Goal: Task Accomplishment & Management: Use online tool/utility

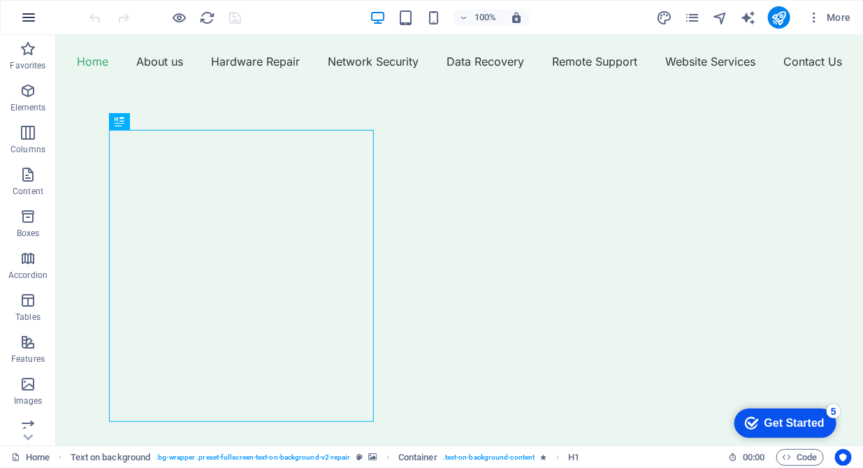
click at [28, 13] on icon "button" at bounding box center [28, 17] width 17 height 17
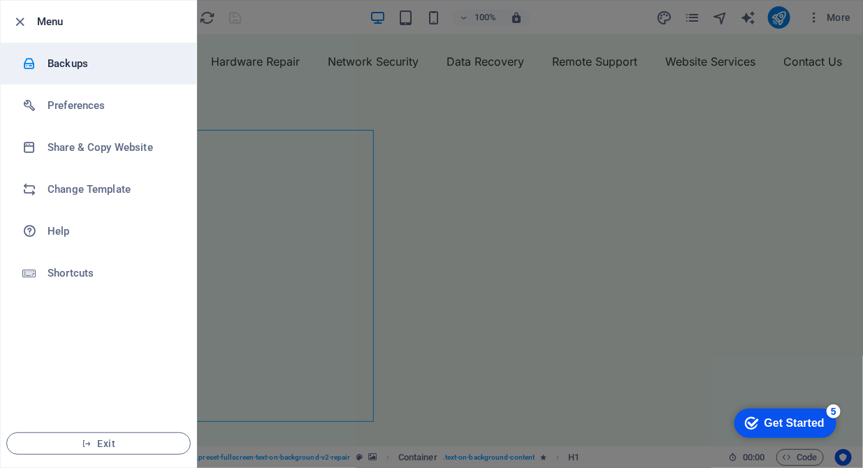
click at [73, 64] on h6 "Backups" at bounding box center [112, 63] width 129 height 17
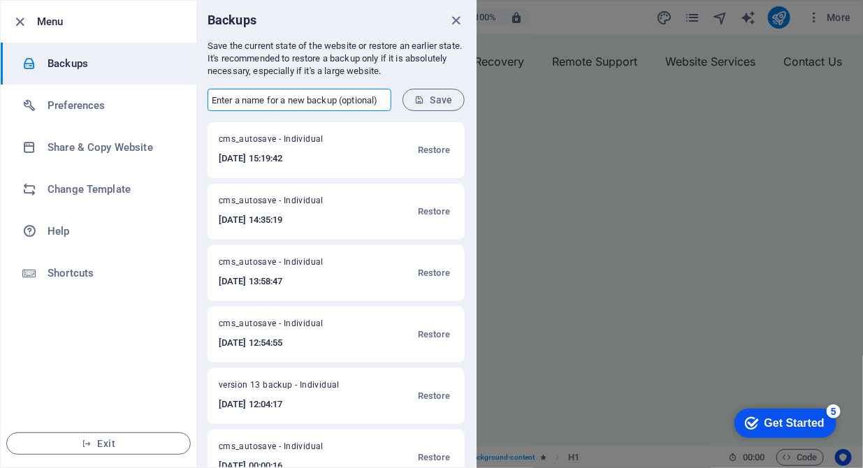
click at [244, 99] on input "text" at bounding box center [300, 100] width 184 height 22
type input "version 14 backup"
click at [442, 103] on span "Save" at bounding box center [433, 99] width 38 height 11
click at [17, 21] on icon "button" at bounding box center [21, 22] width 16 height 16
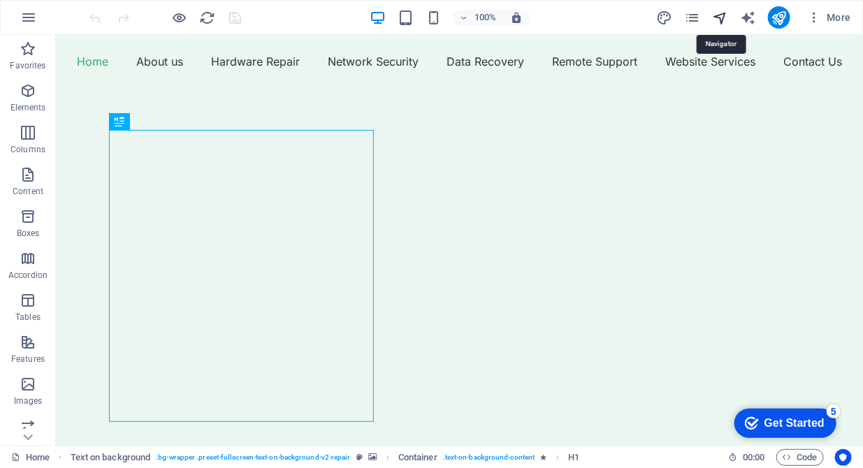
click at [721, 22] on icon "navigator" at bounding box center [720, 18] width 16 height 16
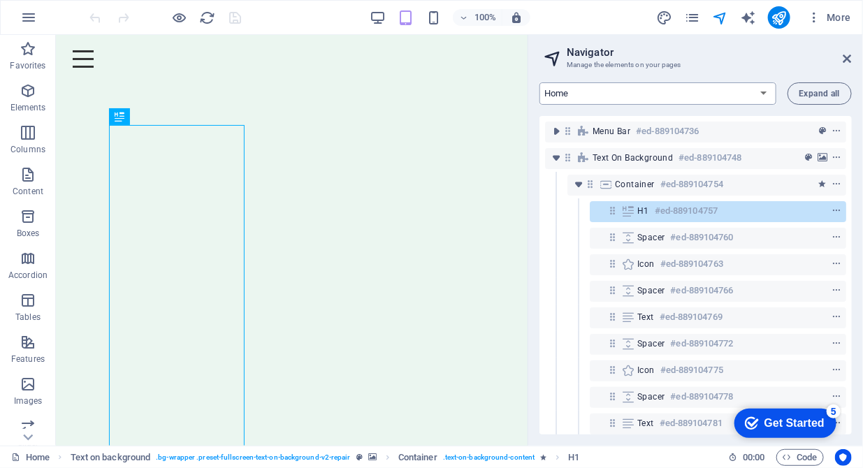
click at [764, 92] on select "Home About us Hardware Repair Network Security Data Recovery Remote Support Web…" at bounding box center [657, 93] width 237 height 22
click at [539, 82] on select "Home About us Hardware Repair Network Security Data Recovery Remote Support Web…" at bounding box center [657, 93] width 237 height 22
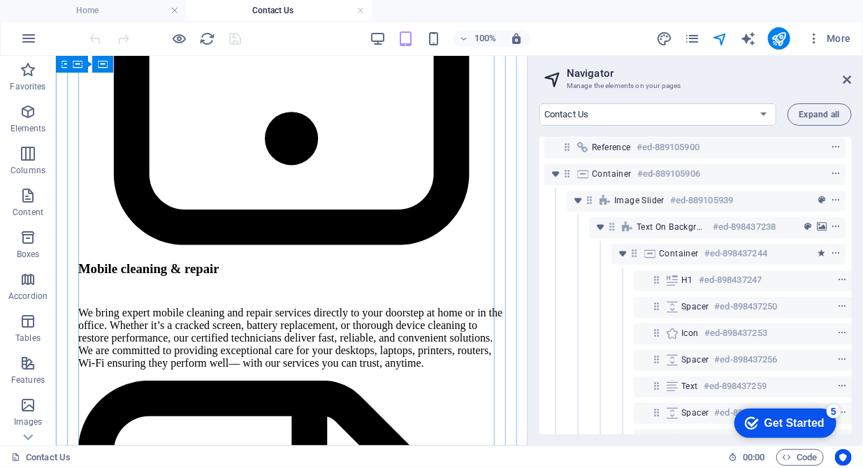
scroll to position [2715, 0]
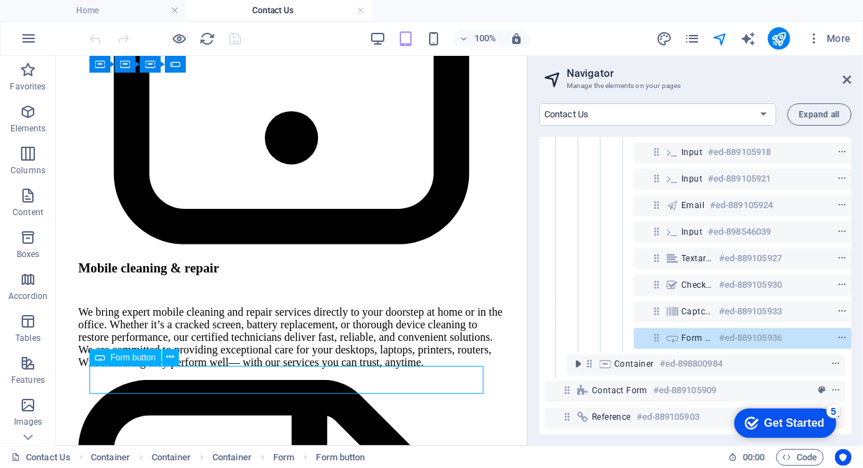
scroll to position [754, 3]
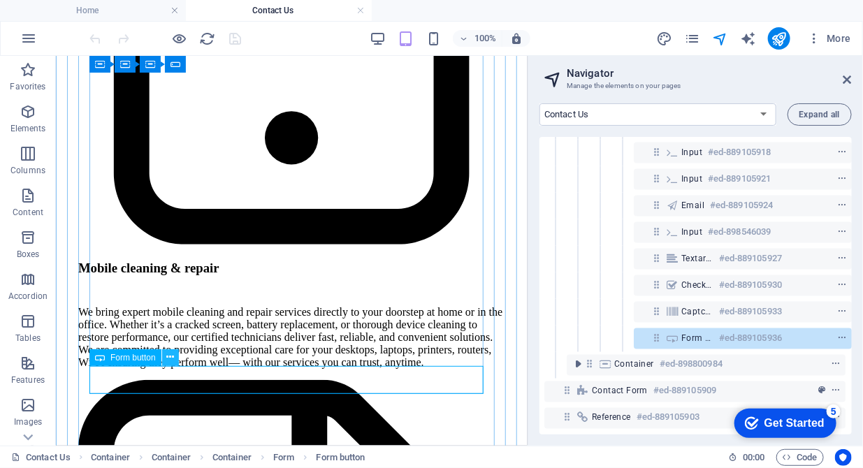
click at [171, 356] on icon at bounding box center [170, 357] width 8 height 15
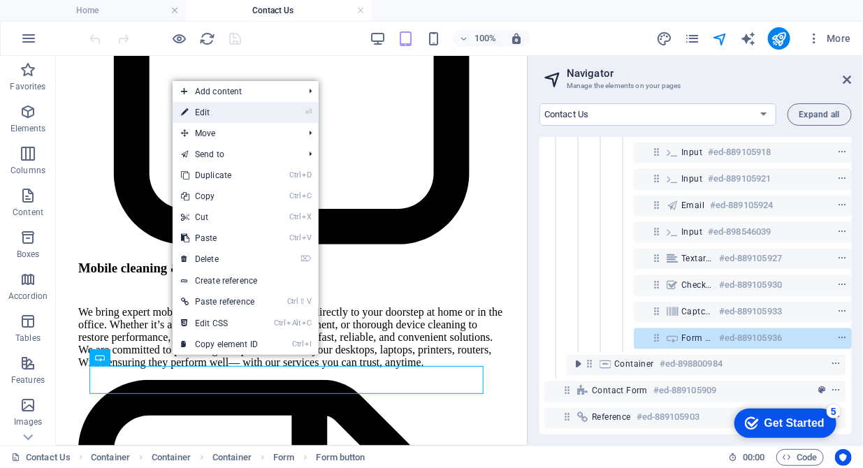
click at [233, 110] on link "⏎ Edit" at bounding box center [220, 112] width 94 height 21
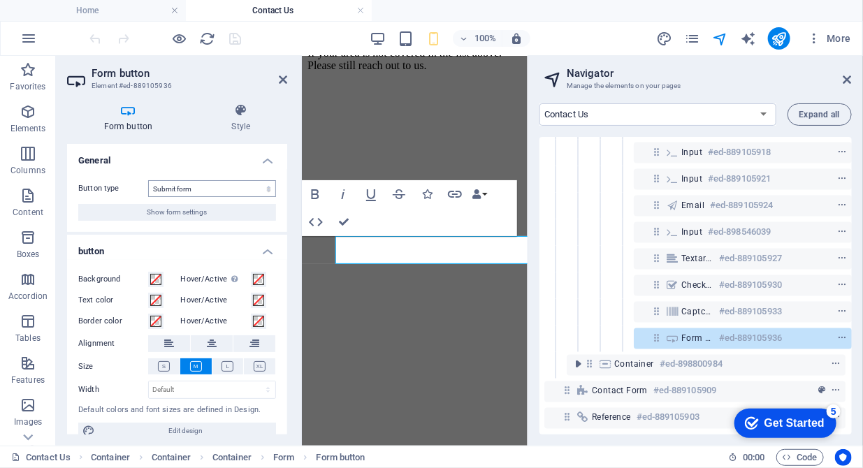
scroll to position [15, 0]
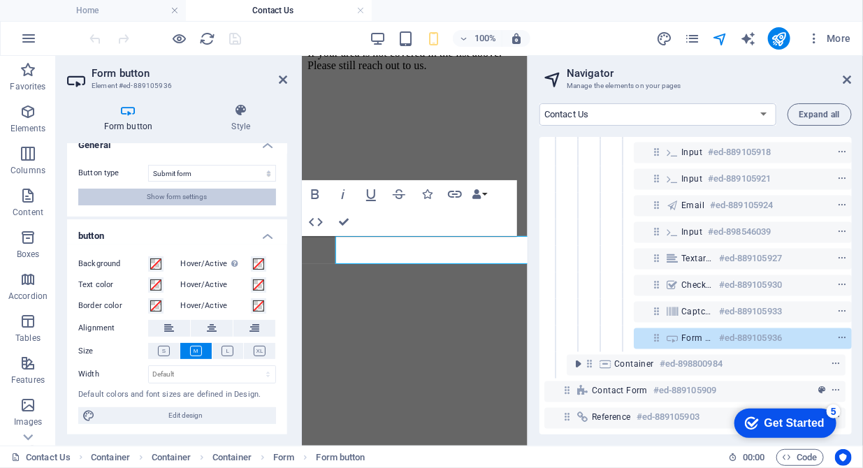
click at [182, 197] on span "Show form settings" at bounding box center [177, 197] width 60 height 17
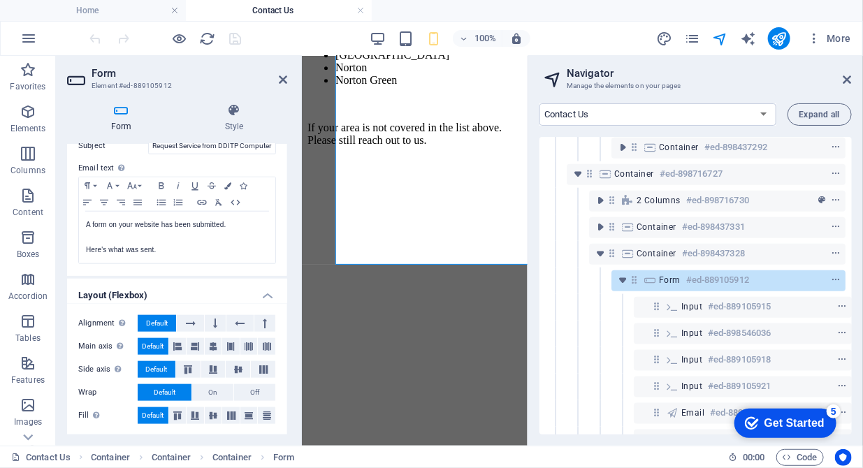
scroll to position [275, 0]
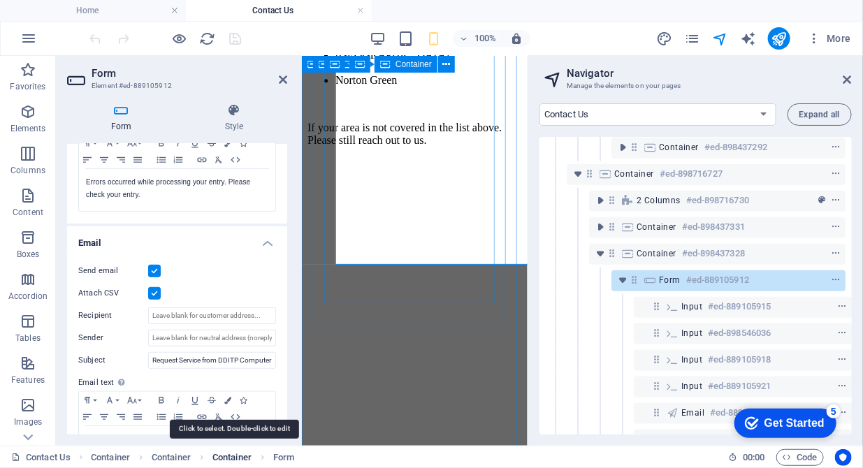
click at [245, 457] on span "Container" at bounding box center [231, 457] width 39 height 17
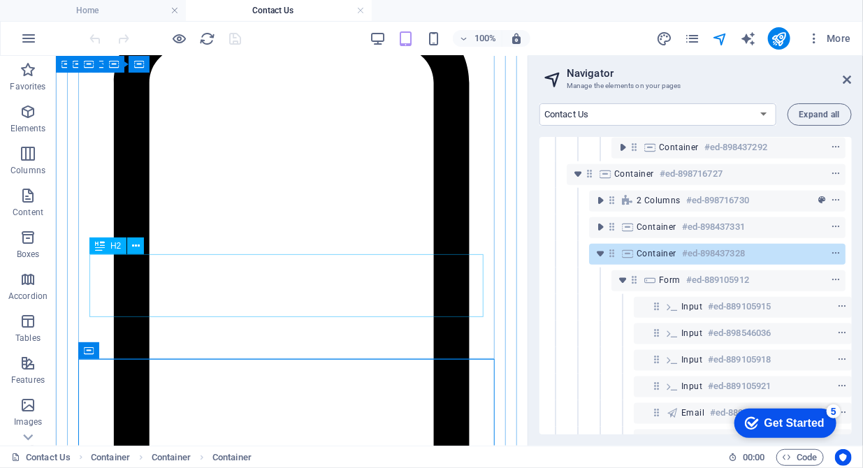
scroll to position [2165, 0]
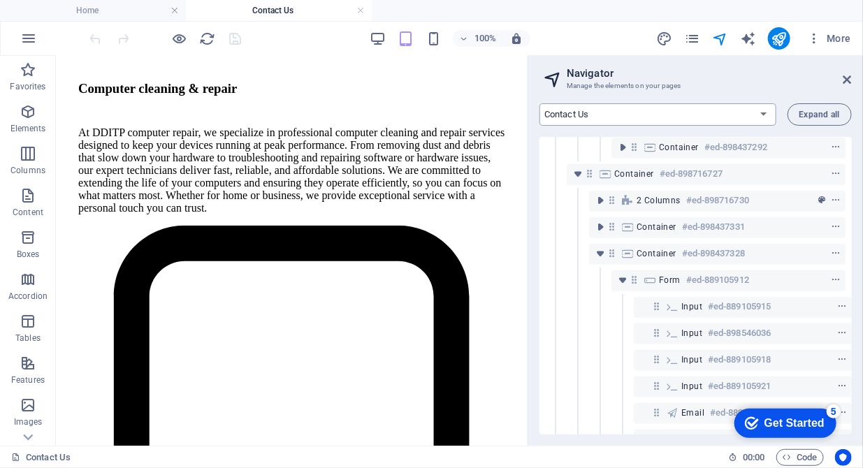
click at [762, 116] on select "Home About us Hardware Repair Network Security Data Recovery Remote Support Web…" at bounding box center [657, 114] width 237 height 22
select select "16784500-en"
click at [539, 103] on select "Home About us Hardware Repair Network Security Data Recovery Remote Support Web…" at bounding box center [657, 114] width 237 height 22
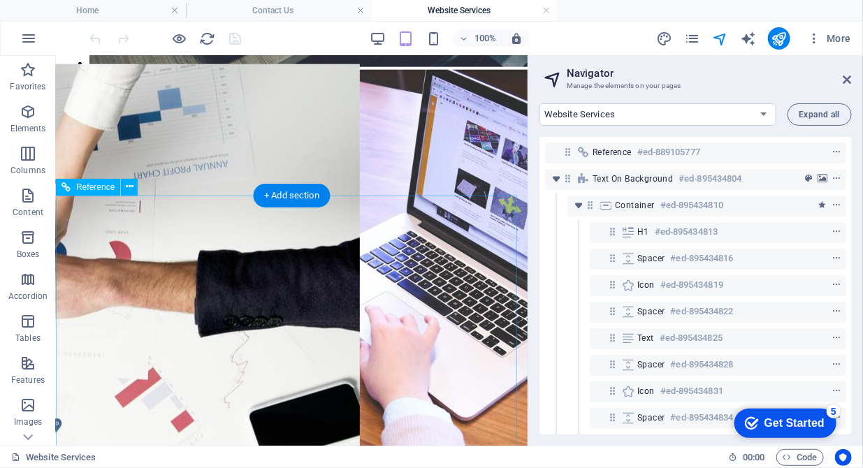
scroll to position [2488, 0]
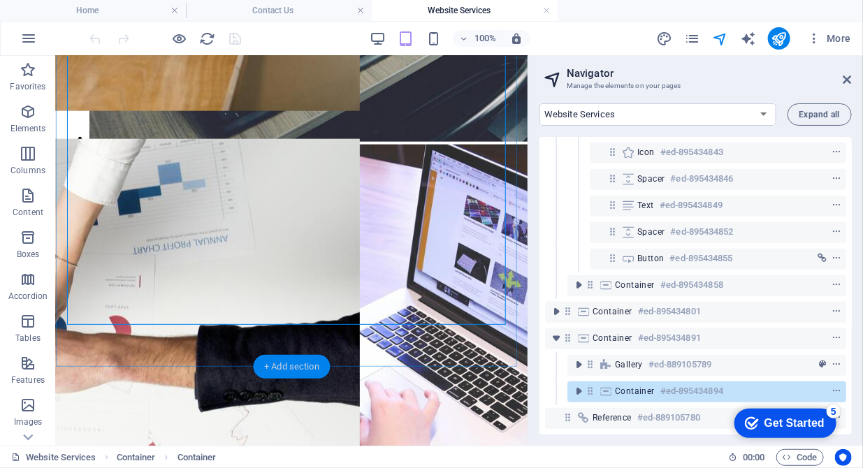
scroll to position [356, 0]
click at [297, 358] on div "+ Add section" at bounding box center [292, 367] width 78 height 24
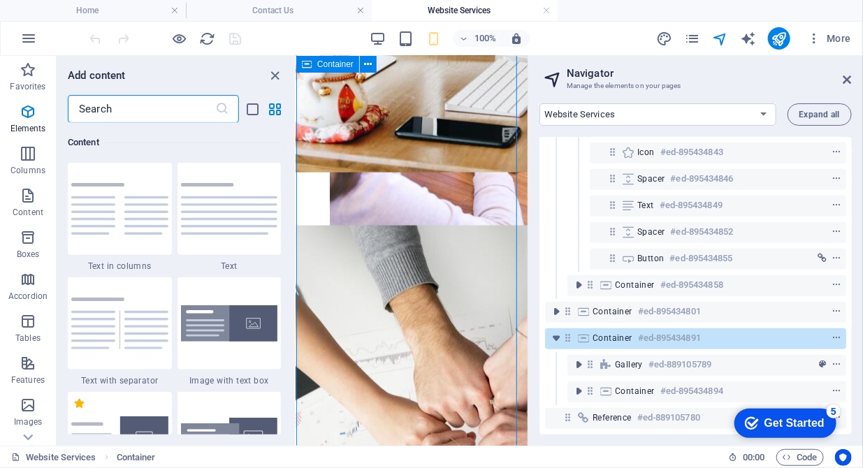
scroll to position [2592, 0]
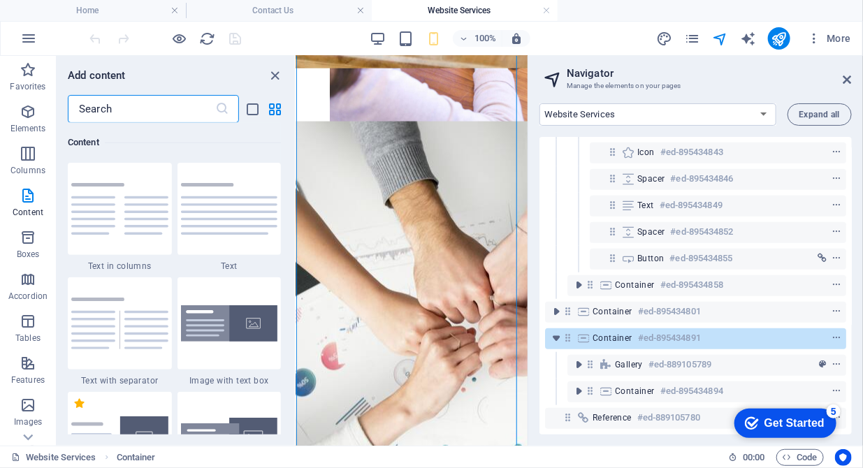
click at [134, 106] on input "text" at bounding box center [141, 109] width 147 height 28
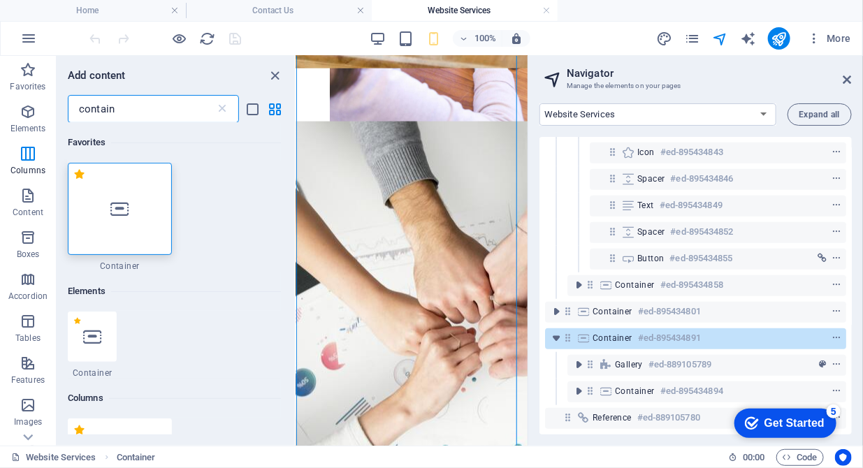
scroll to position [0, 0]
type input "contain"
click at [125, 218] on div at bounding box center [120, 209] width 104 height 92
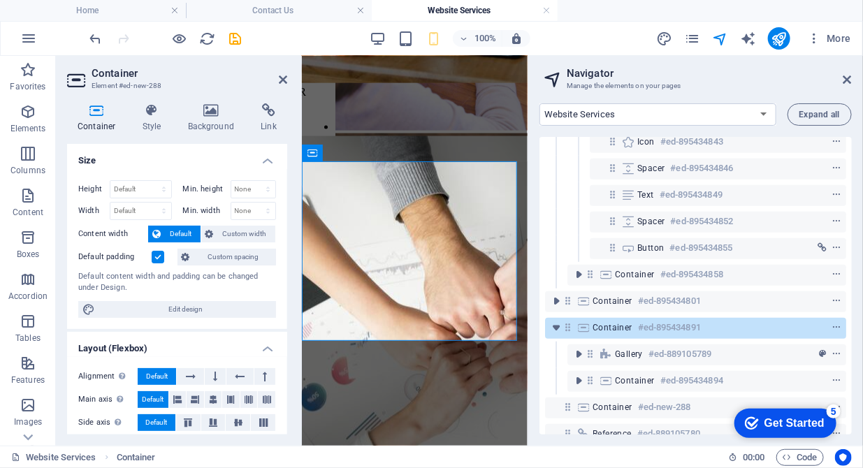
scroll to position [3978, 0]
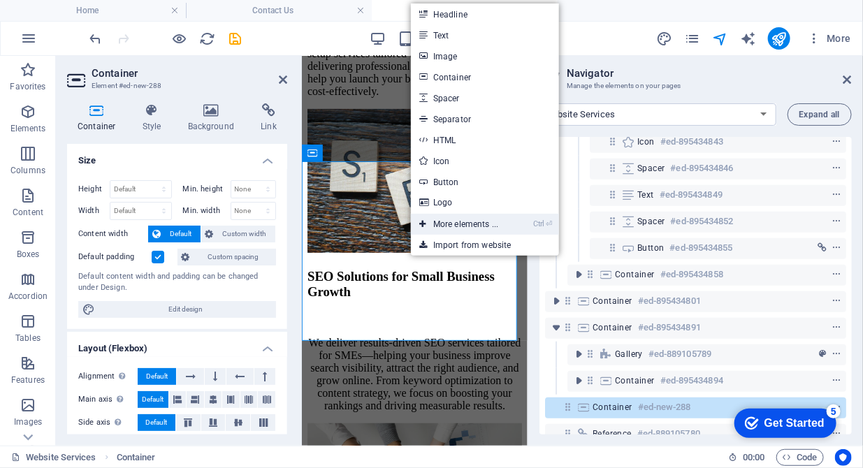
click at [459, 225] on link "Ctrl ⏎ More elements ..." at bounding box center [459, 224] width 96 height 21
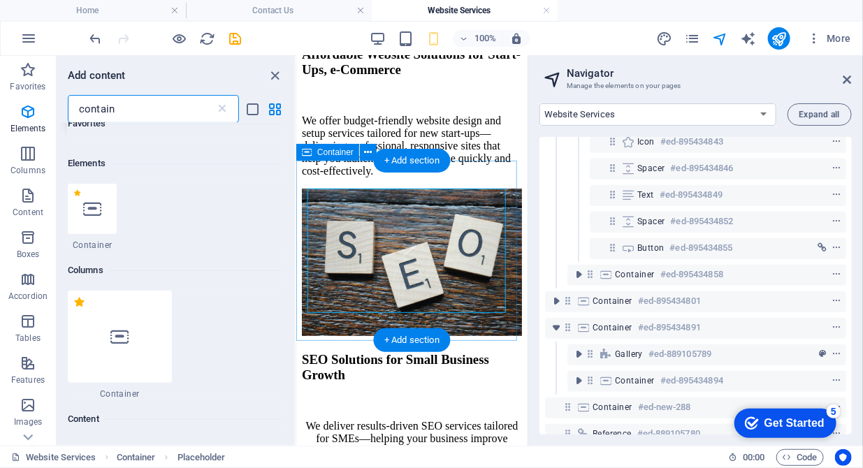
scroll to position [149, 0]
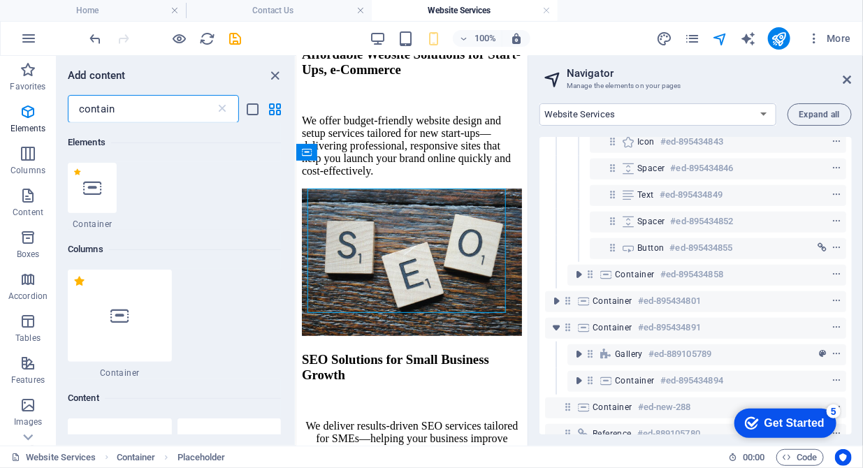
click at [148, 113] on input "contain" at bounding box center [141, 109] width 147 height 28
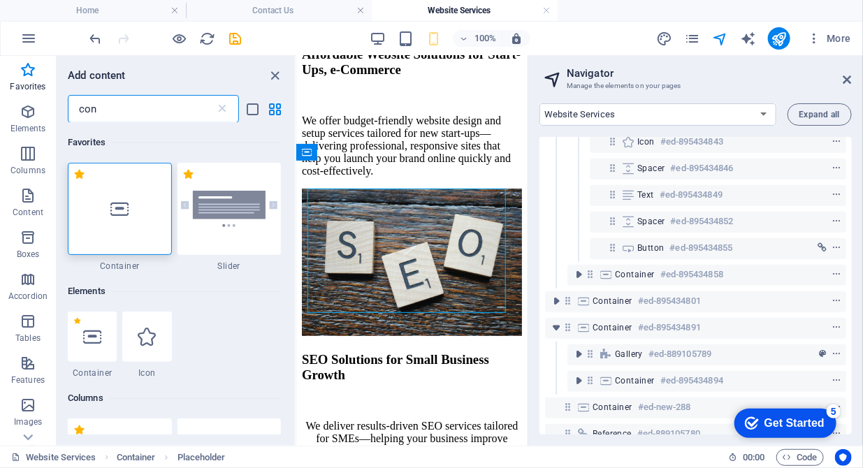
scroll to position [0, 0]
type input "c"
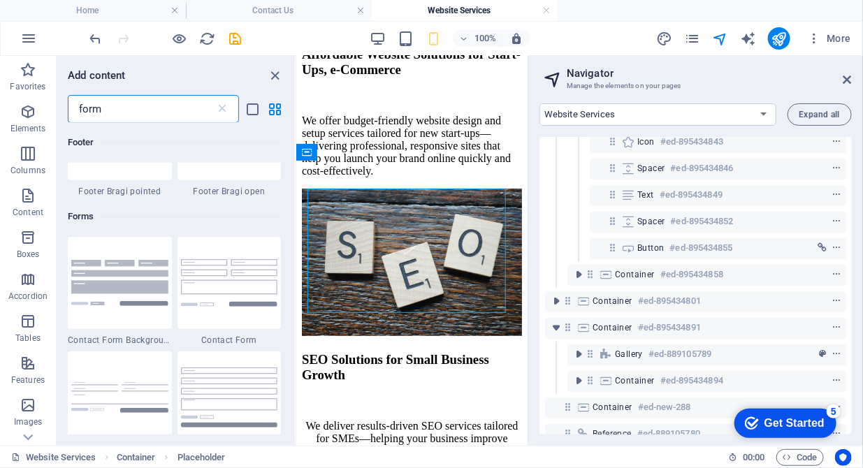
scroll to position [500, 0]
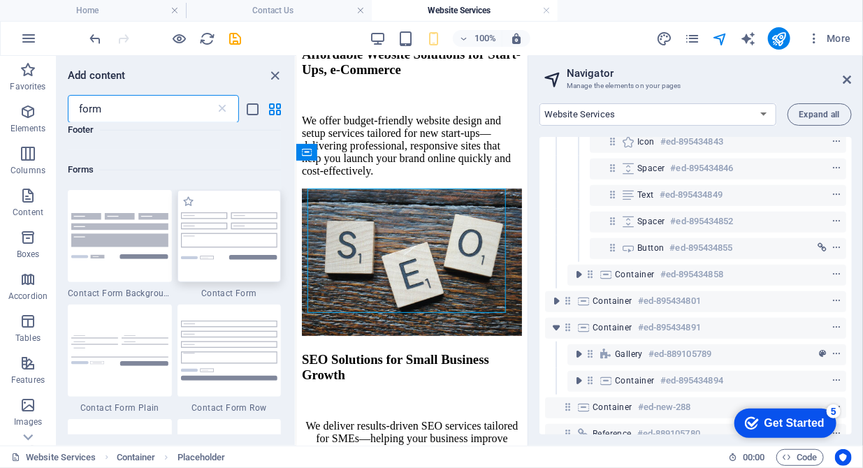
type input "form"
click at [245, 256] on img at bounding box center [229, 235] width 97 height 47
click at [296, 256] on div "Drag here to replace the existing content. Press “Ctrl” if you want to create a…" at bounding box center [411, 251] width 231 height 390
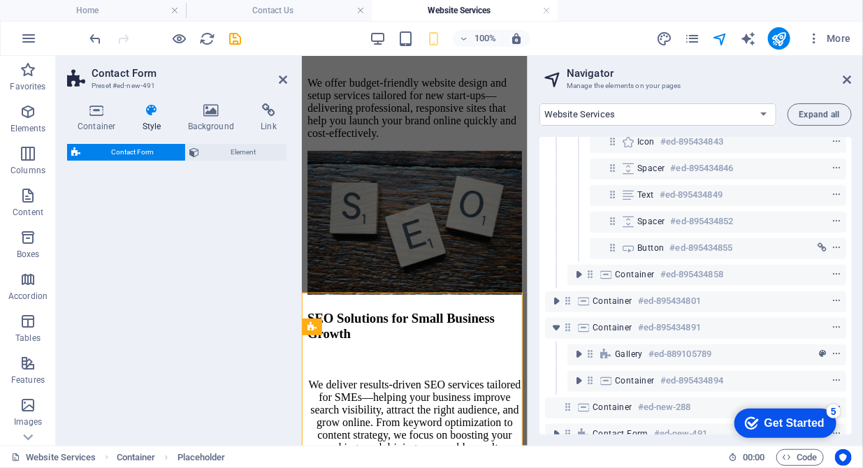
scroll to position [3970, 0]
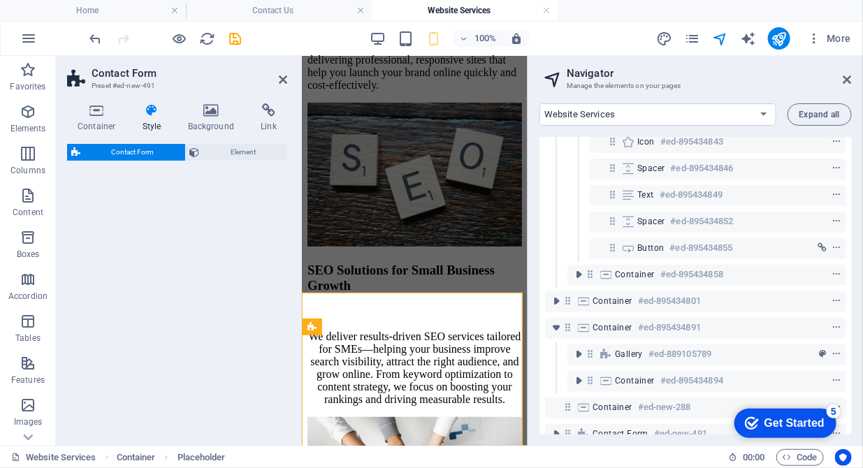
select select "rem"
select select "preset-contact-form-v3-default"
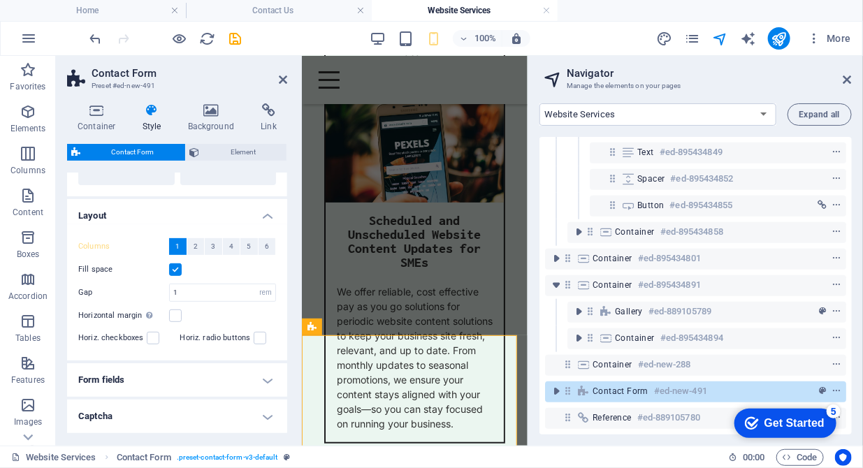
scroll to position [268, 0]
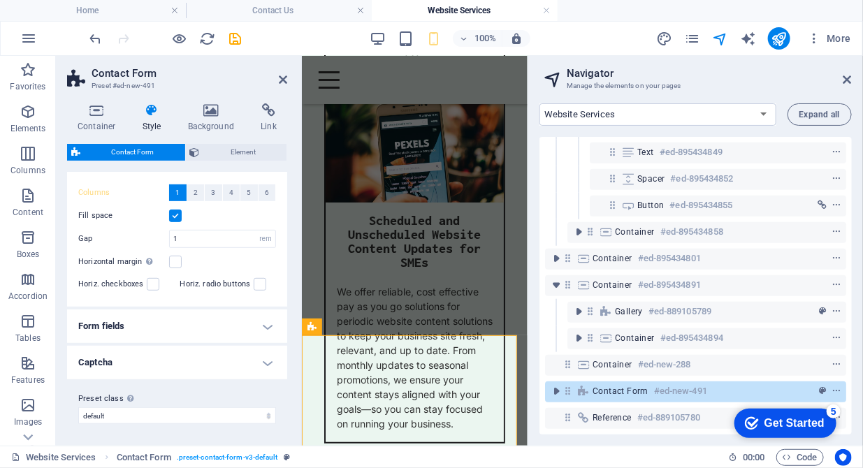
click at [264, 328] on h4 "Form fields" at bounding box center [177, 327] width 220 height 34
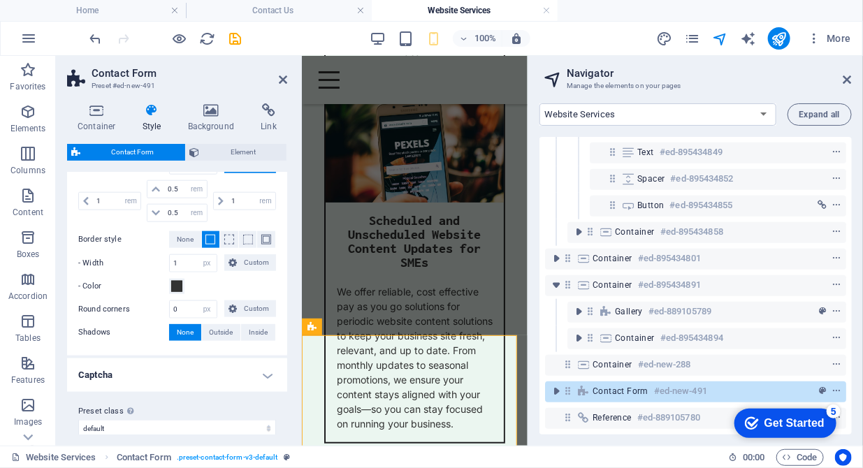
scroll to position [613, 0]
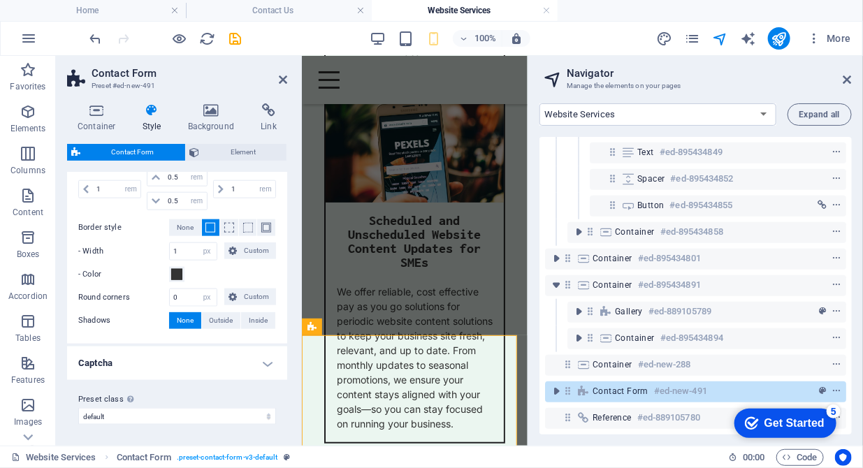
click at [262, 365] on h4 "Captcha" at bounding box center [177, 364] width 220 height 34
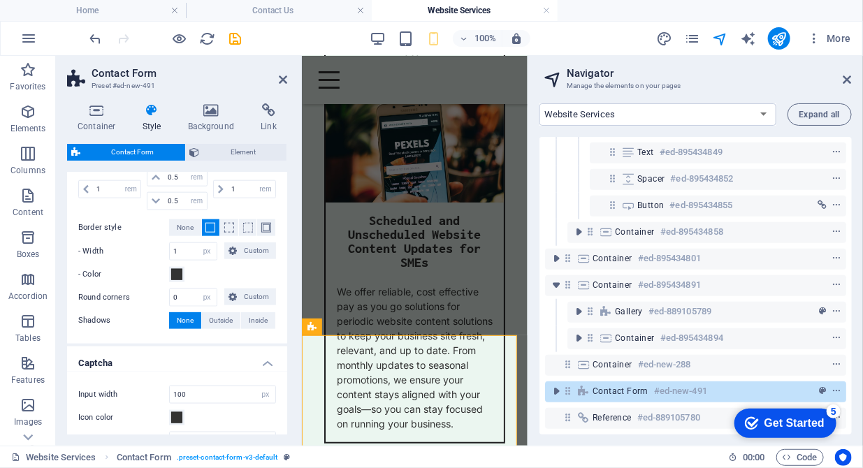
scroll to position [696, 0]
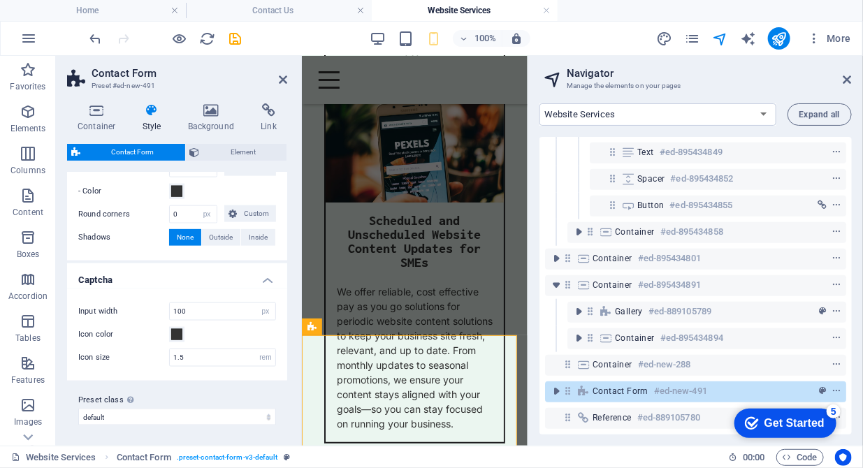
click at [270, 275] on h4 "Captcha" at bounding box center [177, 275] width 220 height 25
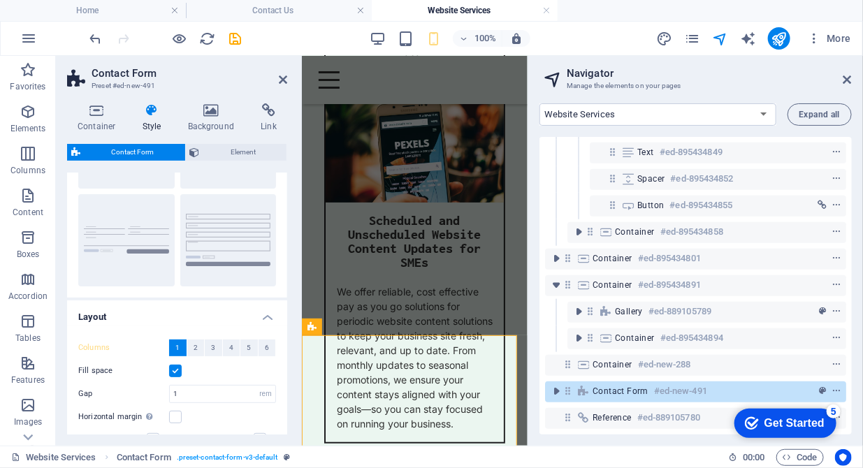
scroll to position [0, 0]
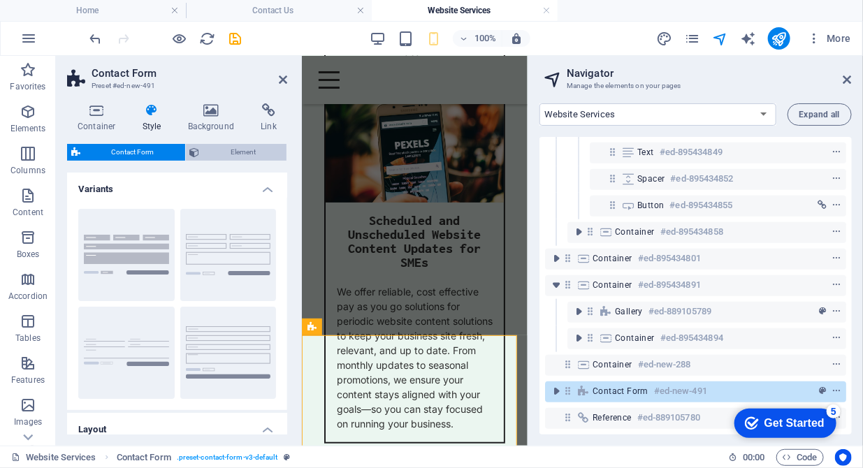
click at [226, 148] on span "Element" at bounding box center [243, 152] width 79 height 17
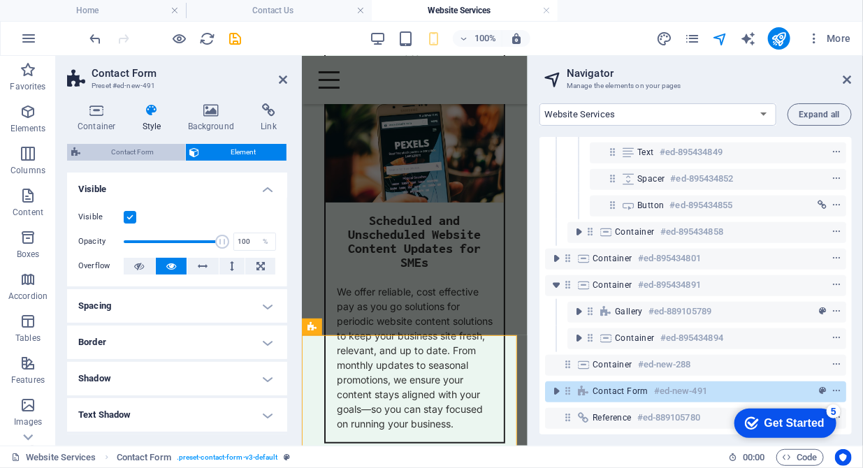
click at [120, 150] on span "Contact Form" at bounding box center [133, 152] width 96 height 17
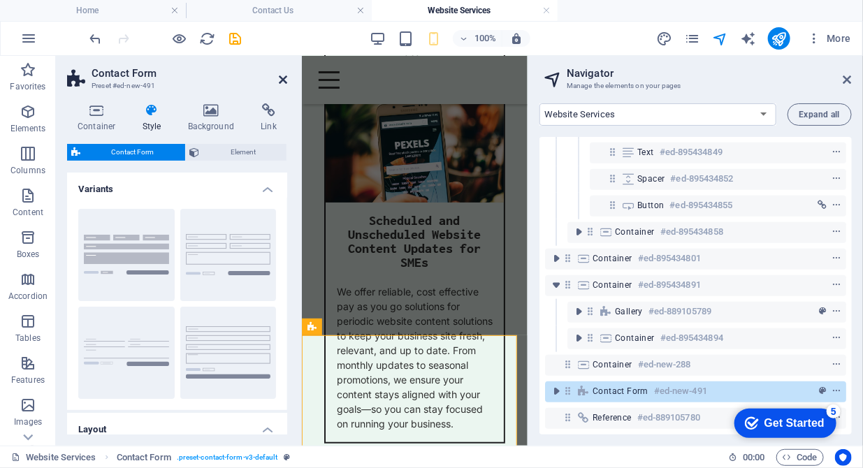
click at [283, 80] on icon at bounding box center [283, 79] width 8 height 11
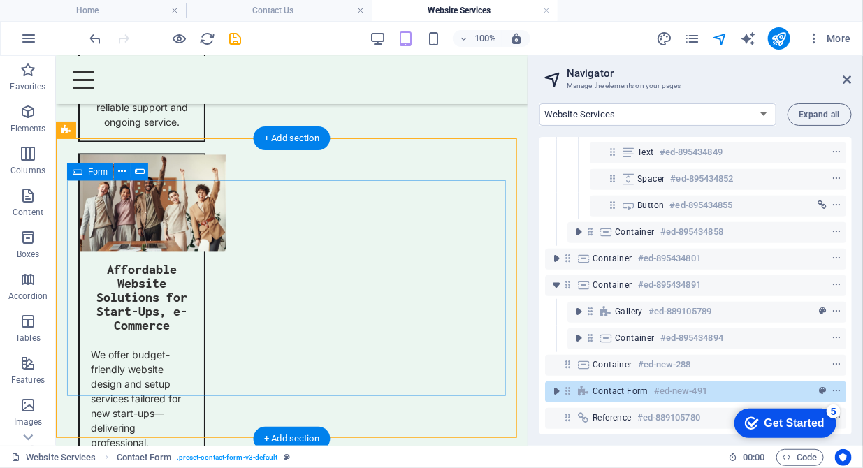
scroll to position [2757, 0]
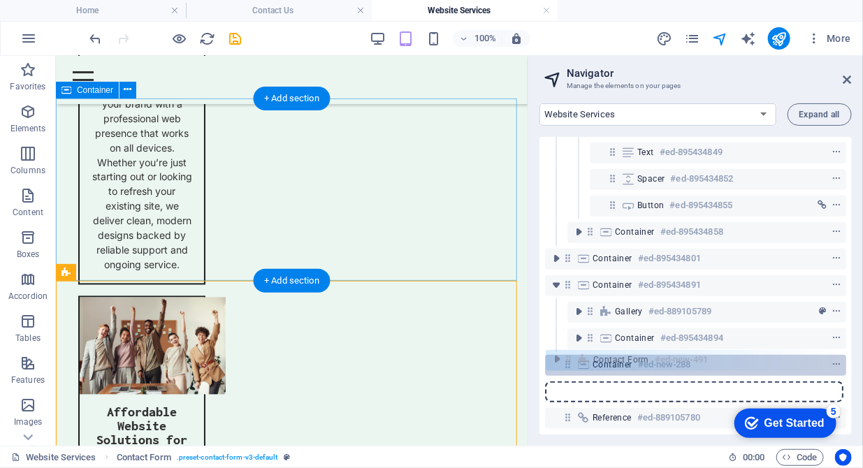
drag, startPoint x: 568, startPoint y: 383, endPoint x: 570, endPoint y: 358, distance: 24.5
click at [570, 358] on div "Reference #ed-889105777 Text on background #ed-895434804 Container #ed-89543481…" at bounding box center [695, 286] width 312 height 298
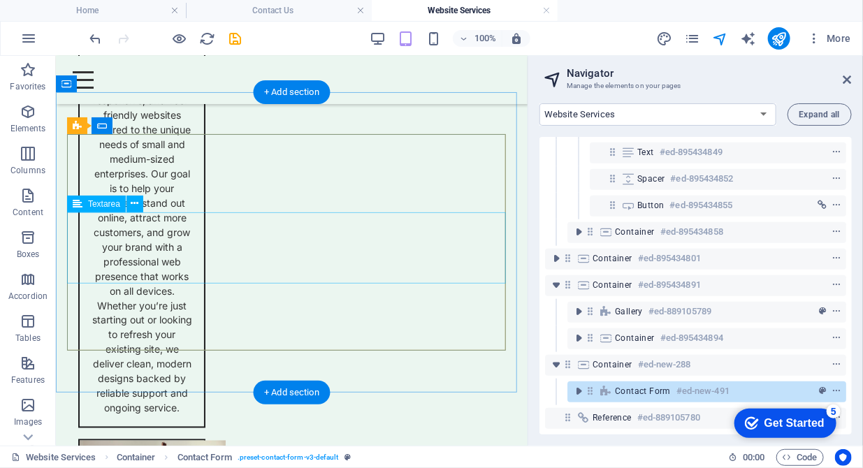
scroll to position [2828, 0]
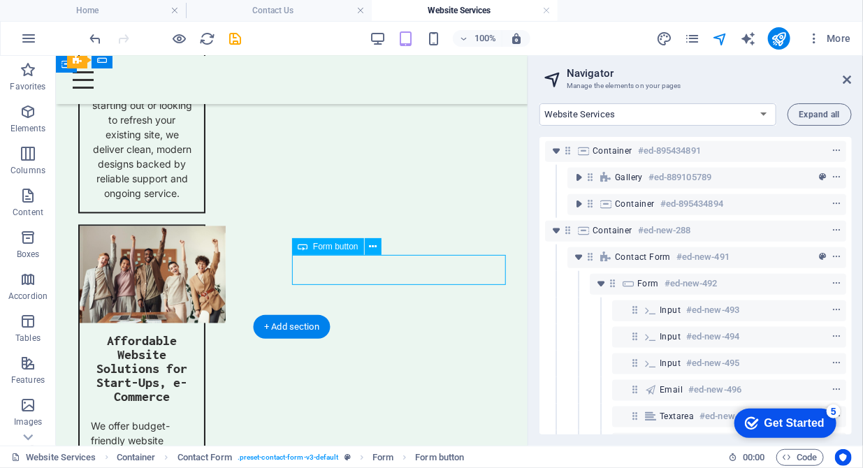
scroll to position [647, 0]
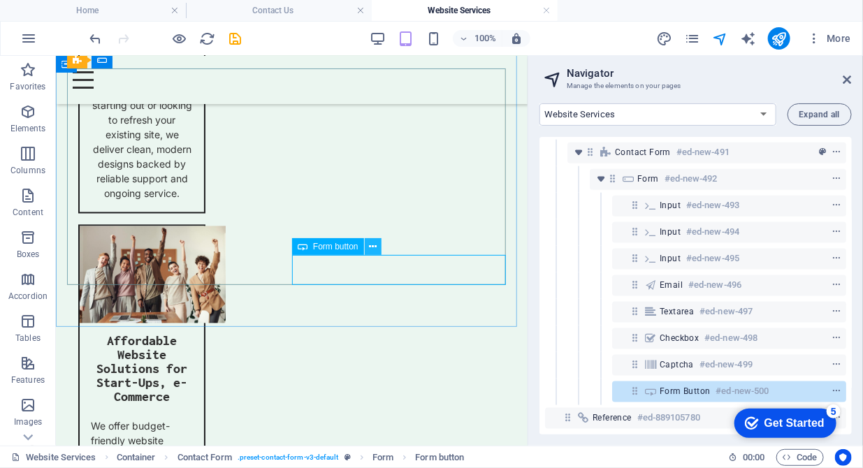
click at [374, 251] on icon at bounding box center [373, 247] width 8 height 15
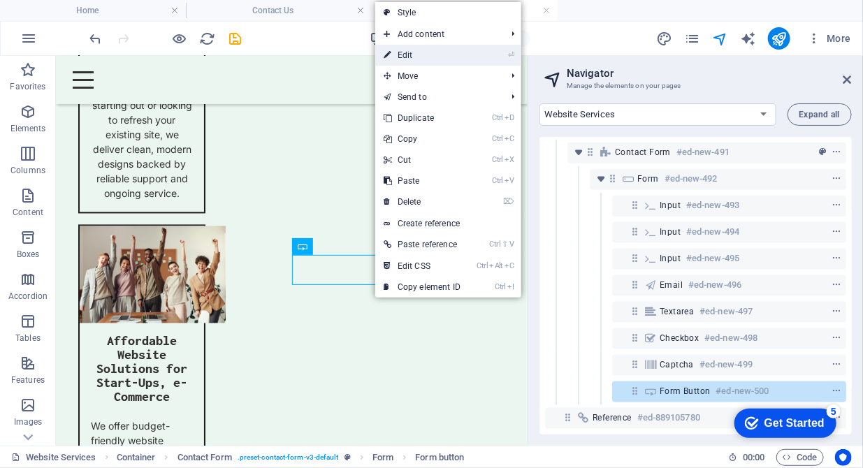
click at [418, 64] on link "⏎ Edit" at bounding box center [422, 55] width 94 height 21
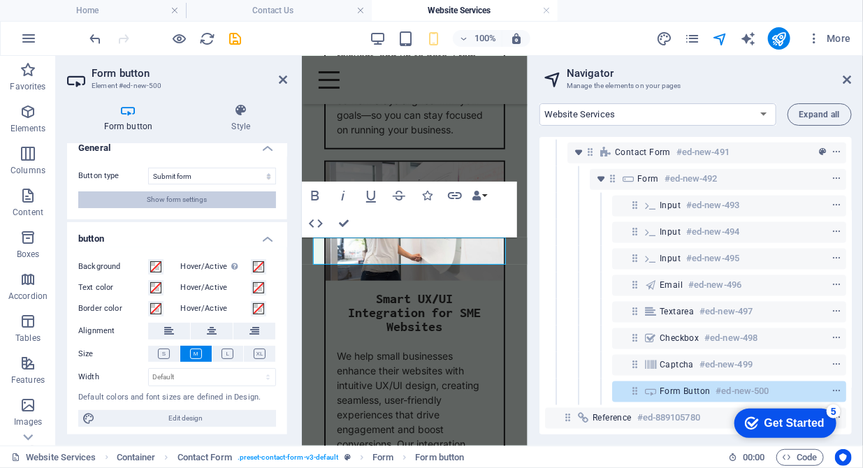
scroll to position [15, 0]
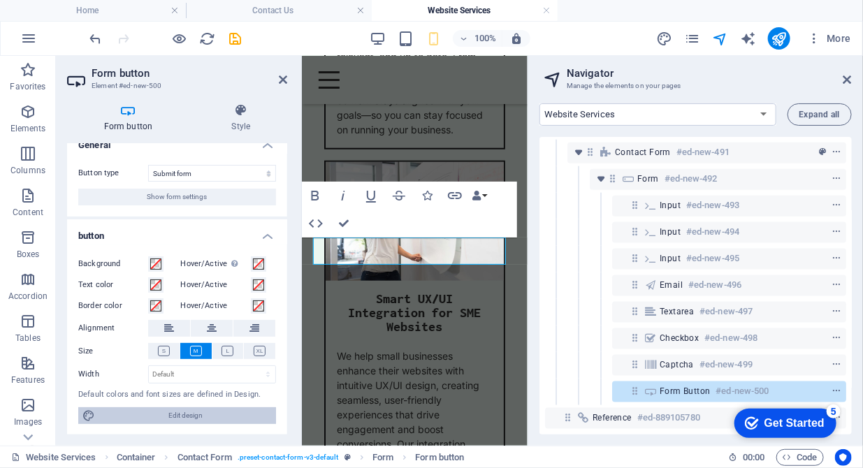
click at [177, 416] on span "Edit design" at bounding box center [185, 415] width 173 height 17
select select "px"
select select "400"
select select "px"
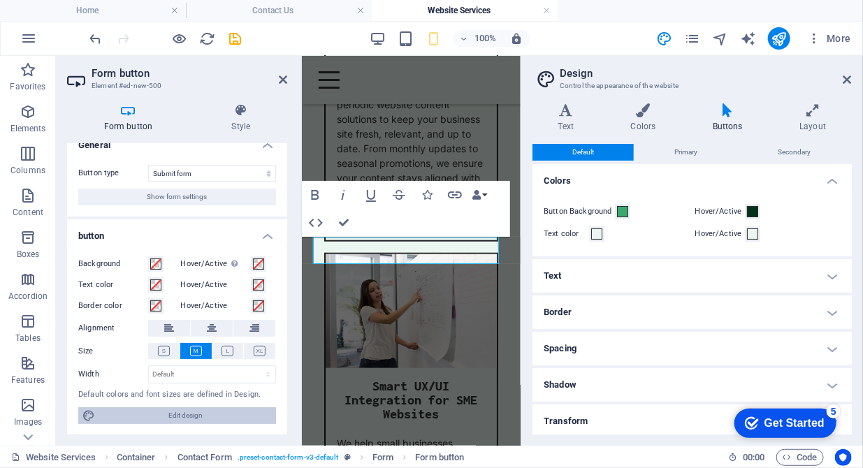
scroll to position [4294, 0]
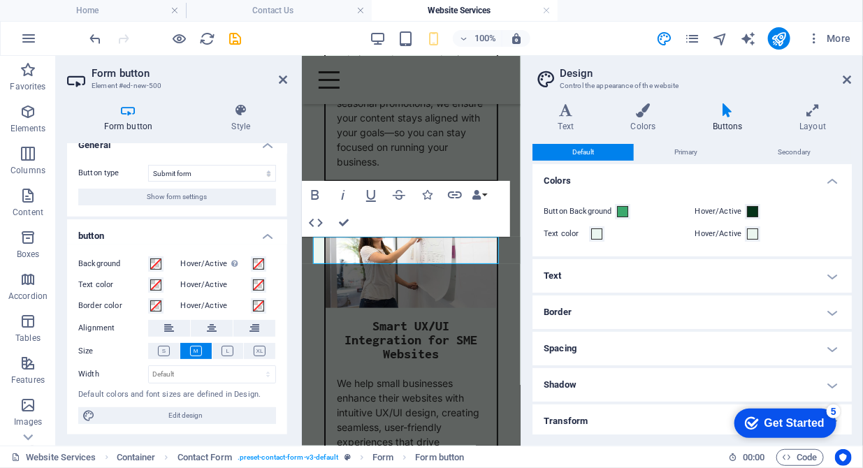
click at [729, 113] on icon at bounding box center [727, 110] width 81 height 14
click at [848, 81] on icon at bounding box center [847, 79] width 8 height 11
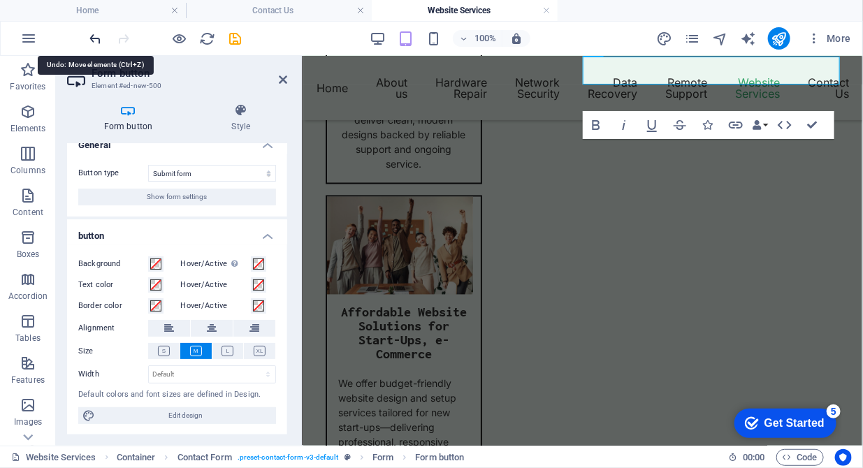
scroll to position [2851, 0]
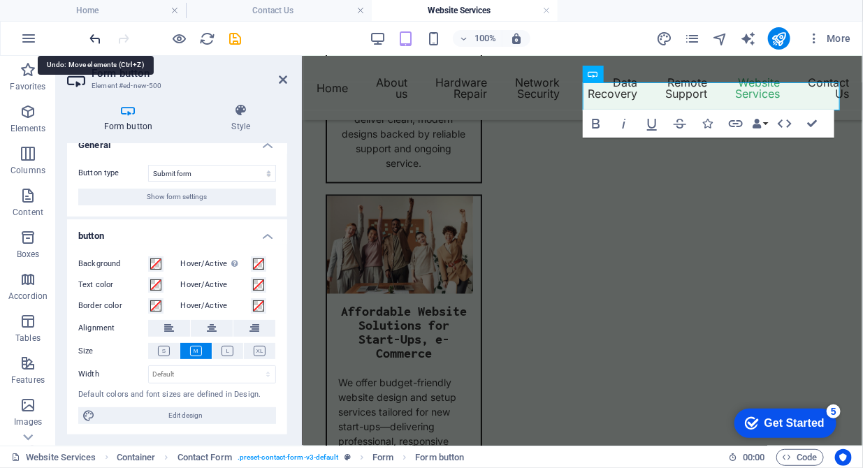
click at [94, 36] on icon "undo" at bounding box center [96, 39] width 16 height 16
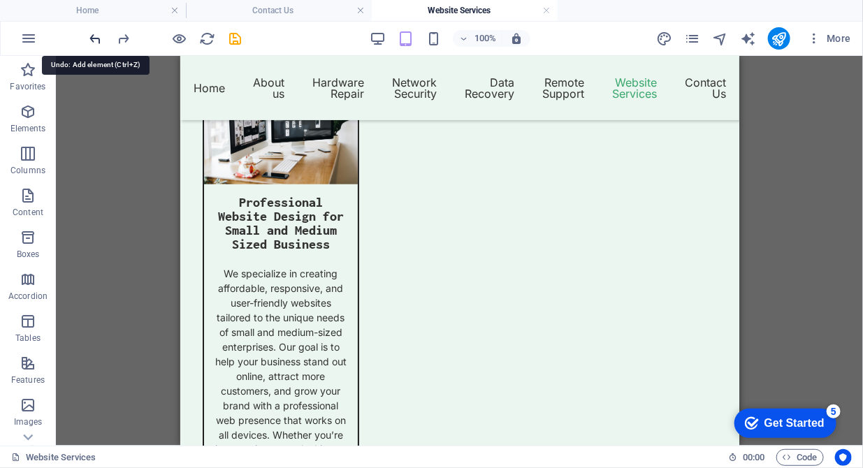
scroll to position [2479, 0]
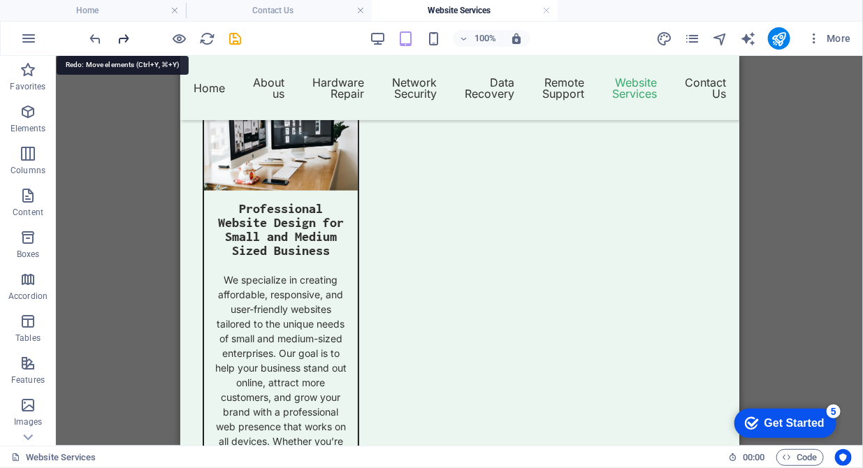
click at [120, 38] on icon "redo" at bounding box center [124, 39] width 16 height 16
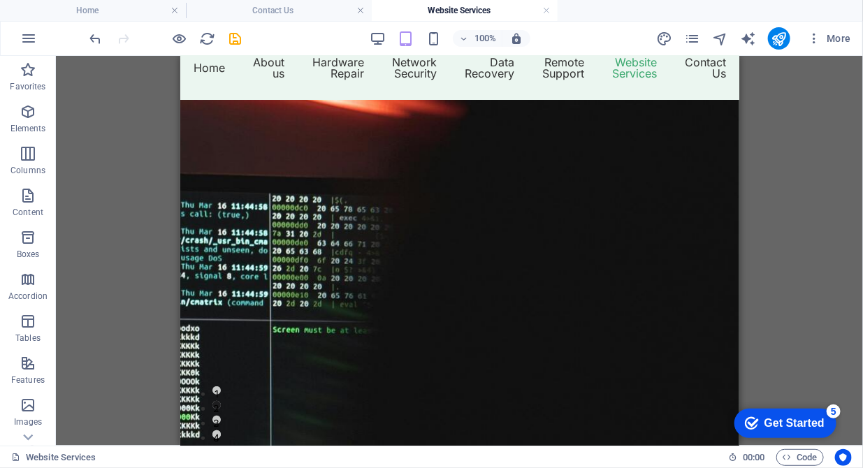
scroll to position [0, 0]
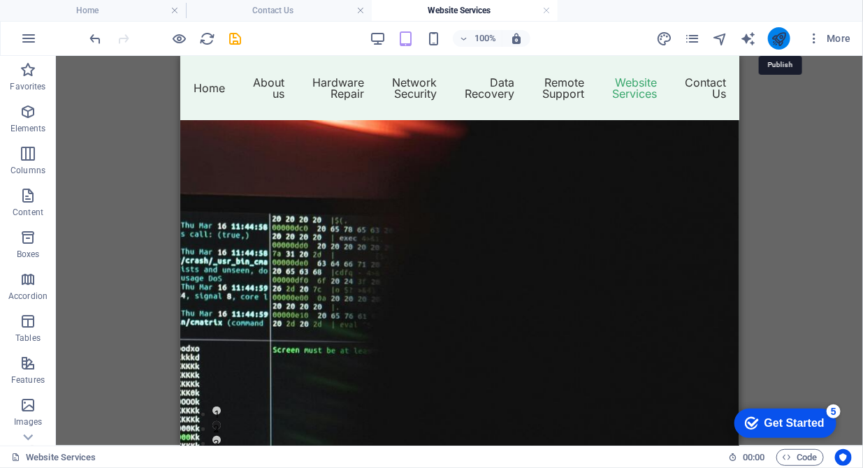
click at [782, 36] on icon "publish" at bounding box center [779, 39] width 16 height 16
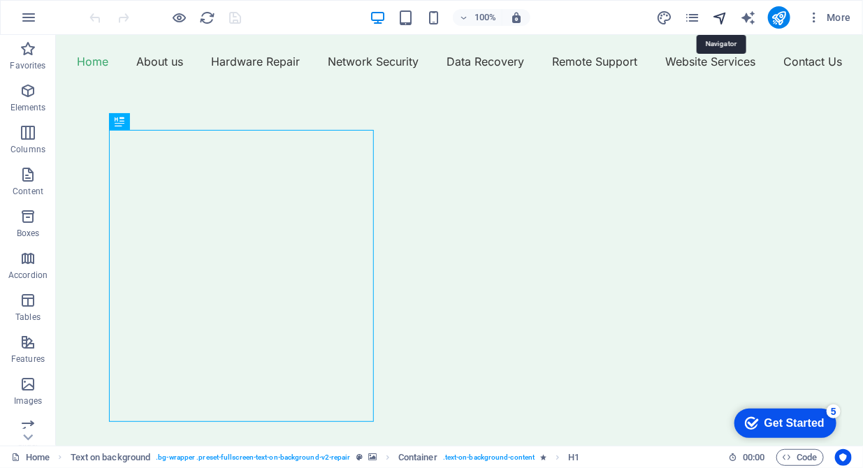
click at [715, 17] on icon "navigator" at bounding box center [720, 18] width 16 height 16
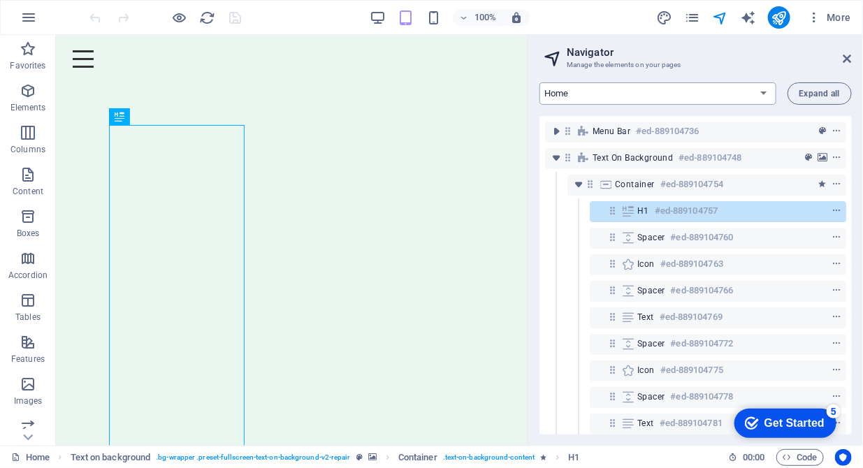
click at [760, 90] on select "Home About us Hardware Repair Network Security Data Recovery Remote Support Web…" at bounding box center [657, 93] width 237 height 22
select select "16784503-en"
click at [539, 82] on select "Home About us Hardware Repair Network Security Data Recovery Remote Support Web…" at bounding box center [657, 93] width 237 height 22
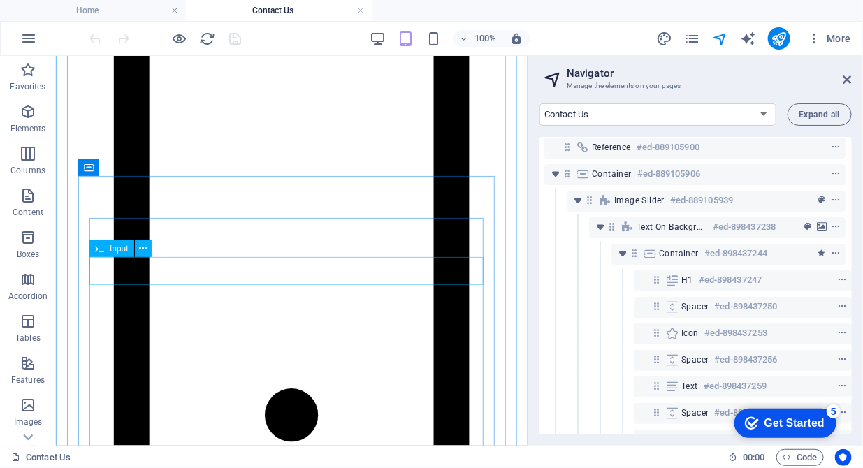
scroll to position [2429, 0]
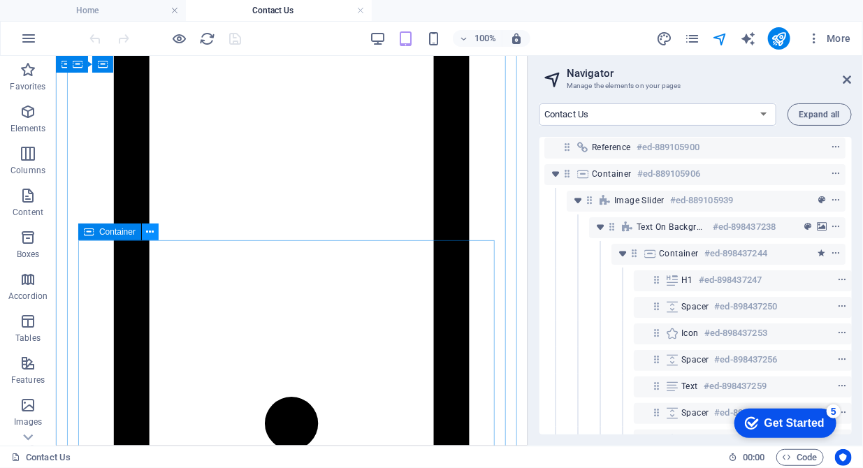
click at [156, 233] on button at bounding box center [150, 232] width 17 height 17
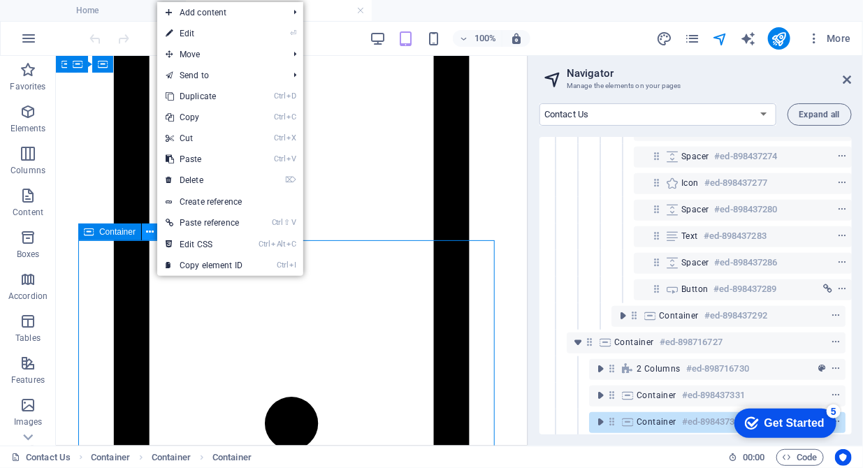
scroll to position [461, 3]
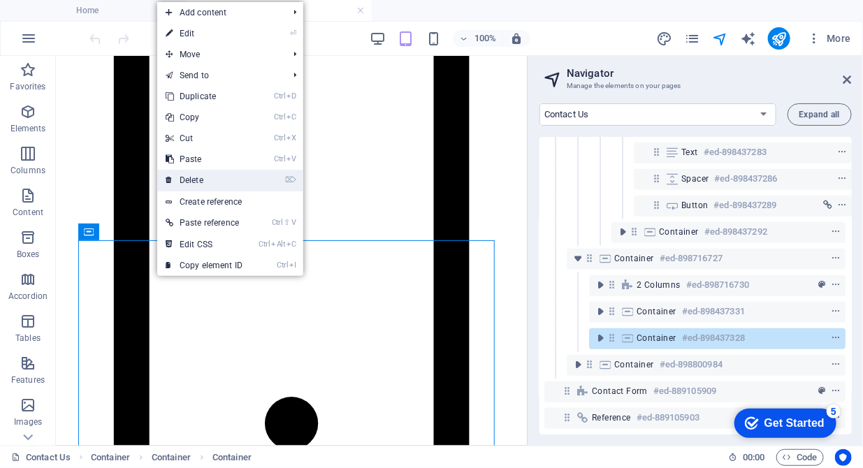
click at [196, 180] on link "⌦ Delete" at bounding box center [204, 180] width 94 height 21
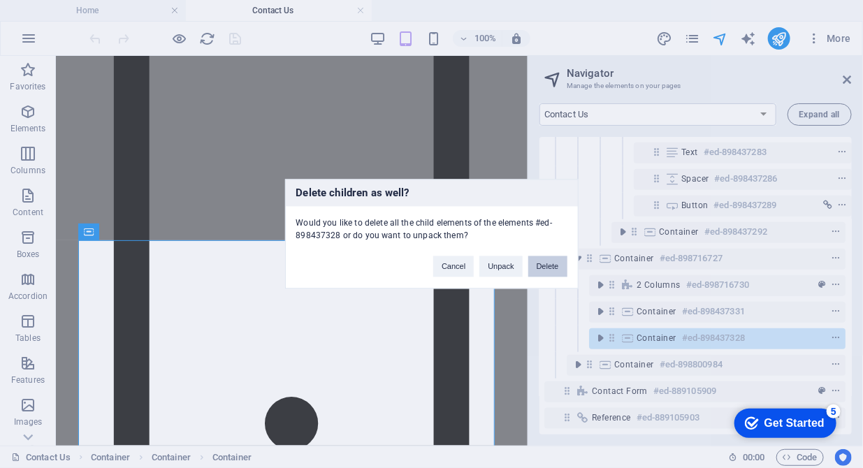
click at [558, 266] on button "Delete" at bounding box center [547, 266] width 39 height 21
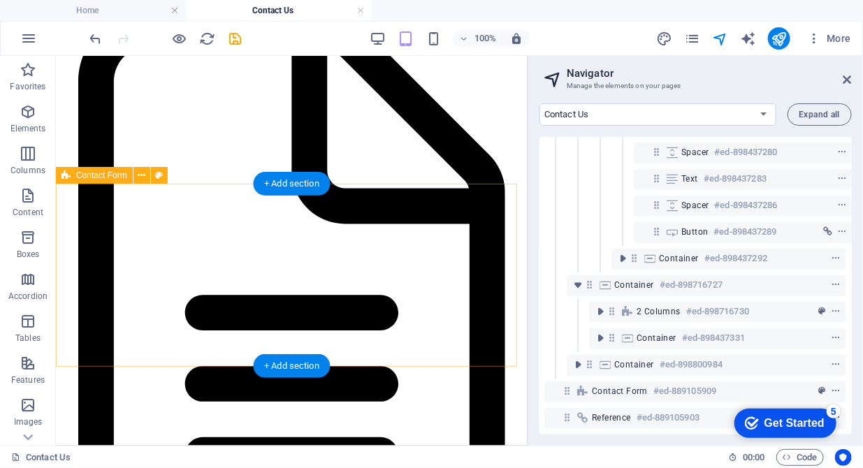
scroll to position [3143, 0]
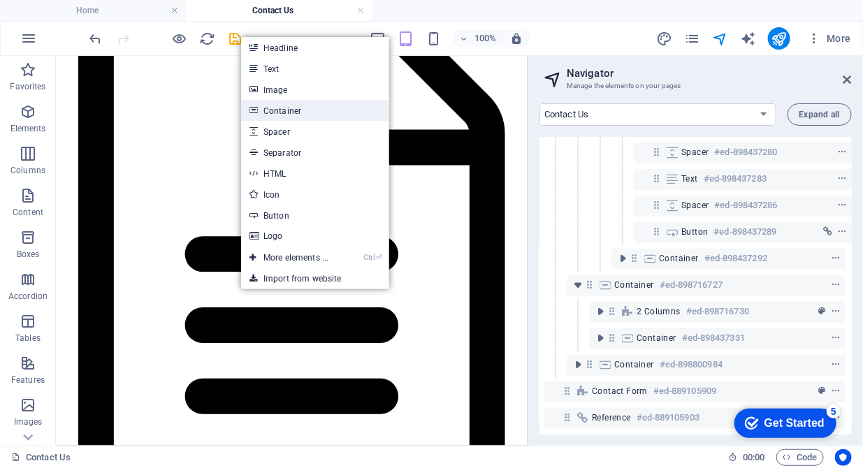
click at [312, 115] on link "Container" at bounding box center [315, 110] width 148 height 21
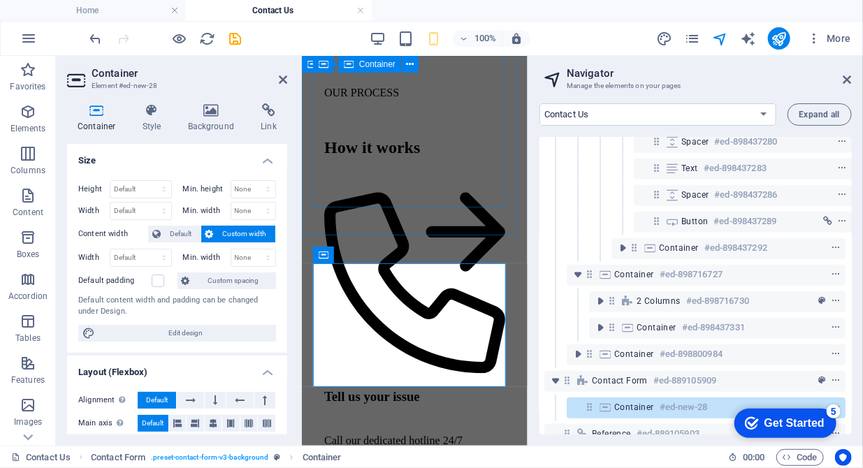
scroll to position [5729, 0]
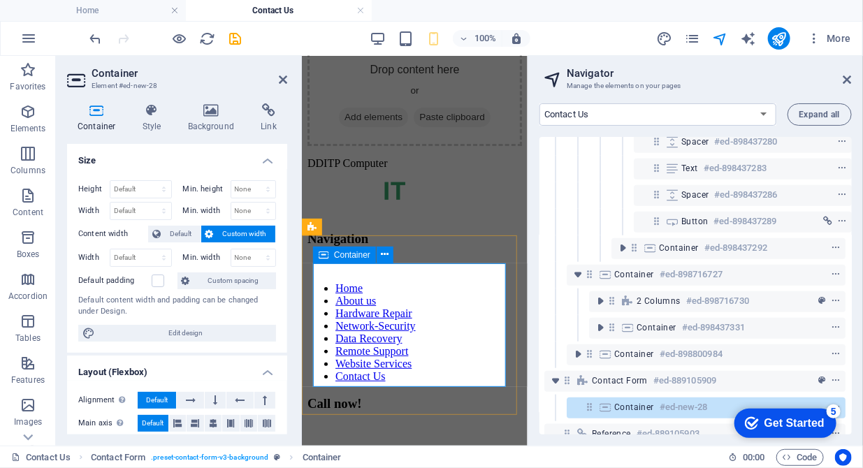
click at [407, 126] on span "Add elements" at bounding box center [372, 117] width 69 height 20
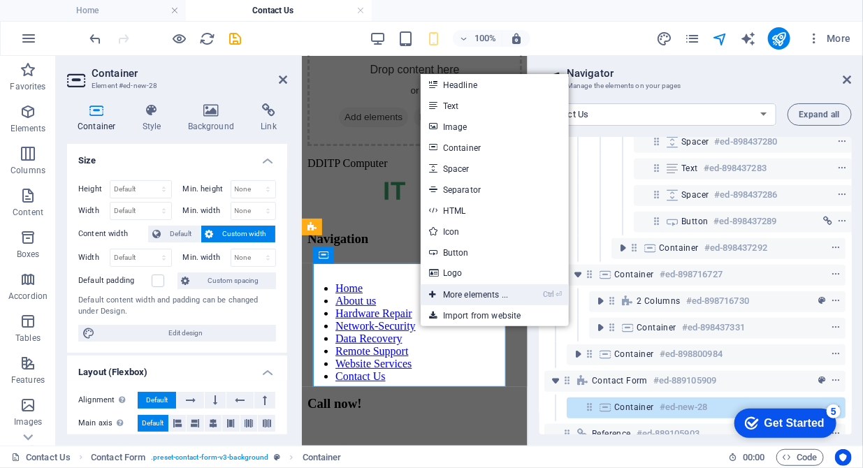
click at [452, 300] on link "Ctrl ⏎ More elements ..." at bounding box center [469, 294] width 96 height 21
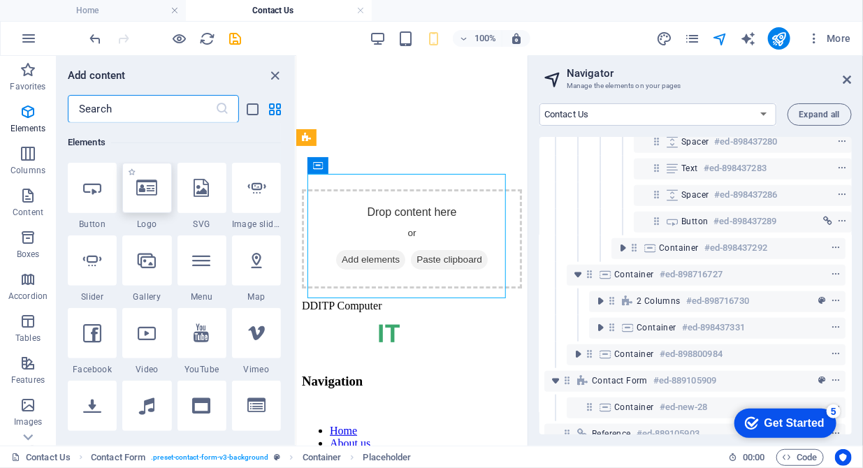
scroll to position [406, 0]
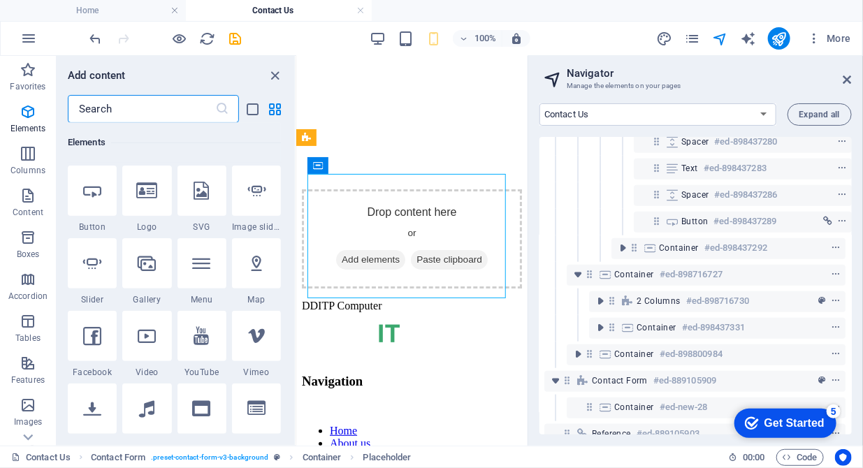
click at [115, 101] on input "text" at bounding box center [141, 109] width 147 height 28
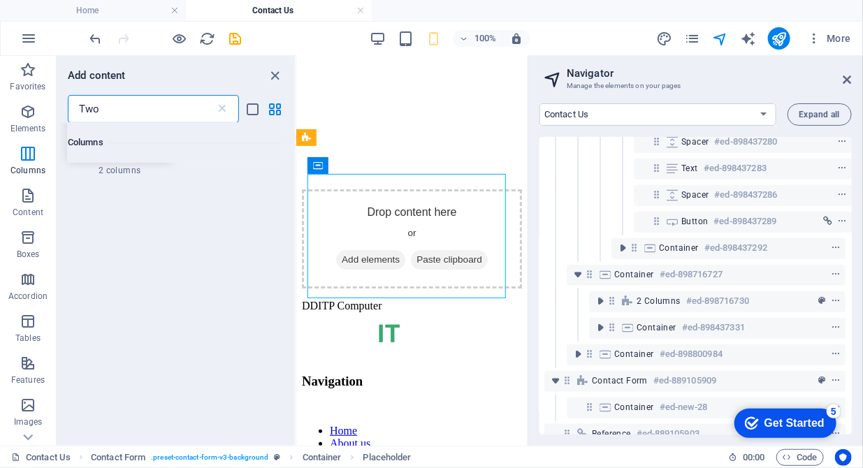
scroll to position [0, 0]
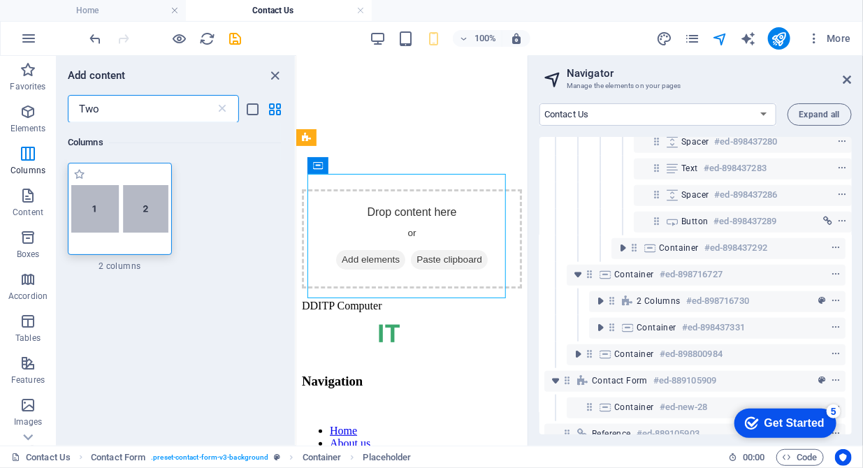
type input "Two"
click at [123, 223] on img at bounding box center [119, 209] width 97 height 48
click at [296, 223] on div "H1 Container Container Image Slider Container Image Slider Text on background C…" at bounding box center [411, 251] width 231 height 390
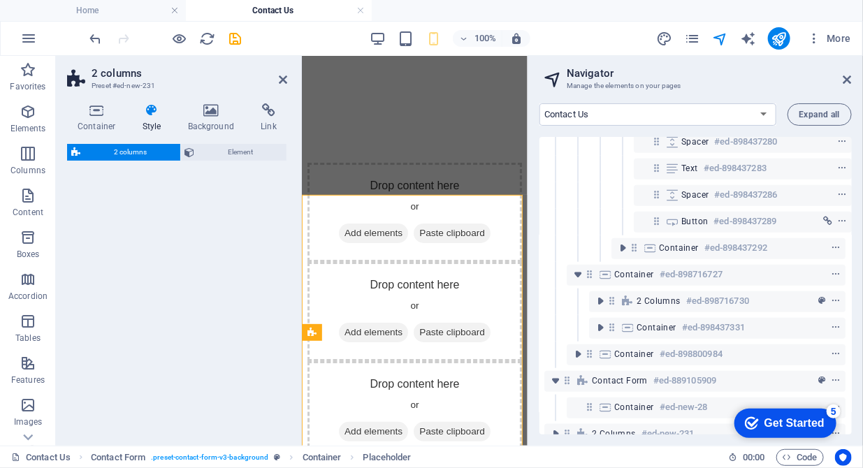
select select "rem"
select select "preset-columns-two-v2-default"
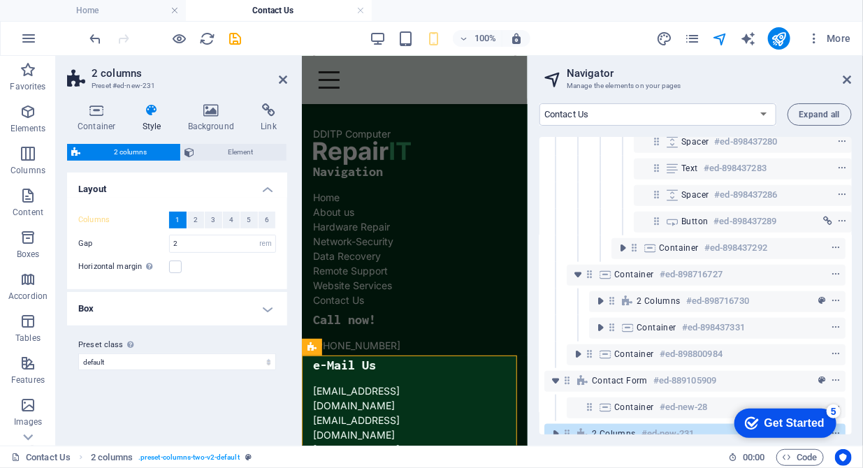
scroll to position [488, 3]
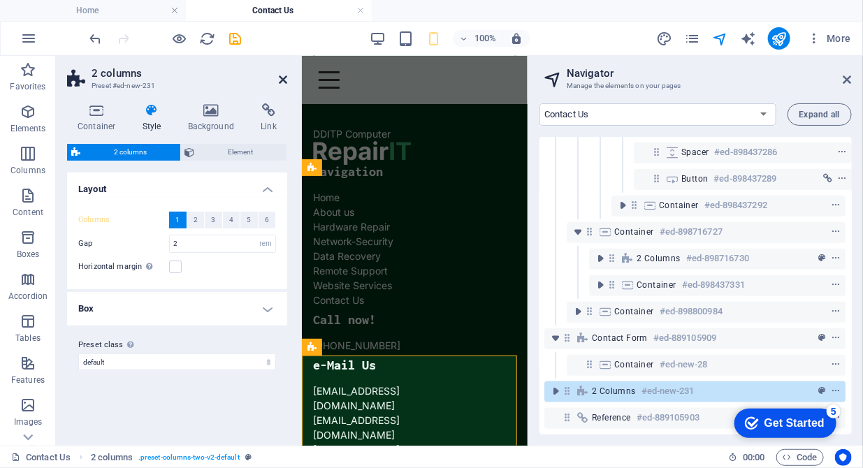
click at [281, 76] on icon at bounding box center [283, 79] width 8 height 11
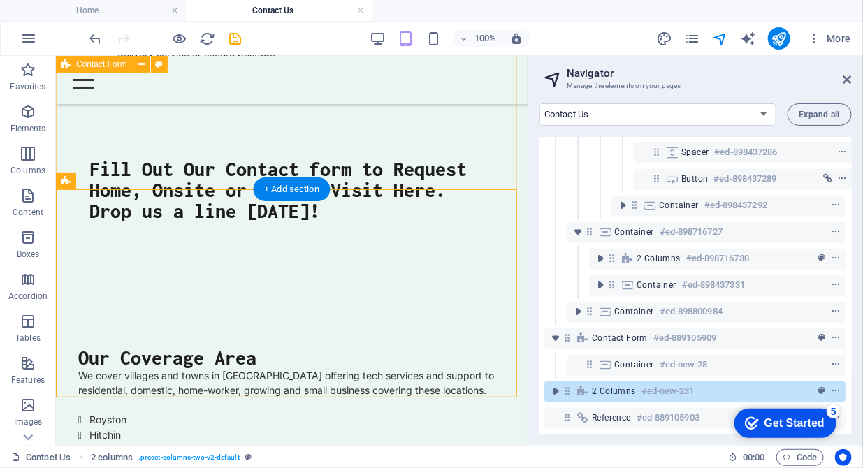
scroll to position [3137, 0]
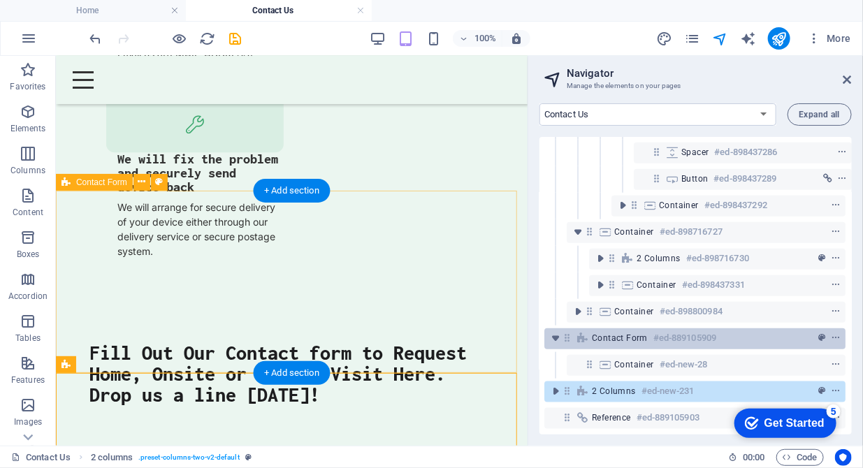
click at [600, 333] on div "Contact Form #ed-889105909" at bounding box center [684, 338] width 184 height 17
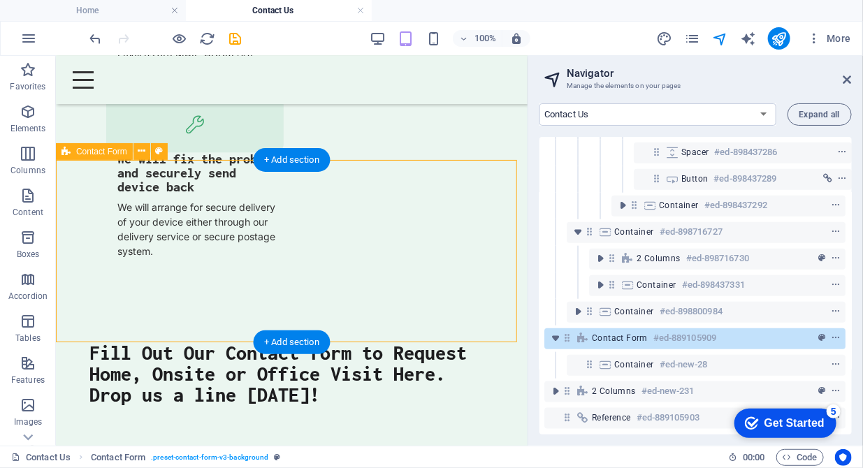
scroll to position [3168, 0]
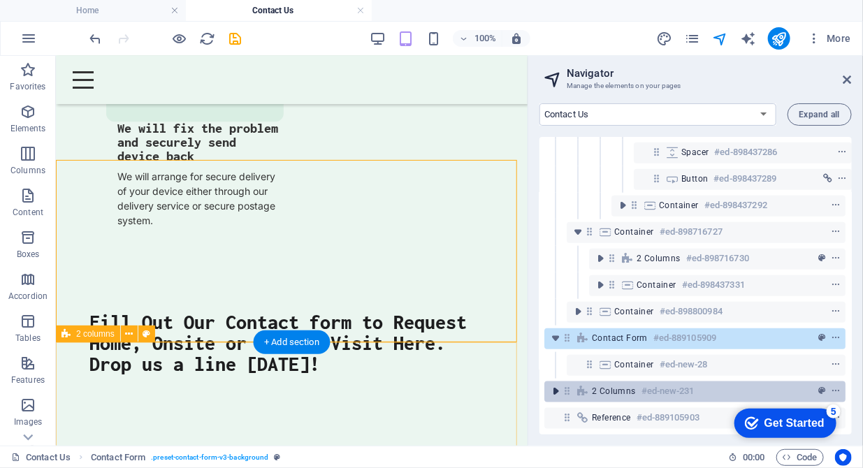
click at [552, 384] on icon "toggle-expand" at bounding box center [555, 391] width 14 height 14
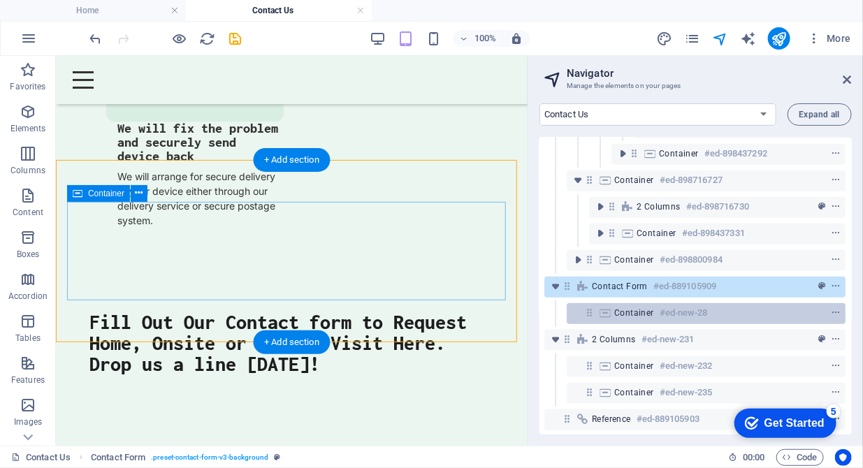
scroll to position [541, 3]
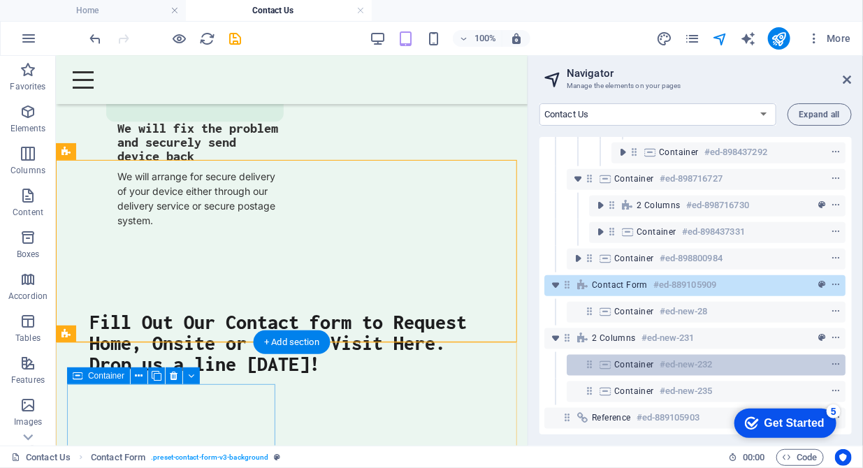
drag, startPoint x: 600, startPoint y: 277, endPoint x: 599, endPoint y: 353, distance: 75.5
click at [599, 353] on div "Reference #ed-889105900 Container #ed-889105906 Image Slider #ed-889105939 Text…" at bounding box center [695, 286] width 312 height 298
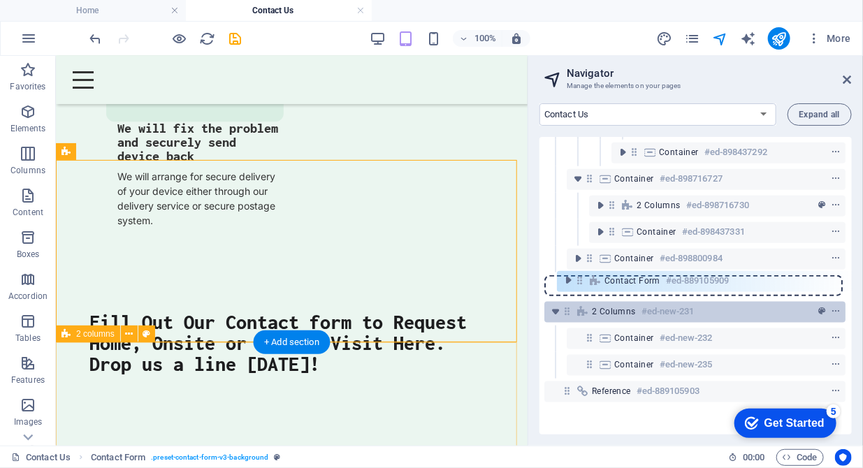
scroll to position [541, 2]
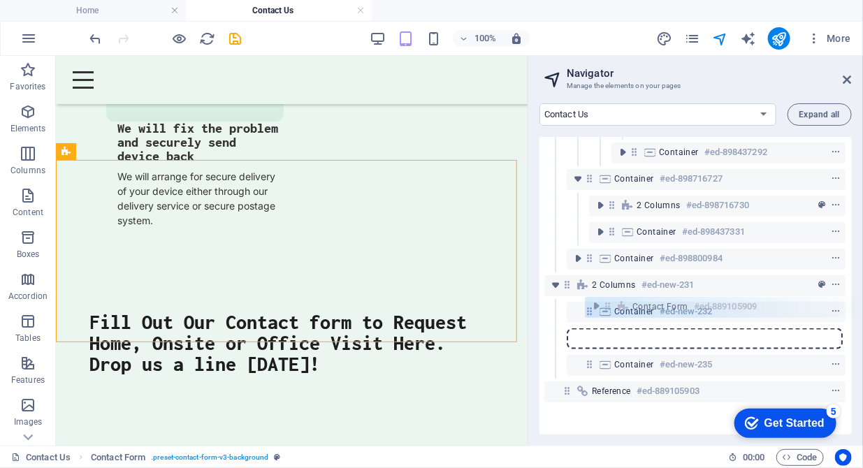
drag, startPoint x: 565, startPoint y: 279, endPoint x: 609, endPoint y: 317, distance: 57.4
click at [609, 317] on div "Reference #ed-889105900 Container #ed-889105906 Image Slider #ed-889105939 Text…" at bounding box center [695, 286] width 312 height 298
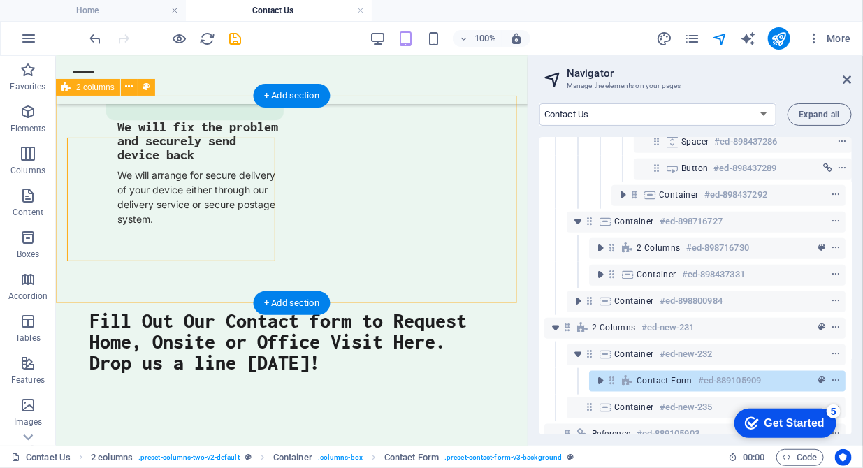
scroll to position [3168, 0]
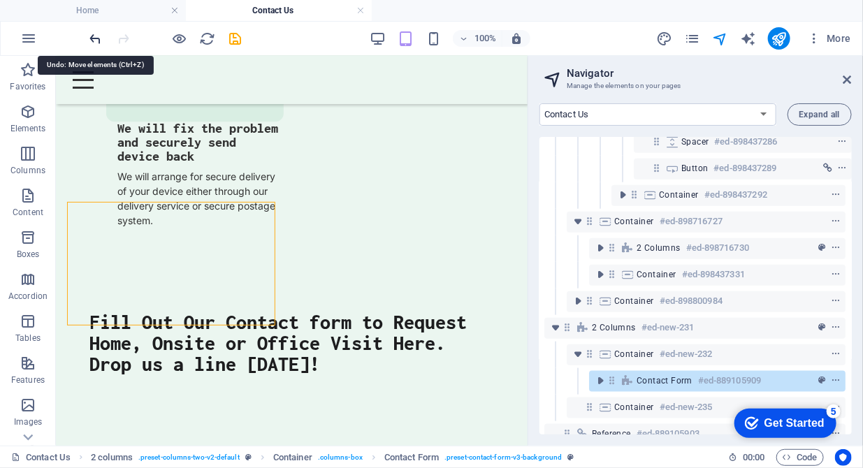
click at [98, 38] on icon "undo" at bounding box center [96, 39] width 16 height 16
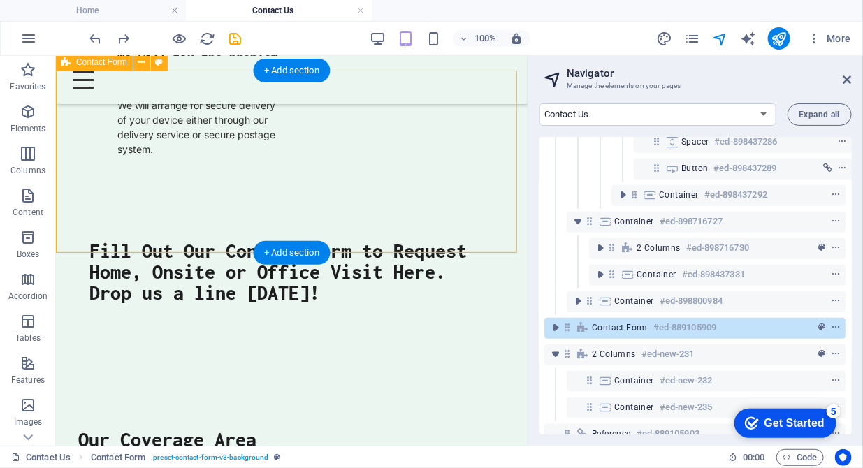
scroll to position [3311, 0]
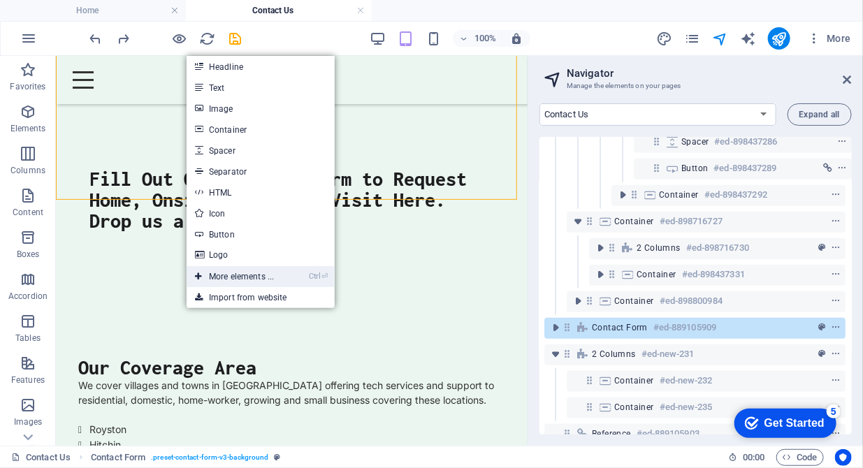
click at [213, 275] on link "Ctrl ⏎ More elements ..." at bounding box center [235, 276] width 96 height 21
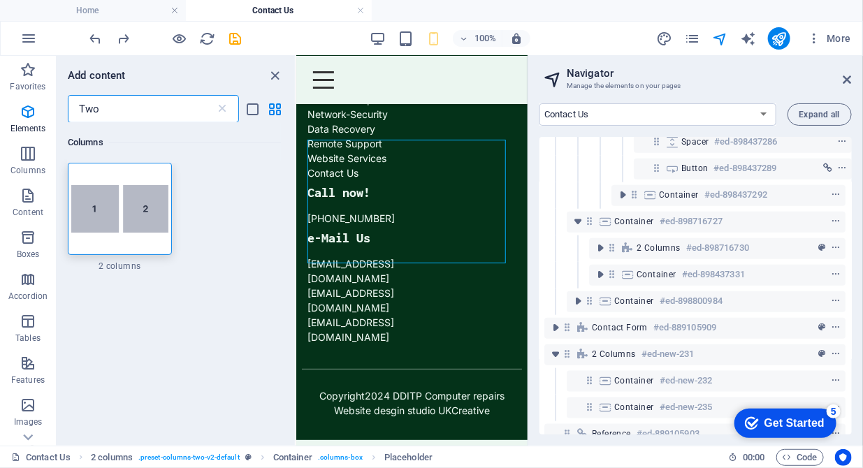
scroll to position [5823, 0]
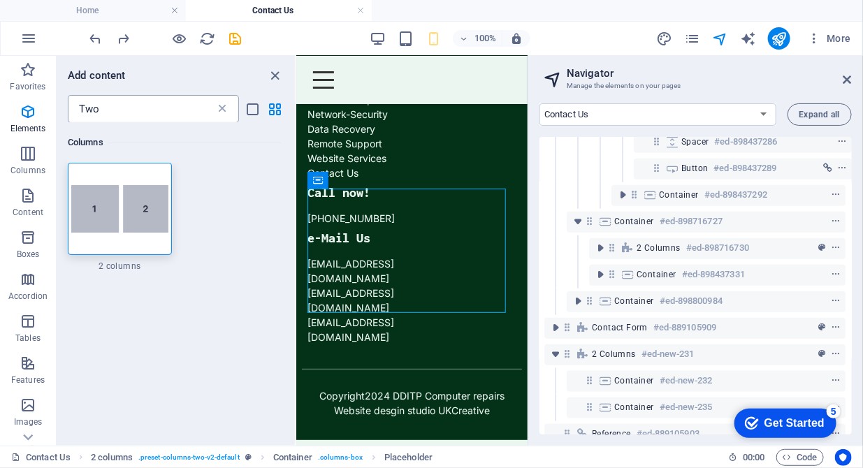
click at [224, 106] on icon at bounding box center [222, 109] width 14 height 14
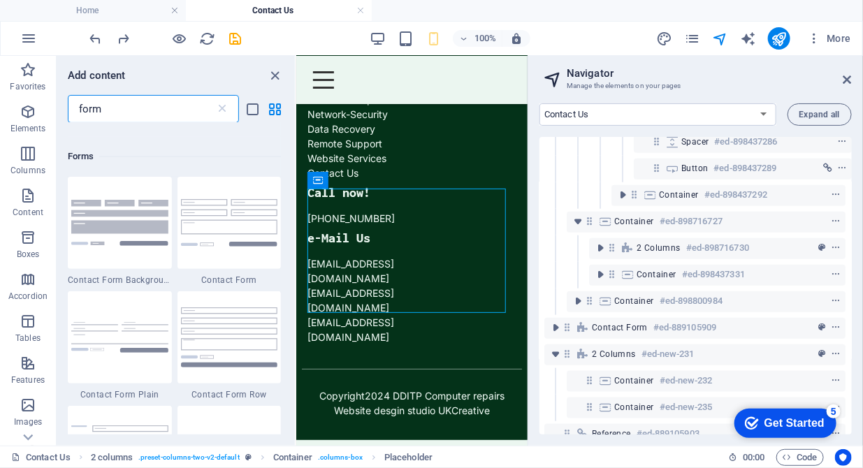
scroll to position [500, 0]
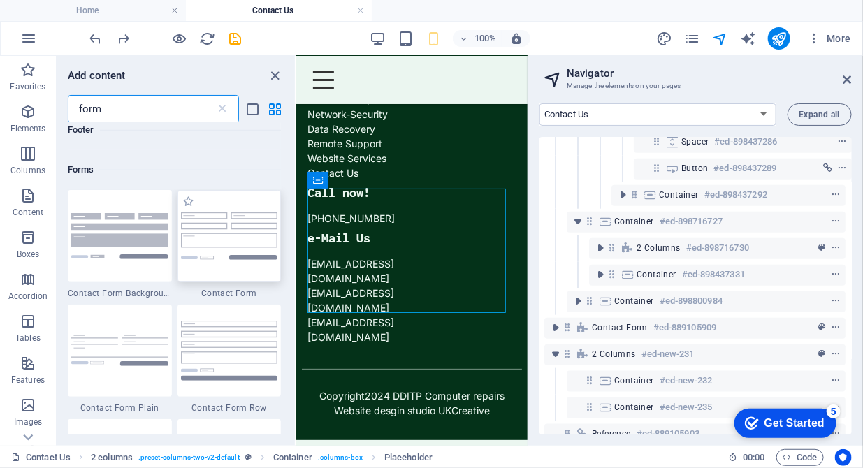
type input "form"
click at [211, 237] on img at bounding box center [229, 235] width 97 height 47
click at [296, 237] on div "Drag here to replace the existing content. Press “Ctrl” if you want to create a…" at bounding box center [411, 251] width 231 height 390
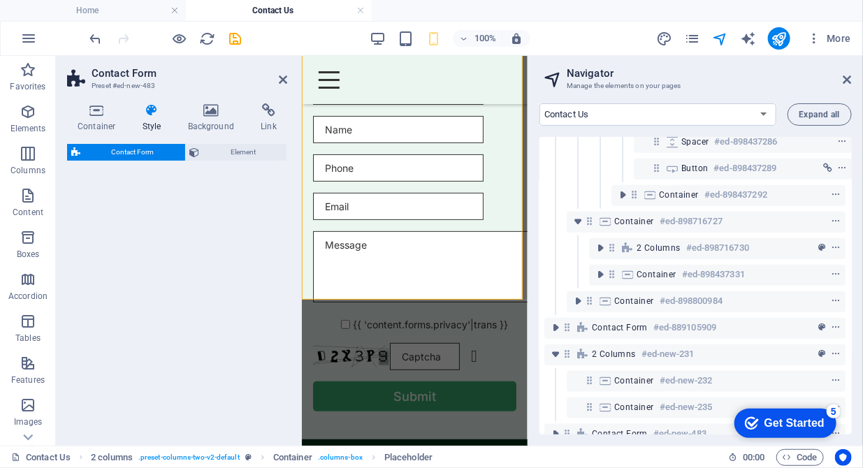
scroll to position [6415, 0]
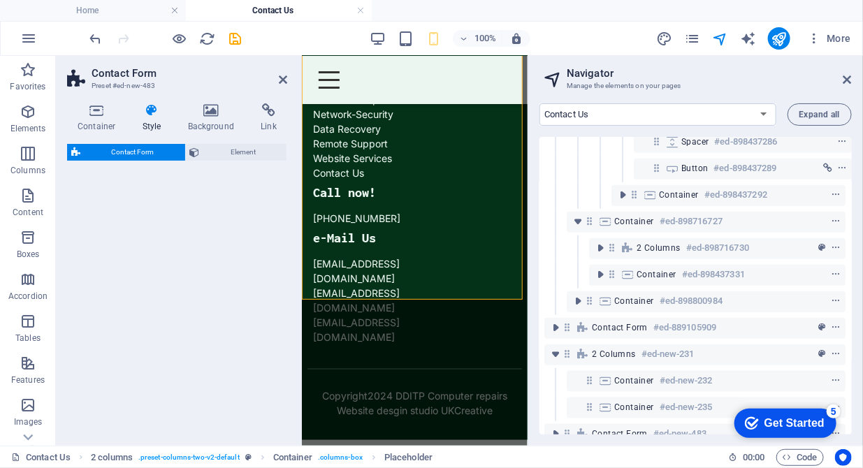
select select "rem"
select select "preset-contact-form-v3-default"
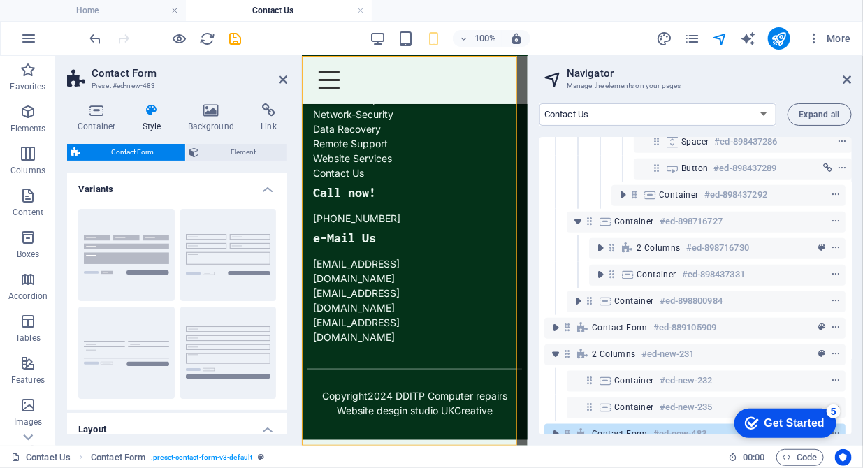
scroll to position [541, 2]
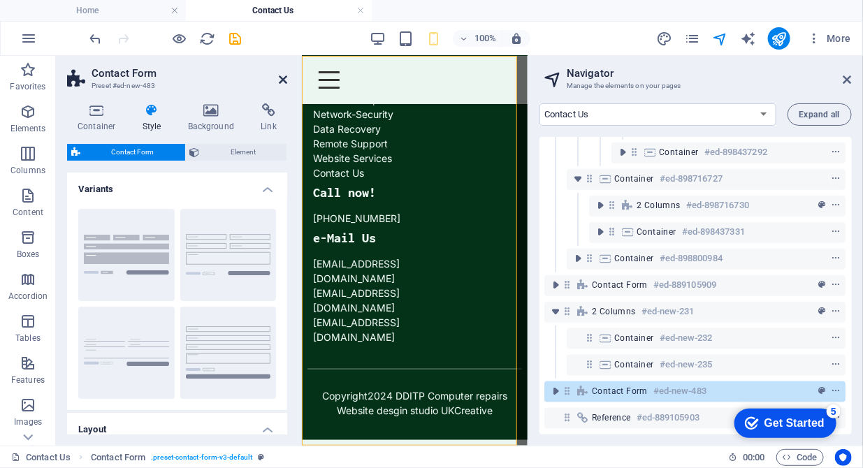
drag, startPoint x: 211, startPoint y: 237, endPoint x: 281, endPoint y: 80, distance: 172.0
click at [281, 80] on icon at bounding box center [283, 79] width 8 height 11
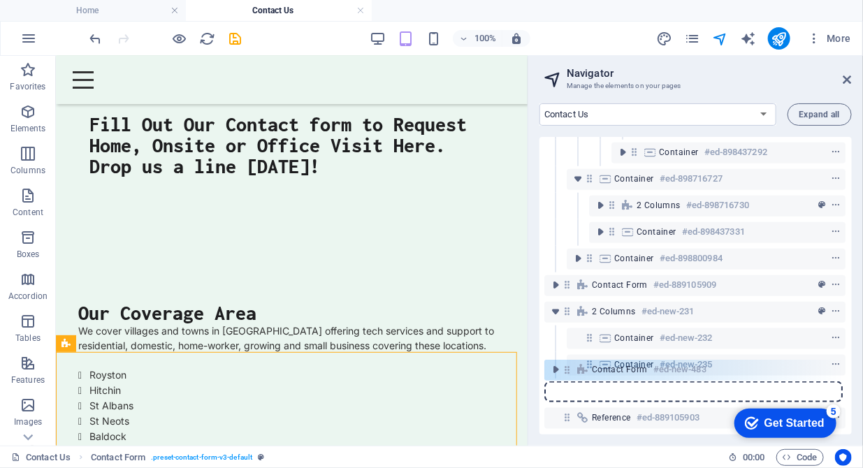
scroll to position [541, 1]
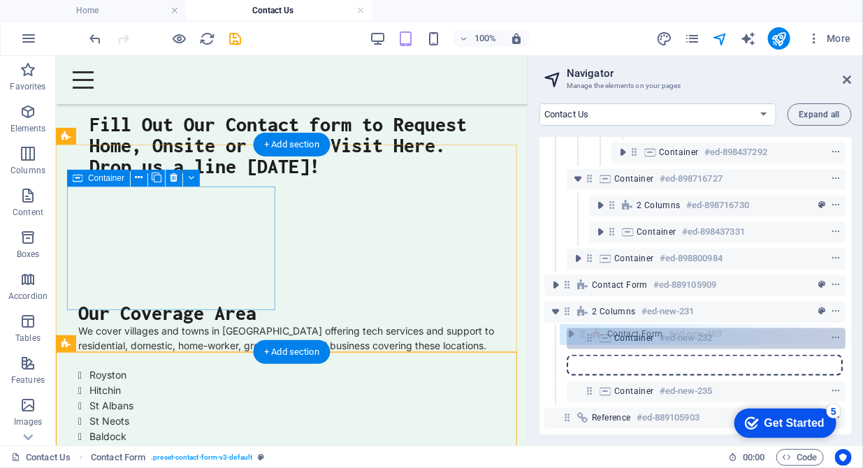
drag, startPoint x: 565, startPoint y: 384, endPoint x: 584, endPoint y: 335, distance: 53.1
click at [584, 335] on div "Reference #ed-889105900 Container #ed-889105906 Image Slider #ed-889105939 Text…" at bounding box center [695, 286] width 312 height 298
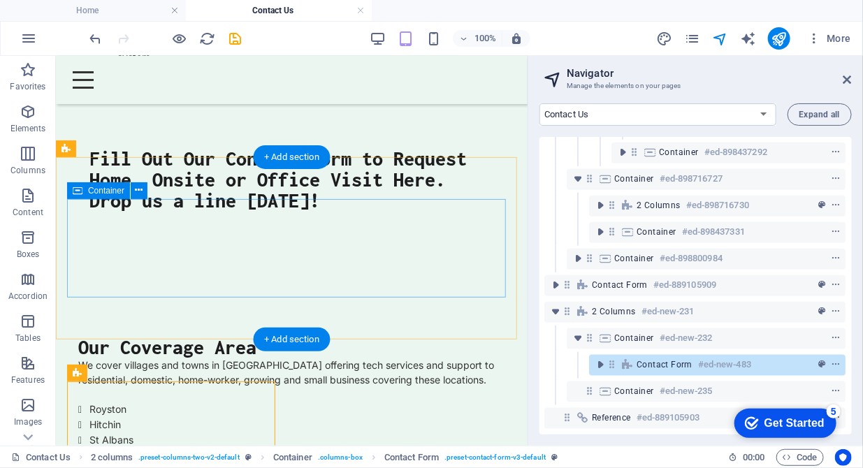
scroll to position [3151, 0]
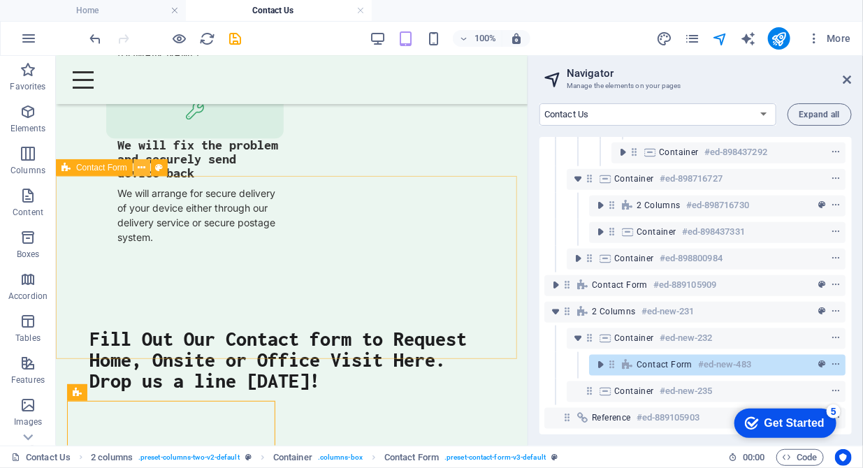
click at [141, 172] on icon at bounding box center [142, 168] width 8 height 15
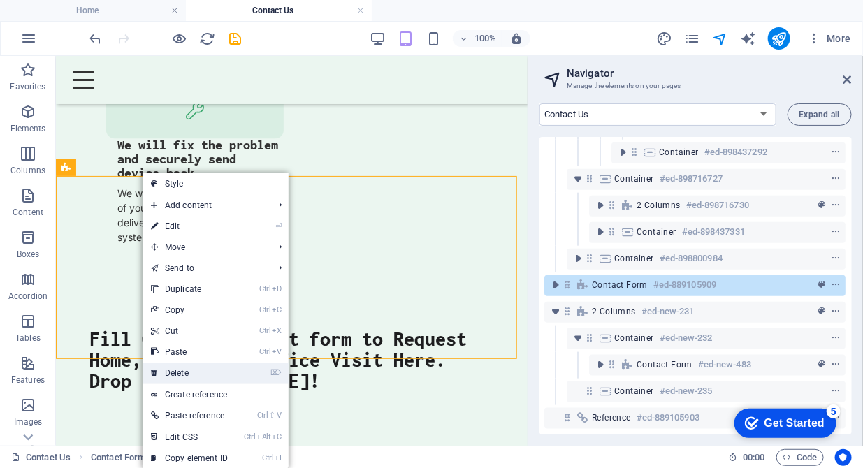
click at [190, 368] on link "⌦ Delete" at bounding box center [190, 373] width 94 height 21
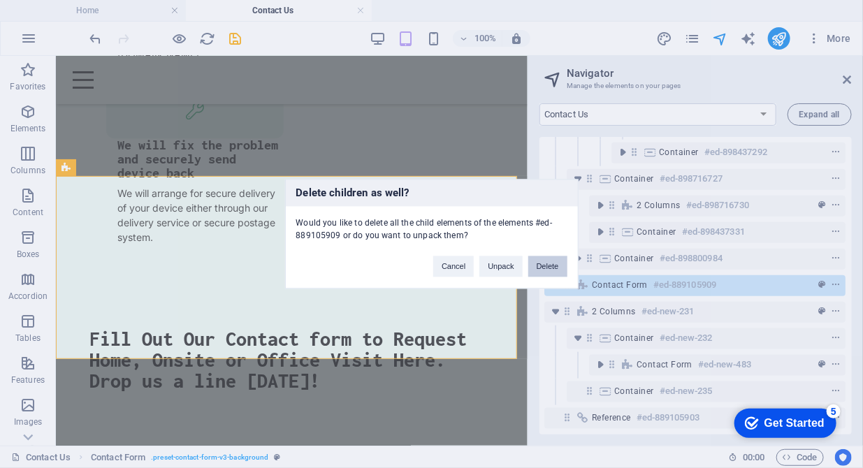
click at [548, 260] on button "Delete" at bounding box center [547, 266] width 39 height 21
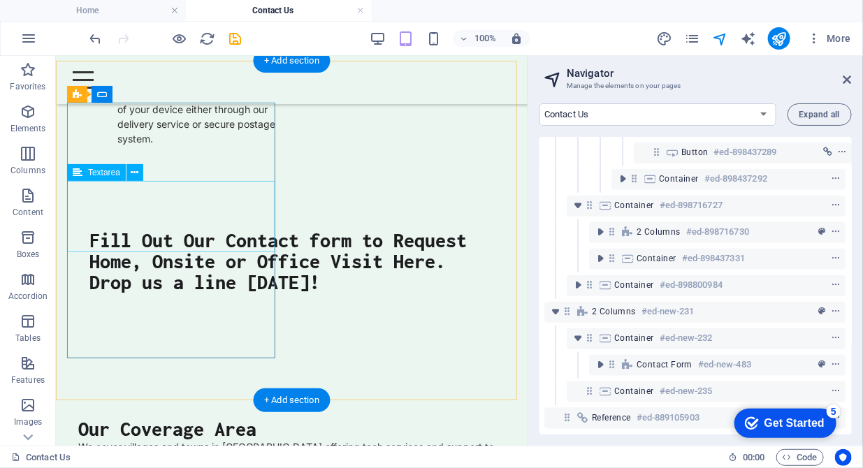
scroll to position [3223, 0]
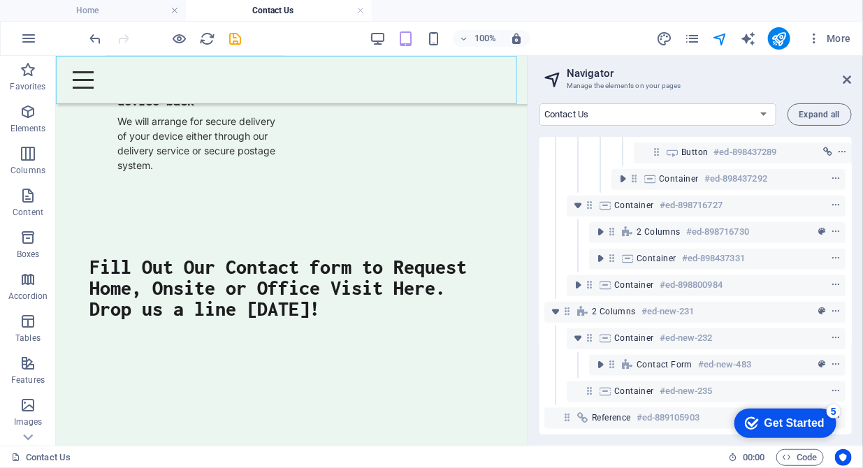
click at [173, 96] on div "Home About us Hardware Repair Network Security Data Recovery Remote Support Web…" at bounding box center [291, 79] width 472 height 48
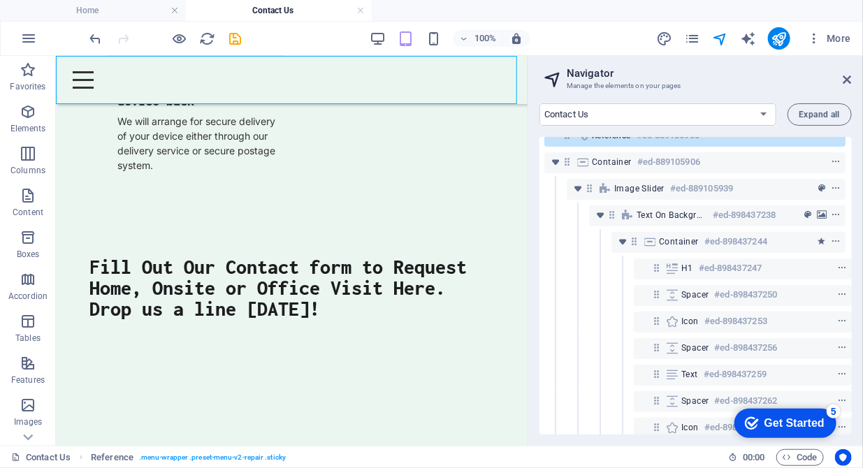
scroll to position [0, 1]
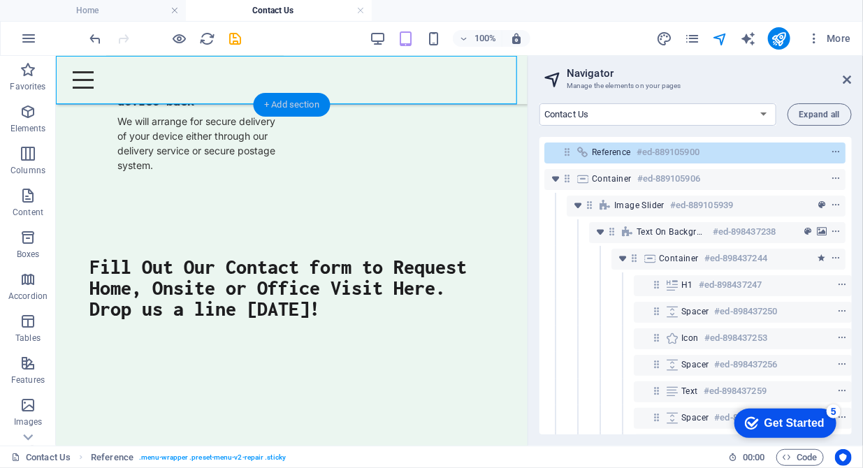
click at [286, 101] on div "+ Add section" at bounding box center [292, 105] width 78 height 24
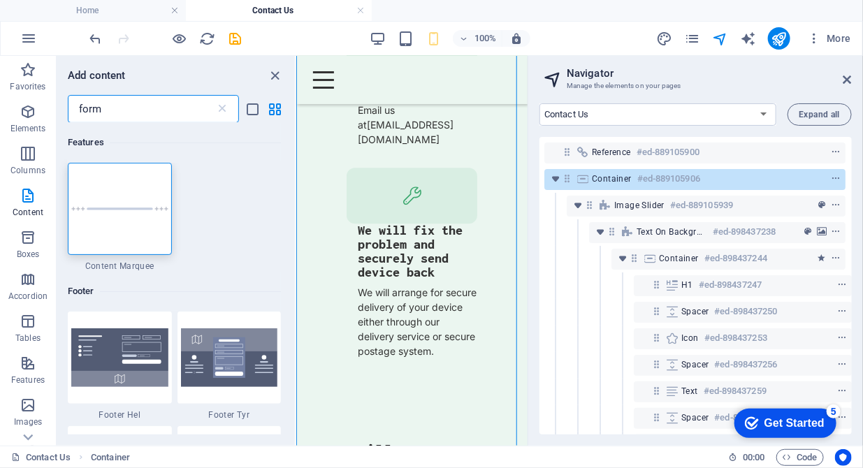
scroll to position [3271, 0]
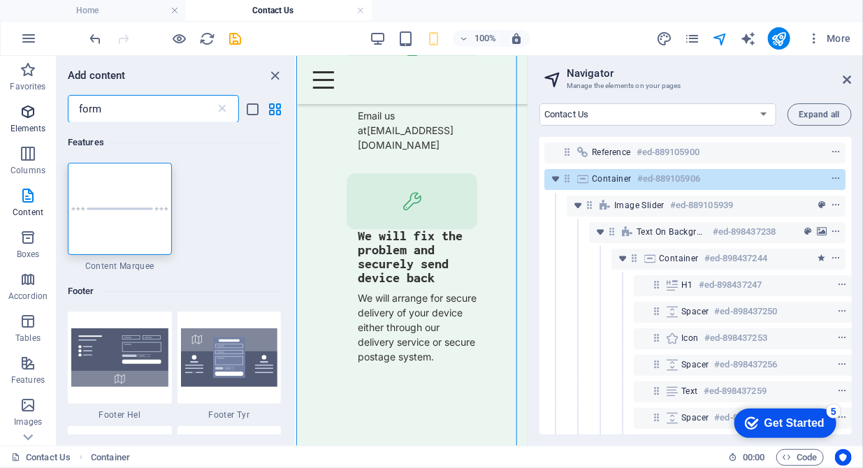
drag, startPoint x: 111, startPoint y: 112, endPoint x: 31, endPoint y: 111, distance: 79.7
click at [31, 111] on div "Favorites Elements Columns Content Boxes Accordion Tables Features Images Slide…" at bounding box center [148, 251] width 296 height 390
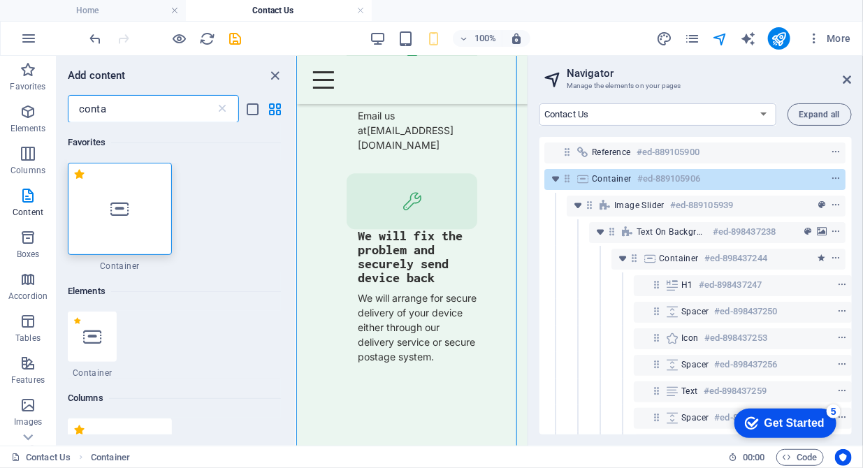
type input "conta"
click at [126, 233] on div at bounding box center [120, 209] width 104 height 92
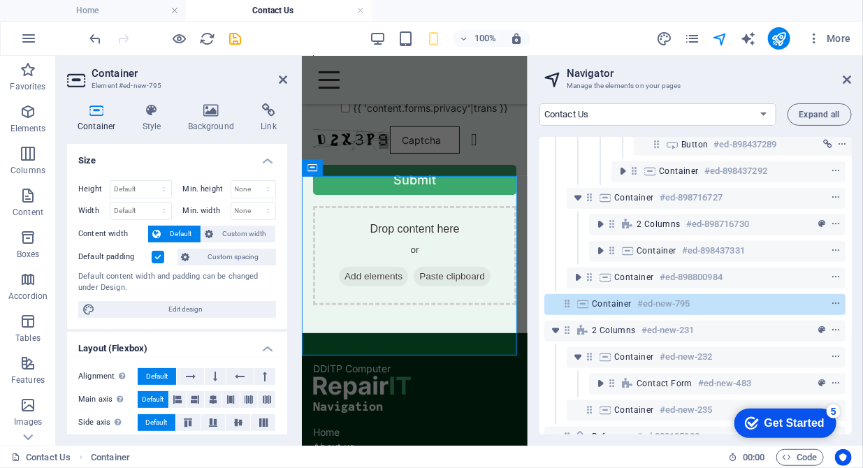
scroll to position [536, 1]
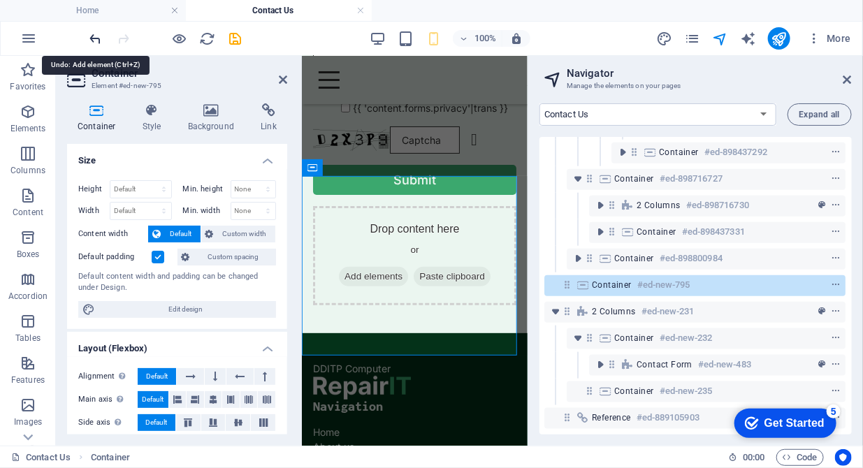
click at [98, 38] on icon "undo" at bounding box center [96, 39] width 16 height 16
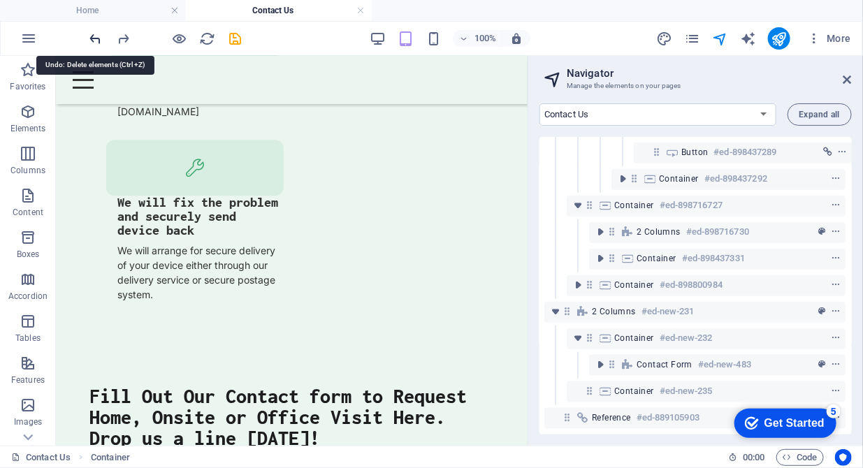
scroll to position [514, 1]
click at [119, 38] on icon "redo" at bounding box center [124, 39] width 16 height 16
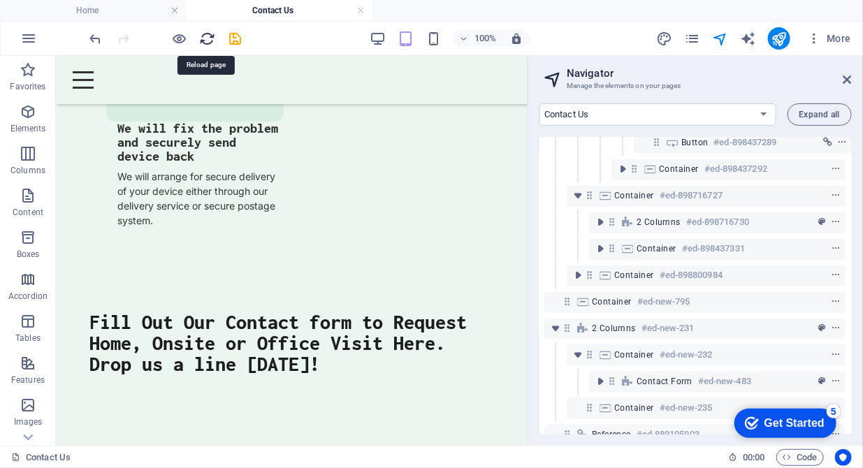
click at [212, 40] on icon "reload" at bounding box center [208, 39] width 16 height 16
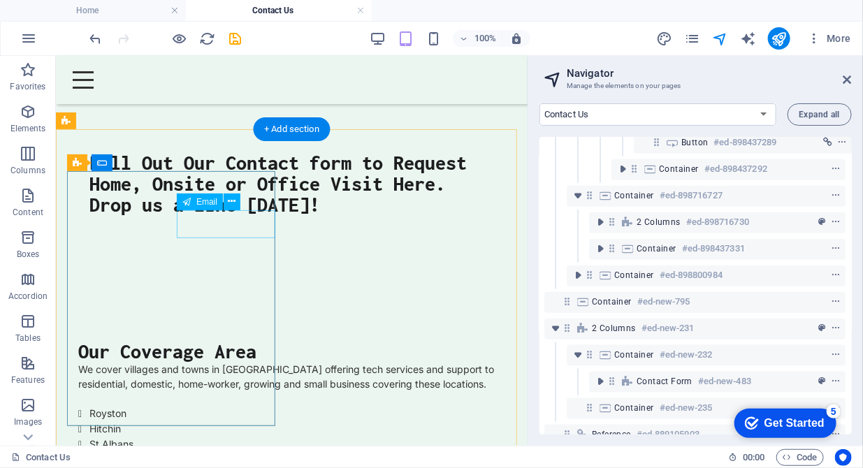
scroll to position [3382, 0]
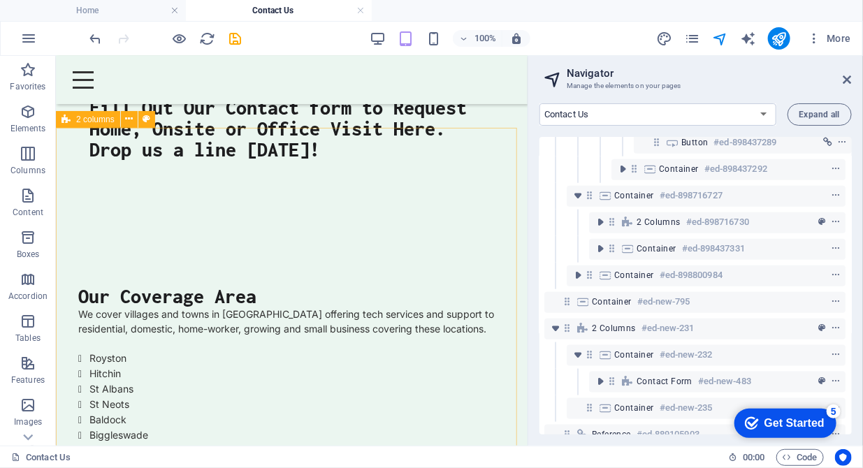
click at [96, 120] on span "2 columns" at bounding box center [95, 119] width 38 height 8
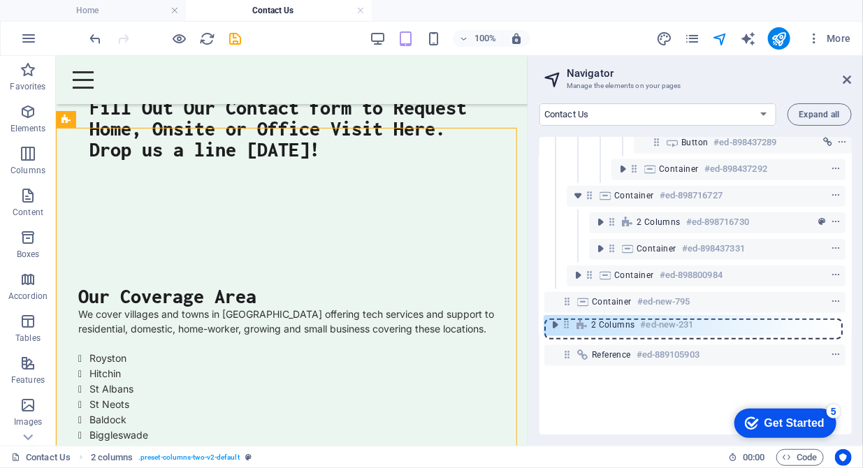
scroll to position [514, 0]
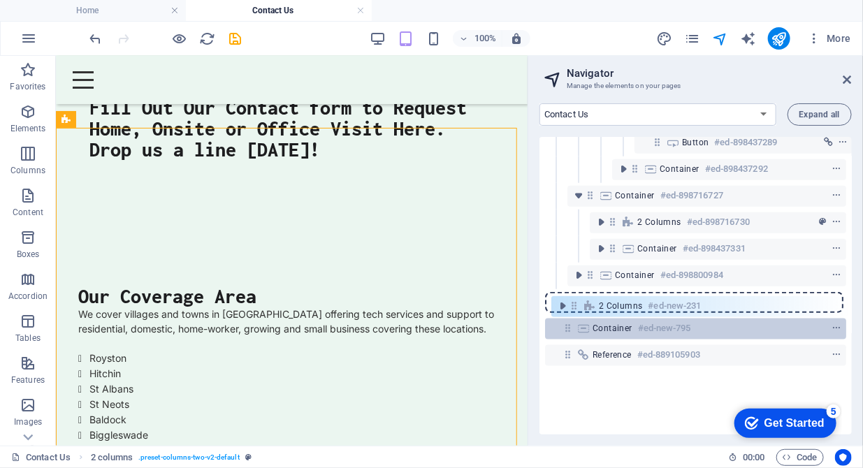
drag, startPoint x: 565, startPoint y: 329, endPoint x: 573, endPoint y: 304, distance: 26.3
click at [573, 304] on div "Reference #ed-889105900 Container #ed-889105906 Image Slider #ed-889105939 Text…" at bounding box center [695, 286] width 312 height 298
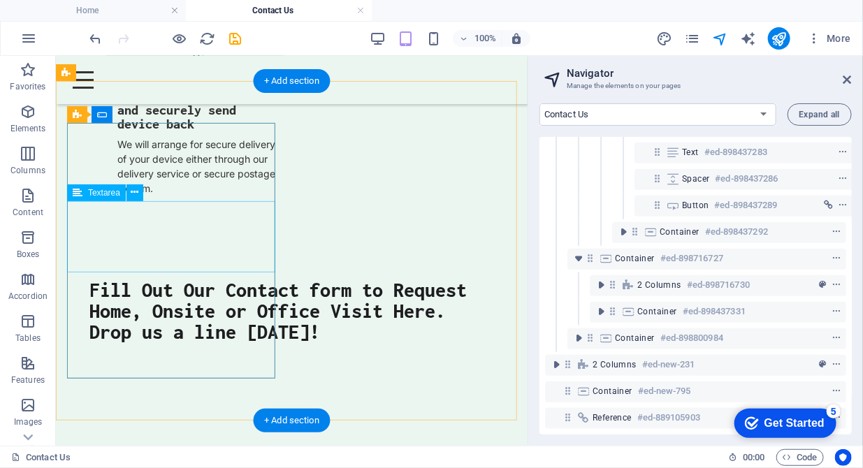
scroll to position [3175, 0]
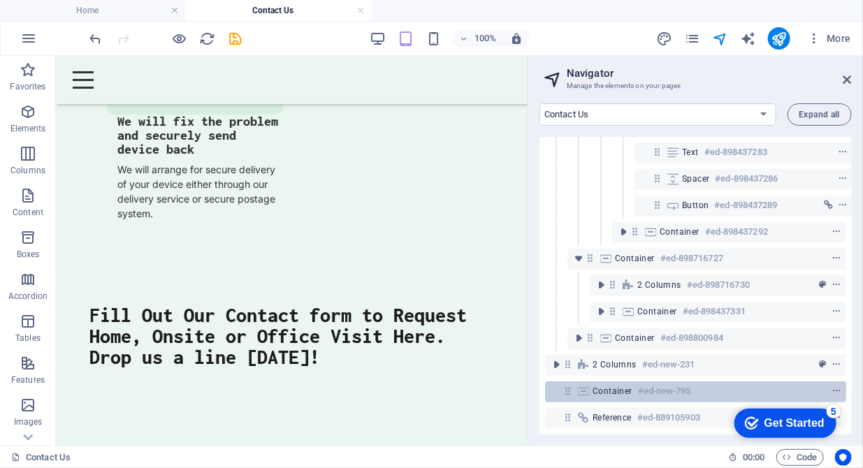
click at [579, 386] on icon at bounding box center [583, 391] width 15 height 11
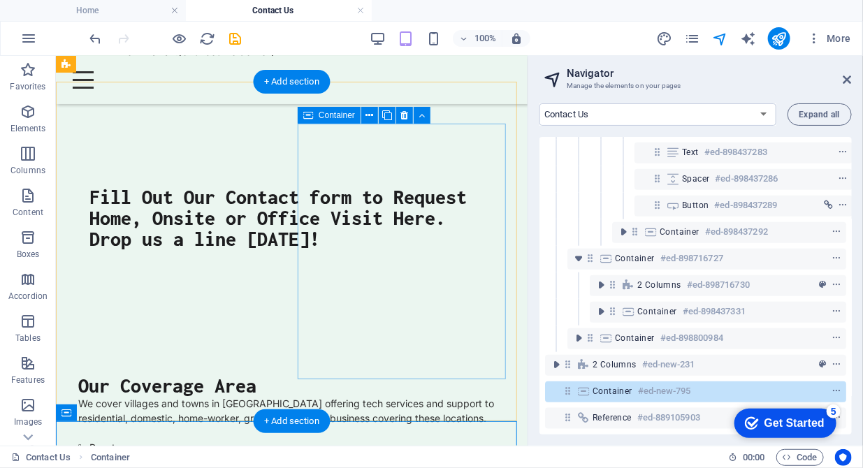
scroll to position [3222, 0]
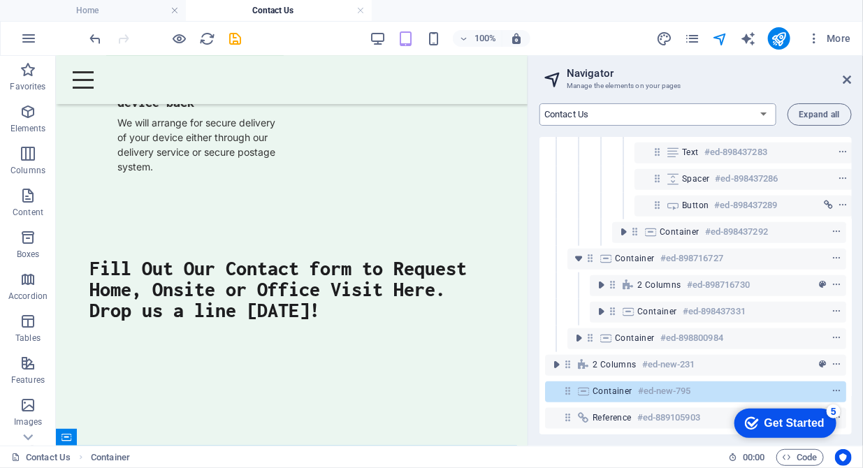
click at [766, 113] on select "Home About us Hardware Repair Network Security Data Recovery Remote Support Web…" at bounding box center [657, 114] width 237 height 22
click at [539, 103] on select "Home About us Hardware Repair Network Security Data Recovery Remote Support Web…" at bounding box center [657, 114] width 237 height 22
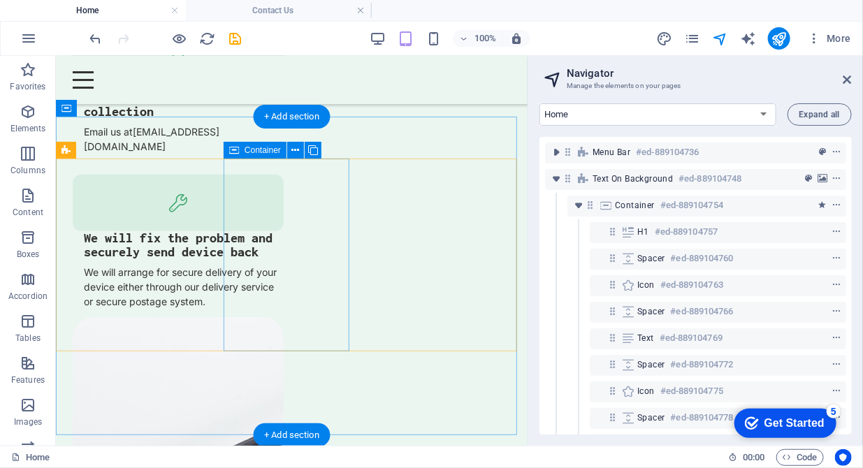
scroll to position [4144, 0]
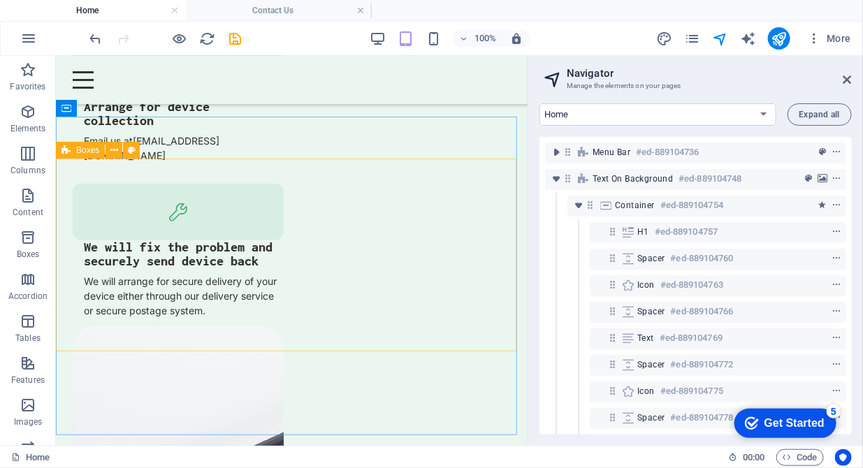
click at [80, 151] on span "Boxes" at bounding box center [87, 150] width 23 height 8
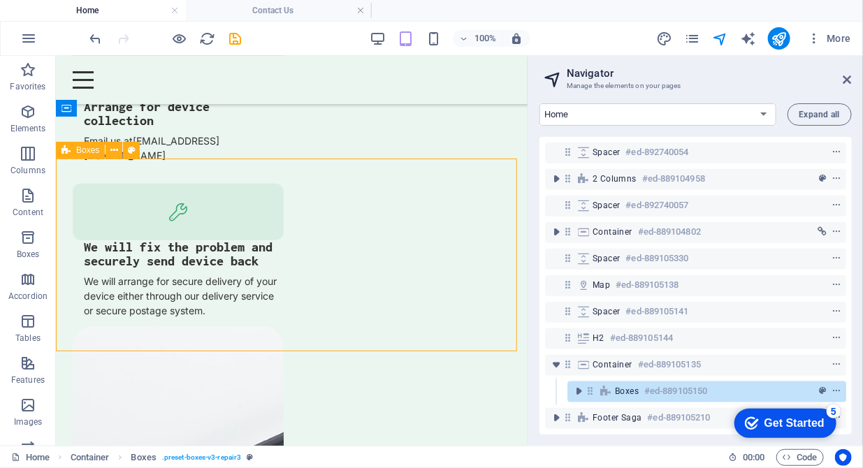
scroll to position [541, 0]
click at [110, 150] on icon at bounding box center [114, 150] width 8 height 15
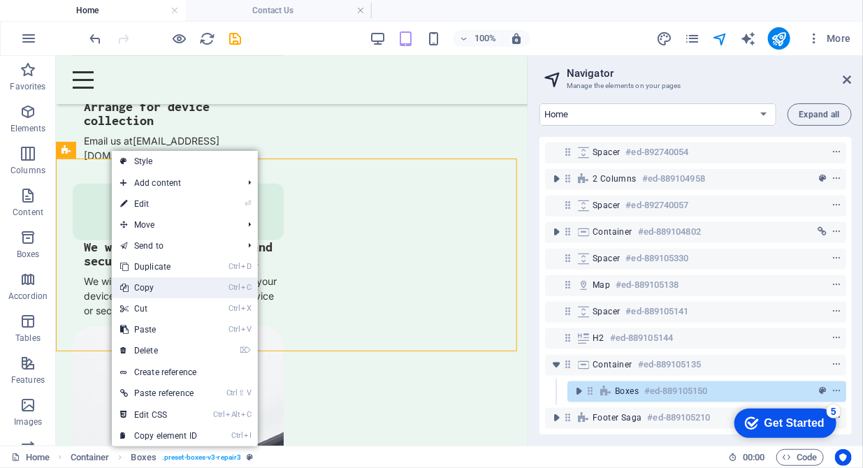
click at [168, 291] on link "Ctrl C Copy" at bounding box center [159, 287] width 94 height 21
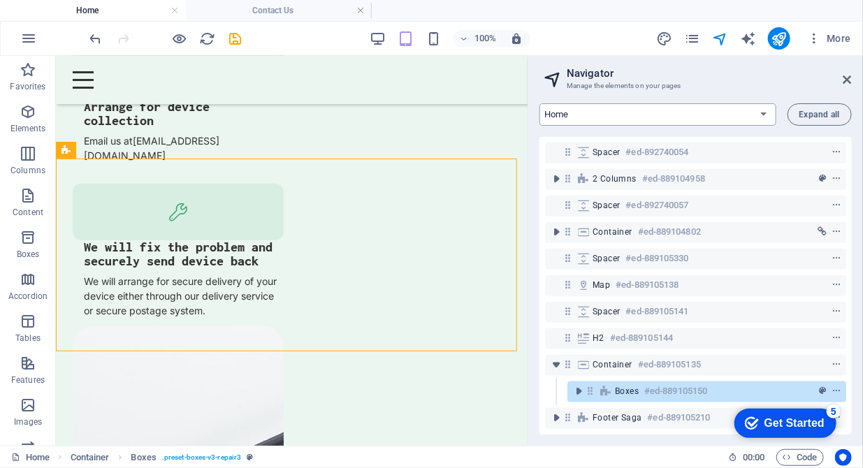
click at [657, 117] on select "Home About us Hardware Repair Network Security Data Recovery Remote Support Web…" at bounding box center [657, 114] width 237 height 22
click at [539, 103] on select "Home About us Hardware Repair Network Security Data Recovery Remote Support Web…" at bounding box center [657, 114] width 237 height 22
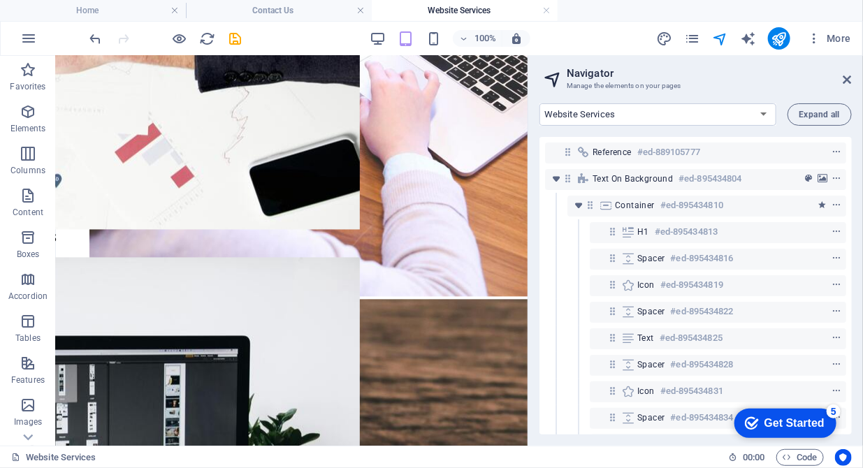
scroll to position [2877, 0]
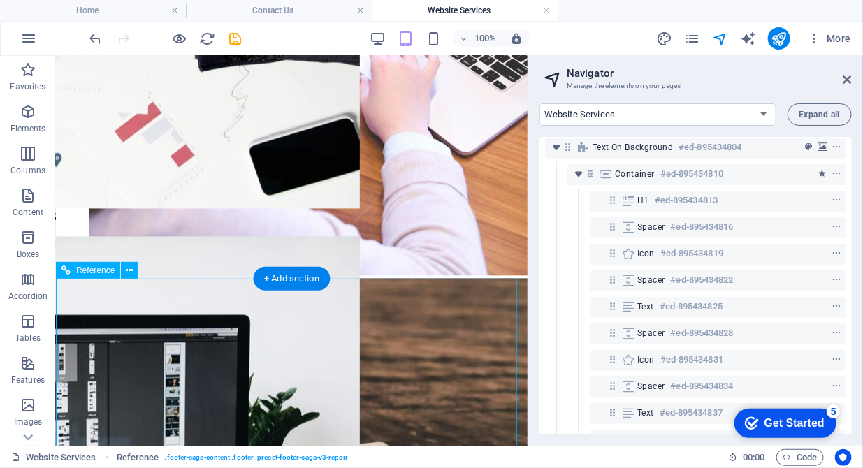
drag, startPoint x: 502, startPoint y: 393, endPoint x: 259, endPoint y: 379, distance: 242.8
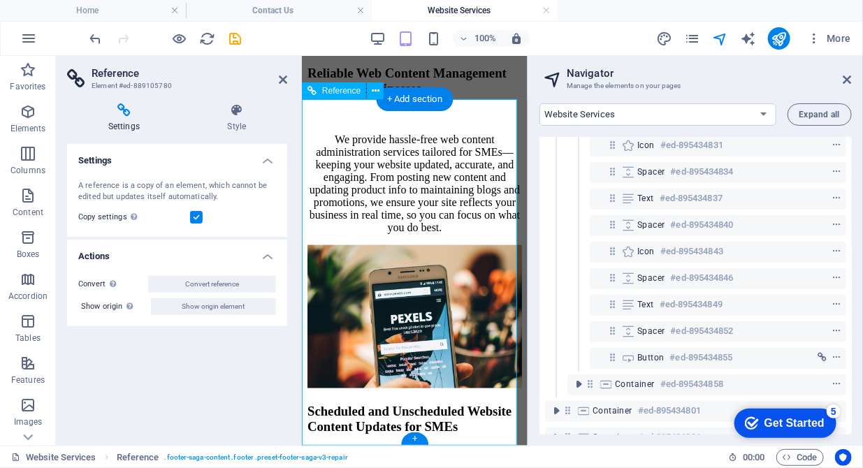
scroll to position [329, 0]
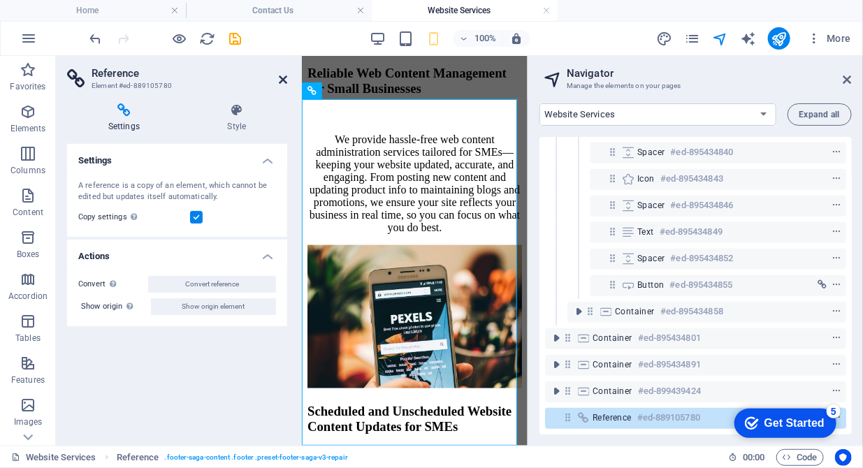
click at [286, 75] on icon at bounding box center [283, 79] width 8 height 11
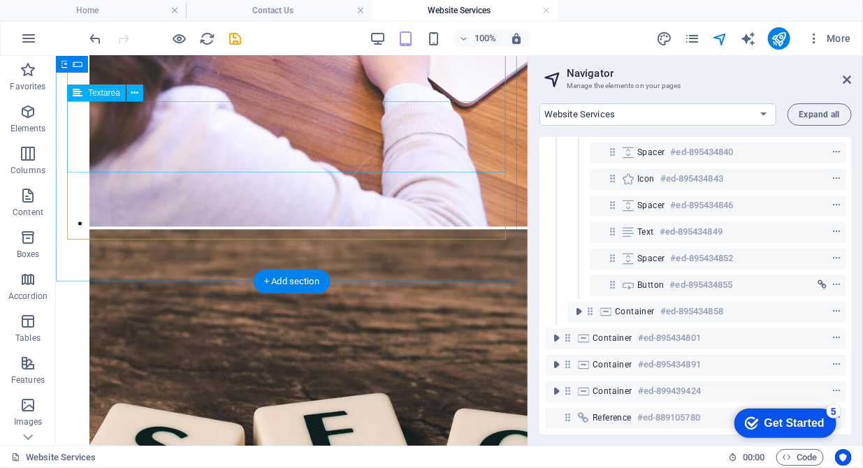
scroll to position [2932, 0]
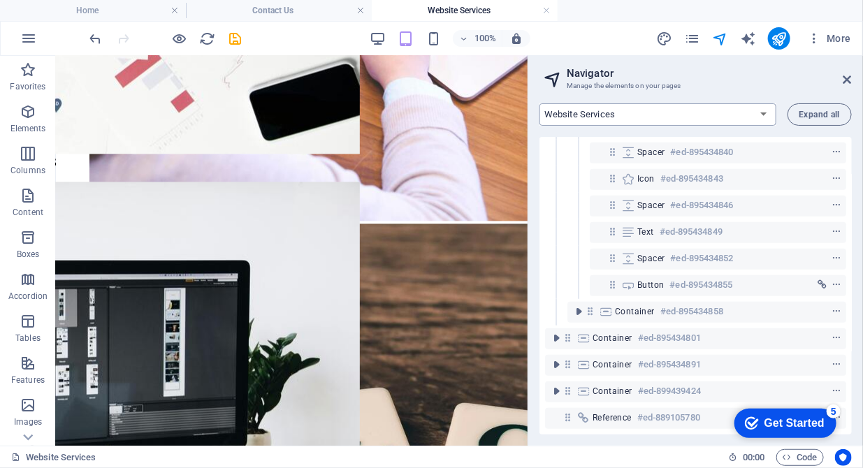
click at [754, 115] on select "Home About us Hardware Repair Network Security Data Recovery Remote Support Web…" at bounding box center [657, 114] width 237 height 22
click at [539, 103] on select "Home About us Hardware Repair Network Security Data Recovery Remote Support Web…" at bounding box center [657, 114] width 237 height 22
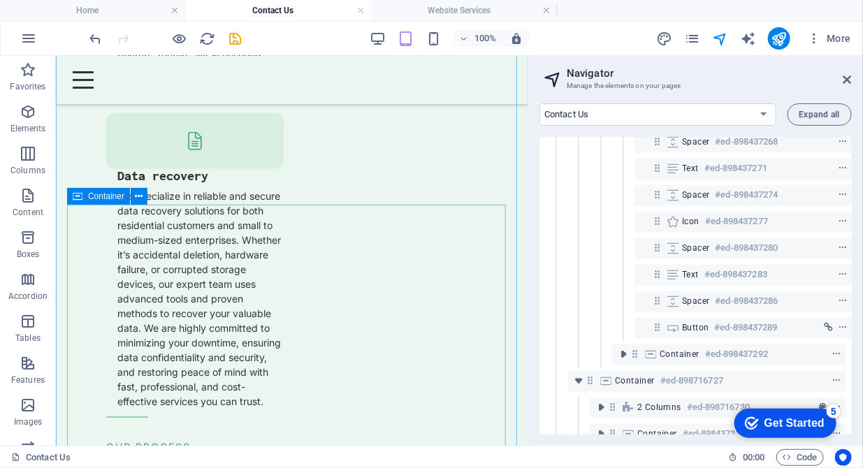
scroll to position [2507, 0]
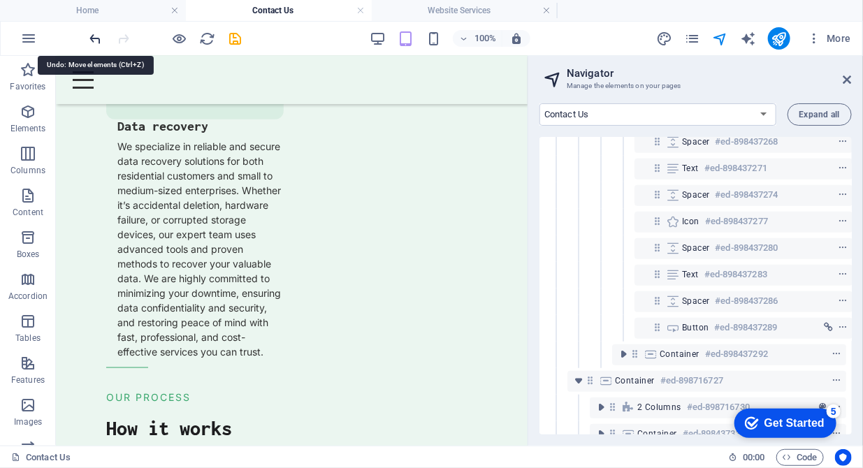
click at [101, 34] on icon "undo" at bounding box center [96, 39] width 16 height 16
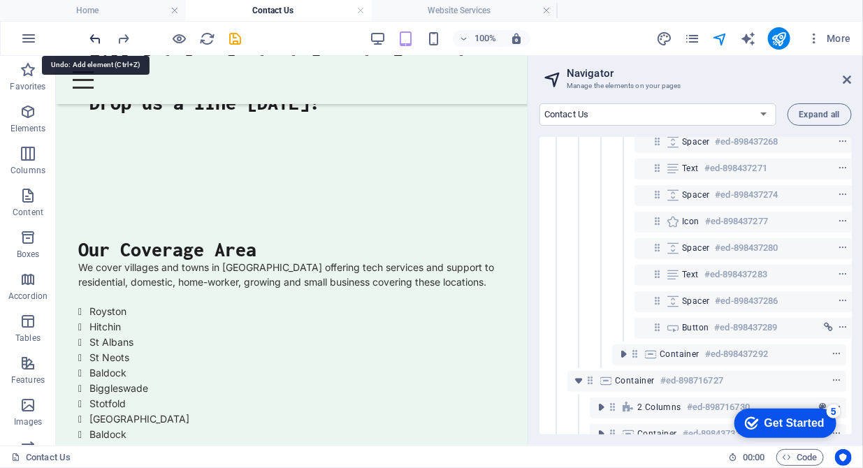
click at [101, 34] on icon "undo" at bounding box center [96, 39] width 16 height 16
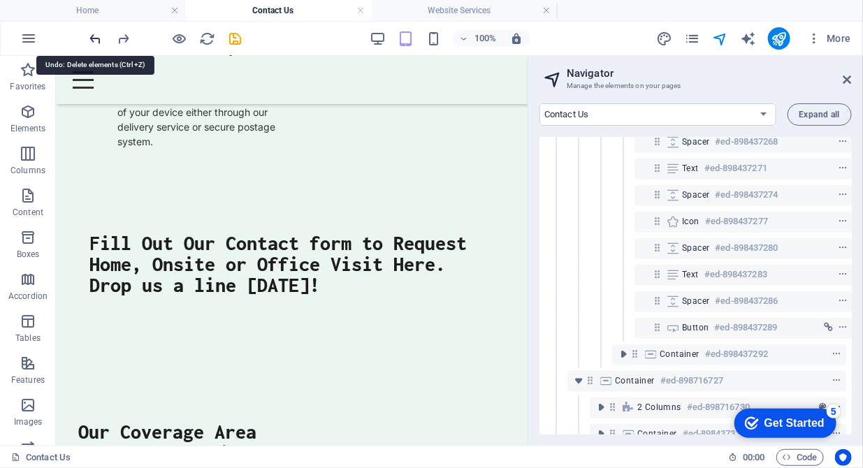
click at [101, 34] on icon "undo" at bounding box center [96, 39] width 16 height 16
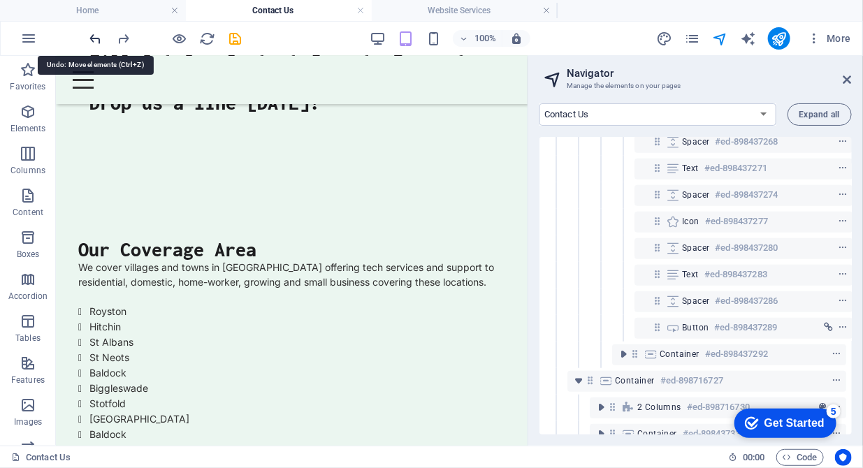
click at [101, 34] on icon "undo" at bounding box center [96, 39] width 16 height 16
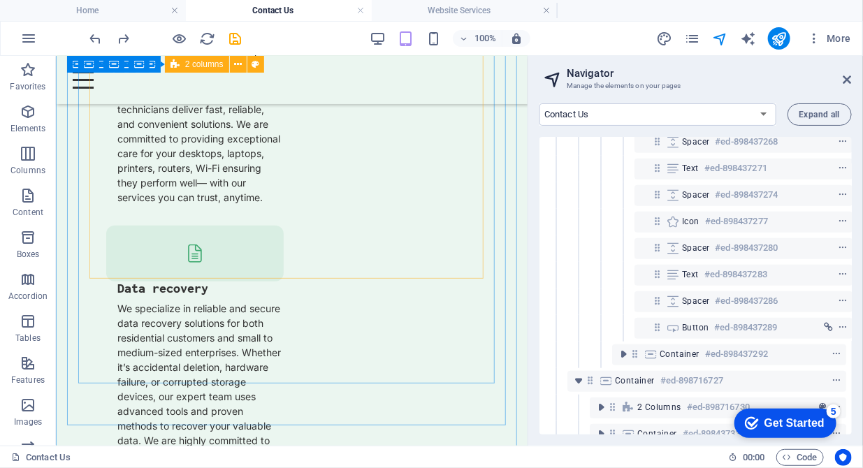
scroll to position [2286, 0]
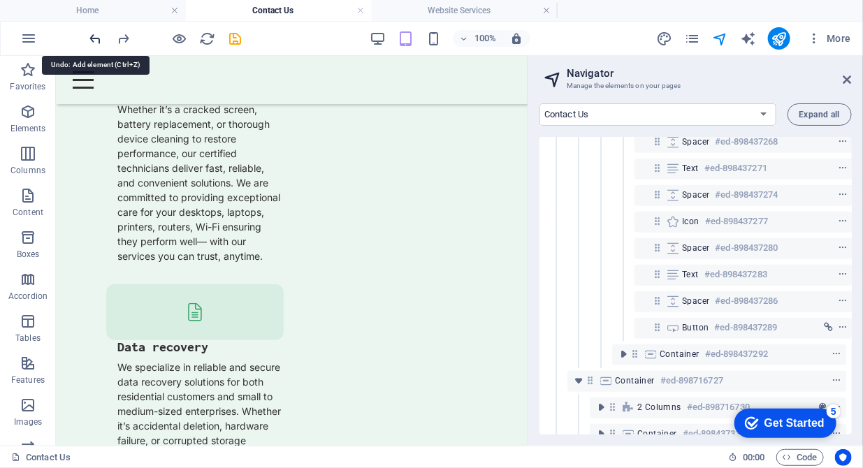
click at [97, 35] on icon "undo" at bounding box center [96, 39] width 16 height 16
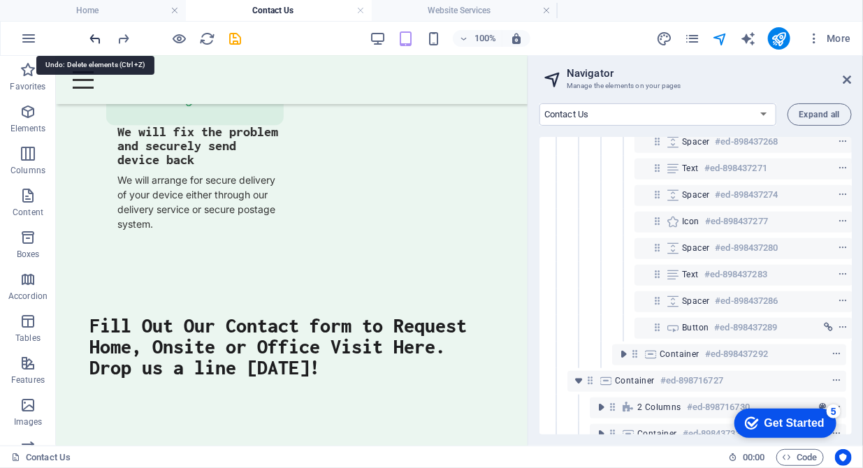
scroll to position [3168, 0]
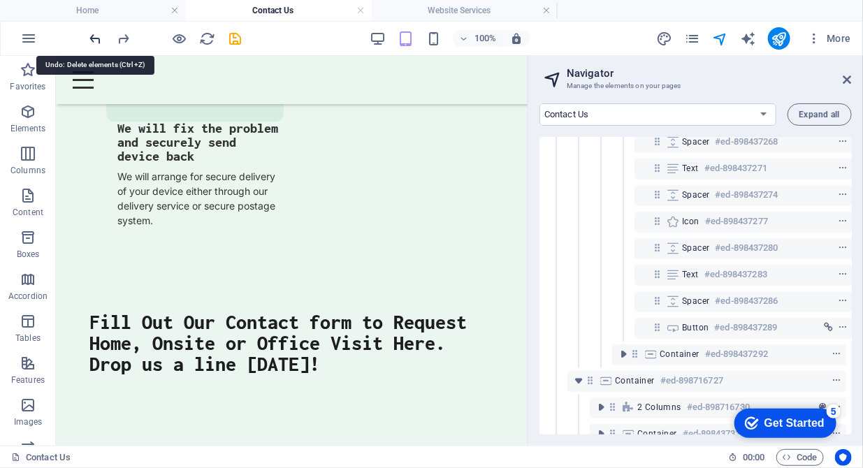
click at [97, 35] on icon "undo" at bounding box center [96, 39] width 16 height 16
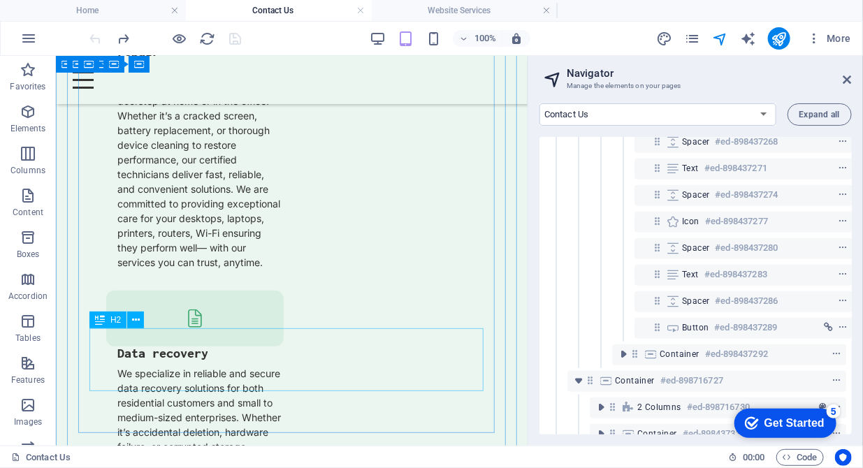
scroll to position [2237, 0]
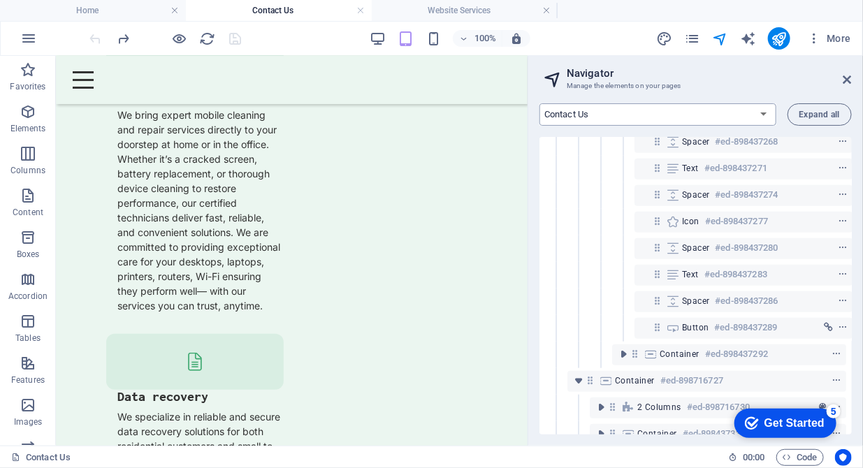
click at [761, 116] on select "Home About us Hardware Repair Network Security Data Recovery Remote Support Web…" at bounding box center [657, 114] width 237 height 22
select select "16784500-en"
click at [539, 103] on select "Home About us Hardware Repair Network Security Data Recovery Remote Support Web…" at bounding box center [657, 114] width 237 height 22
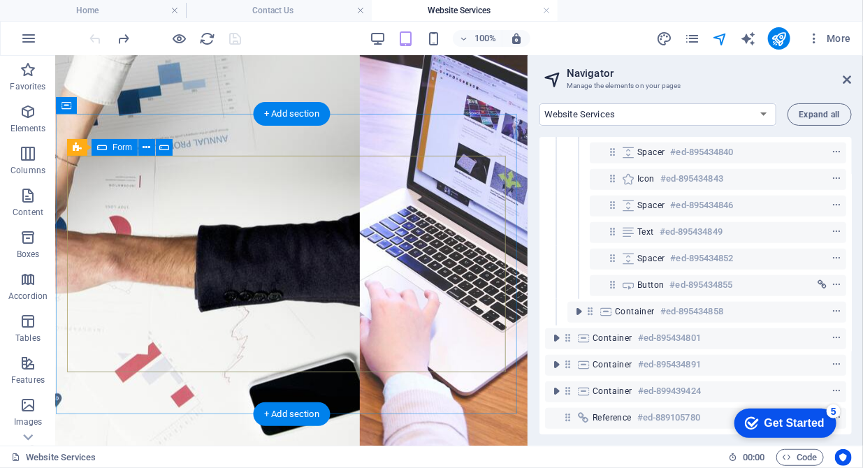
scroll to position [2574, 0]
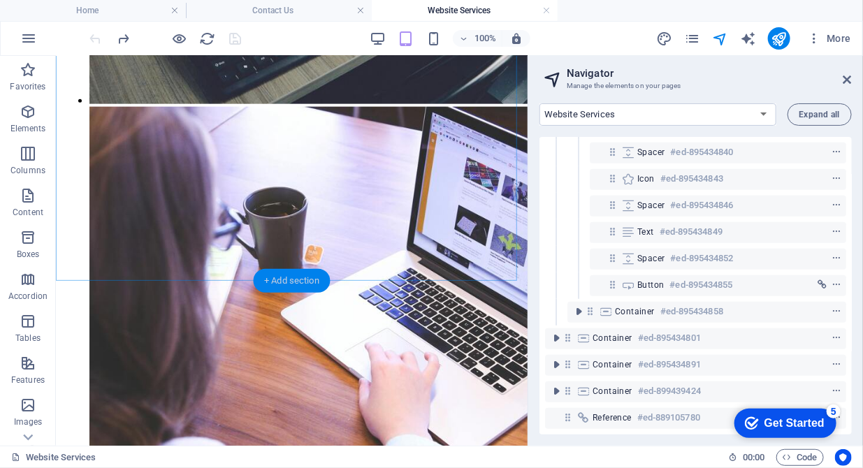
click at [303, 284] on div "+ Add section" at bounding box center [292, 281] width 78 height 24
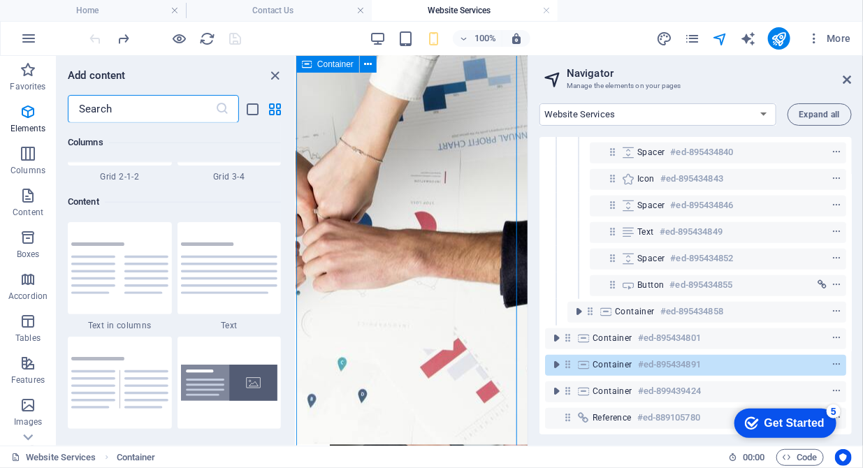
scroll to position [2559, 0]
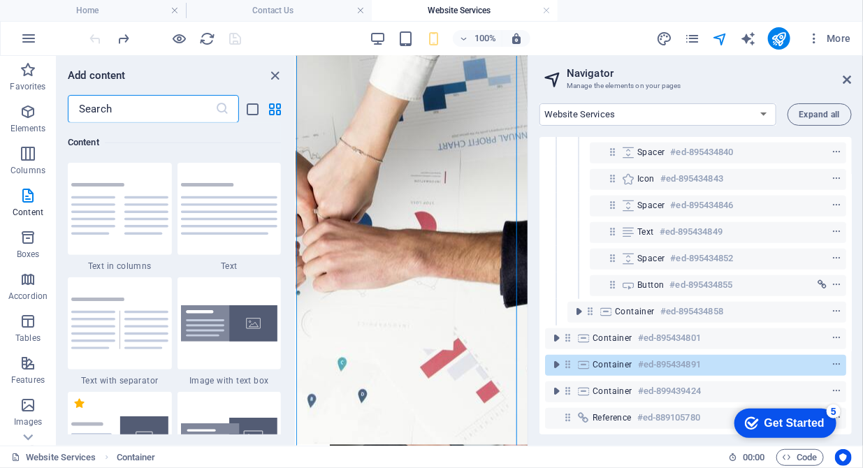
click at [112, 109] on input "text" at bounding box center [141, 109] width 147 height 28
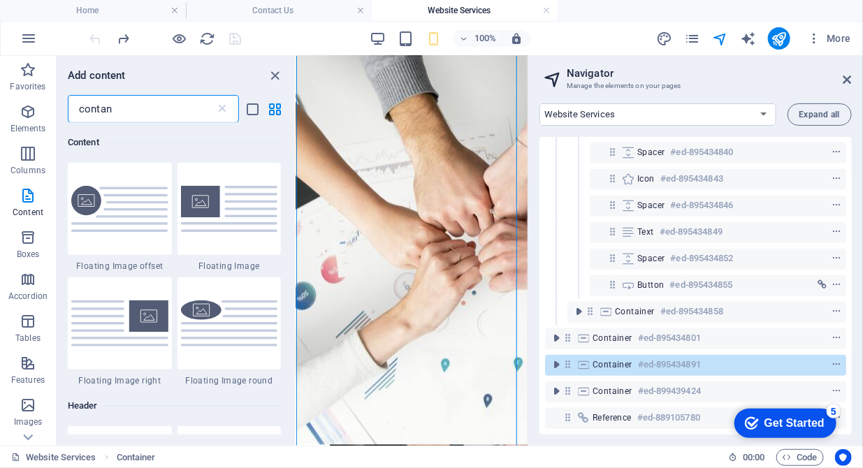
scroll to position [0, 0]
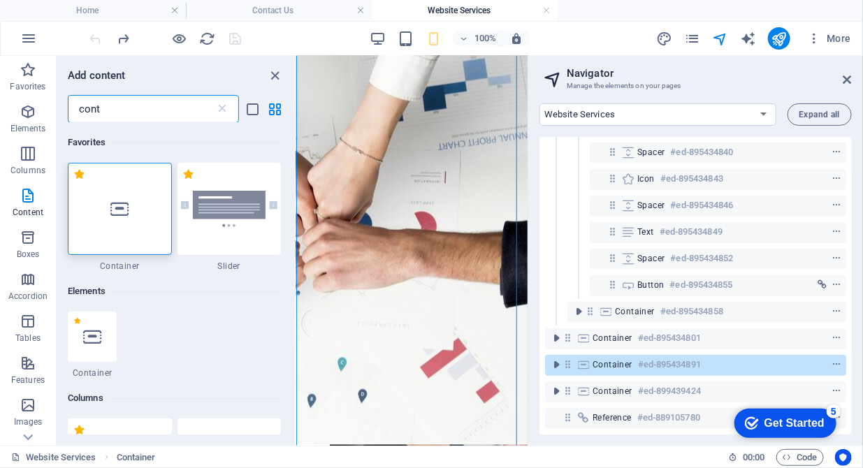
type input "cont"
click at [121, 228] on div at bounding box center [120, 209] width 104 height 92
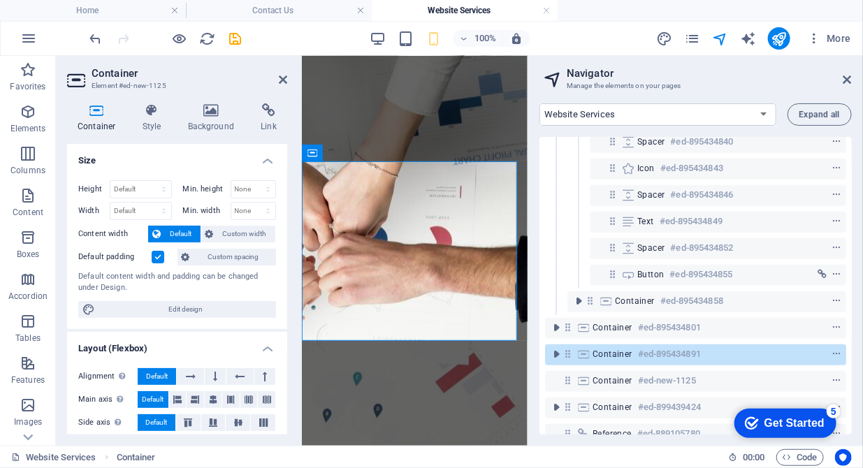
scroll to position [3978, 0]
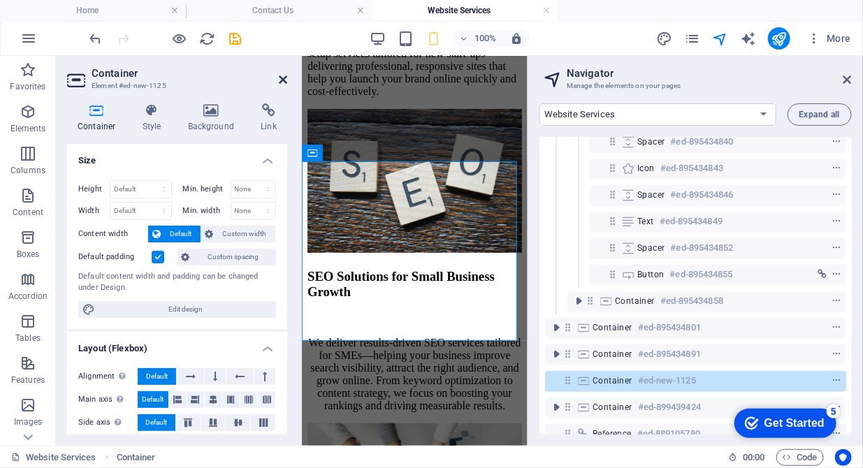
click at [279, 82] on icon at bounding box center [283, 79] width 8 height 11
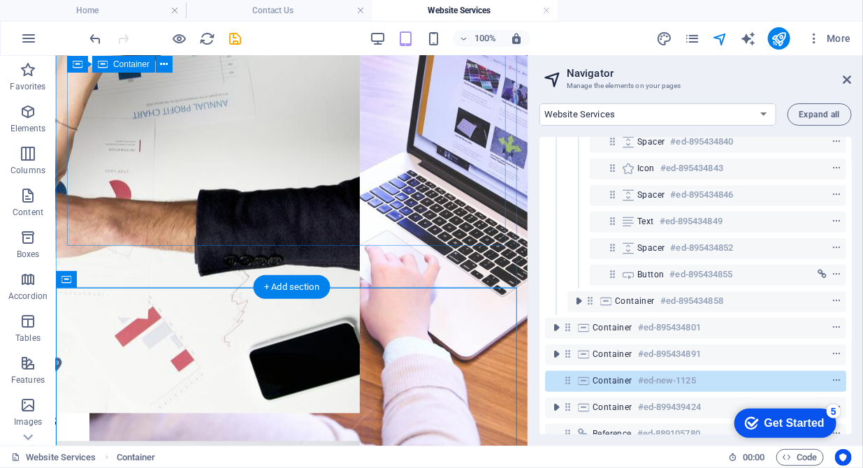
scroll to position [2696, 0]
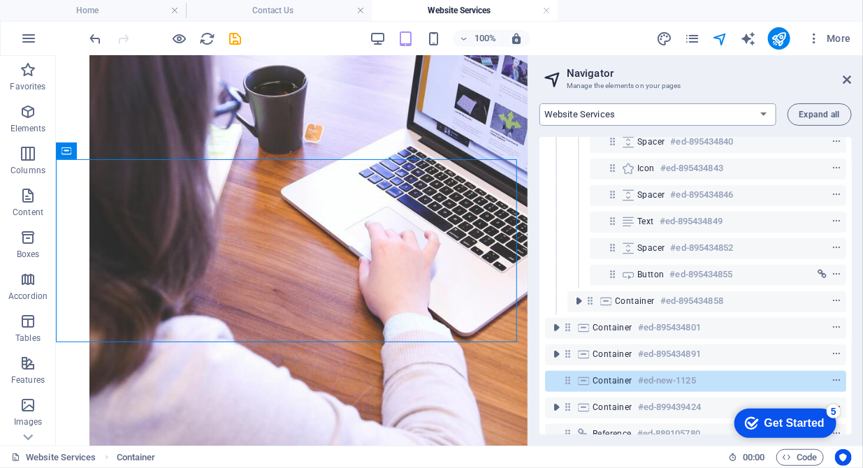
click at [766, 112] on select "Home About us Hardware Repair Network Security Data Recovery Remote Support Web…" at bounding box center [657, 114] width 237 height 22
click at [539, 103] on select "Home About us Hardware Repair Network Security Data Recovery Remote Support Web…" at bounding box center [657, 114] width 237 height 22
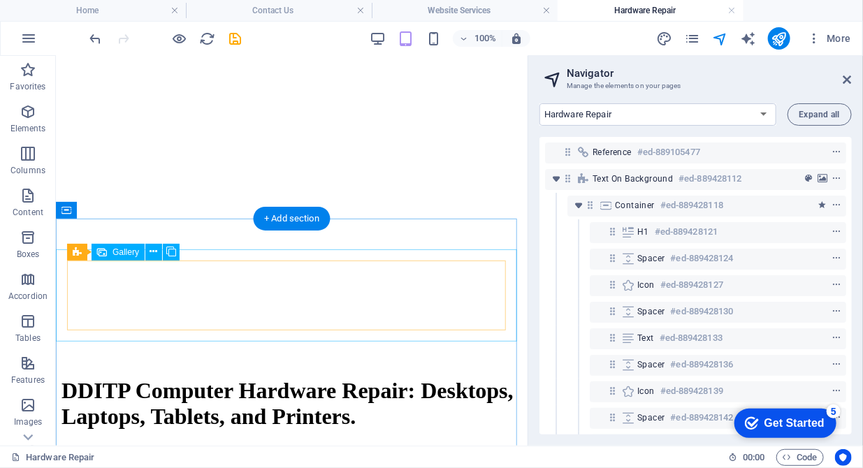
scroll to position [785, 0]
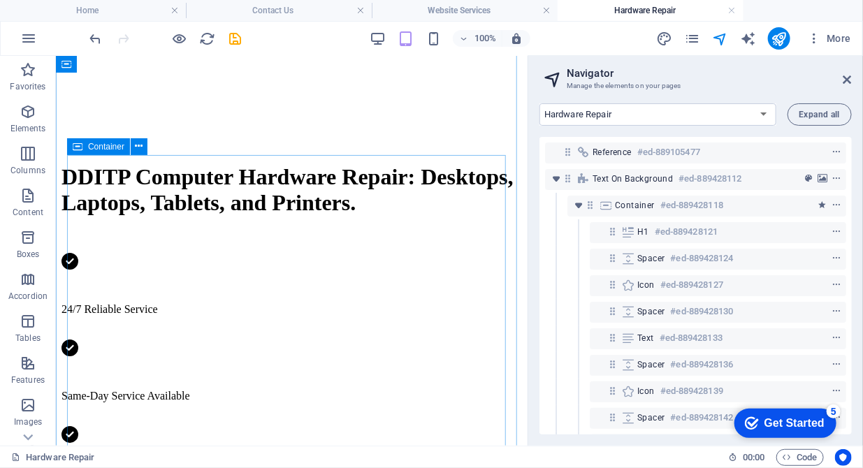
click at [88, 147] on span "Container" at bounding box center [106, 147] width 36 height 8
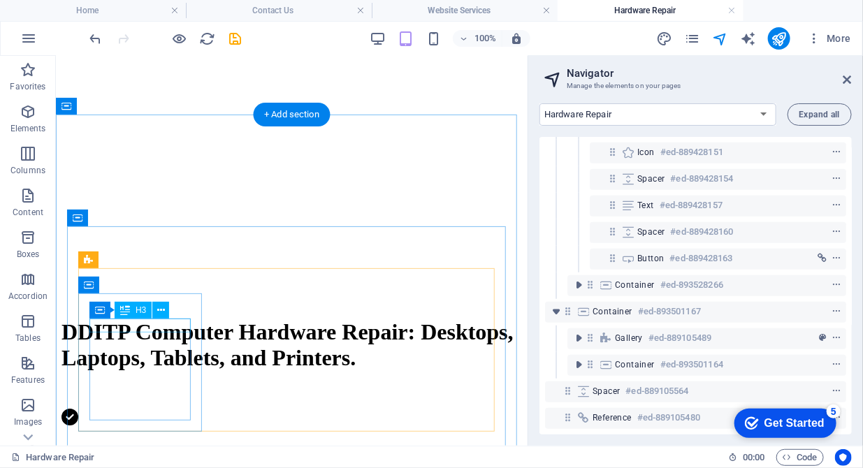
scroll to position [714, 0]
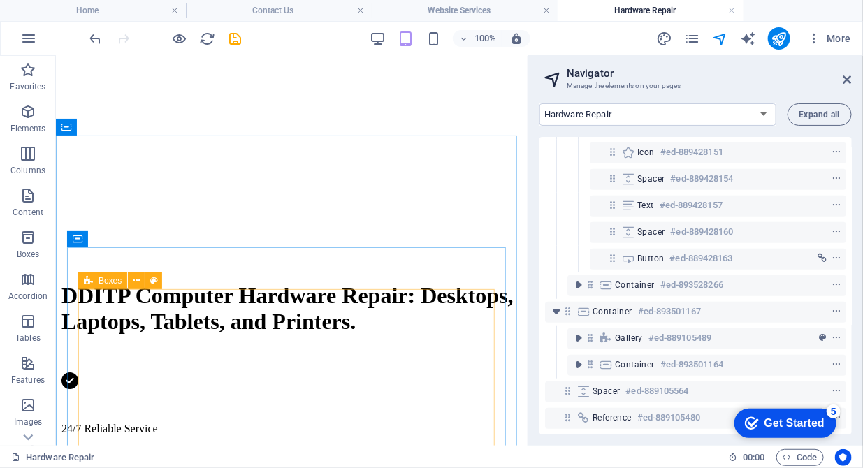
click at [112, 277] on span "Boxes" at bounding box center [110, 281] width 23 height 8
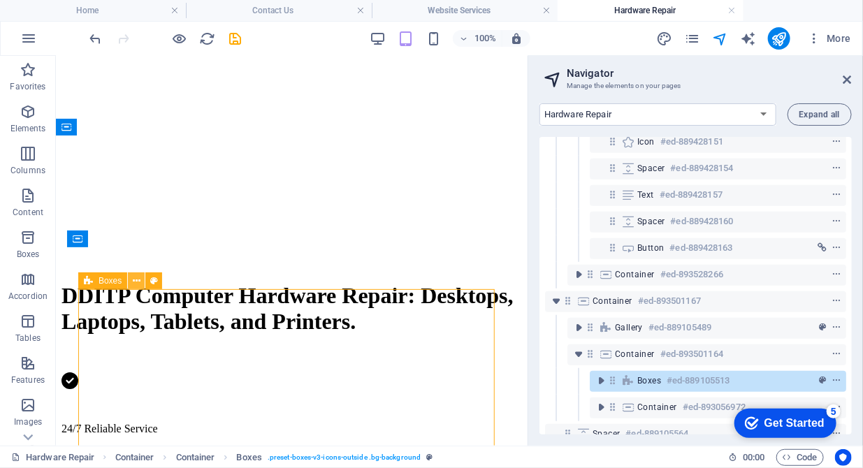
click at [138, 286] on icon at bounding box center [137, 281] width 8 height 15
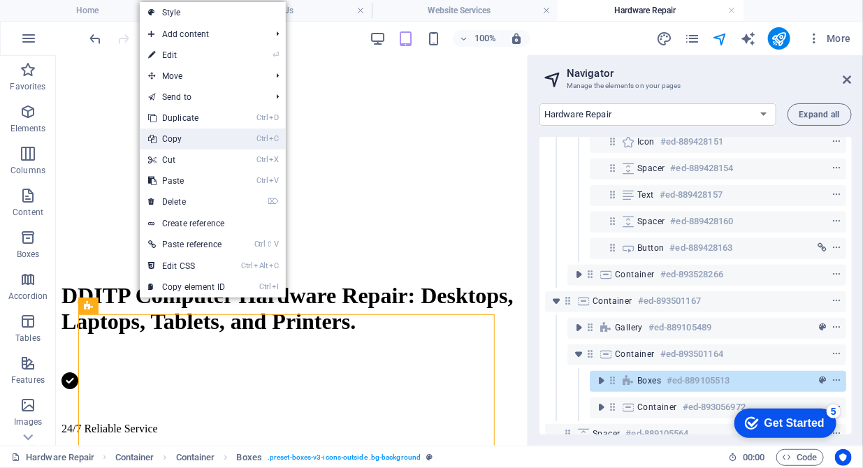
click at [183, 143] on link "Ctrl C Copy" at bounding box center [187, 139] width 94 height 21
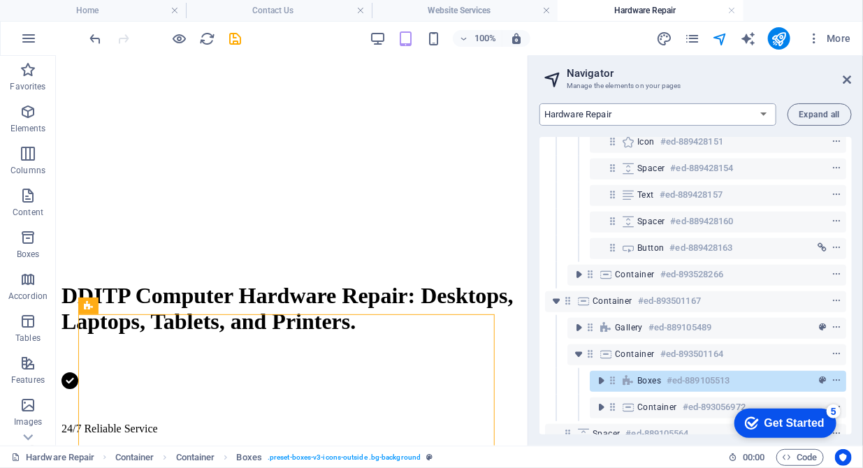
click at [740, 112] on select "Home About us Hardware Repair Network Security Data Recovery Remote Support Web…" at bounding box center [657, 114] width 237 height 22
select select "16784500-en"
click at [539, 103] on select "Home About us Hardware Repair Network Security Data Recovery Remote Support Web…" at bounding box center [657, 114] width 237 height 22
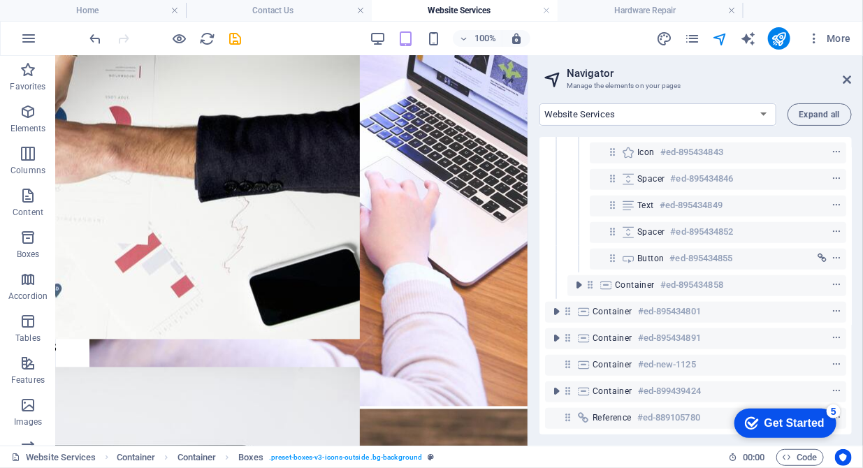
scroll to position [2811, 0]
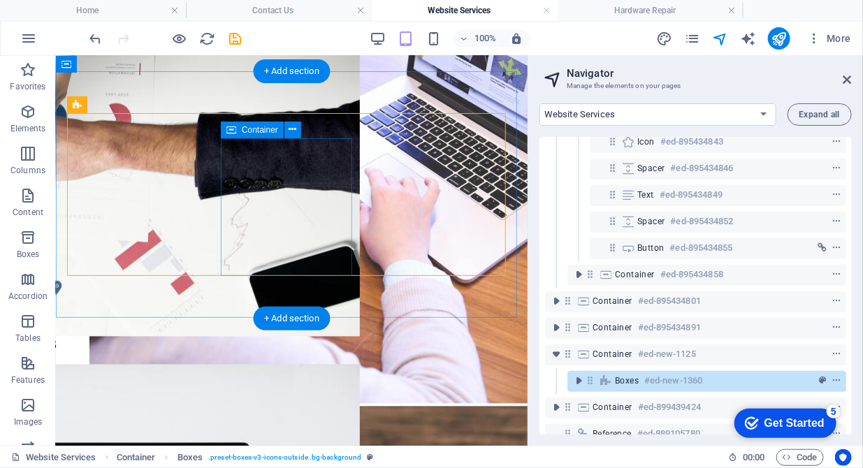
scroll to position [2740, 0]
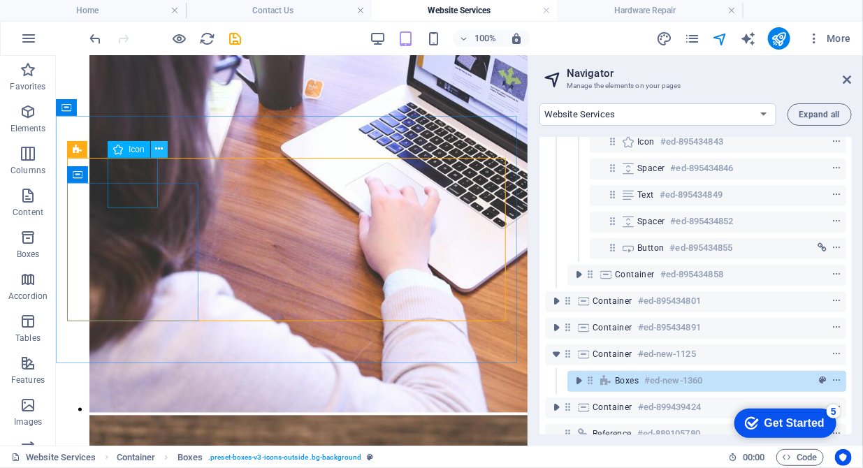
click at [158, 145] on icon at bounding box center [159, 149] width 8 height 15
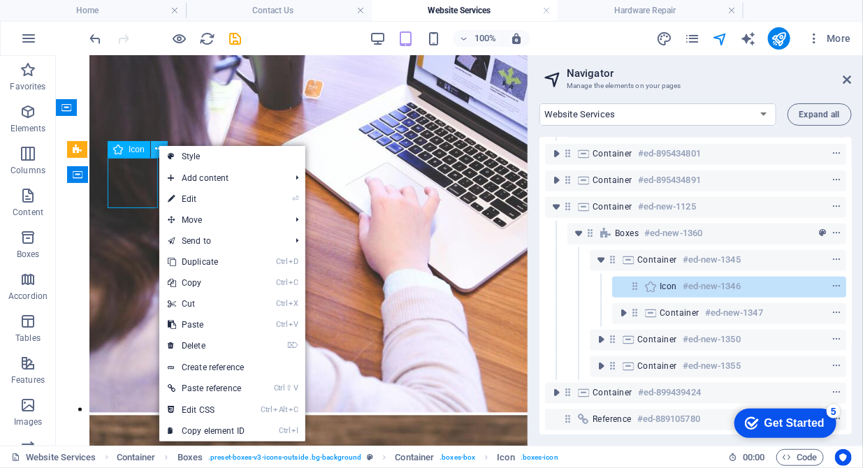
scroll to position [509, 0]
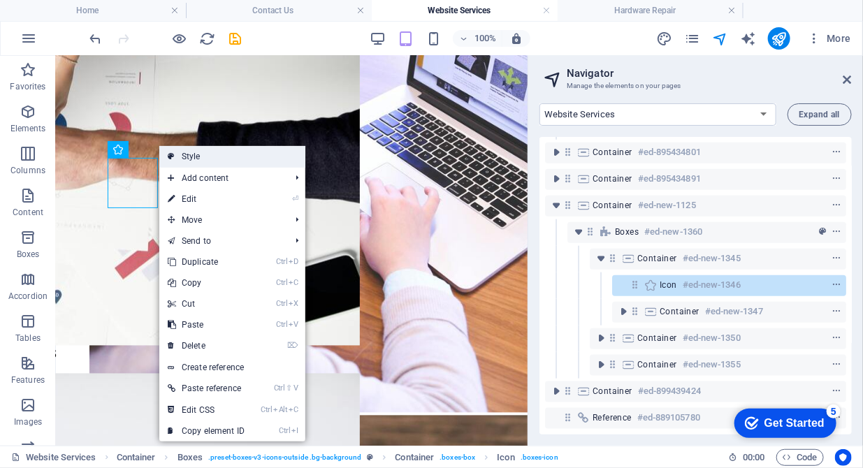
click at [202, 158] on link "Style" at bounding box center [232, 156] width 146 height 21
select select "rem"
select select "preset-boxes-v3-icons-outside"
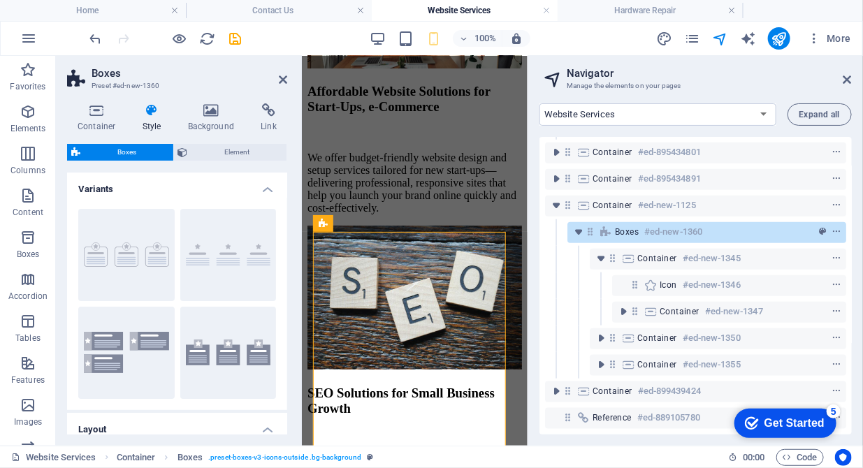
scroll to position [3936, 0]
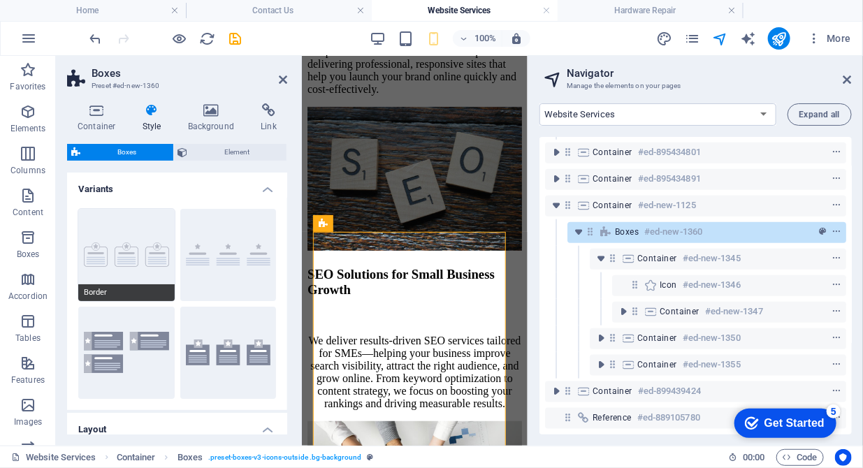
click at [122, 244] on button "Border" at bounding box center [126, 255] width 96 height 92
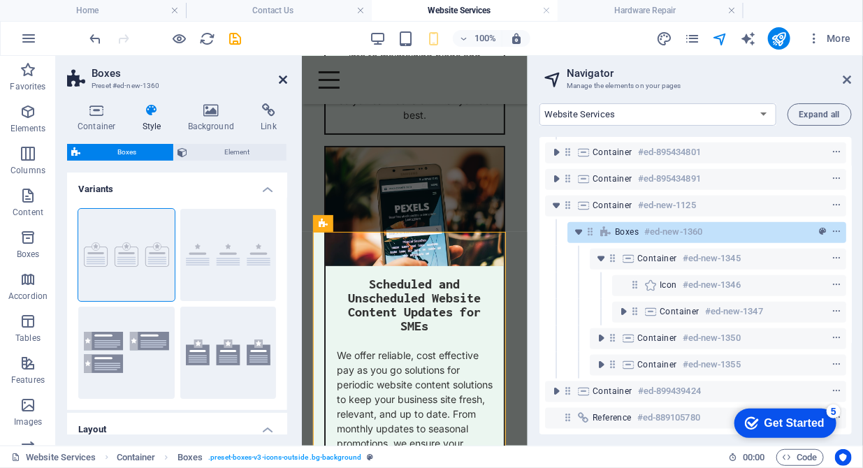
click at [286, 76] on icon at bounding box center [283, 79] width 8 height 11
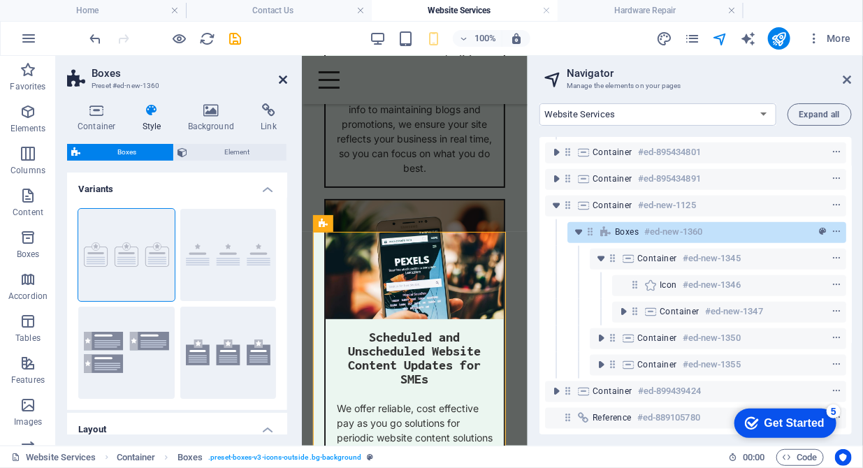
scroll to position [2729, 0]
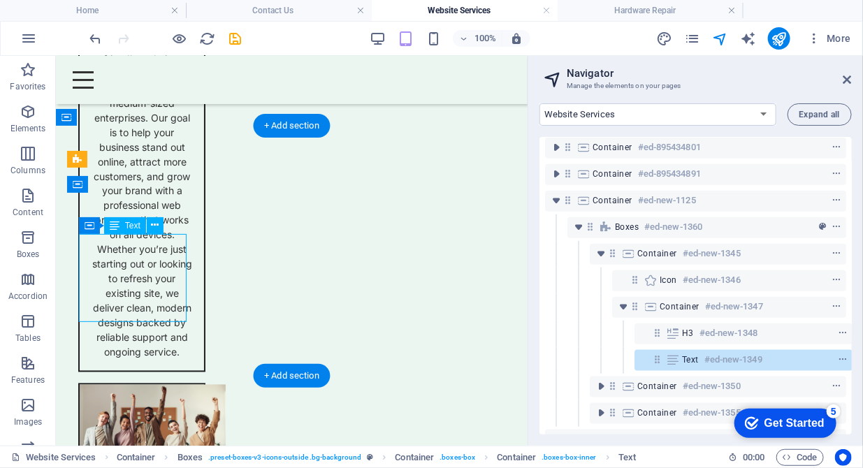
scroll to position [568, 3]
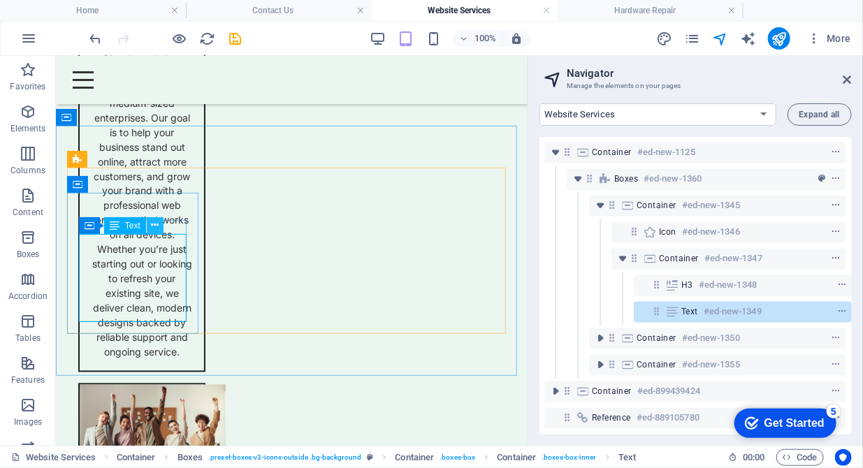
click at [154, 228] on icon at bounding box center [155, 225] width 8 height 15
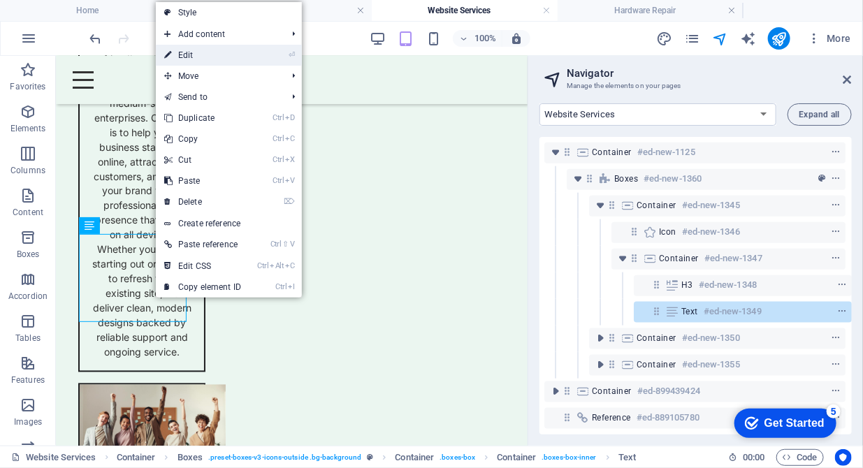
click at [194, 50] on link "⏎ Edit" at bounding box center [203, 55] width 94 height 21
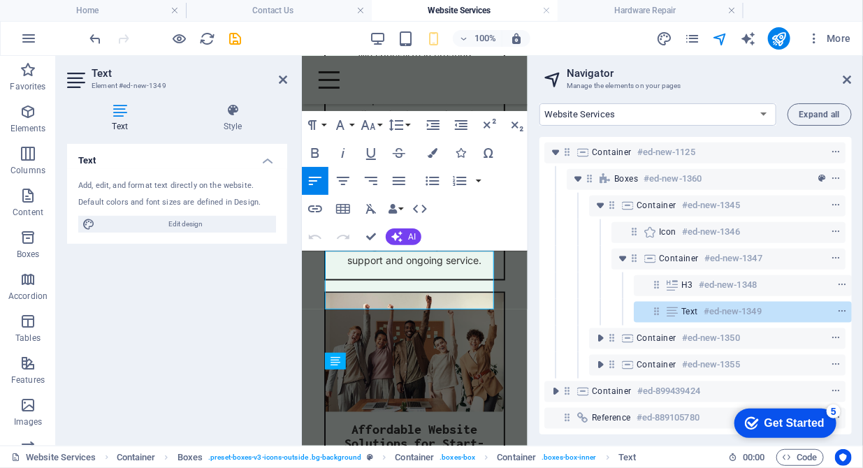
scroll to position [3974, 0]
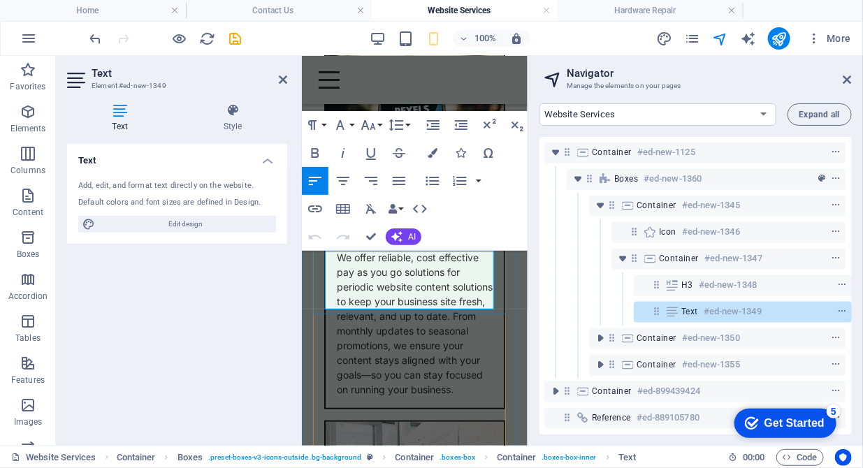
drag, startPoint x: 430, startPoint y: 303, endPoint x: 336, endPoint y: 275, distance: 97.9
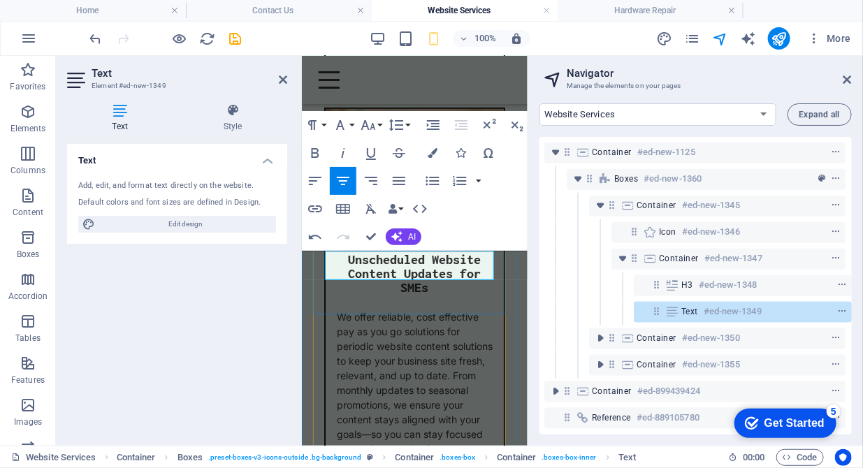
drag, startPoint x: 420, startPoint y: 269, endPoint x: 314, endPoint y: 253, distance: 107.4
click at [311, 210] on icon "button" at bounding box center [315, 209] width 17 height 17
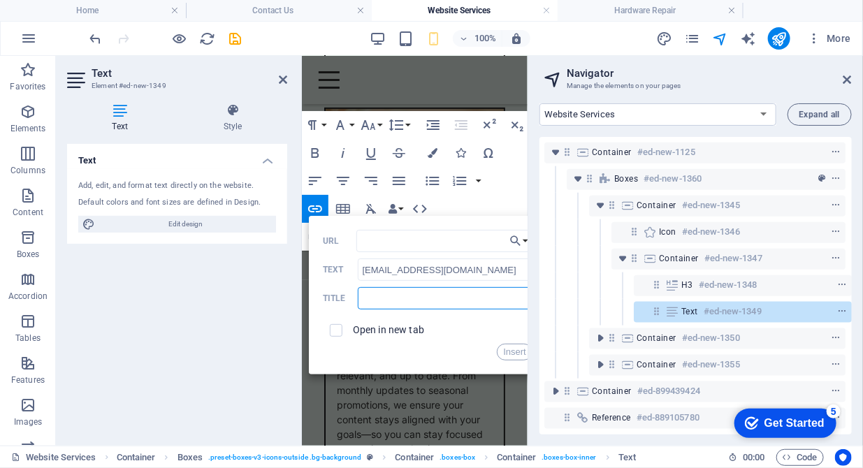
click at [389, 300] on input "text" at bounding box center [445, 298] width 175 height 22
type input "Request your website service"
click at [519, 354] on button "Insert" at bounding box center [515, 352] width 36 height 17
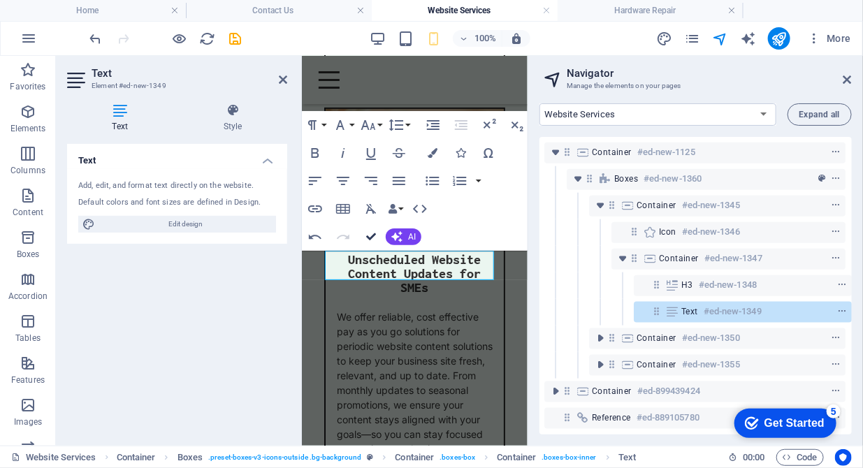
scroll to position [2727, 0]
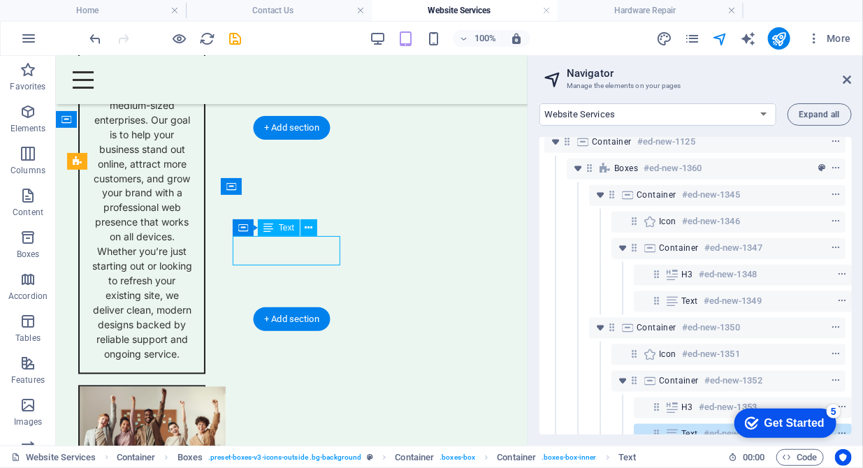
scroll to position [600, 3]
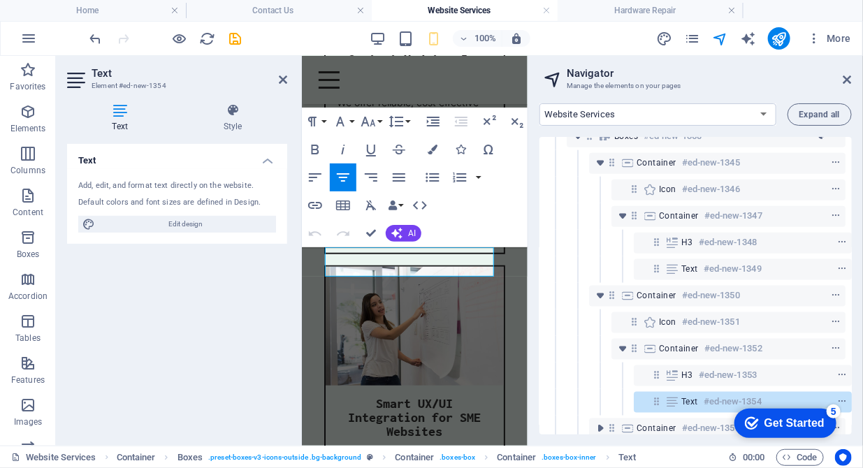
scroll to position [674, 3]
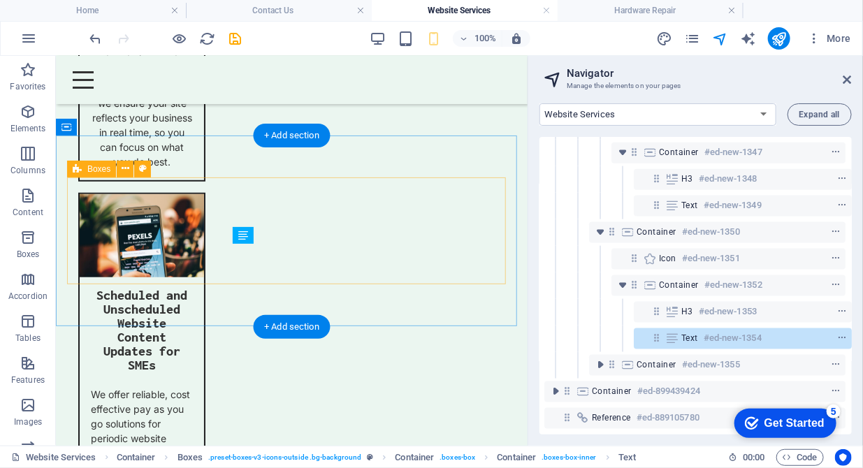
scroll to position [2720, 0]
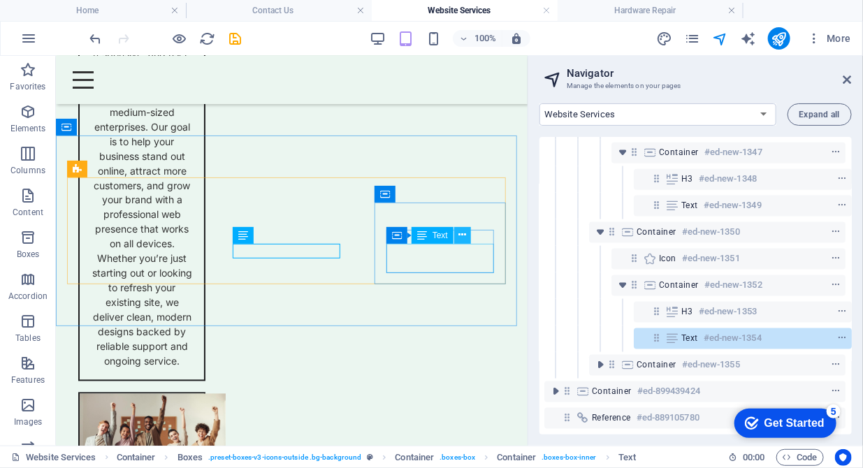
click at [462, 235] on icon at bounding box center [462, 235] width 8 height 15
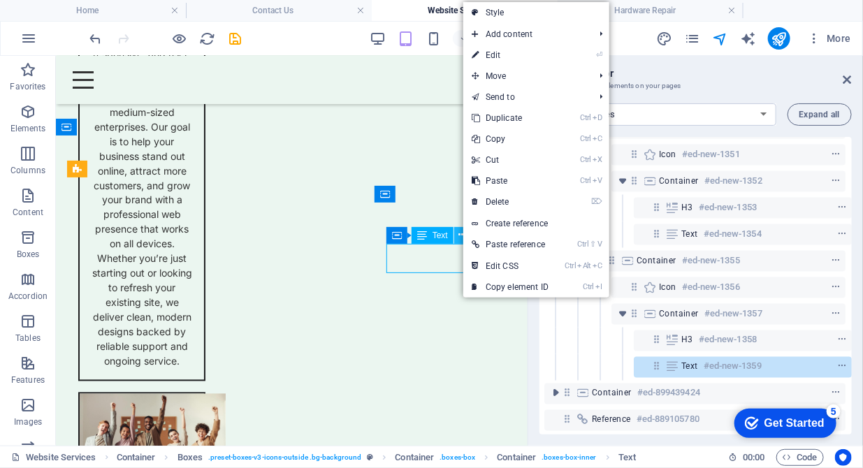
scroll to position [780, 3]
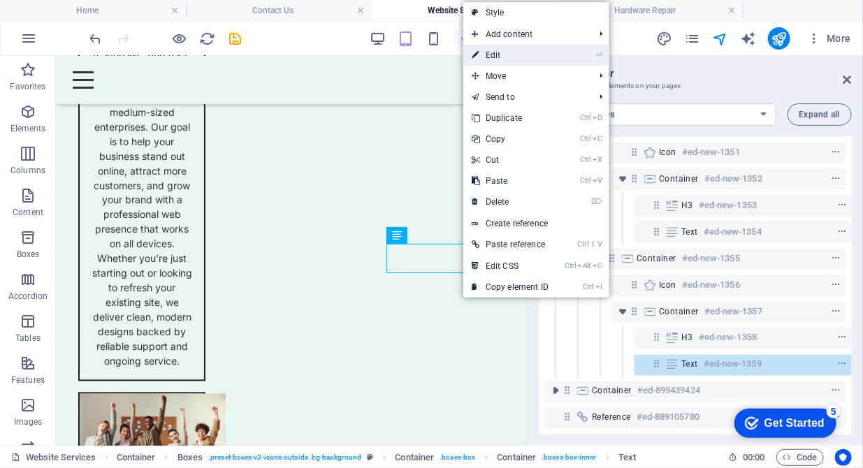
click at [501, 62] on link "⏎ Edit" at bounding box center [510, 55] width 94 height 21
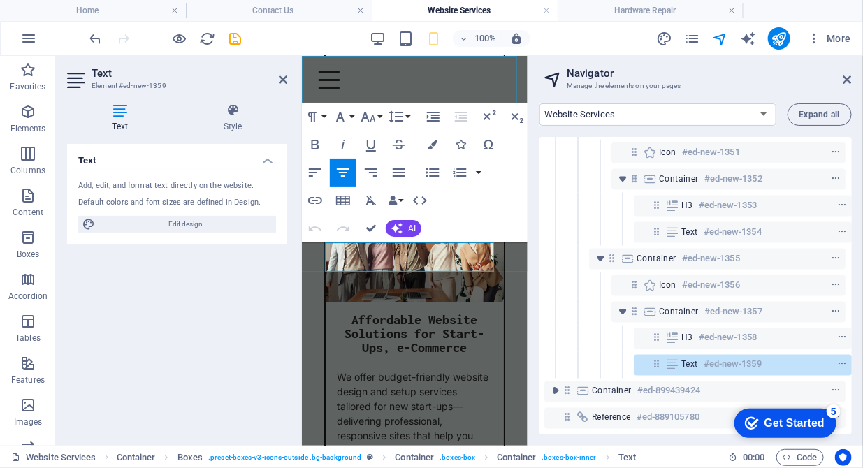
scroll to position [4257, 0]
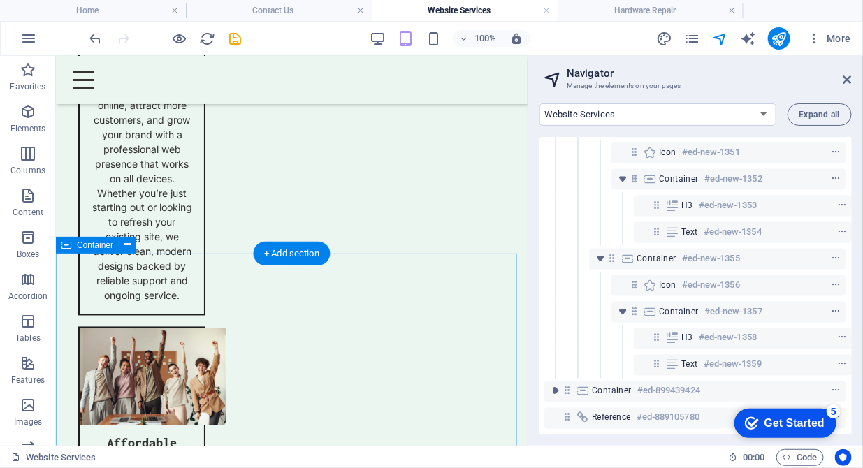
scroll to position [2720, 0]
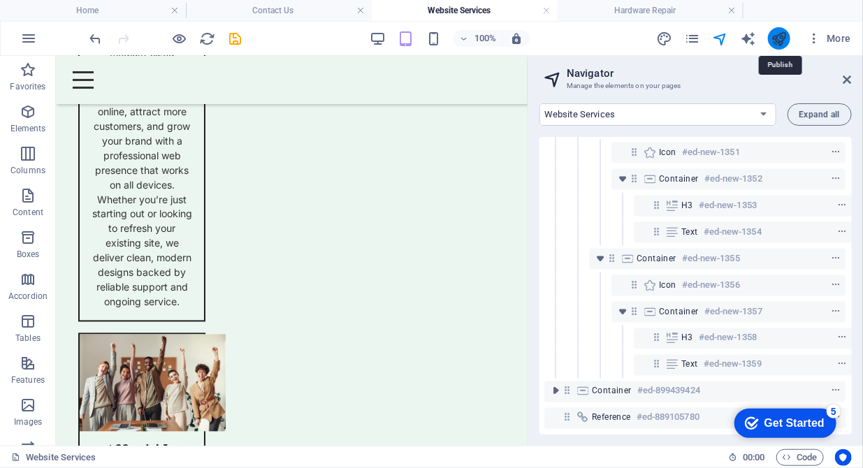
click at [779, 41] on icon "publish" at bounding box center [779, 39] width 16 height 16
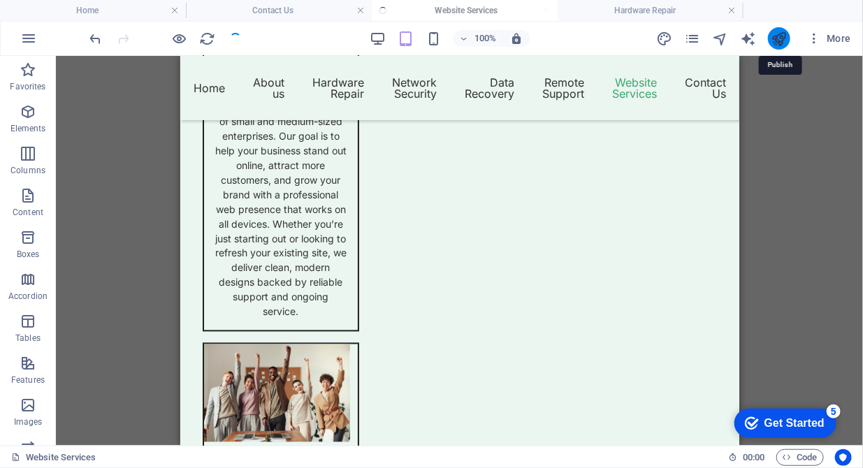
scroll to position [2668, 0]
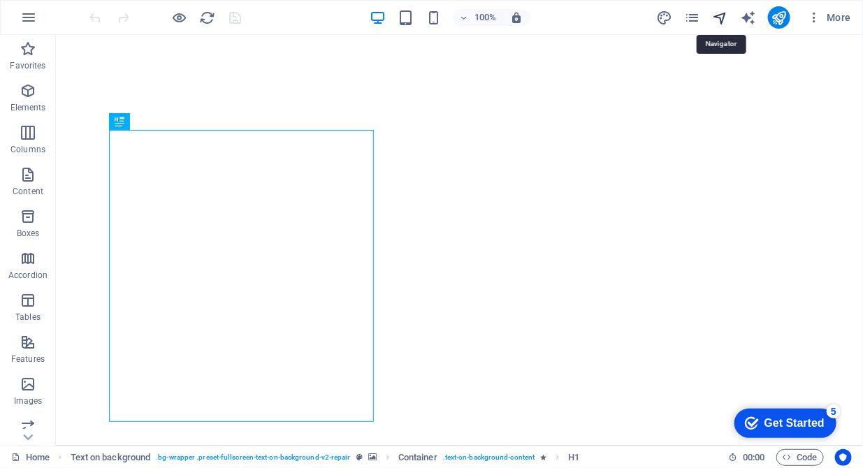
click at [722, 20] on icon "navigator" at bounding box center [720, 18] width 16 height 16
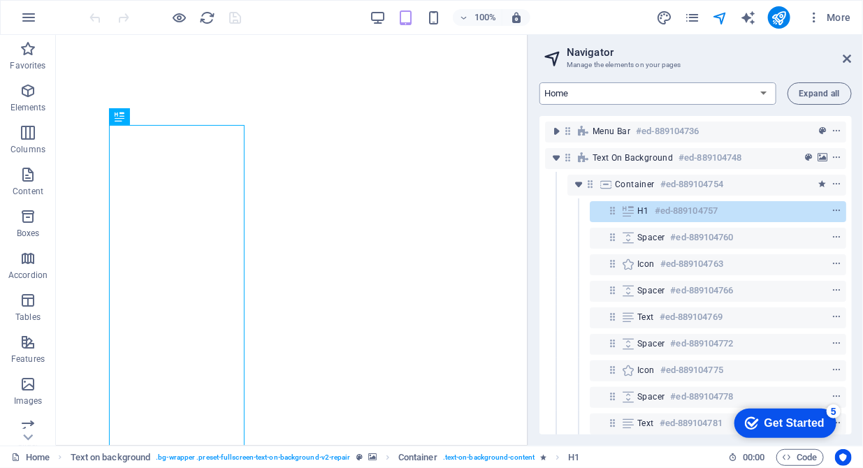
click at [656, 94] on select "Home About us Hardware Repair Network Security Data Recovery Remote Support Web…" at bounding box center [657, 93] width 237 height 22
select select "16784500-en"
click at [539, 82] on select "Home About us Hardware Repair Network Security Data Recovery Remote Support Web…" at bounding box center [657, 93] width 237 height 22
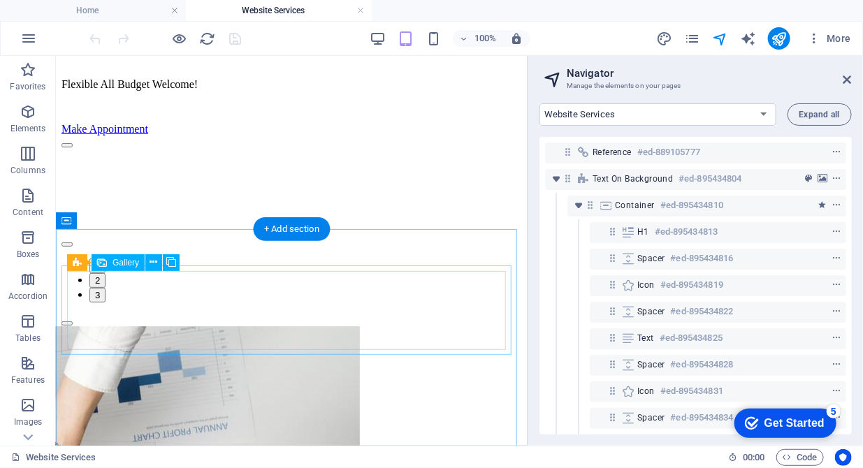
scroll to position [1286, 0]
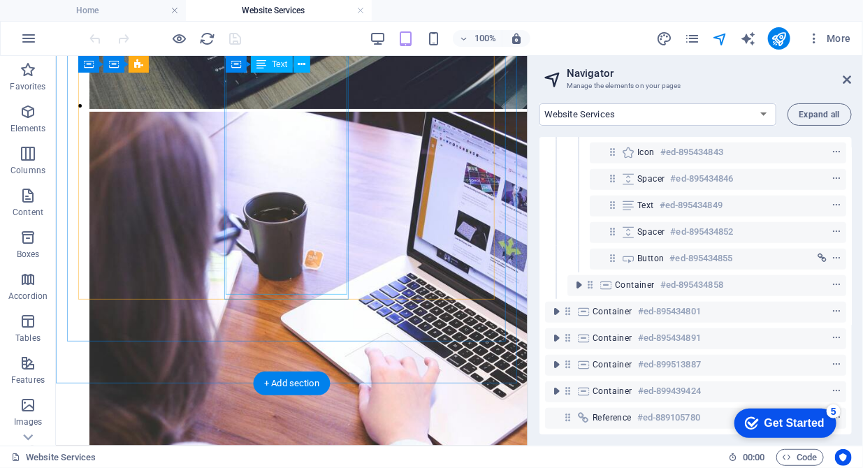
scroll to position [2644, 0]
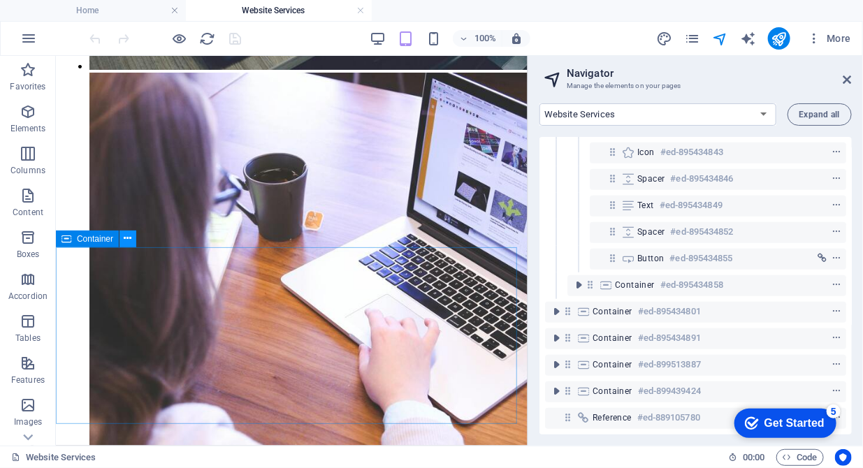
click at [126, 245] on icon at bounding box center [128, 238] width 8 height 15
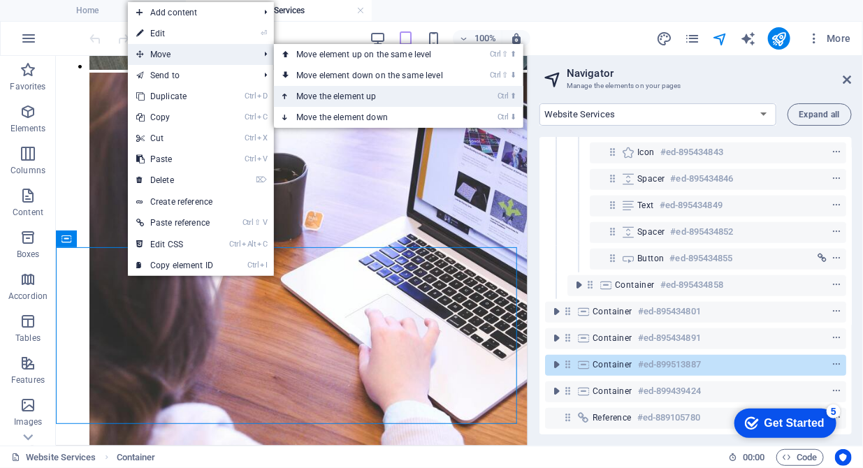
click at [377, 93] on link "Ctrl ⬆ Move the element up" at bounding box center [372, 96] width 197 height 21
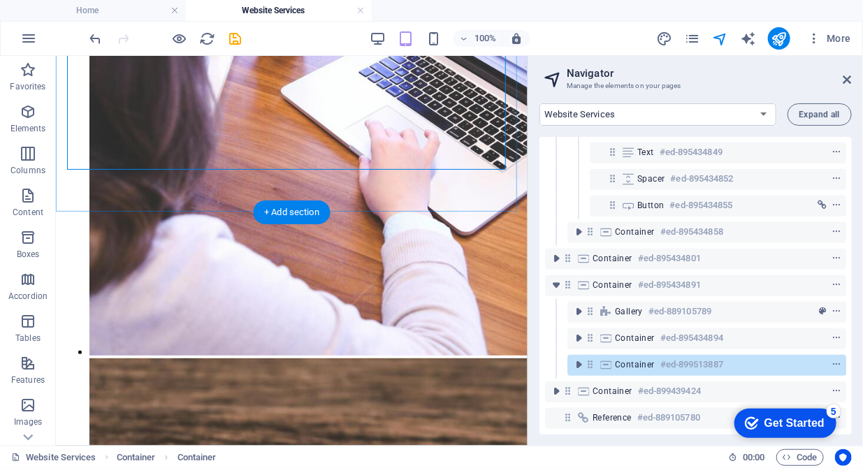
scroll to position [2858, 0]
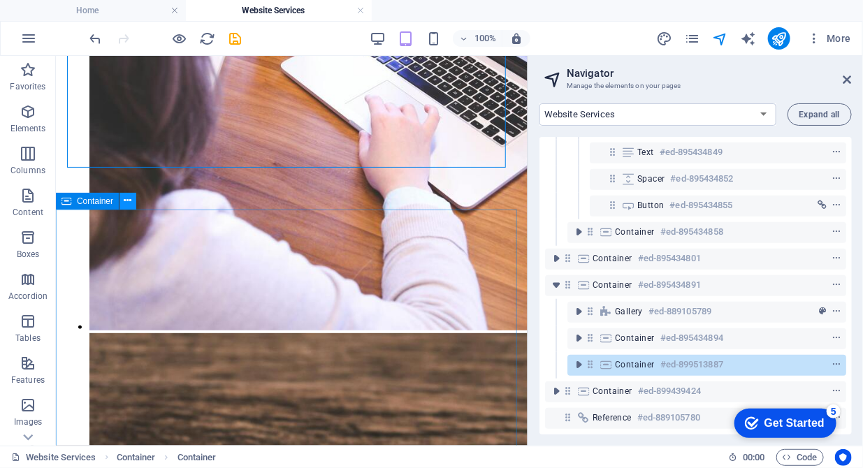
click at [126, 198] on icon at bounding box center [128, 201] width 8 height 15
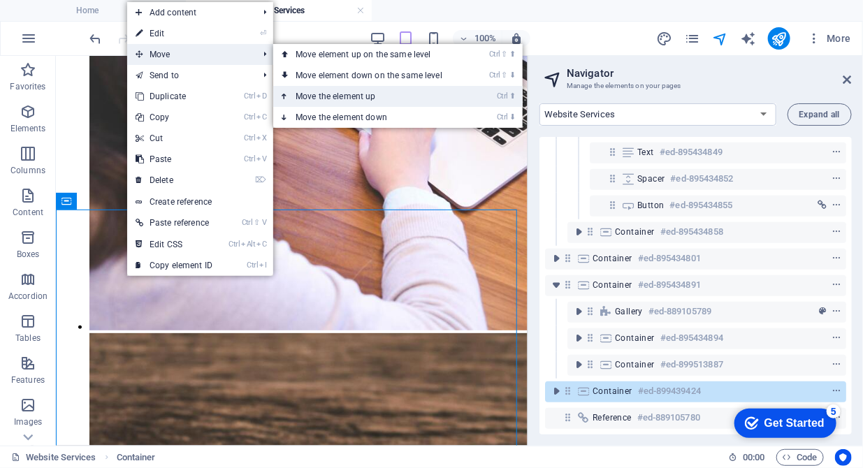
click at [326, 89] on link "Ctrl ⬆ Move the element up" at bounding box center [371, 96] width 197 height 21
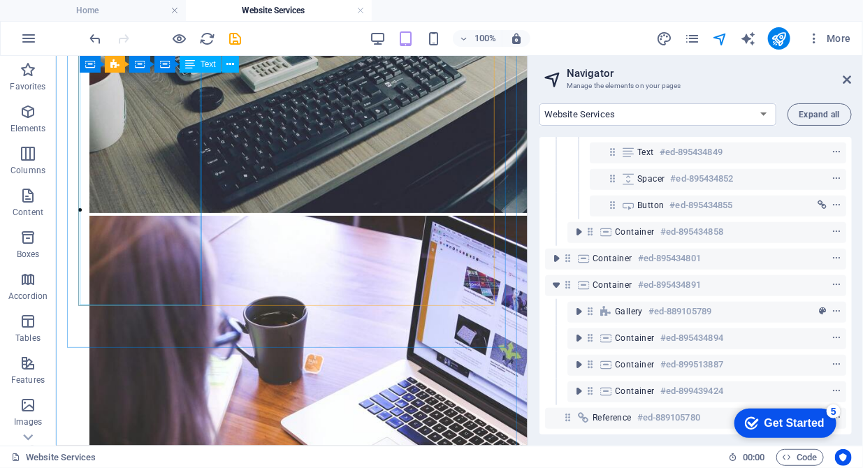
scroll to position [2644, 0]
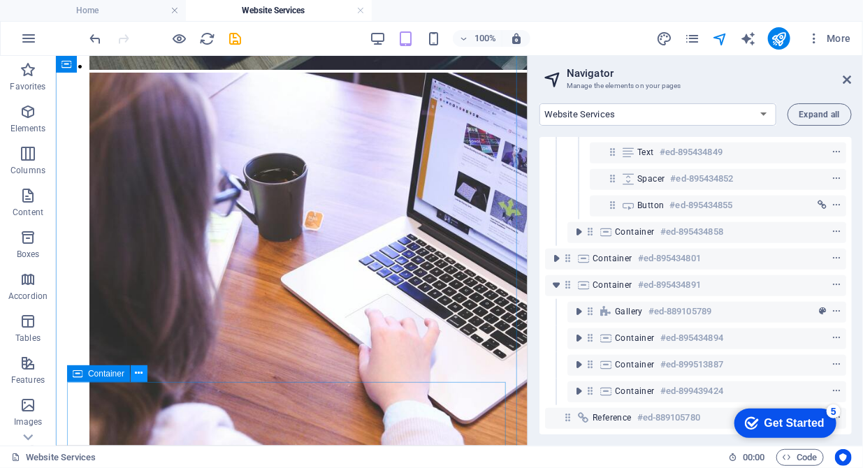
click at [139, 375] on icon at bounding box center [140, 373] width 8 height 15
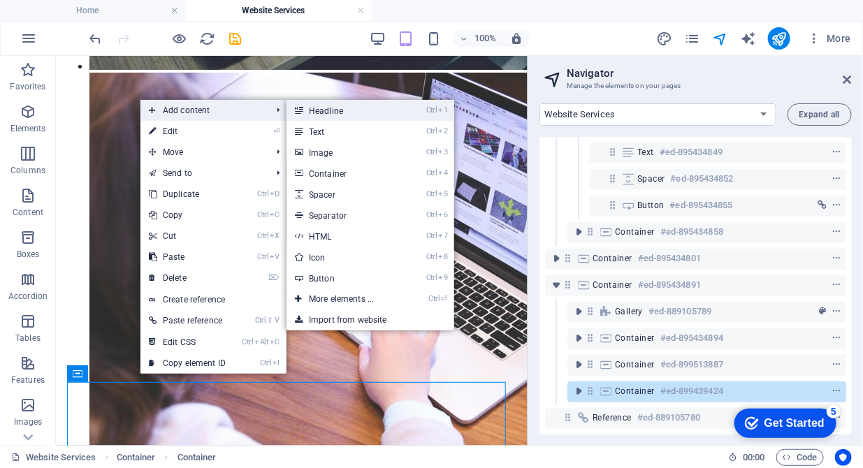
click at [324, 111] on link "Ctrl 1 Headline" at bounding box center [343, 110] width 115 height 21
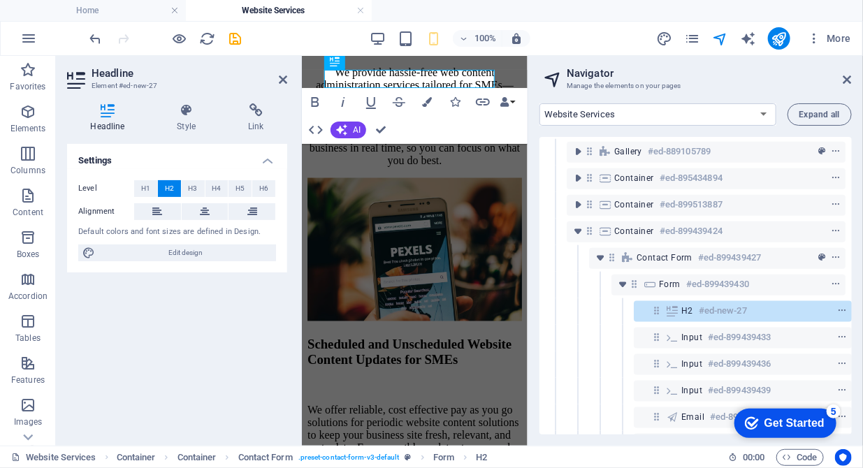
scroll to position [589, 3]
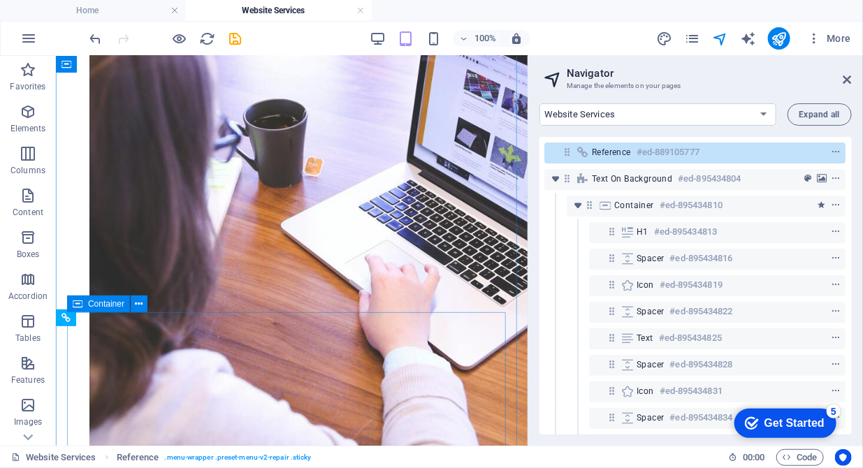
scroll to position [2697, 0]
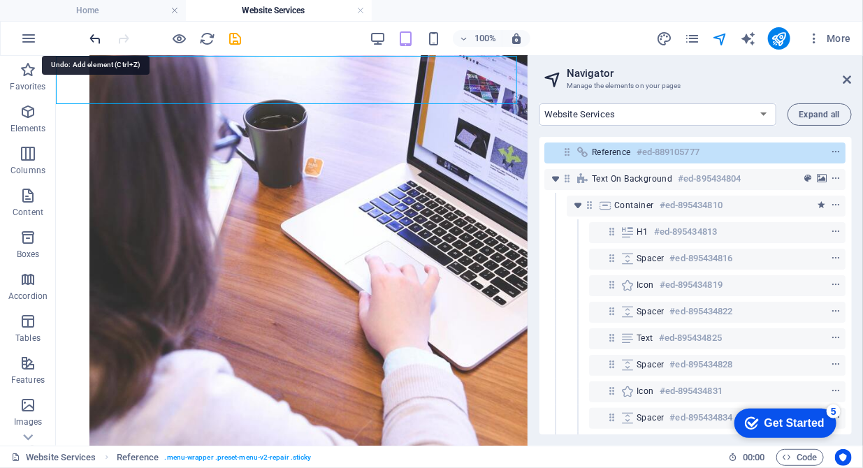
click at [96, 33] on icon "undo" at bounding box center [96, 39] width 16 height 16
click at [122, 33] on icon "redo" at bounding box center [124, 39] width 16 height 16
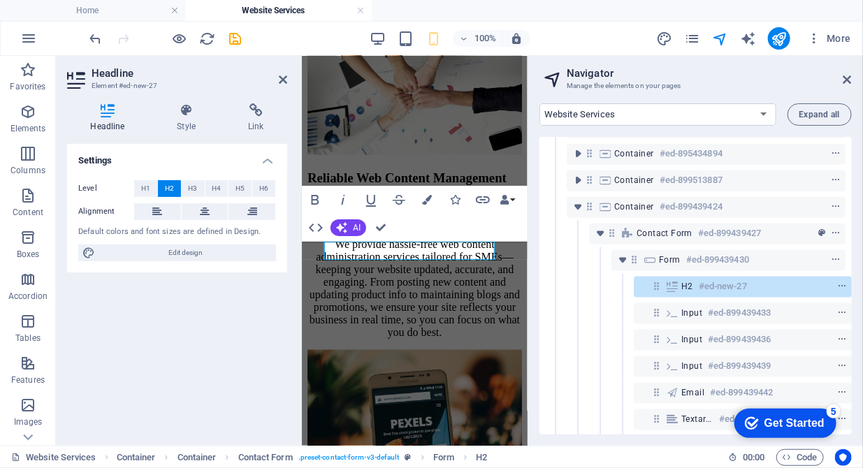
scroll to position [589, 3]
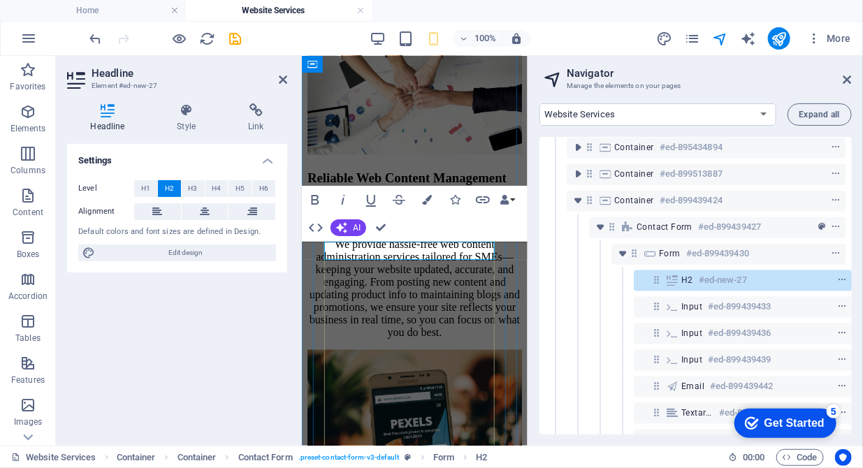
drag, startPoint x: 439, startPoint y: 245, endPoint x: 325, endPoint y: 247, distance: 113.9
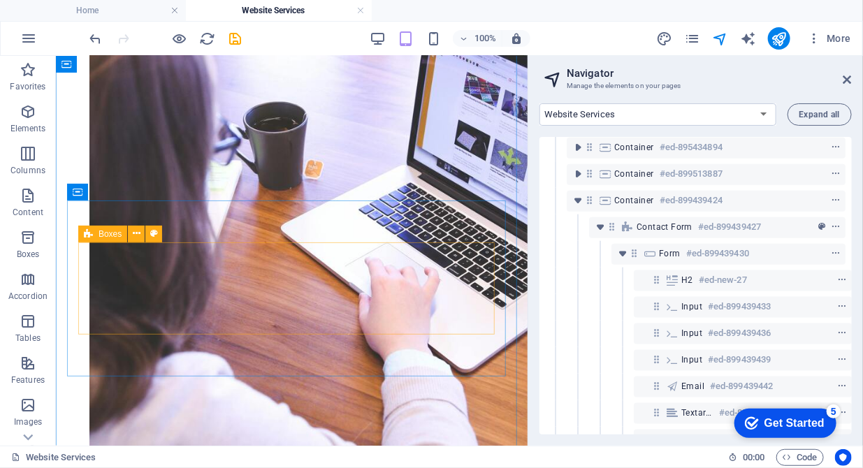
scroll to position [2705, 0]
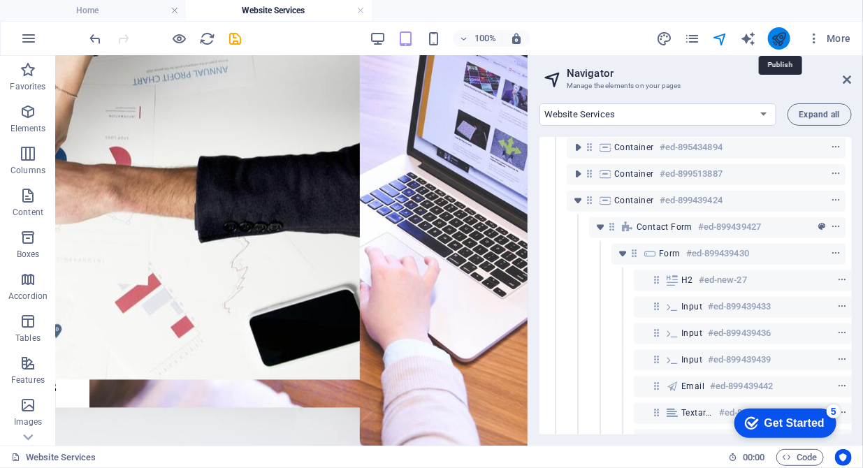
click at [776, 41] on icon "publish" at bounding box center [779, 39] width 16 height 16
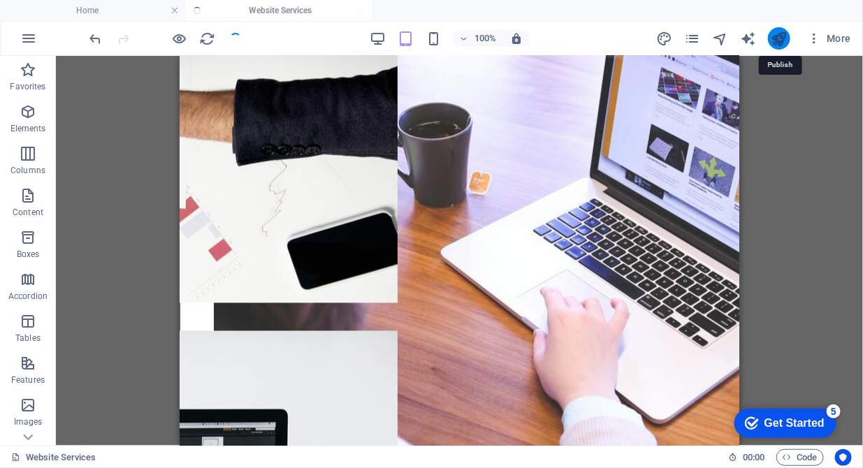
scroll to position [2573, 0]
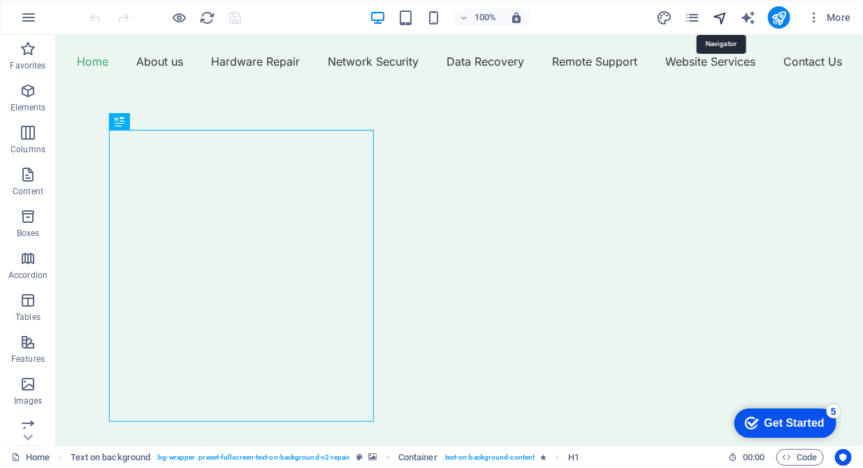
click at [726, 22] on icon "navigator" at bounding box center [720, 18] width 16 height 16
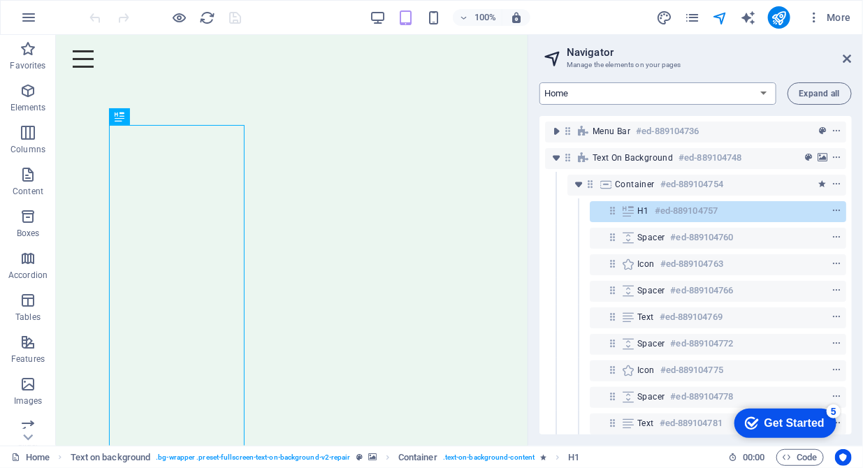
click at [704, 100] on select "Home About us Hardware Repair Network Security Data Recovery Remote Support Web…" at bounding box center [657, 93] width 237 height 22
select select "16784503-en"
click at [539, 82] on select "Home About us Hardware Repair Network Security Data Recovery Remote Support Web…" at bounding box center [657, 93] width 237 height 22
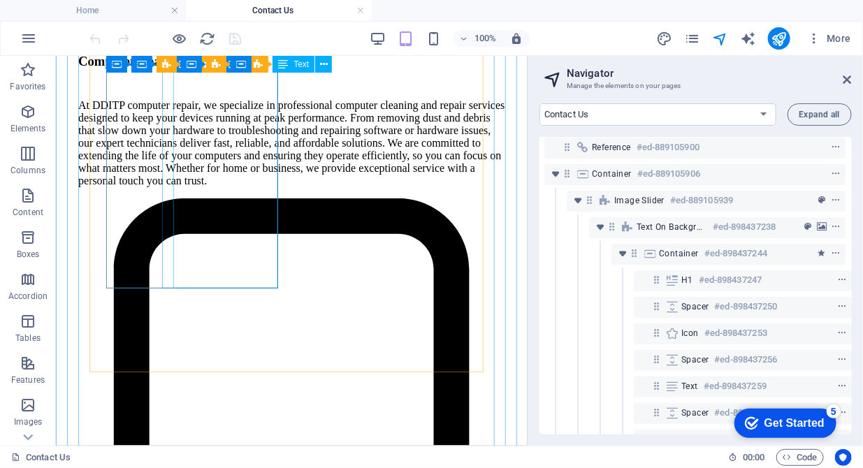
scroll to position [2429, 0]
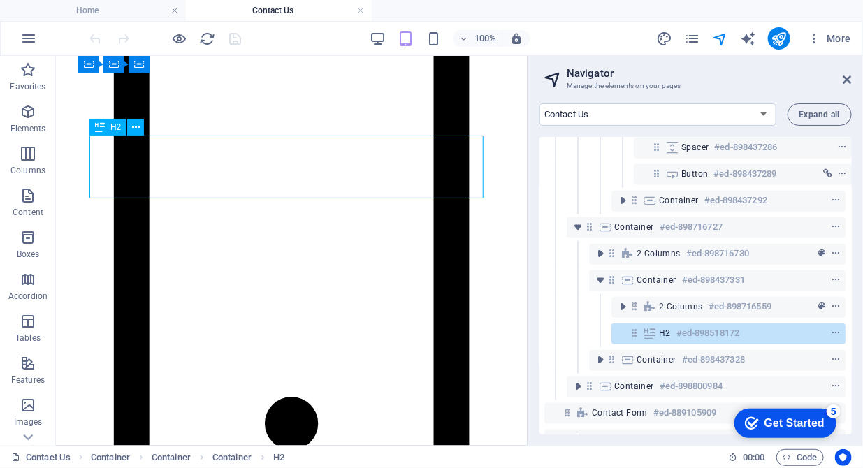
scroll to position [514, 3]
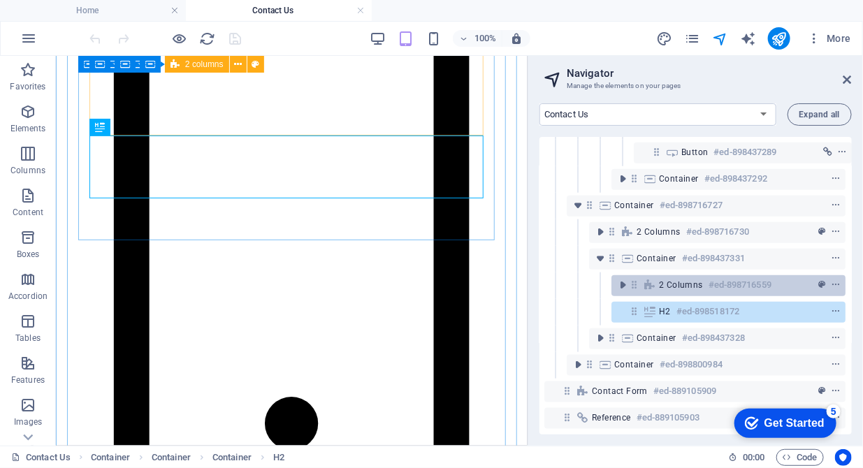
click at [647, 279] on icon at bounding box center [649, 284] width 15 height 11
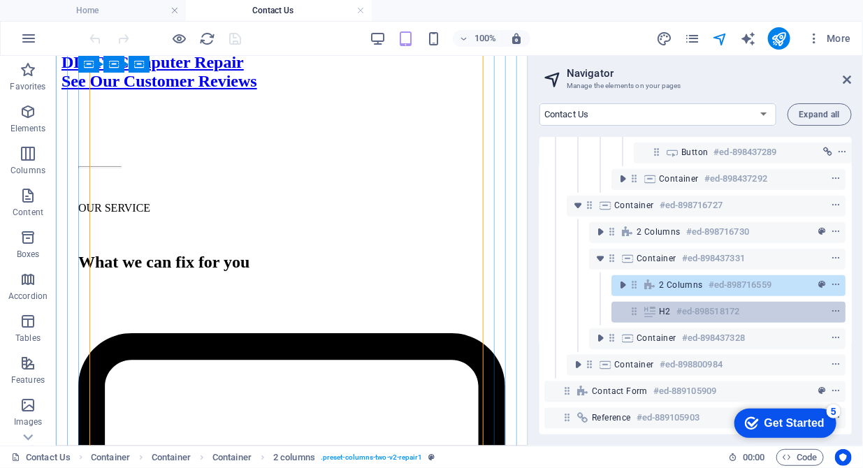
click at [650, 306] on icon at bounding box center [649, 311] width 15 height 11
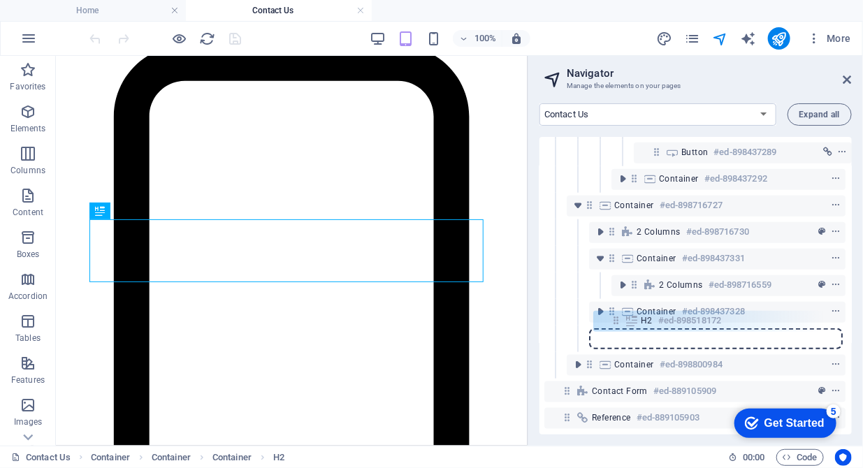
drag, startPoint x: 630, startPoint y: 303, endPoint x: 613, endPoint y: 326, distance: 29.5
click at [613, 326] on div "Reference #ed-889105900 Container #ed-889105906 Image Slider #ed-889105939 Text…" at bounding box center [695, 286] width 312 height 298
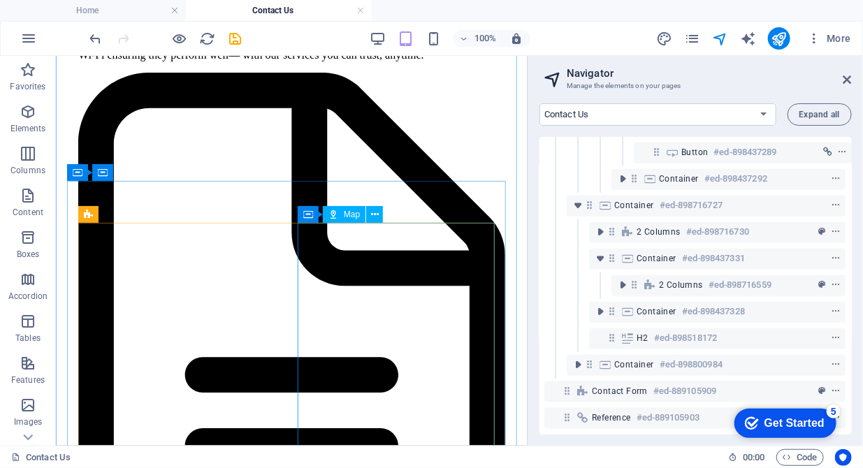
scroll to position [2737, 0]
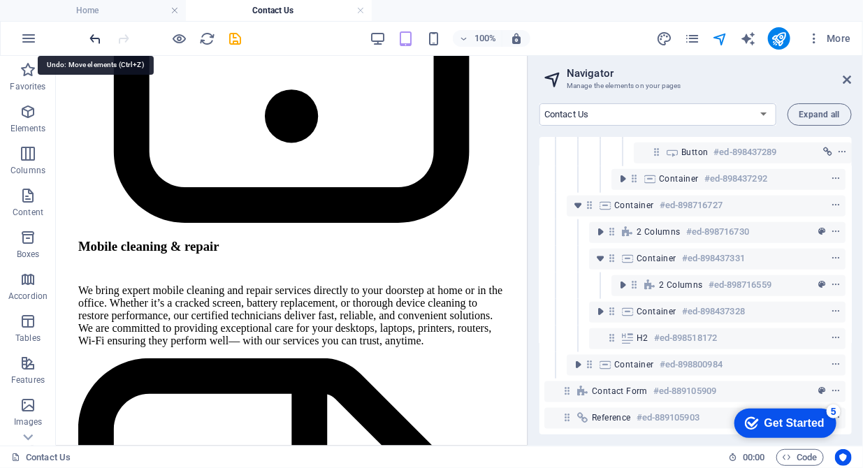
click at [97, 41] on icon "undo" at bounding box center [96, 39] width 16 height 16
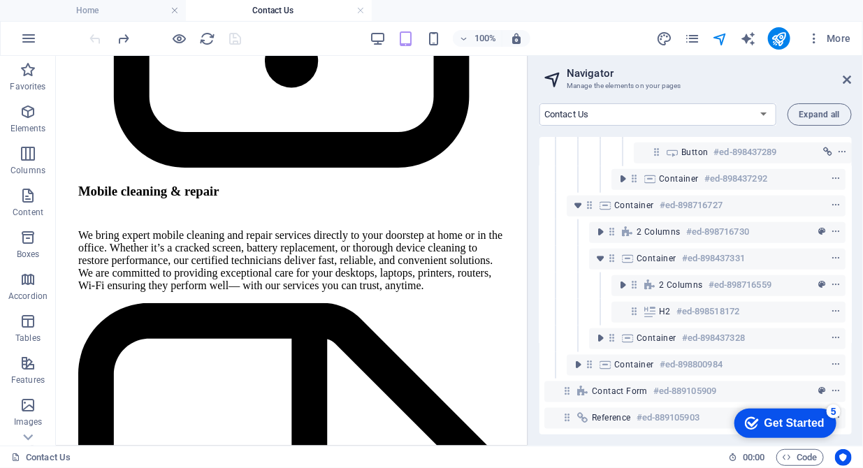
scroll to position [2346, 0]
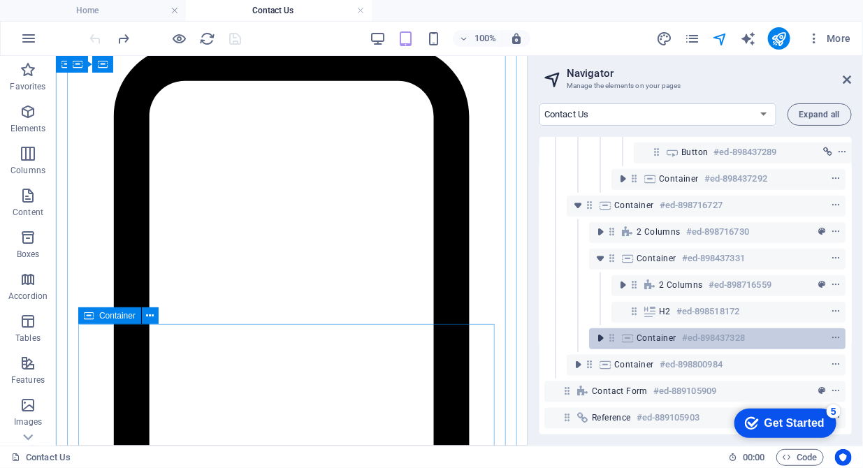
click at [597, 331] on icon "toggle-expand" at bounding box center [600, 338] width 14 height 14
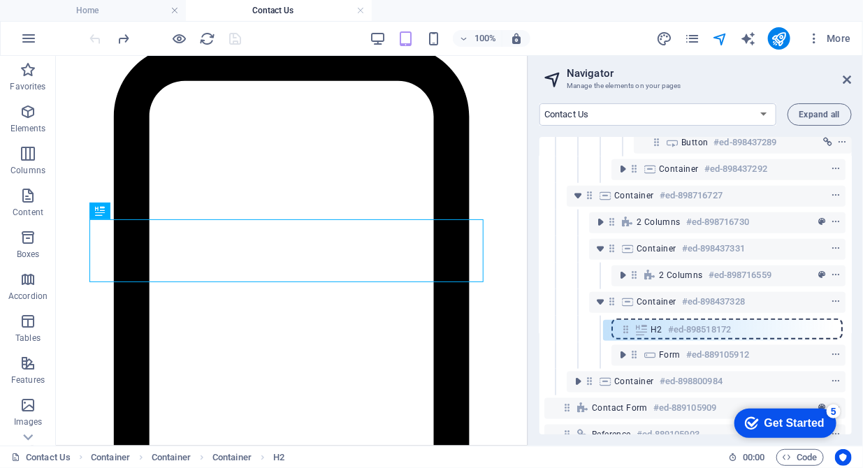
drag, startPoint x: 635, startPoint y: 303, endPoint x: 628, endPoint y: 342, distance: 40.4
click at [628, 342] on div "Reference #ed-889105900 Container #ed-889105906 Image Slider #ed-889105939 Text…" at bounding box center [695, 286] width 312 height 298
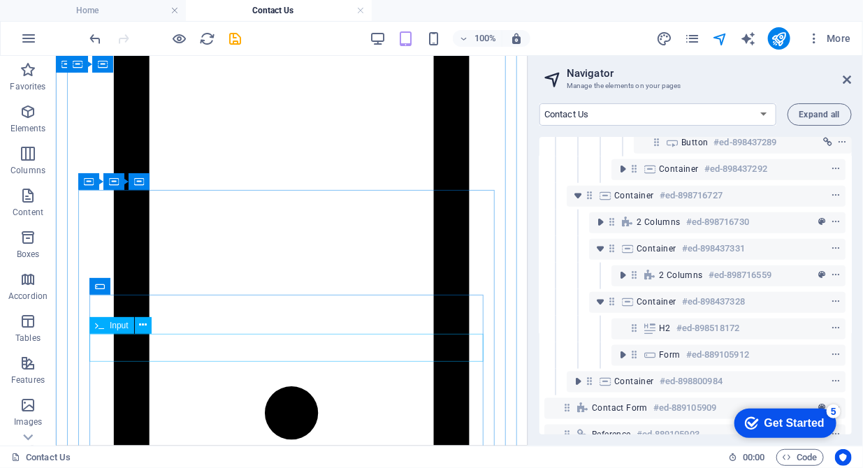
scroll to position [2417, 0]
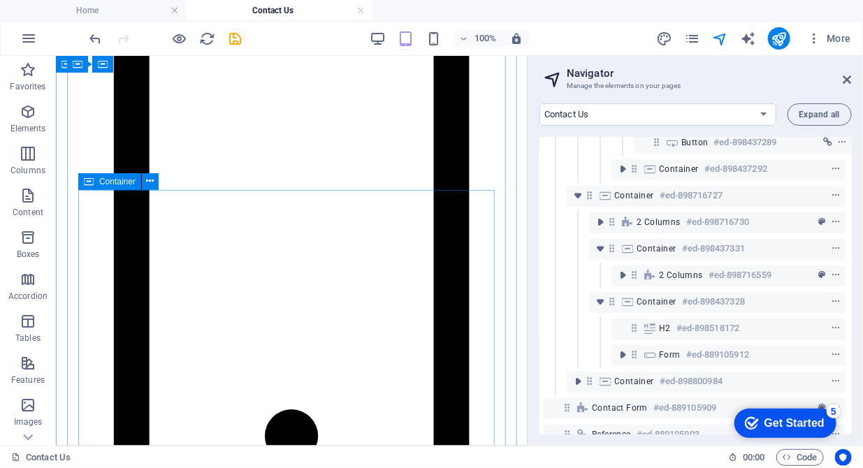
click at [124, 184] on span "Container" at bounding box center [117, 181] width 36 height 8
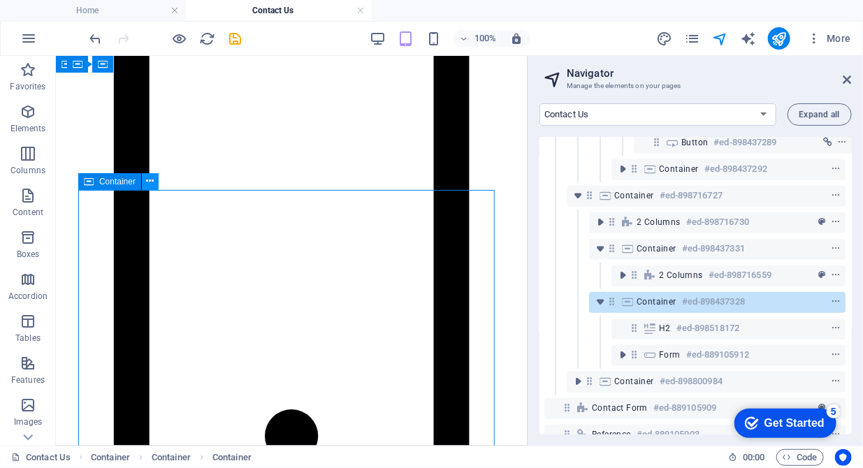
click at [148, 182] on icon at bounding box center [151, 181] width 8 height 15
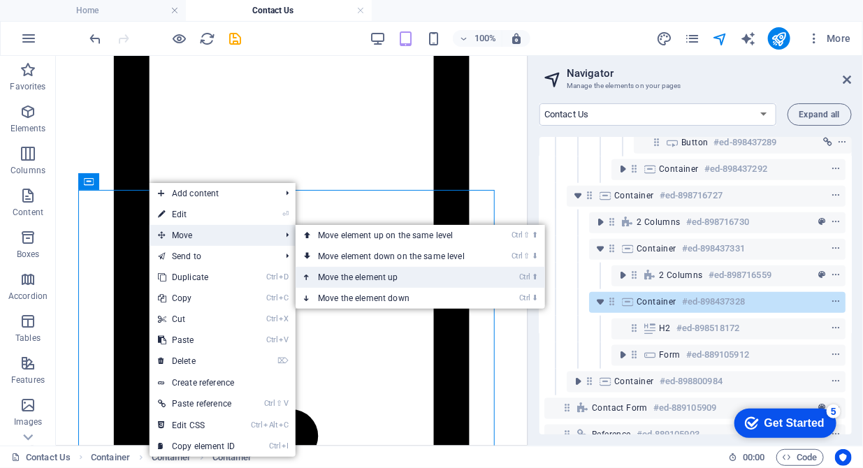
click at [339, 272] on link "Ctrl ⬆ Move the element up" at bounding box center [394, 277] width 197 height 21
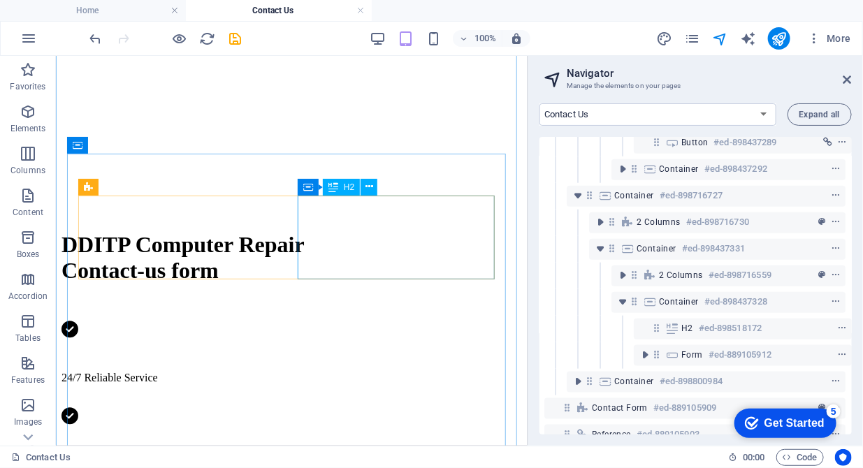
scroll to position [701, 0]
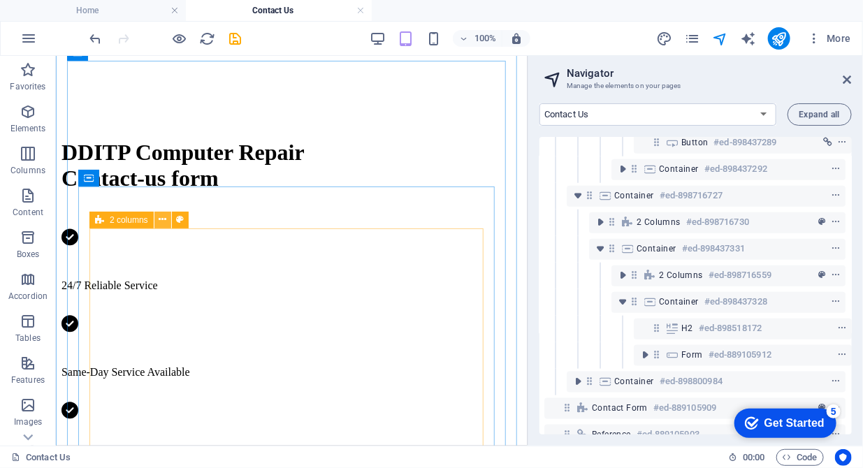
click at [167, 226] on button at bounding box center [162, 220] width 17 height 17
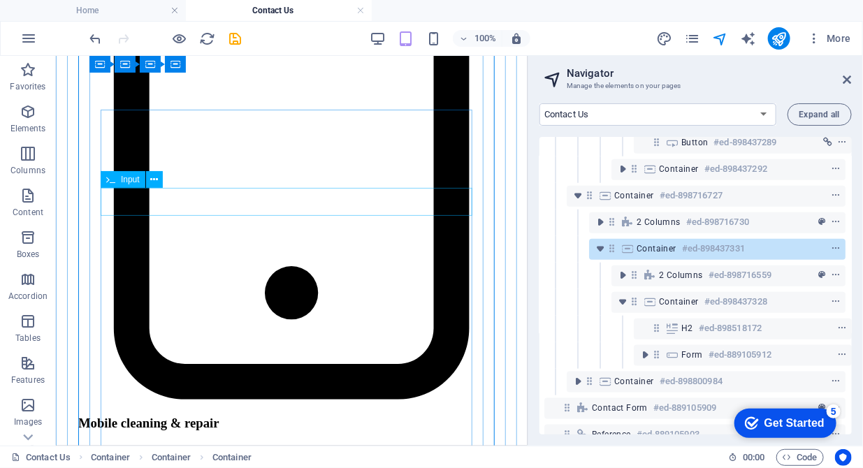
scroll to position [2488, 0]
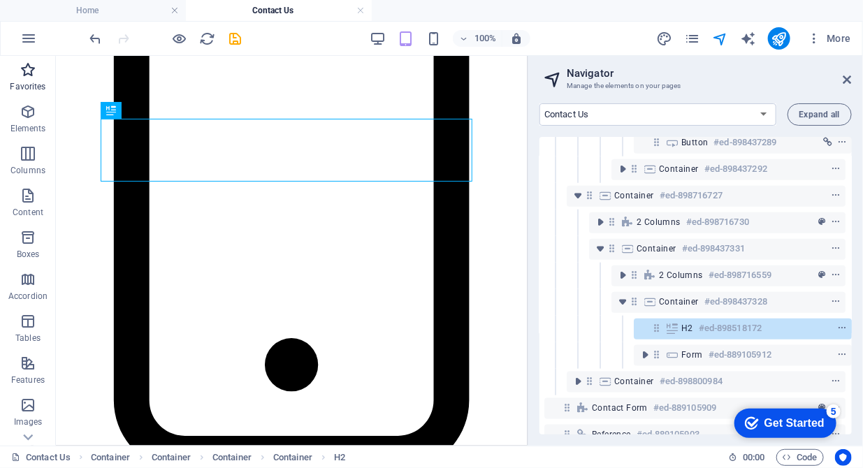
click at [31, 80] on span "Favorites" at bounding box center [28, 78] width 56 height 34
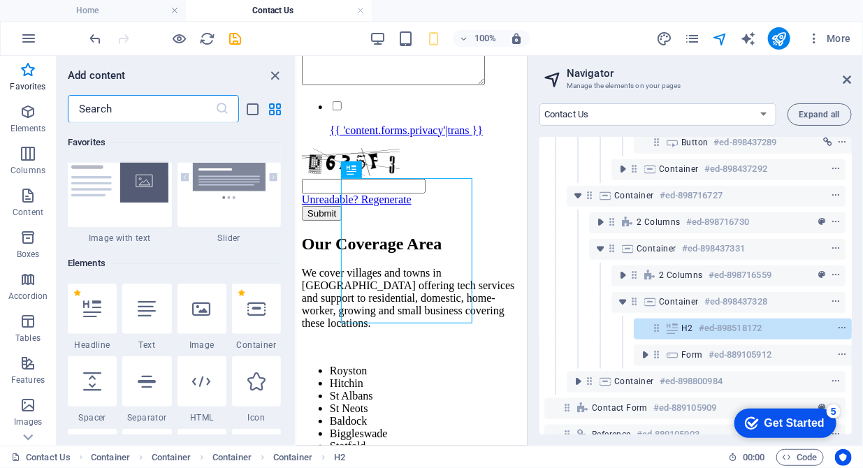
scroll to position [214, 0]
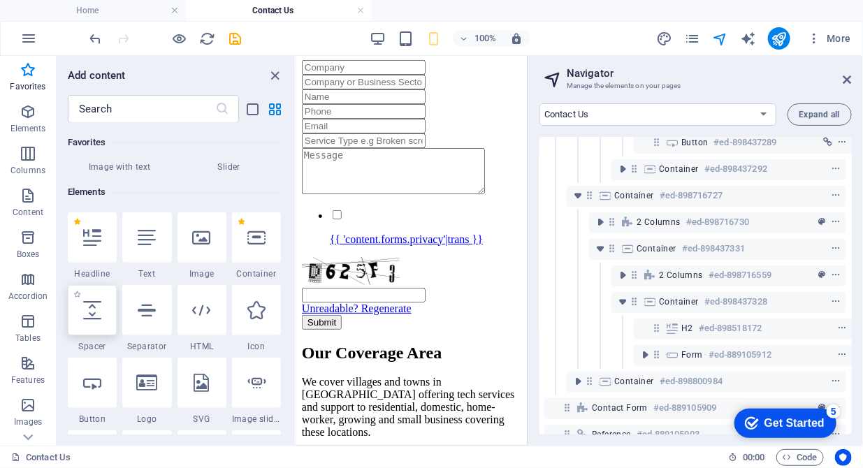
select select "px"
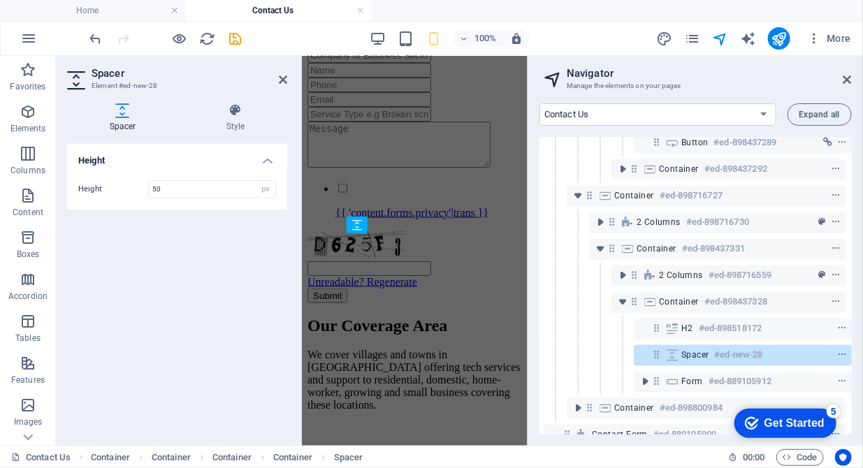
scroll to position [4740, 0]
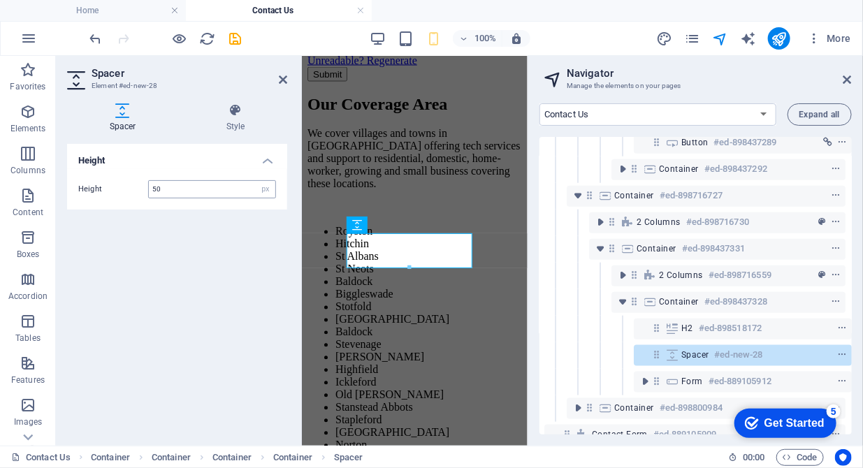
click at [160, 187] on input "50" at bounding box center [212, 189] width 126 height 17
type input "5"
type input "10"
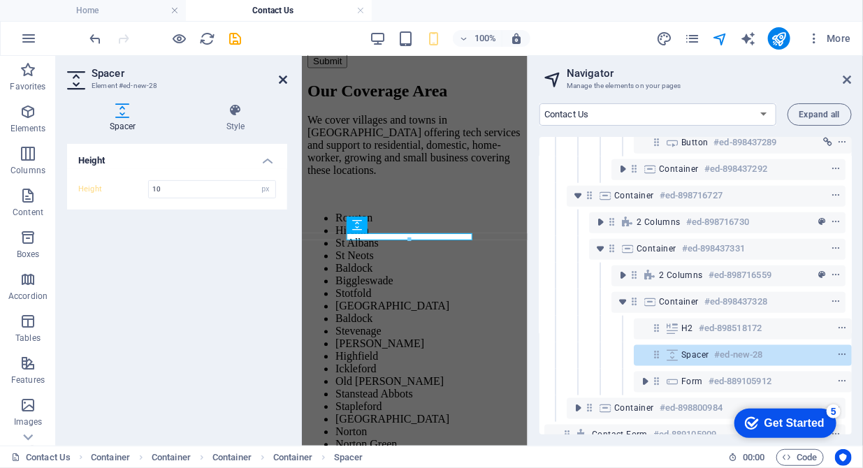
click at [284, 85] on icon at bounding box center [283, 79] width 8 height 11
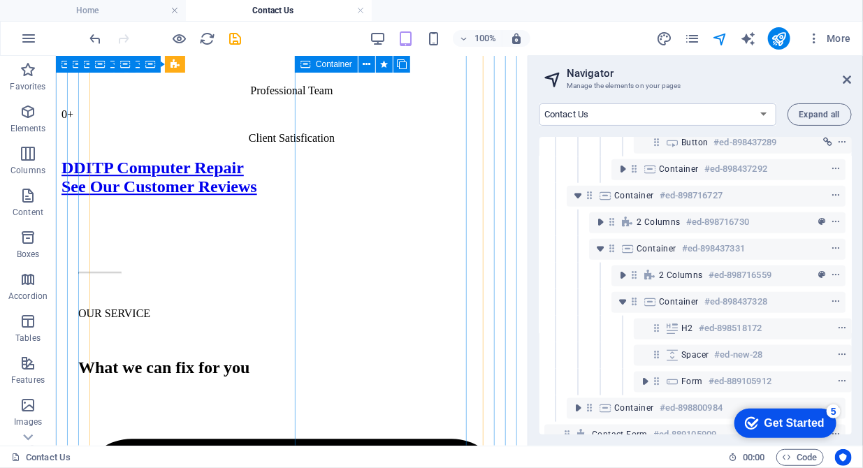
scroll to position [1293, 0]
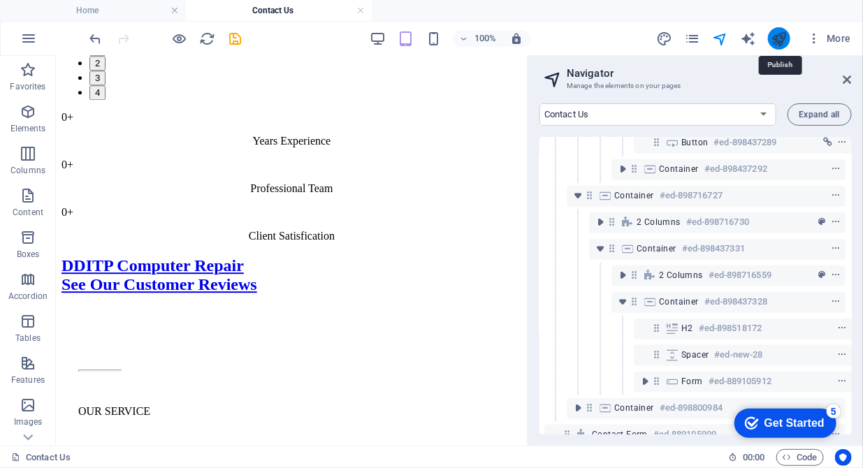
click at [783, 38] on icon "publish" at bounding box center [779, 39] width 16 height 16
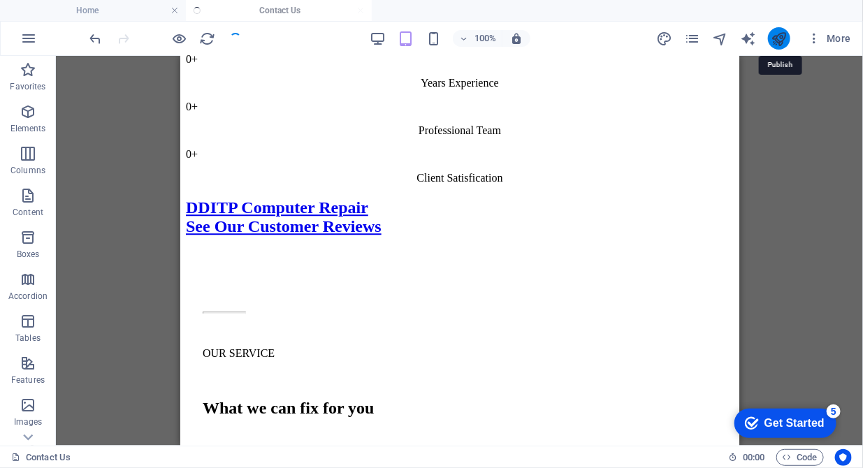
scroll to position [1233, 0]
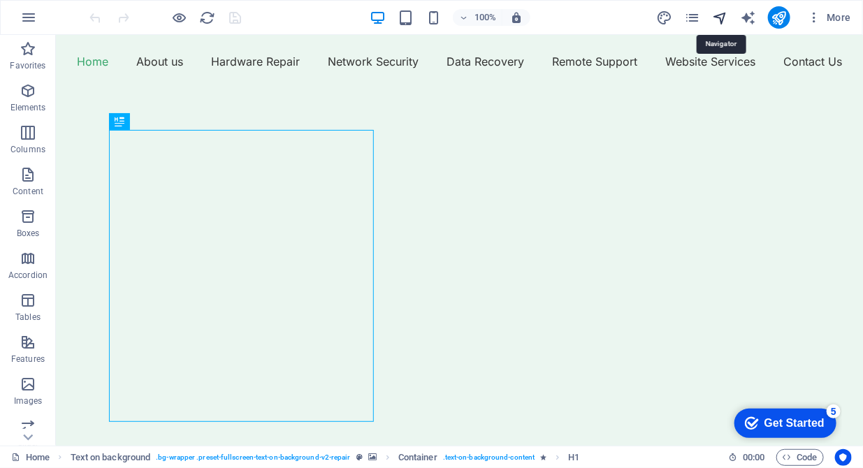
click at [722, 21] on icon "navigator" at bounding box center [720, 18] width 16 height 16
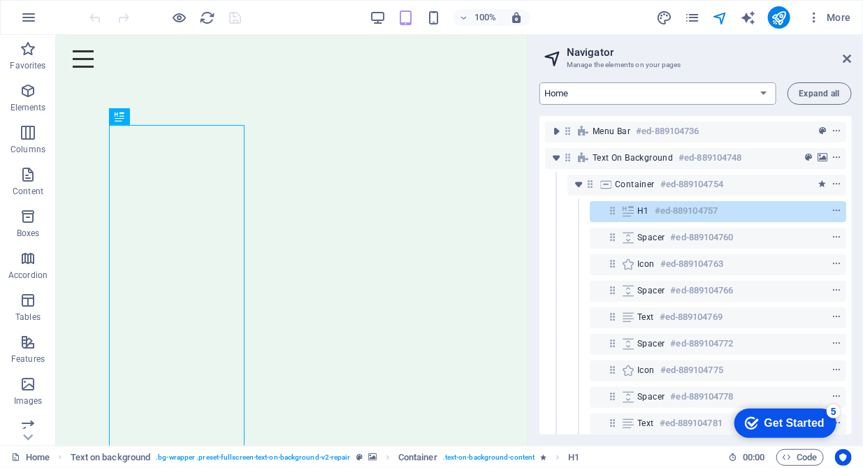
click at [716, 101] on select "Home About us Hardware Repair Network Security Data Recovery Remote Support Web…" at bounding box center [657, 93] width 237 height 22
select select "16784503-en"
click at [539, 82] on select "Home About us Hardware Repair Network Security Data Recovery Remote Support Web…" at bounding box center [657, 93] width 237 height 22
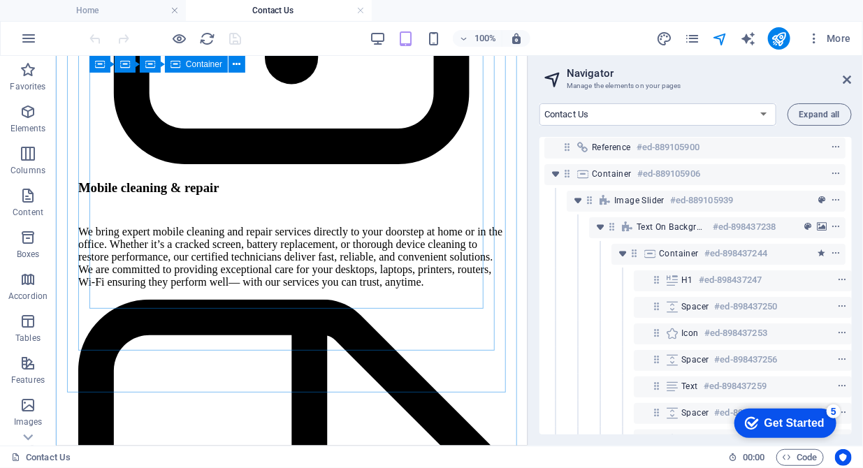
scroll to position [2930, 0]
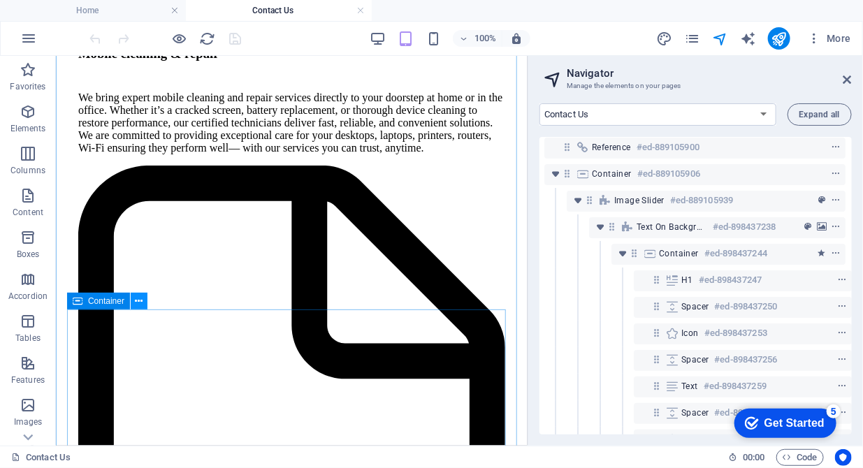
click at [141, 301] on icon at bounding box center [140, 301] width 8 height 15
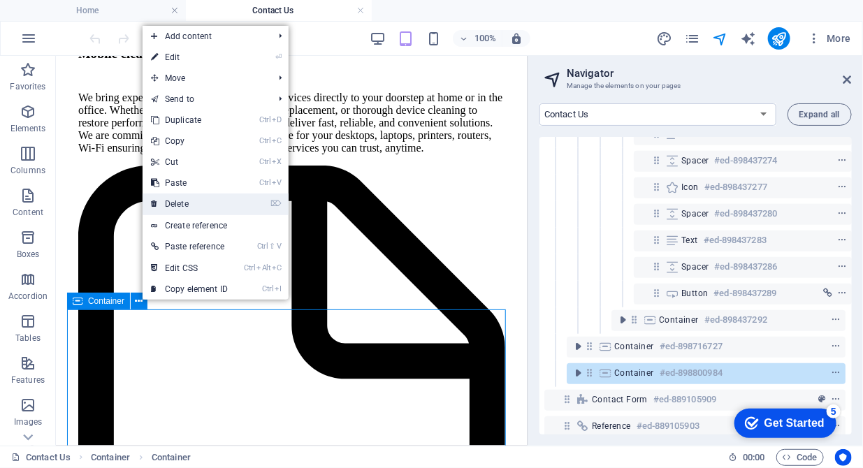
scroll to position [382, 3]
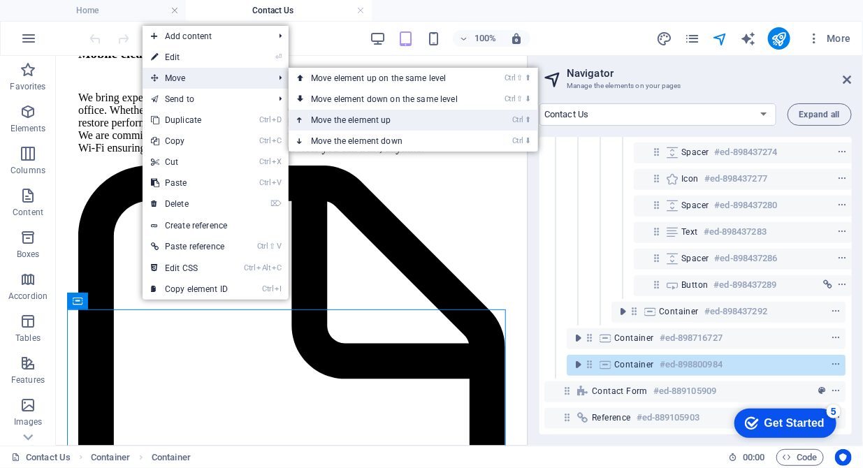
click at [327, 125] on link "Ctrl ⬆ Move the element up" at bounding box center [387, 120] width 197 height 21
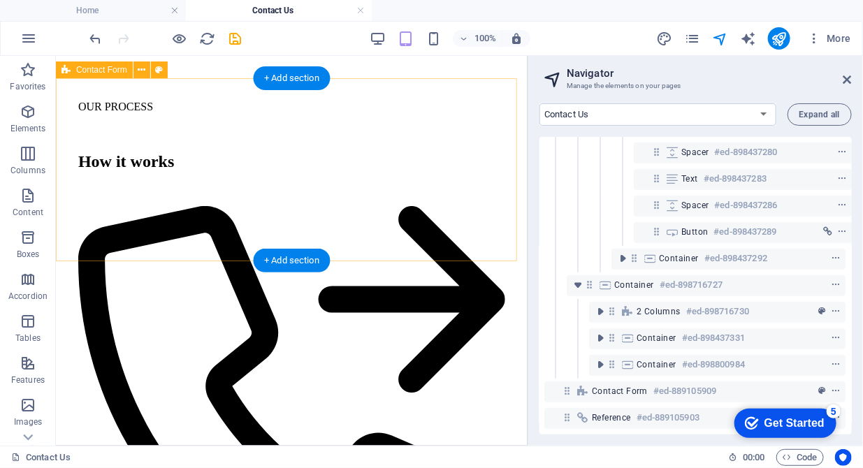
scroll to position [3742, 0]
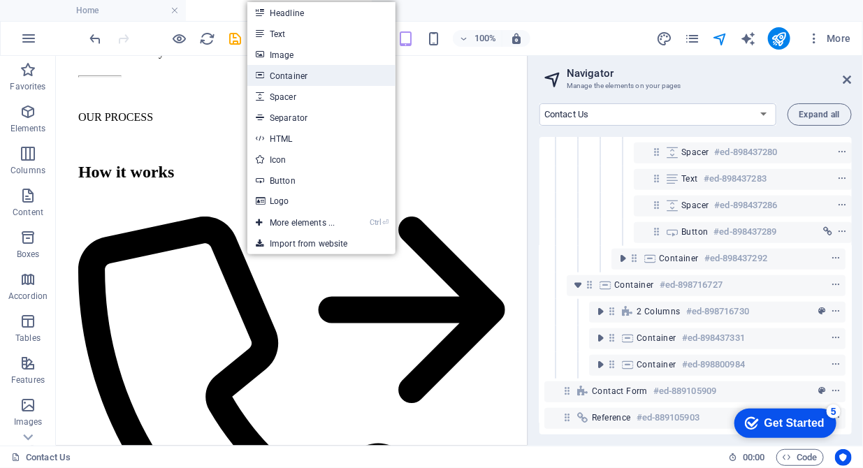
click at [296, 80] on link "Container" at bounding box center [321, 75] width 148 height 21
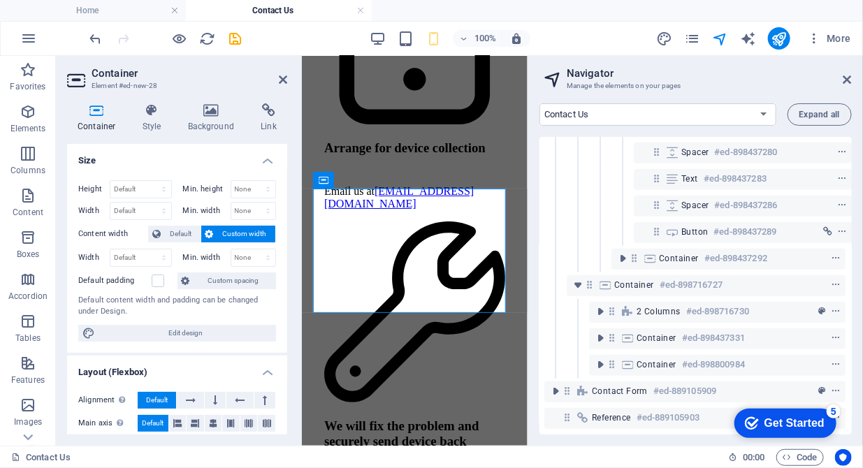
scroll to position [6285, 0]
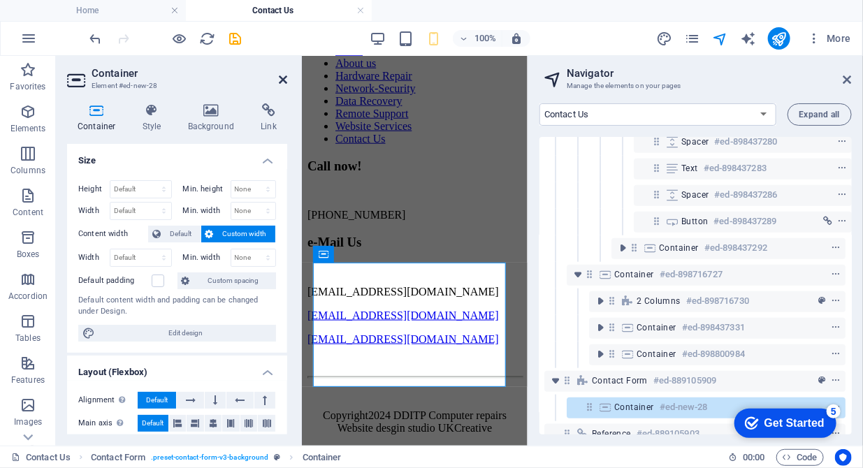
click at [282, 78] on icon at bounding box center [283, 79] width 8 height 11
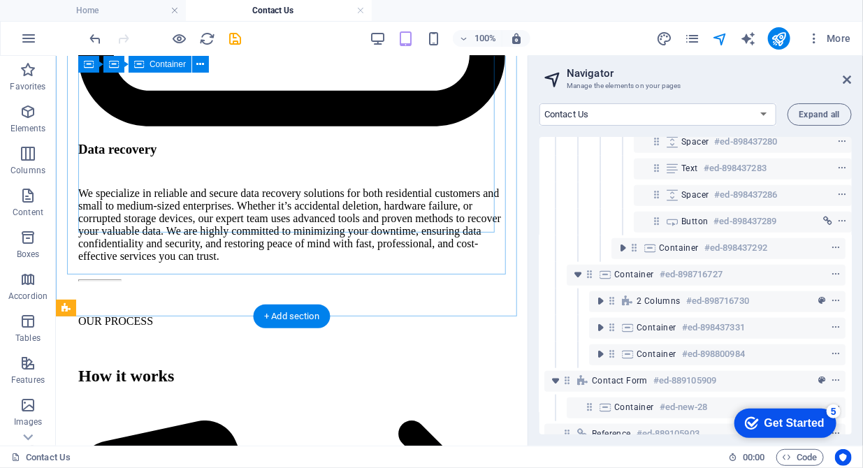
scroll to position [3600, 0]
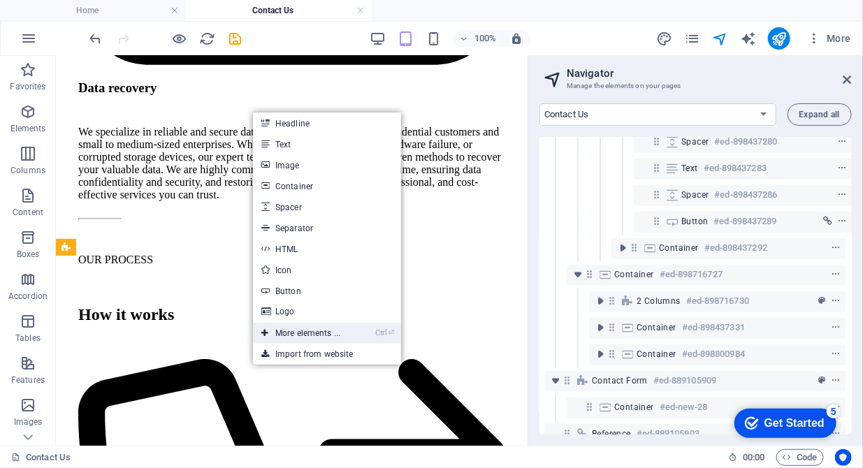
click at [293, 331] on link "Ctrl ⏎ More elements ..." at bounding box center [301, 333] width 96 height 21
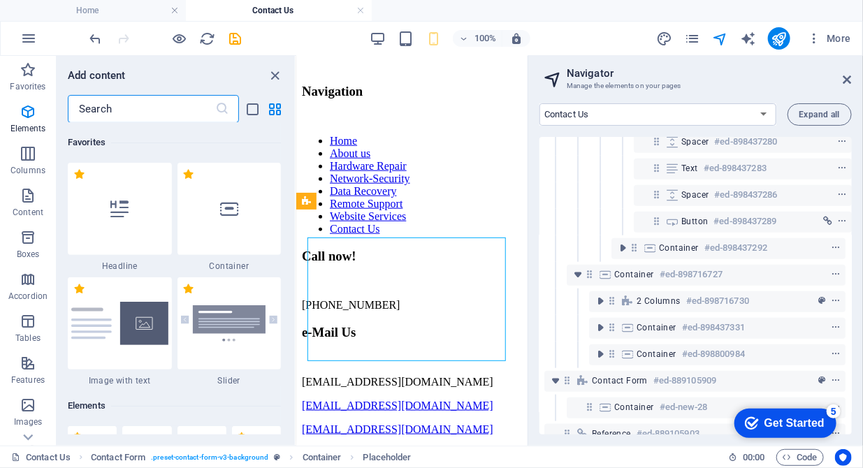
scroll to position [263, 0]
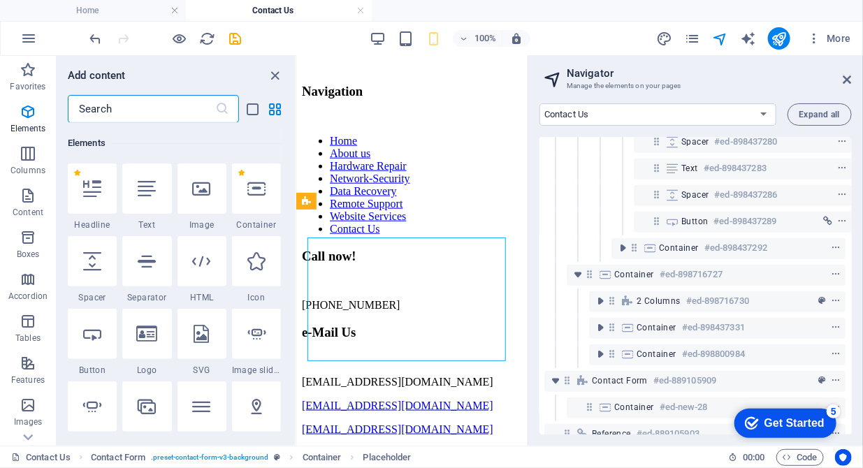
click at [118, 107] on input "text" at bounding box center [141, 109] width 147 height 28
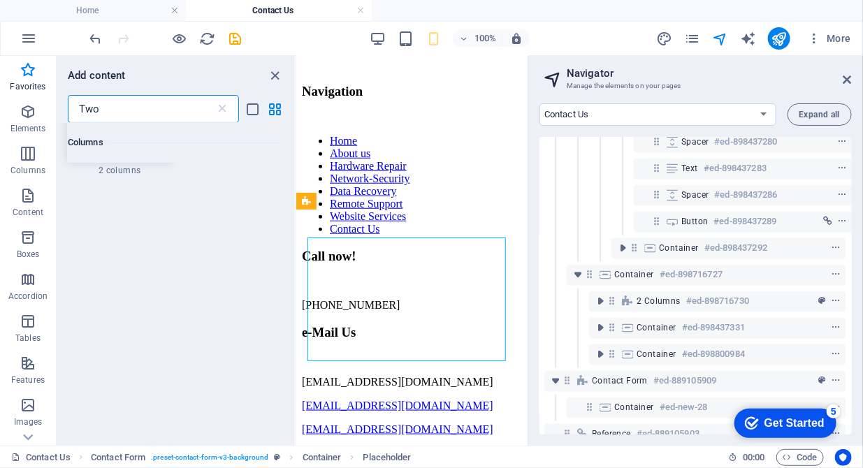
scroll to position [0, 0]
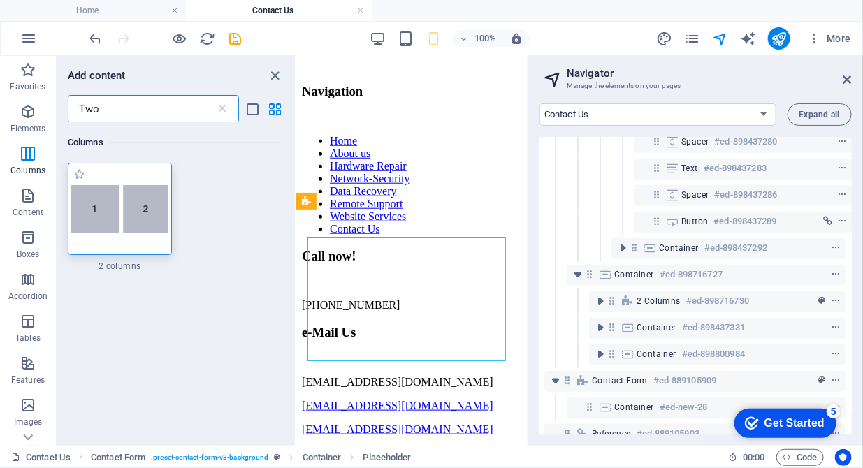
type input "Two"
click at [138, 211] on img at bounding box center [119, 209] width 97 height 48
click at [296, 211] on div "H1 Container Image Slider Text on background Image Slider Text on background Co…" at bounding box center [411, 251] width 231 height 390
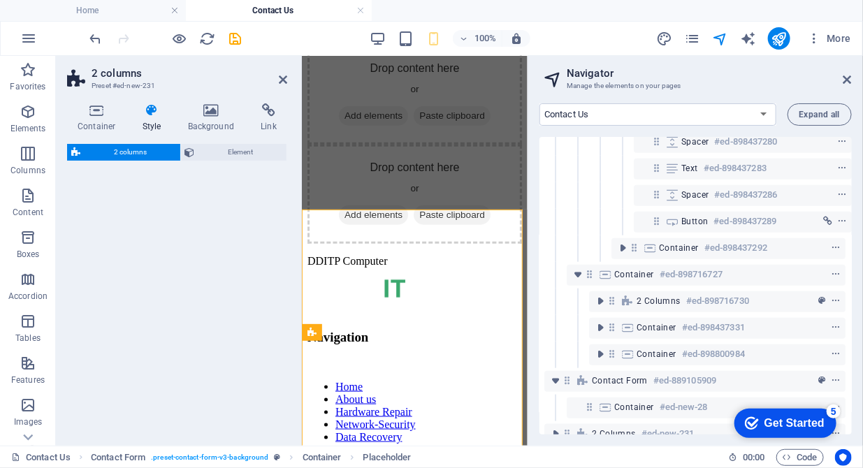
select select "rem"
select select "preset-columns-two-v2-default"
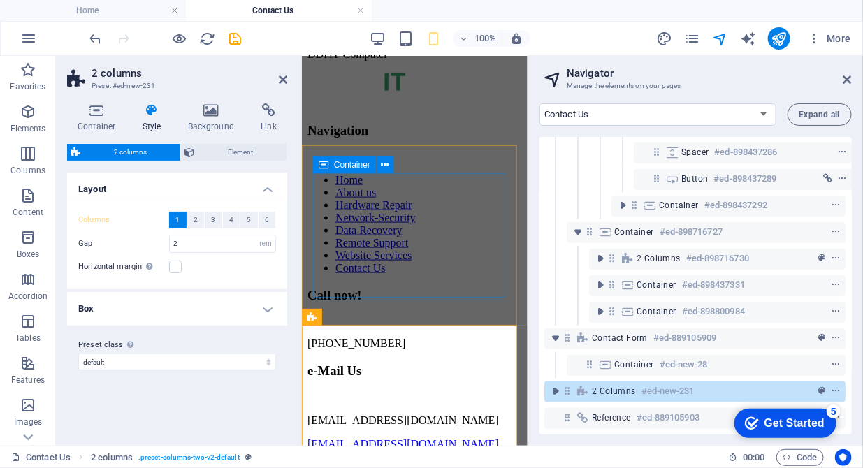
scroll to position [6416, 0]
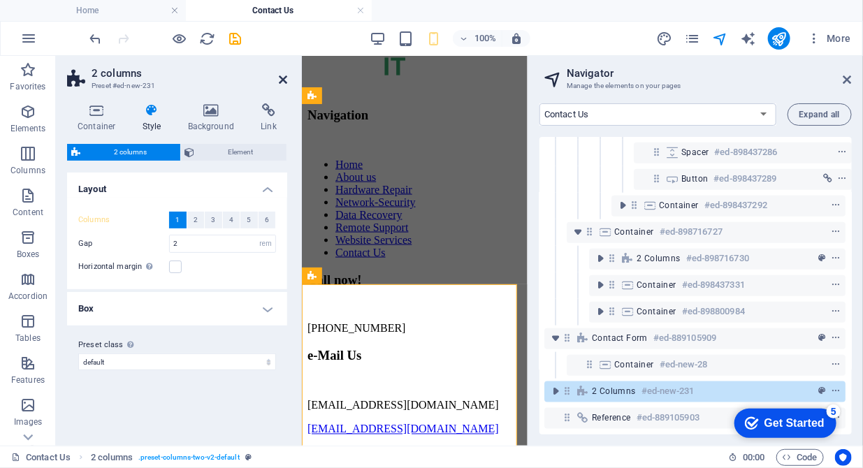
click at [280, 76] on icon at bounding box center [283, 79] width 8 height 11
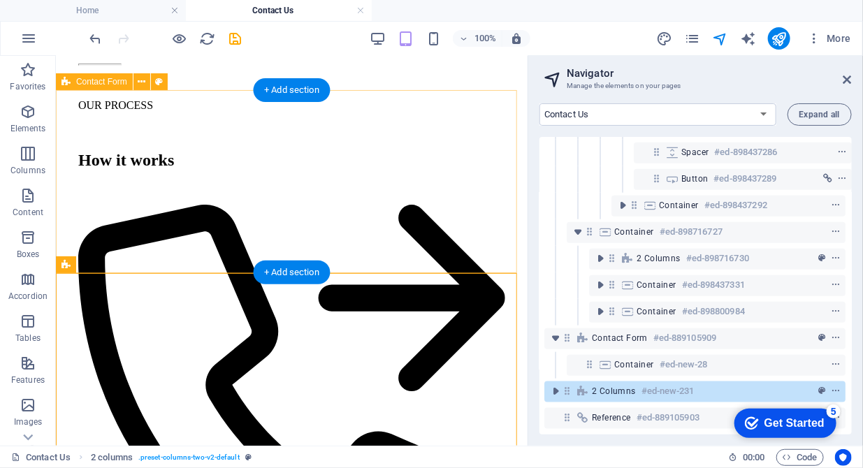
scroll to position [3736, 0]
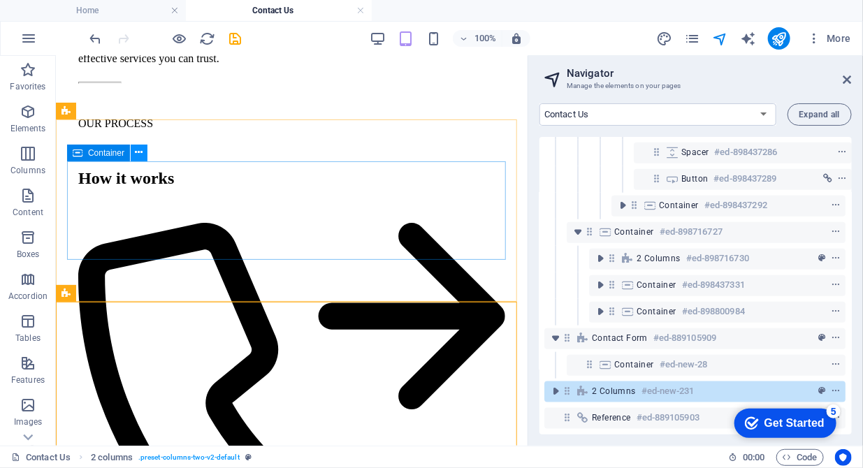
click at [136, 154] on icon at bounding box center [140, 152] width 8 height 15
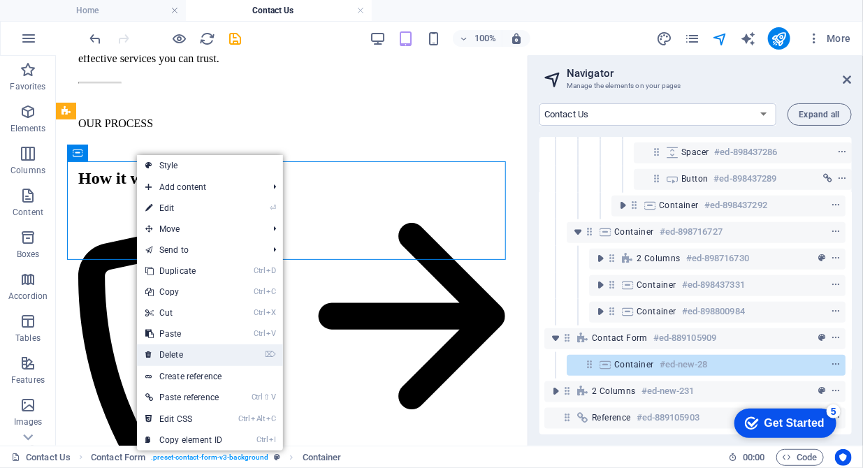
click at [180, 346] on link "⌦ Delete" at bounding box center [184, 354] width 94 height 21
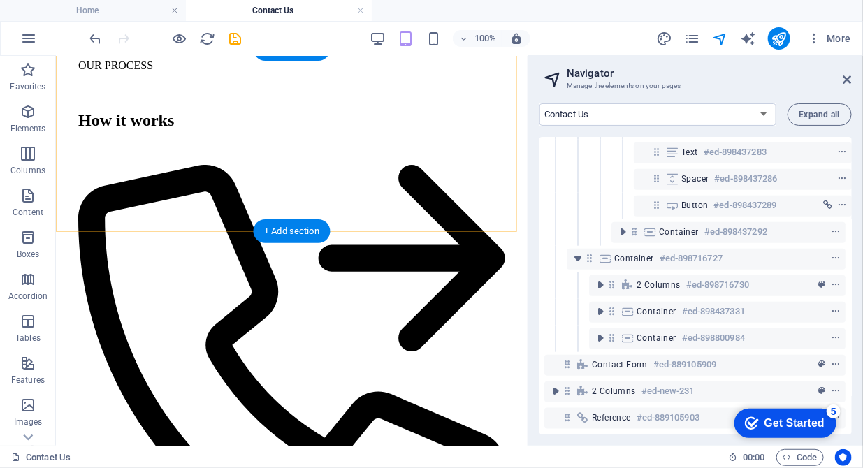
scroll to position [3807, 0]
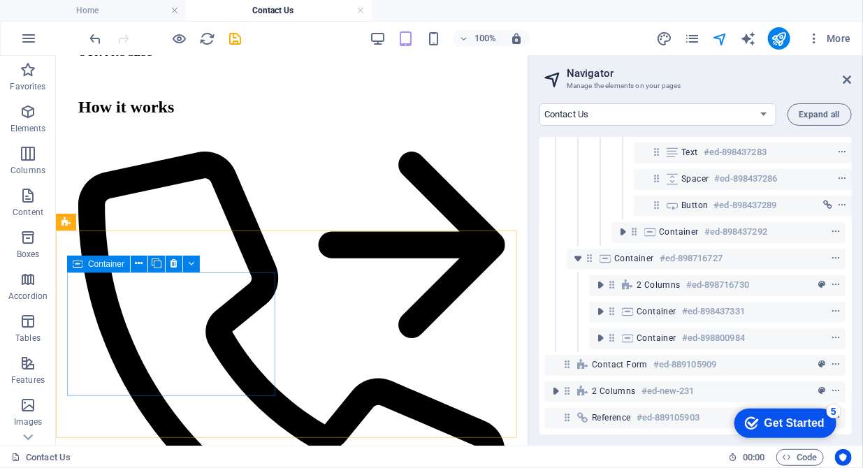
click at [100, 269] on div "Container" at bounding box center [98, 264] width 63 height 17
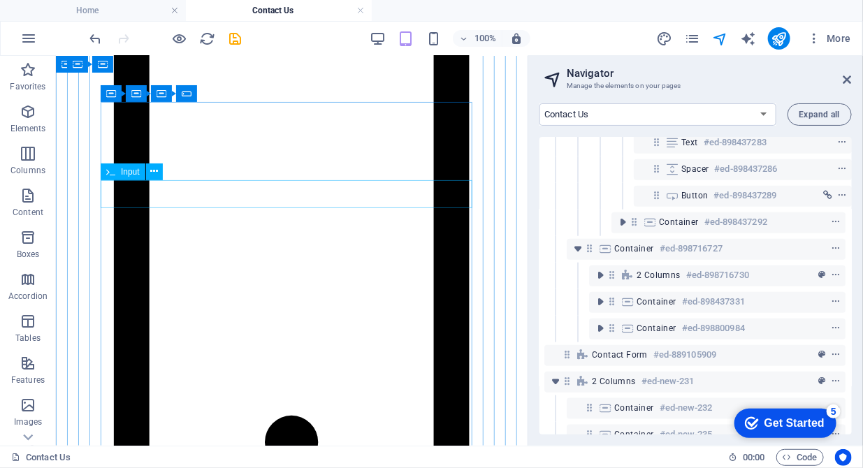
scroll to position [2378, 0]
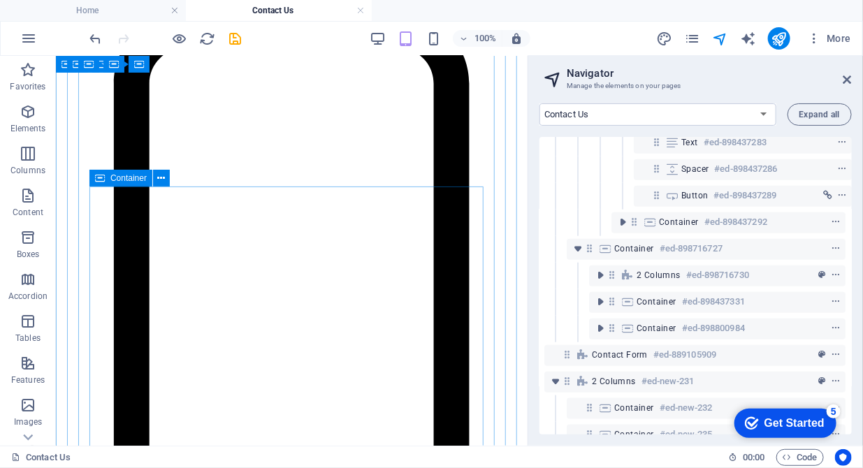
click at [108, 181] on div "Container" at bounding box center [120, 178] width 63 height 17
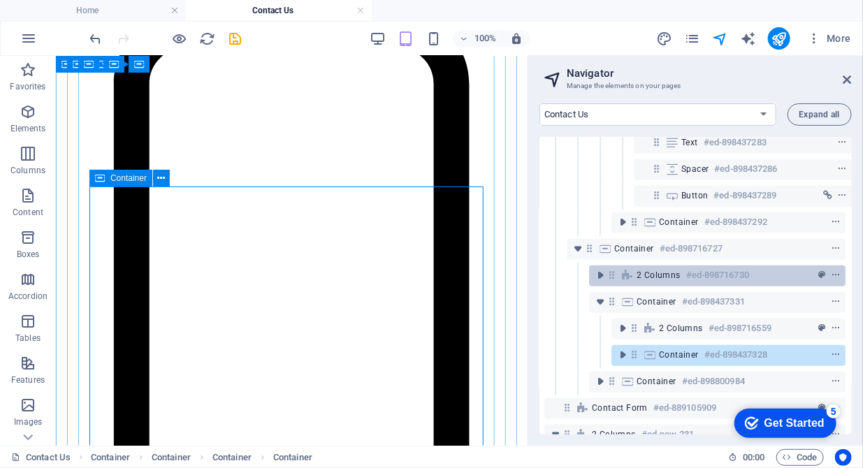
scroll to position [568, 3]
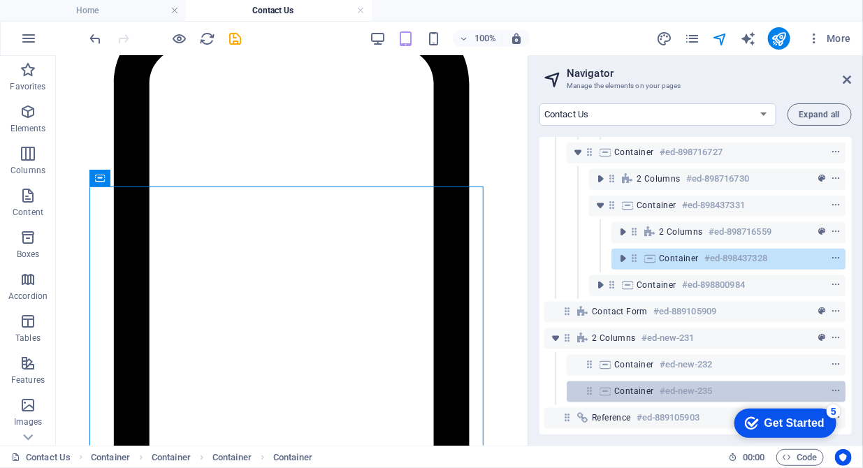
drag, startPoint x: 618, startPoint y: 247, endPoint x: 609, endPoint y: 375, distance: 128.9
click at [609, 375] on div "Reference #ed-889105900 Container #ed-889105906 Image Slider #ed-889105939 Text…" at bounding box center [695, 286] width 312 height 298
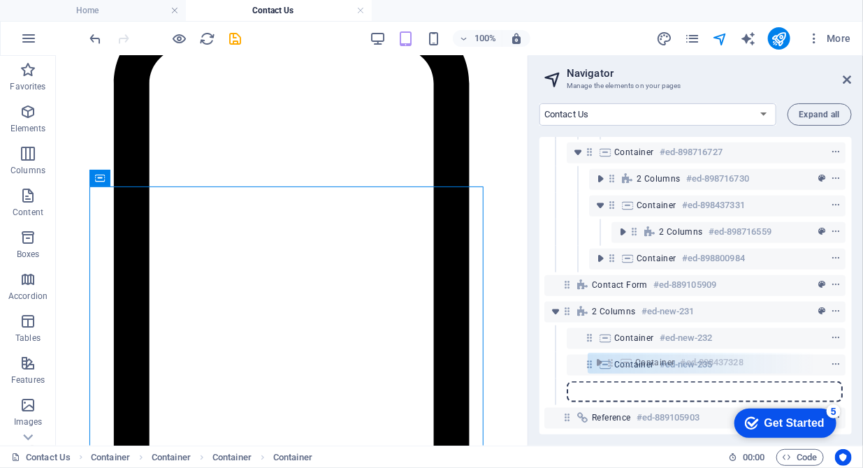
drag, startPoint x: 633, startPoint y: 250, endPoint x: 611, endPoint y: 369, distance: 120.7
click at [611, 369] on div "Reference #ed-889105900 Container #ed-889105906 Image Slider #ed-889105939 Text…" at bounding box center [695, 286] width 312 height 298
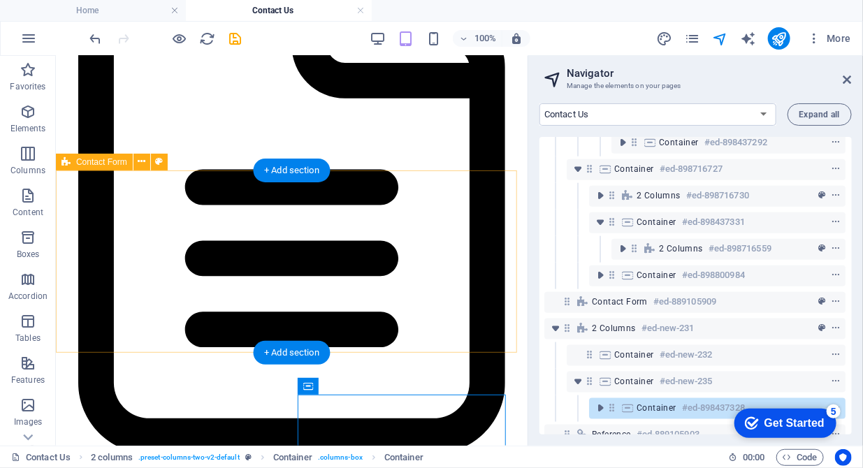
scroll to position [3280, 0]
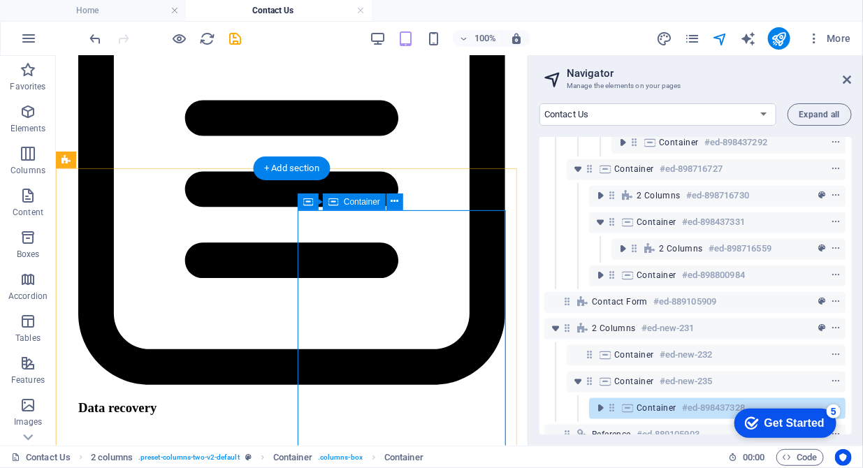
click at [650, 402] on span "Container" at bounding box center [657, 407] width 40 height 11
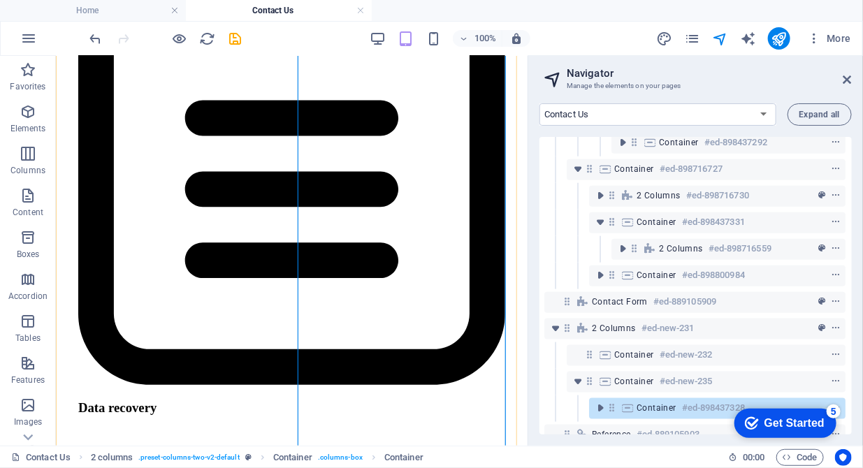
scroll to position [3565, 0]
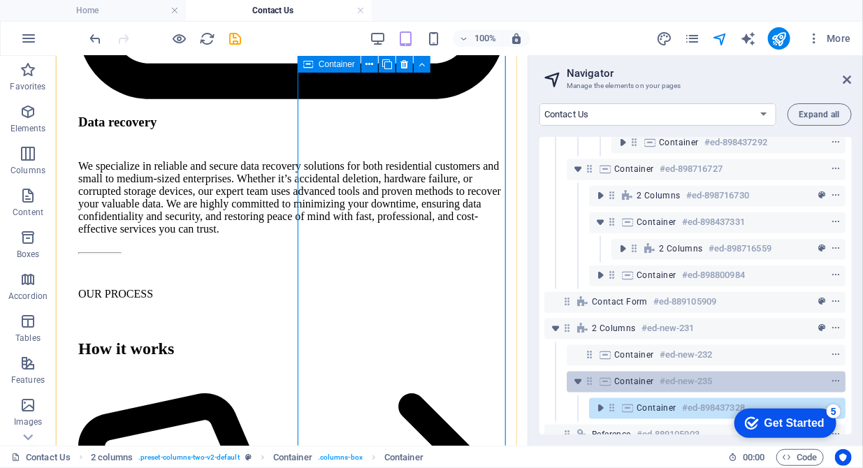
click at [616, 384] on span "Container" at bounding box center [634, 381] width 40 height 11
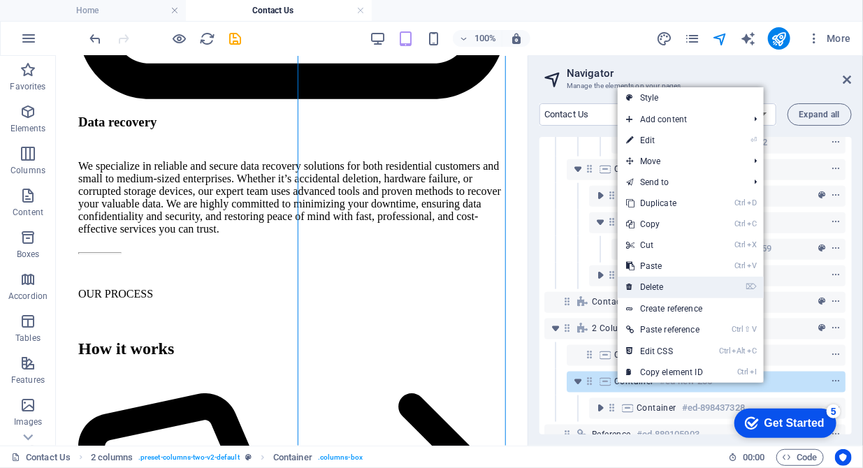
click at [655, 279] on link "⌦ Delete" at bounding box center [665, 287] width 94 height 21
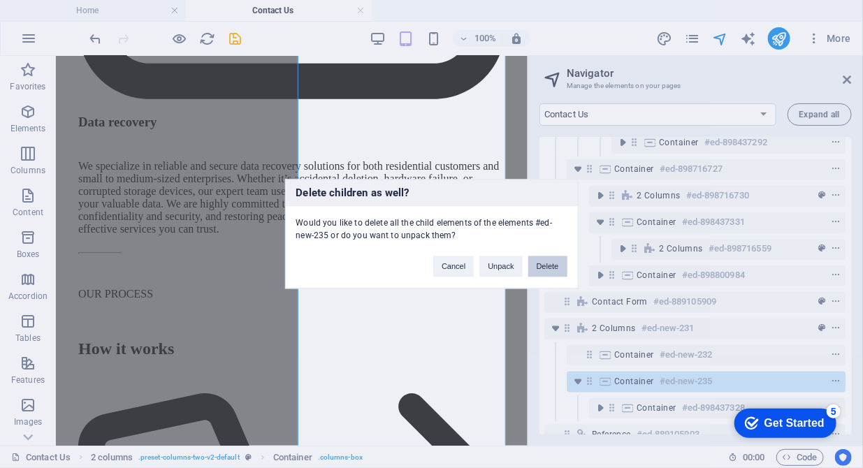
click at [542, 263] on button "Delete" at bounding box center [547, 266] width 39 height 21
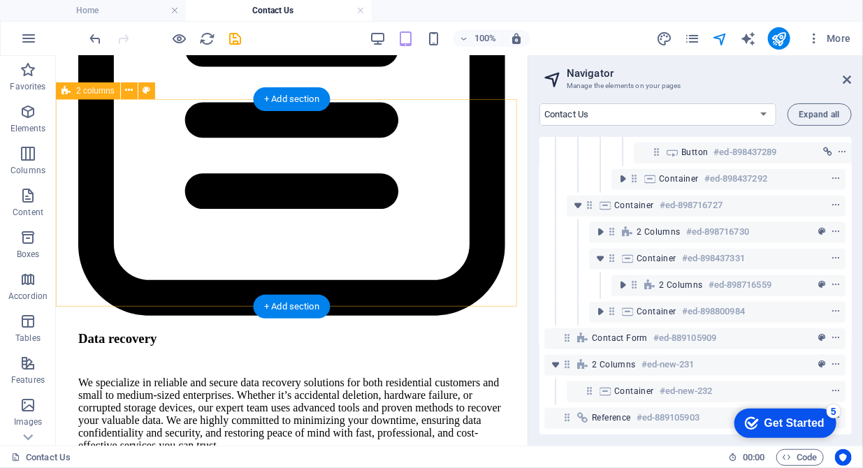
scroll to position [3360, 0]
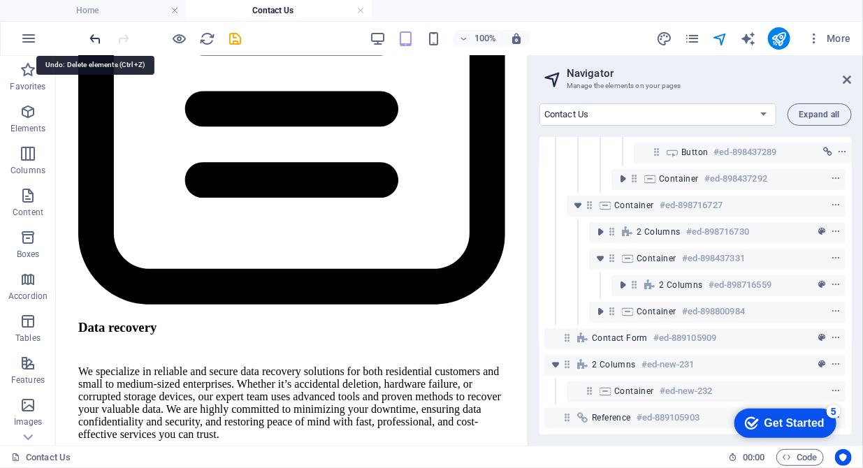
click at [99, 38] on icon "undo" at bounding box center [96, 39] width 16 height 16
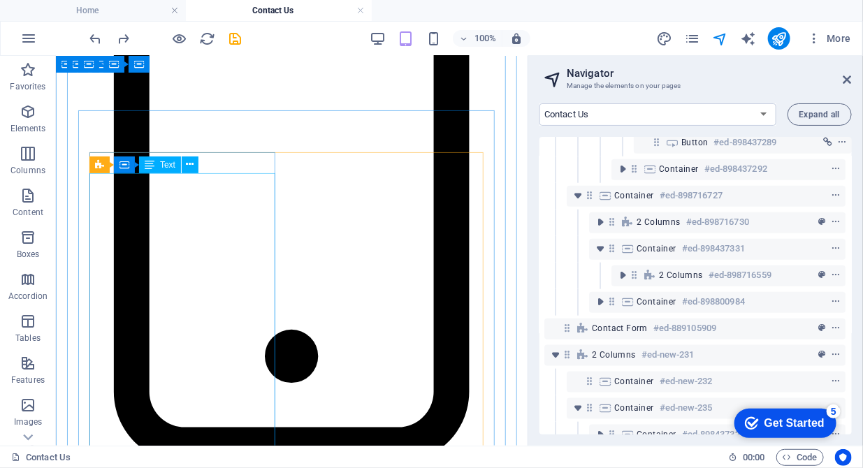
scroll to position [2431, 0]
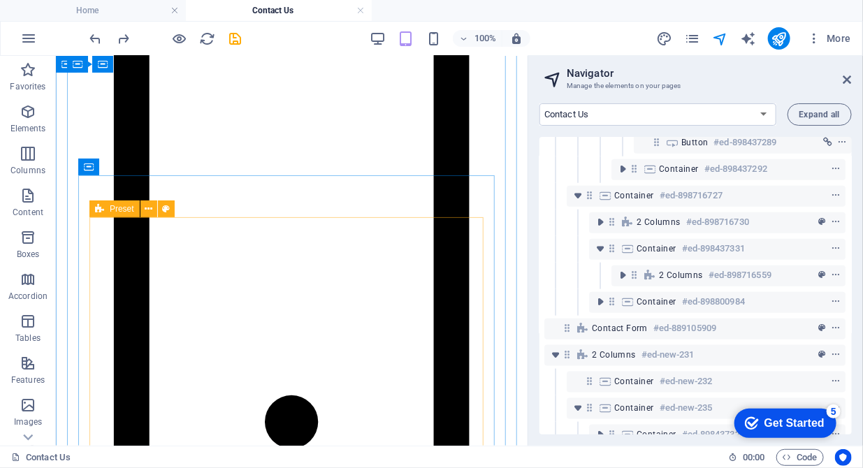
click at [105, 213] on div "Preset" at bounding box center [114, 209] width 50 height 17
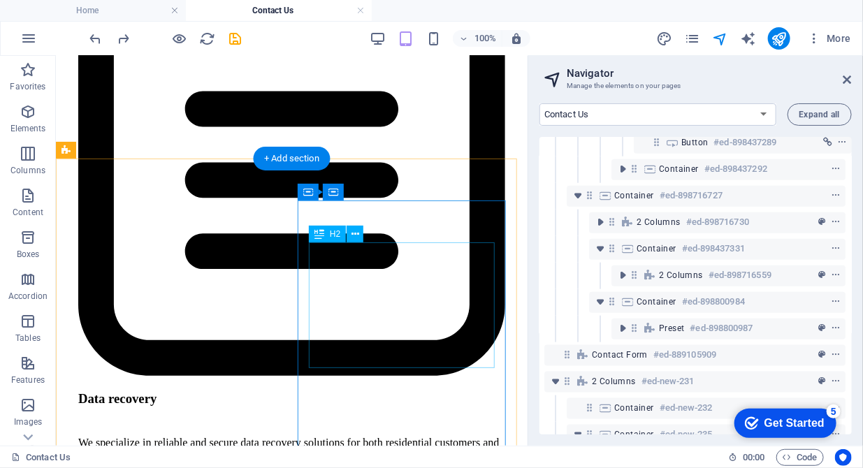
scroll to position [3146, 0]
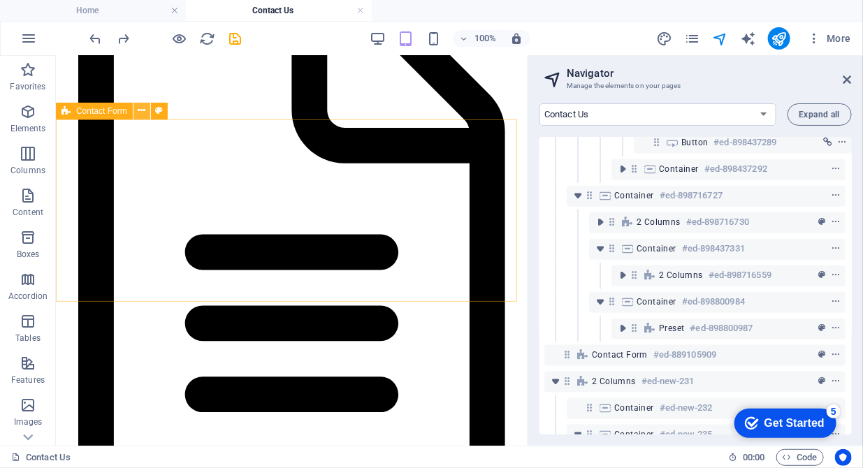
click at [138, 111] on icon at bounding box center [142, 110] width 8 height 15
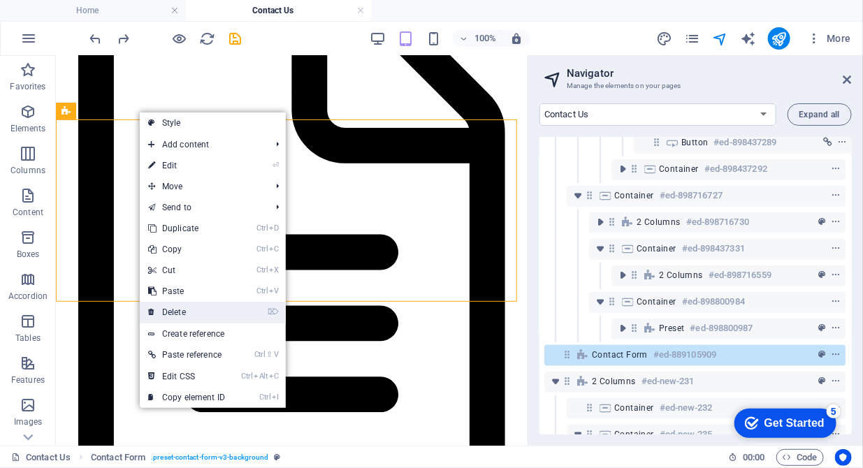
click at [191, 305] on link "⌦ Delete" at bounding box center [187, 312] width 94 height 21
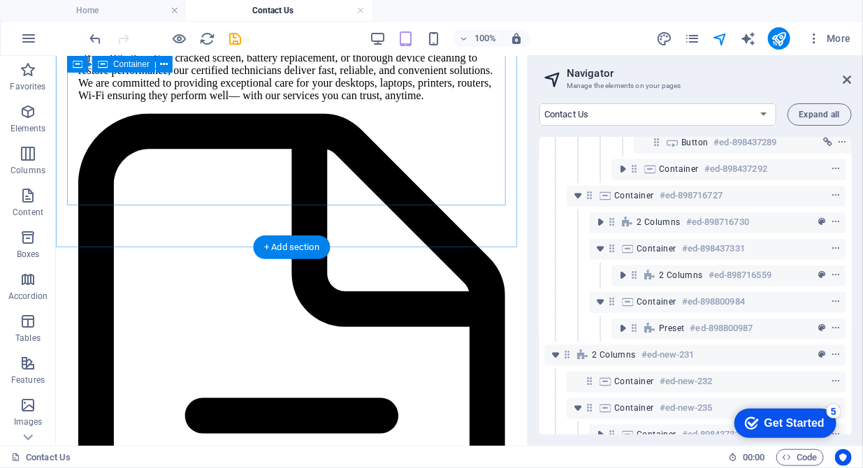
scroll to position [3018, 0]
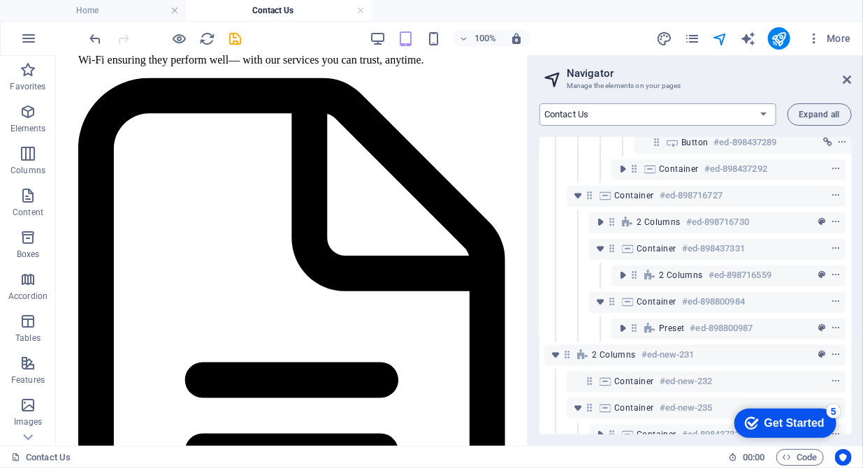
click at [766, 116] on select "Home About us Hardware Repair Network Security Data Recovery Remote Support Web…" at bounding box center [657, 114] width 237 height 22
click at [539, 103] on select "Home About us Hardware Repair Network Security Data Recovery Remote Support Web…" at bounding box center [657, 114] width 237 height 22
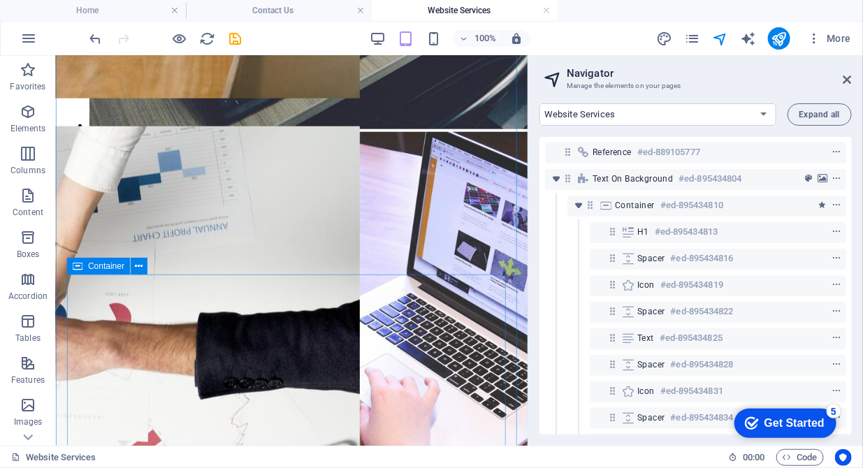
scroll to position [2715, 0]
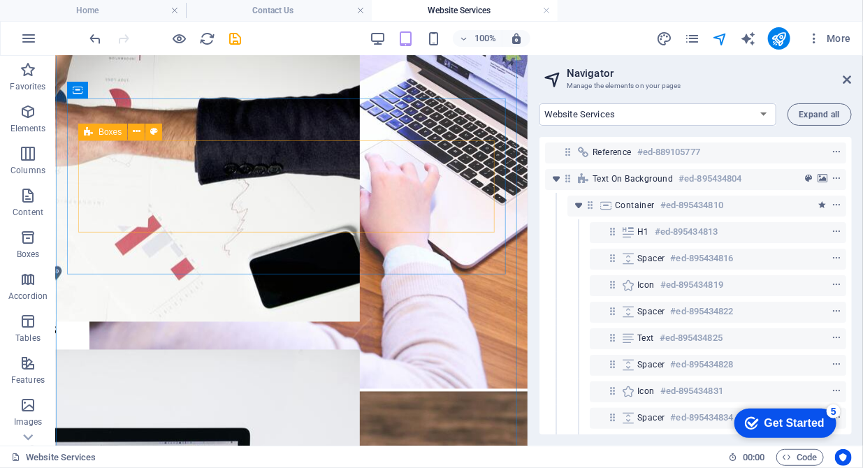
click at [108, 132] on span "Boxes" at bounding box center [110, 132] width 23 height 8
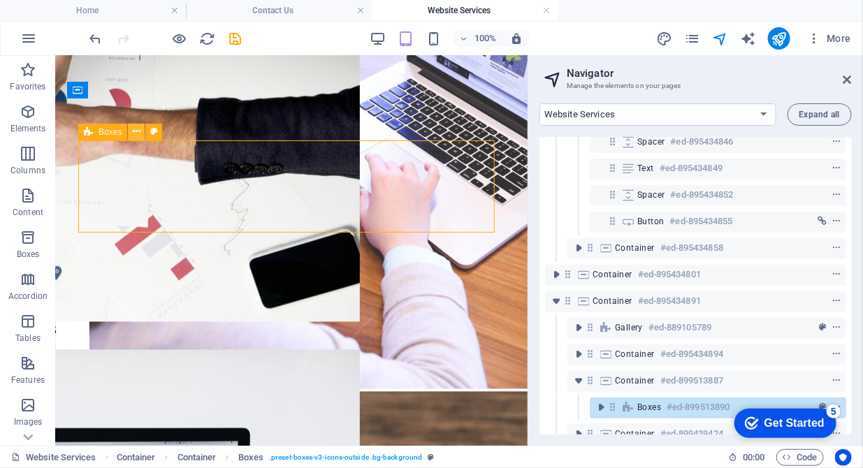
scroll to position [435, 0]
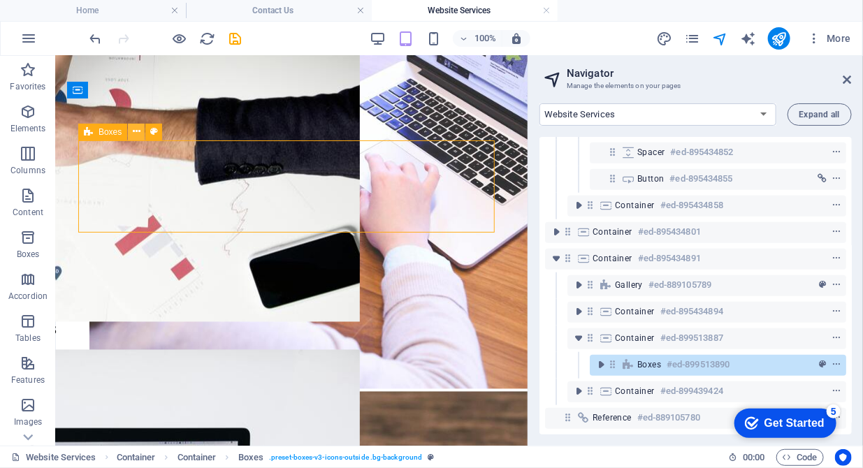
click at [132, 130] on button at bounding box center [136, 132] width 17 height 17
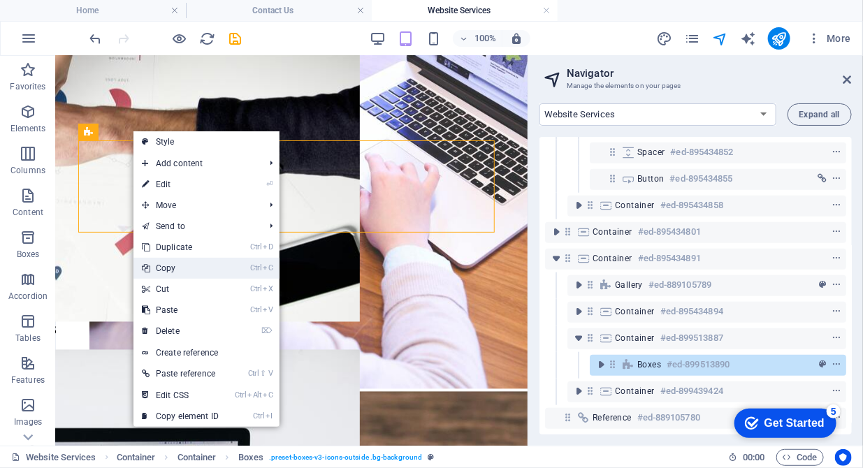
click at [177, 266] on link "Ctrl C Copy" at bounding box center [180, 268] width 94 height 21
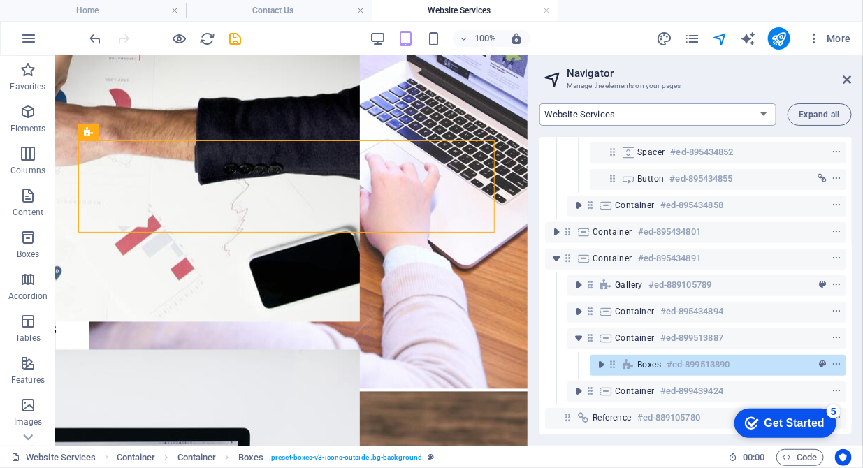
click at [759, 111] on select "Home About us Hardware Repair Network Security Data Recovery Remote Support Web…" at bounding box center [657, 114] width 237 height 22
select select "16784503-en"
click at [539, 103] on select "Home About us Hardware Repair Network Security Data Recovery Remote Support Web…" at bounding box center [657, 114] width 237 height 22
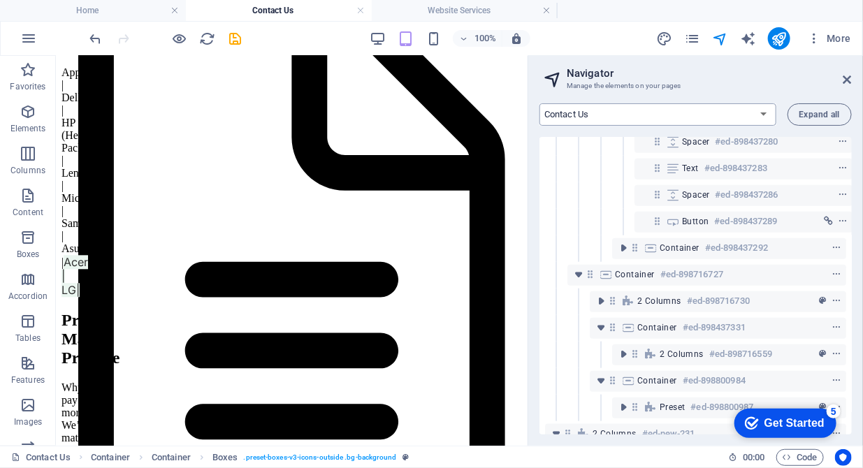
scroll to position [3068, 0]
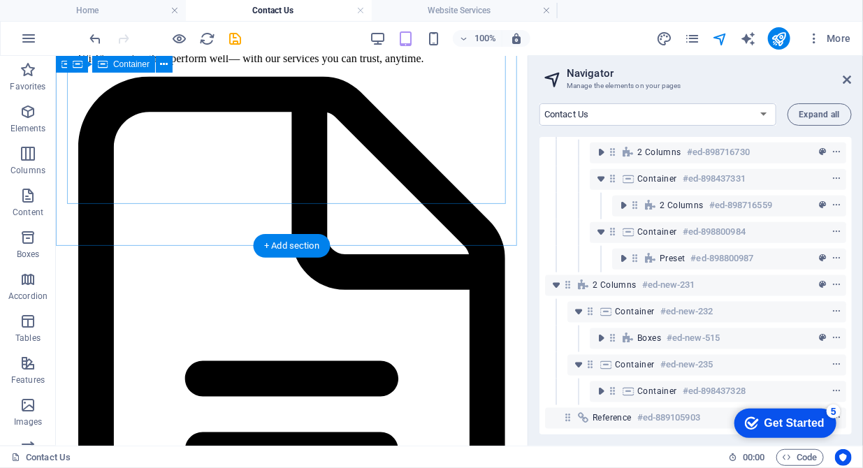
scroll to position [2997, 0]
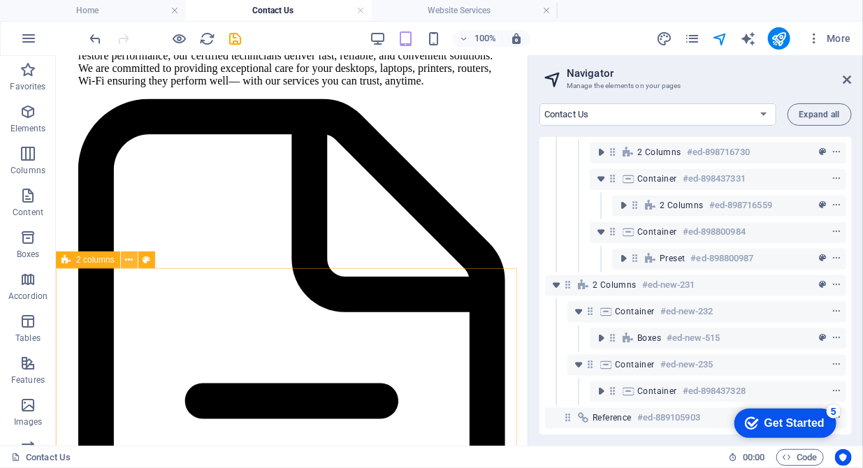
click at [130, 266] on icon at bounding box center [129, 260] width 8 height 15
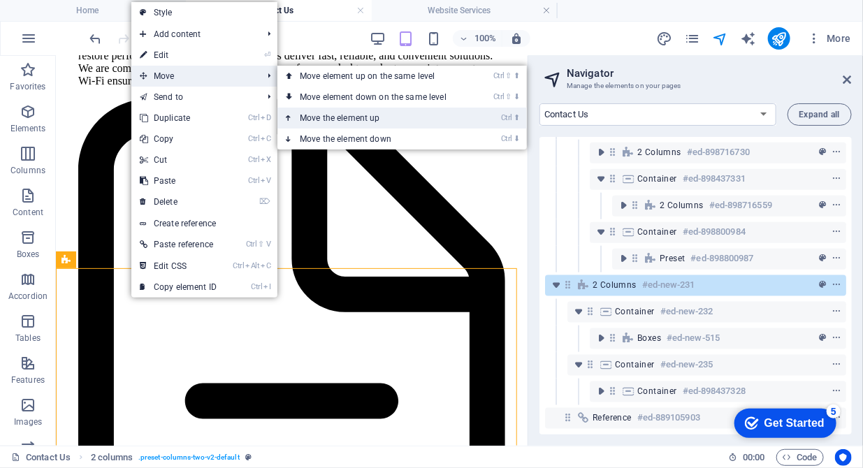
click at [345, 118] on link "Ctrl ⬆ Move the element up" at bounding box center [375, 118] width 197 height 21
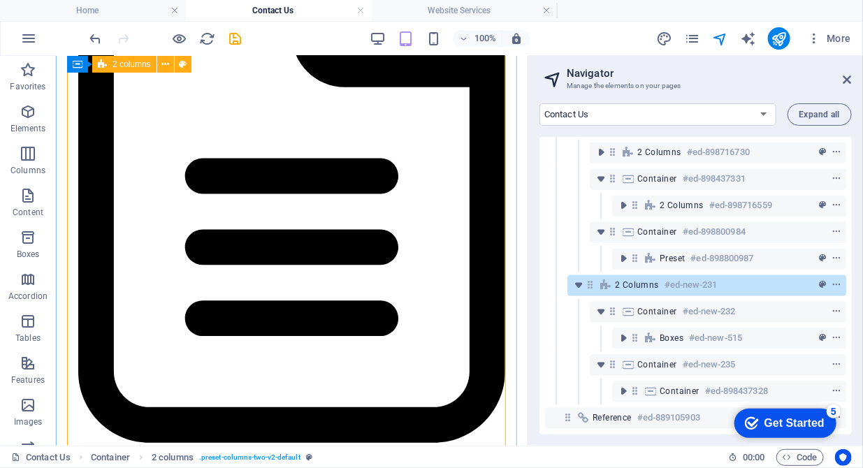
scroll to position [3139, 0]
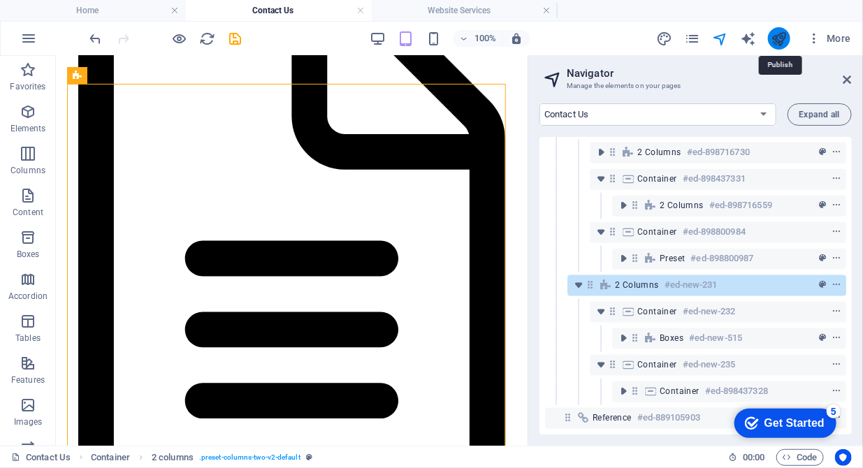
click at [776, 34] on icon "publish" at bounding box center [779, 39] width 16 height 16
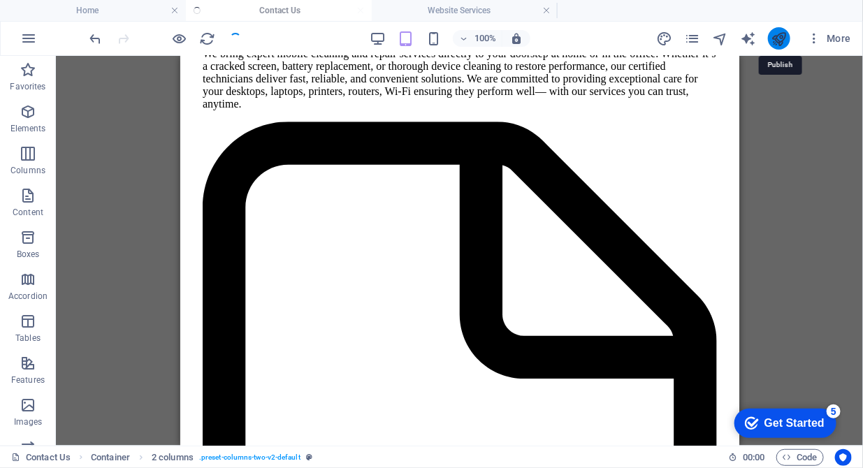
scroll to position [3100, 0]
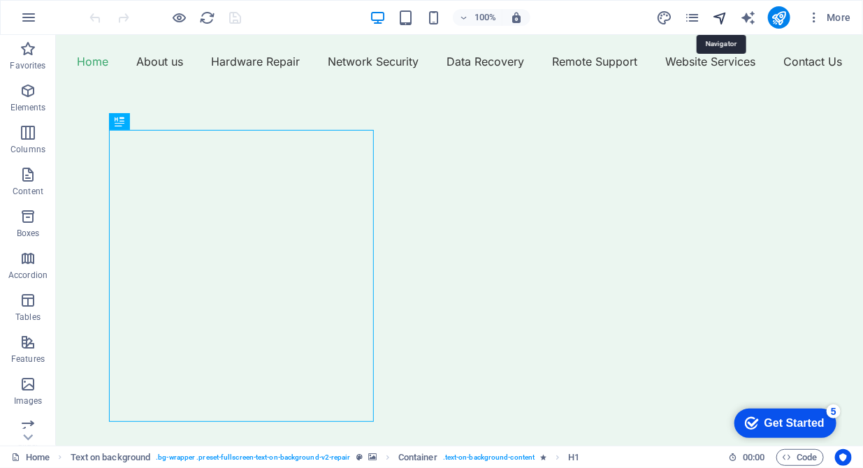
click at [723, 16] on icon "navigator" at bounding box center [720, 18] width 16 height 16
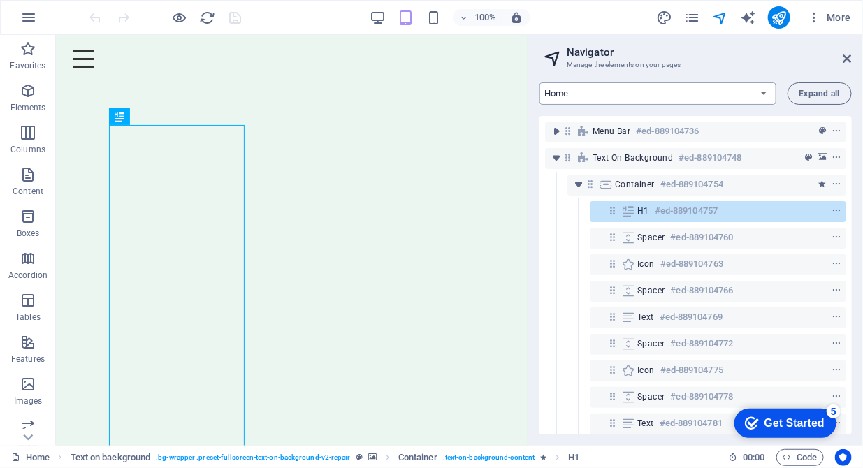
click at [763, 93] on select "Home About us Hardware Repair Network Security Data Recovery Remote Support Web…" at bounding box center [657, 93] width 237 height 22
select select "16784503-en"
click at [539, 82] on select "Home About us Hardware Repair Network Security Data Recovery Remote Support Web…" at bounding box center [657, 93] width 237 height 22
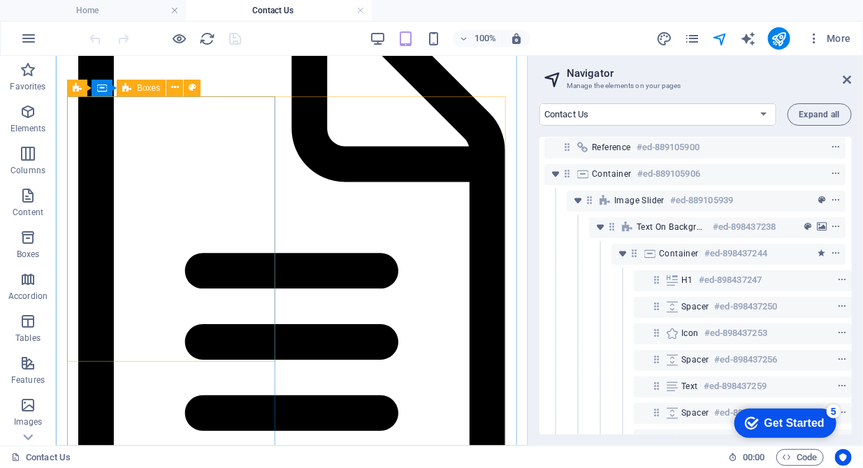
scroll to position [3215, 0]
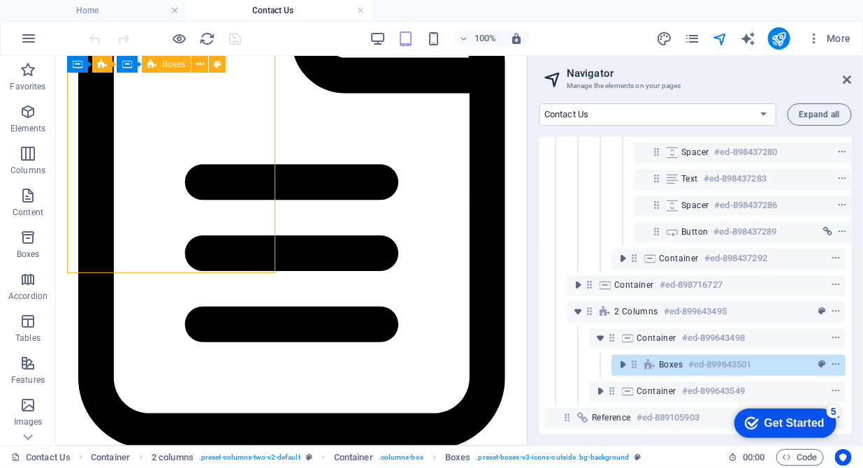
scroll to position [435, 3]
click at [619, 359] on icon "toggle-expand" at bounding box center [623, 365] width 14 height 14
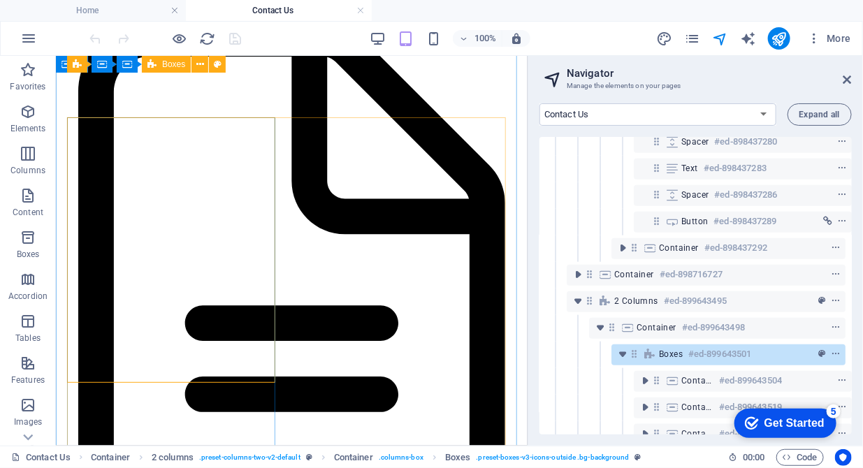
scroll to position [3072, 0]
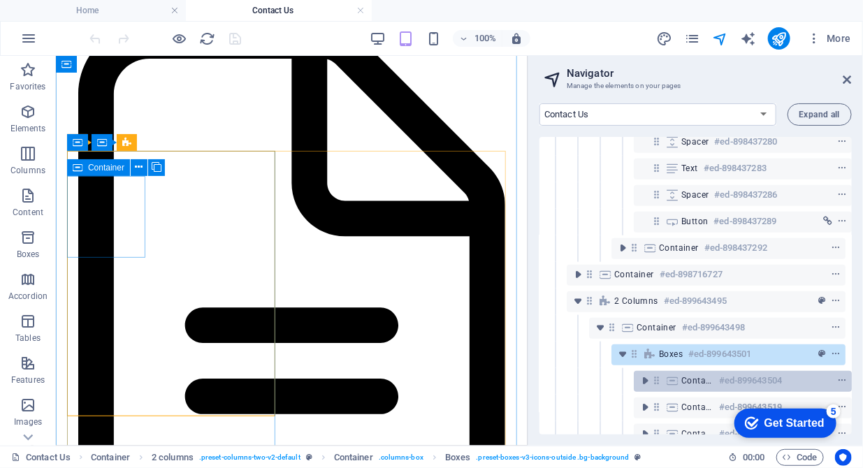
click at [694, 387] on div "Container #ed-899643504" at bounding box center [731, 380] width 101 height 17
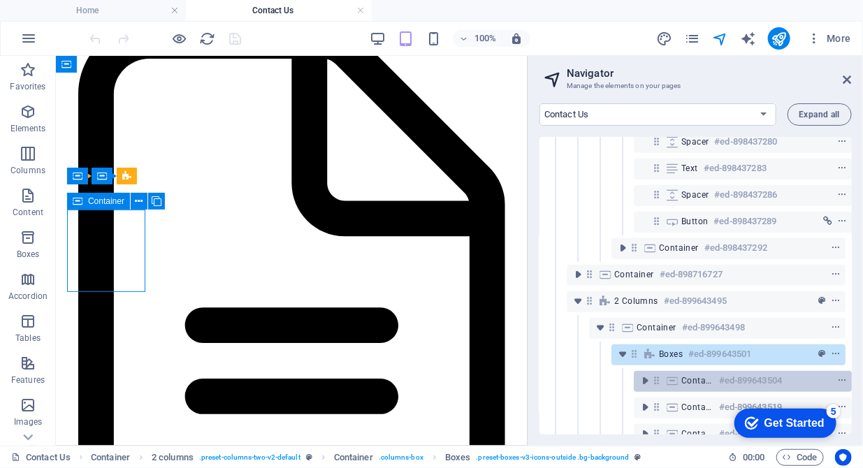
scroll to position [3039, 0]
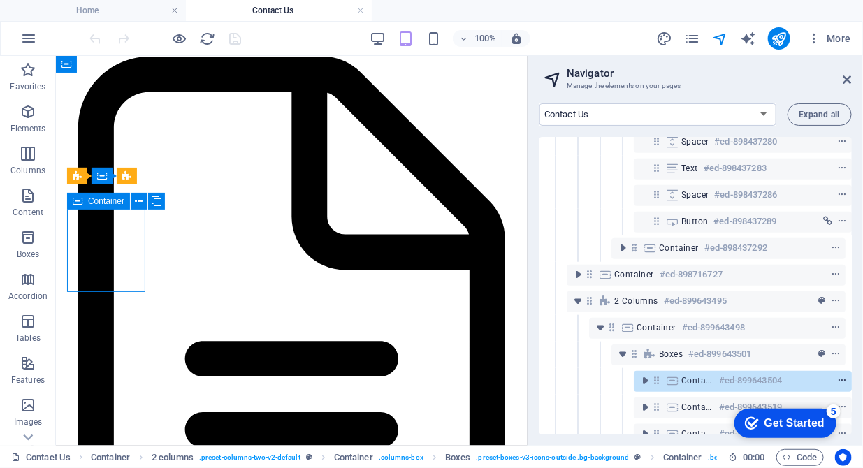
click at [840, 378] on icon "context-menu" at bounding box center [842, 381] width 10 height 10
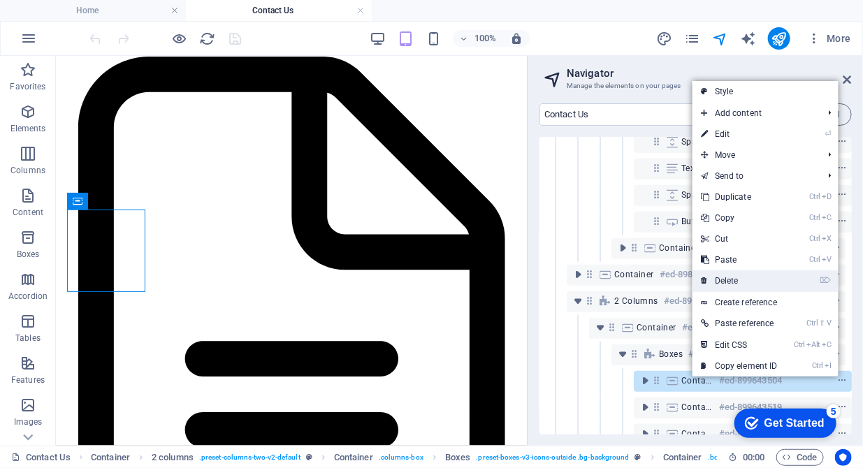
click at [770, 277] on link "⌦ Delete" at bounding box center [739, 280] width 94 height 21
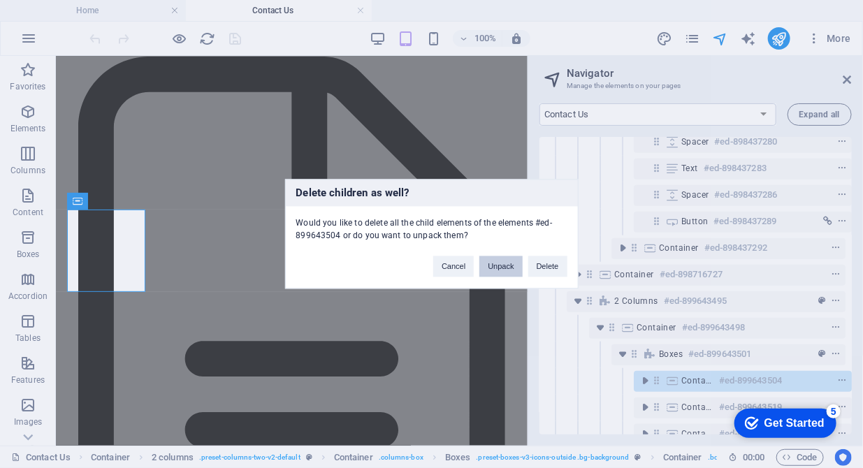
click at [499, 262] on button "Unpack" at bounding box center [500, 266] width 43 height 21
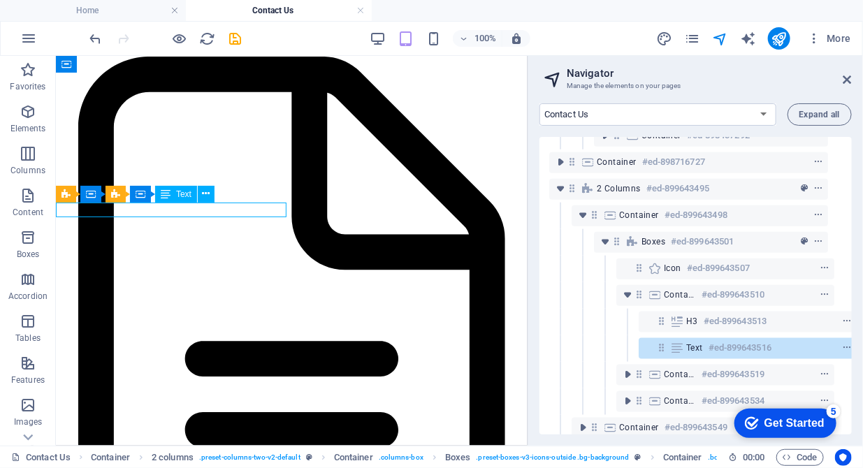
scroll to position [594, 25]
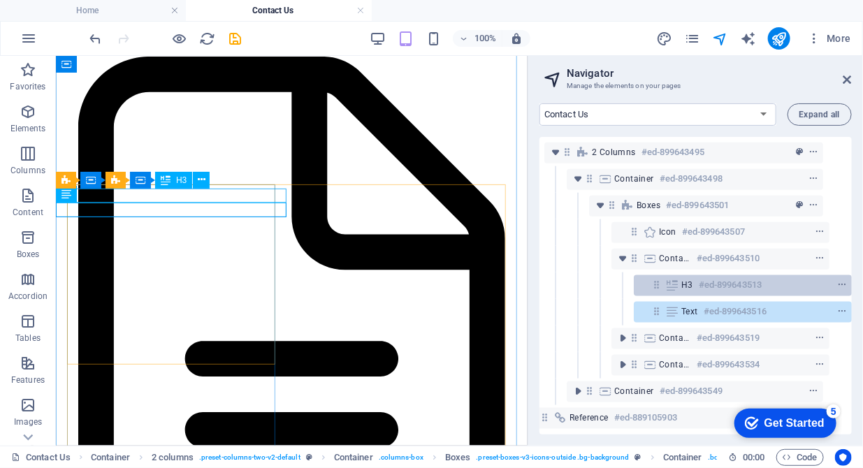
click at [692, 277] on div "H3 #ed-899643513" at bounding box center [731, 285] width 101 height 17
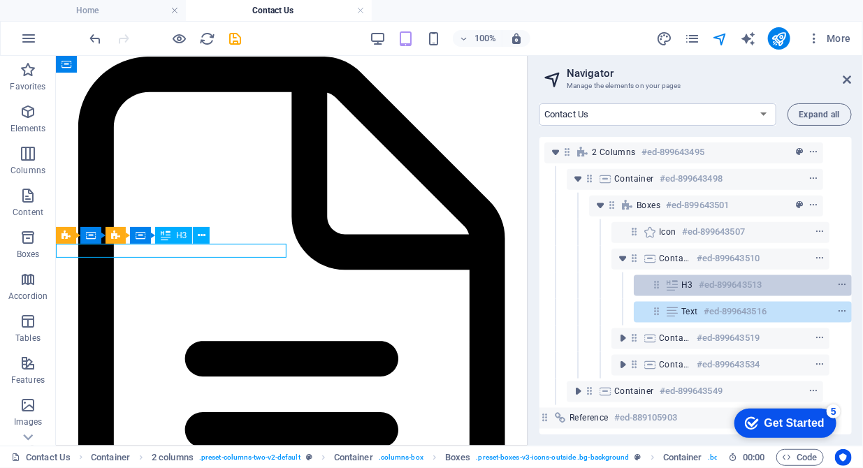
scroll to position [2983, 0]
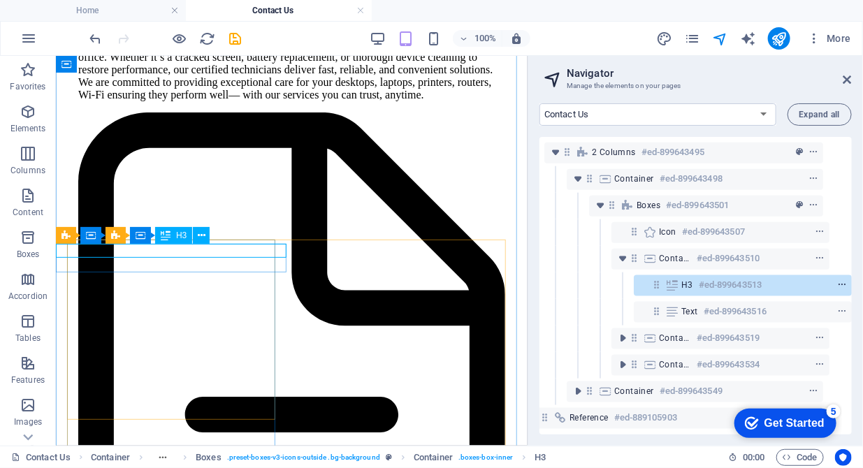
click at [837, 280] on icon "context-menu" at bounding box center [842, 285] width 10 height 10
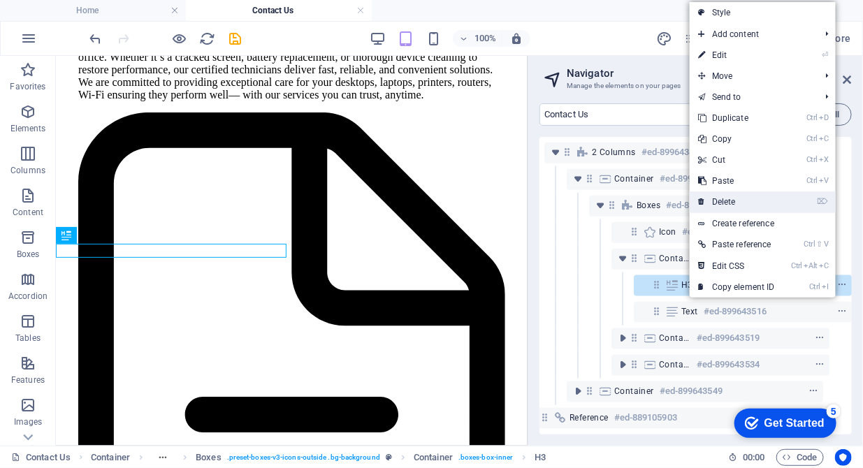
click at [733, 202] on link "⌦ Delete" at bounding box center [737, 201] width 94 height 21
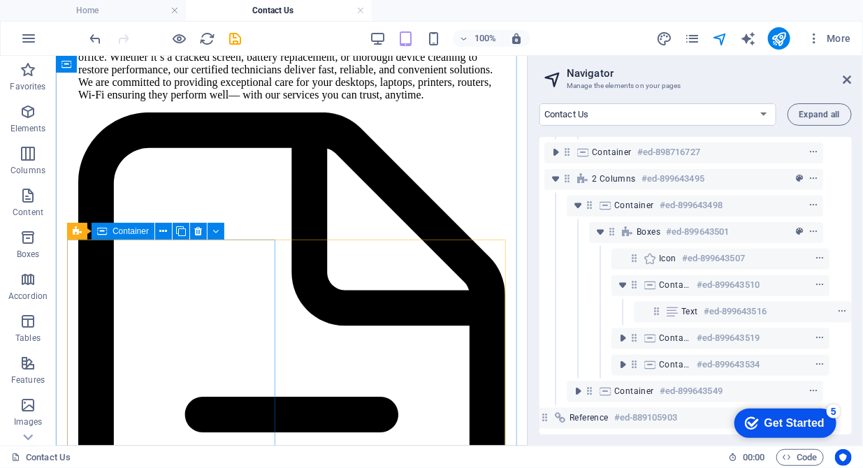
scroll to position [568, 25]
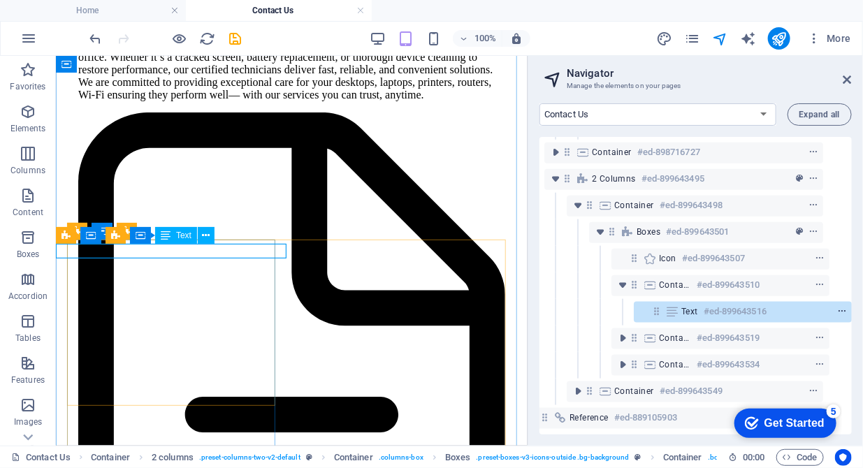
click at [841, 307] on icon "context-menu" at bounding box center [842, 312] width 10 height 10
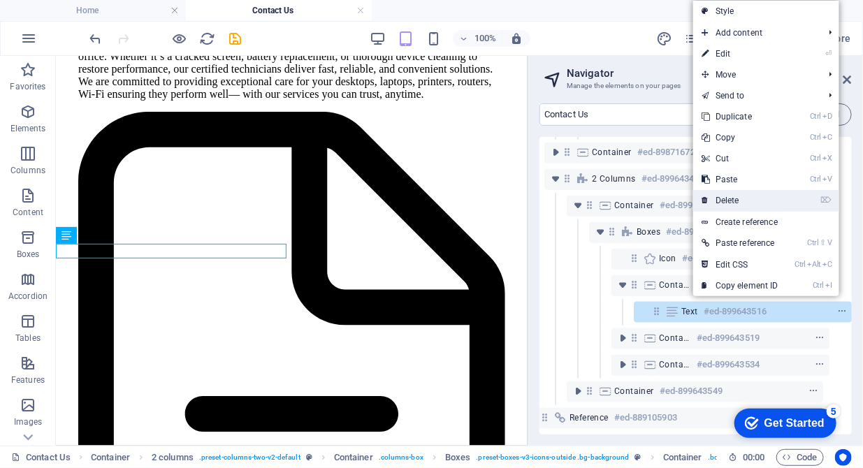
click at [737, 199] on link "⌦ Delete" at bounding box center [740, 200] width 94 height 21
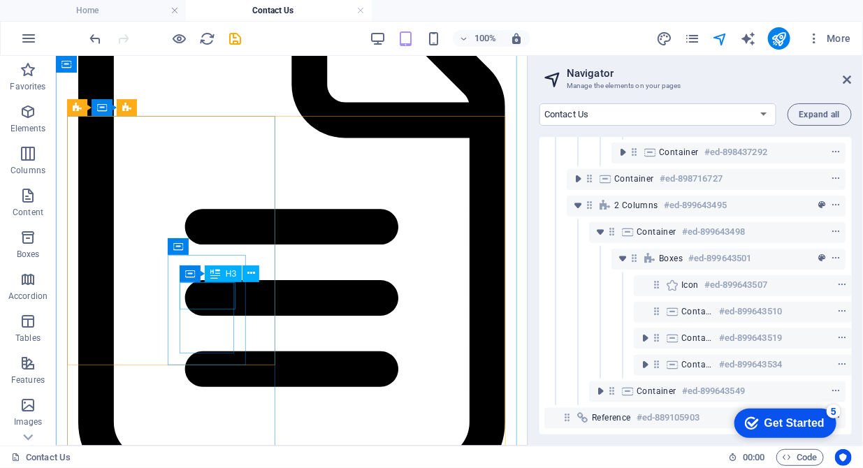
scroll to position [3198, 0]
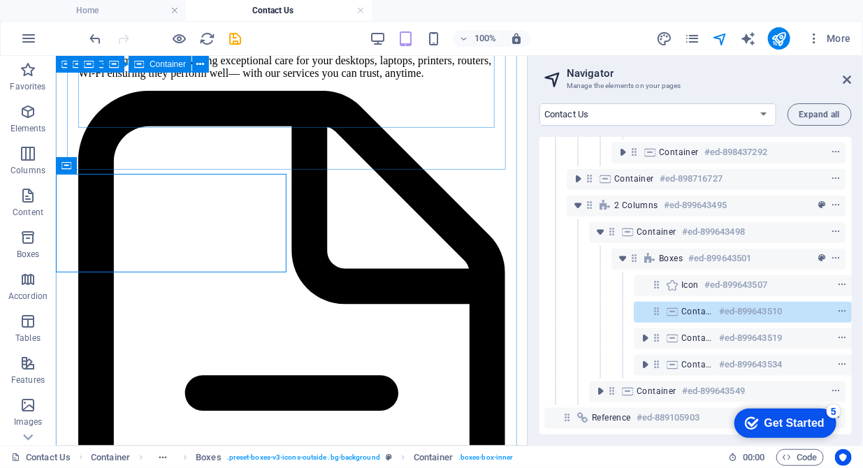
scroll to position [2983, 0]
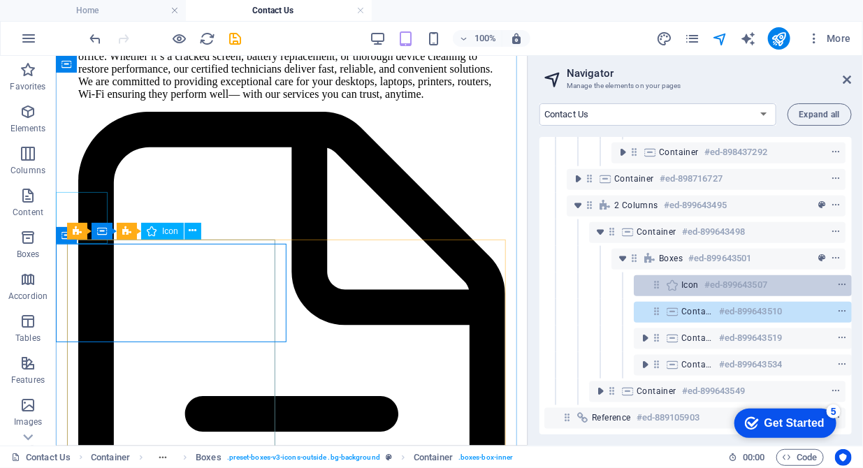
click at [695, 279] on span "Icon" at bounding box center [689, 284] width 17 height 11
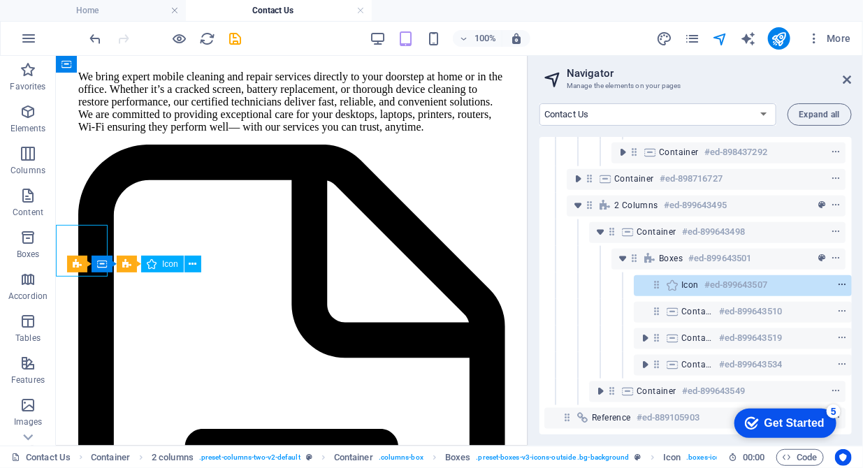
click at [838, 280] on icon "context-menu" at bounding box center [842, 285] width 10 height 10
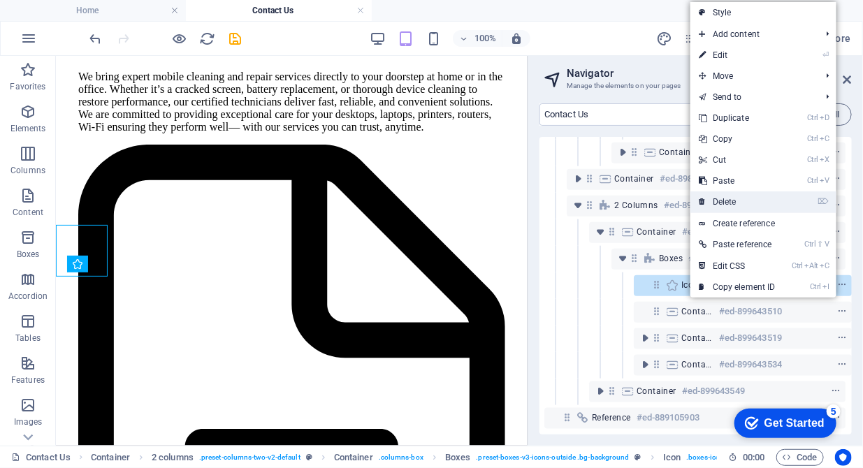
click at [757, 203] on link "⌦ Delete" at bounding box center [737, 201] width 94 height 21
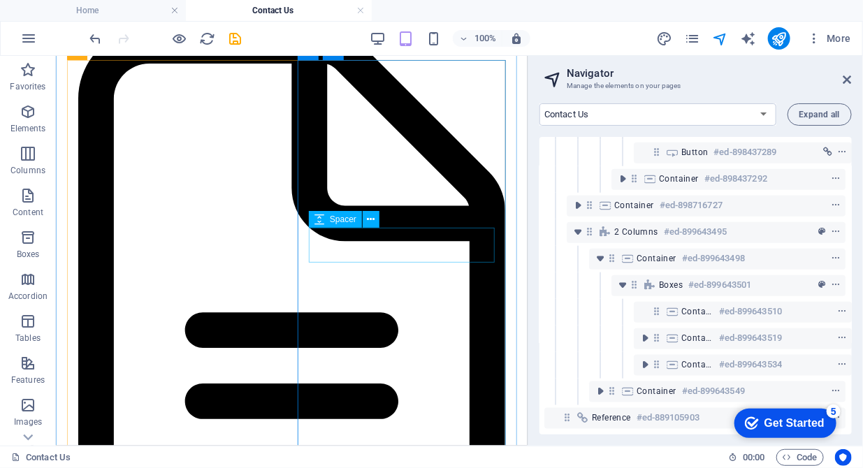
scroll to position [3022, 0]
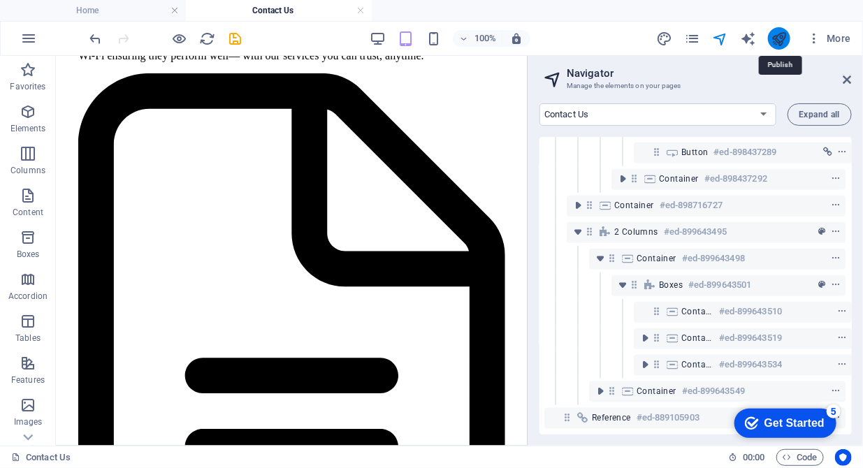
click at [778, 41] on icon "publish" at bounding box center [779, 39] width 16 height 16
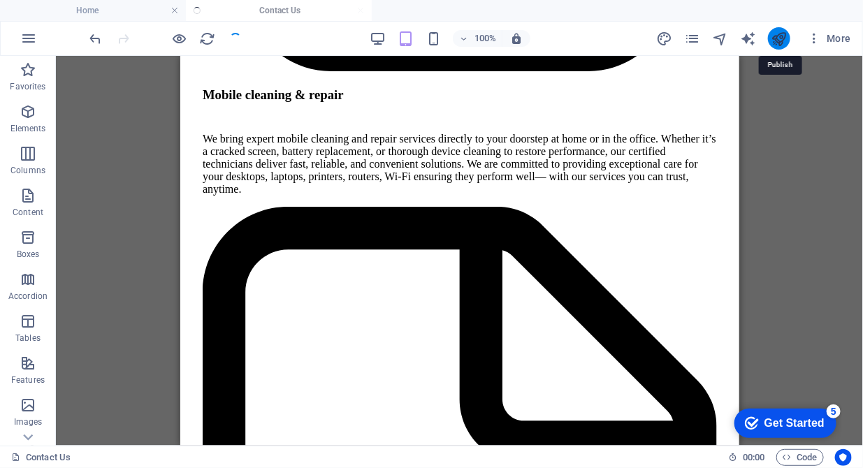
scroll to position [2508, 0]
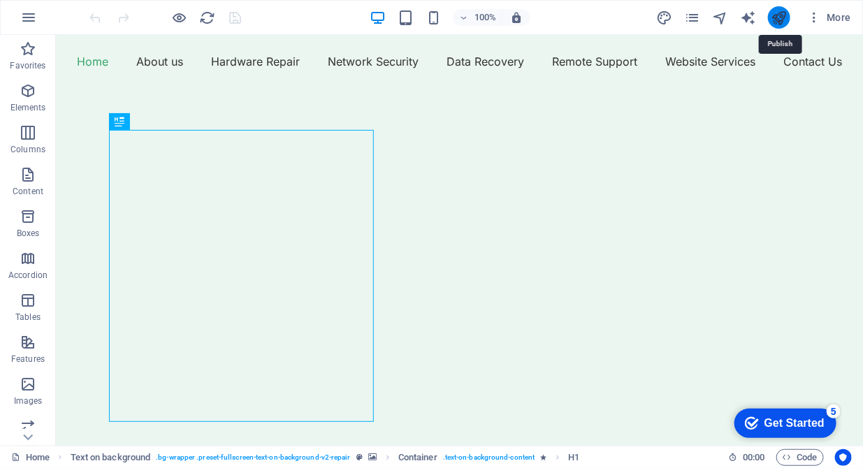
click at [777, 20] on icon "publish" at bounding box center [779, 18] width 16 height 16
click at [719, 17] on icon "navigator" at bounding box center [720, 18] width 16 height 16
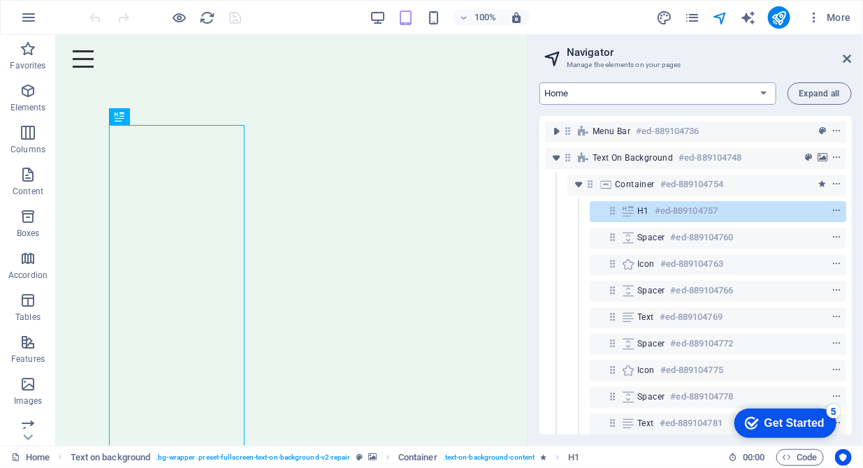
click at [713, 94] on select "Home About us Hardware Repair Network Security Data Recovery Remote Support Web…" at bounding box center [657, 93] width 237 height 22
select select "16784503-en"
click at [539, 82] on select "Home About us Hardware Repair Network Security Data Recovery Remote Support Web…" at bounding box center [657, 93] width 237 height 22
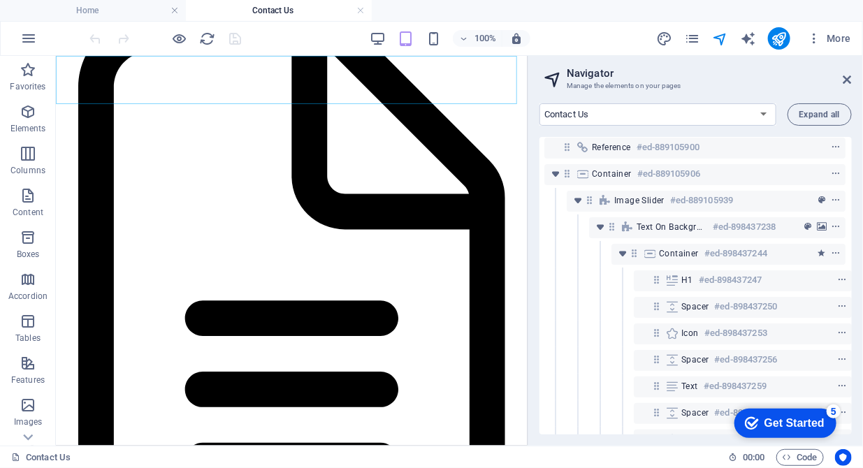
scroll to position [3072, 0]
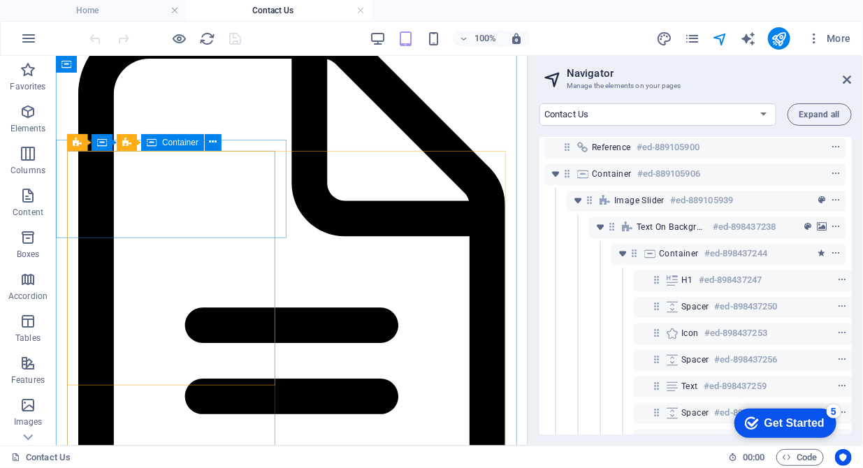
click at [176, 143] on span "Container" at bounding box center [180, 142] width 36 height 8
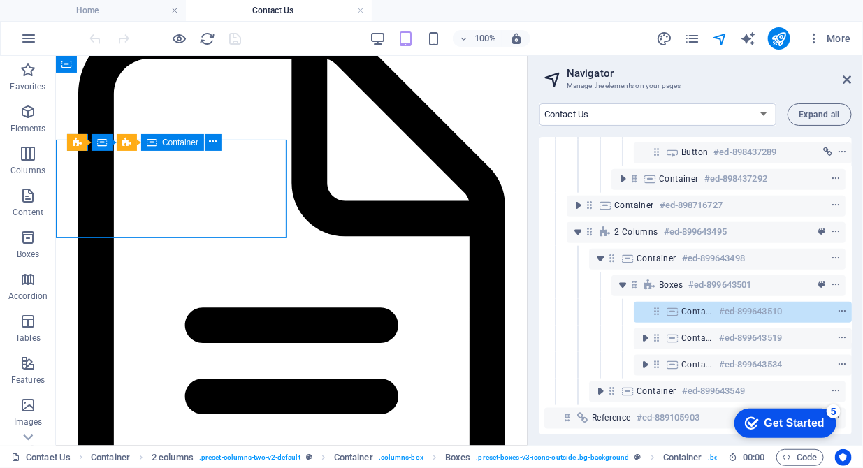
scroll to position [514, 3]
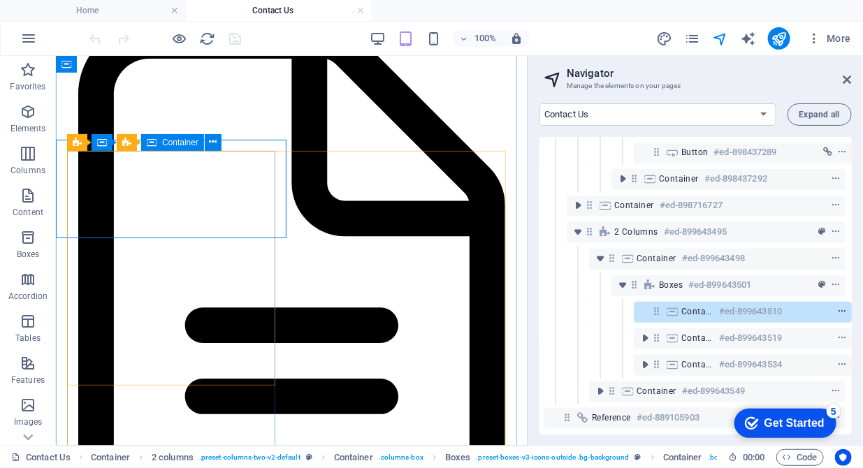
click at [841, 307] on icon "context-menu" at bounding box center [842, 312] width 10 height 10
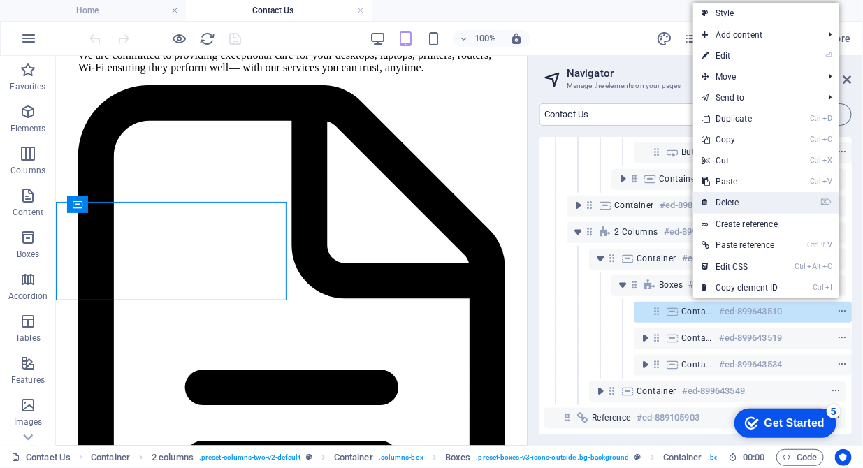
click at [725, 203] on link "⌦ Delete" at bounding box center [740, 202] width 94 height 21
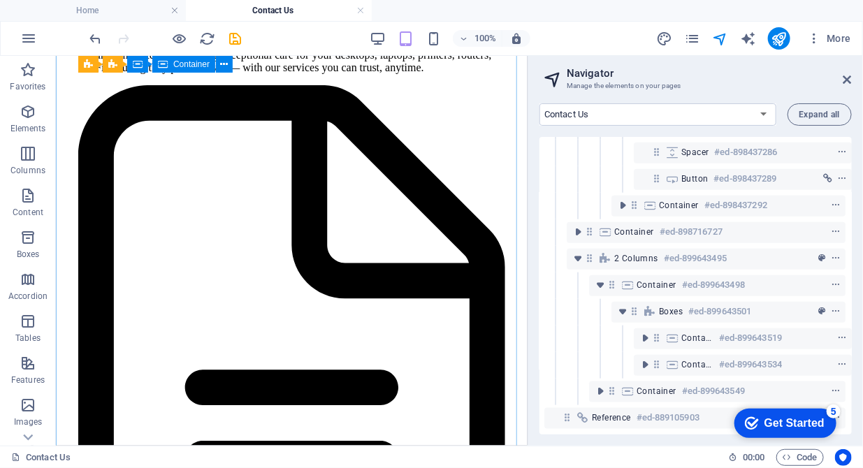
scroll to position [488, 3]
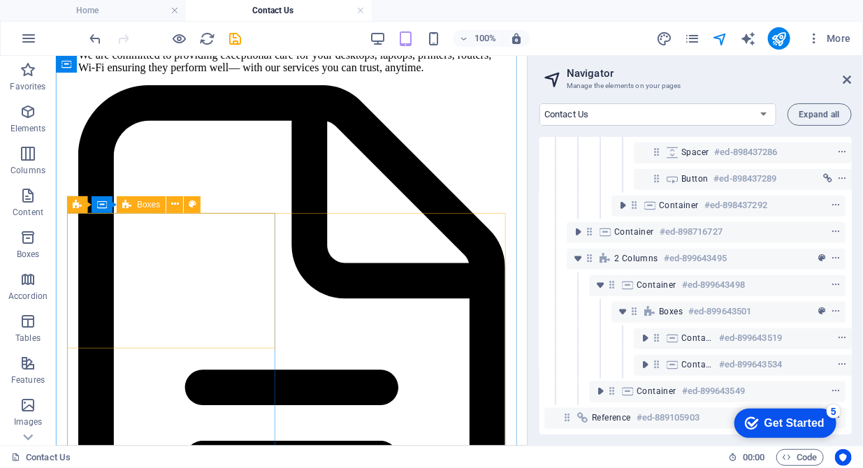
click at [144, 208] on span "Boxes" at bounding box center [148, 205] width 23 height 8
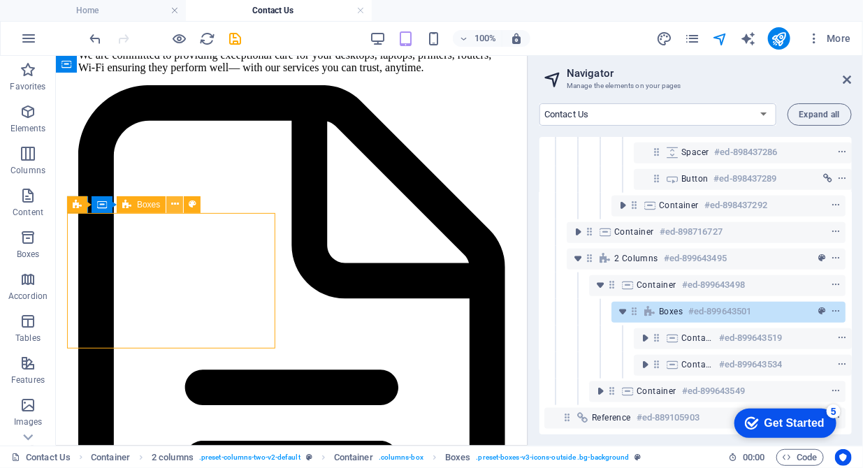
click at [174, 203] on icon at bounding box center [175, 204] width 8 height 15
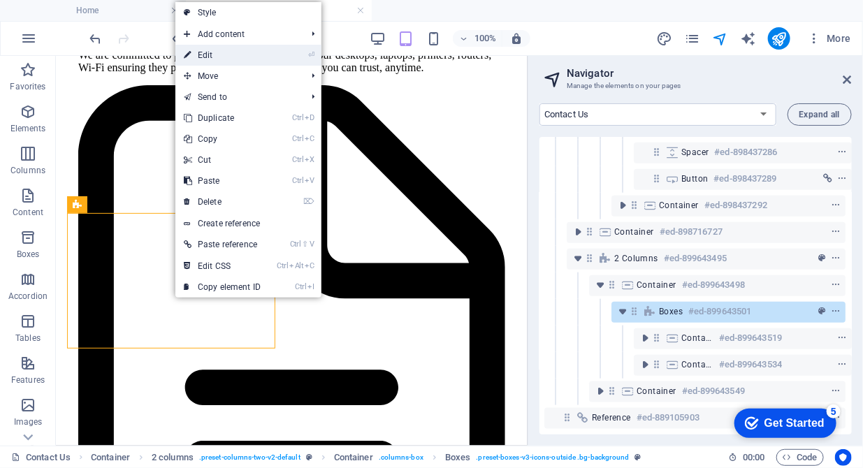
click at [220, 53] on link "⏎ Edit" at bounding box center [222, 55] width 94 height 21
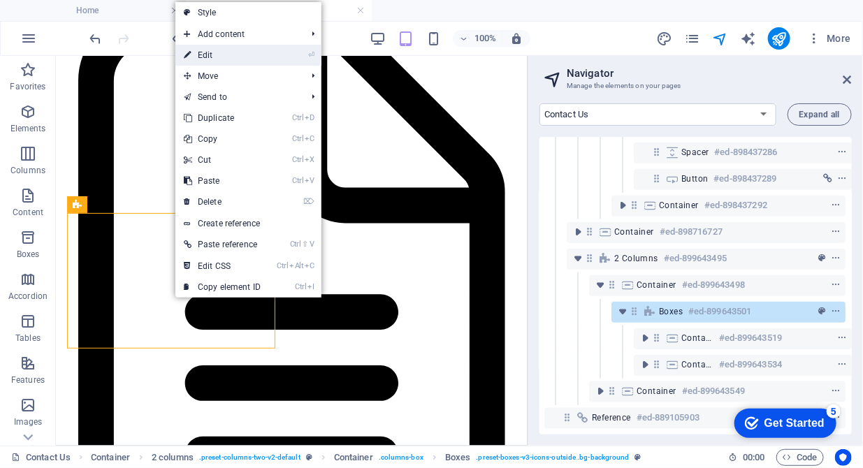
select select "px"
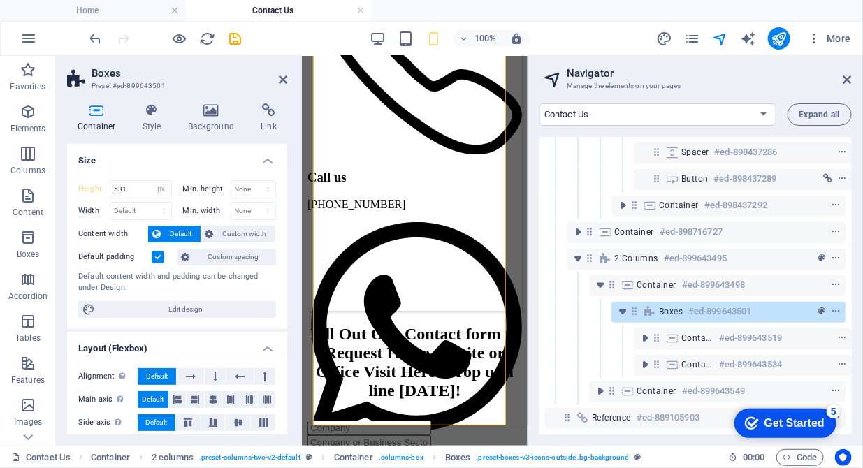
scroll to position [5821, 0]
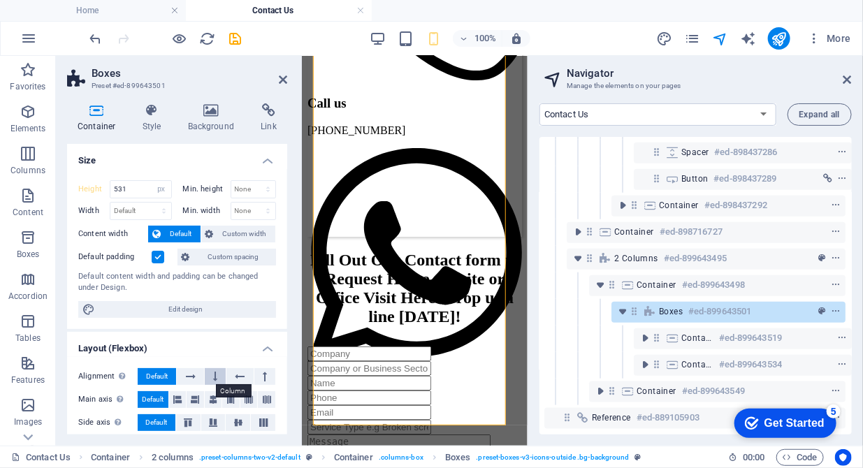
click at [212, 377] on button at bounding box center [215, 376] width 21 height 17
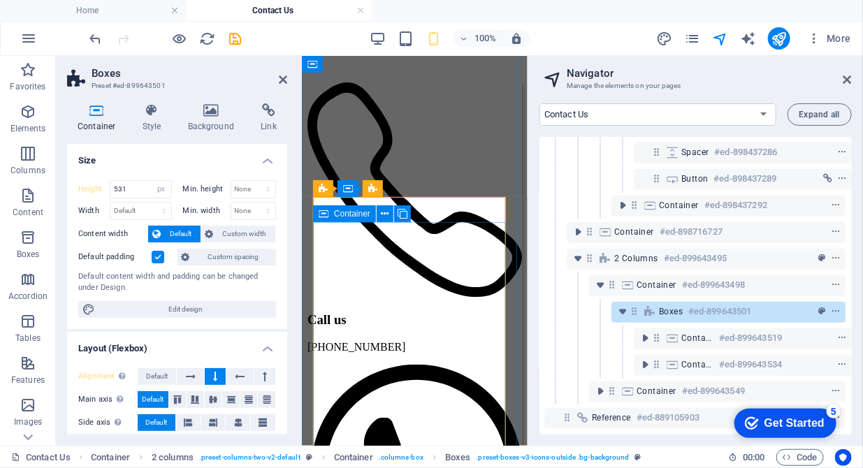
scroll to position [5606, 0]
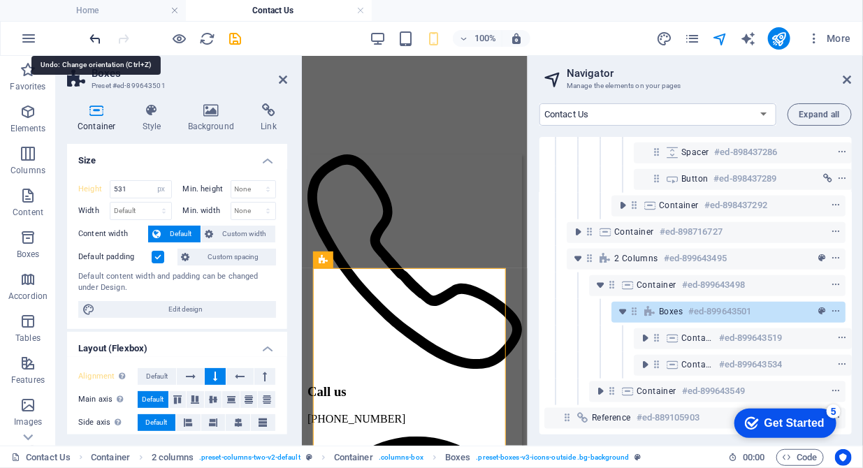
click at [88, 35] on icon "undo" at bounding box center [96, 39] width 16 height 16
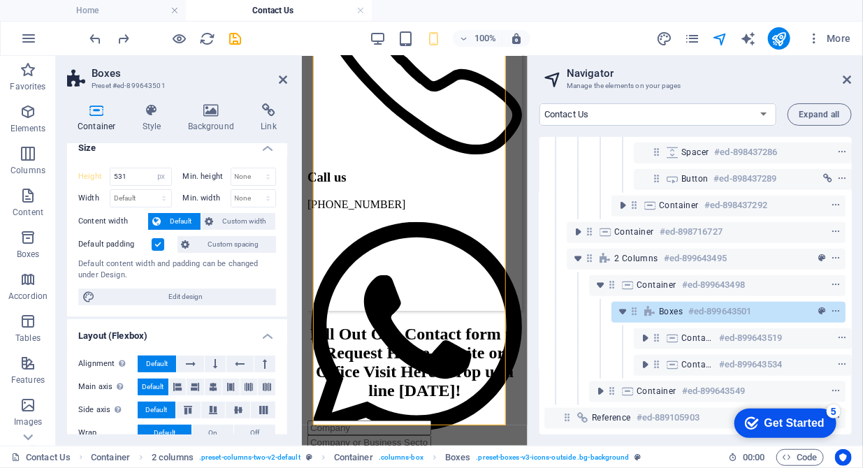
scroll to position [0, 0]
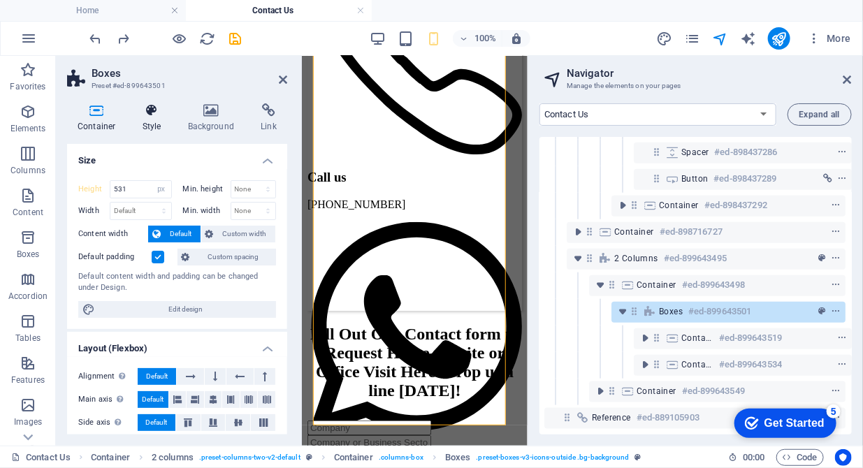
click at [150, 122] on h4 "Style" at bounding box center [154, 117] width 45 height 29
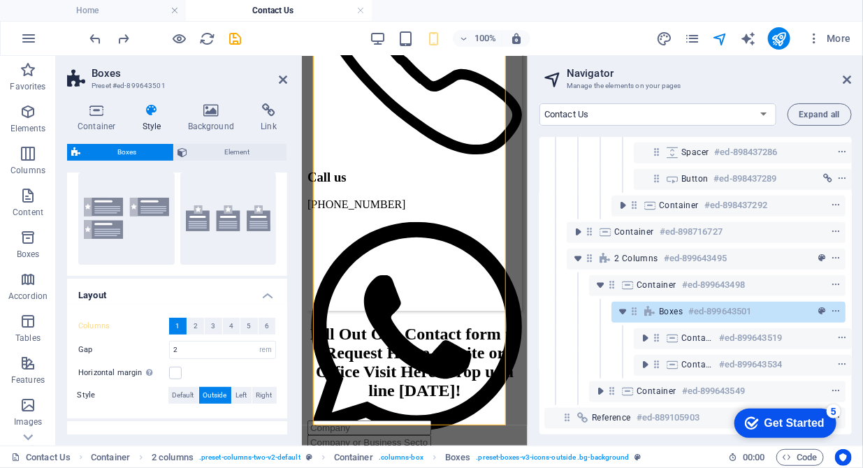
scroll to position [143, 0]
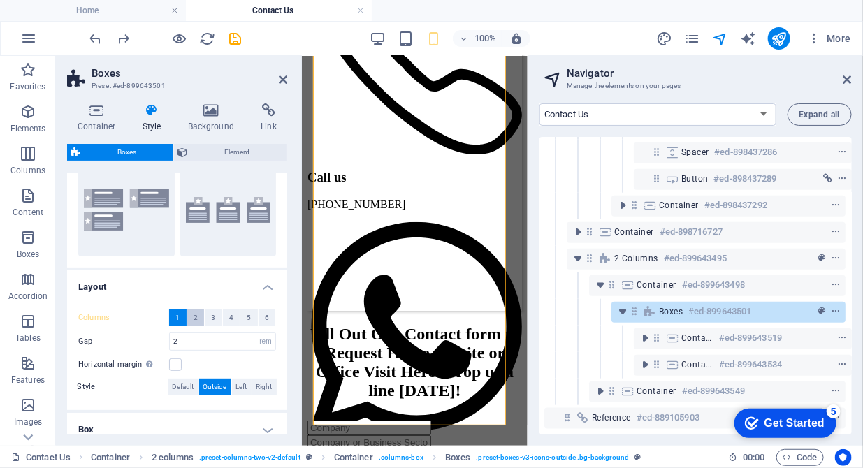
click at [190, 315] on button "2" at bounding box center [195, 318] width 17 height 17
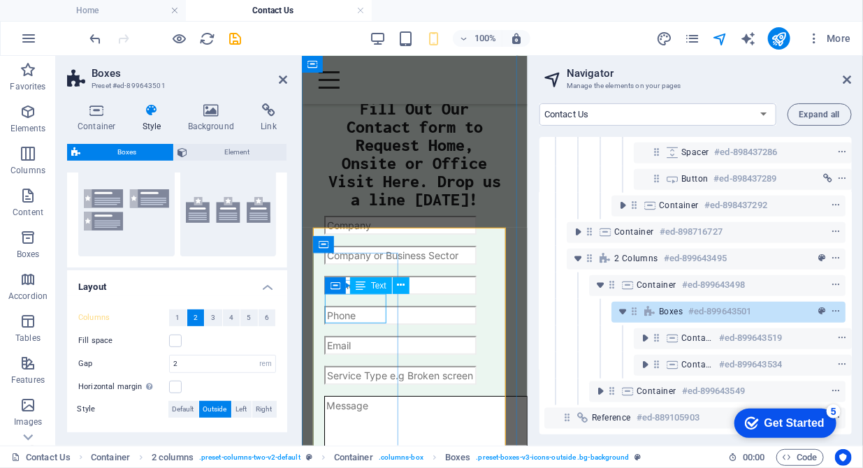
scroll to position [5678, 0]
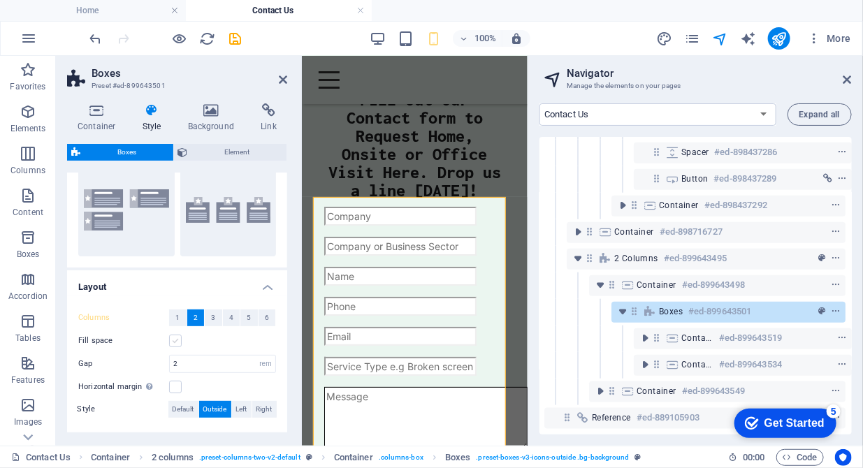
click at [170, 338] on label at bounding box center [175, 341] width 13 height 13
click at [0, 0] on input "Fill space" at bounding box center [0, 0] width 0 height 0
click at [175, 338] on label at bounding box center [175, 341] width 13 height 13
click at [0, 0] on input "Fill space" at bounding box center [0, 0] width 0 height 0
click at [774, 40] on icon "publish" at bounding box center [779, 39] width 16 height 16
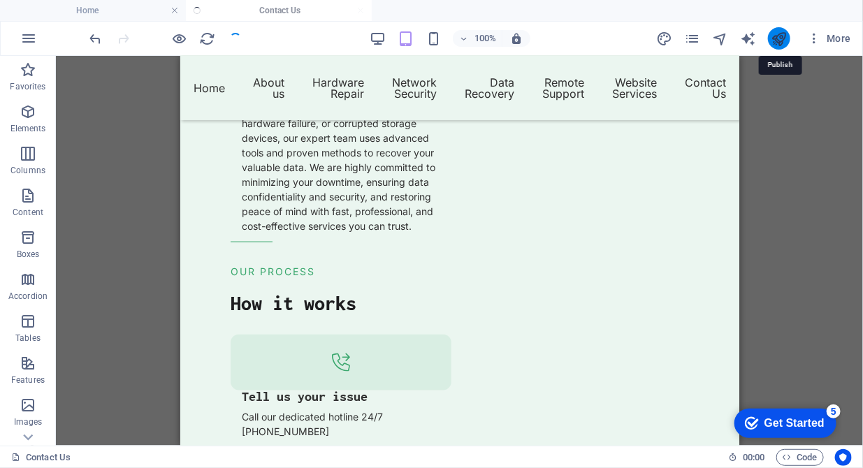
scroll to position [2527, 0]
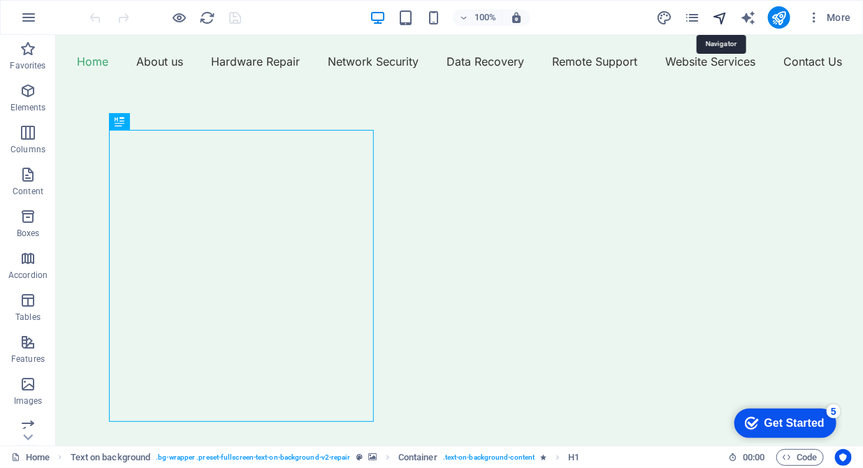
click at [720, 17] on icon "navigator" at bounding box center [720, 18] width 16 height 16
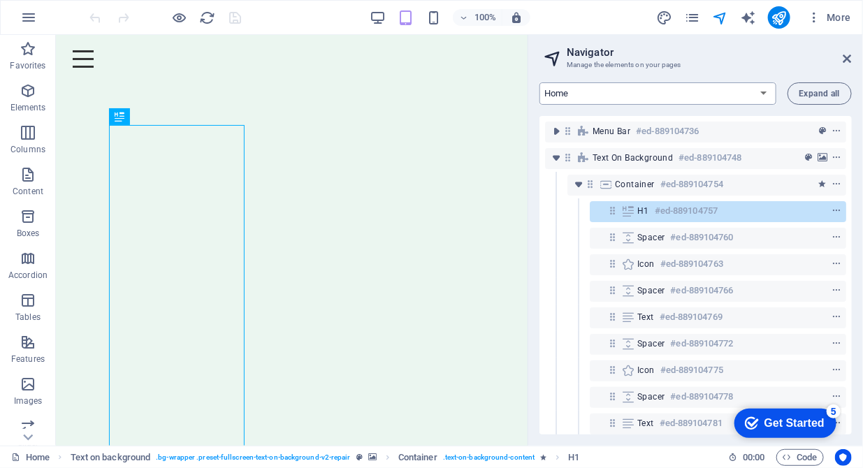
click at [759, 88] on select "Home About us Hardware Repair Network Security Data Recovery Remote Support Web…" at bounding box center [657, 93] width 237 height 22
select select "16784503-en"
click at [539, 82] on select "Home About us Hardware Repair Network Security Data Recovery Remote Support Web…" at bounding box center [657, 93] width 237 height 22
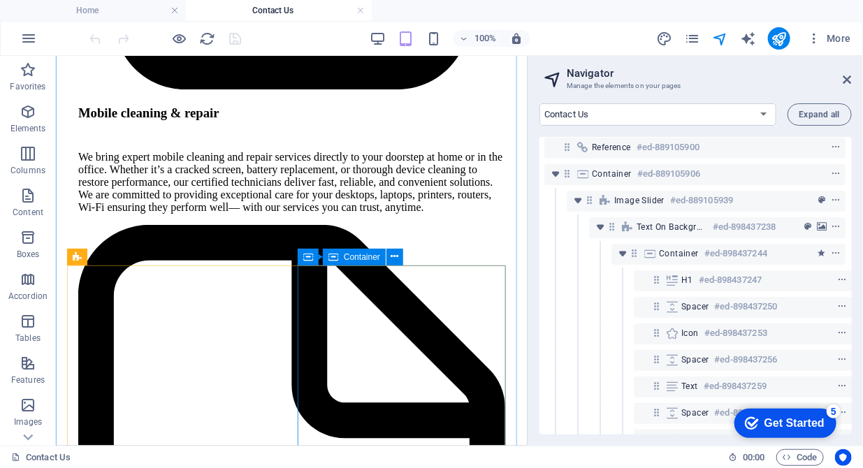
scroll to position [3001, 0]
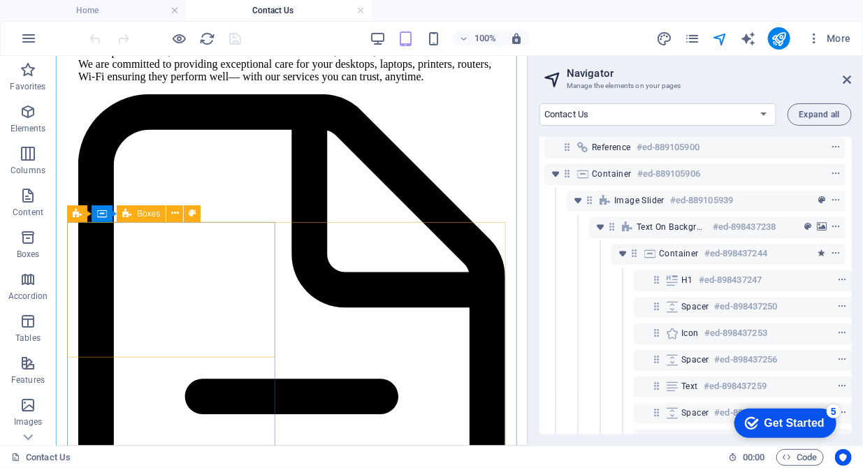
click at [154, 219] on div "Boxes" at bounding box center [141, 213] width 49 height 17
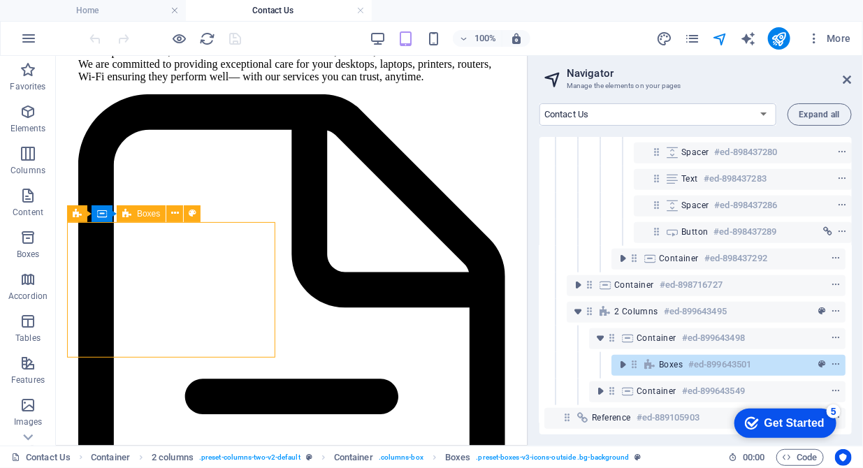
scroll to position [435, 3]
click at [174, 215] on icon at bounding box center [175, 213] width 8 height 15
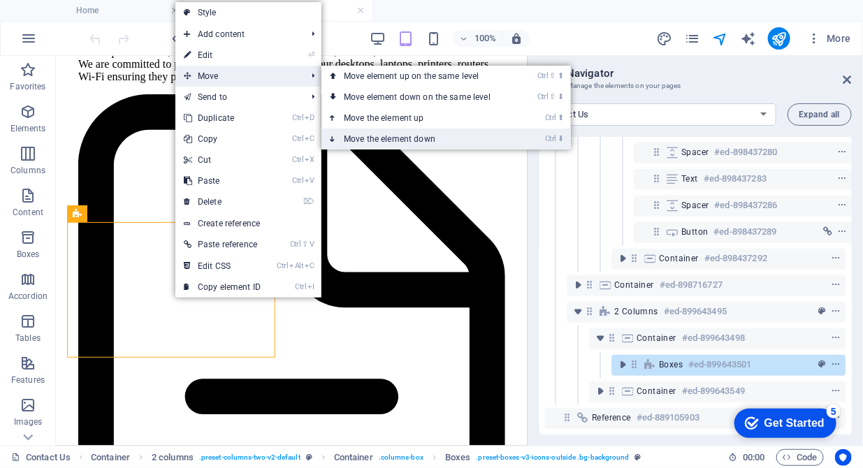
click at [372, 132] on link "Ctrl ⬇ Move the element down" at bounding box center [419, 139] width 197 height 21
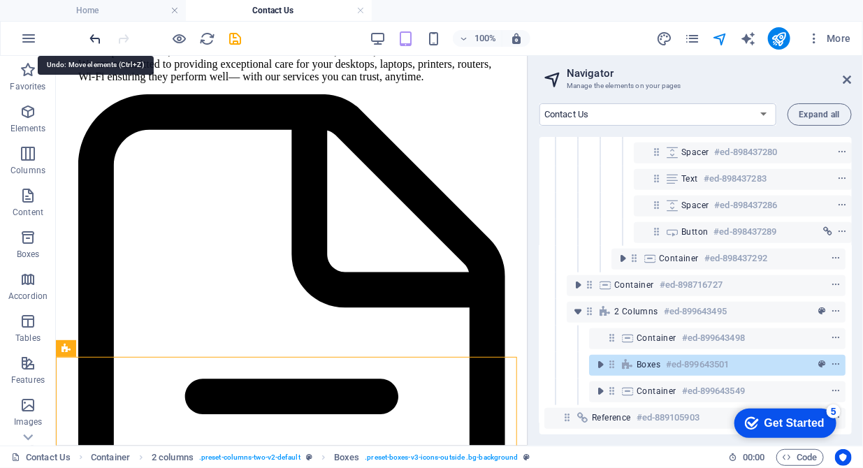
click at [92, 34] on icon "undo" at bounding box center [96, 39] width 16 height 16
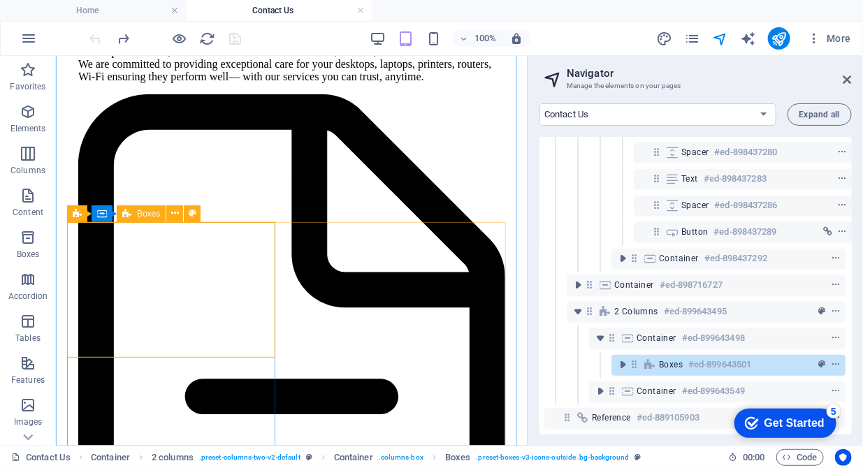
click at [146, 212] on span "Boxes" at bounding box center [148, 214] width 23 height 8
click at [177, 214] on icon at bounding box center [175, 213] width 8 height 15
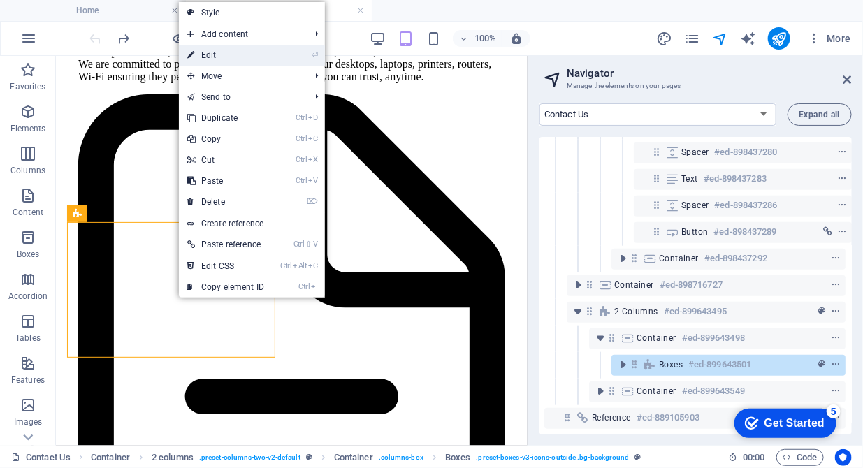
click at [230, 51] on link "⏎ Edit" at bounding box center [226, 55] width 94 height 21
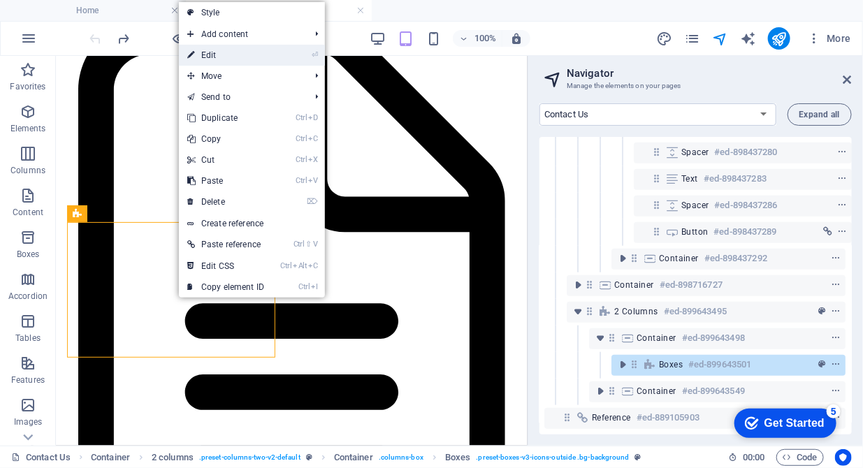
select select "px"
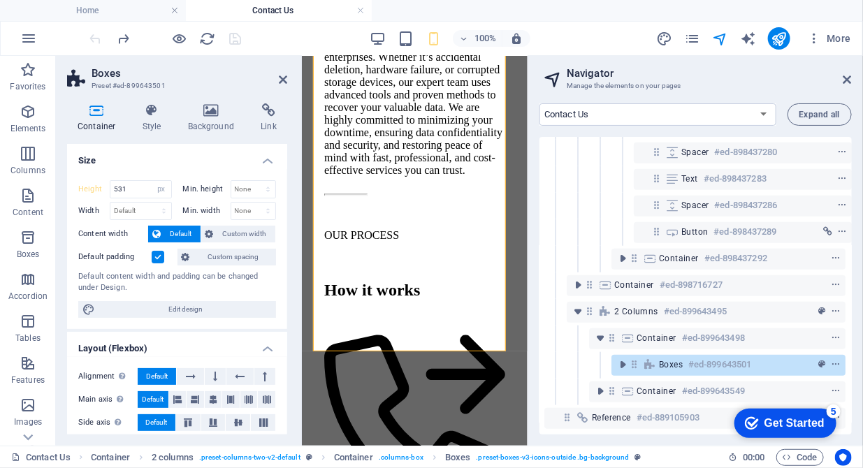
scroll to position [5821, 0]
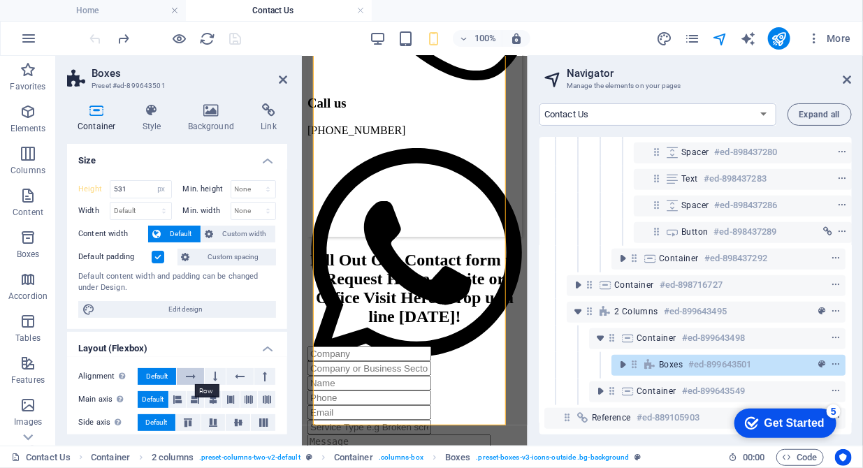
click at [195, 377] on button at bounding box center [190, 376] width 27 height 17
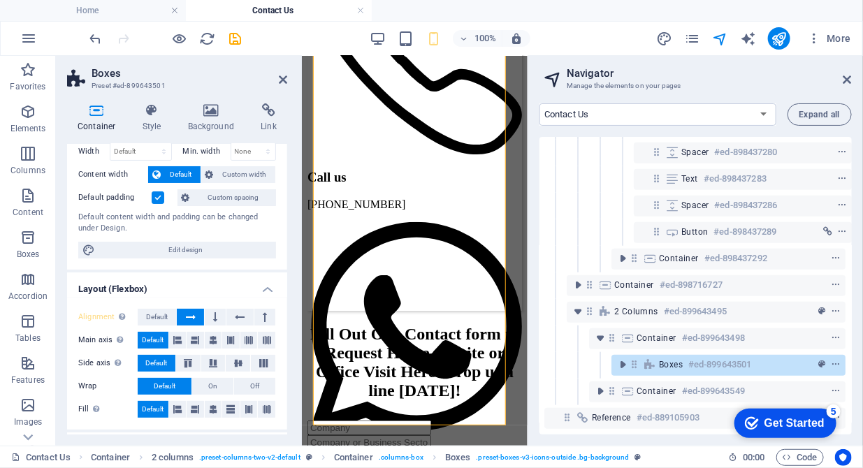
scroll to position [71, 0]
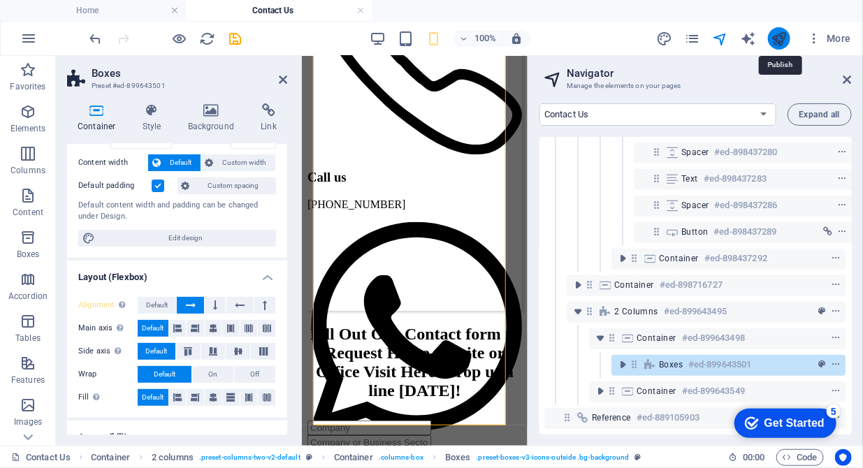
click at [773, 38] on icon "publish" at bounding box center [779, 39] width 16 height 16
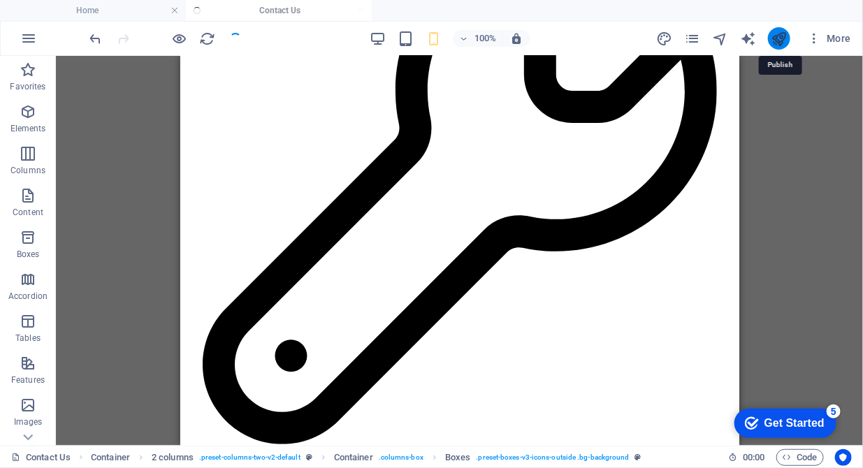
scroll to position [2527, 0]
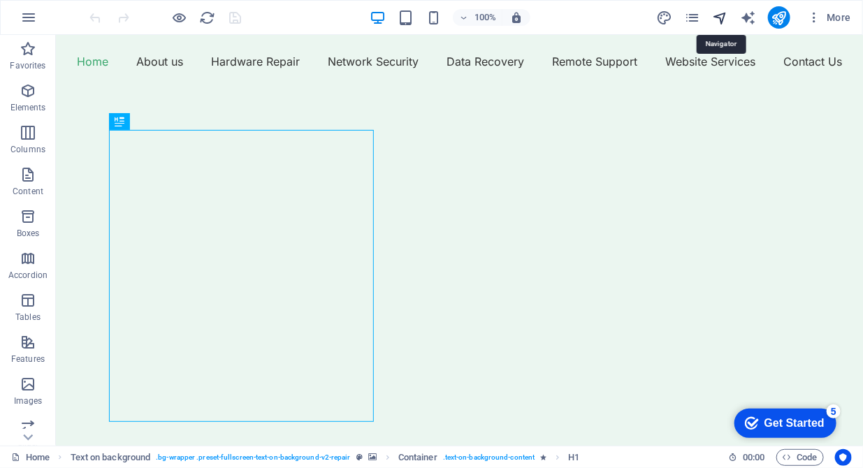
click at [720, 17] on icon "navigator" at bounding box center [720, 18] width 16 height 16
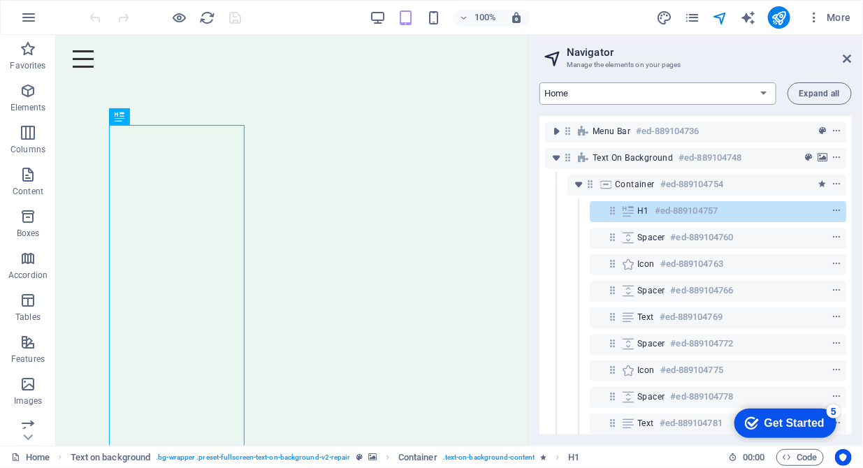
click at [743, 87] on select "Home About us Hardware Repair Network Security Data Recovery Remote Support Web…" at bounding box center [657, 93] width 237 height 22
select select "16784485-en"
click at [539, 82] on select "Home About us Hardware Repair Network Security Data Recovery Remote Support Web…" at bounding box center [657, 93] width 237 height 22
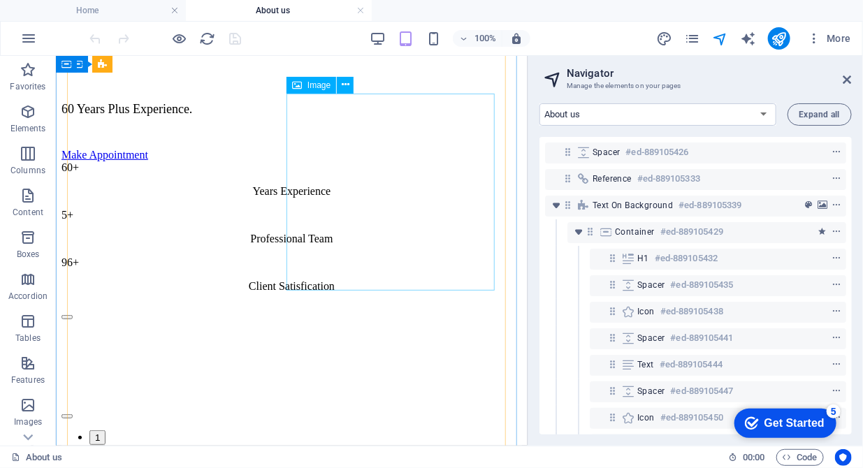
scroll to position [1143, 0]
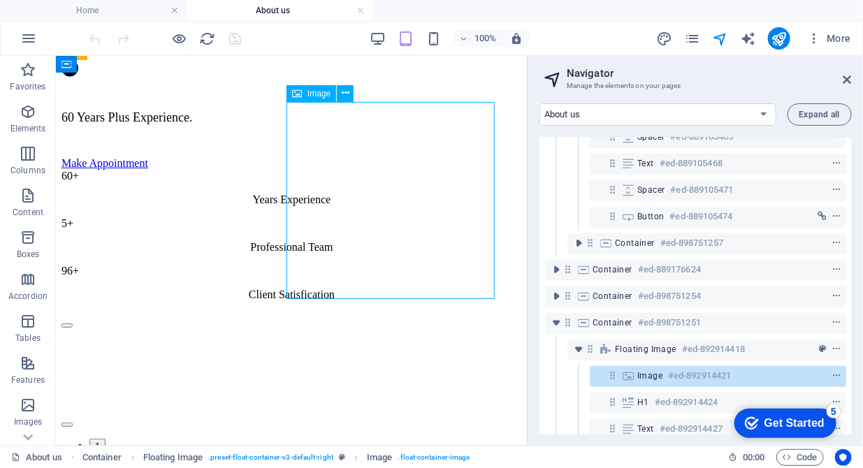
scroll to position [509, 0]
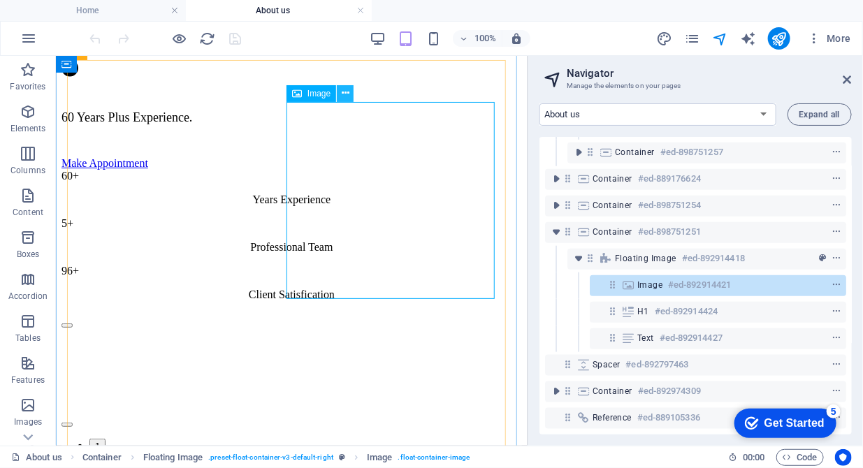
click at [341, 90] on button at bounding box center [345, 93] width 17 height 17
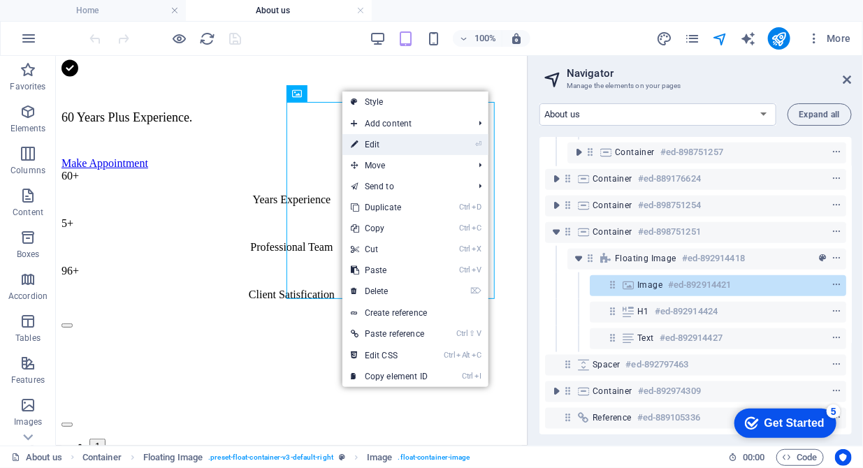
click at [376, 144] on link "⏎ Edit" at bounding box center [389, 144] width 94 height 21
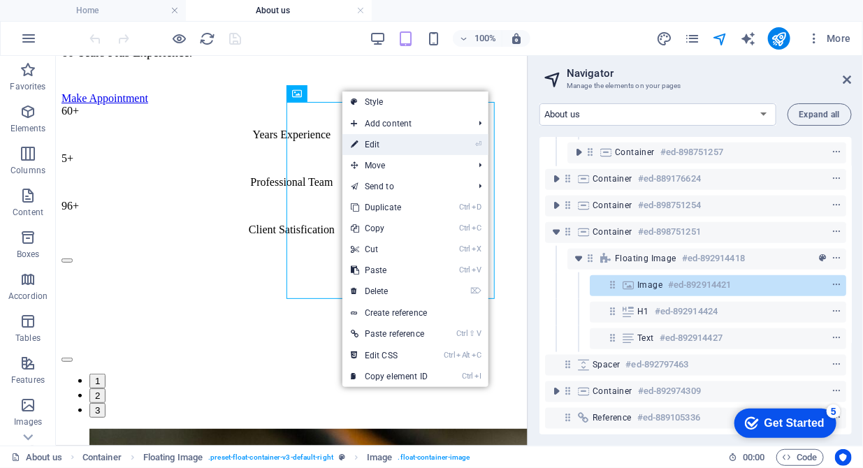
select select "%"
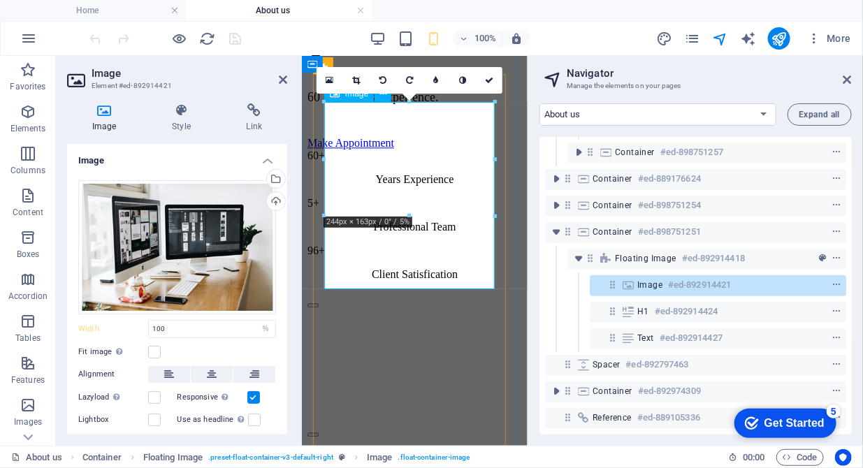
scroll to position [1173, 0]
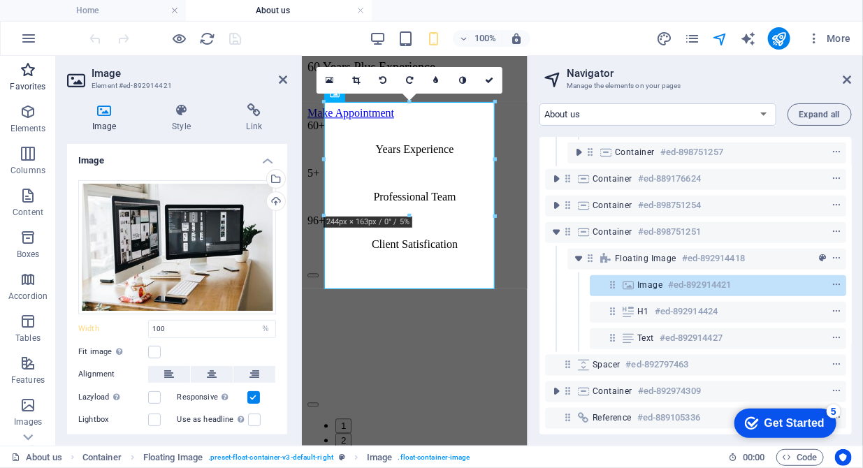
click at [21, 77] on icon "button" at bounding box center [28, 69] width 17 height 17
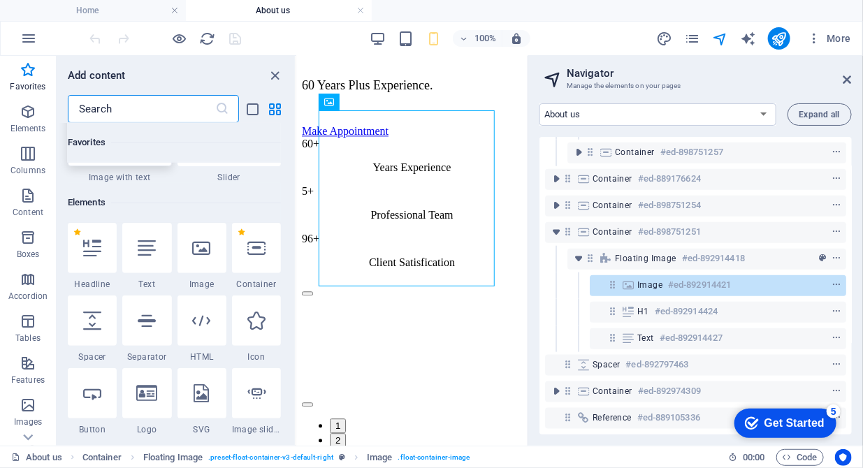
scroll to position [214, 0]
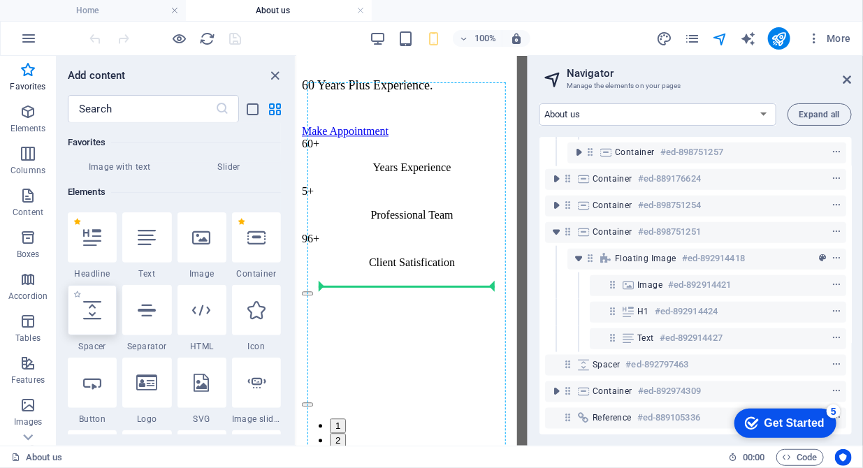
select select "px"
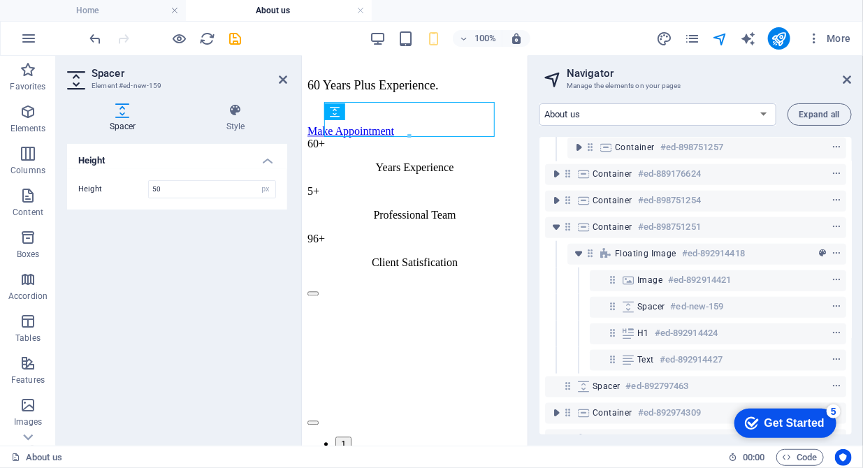
scroll to position [1173, 0]
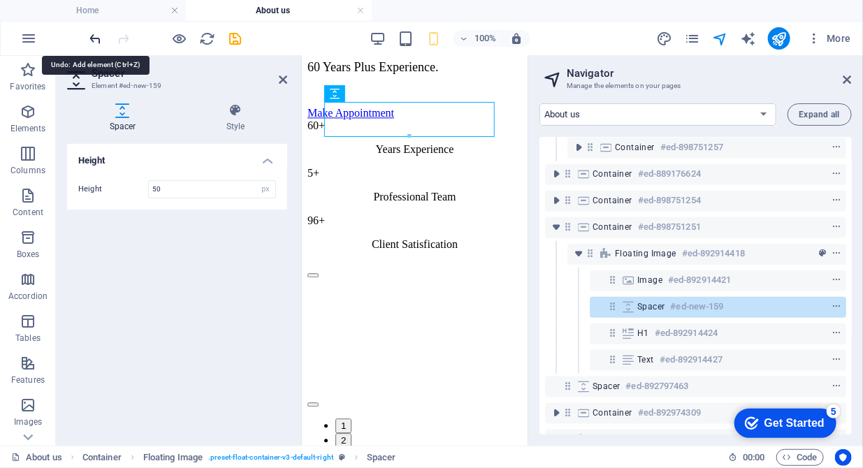
click at [99, 33] on icon "undo" at bounding box center [96, 39] width 16 height 16
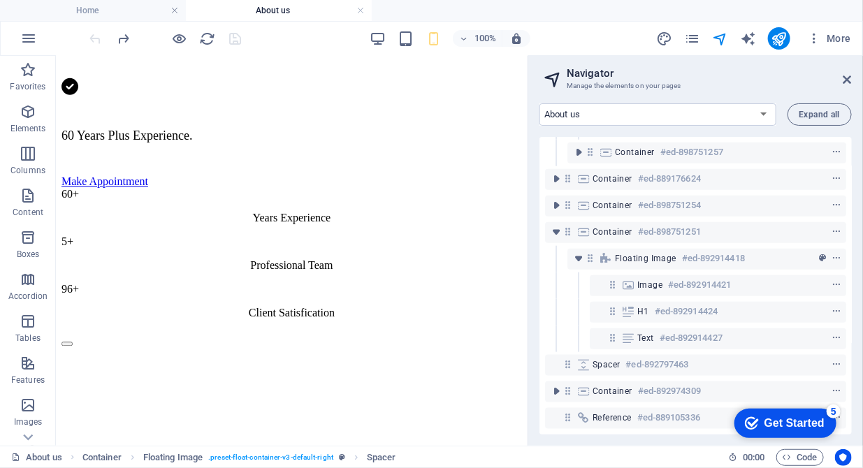
scroll to position [1142, 0]
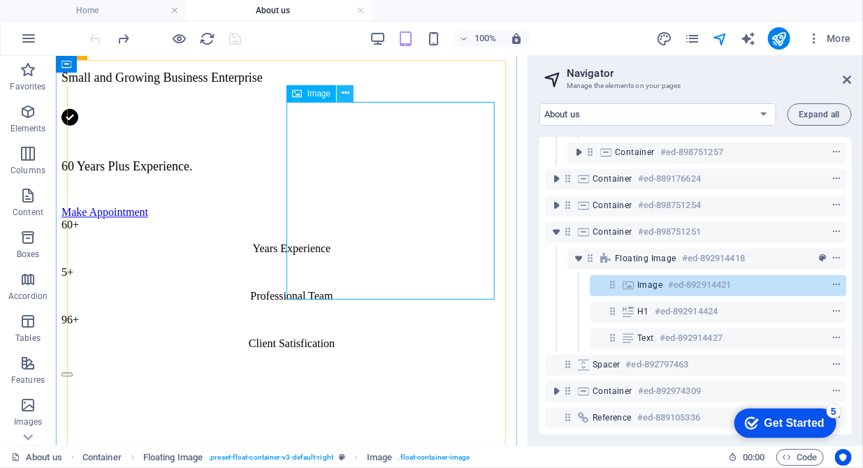
click at [344, 92] on icon at bounding box center [346, 93] width 8 height 15
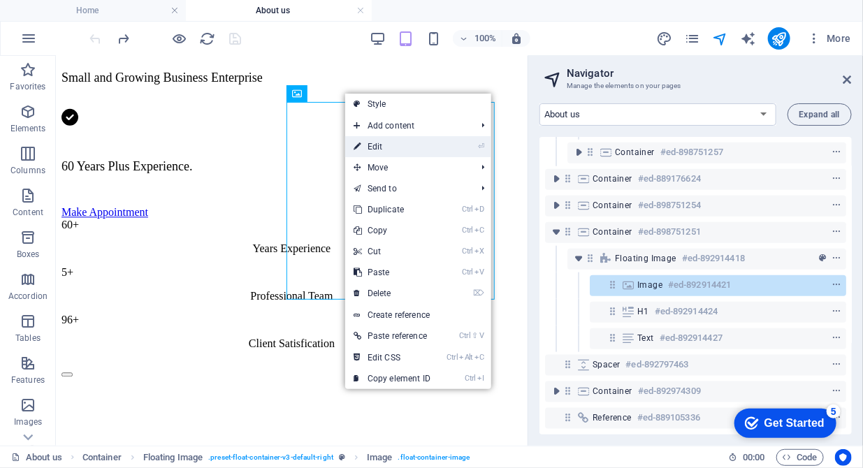
click at [374, 148] on link "⏎ Edit" at bounding box center [392, 146] width 94 height 21
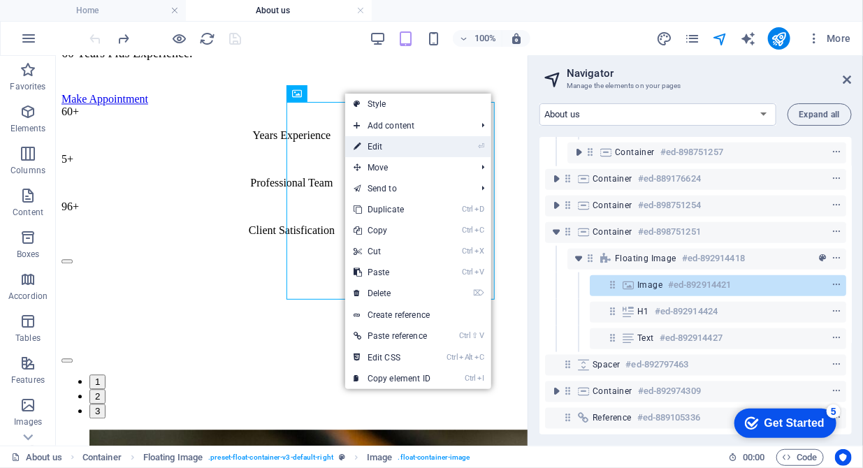
scroll to position [1172, 0]
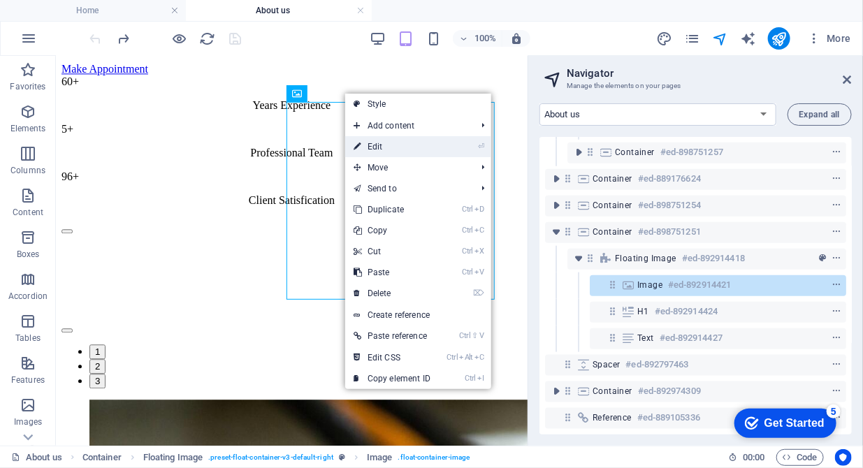
select select "%"
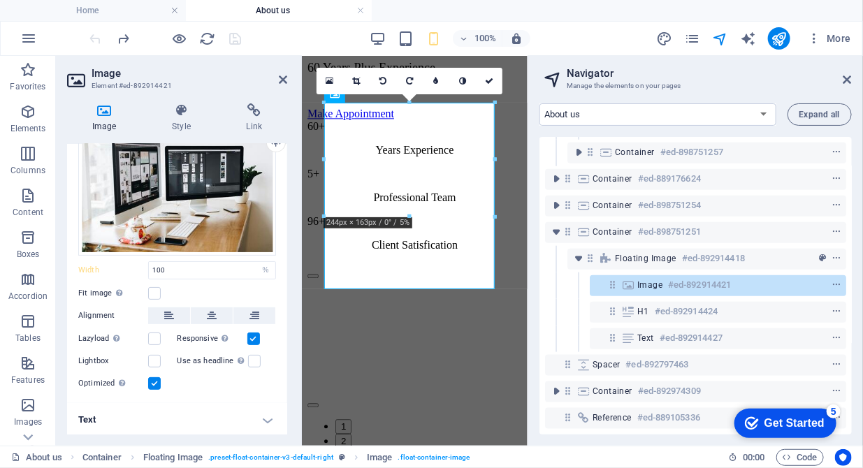
click at [266, 421] on h4 "Text" at bounding box center [177, 420] width 220 height 34
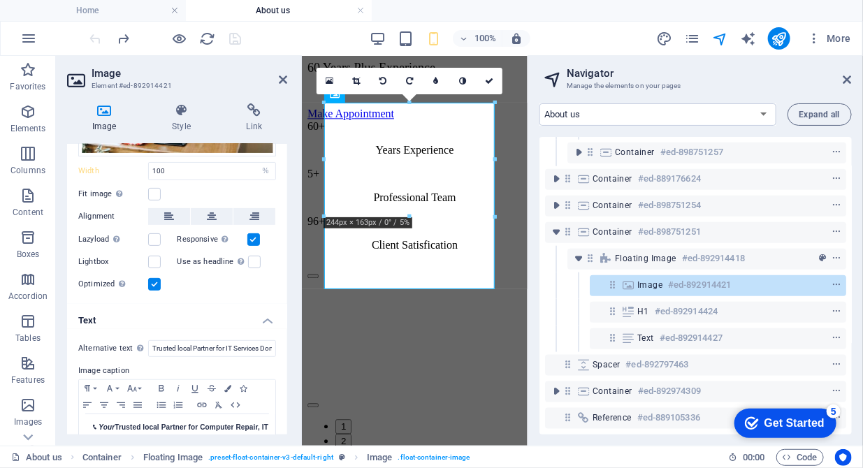
scroll to position [199, 0]
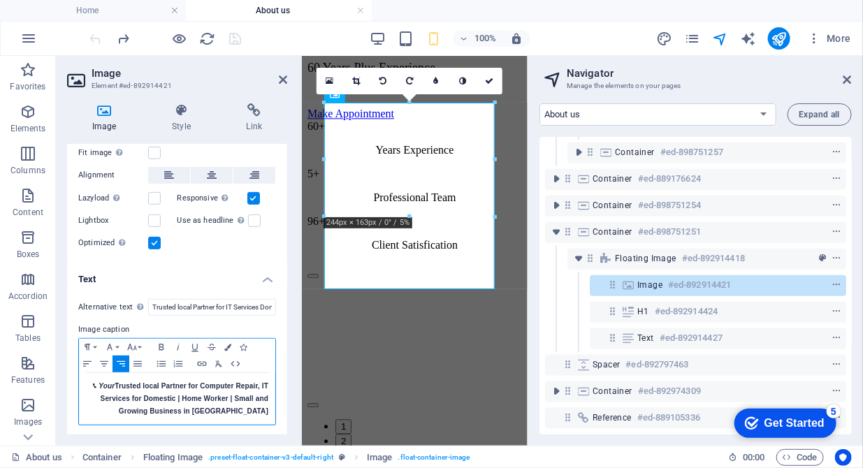
click at [93, 385] on icon at bounding box center [94, 386] width 3 height 5
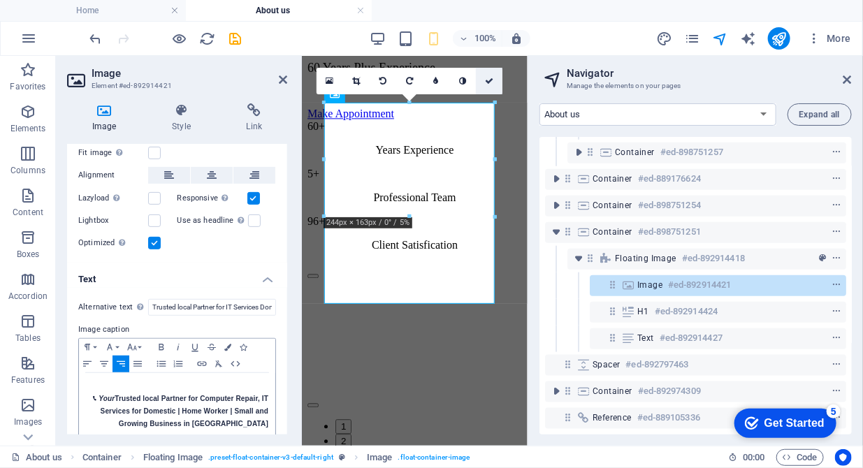
click at [485, 73] on link at bounding box center [489, 81] width 27 height 27
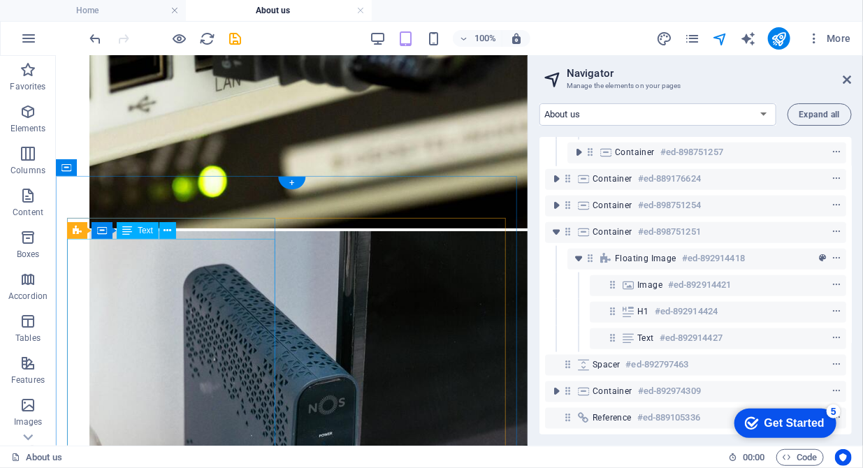
scroll to position [1857, 0]
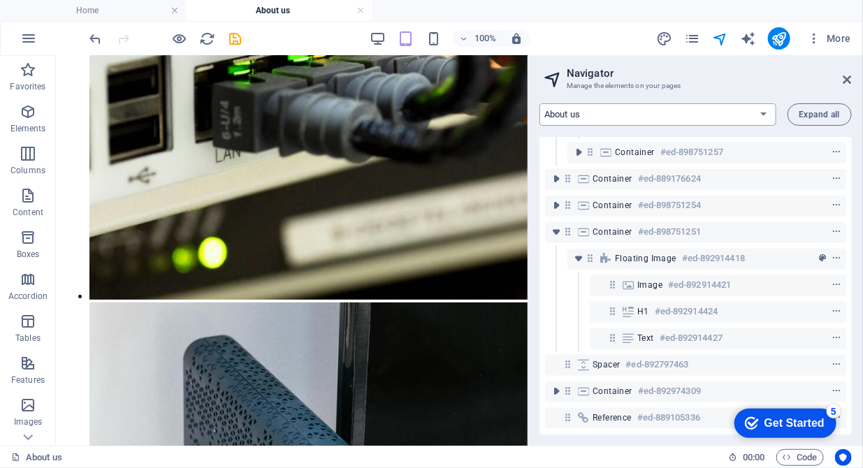
click at [762, 118] on select "Home About us Hardware Repair Network Security Data Recovery Remote Support Web…" at bounding box center [657, 114] width 237 height 22
select select "16784488-en"
click at [539, 103] on select "Home About us Hardware Repair Network Security Data Recovery Remote Support Web…" at bounding box center [657, 114] width 237 height 22
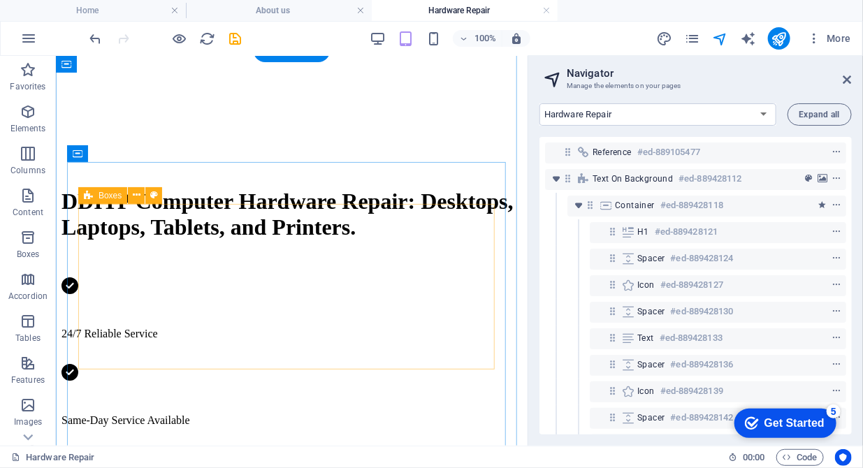
scroll to position [785, 0]
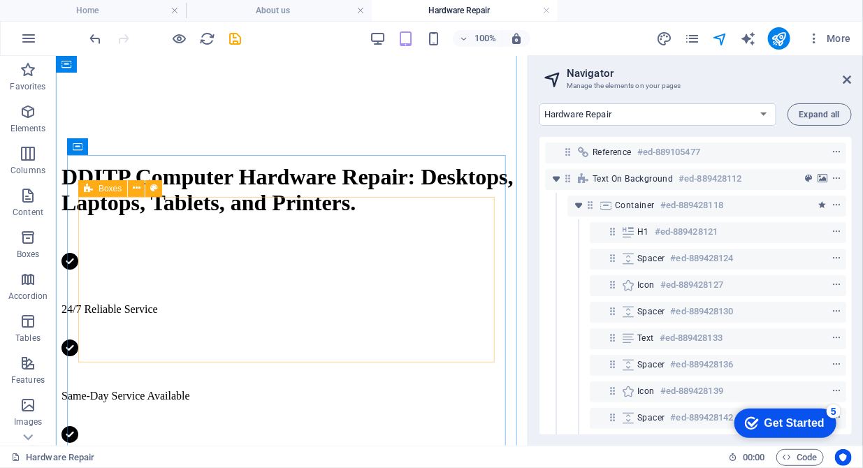
click at [119, 192] on span "Boxes" at bounding box center [110, 188] width 23 height 8
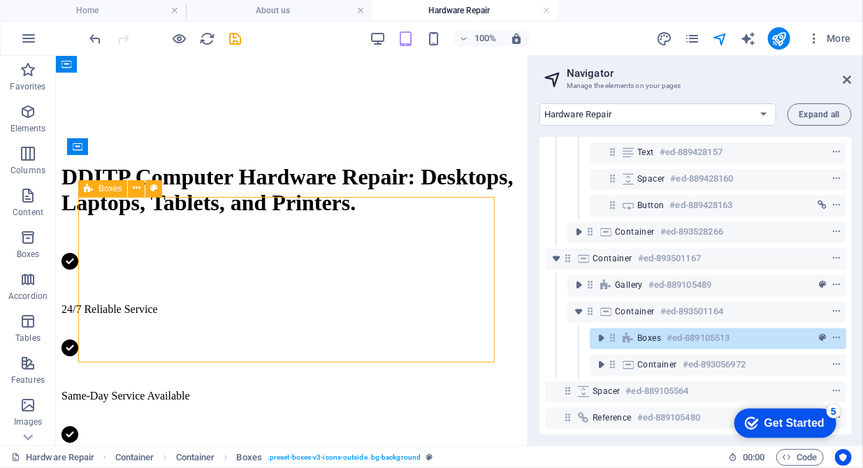
scroll to position [408, 0]
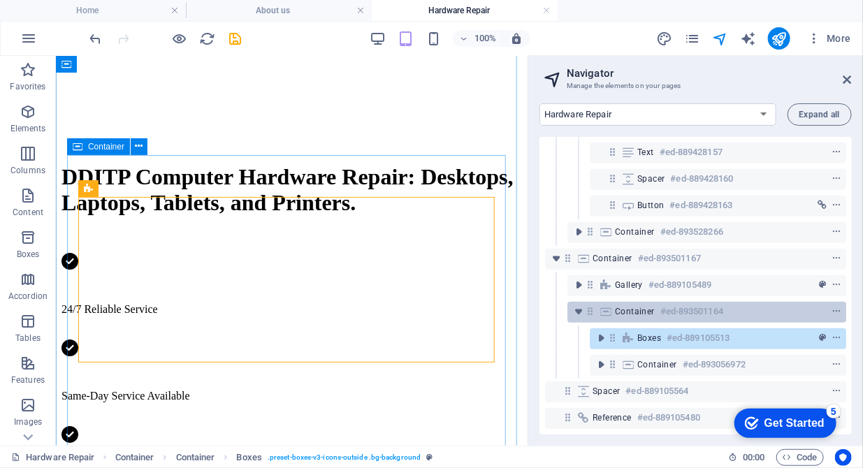
click at [614, 302] on div "Container #ed-893501164" at bounding box center [706, 312] width 279 height 21
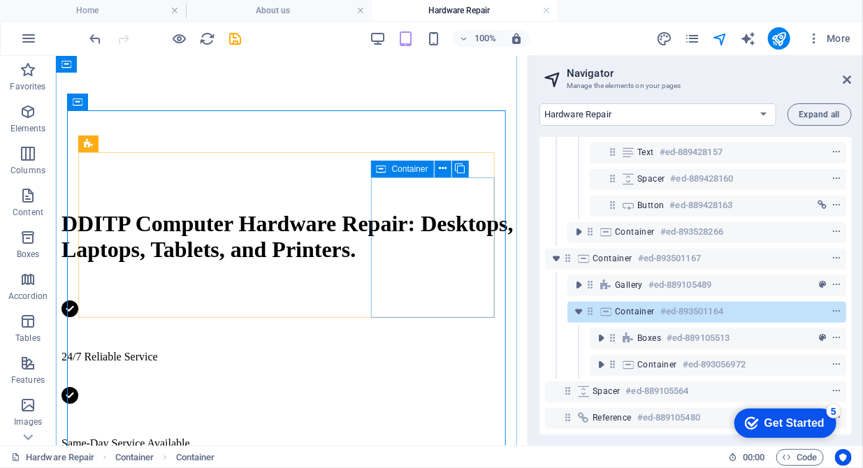
scroll to position [727, 0]
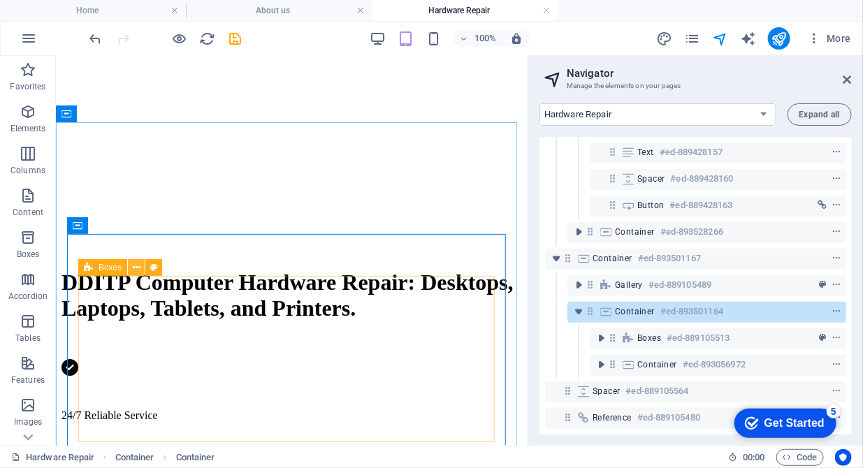
click at [139, 268] on icon at bounding box center [137, 268] width 8 height 15
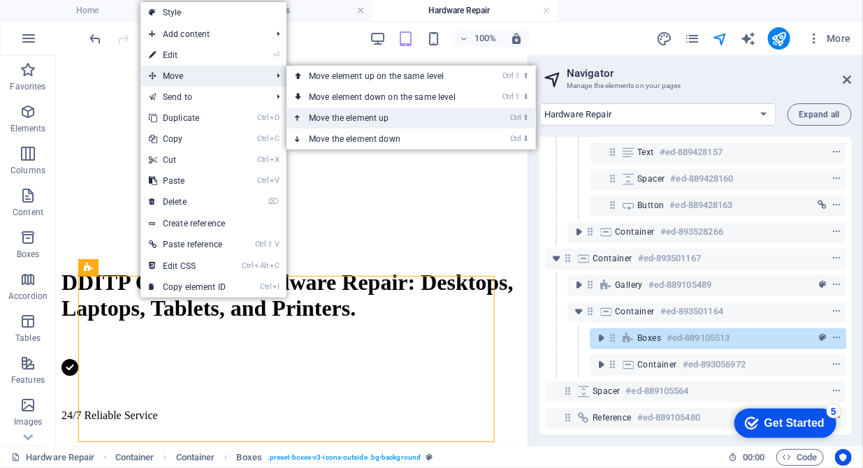
click at [321, 119] on link "Ctrl ⬆ Move the element up" at bounding box center [384, 118] width 197 height 21
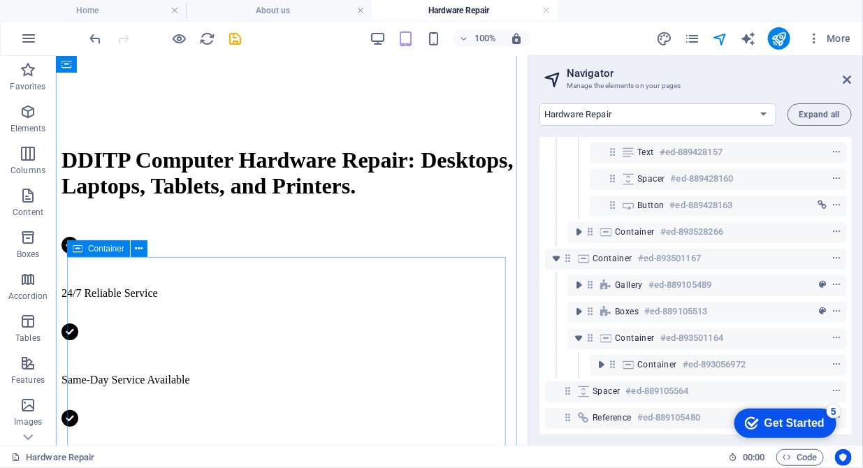
scroll to position [799, 0]
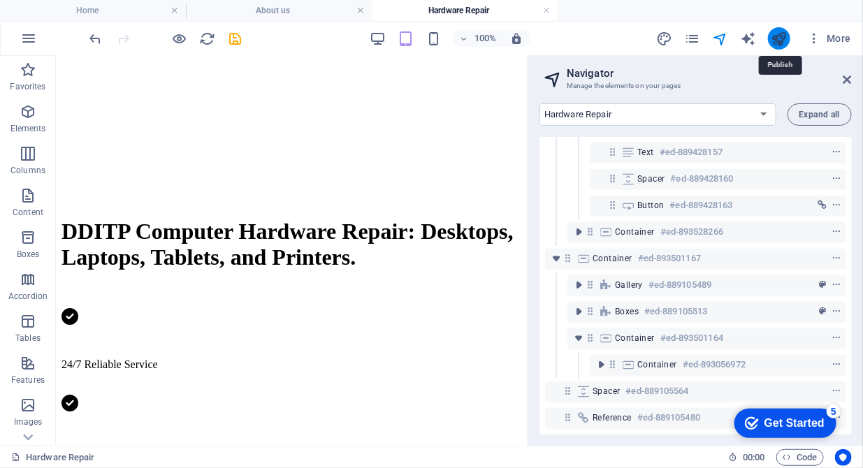
click at [773, 34] on icon "publish" at bounding box center [779, 39] width 16 height 16
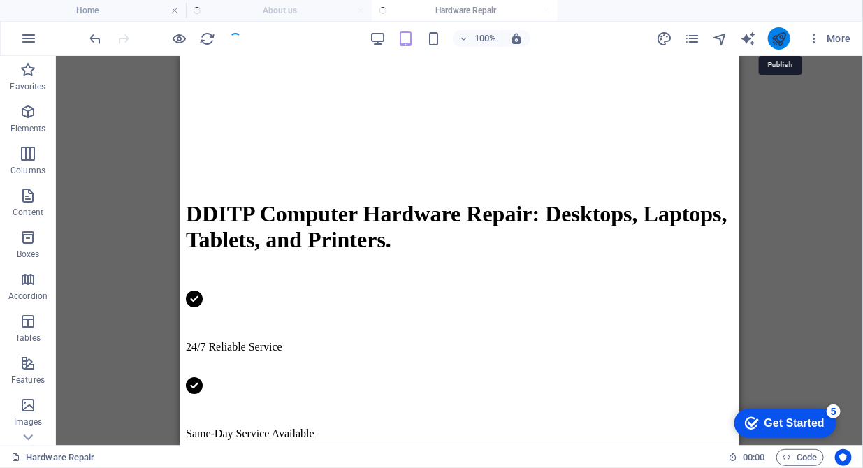
scroll to position [775, 0]
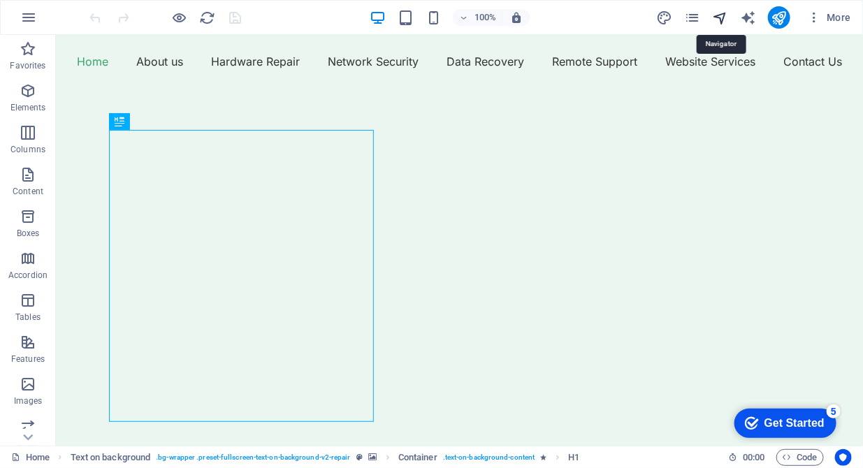
click at [718, 17] on icon "navigator" at bounding box center [720, 18] width 16 height 16
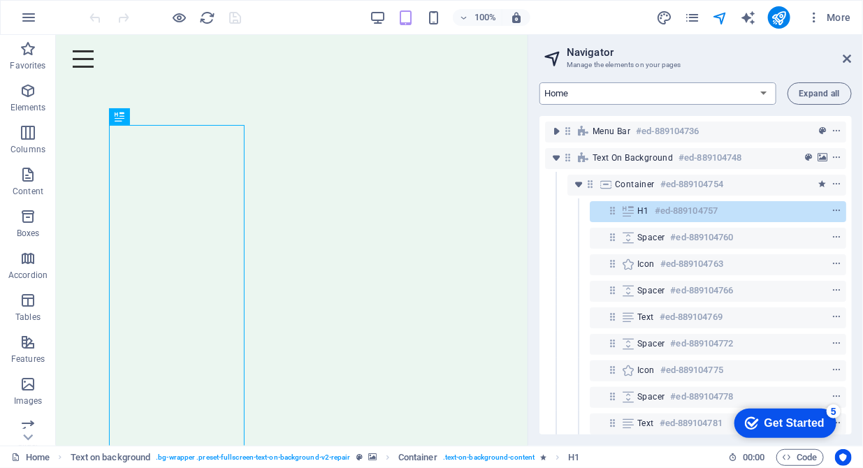
click at [748, 96] on select "Home About us Hardware Repair Network Security Data Recovery Remote Support Web…" at bounding box center [657, 93] width 237 height 22
click at [539, 82] on select "Home About us Hardware Repair Network Security Data Recovery Remote Support Web…" at bounding box center [657, 93] width 237 height 22
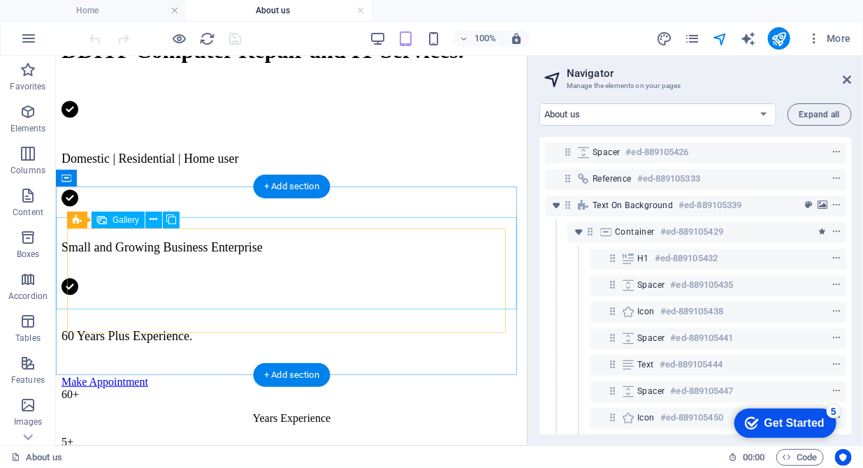
scroll to position [1072, 0]
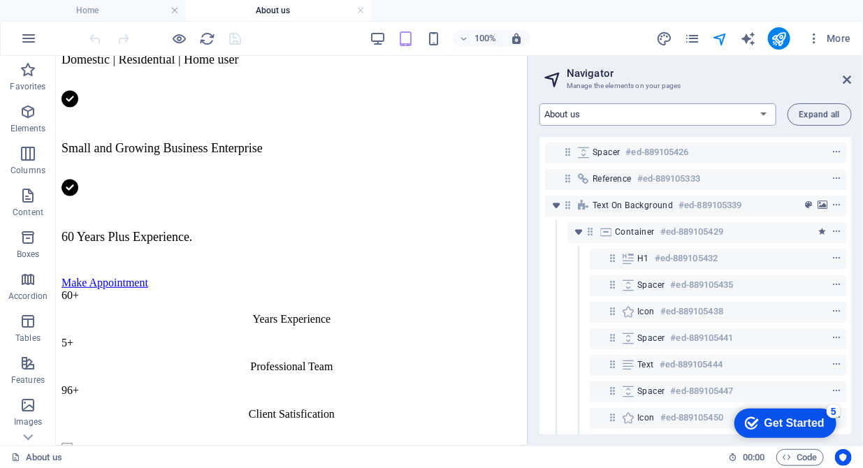
click at [684, 119] on select "Home About us Hardware Repair Network Security Data Recovery Remote Support Web…" at bounding box center [657, 114] width 237 height 22
select select "16784488-en"
click at [539, 103] on select "Home About us Hardware Repair Network Security Data Recovery Remote Support Web…" at bounding box center [657, 114] width 237 height 22
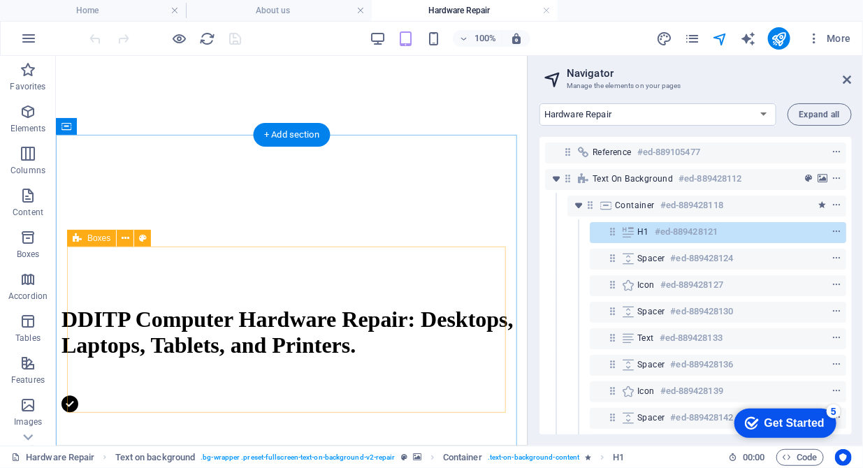
scroll to position [714, 0]
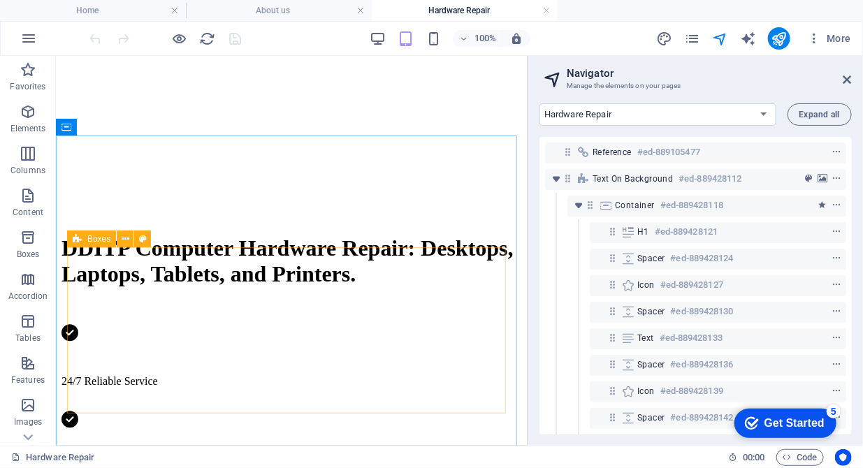
click at [104, 244] on div "Boxes" at bounding box center [91, 239] width 49 height 17
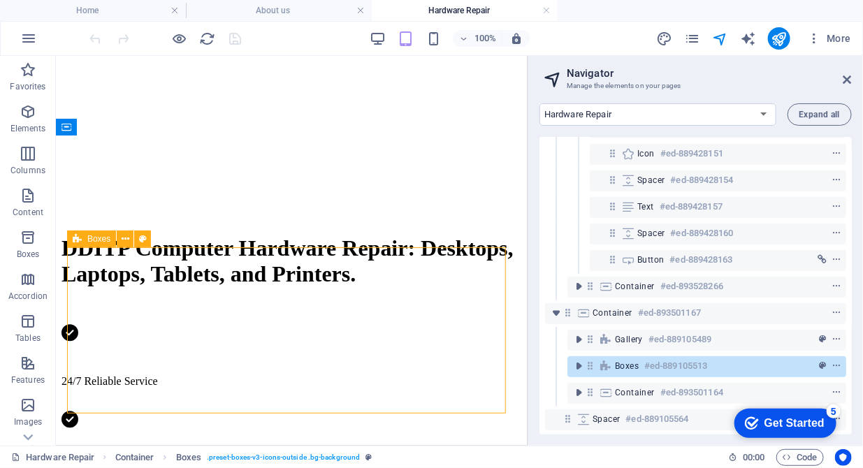
scroll to position [382, 0]
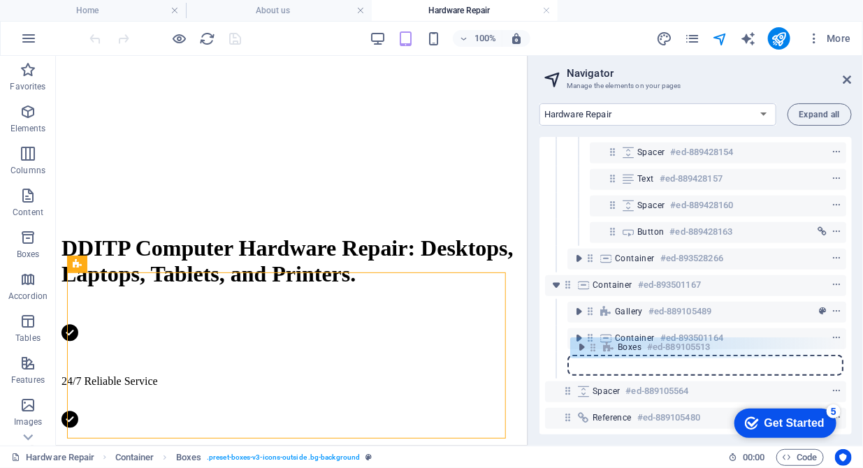
drag, startPoint x: 589, startPoint y: 331, endPoint x: 590, endPoint y: 355, distance: 23.8
click at [590, 355] on div "Reference #ed-889105477 Text on background #ed-889428112 Container #ed-88942811…" at bounding box center [695, 286] width 312 height 298
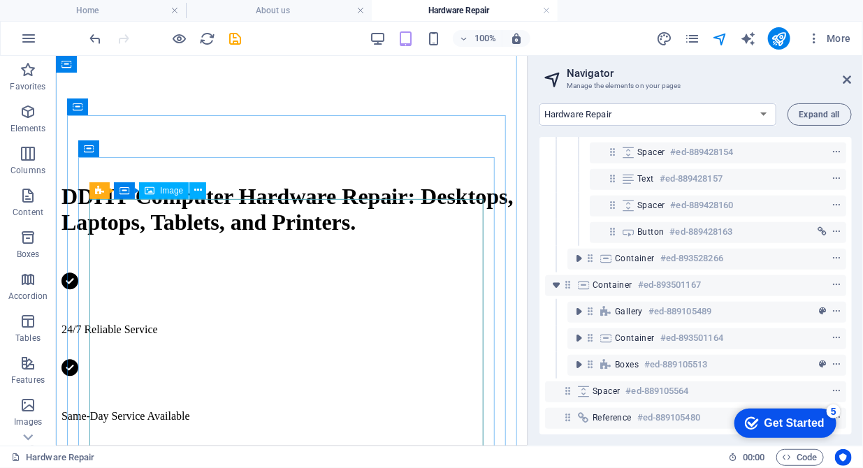
scroll to position [872, 0]
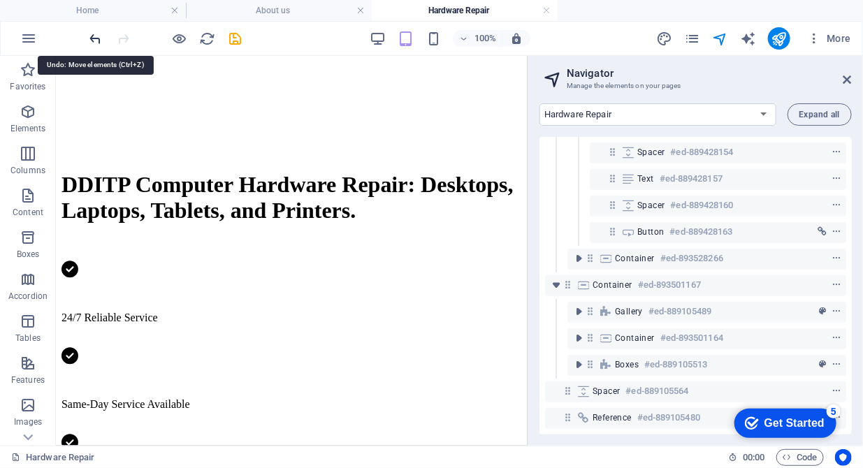
click at [93, 38] on icon "undo" at bounding box center [96, 39] width 16 height 16
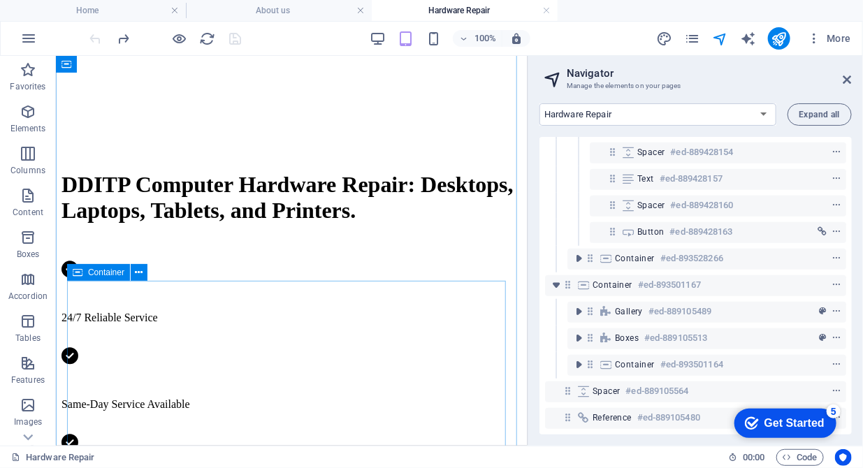
click at [108, 271] on span "Container" at bounding box center [106, 272] width 36 height 8
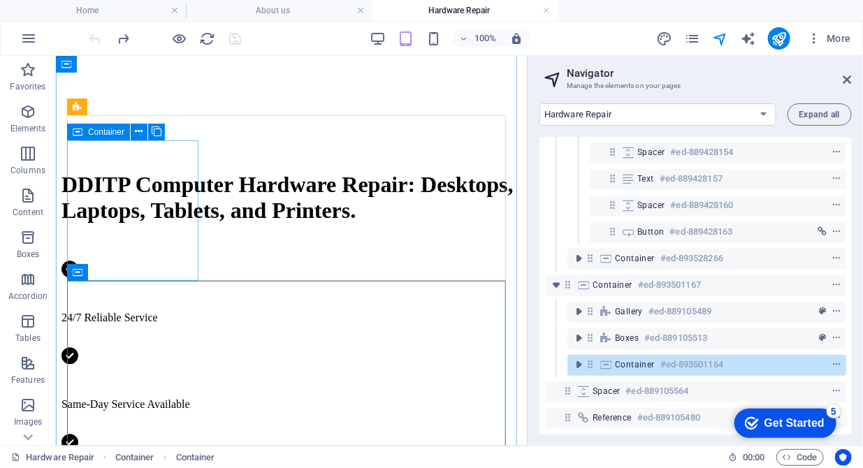
click at [98, 136] on span "Container" at bounding box center [106, 132] width 36 height 8
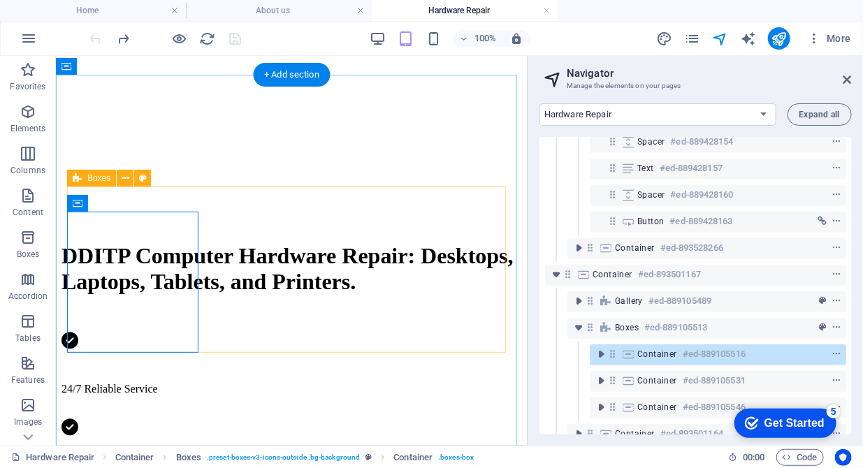
scroll to position [800, 0]
click at [100, 177] on span "Boxes" at bounding box center [98, 178] width 23 height 8
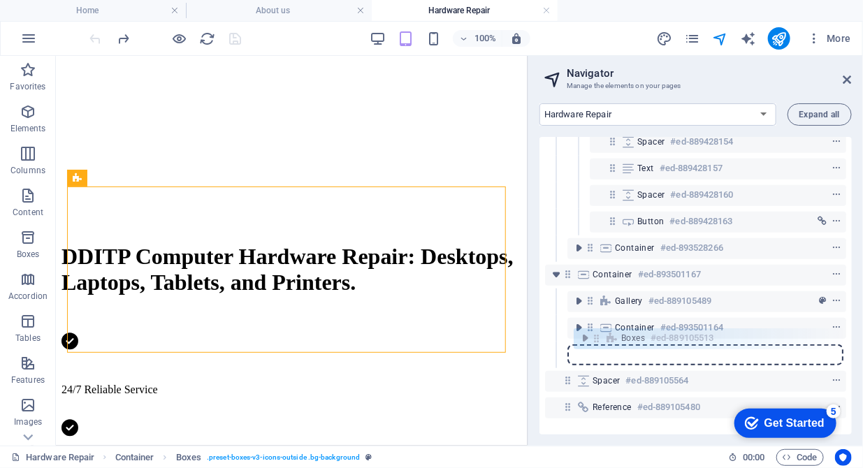
drag, startPoint x: 592, startPoint y: 331, endPoint x: 597, endPoint y: 346, distance: 15.5
click at [597, 346] on div "Reference #ed-889105477 Text on background #ed-889428112 Container #ed-88942811…" at bounding box center [695, 286] width 312 height 298
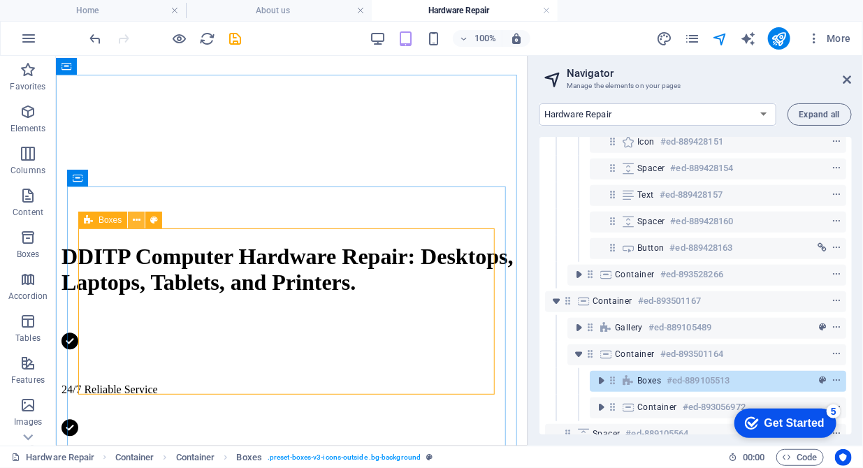
click at [136, 221] on icon at bounding box center [137, 220] width 8 height 15
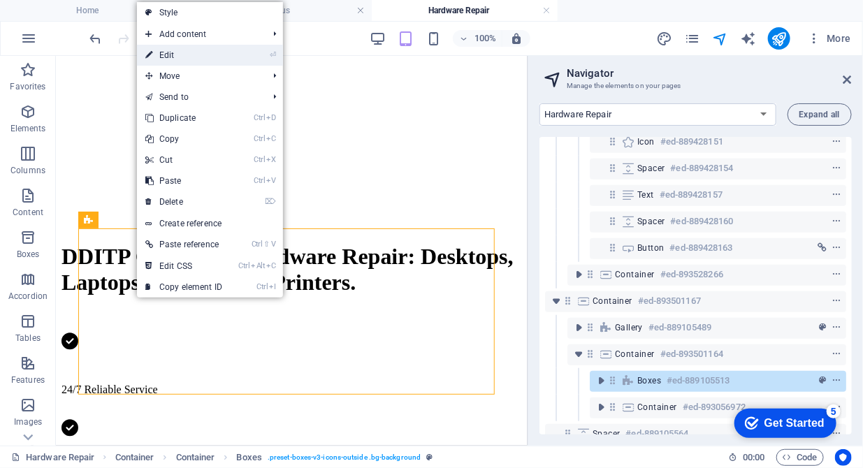
click at [184, 57] on link "⏎ Edit" at bounding box center [184, 55] width 94 height 21
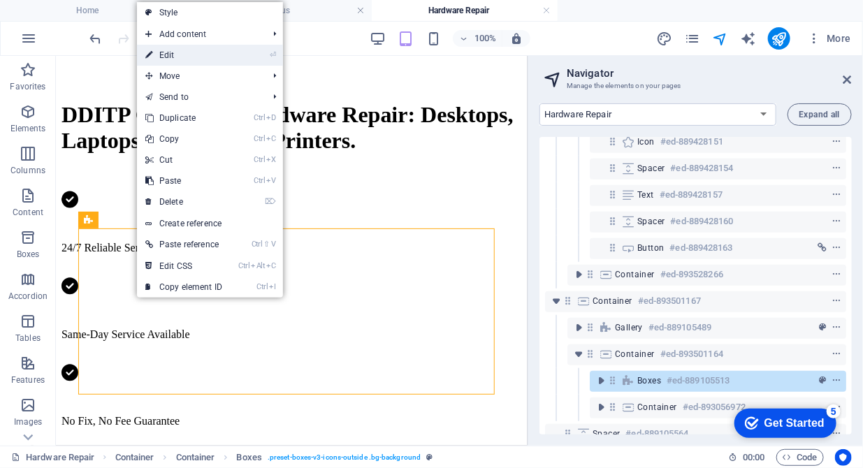
select select "px"
select select "rem"
select select "preset-boxes-v3-icons-outside"
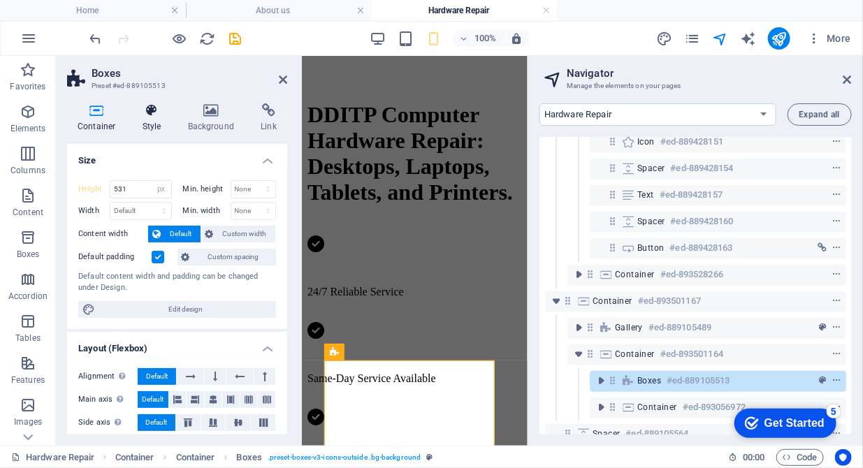
click at [145, 118] on h4 "Style" at bounding box center [154, 117] width 45 height 29
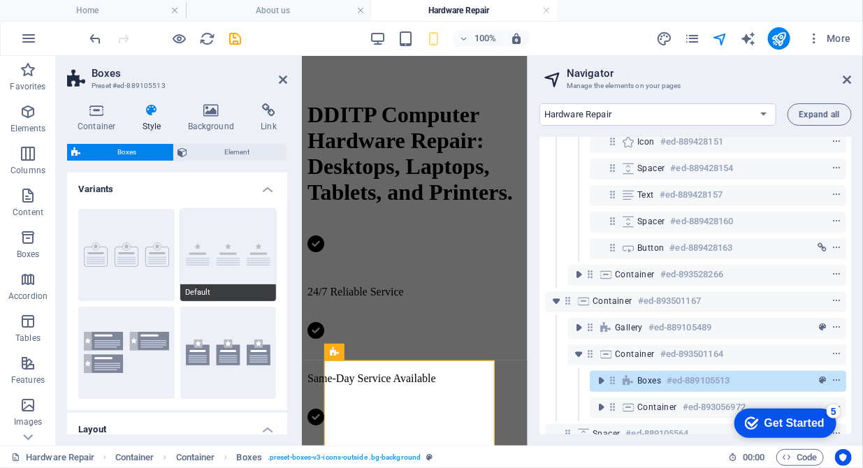
click at [213, 256] on button "Default" at bounding box center [228, 255] width 96 height 92
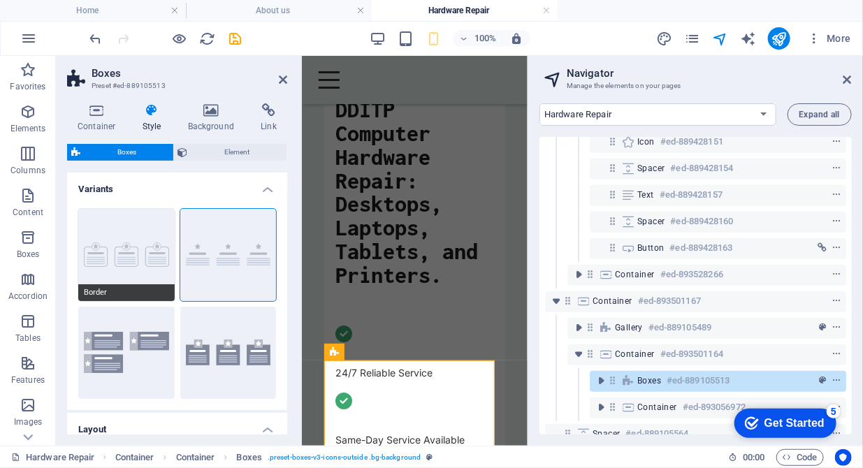
click at [118, 233] on button "Border" at bounding box center [126, 255] width 96 height 92
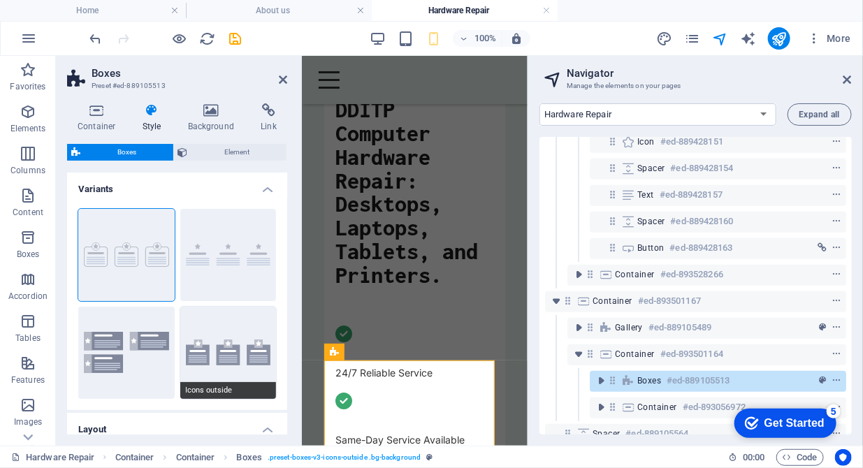
click at [210, 357] on button "Icons outside" at bounding box center [228, 353] width 96 height 92
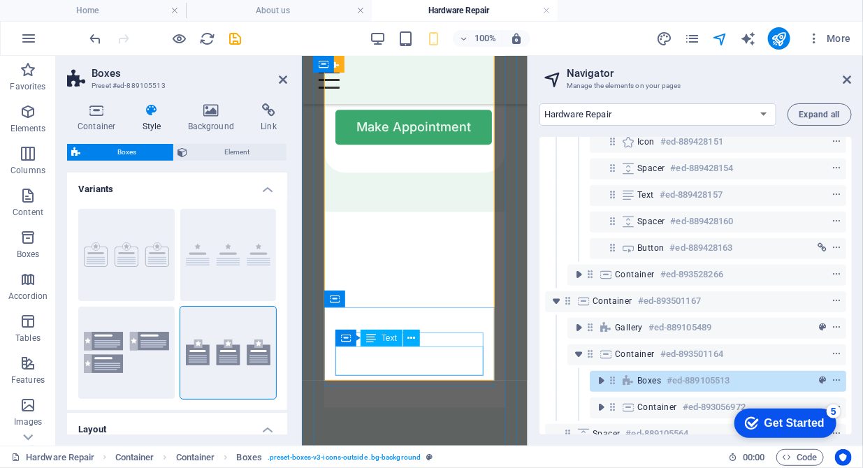
scroll to position [1229, 0]
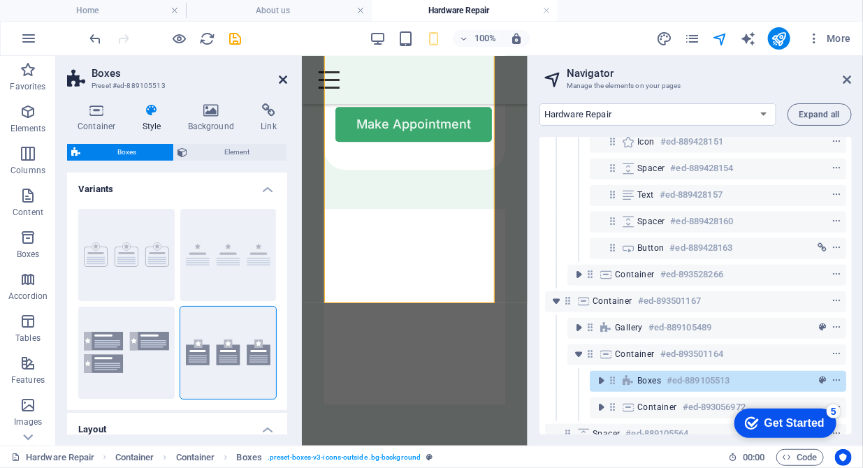
click at [282, 78] on icon at bounding box center [283, 79] width 8 height 11
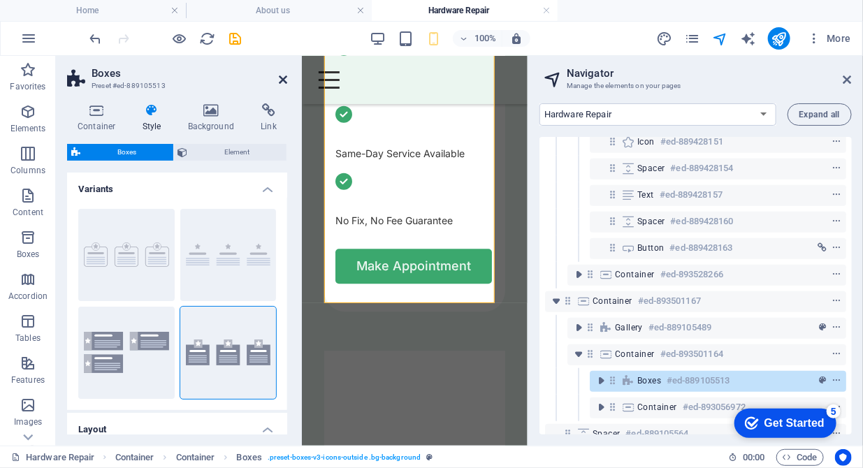
scroll to position [859, 0]
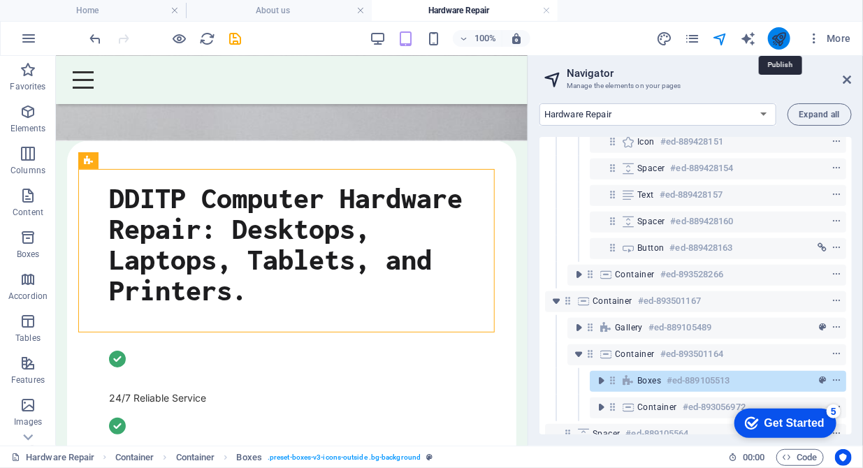
click at [776, 32] on icon "publish" at bounding box center [779, 39] width 16 height 16
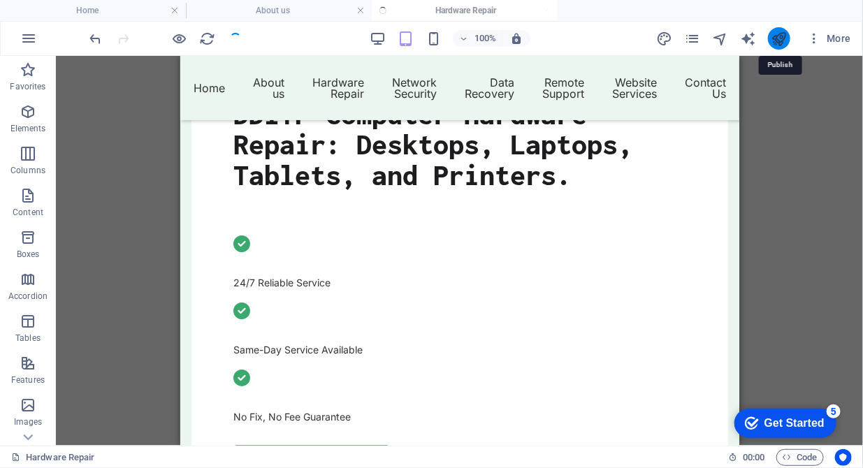
scroll to position [835, 0]
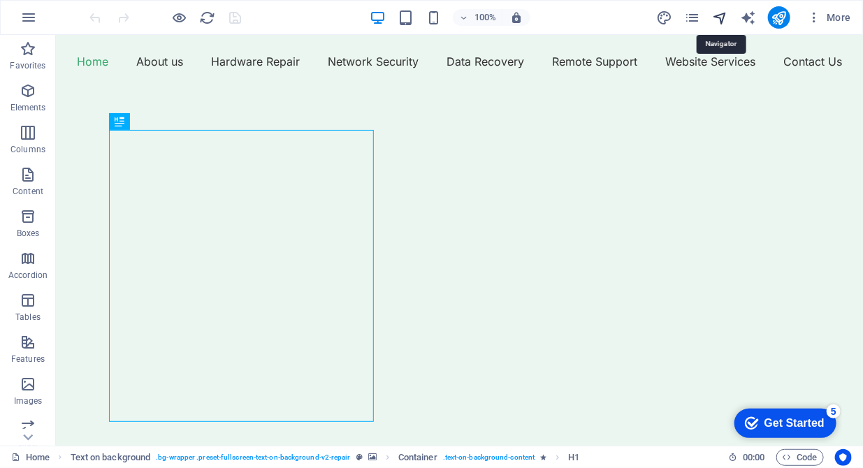
click at [720, 17] on icon "navigator" at bounding box center [720, 18] width 16 height 16
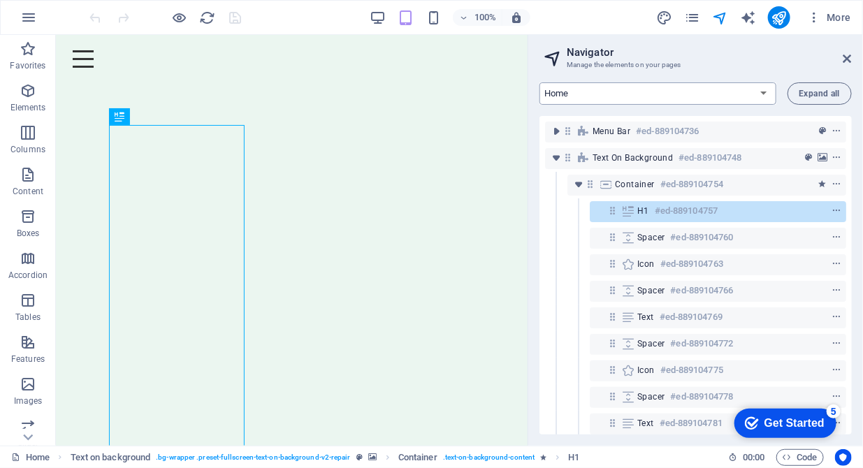
click at [738, 91] on select "Home About us Hardware Repair Network Security Data Recovery Remote Support Web…" at bounding box center [657, 93] width 237 height 22
click at [539, 82] on select "Home About us Hardware Repair Network Security Data Recovery Remote Support Web…" at bounding box center [657, 93] width 237 height 22
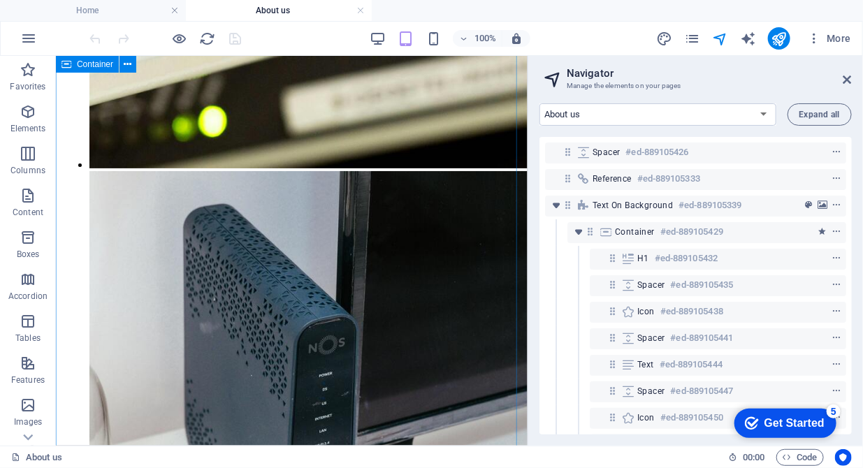
scroll to position [1929, 0]
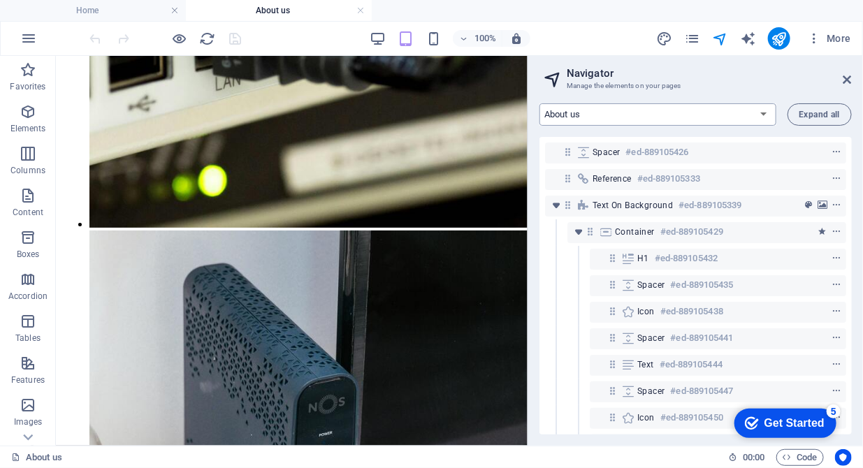
click at [656, 110] on select "Home About us Hardware Repair Network Security Data Recovery Remote Support Web…" at bounding box center [657, 114] width 237 height 22
click at [539, 103] on select "Home About us Hardware Repair Network Security Data Recovery Remote Support Web…" at bounding box center [657, 114] width 237 height 22
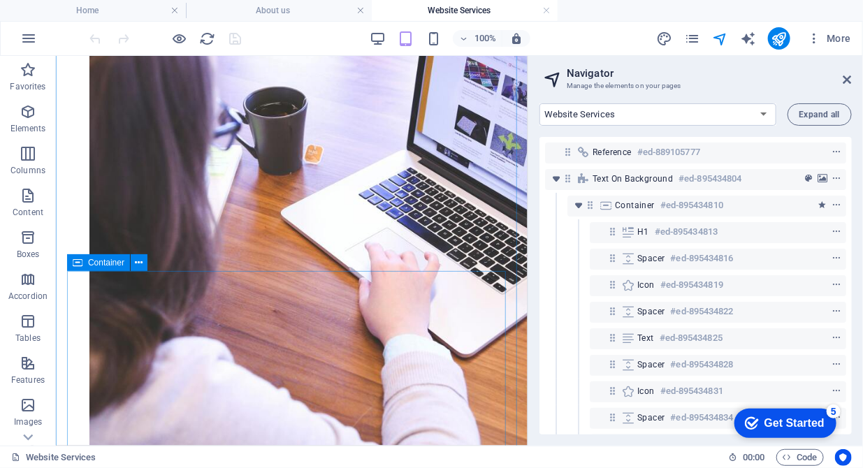
scroll to position [2715, 0]
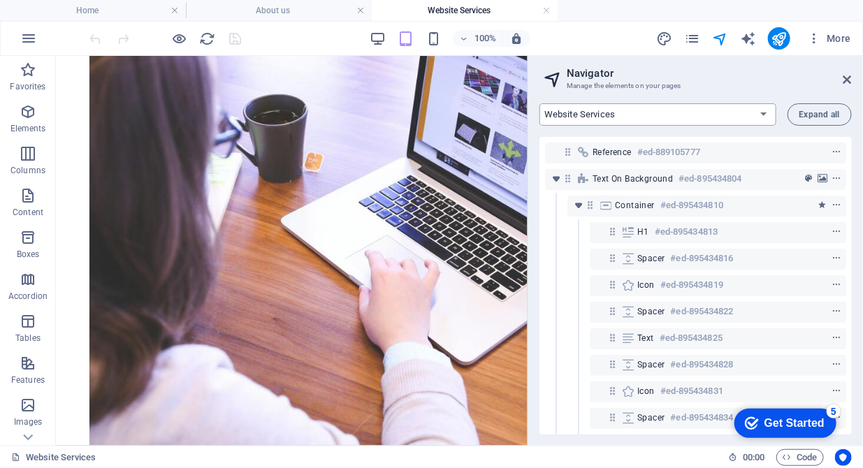
click at [664, 115] on select "Home About us Hardware Repair Network Security Data Recovery Remote Support Web…" at bounding box center [657, 114] width 237 height 22
select select "16784503-en"
click at [539, 103] on select "Home About us Hardware Repair Network Security Data Recovery Remote Support Web…" at bounding box center [657, 114] width 237 height 22
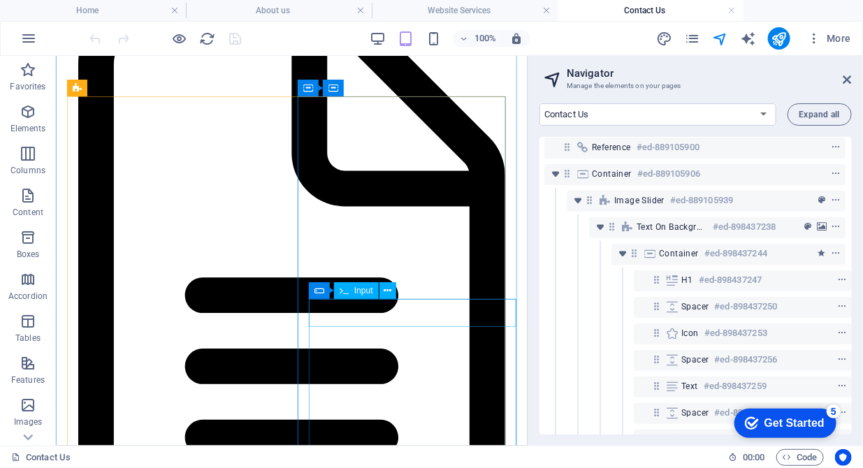
scroll to position [3143, 0]
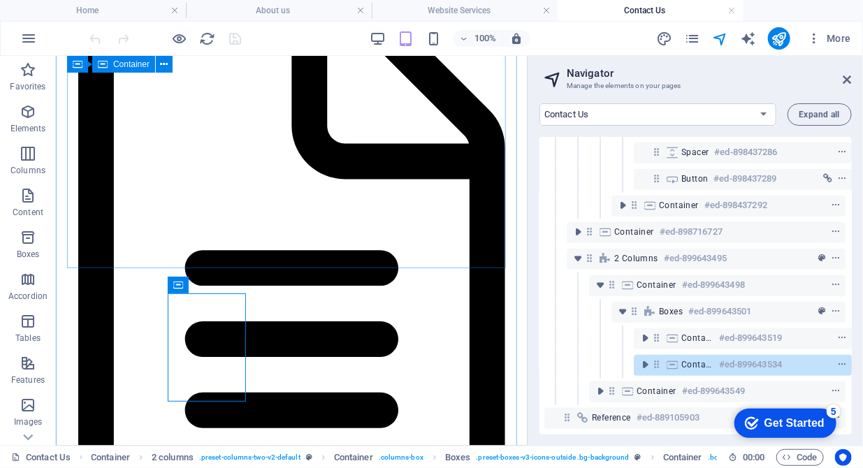
scroll to position [2930, 0]
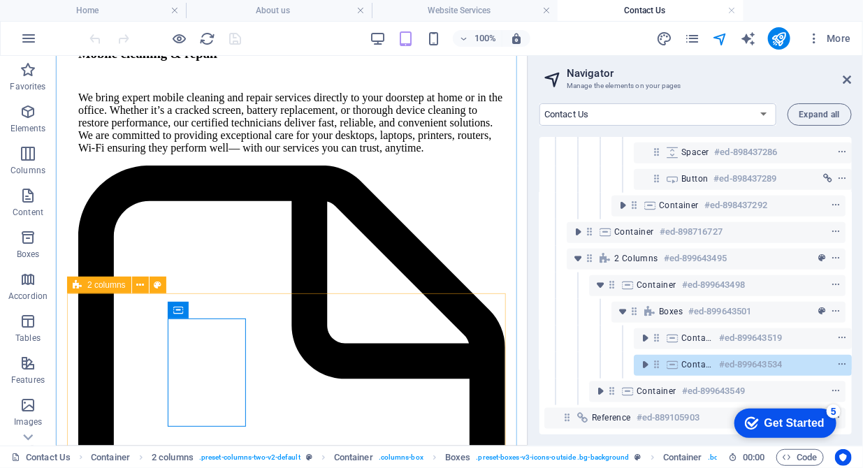
click at [107, 288] on span "2 columns" at bounding box center [106, 285] width 38 height 8
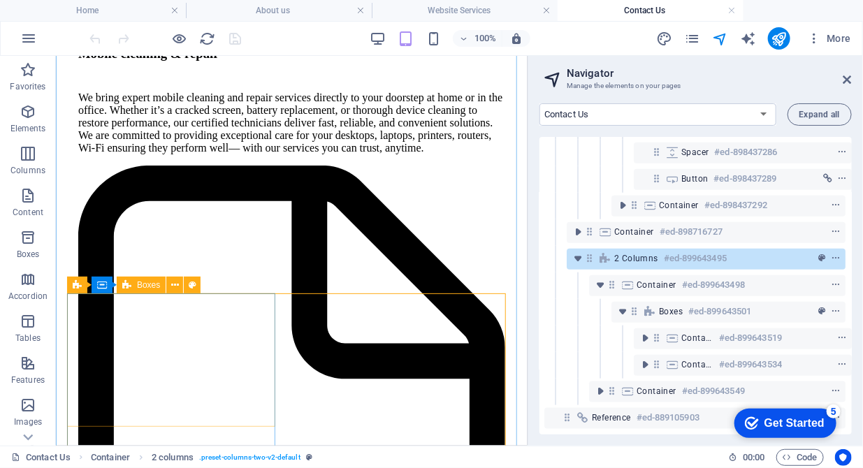
click at [155, 290] on div "Boxes" at bounding box center [141, 285] width 49 height 17
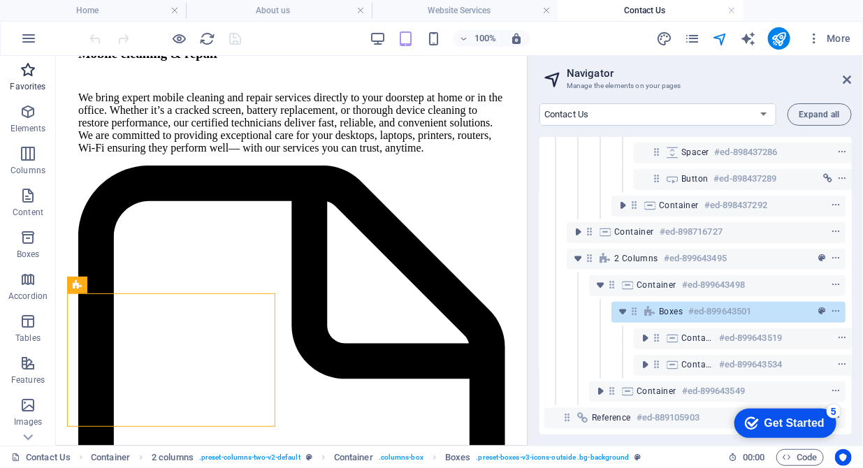
click at [29, 72] on icon "button" at bounding box center [28, 69] width 17 height 17
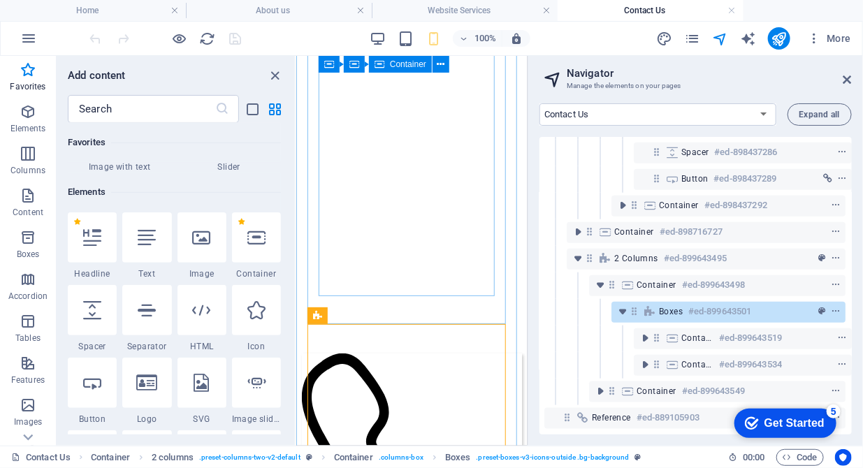
scroll to position [5461, 0]
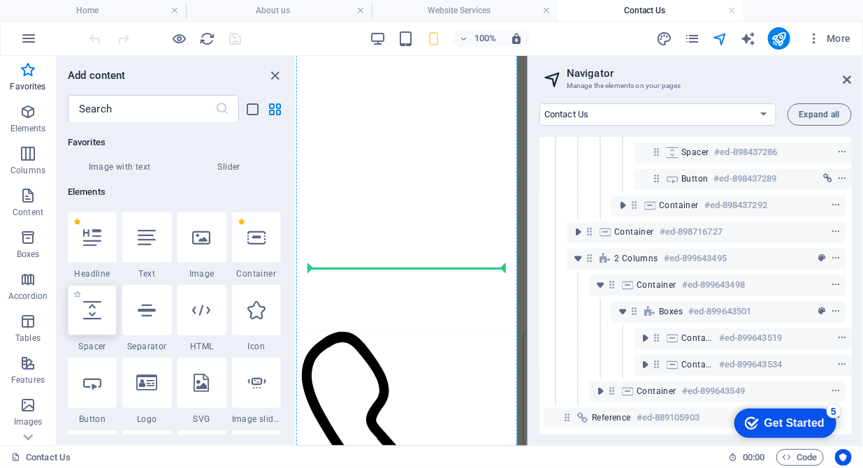
select select "px"
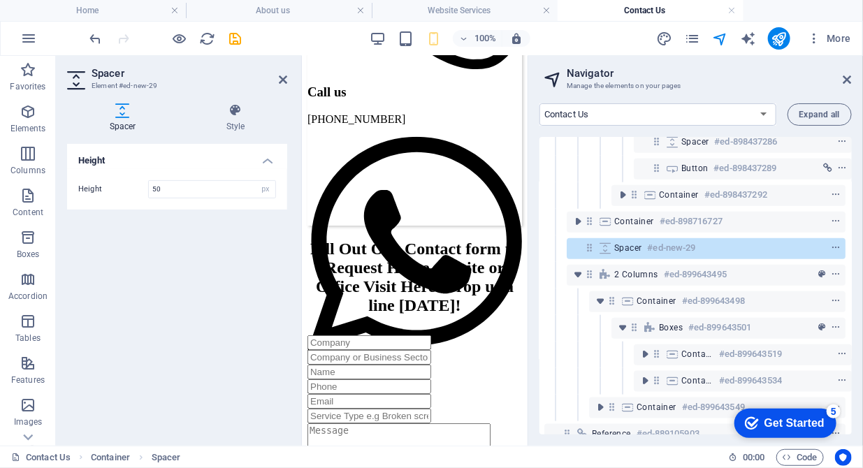
scroll to position [5685, 0]
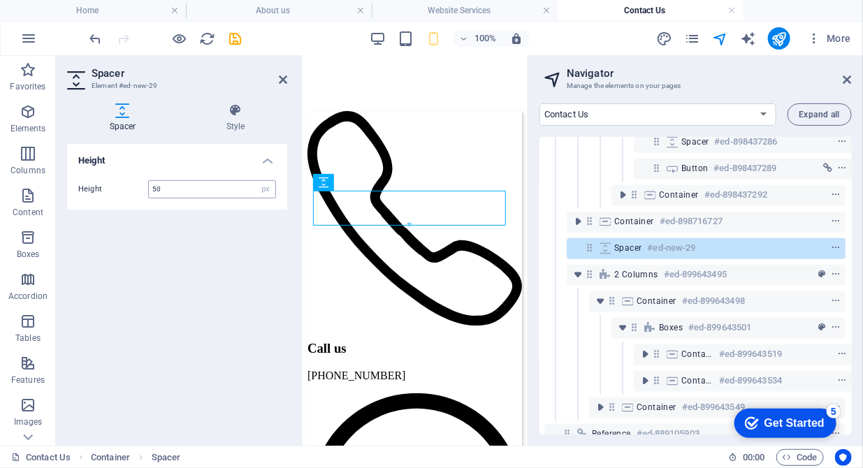
click at [157, 191] on input "50" at bounding box center [212, 189] width 126 height 17
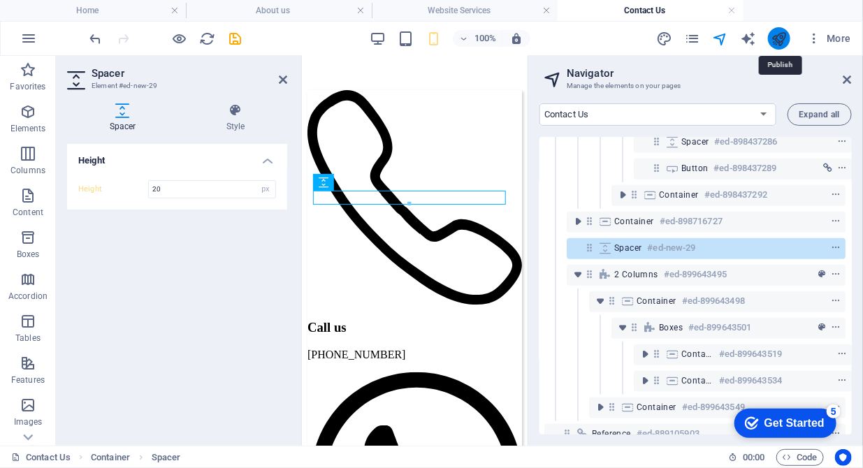
type input "20"
click at [783, 38] on icon "publish" at bounding box center [779, 39] width 16 height 16
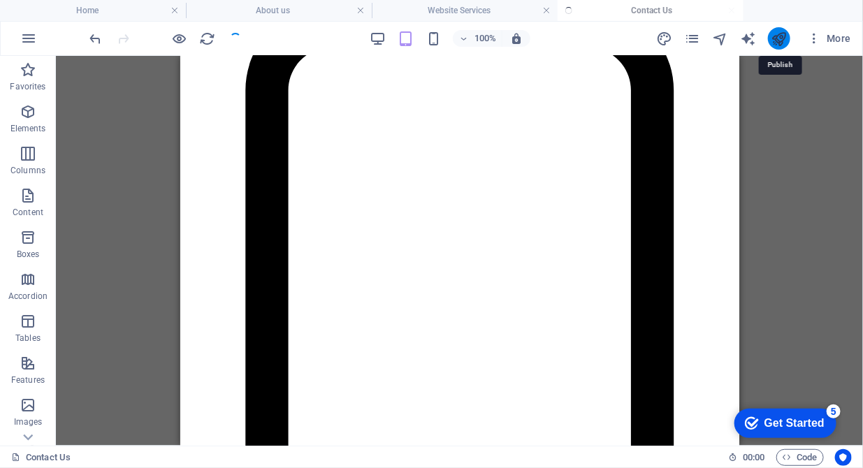
scroll to position [2476, 0]
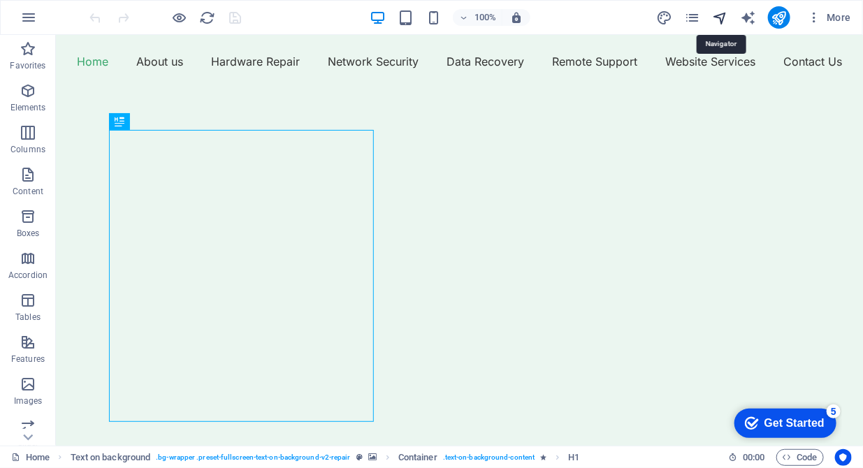
click at [722, 15] on icon "navigator" at bounding box center [720, 18] width 16 height 16
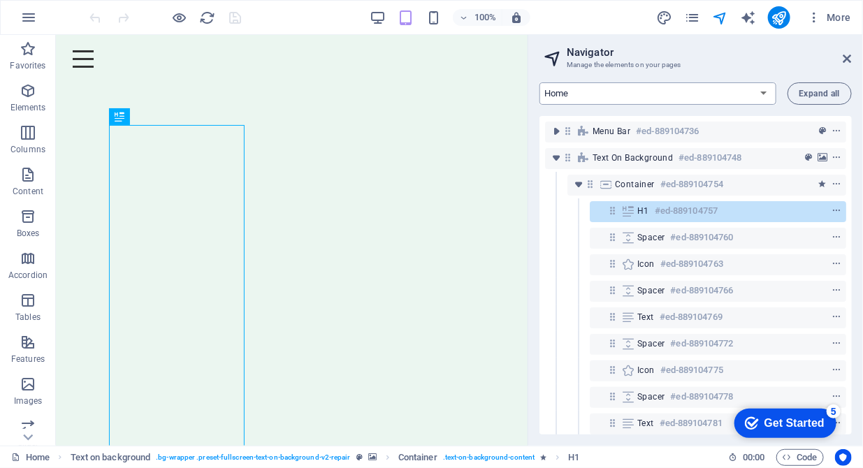
click at [735, 96] on select "Home About us Hardware Repair Network Security Data Recovery Remote Support Web…" at bounding box center [657, 93] width 237 height 22
select select "16784503-en"
click at [539, 82] on select "Home About us Hardware Repair Network Security Data Recovery Remote Support Web…" at bounding box center [657, 93] width 237 height 22
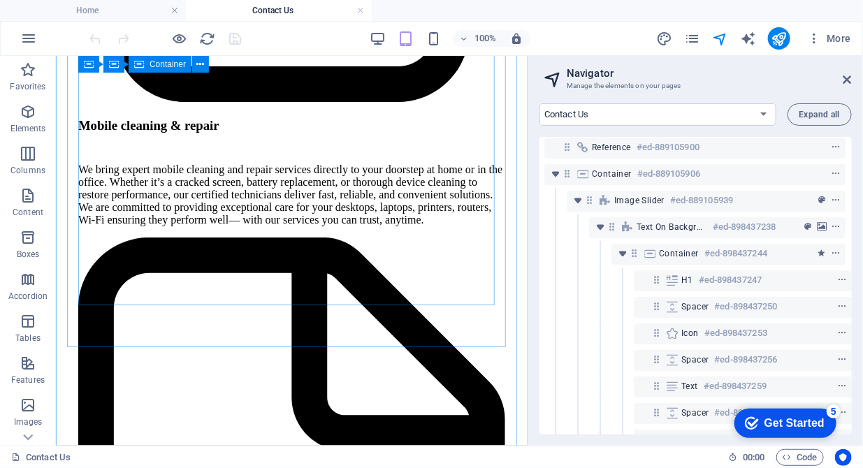
scroll to position [2930, 0]
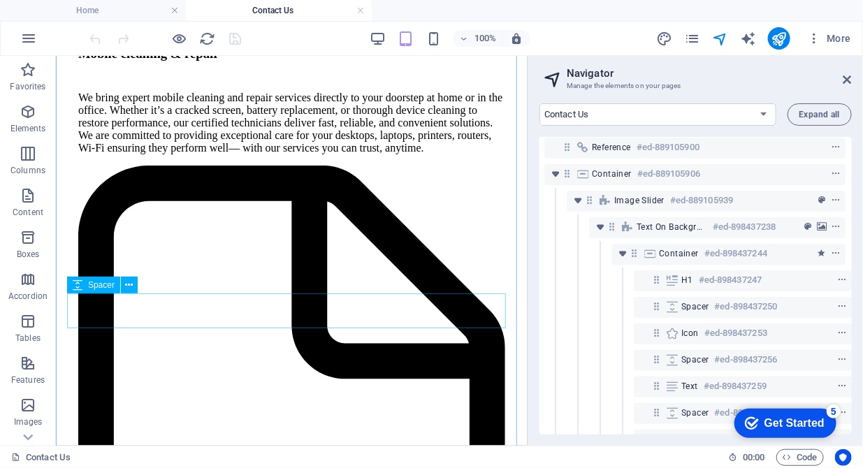
click at [104, 292] on div "Spacer" at bounding box center [93, 285] width 53 height 17
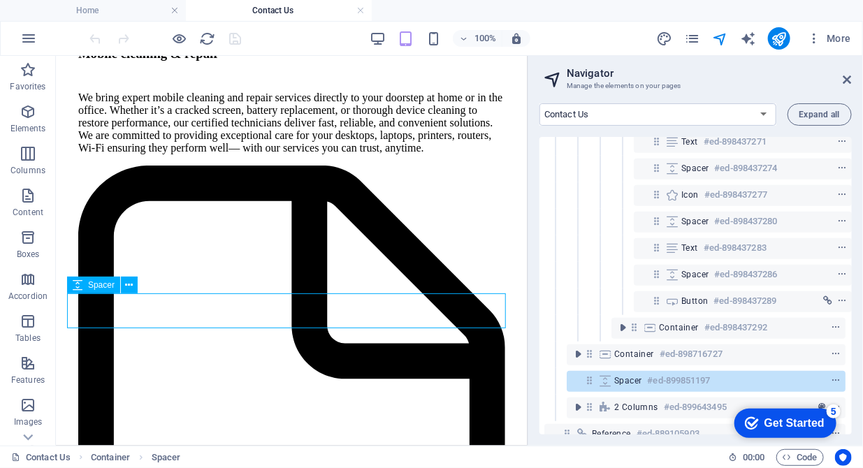
scroll to position [382, 3]
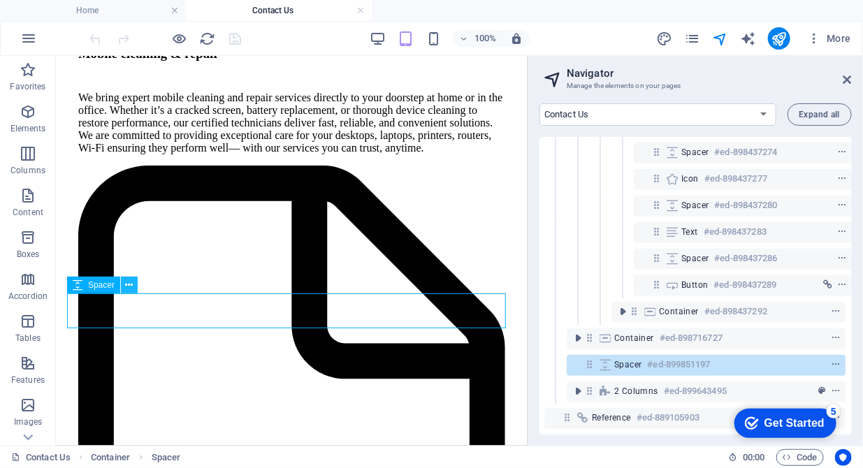
click at [135, 290] on button at bounding box center [129, 285] width 17 height 17
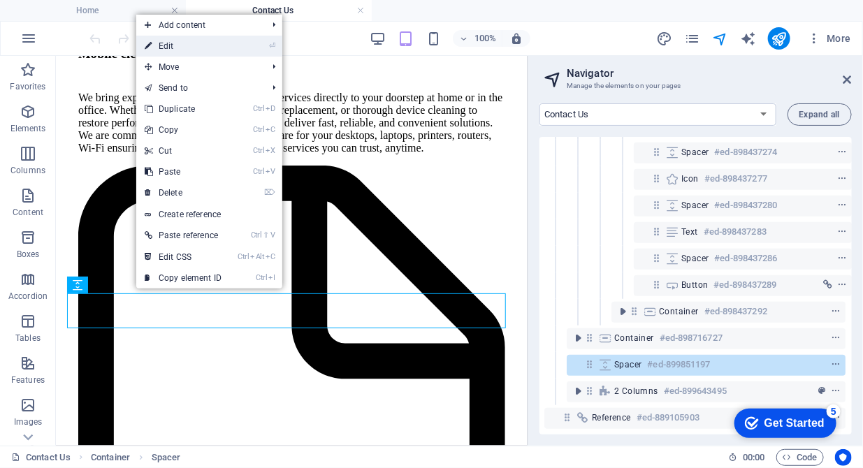
click at [161, 46] on link "⏎ Edit" at bounding box center [183, 46] width 94 height 21
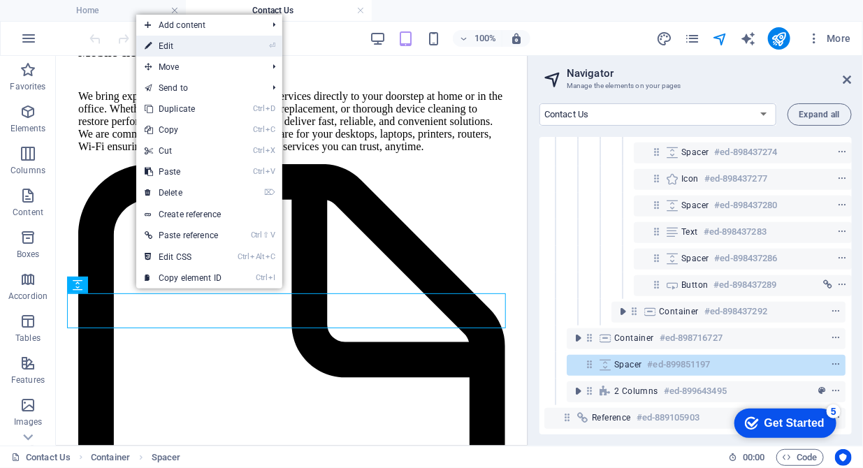
select select "px"
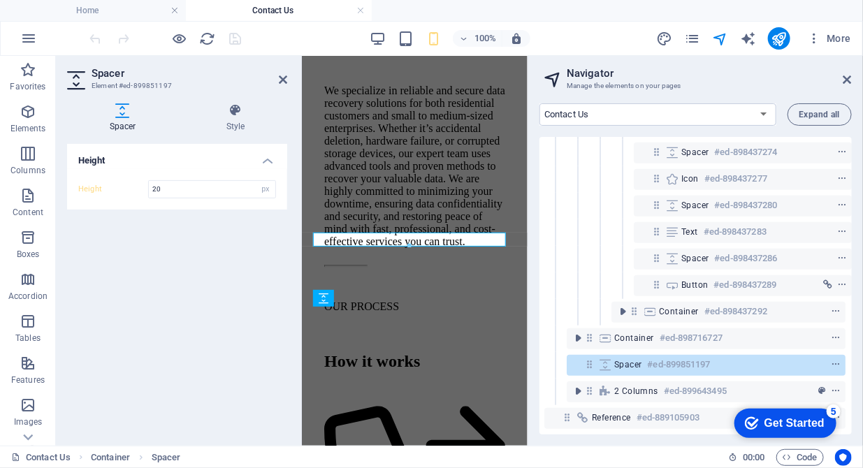
scroll to position [5569, 0]
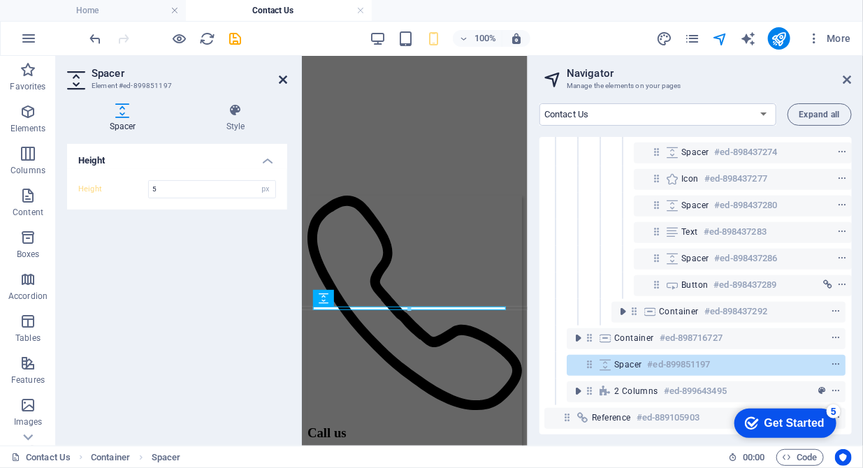
type input "5"
click at [286, 81] on icon at bounding box center [283, 79] width 8 height 11
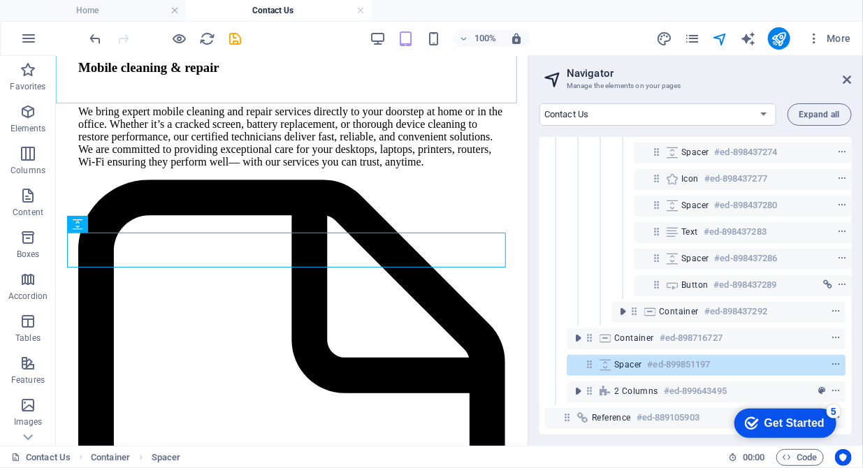
scroll to position [2990, 0]
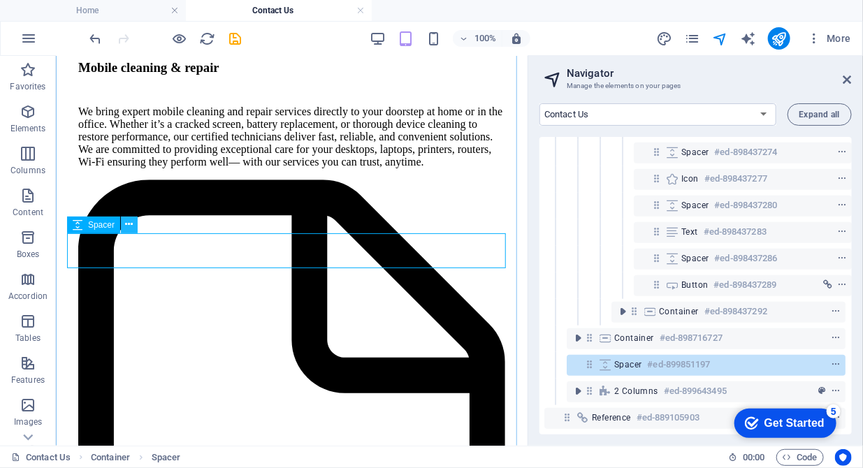
click at [131, 226] on icon at bounding box center [130, 224] width 8 height 15
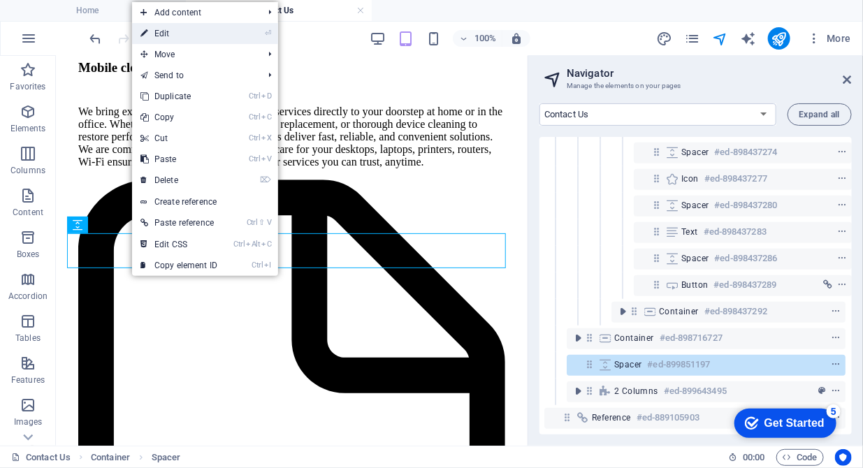
click at [189, 40] on link "⏎ Edit" at bounding box center [179, 33] width 94 height 21
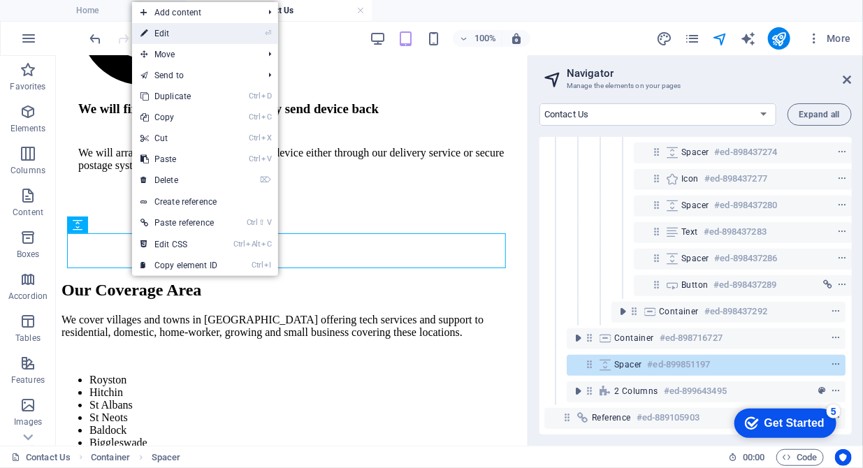
select select "px"
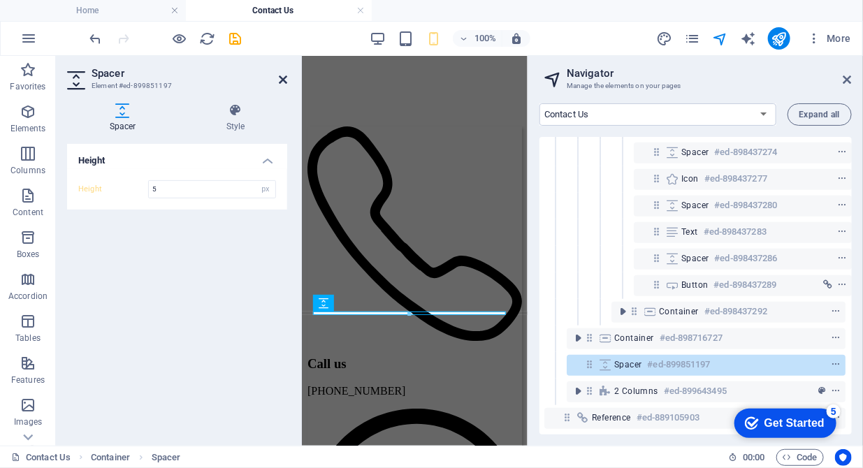
click at [282, 80] on icon at bounding box center [283, 79] width 8 height 11
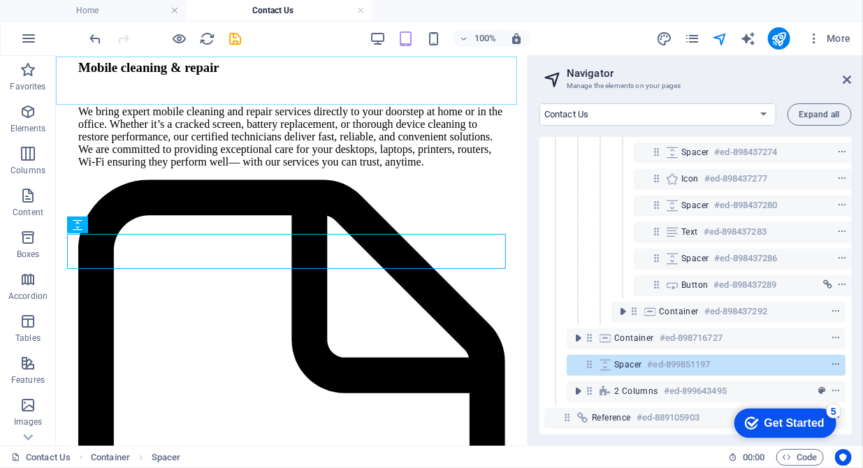
scroll to position [2990, 0]
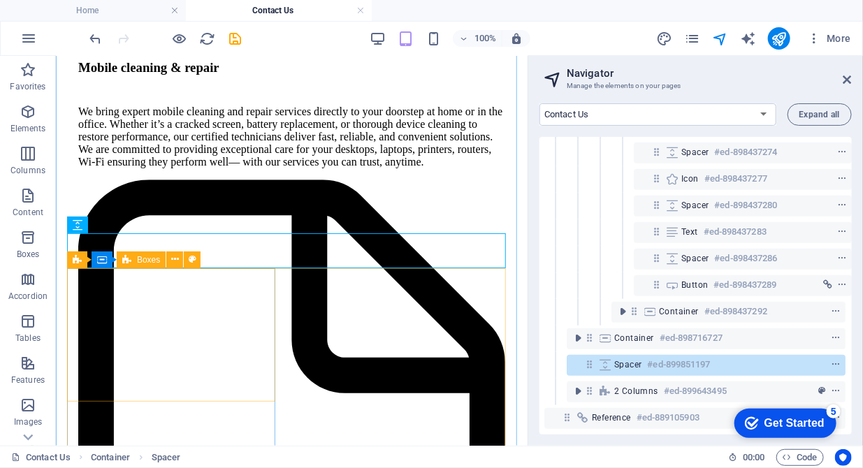
click at [147, 258] on span "Boxes" at bounding box center [148, 260] width 23 height 8
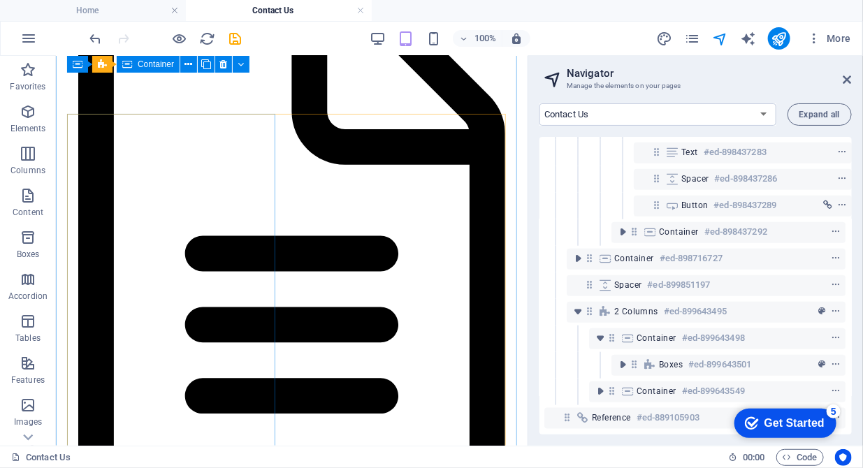
scroll to position [3072, 0]
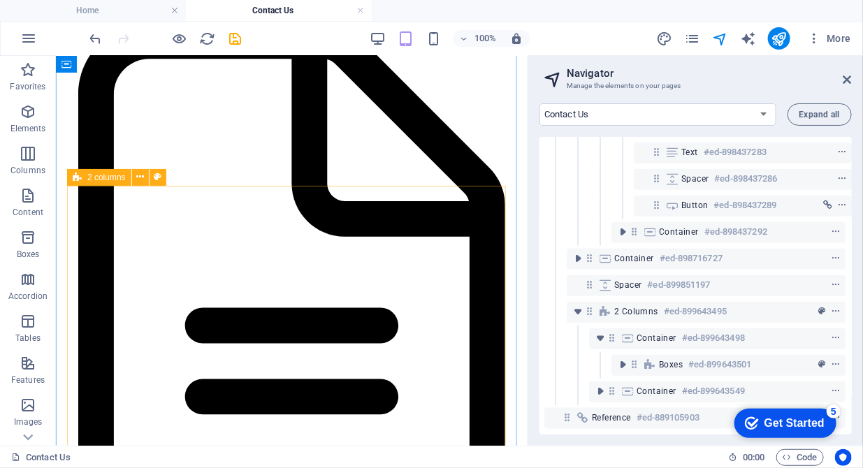
click at [103, 180] on span "2 columns" at bounding box center [106, 177] width 38 height 8
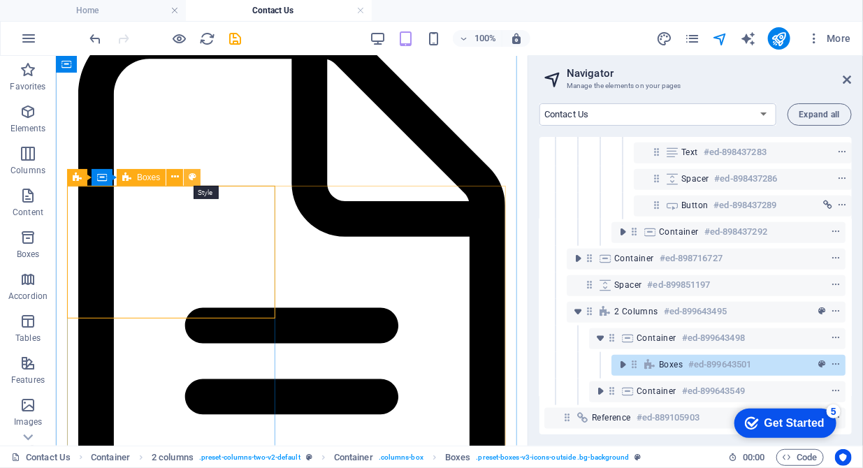
click at [189, 174] on icon at bounding box center [193, 177] width 8 height 15
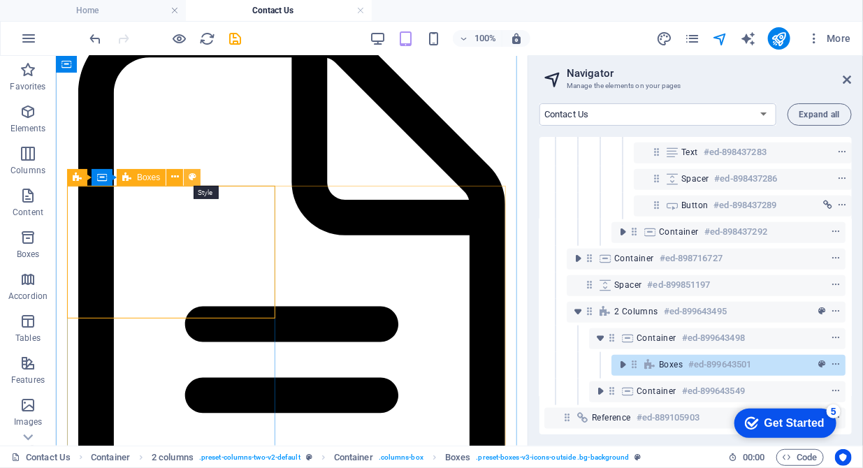
select select "rem"
select select "preset-boxes-v3-icons-outside"
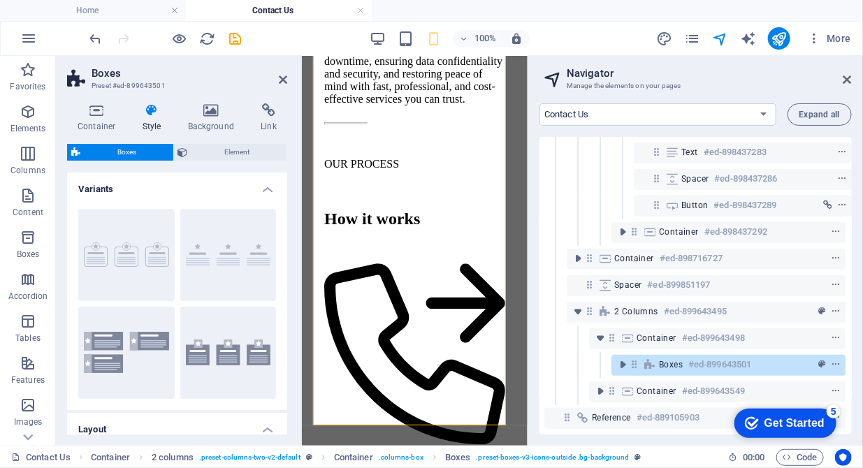
scroll to position [5824, 0]
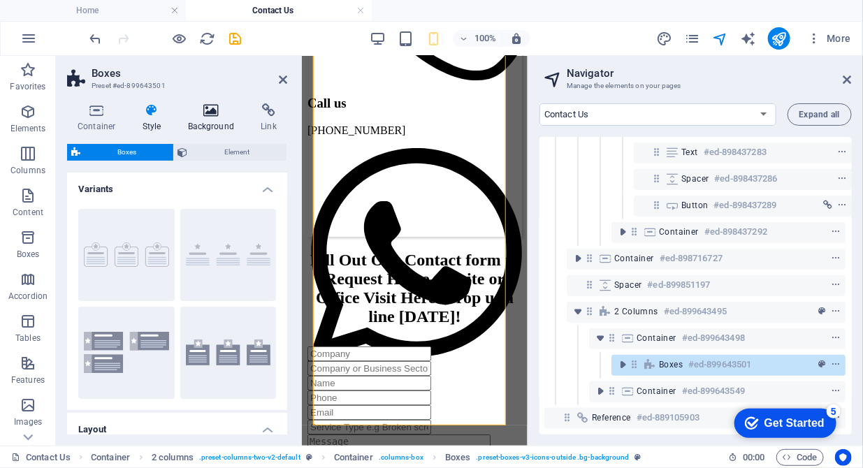
click at [202, 115] on icon at bounding box center [211, 110] width 68 height 14
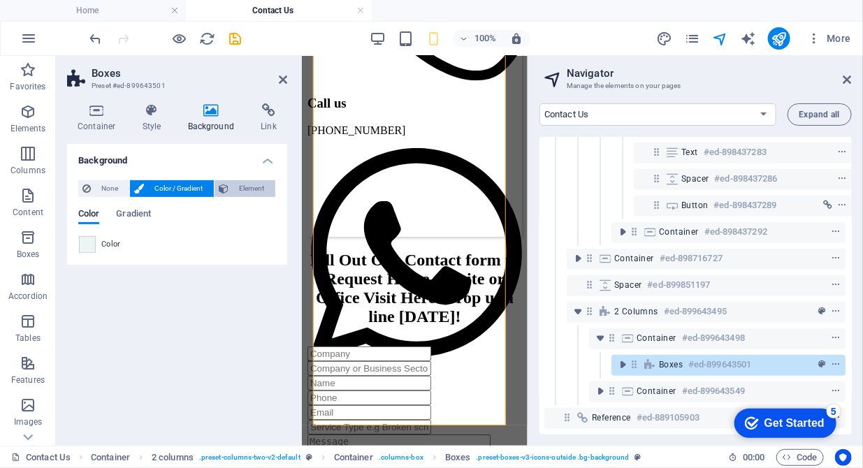
click at [238, 186] on span "Element" at bounding box center [252, 188] width 38 height 17
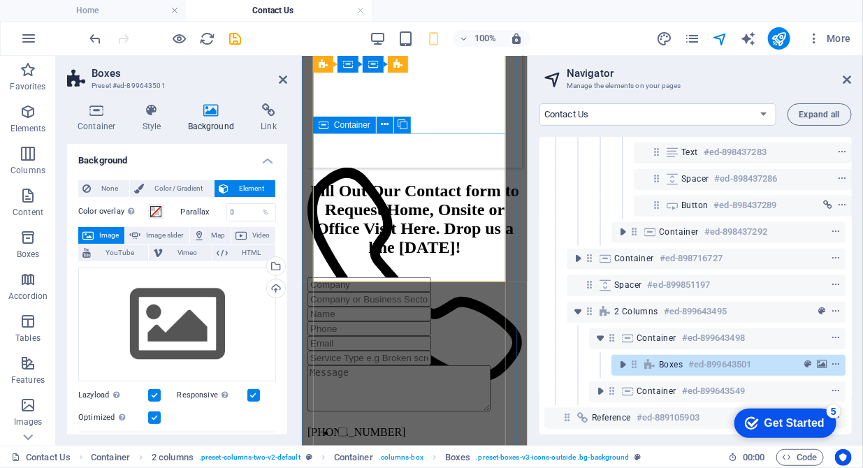
scroll to position [5896, 0]
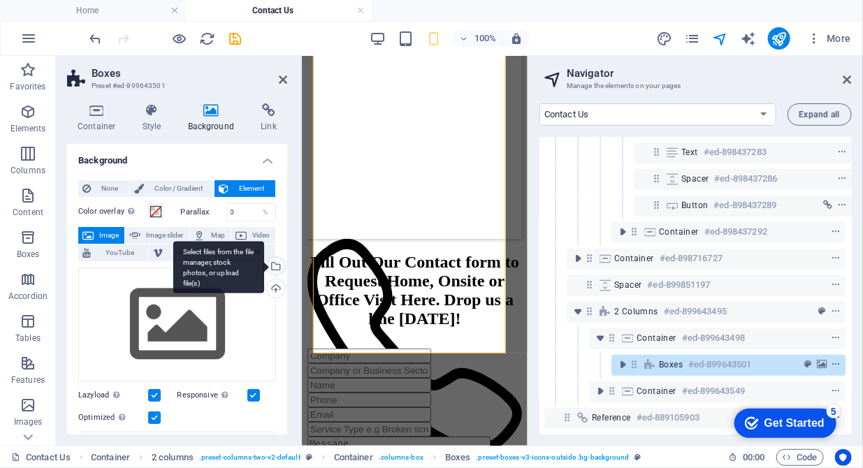
click at [272, 262] on div "Select files from the file manager, stock photos, or upload file(s)" at bounding box center [274, 267] width 21 height 21
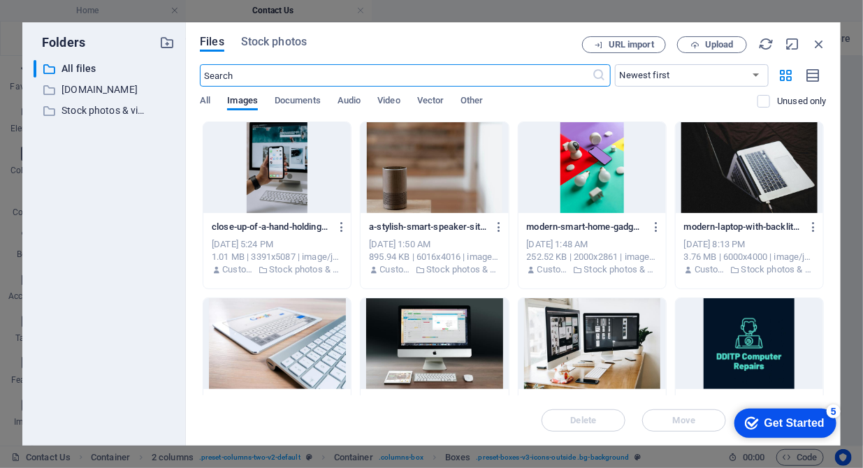
scroll to position [77, 0]
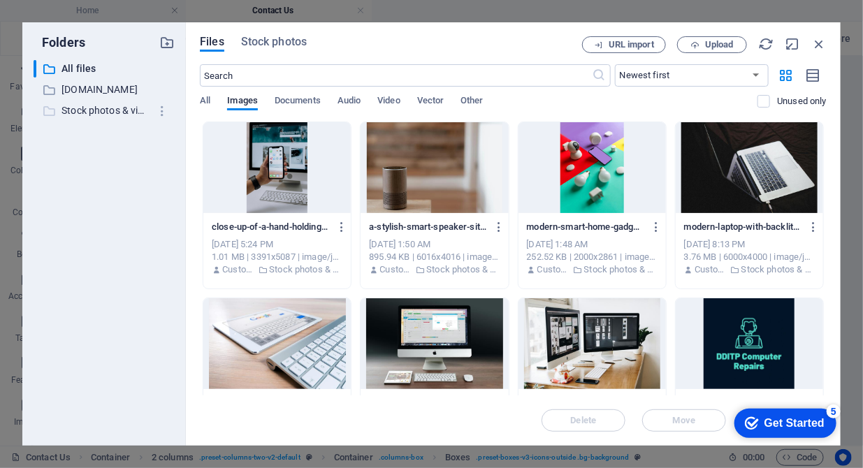
click at [106, 112] on p "Stock photos & videos" at bounding box center [104, 111] width 87 height 16
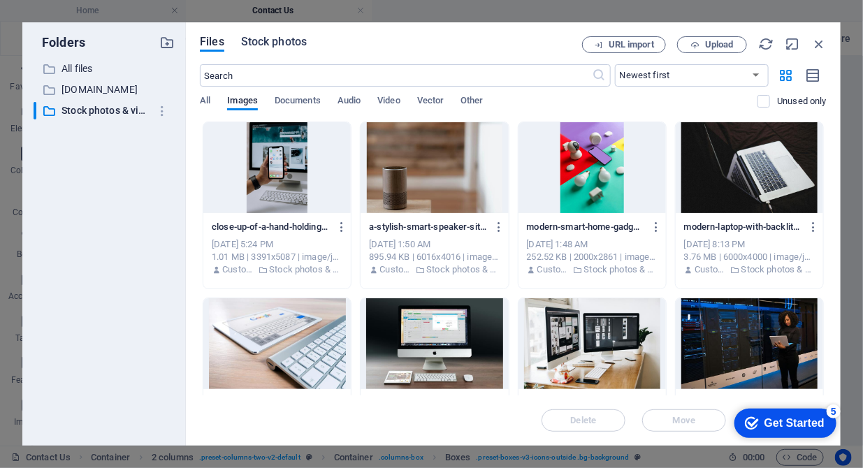
click at [268, 42] on span "Stock photos" at bounding box center [274, 42] width 66 height 17
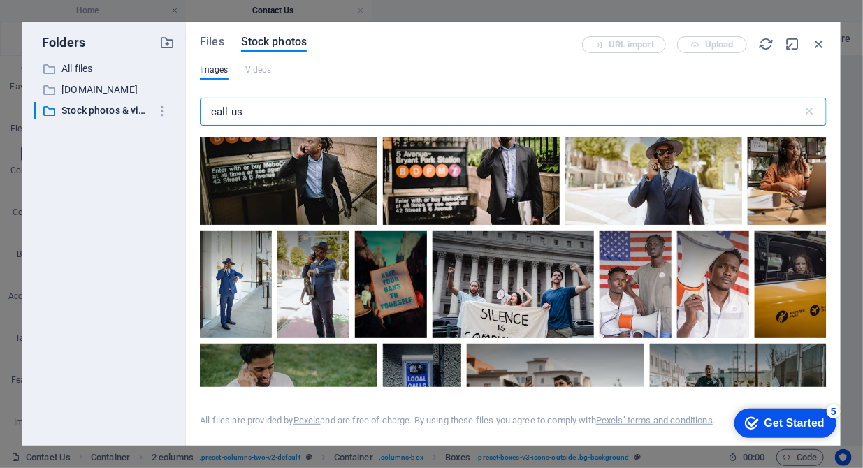
scroll to position [1286, 0]
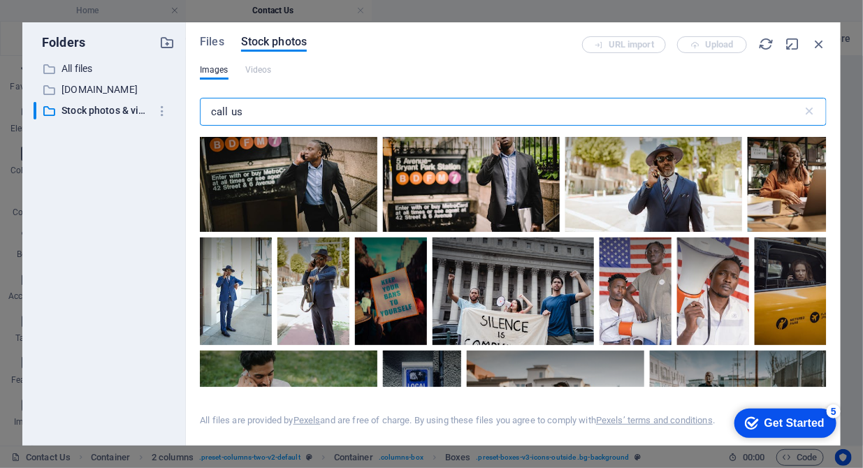
click at [299, 117] on input "call us" at bounding box center [501, 112] width 603 height 28
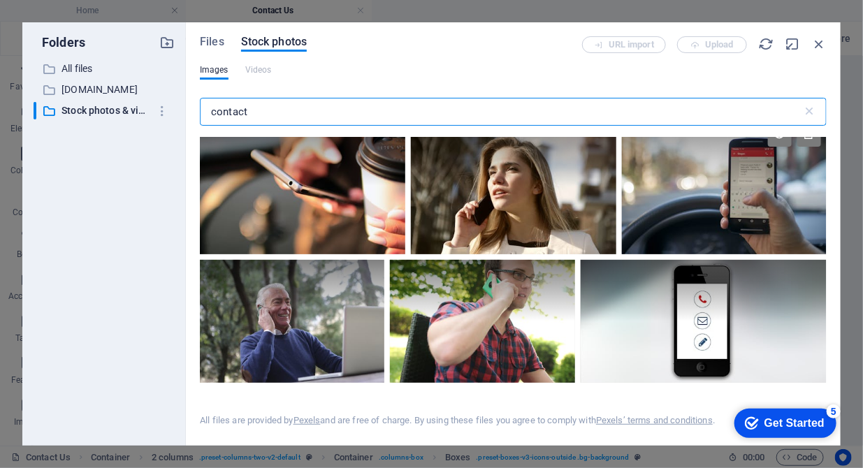
scroll to position [643, 0]
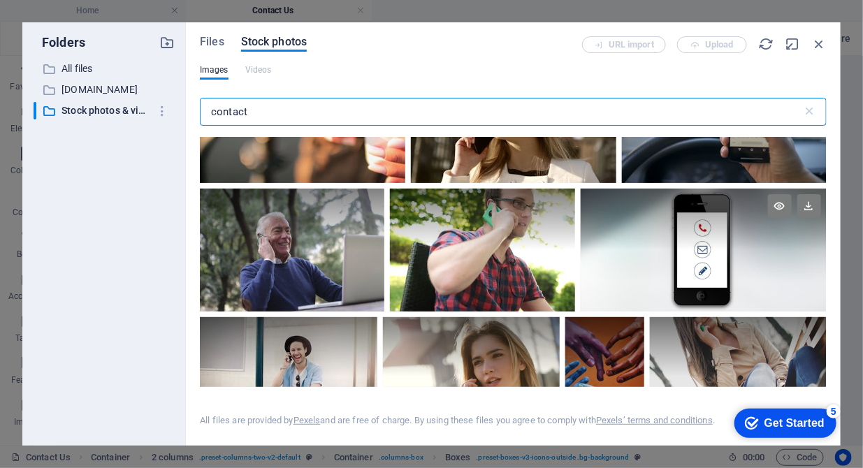
type input "contact"
click at [694, 247] on div at bounding box center [704, 250] width 246 height 123
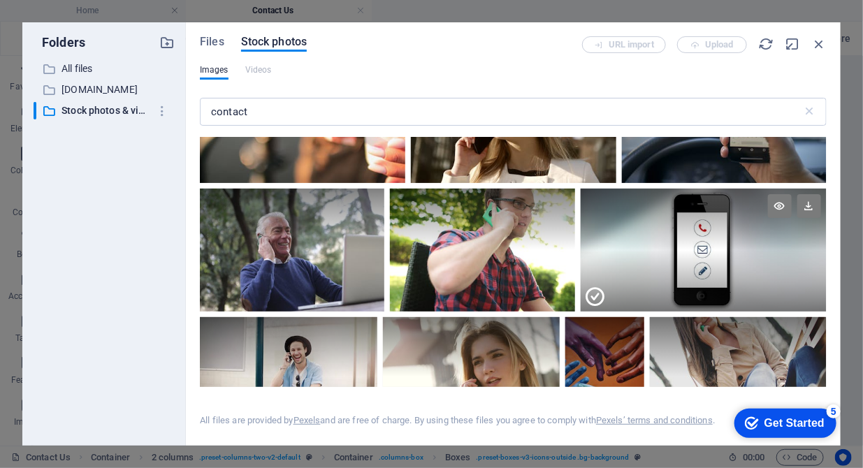
click at [694, 250] on div at bounding box center [704, 280] width 246 height 61
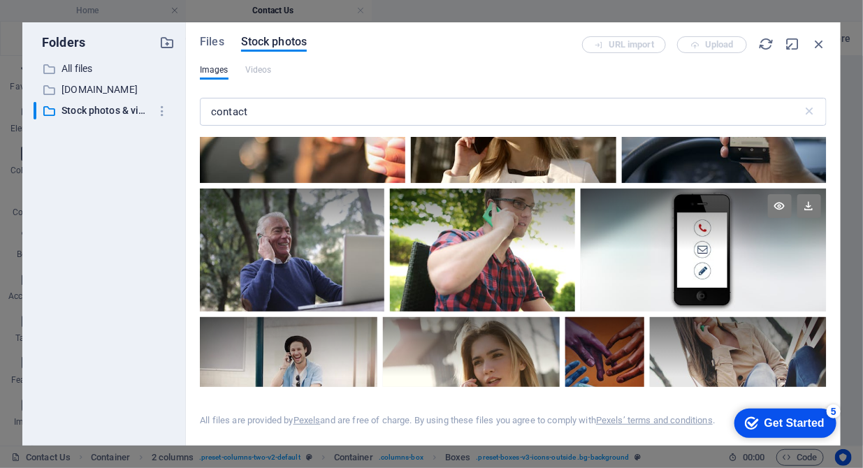
click at [694, 247] on div at bounding box center [704, 250] width 246 height 123
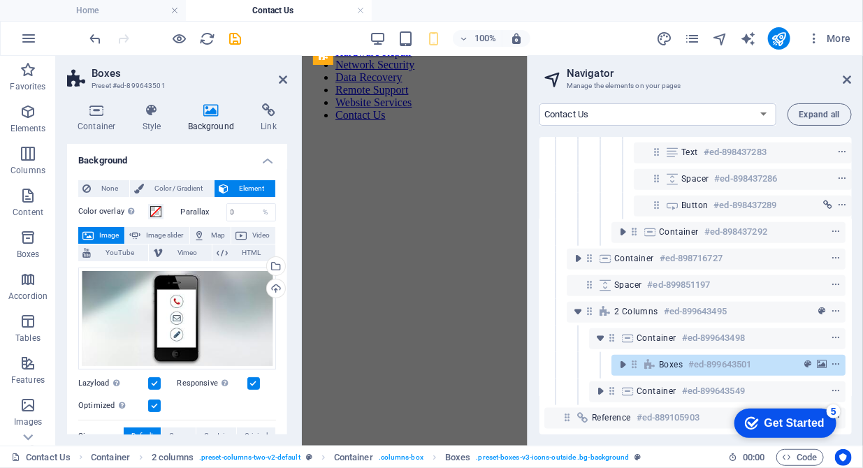
scroll to position [5814, 0]
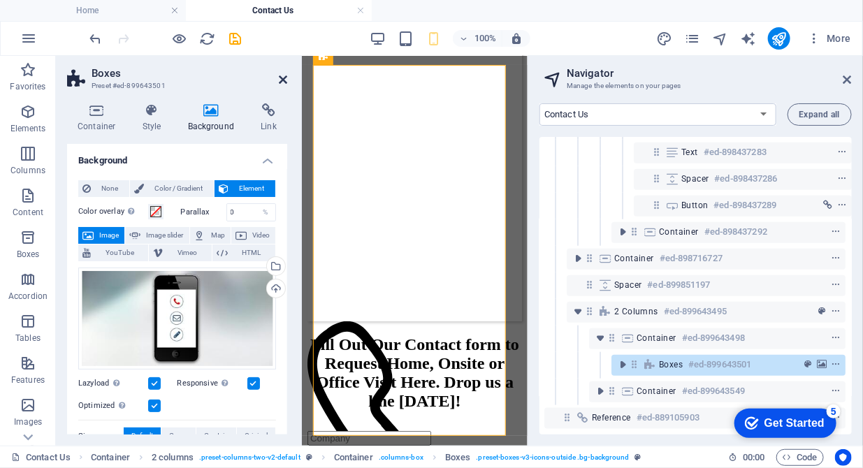
click at [286, 80] on icon at bounding box center [283, 79] width 8 height 11
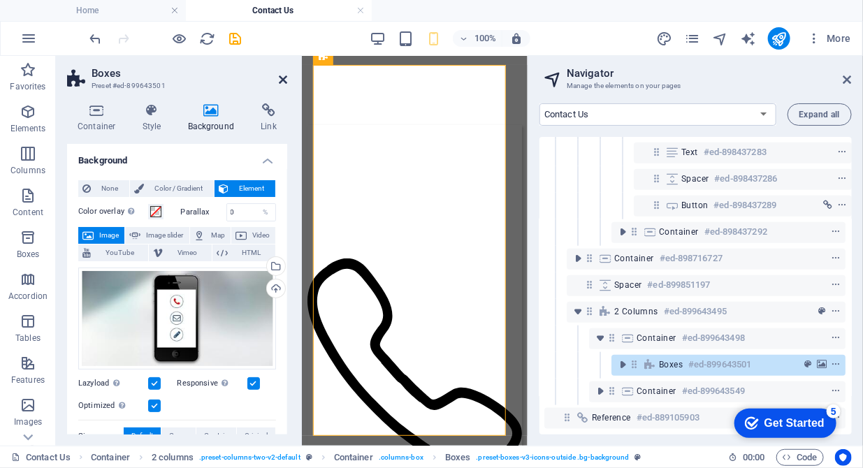
scroll to position [3074, 0]
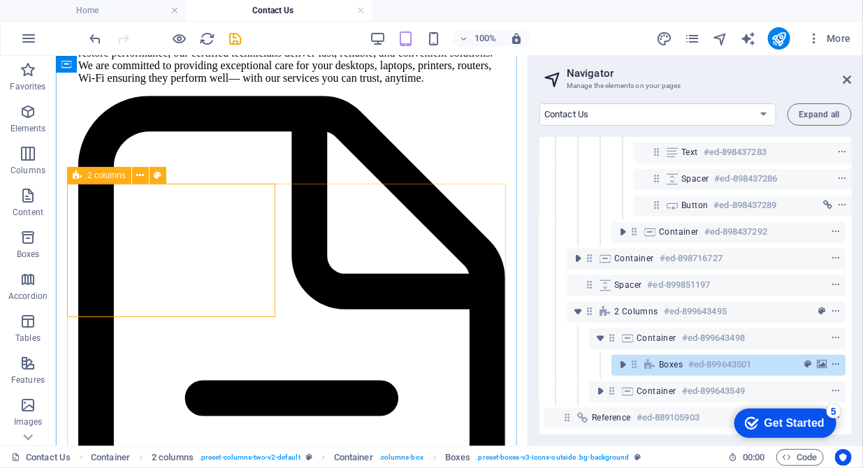
click at [92, 173] on span "2 columns" at bounding box center [106, 175] width 38 height 8
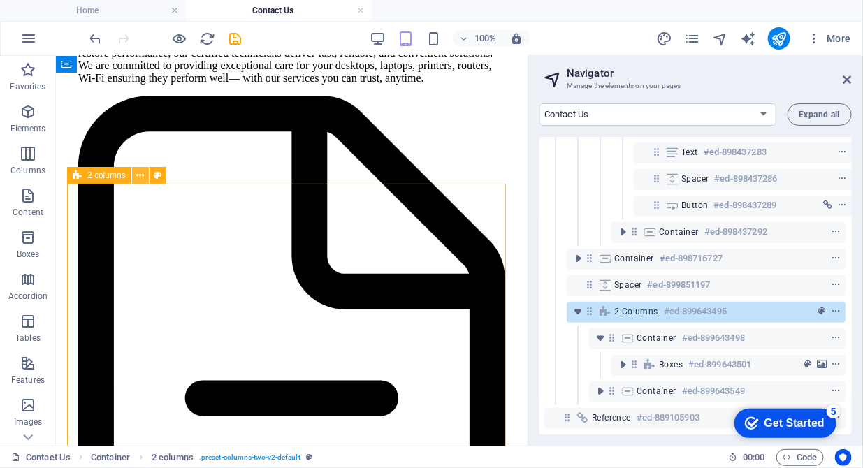
click at [145, 175] on button at bounding box center [140, 175] width 17 height 17
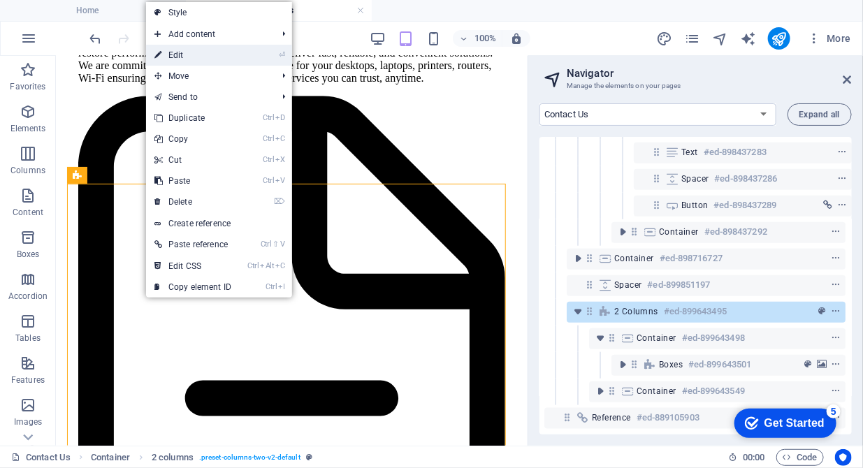
click at [181, 52] on link "⏎ Edit" at bounding box center [193, 55] width 94 height 21
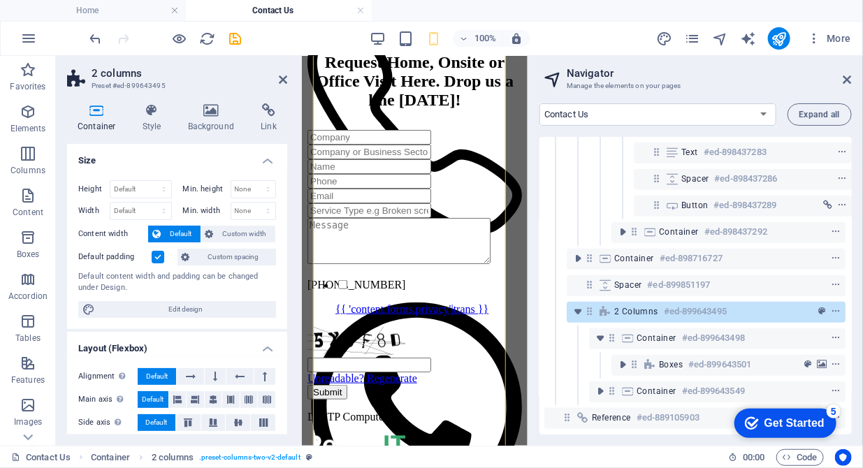
scroll to position [6115, 0]
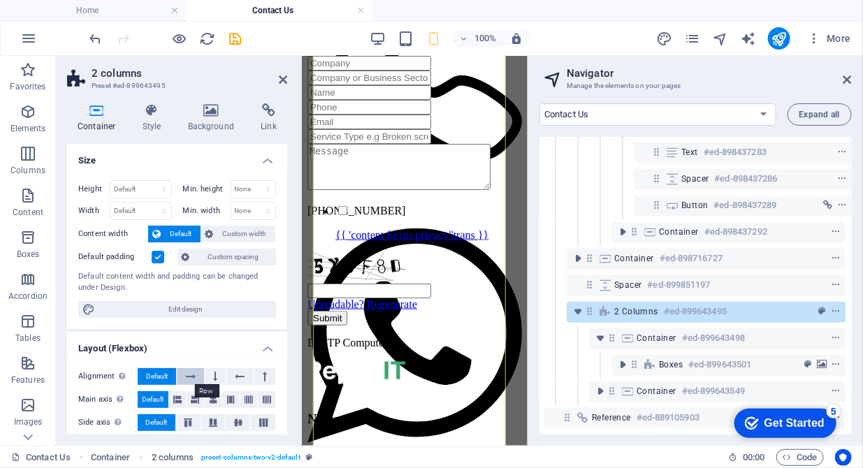
click at [189, 374] on icon at bounding box center [191, 376] width 10 height 17
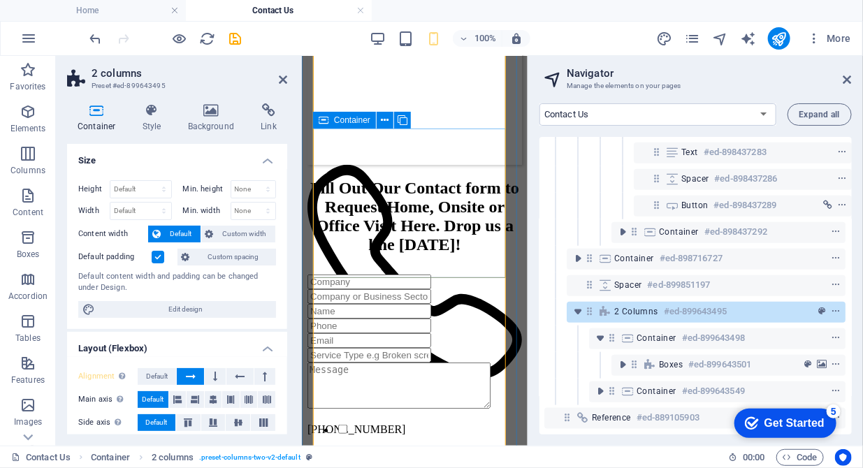
scroll to position [5757, 0]
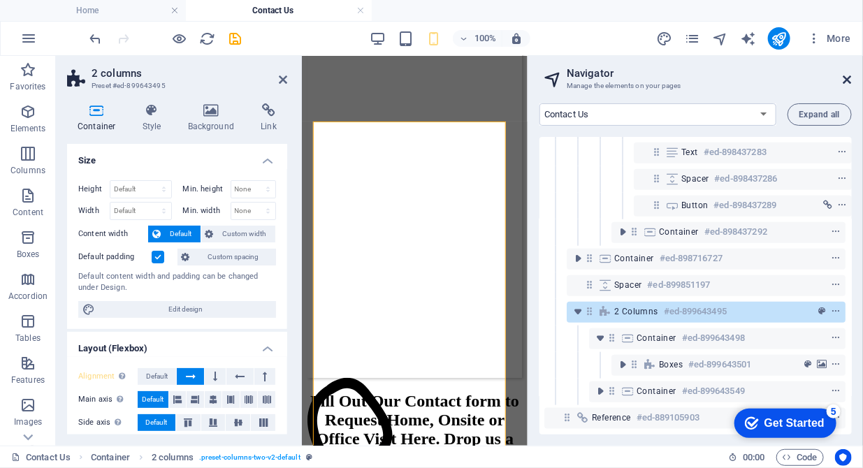
click at [846, 82] on icon at bounding box center [847, 79] width 8 height 11
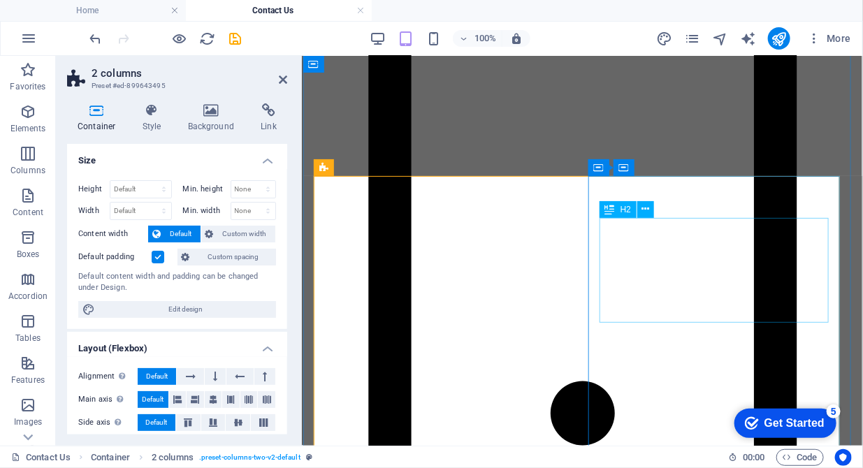
scroll to position [2573, 0]
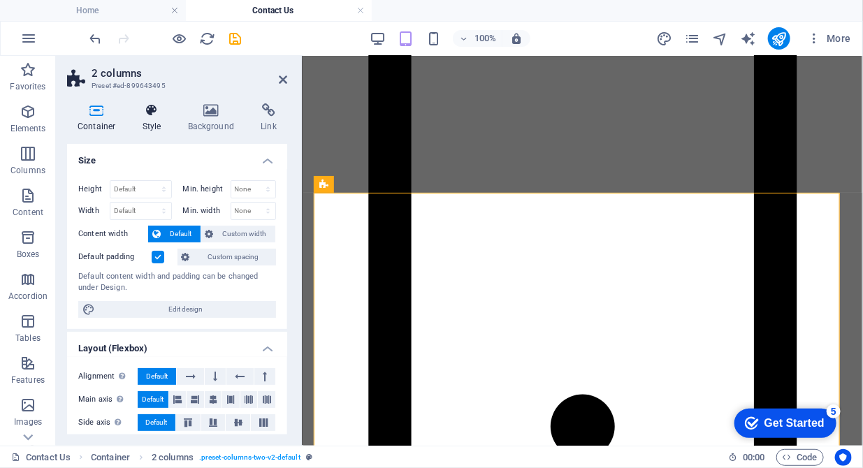
click at [147, 119] on h4 "Style" at bounding box center [154, 117] width 45 height 29
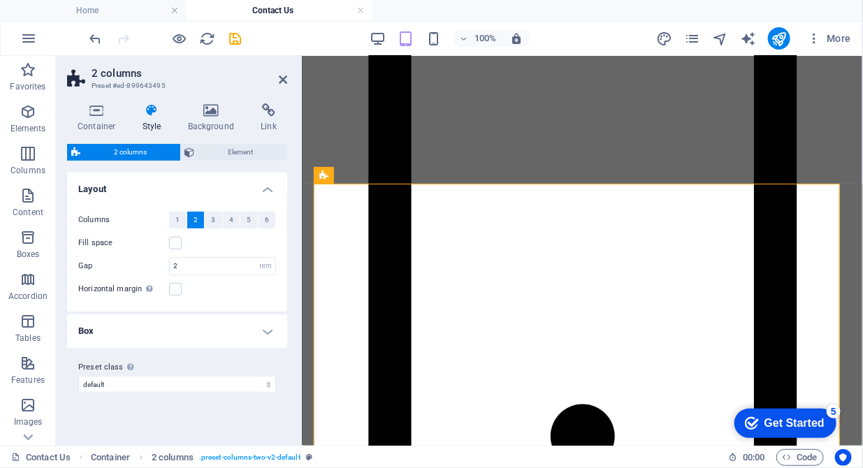
scroll to position [2587, 0]
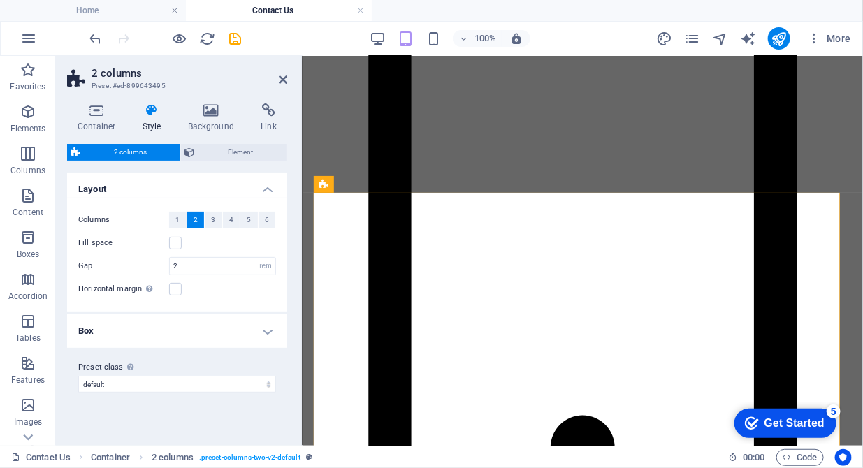
click at [262, 328] on h4 "Box" at bounding box center [177, 331] width 220 height 34
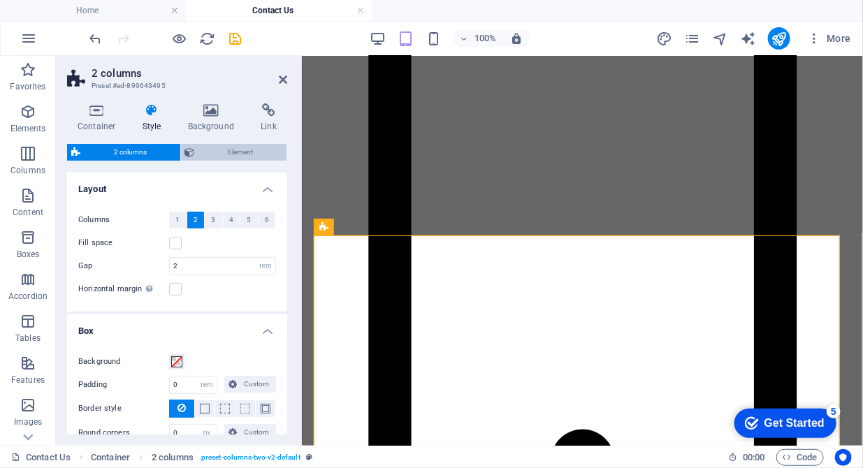
scroll to position [2552, 0]
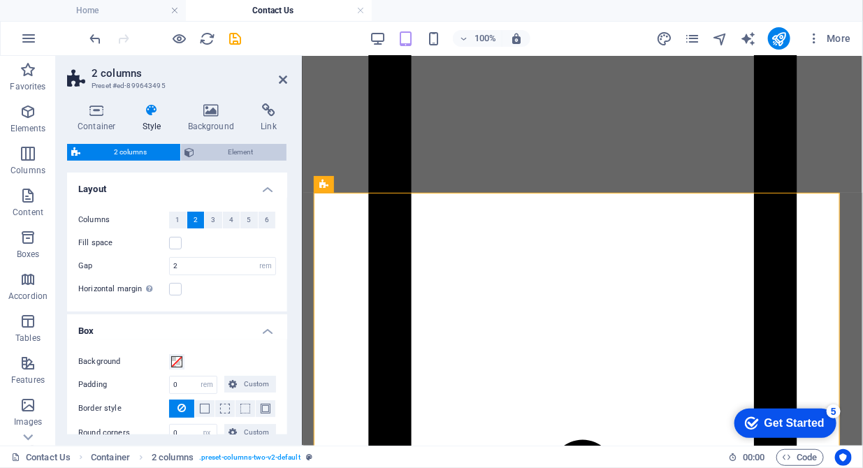
click at [250, 152] on span "Element" at bounding box center [241, 152] width 84 height 17
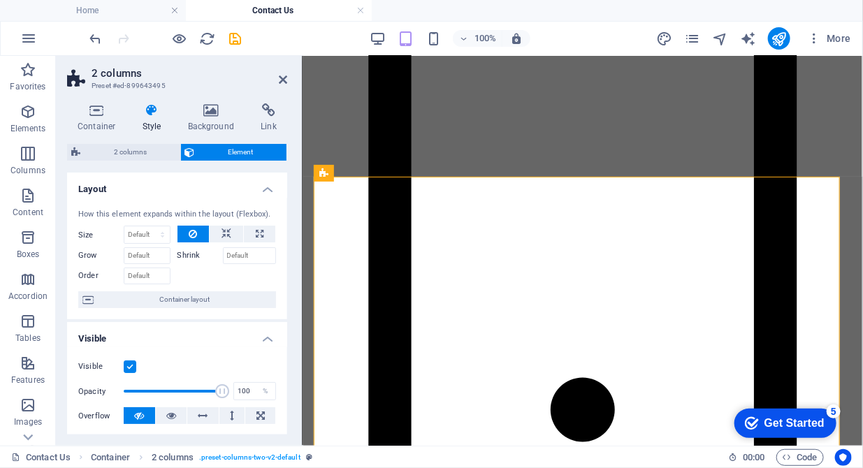
scroll to position [2572, 0]
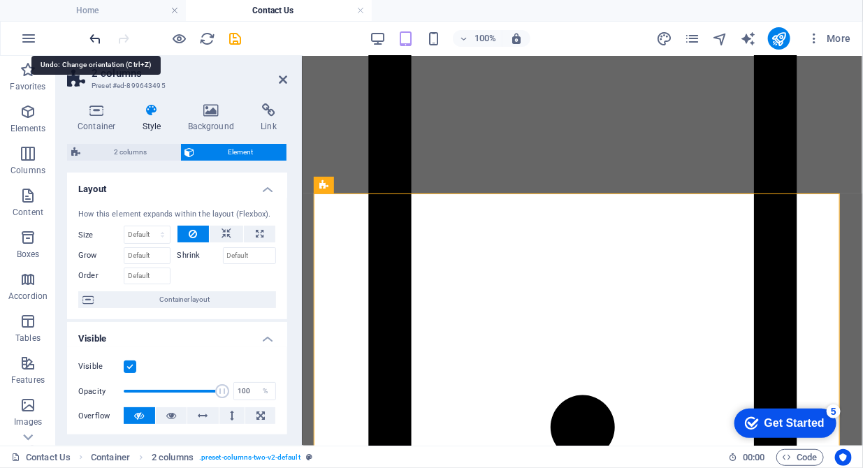
click at [94, 41] on icon "undo" at bounding box center [96, 39] width 16 height 16
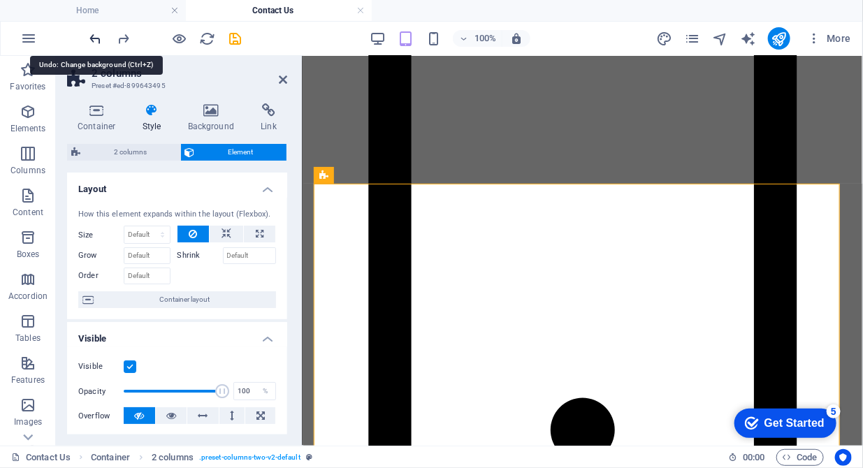
click at [94, 41] on icon "undo" at bounding box center [96, 39] width 16 height 16
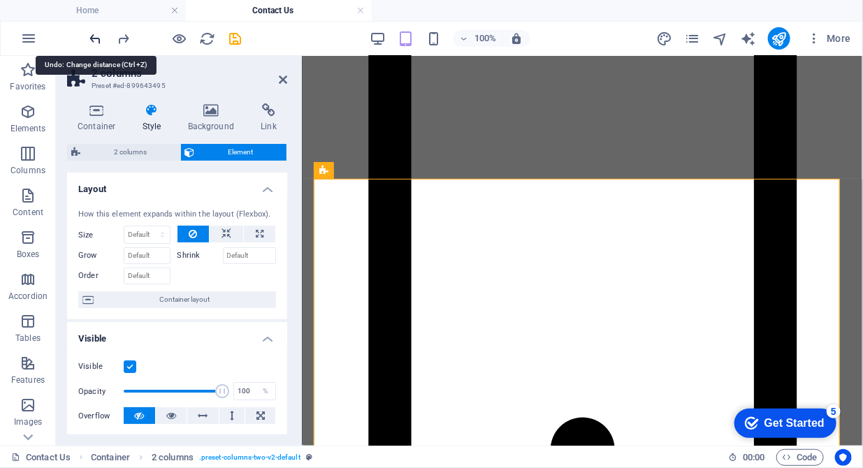
scroll to position [2587, 0]
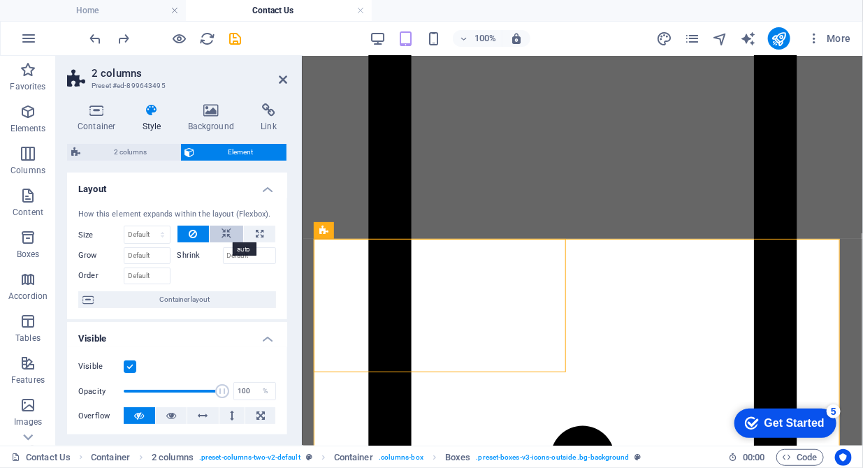
scroll to position [2551, 0]
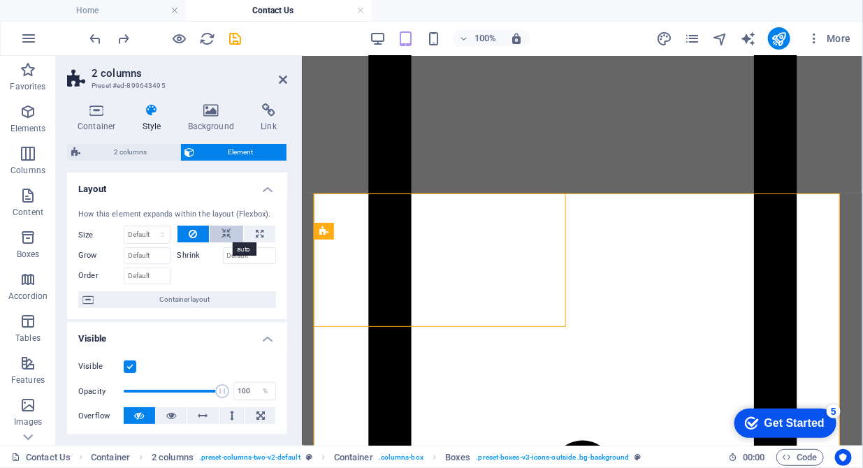
click at [228, 233] on icon at bounding box center [226, 234] width 10 height 17
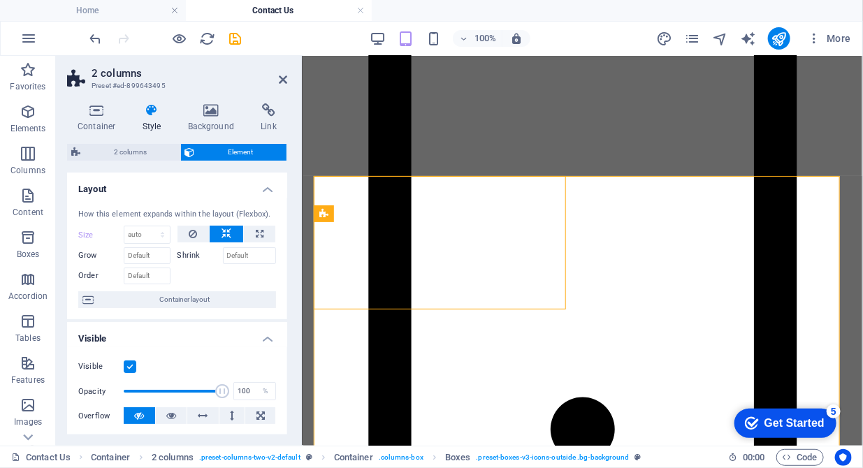
scroll to position [2572, 0]
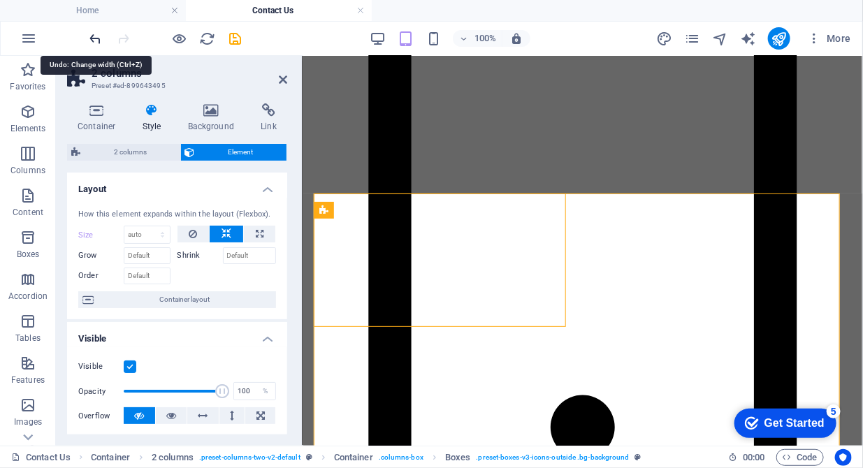
click at [101, 36] on icon "undo" at bounding box center [96, 39] width 16 height 16
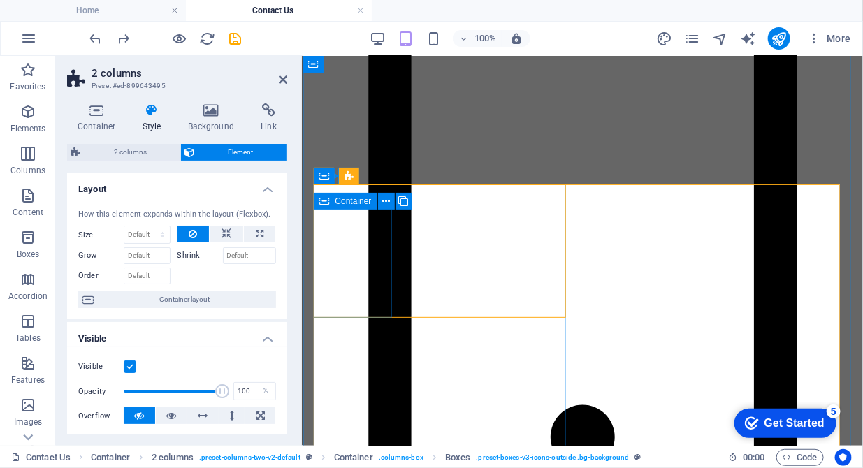
scroll to position [2587, 0]
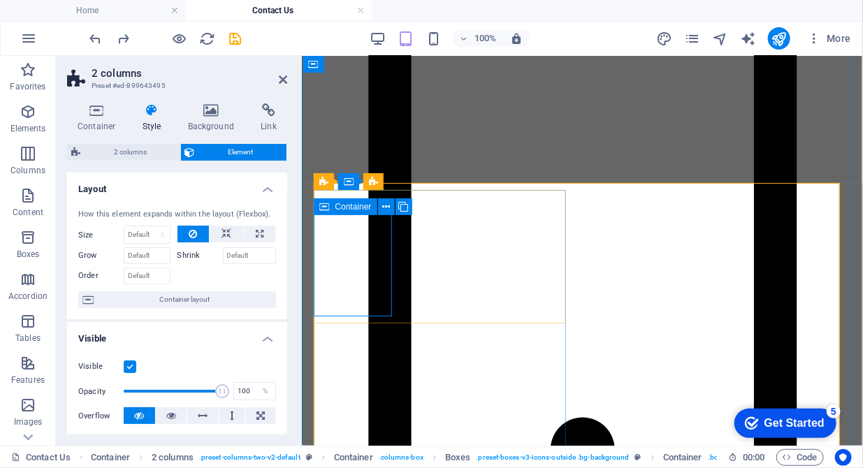
scroll to position [2597, 0]
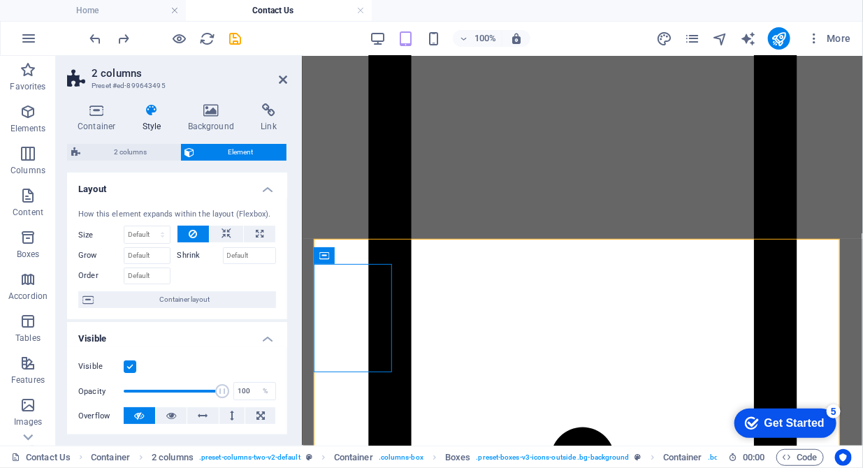
scroll to position [2551, 0]
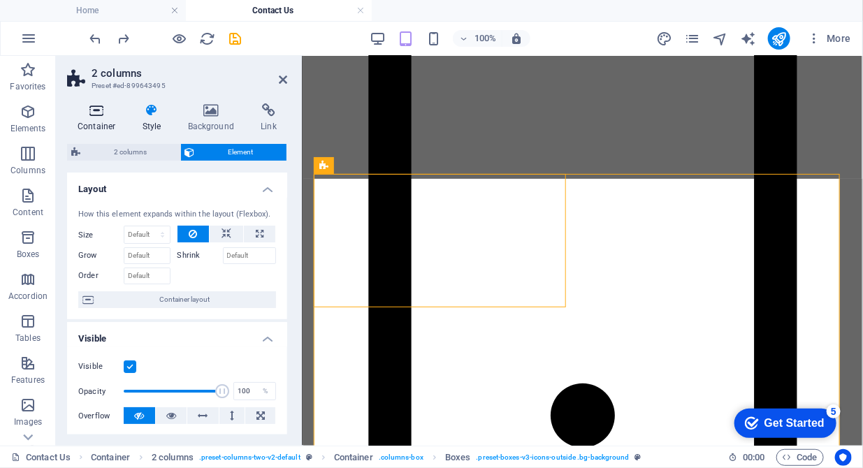
scroll to position [2572, 0]
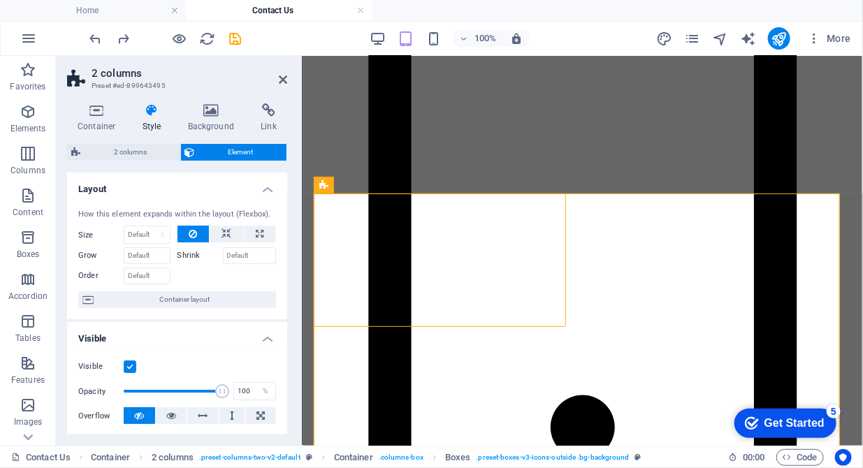
click at [153, 126] on h4 "Style" at bounding box center [154, 117] width 45 height 29
click at [148, 119] on h4 "Style" at bounding box center [154, 117] width 45 height 29
click at [121, 151] on span "2 columns" at bounding box center [131, 152] width 92 height 17
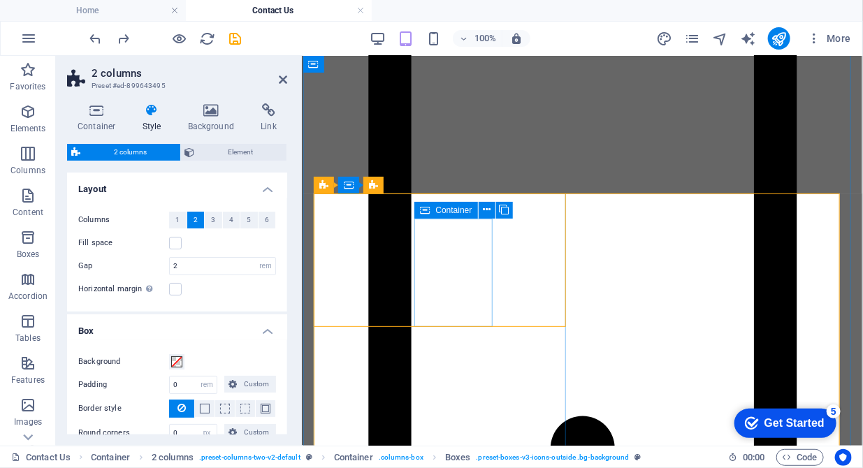
click at [430, 212] on div "Container" at bounding box center [445, 210] width 63 height 17
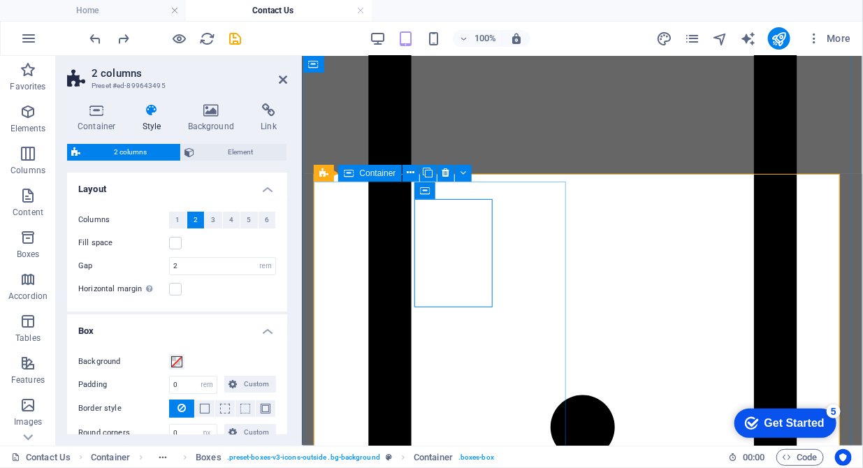
scroll to position [2572, 0]
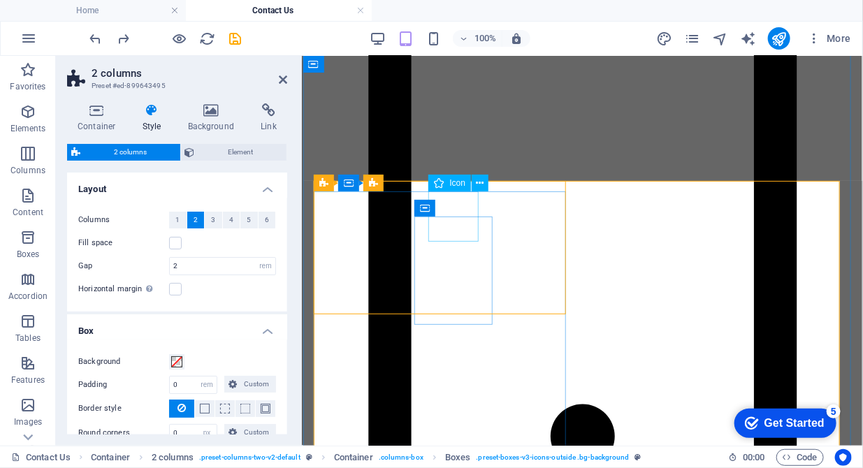
scroll to position [2587, 0]
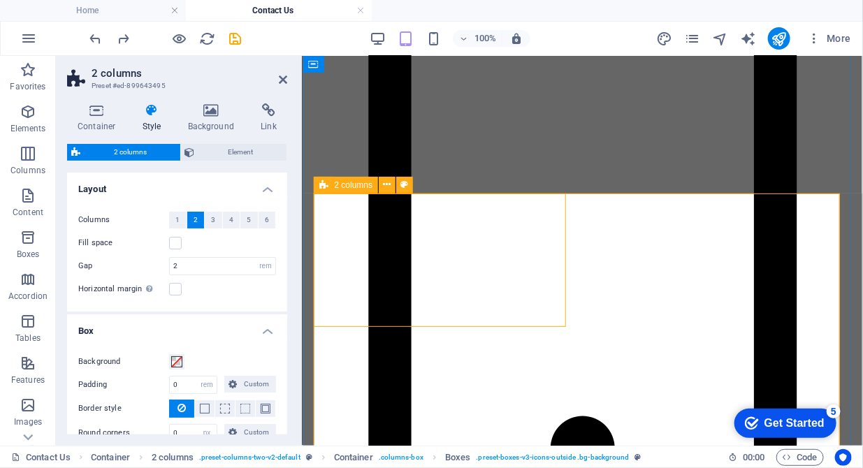
click at [323, 182] on icon at bounding box center [323, 185] width 9 height 17
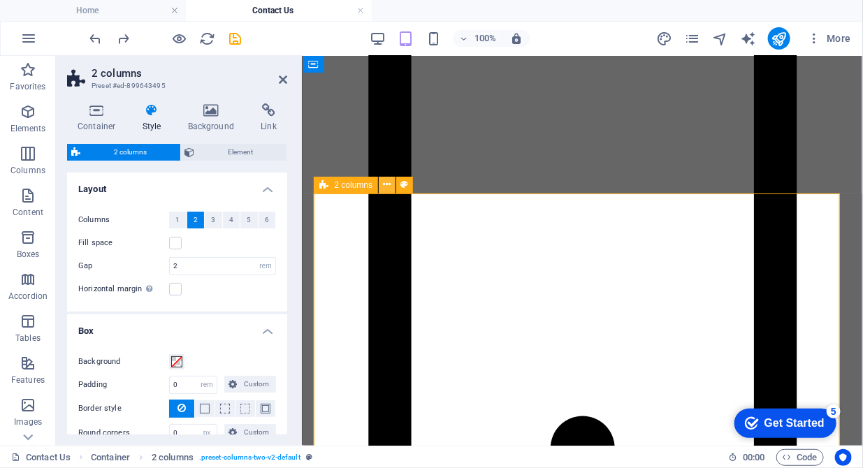
click at [389, 185] on icon at bounding box center [388, 184] width 8 height 15
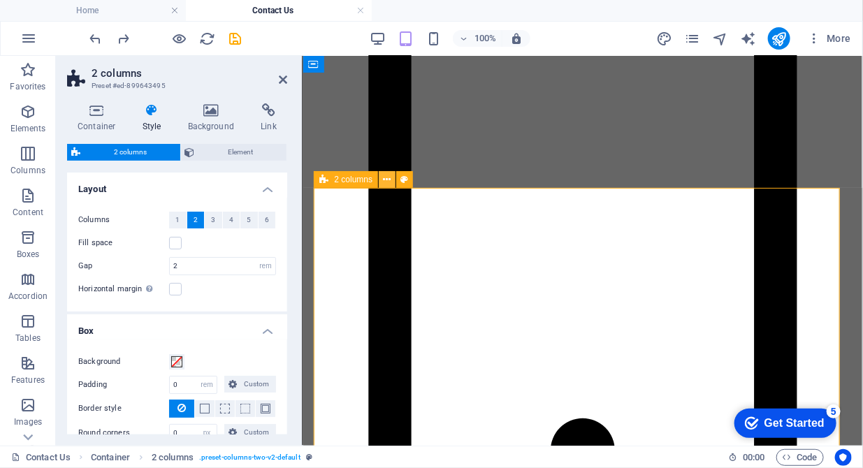
scroll to position [2597, 0]
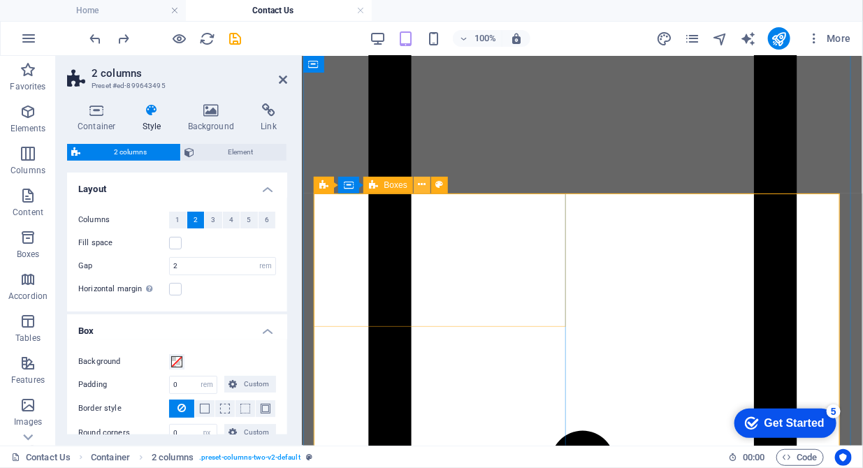
click at [421, 186] on icon at bounding box center [422, 184] width 8 height 15
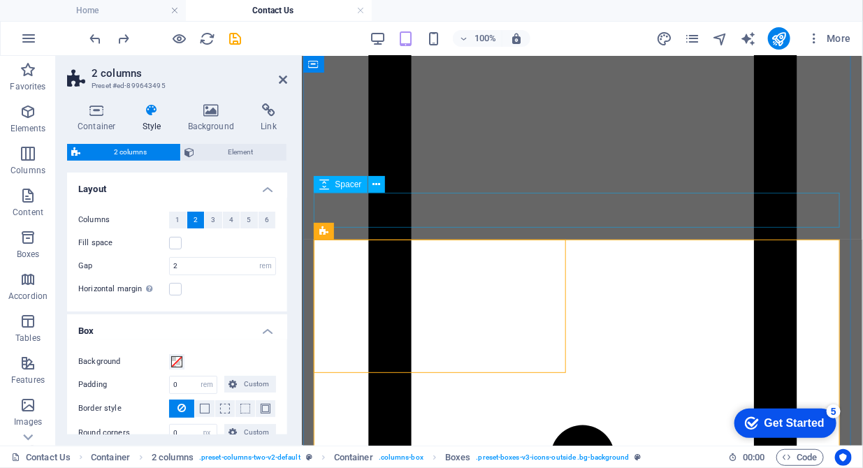
scroll to position [2551, 0]
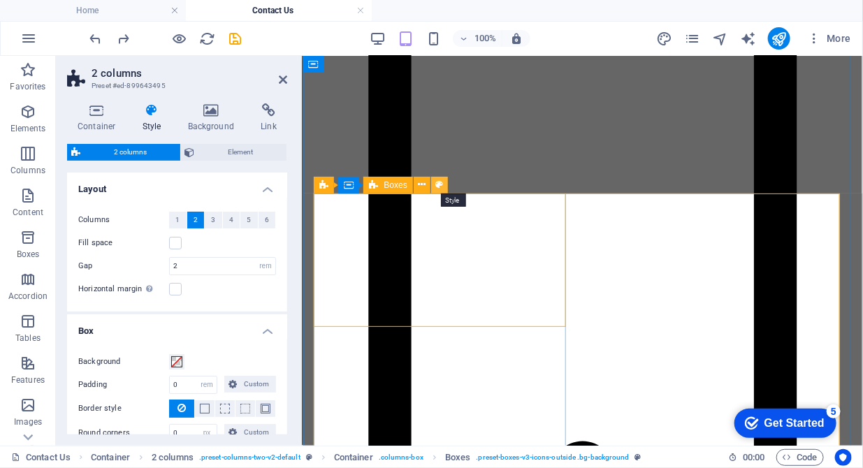
click at [437, 181] on icon at bounding box center [439, 184] width 8 height 15
select select "rem"
select select "preset-boxes-v3-icons-outside"
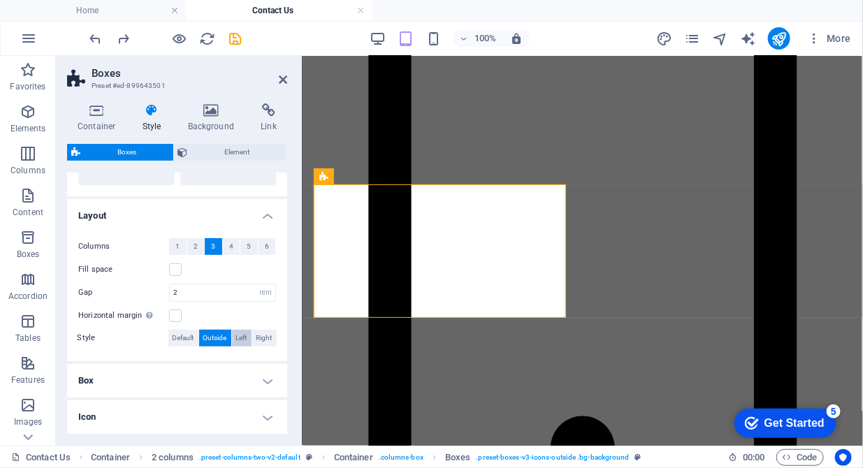
scroll to position [2597, 0]
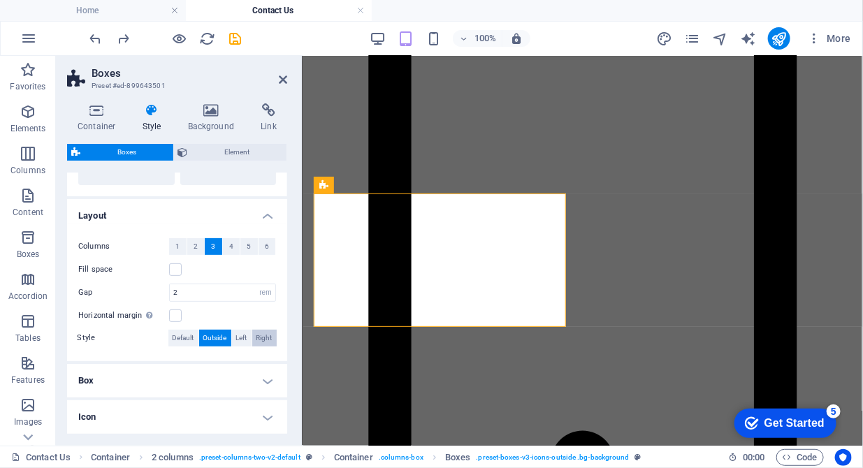
click at [270, 334] on span "Right" at bounding box center [264, 338] width 16 height 17
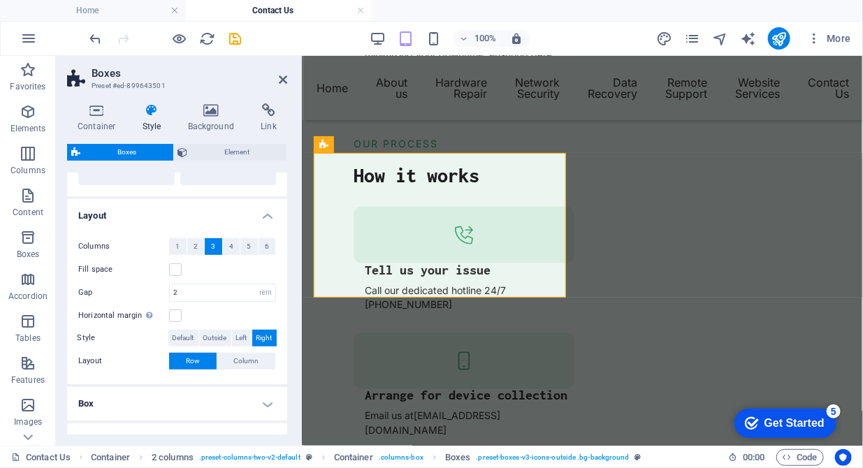
scroll to position [2623, 0]
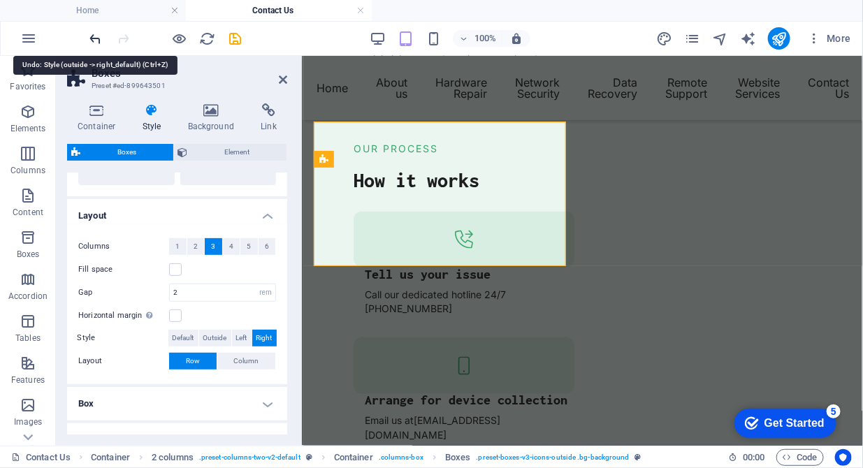
click at [101, 40] on icon "undo" at bounding box center [96, 39] width 16 height 16
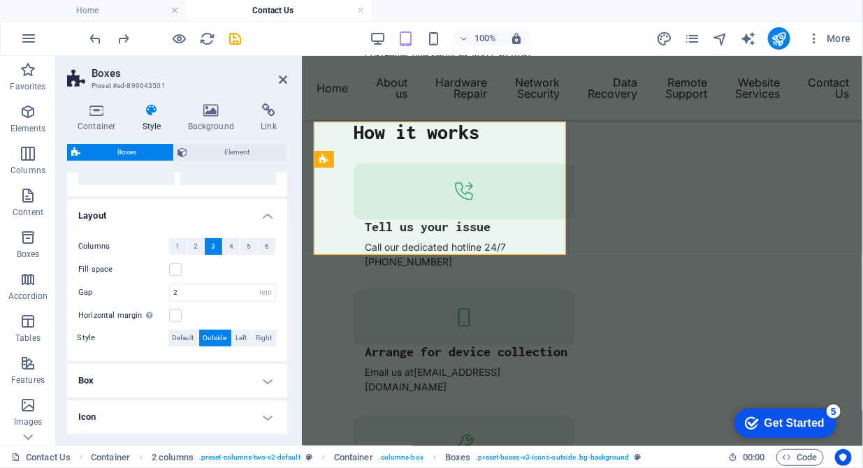
click at [192, 384] on h4 "Box" at bounding box center [177, 381] width 220 height 34
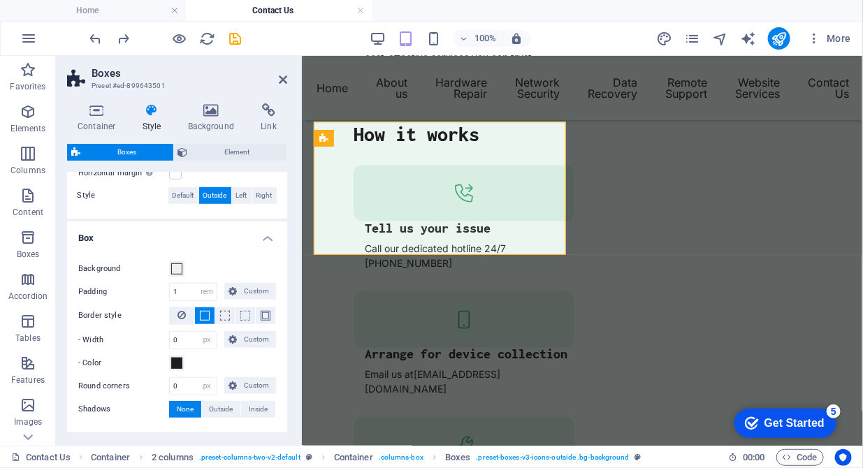
scroll to position [357, 0]
click at [179, 269] on span at bounding box center [176, 268] width 11 height 11
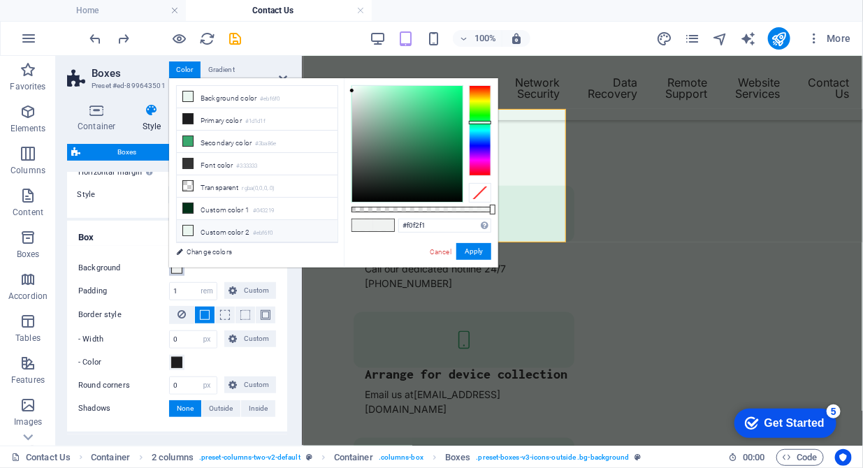
scroll to position [2658, 0]
click at [187, 226] on icon at bounding box center [188, 231] width 10 height 10
type input "#ebf6f0"
click at [477, 254] on button "Apply" at bounding box center [473, 251] width 35 height 17
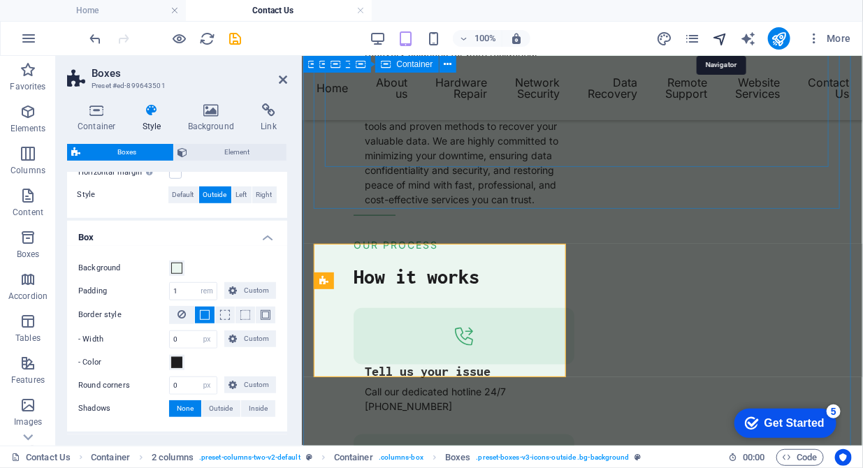
scroll to position [2501, 0]
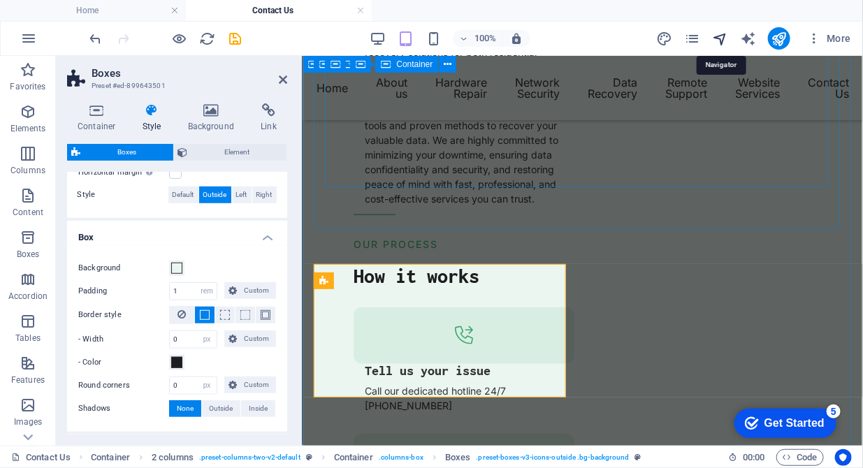
click at [718, 41] on icon "navigator" at bounding box center [720, 39] width 16 height 16
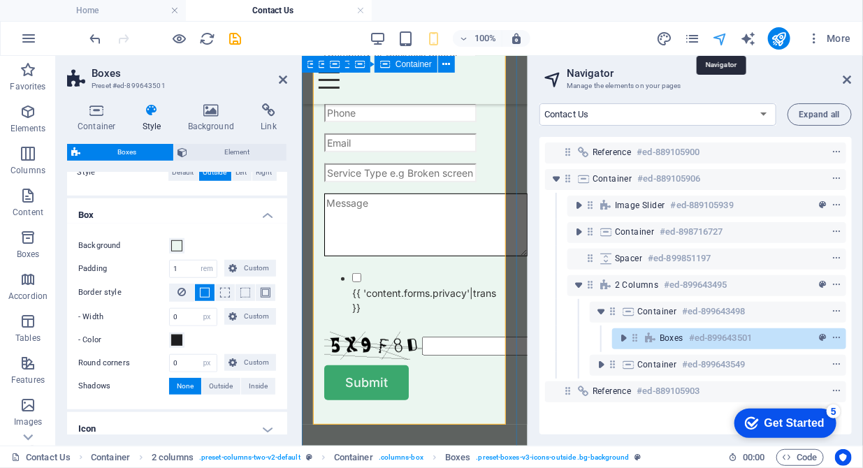
scroll to position [335, 0]
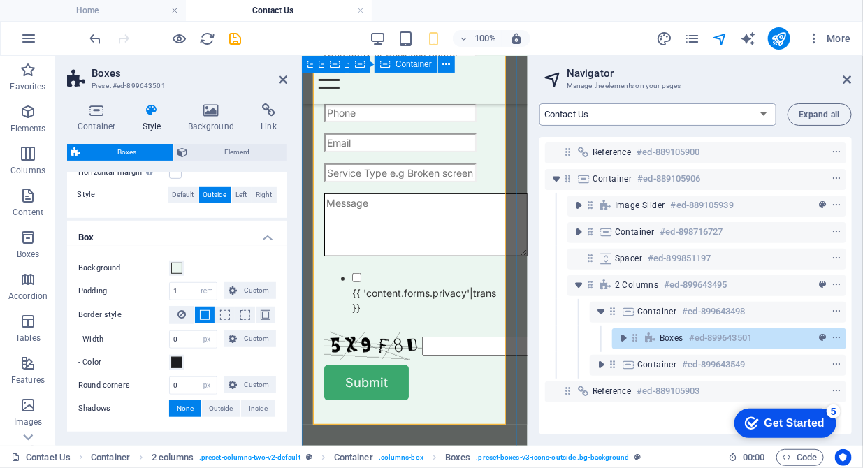
click at [747, 116] on select "Home About us Hardware Repair Network Security Data Recovery Remote Support Web…" at bounding box center [657, 114] width 237 height 22
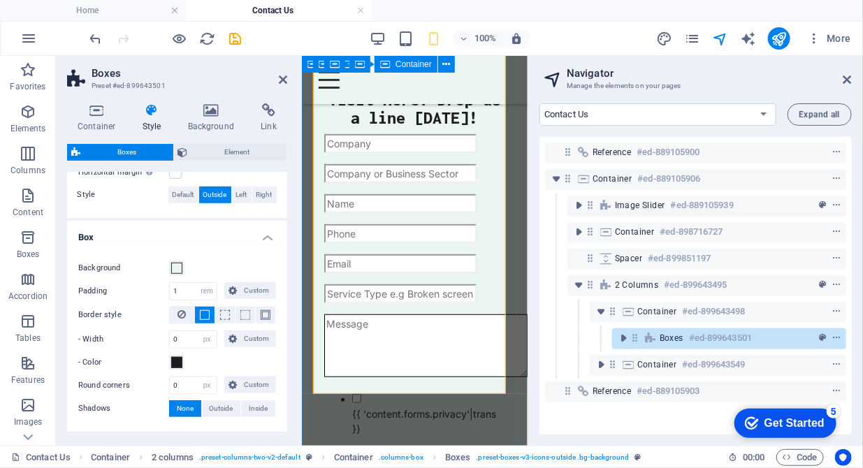
scroll to position [5924, 0]
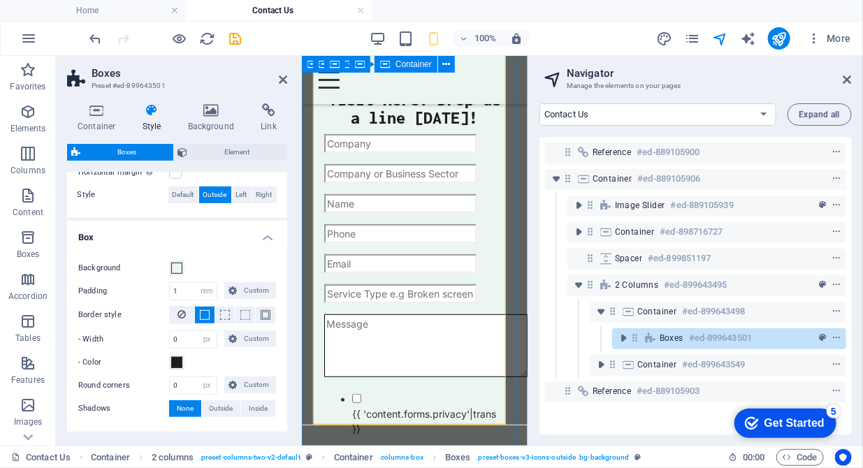
select select "16784488-en"
click at [539, 103] on select "Home About us Hardware Repair Network Security Data Recovery Remote Support Web…" at bounding box center [657, 114] width 237 height 22
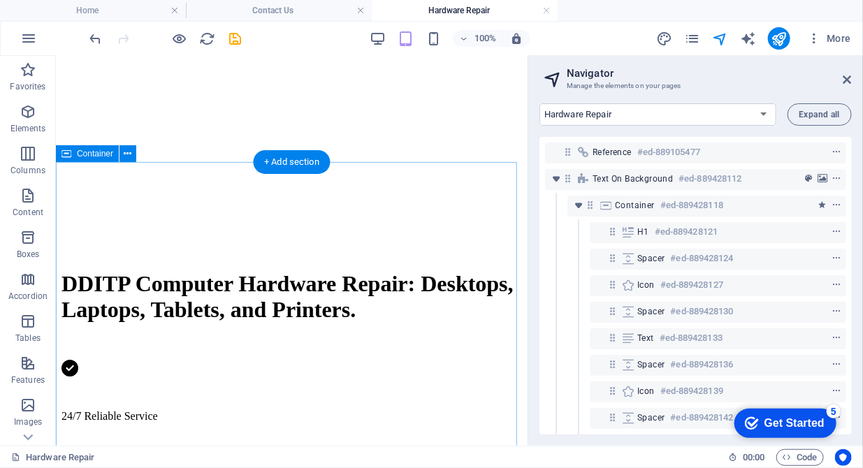
scroll to position [714, 0]
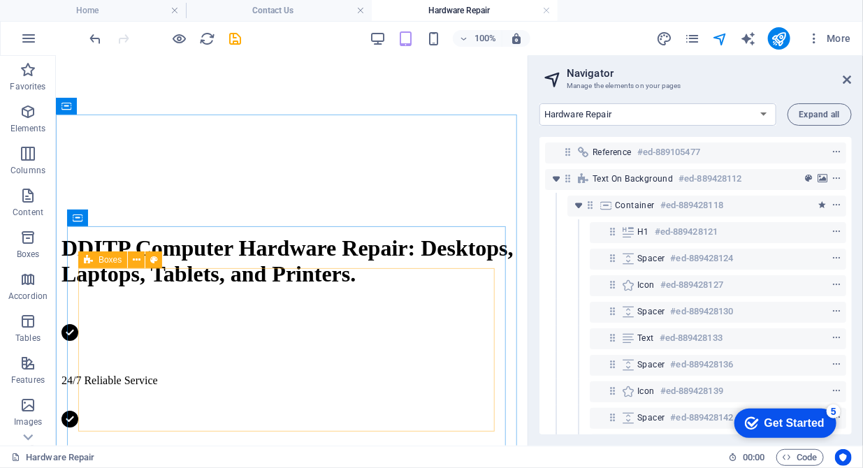
click at [108, 263] on span "Boxes" at bounding box center [110, 260] width 23 height 8
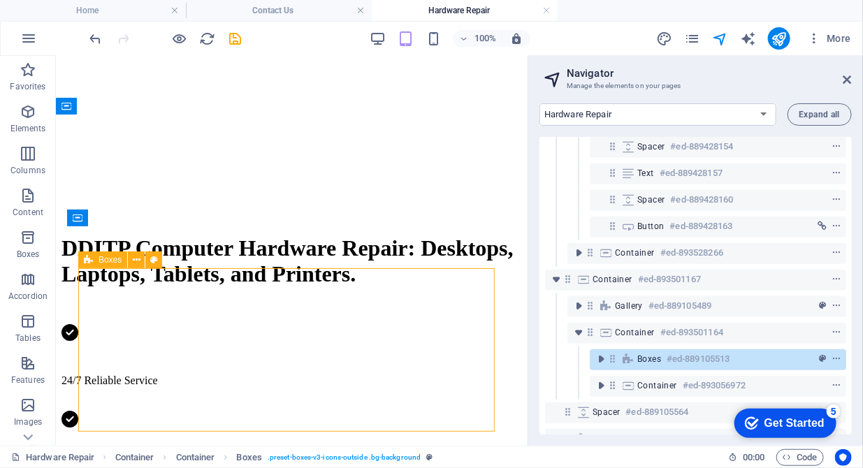
scroll to position [408, 0]
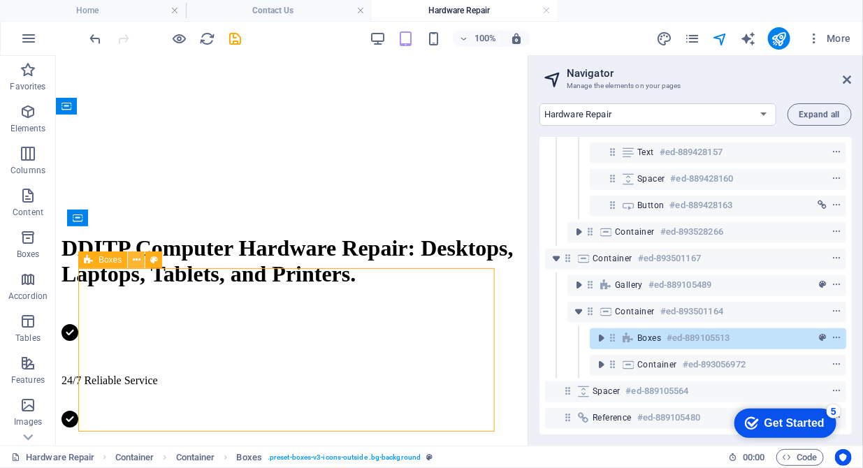
click at [139, 259] on icon at bounding box center [137, 260] width 8 height 15
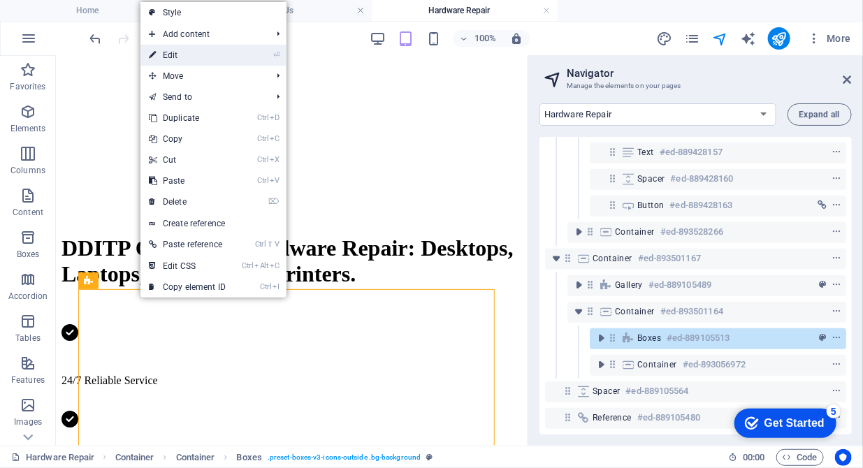
click at [177, 56] on link "⏎ Edit" at bounding box center [187, 55] width 94 height 21
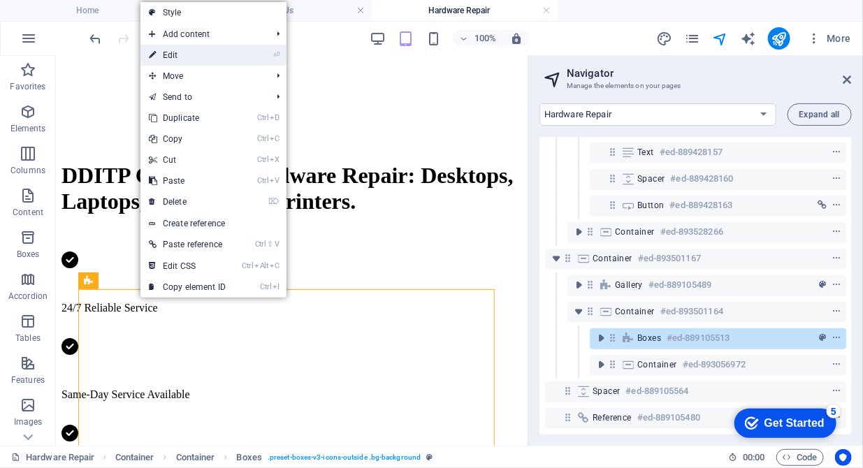
select select "px"
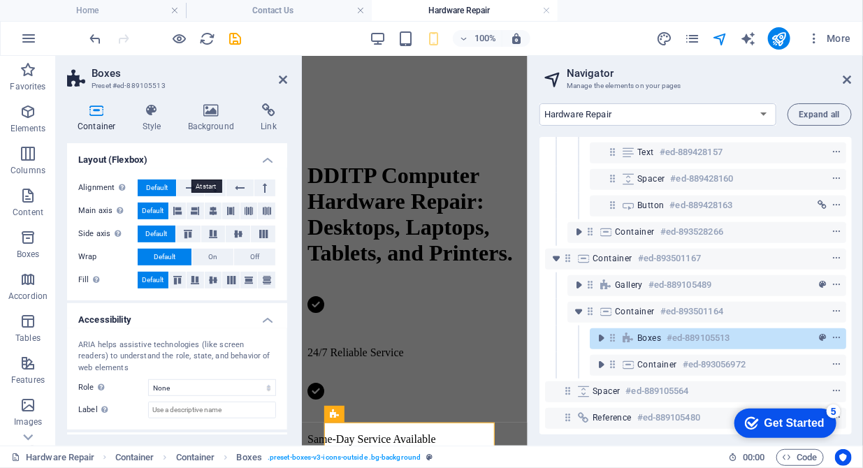
scroll to position [179, 0]
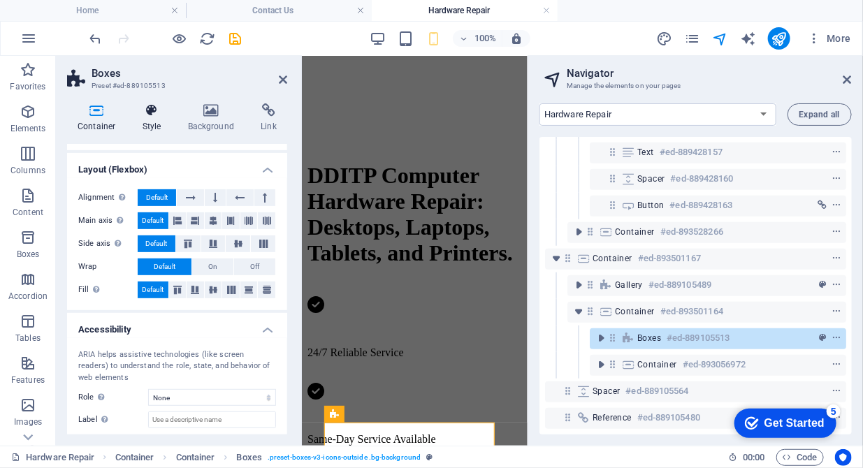
click at [154, 122] on h4 "Style" at bounding box center [154, 117] width 45 height 29
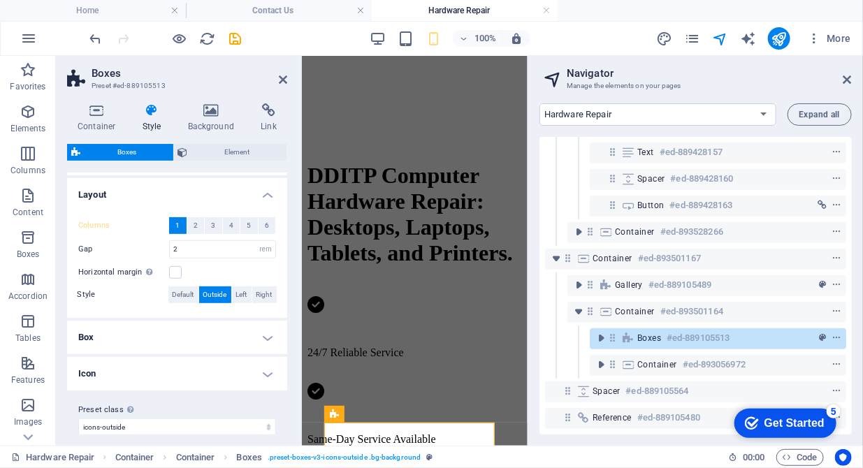
scroll to position [246, 0]
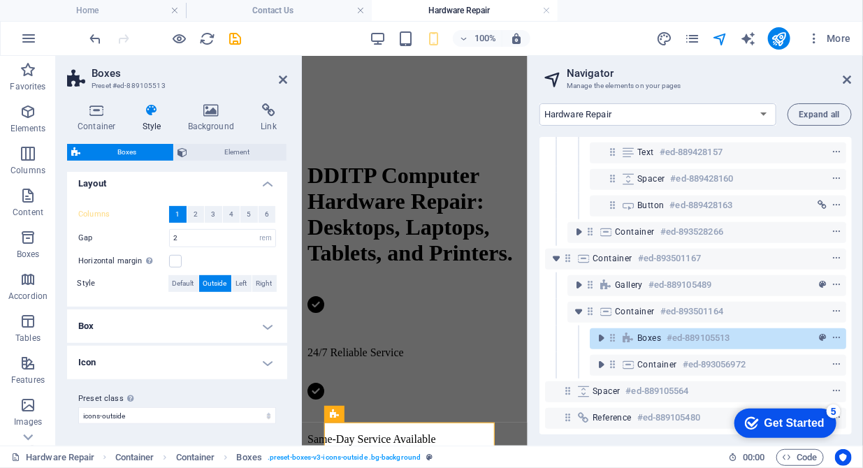
click at [254, 319] on h4 "Box" at bounding box center [177, 327] width 220 height 34
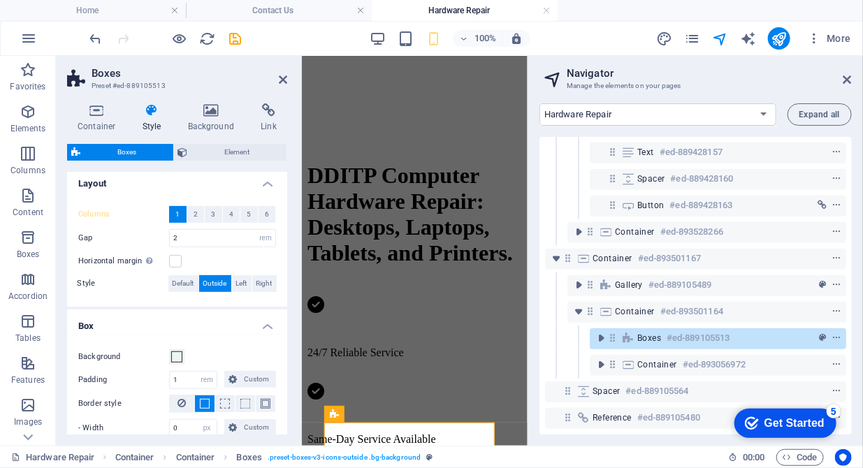
scroll to position [388, 0]
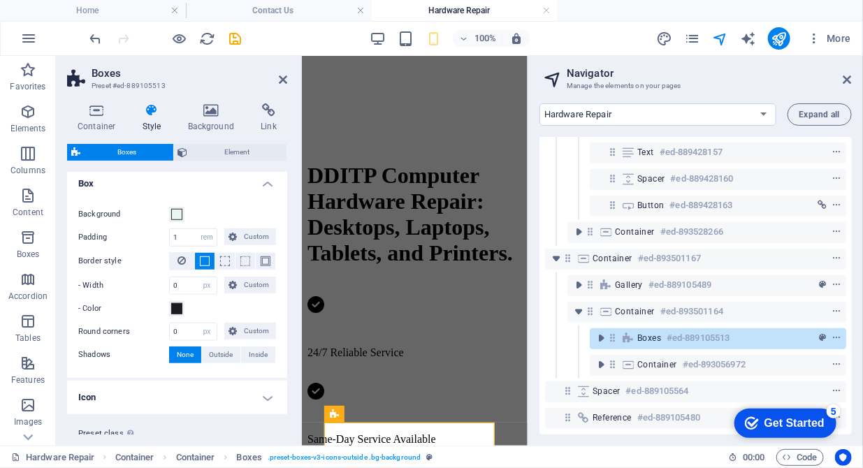
click at [277, 73] on h2 "Boxes" at bounding box center [190, 73] width 196 height 13
click at [284, 75] on icon at bounding box center [283, 79] width 8 height 11
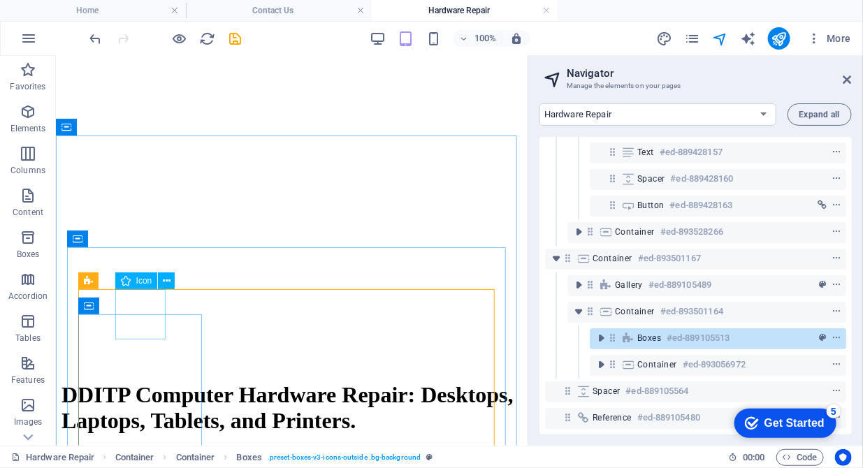
click at [141, 284] on span "Icon" at bounding box center [144, 281] width 16 height 8
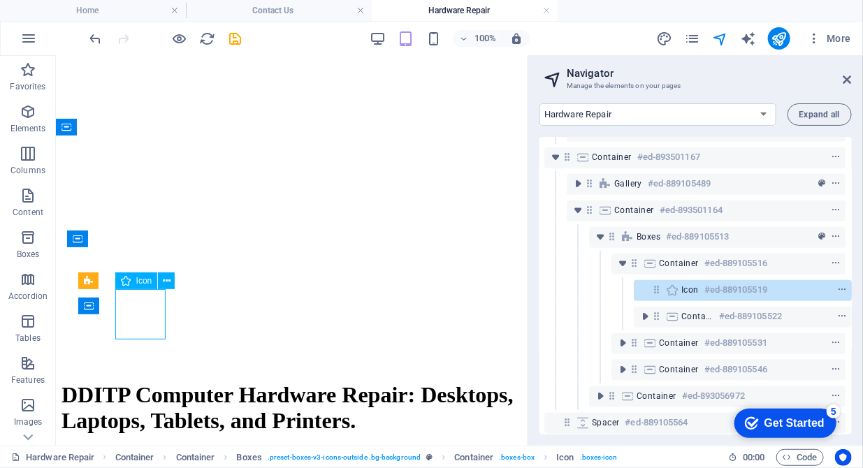
scroll to position [509, 3]
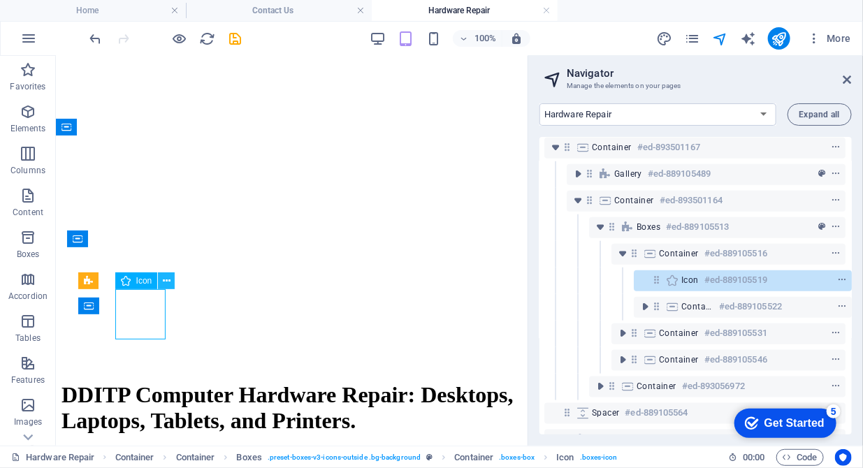
click at [166, 279] on icon at bounding box center [167, 281] width 8 height 15
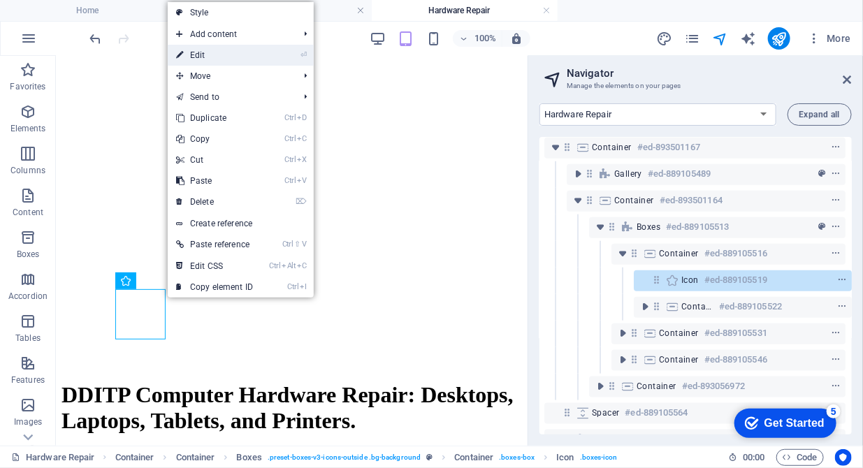
click at [205, 50] on link "⏎ Edit" at bounding box center [215, 55] width 94 height 21
select select "xMidYMid"
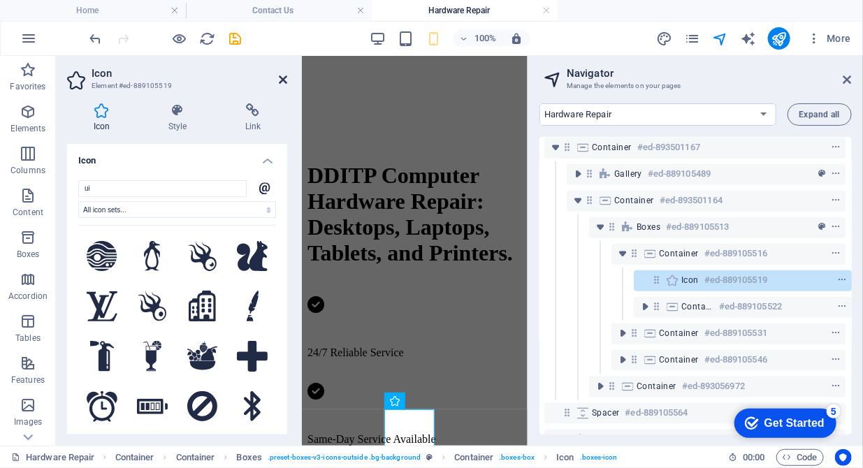
click at [281, 80] on icon at bounding box center [283, 79] width 8 height 11
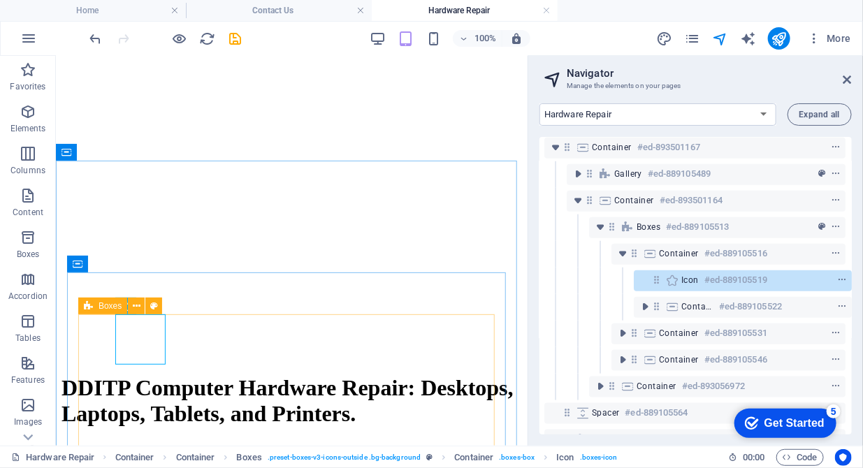
click at [101, 307] on span "Boxes" at bounding box center [110, 306] width 23 height 8
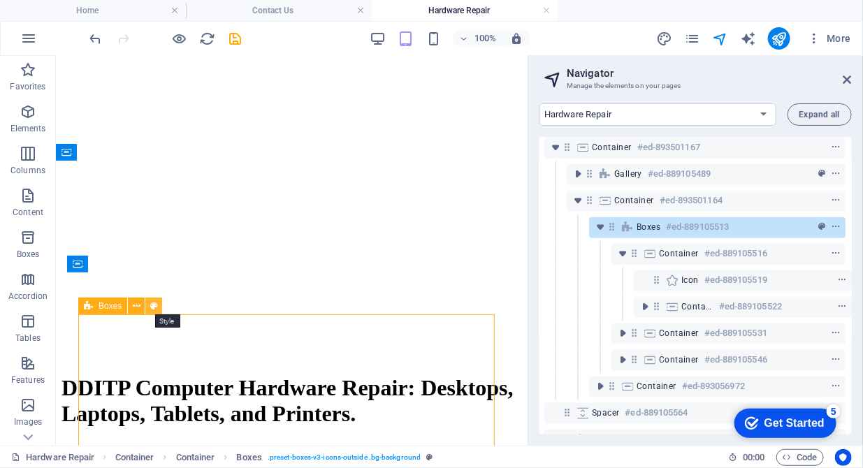
click at [152, 302] on icon at bounding box center [154, 306] width 8 height 15
select select "rem"
select select "px"
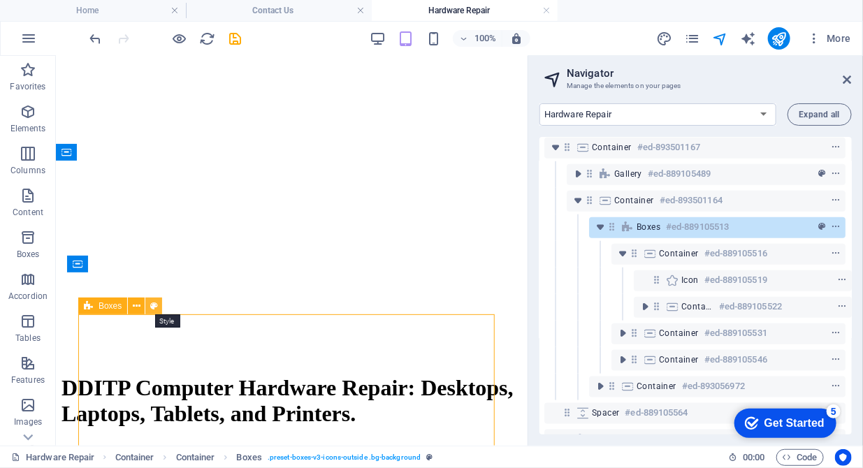
select select "preset-boxes-v3-icons-outside"
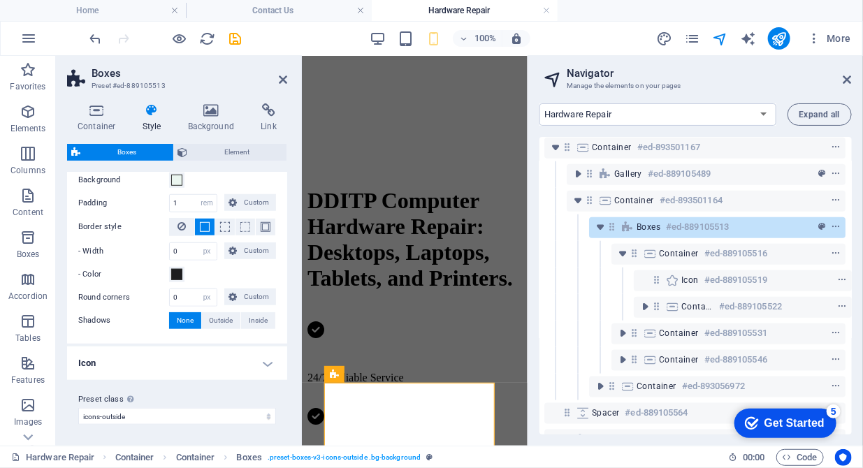
scroll to position [351, 0]
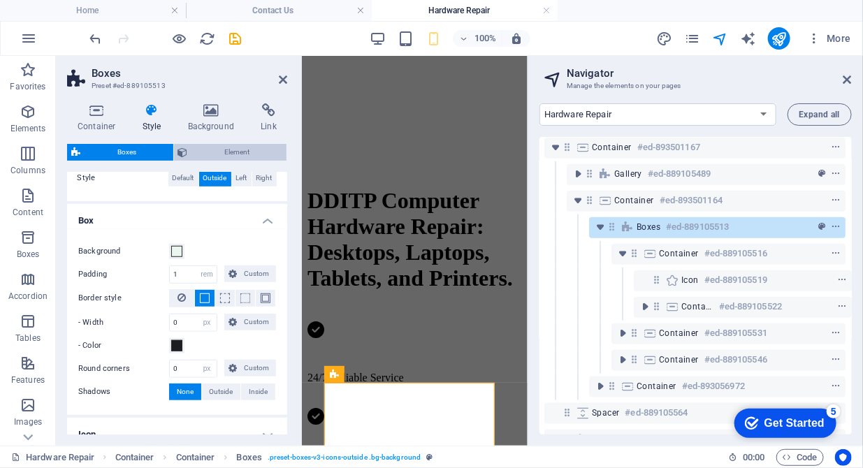
click at [229, 144] on span "Element" at bounding box center [237, 152] width 91 height 17
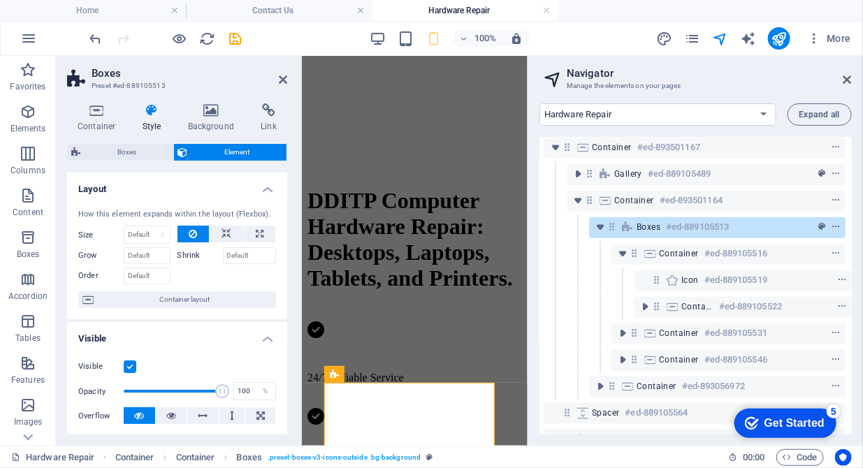
scroll to position [214, 0]
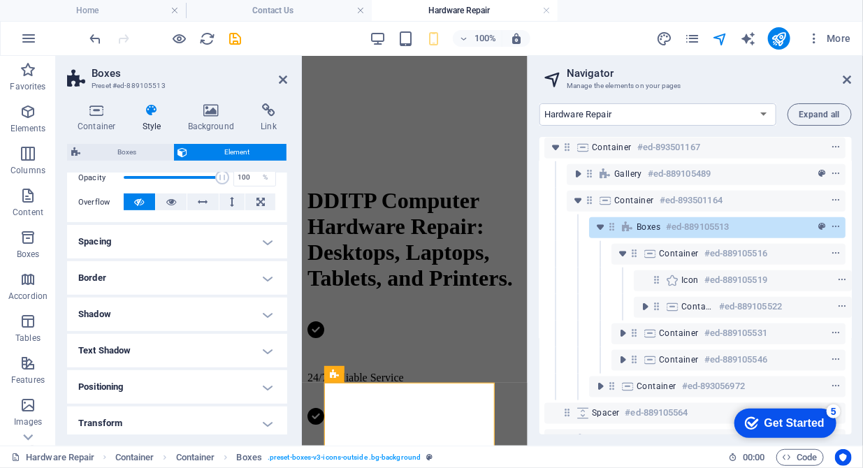
click at [129, 286] on h4 "Border" at bounding box center [177, 278] width 220 height 34
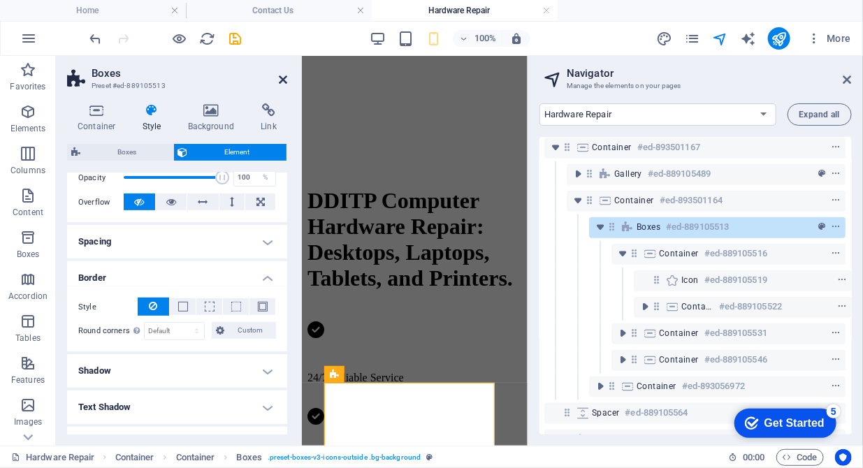
click at [282, 82] on icon at bounding box center [283, 79] width 8 height 11
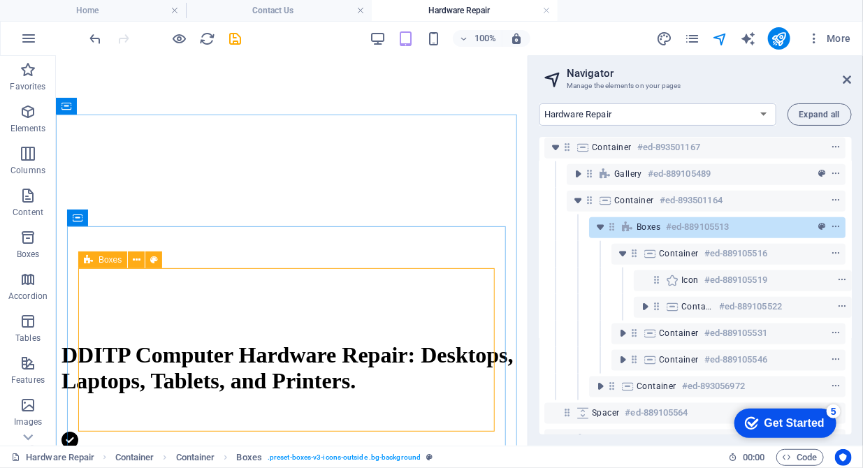
click at [96, 261] on div "Boxes" at bounding box center [102, 260] width 49 height 17
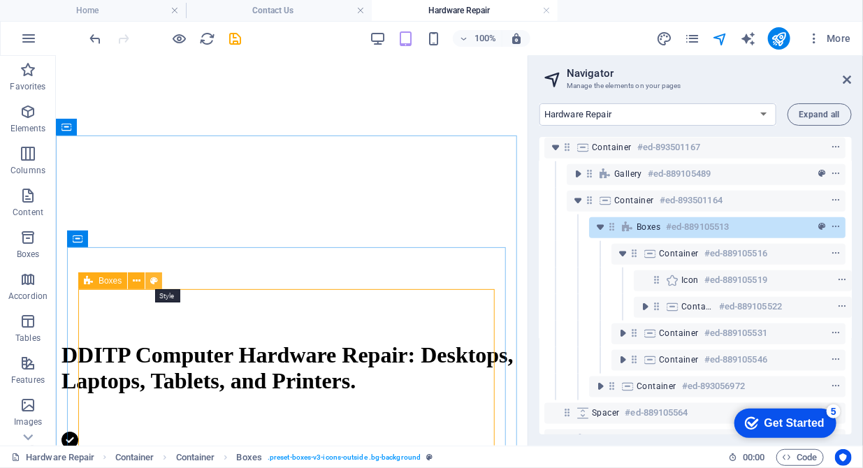
click at [152, 282] on icon at bounding box center [154, 281] width 8 height 15
select select "rem"
select select "px"
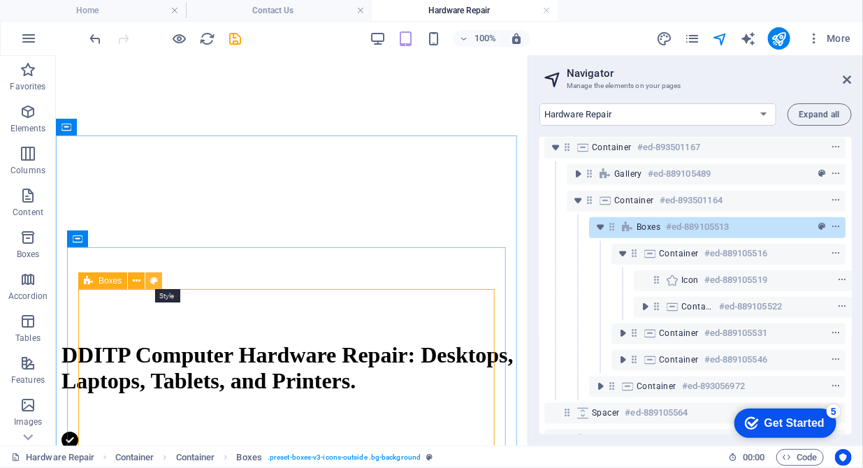
select select "preset-boxes-v3-icons-outside"
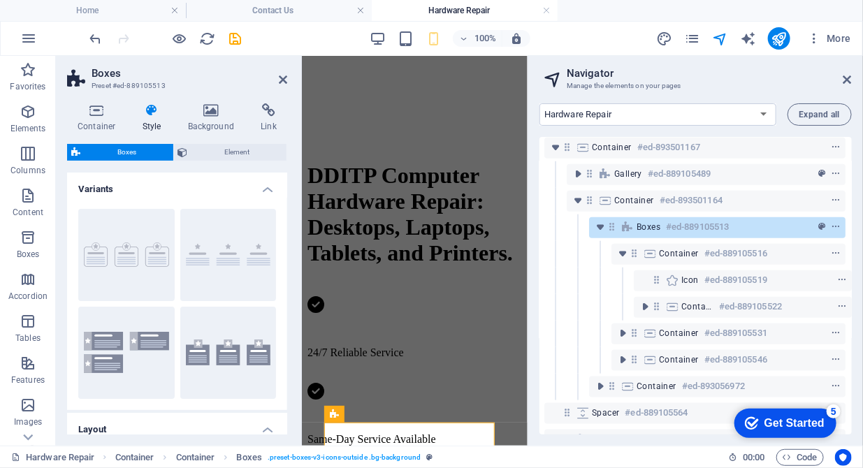
click at [150, 126] on h4 "Style" at bounding box center [154, 117] width 45 height 29
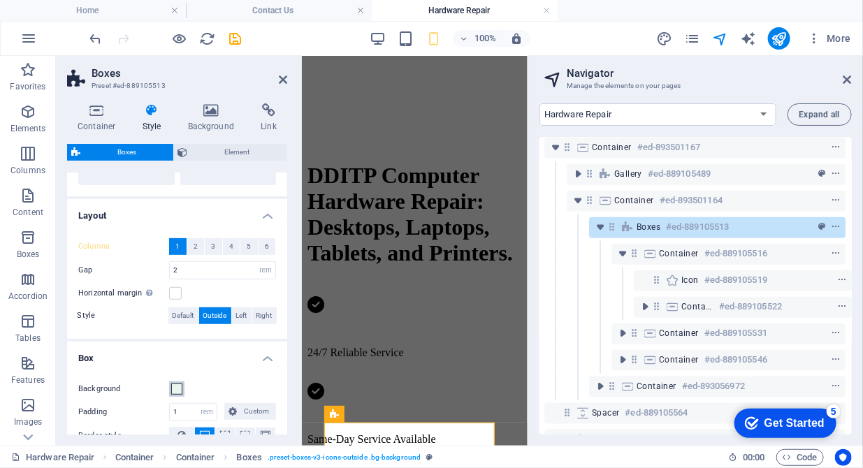
click at [172, 393] on span at bounding box center [176, 389] width 11 height 11
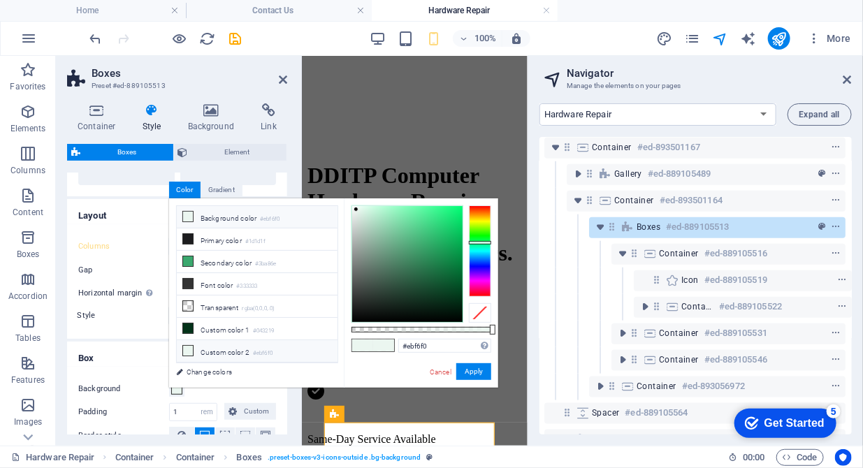
click at [193, 349] on span at bounding box center [187, 350] width 11 height 11
click at [469, 375] on button "Apply" at bounding box center [473, 371] width 35 height 17
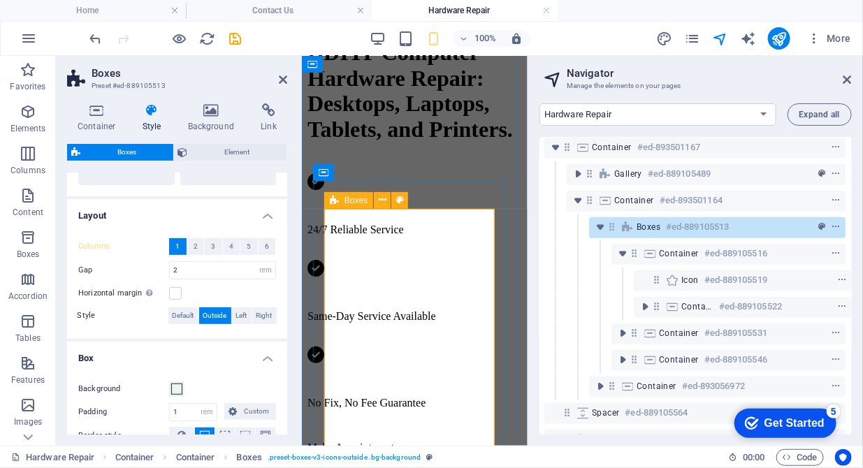
scroll to position [929, 0]
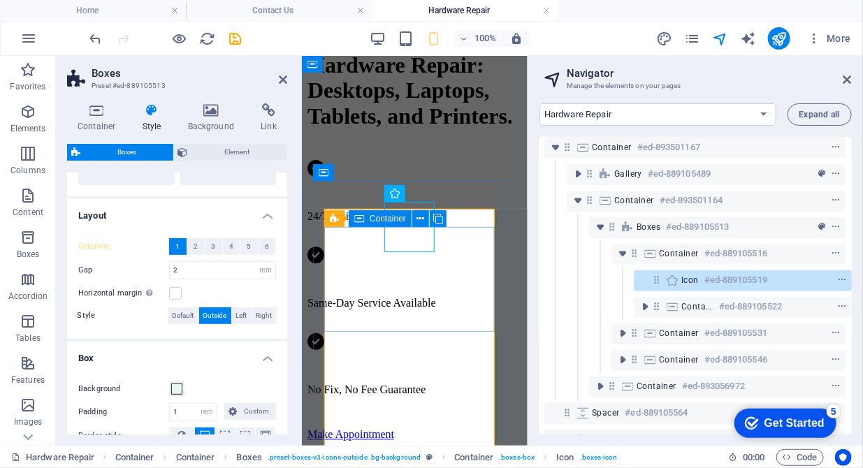
click at [368, 221] on div "Container" at bounding box center [380, 218] width 63 height 17
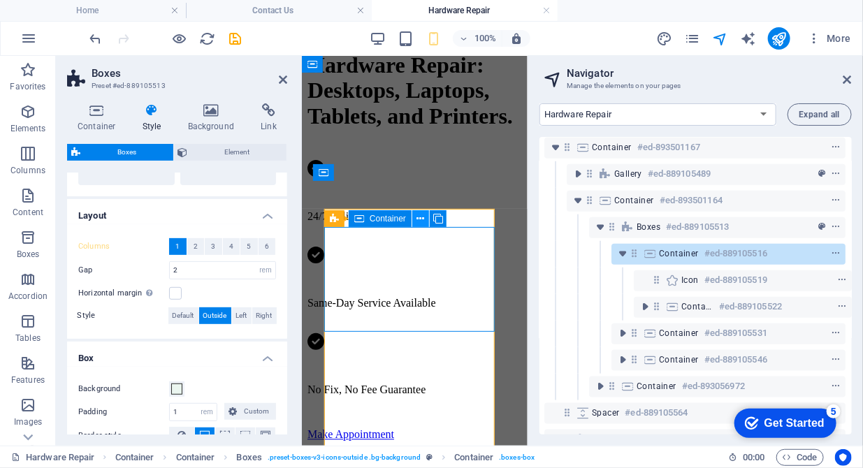
click at [419, 221] on icon at bounding box center [421, 219] width 8 height 15
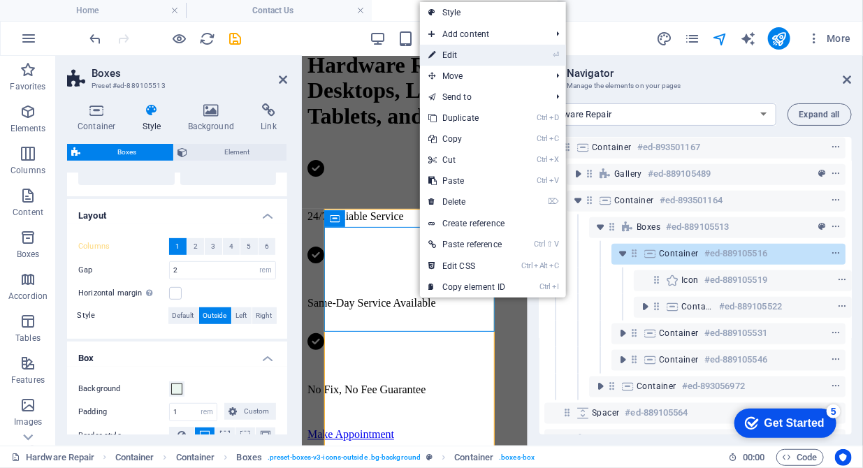
click at [453, 52] on link "⏎ Edit" at bounding box center [467, 55] width 94 height 21
select select "px"
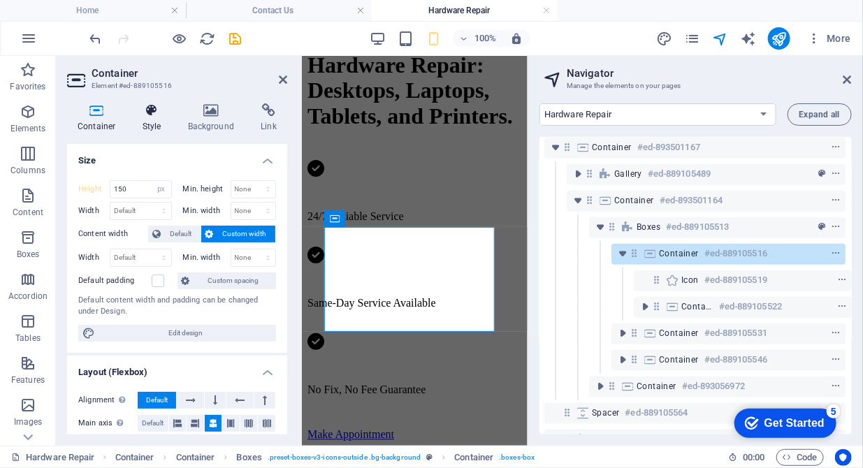
click at [156, 124] on h4 "Style" at bounding box center [154, 117] width 45 height 29
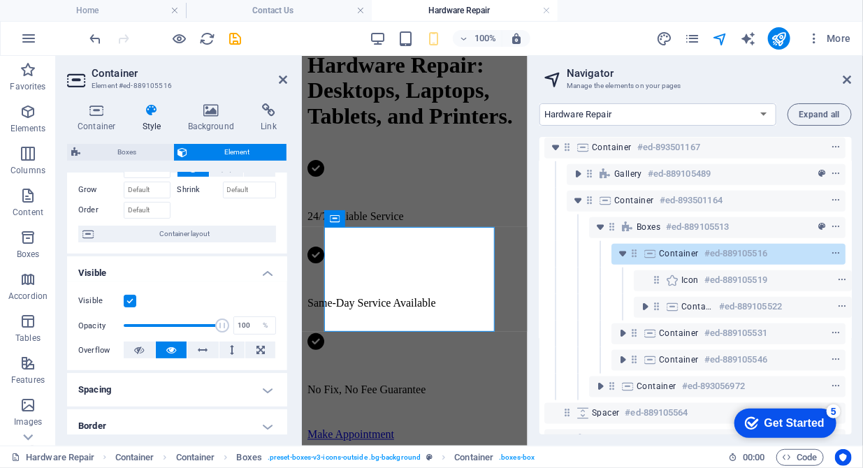
scroll to position [0, 0]
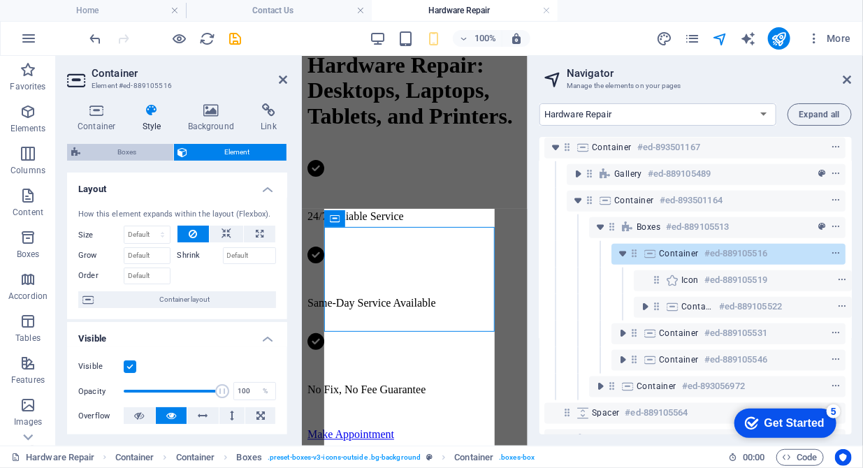
click at [123, 145] on span "Boxes" at bounding box center [127, 152] width 85 height 17
select select "rem"
select select "px"
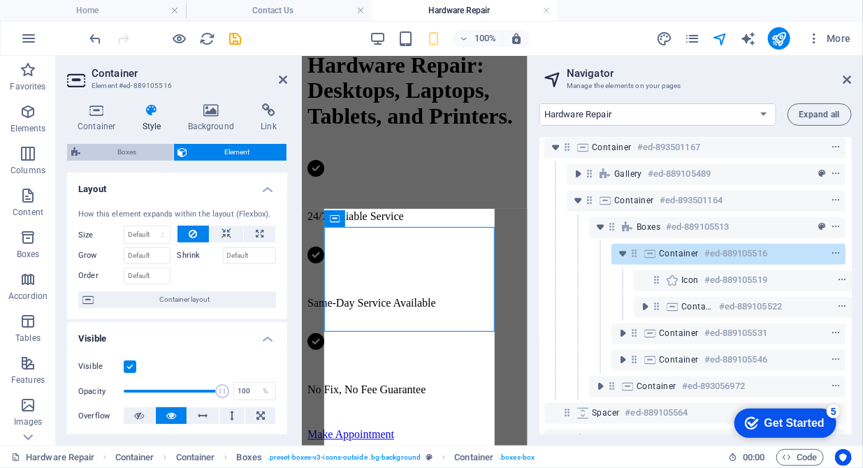
select select "preset-boxes-v3-icons-outside"
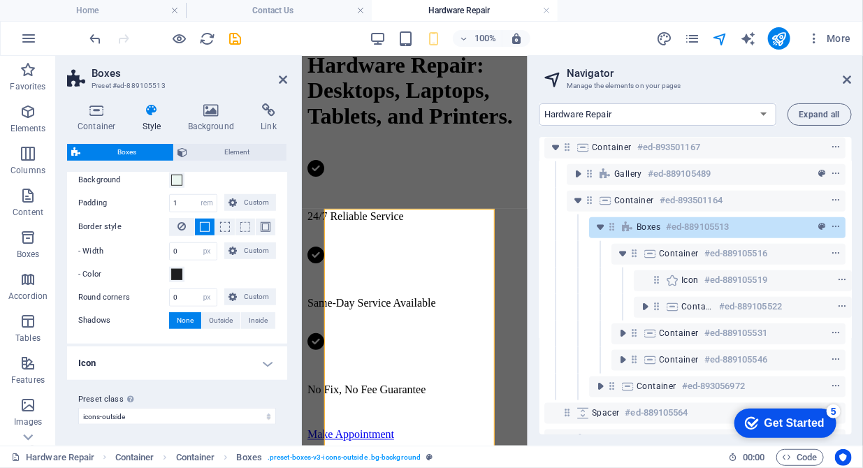
scroll to position [208, 0]
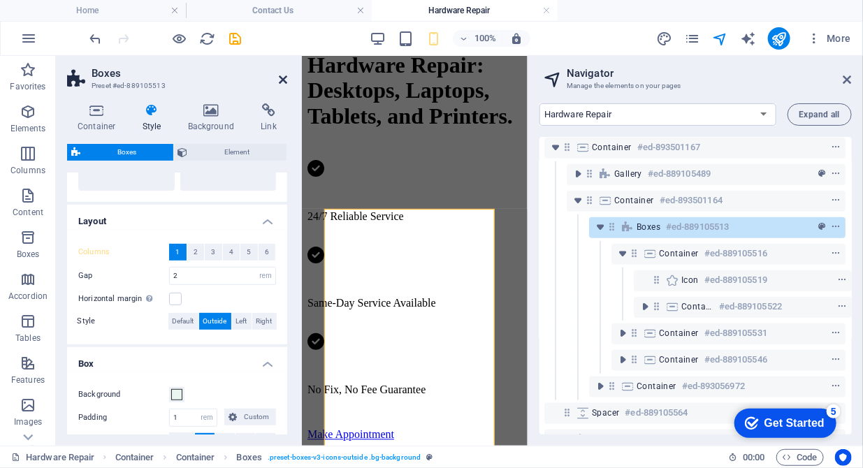
click at [279, 76] on icon at bounding box center [283, 79] width 8 height 11
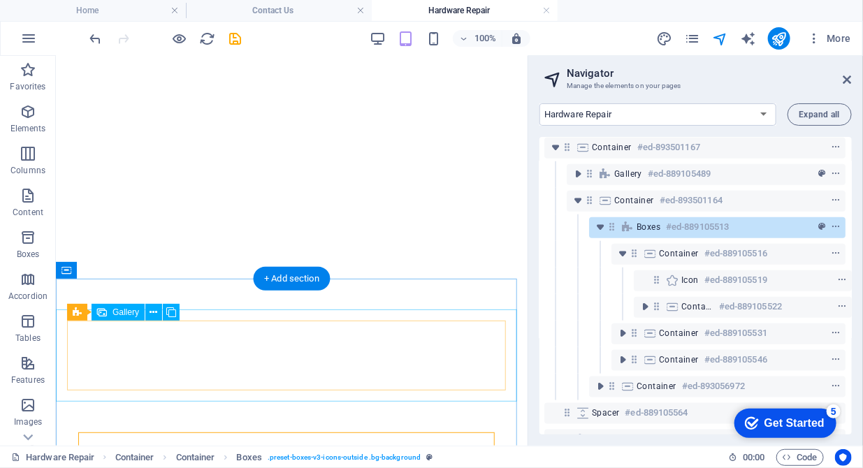
scroll to position [778, 0]
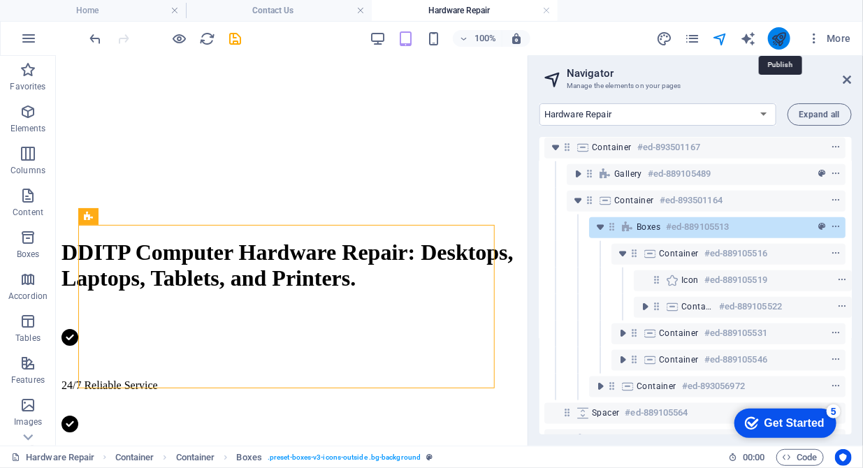
click at [779, 32] on icon "publish" at bounding box center [779, 39] width 16 height 16
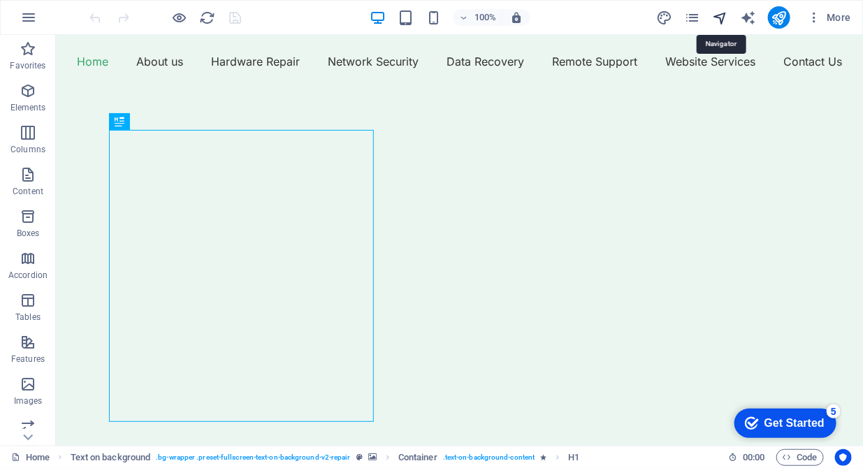
click at [721, 23] on icon "navigator" at bounding box center [720, 18] width 16 height 16
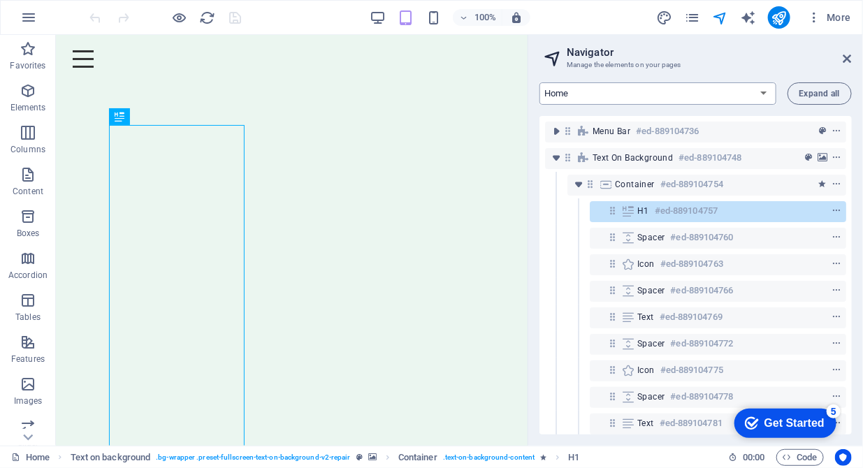
click at [701, 90] on select "Home About us Hardware Repair Network Security Data Recovery Remote Support Web…" at bounding box center [657, 93] width 237 height 22
click at [539, 82] on select "Home About us Hardware Repair Network Security Data Recovery Remote Support Web…" at bounding box center [657, 93] width 237 height 22
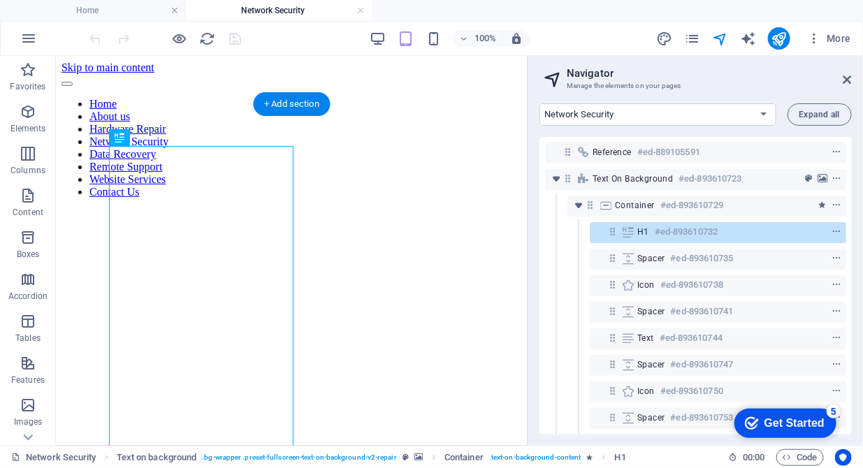
click at [423, 209] on figure at bounding box center [291, 209] width 460 height 0
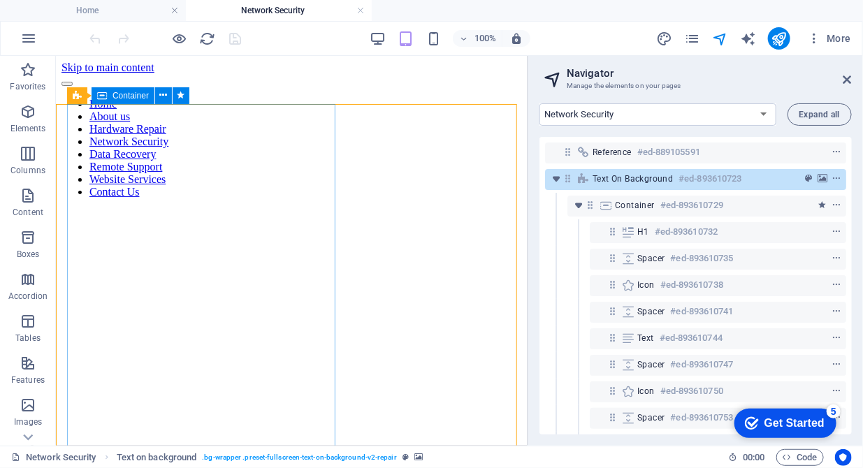
click at [122, 97] on span "Container" at bounding box center [130, 96] width 36 height 8
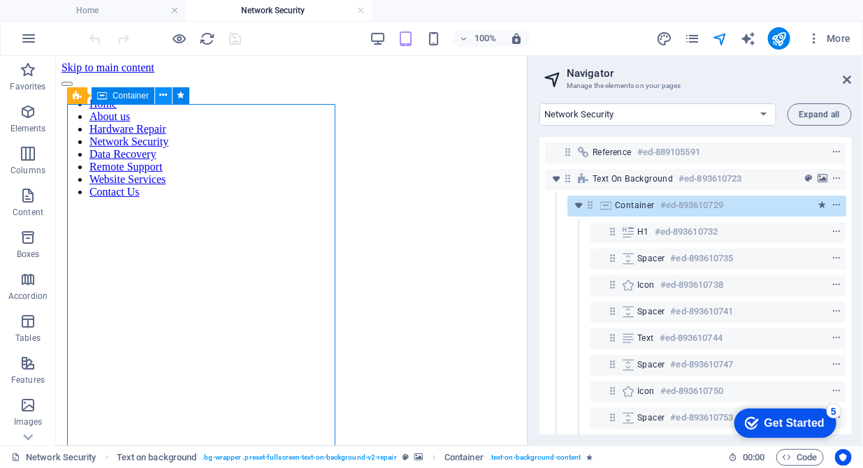
click at [161, 95] on icon at bounding box center [164, 95] width 8 height 15
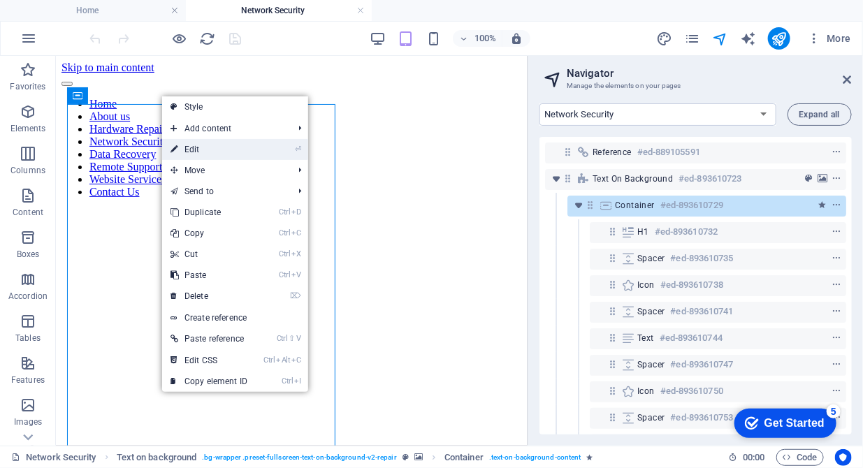
click at [196, 147] on link "⏎ Edit" at bounding box center [209, 149] width 94 height 21
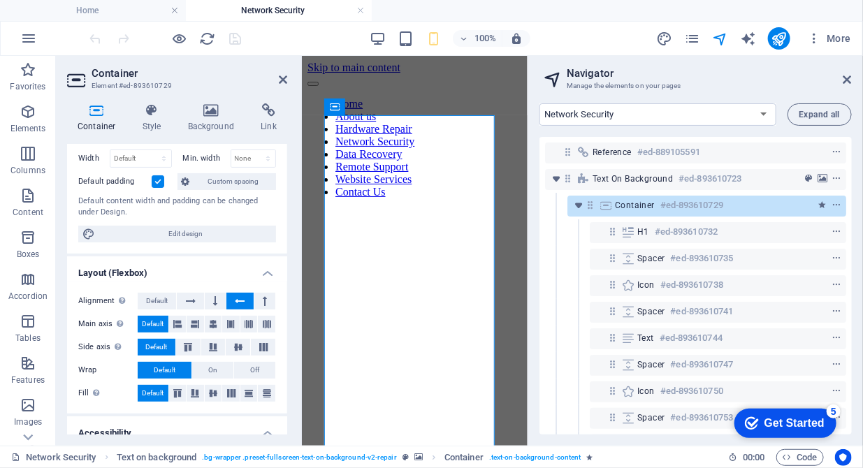
scroll to position [71, 0]
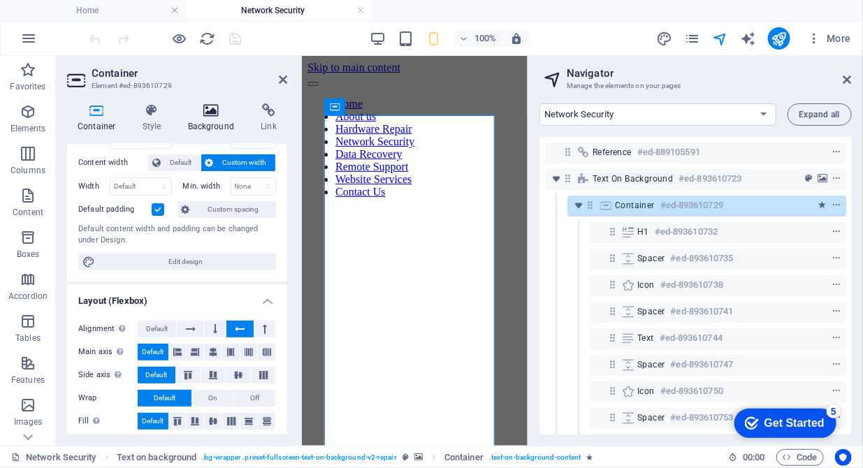
click at [209, 125] on h4 "Background" at bounding box center [213, 117] width 73 height 29
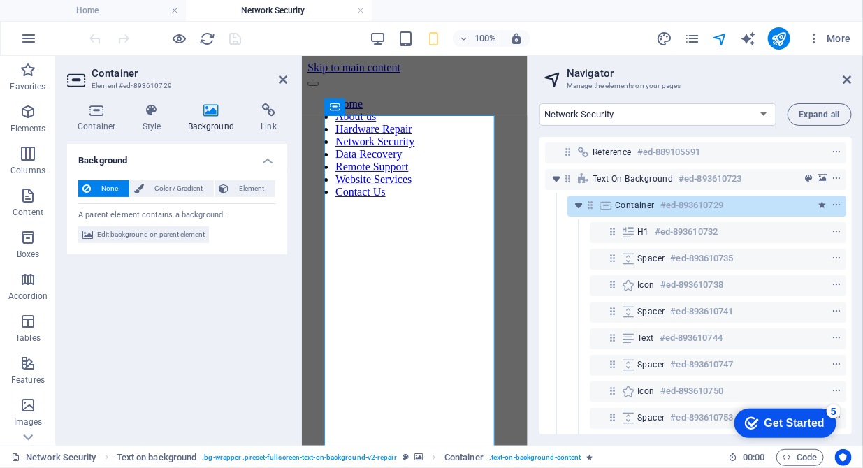
click at [209, 118] on h4 "Background" at bounding box center [213, 117] width 73 height 29
click at [167, 189] on span "Color / Gradient" at bounding box center [178, 188] width 61 height 17
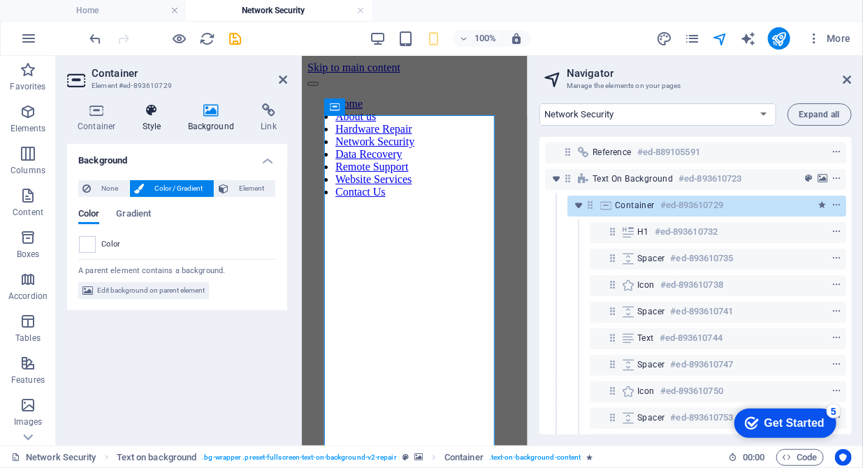
click at [154, 124] on h4 "Style" at bounding box center [154, 117] width 45 height 29
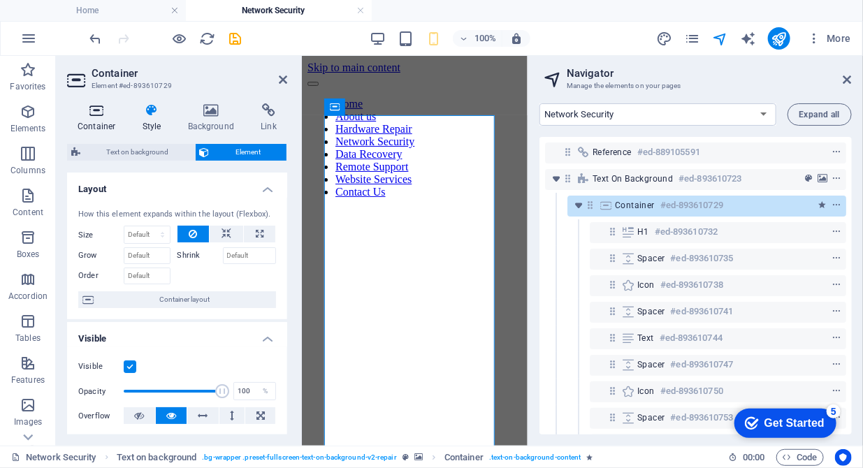
click at [101, 128] on h4 "Container" at bounding box center [99, 117] width 65 height 29
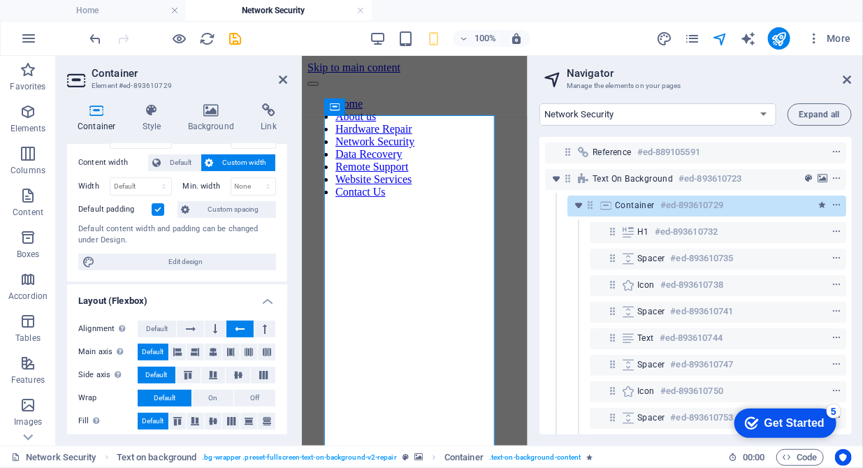
click at [503, 209] on figure at bounding box center [414, 209] width 215 height 0
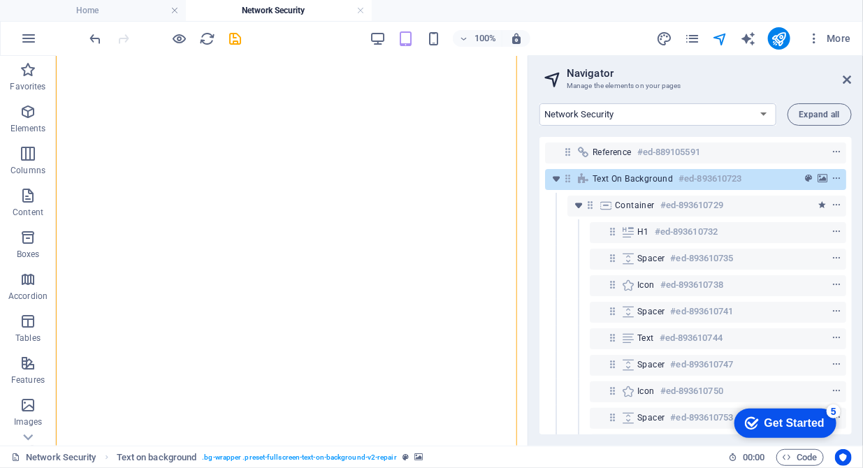
scroll to position [214, 0]
click at [766, 117] on select "Home About us Hardware Repair Network Security Data Recovery Remote Support Web…" at bounding box center [657, 114] width 237 height 22
select select "16784503-en"
click at [539, 103] on select "Home About us Hardware Repair Network Security Data Recovery Remote Support Web…" at bounding box center [657, 114] width 237 height 22
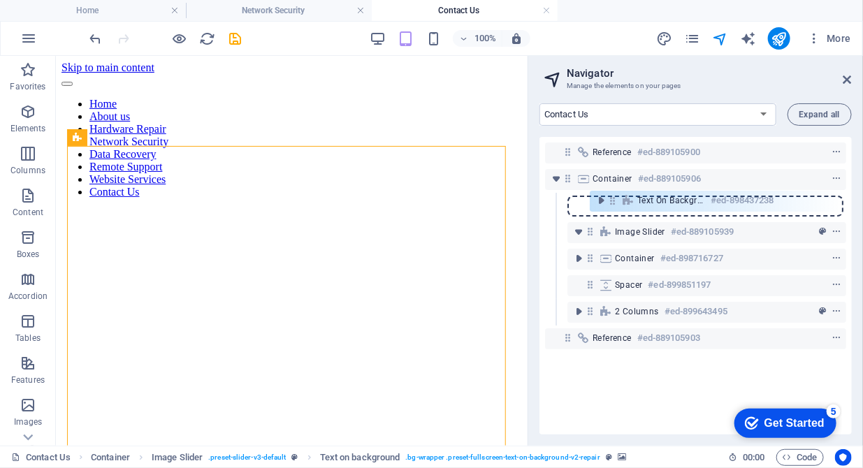
scroll to position [0, 0]
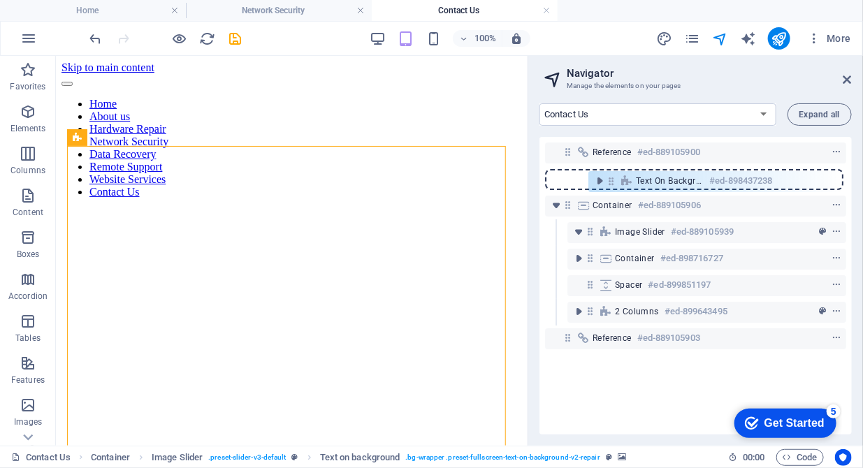
drag, startPoint x: 609, startPoint y: 229, endPoint x: 607, endPoint y: 180, distance: 48.9
click at [607, 180] on div "Reference #ed-889105900 Container #ed-889105906 Image Slider #ed-889105939 Text…" at bounding box center [695, 286] width 312 height 298
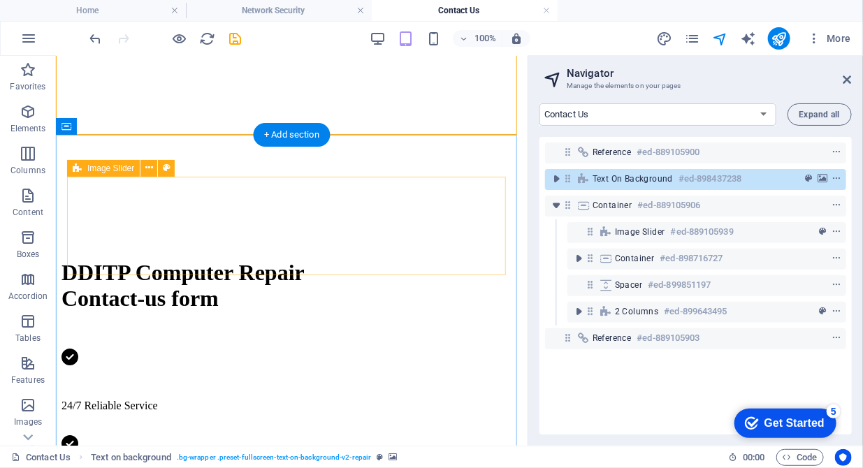
scroll to position [572, 0]
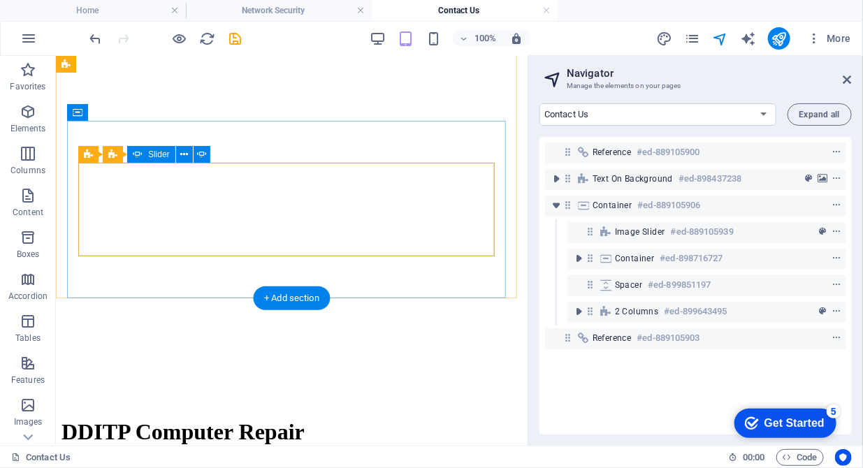
scroll to position [500, 0]
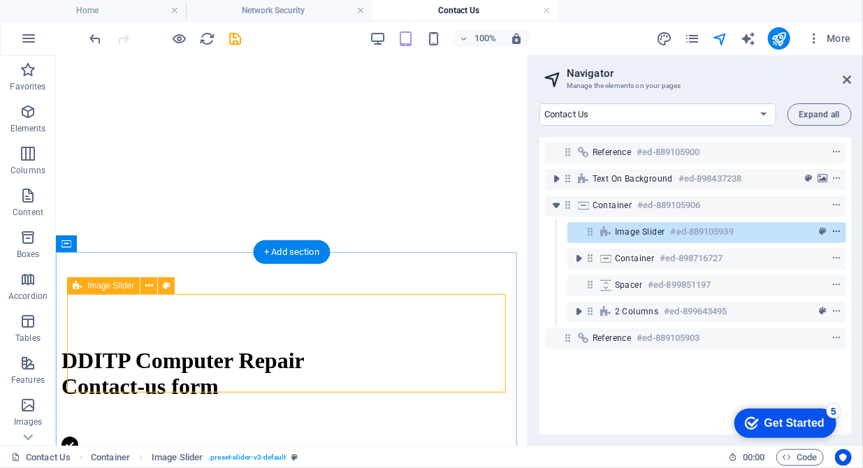
click at [836, 231] on icon "context-menu" at bounding box center [836, 232] width 10 height 10
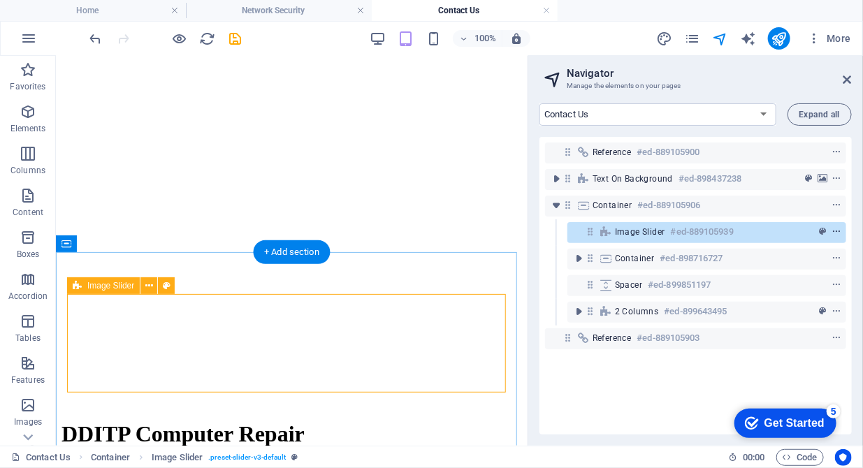
scroll to position [592, 0]
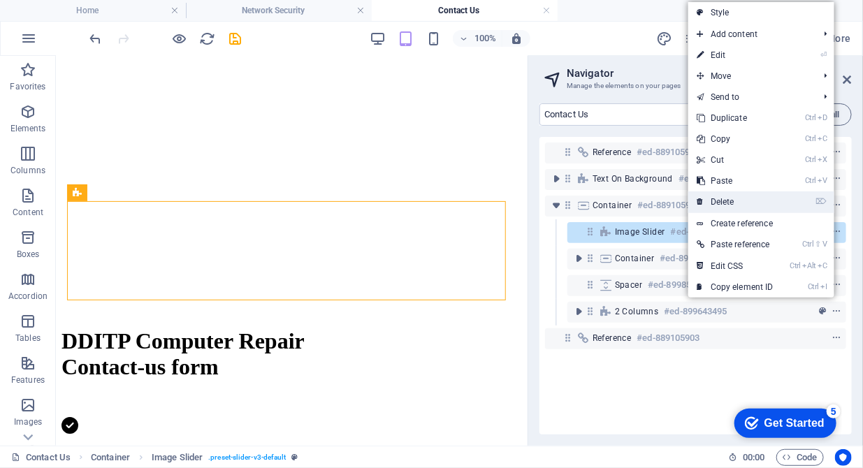
click at [771, 192] on link "⌦ Delete" at bounding box center [735, 201] width 94 height 21
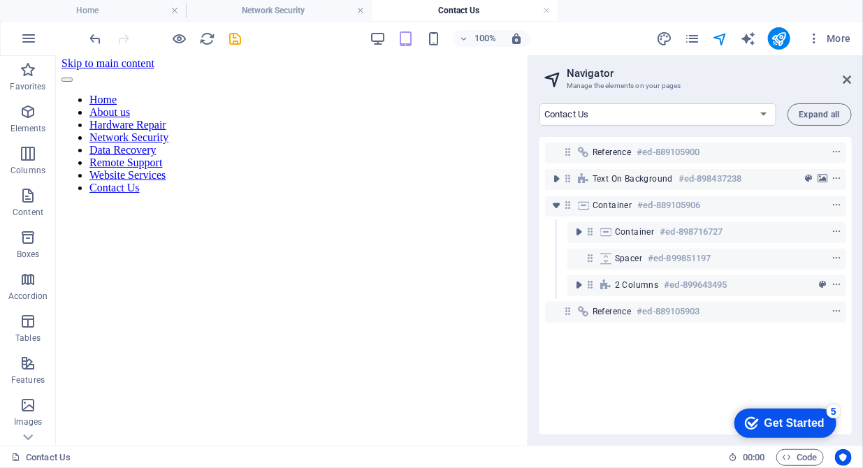
scroll to position [0, 0]
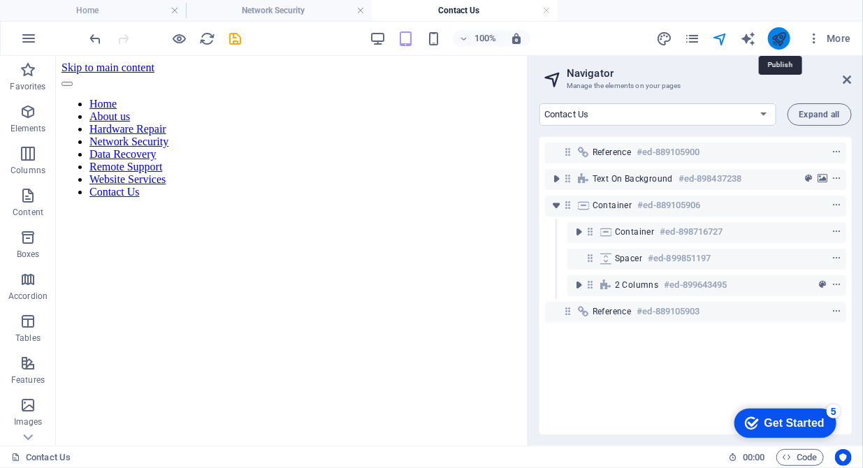
click at [785, 40] on icon "publish" at bounding box center [779, 39] width 16 height 16
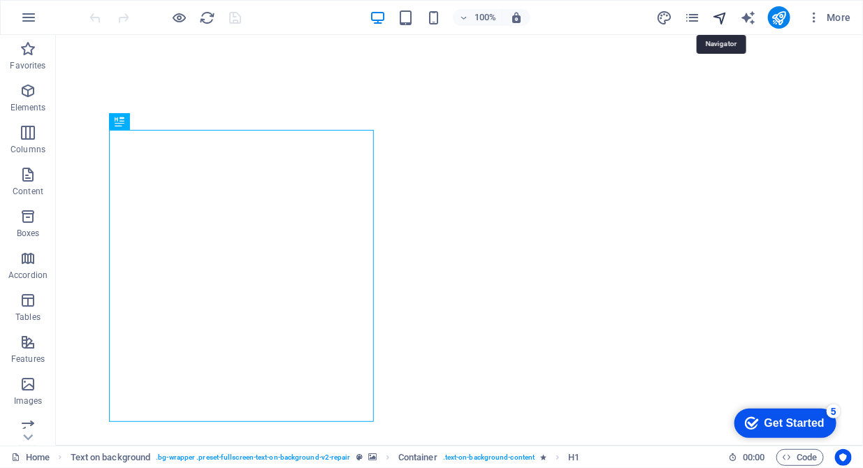
click at [718, 22] on icon "navigator" at bounding box center [720, 18] width 16 height 16
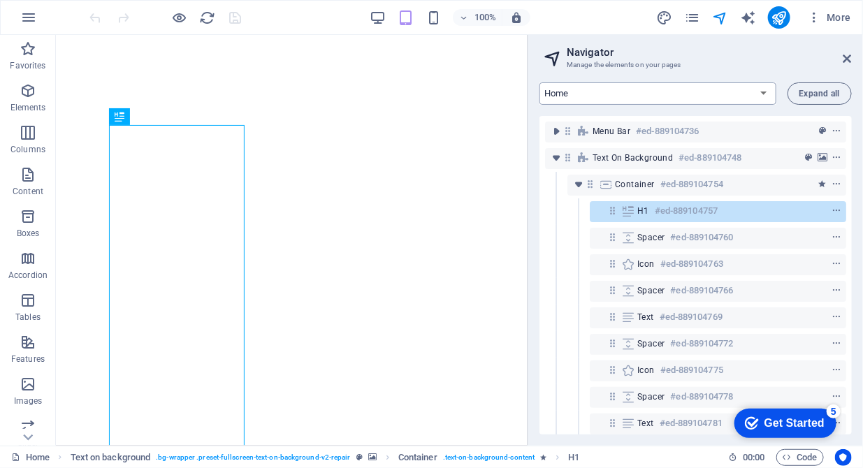
click at [702, 97] on select "Home About us Hardware Repair Network Security Data Recovery Remote Support Web…" at bounding box center [657, 93] width 237 height 22
select select "16784491-en"
click at [539, 82] on select "Home About us Hardware Repair Network Security Data Recovery Remote Support Web…" at bounding box center [657, 93] width 237 height 22
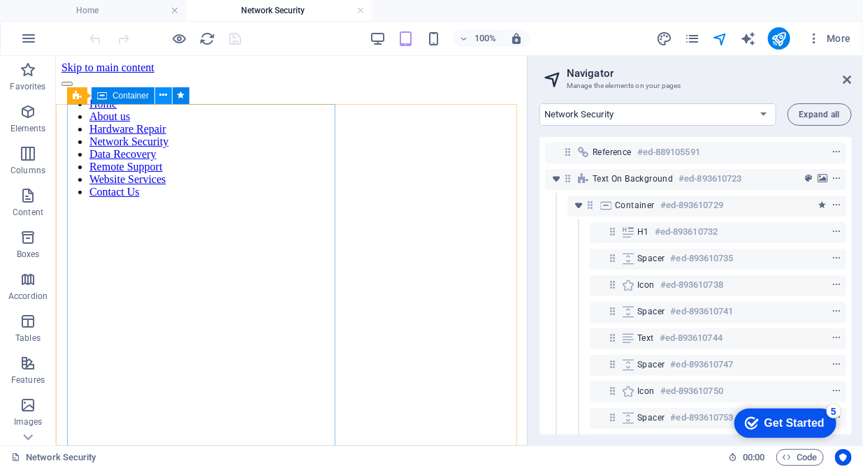
click at [160, 96] on icon at bounding box center [164, 95] width 8 height 15
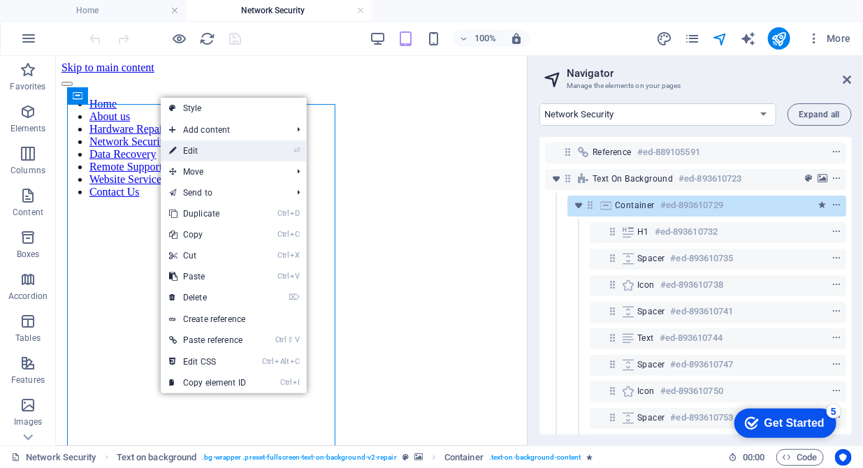
click at [189, 146] on link "⏎ Edit" at bounding box center [208, 150] width 94 height 21
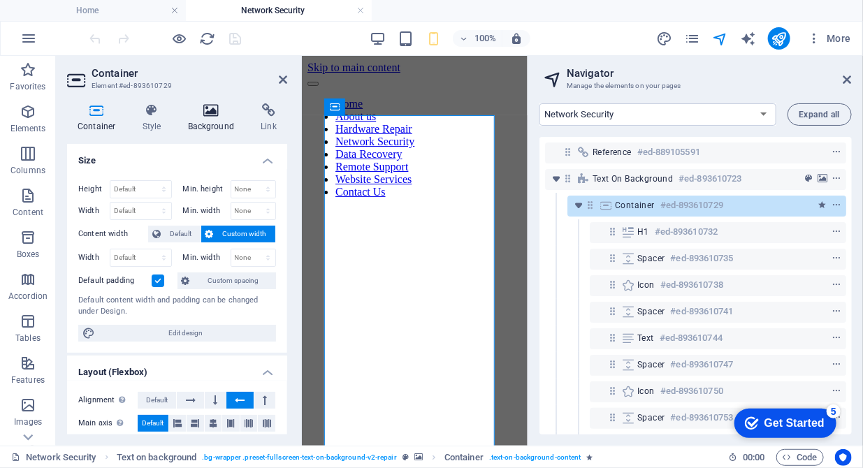
click at [213, 119] on h4 "Background" at bounding box center [213, 117] width 73 height 29
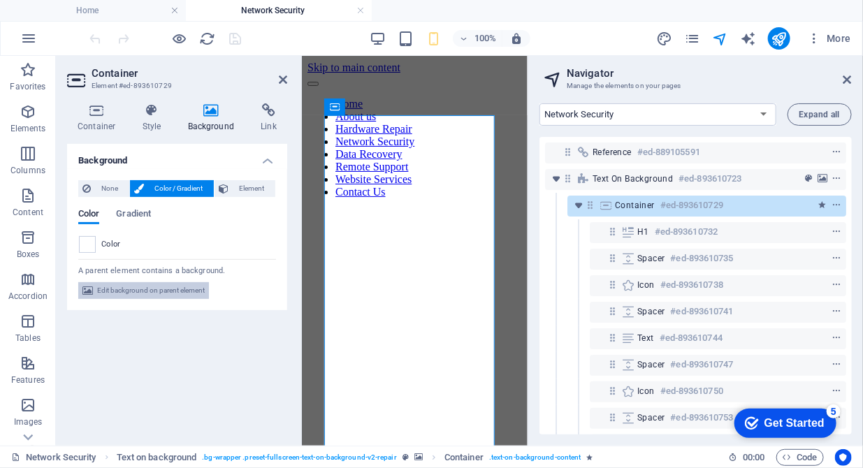
click at [122, 292] on span "Edit background on parent element" at bounding box center [151, 290] width 108 height 17
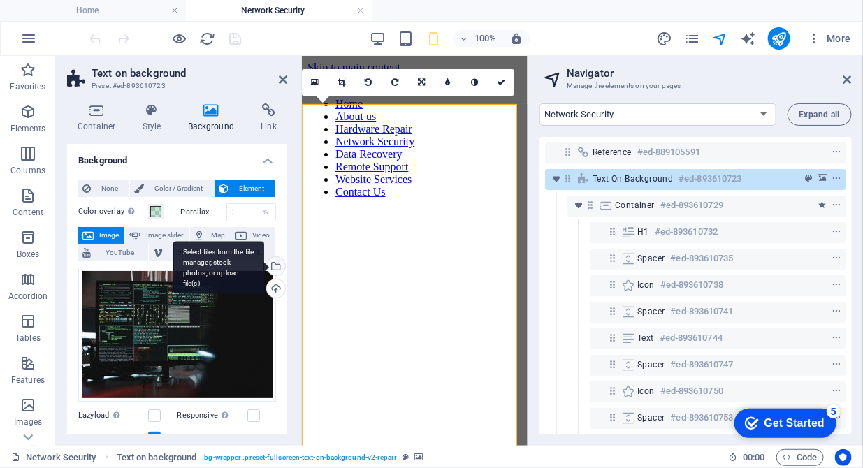
click at [264, 264] on div "Select files from the file manager, stock photos, or upload file(s)" at bounding box center [218, 267] width 91 height 52
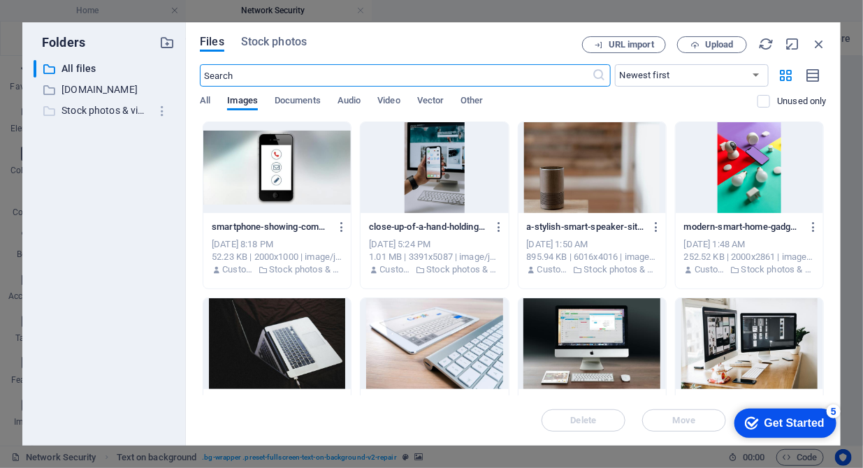
click at [112, 107] on p "Stock photos & videos" at bounding box center [104, 111] width 87 height 16
click at [226, 78] on input "text" at bounding box center [396, 75] width 392 height 22
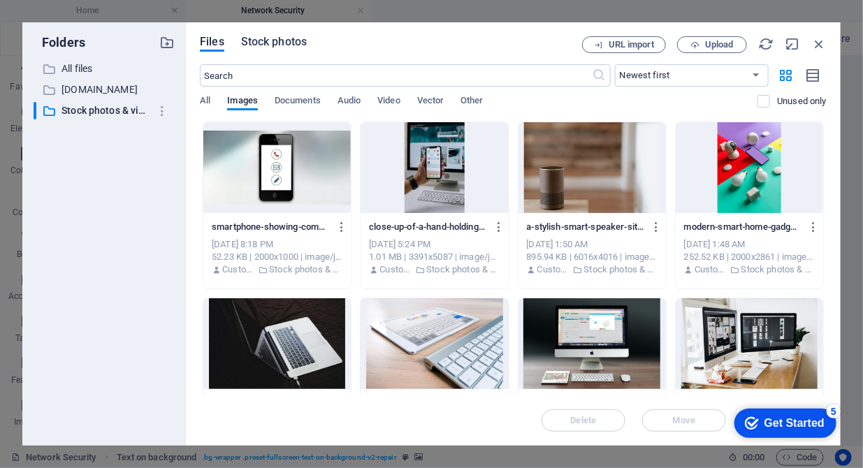
click at [259, 44] on span "Stock photos" at bounding box center [274, 42] width 66 height 17
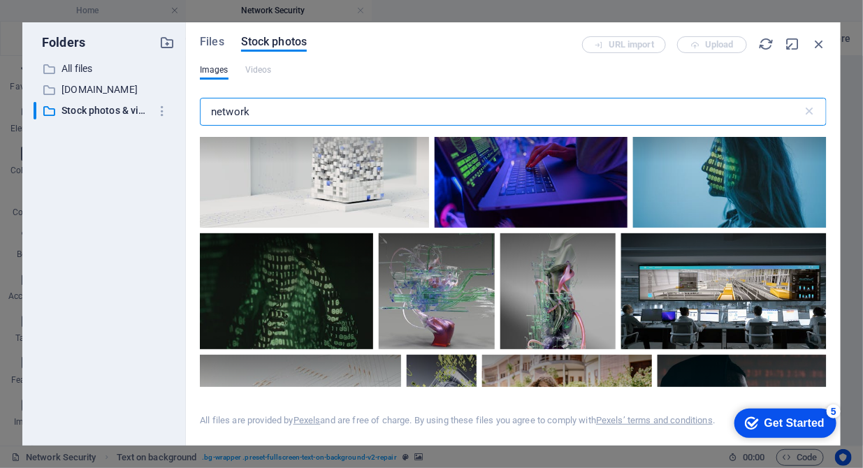
scroll to position [4716, 0]
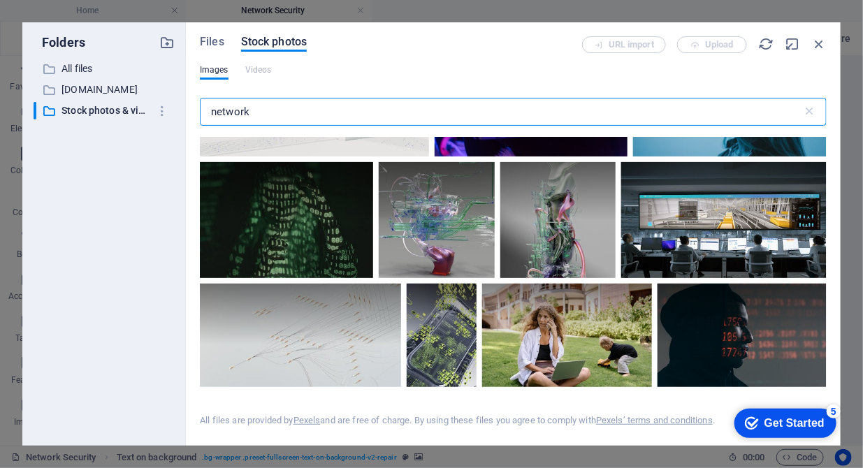
click at [274, 101] on input "network" at bounding box center [501, 112] width 603 height 28
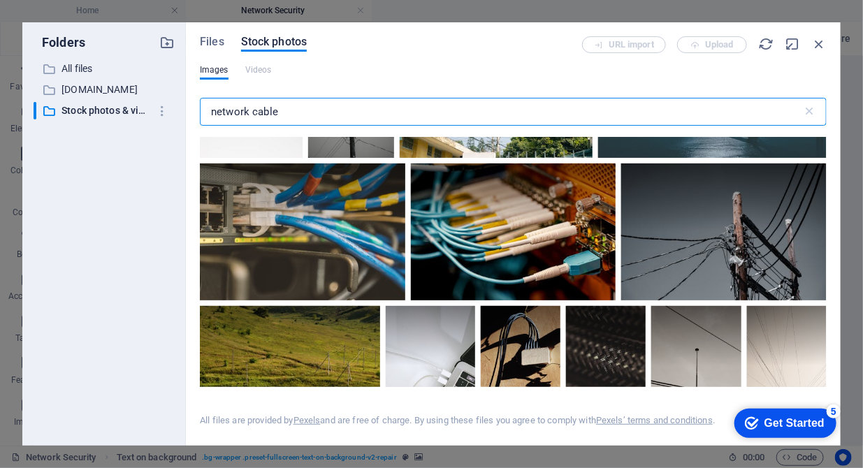
scroll to position [3287, 0]
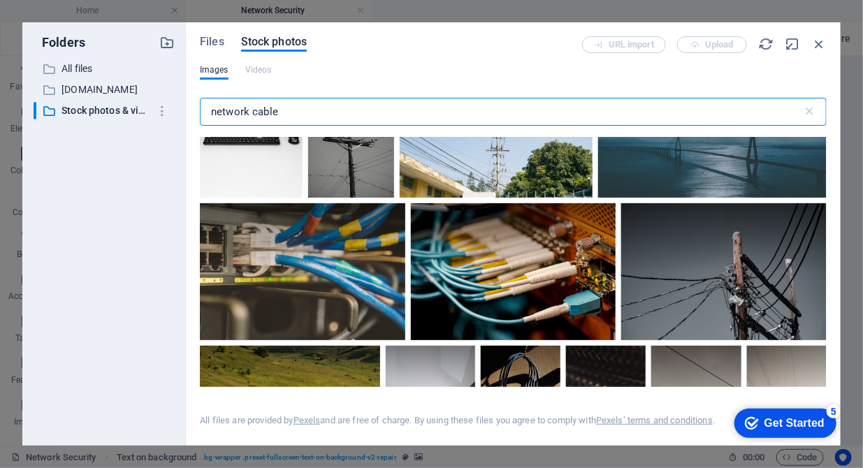
type input "network cable"
drag, startPoint x: 827, startPoint y: 233, endPoint x: 824, endPoint y: 187, distance: 46.2
click at [824, 187] on div "Files Stock photos URL import Upload Images Videos network cable ​ All files ar…" at bounding box center [513, 233] width 655 height 423
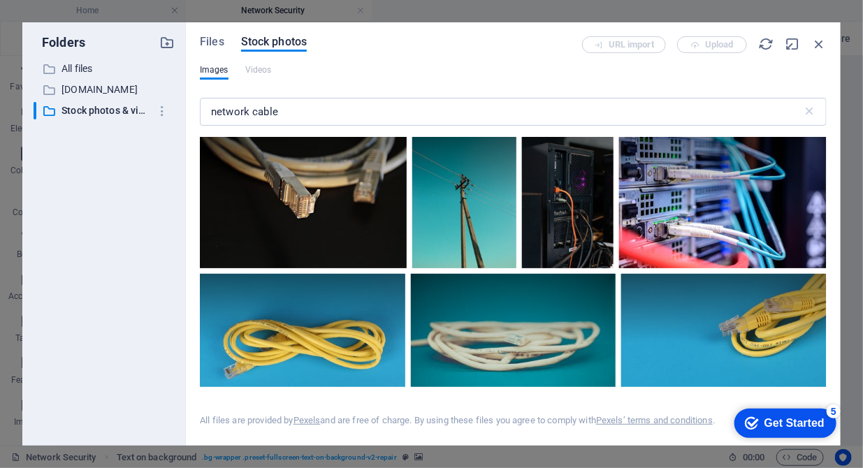
scroll to position [0, 0]
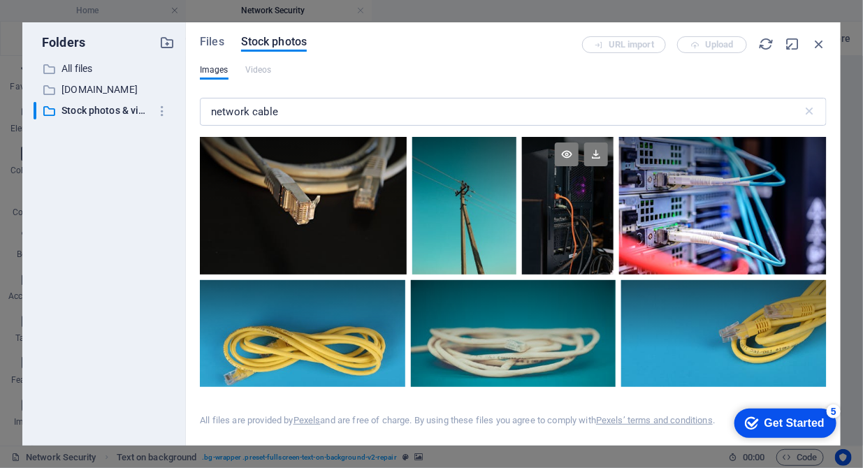
click at [558, 221] on div at bounding box center [568, 206] width 92 height 138
click at [558, 221] on div at bounding box center [568, 240] width 92 height 69
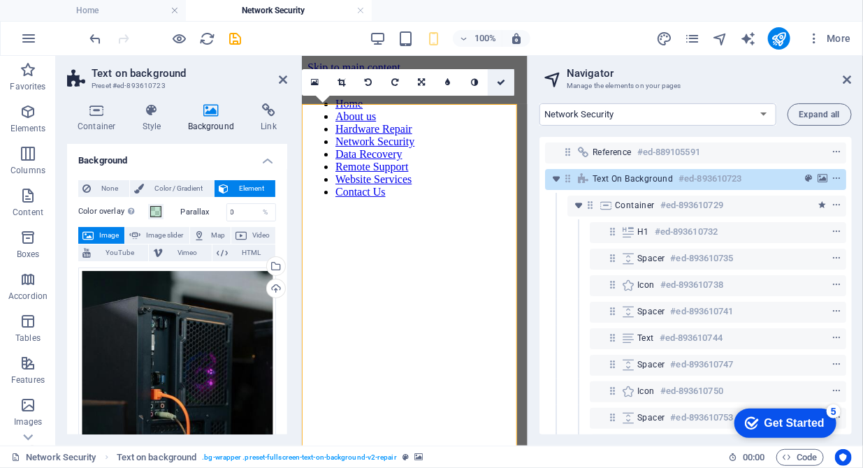
click at [503, 84] on icon at bounding box center [501, 82] width 8 height 8
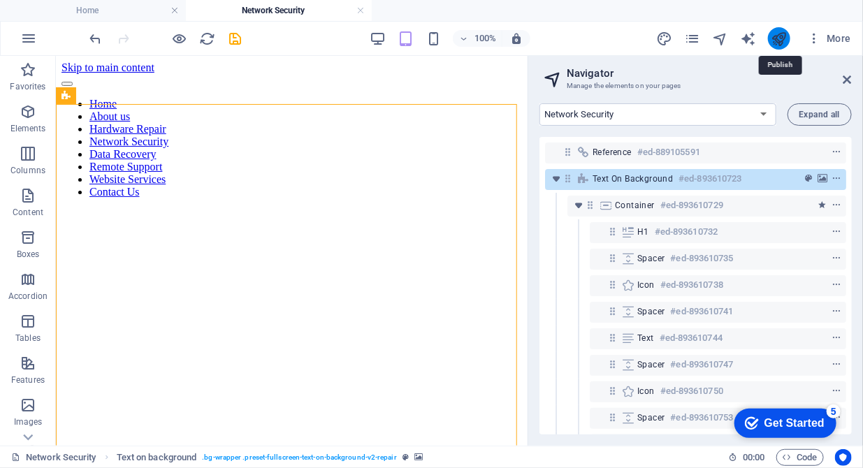
click at [775, 32] on icon "publish" at bounding box center [779, 39] width 16 height 16
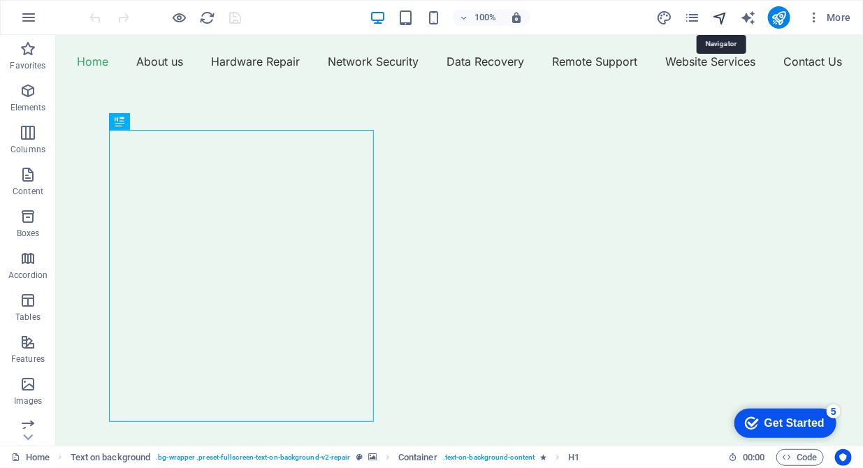
click at [721, 17] on icon "navigator" at bounding box center [720, 18] width 16 height 16
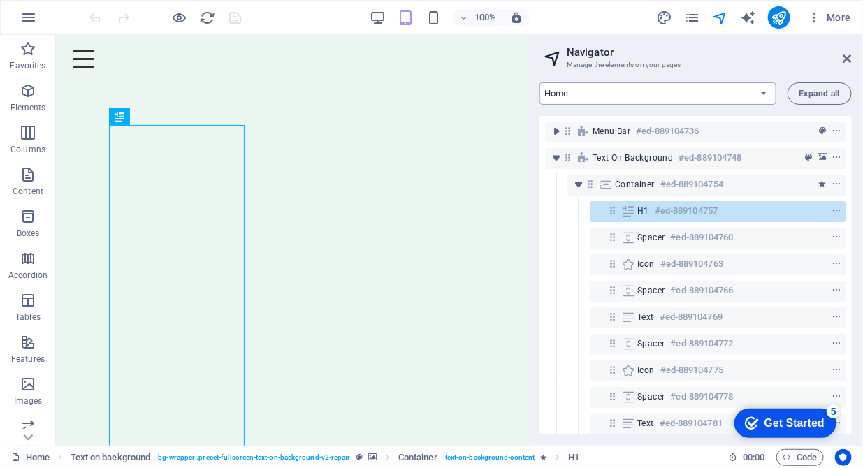
click at [688, 96] on select "Home About us Hardware Repair Network Security Data Recovery Remote Support Web…" at bounding box center [657, 93] width 237 height 22
select select "16784494-en"
click at [539, 82] on select "Home About us Hardware Repair Network Security Data Recovery Remote Support Web…" at bounding box center [657, 93] width 237 height 22
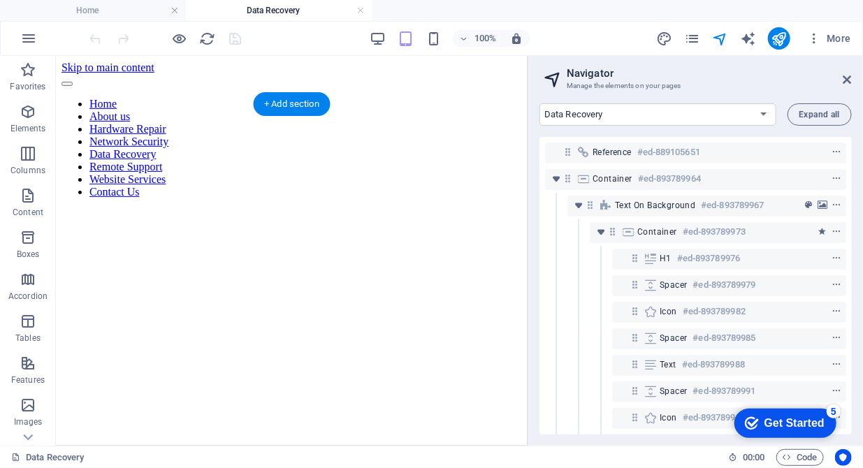
click at [435, 209] on figure at bounding box center [291, 209] width 460 height 0
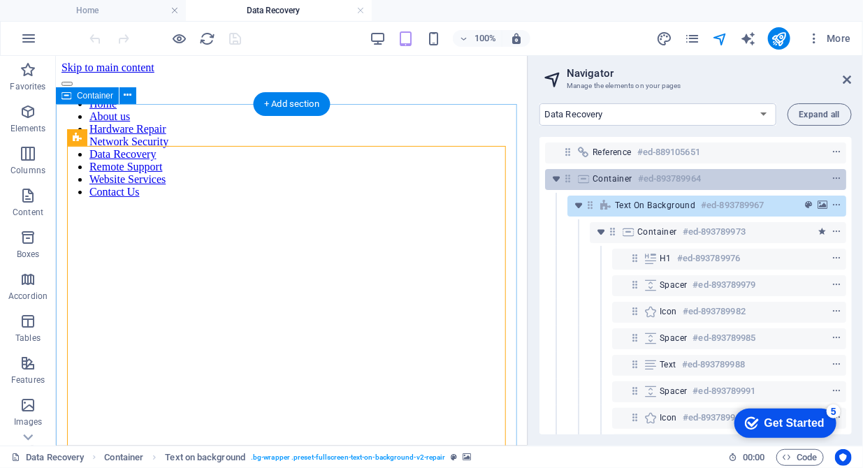
drag, startPoint x: 637, startPoint y: 204, endPoint x: 638, endPoint y: 180, distance: 24.5
click at [638, 180] on div "Reference #ed-889105651 Container #ed-893789964 Text on background #ed-89378996…" at bounding box center [695, 286] width 312 height 298
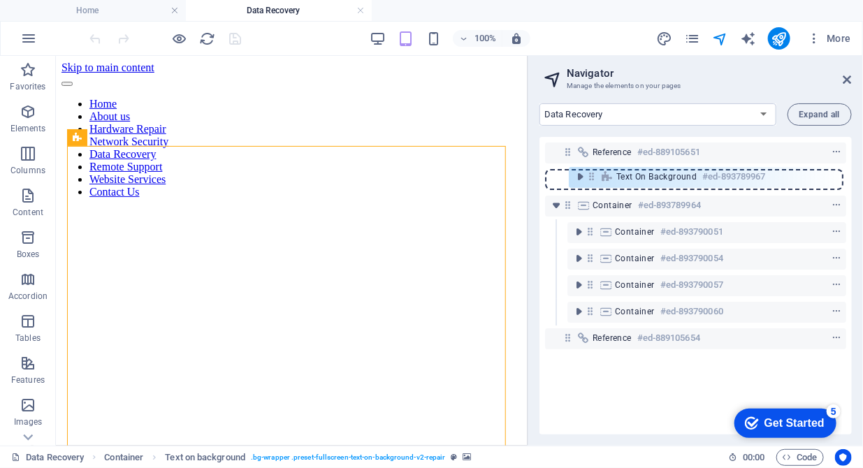
drag, startPoint x: 588, startPoint y: 209, endPoint x: 589, endPoint y: 177, distance: 31.5
click at [589, 177] on div "Reference #ed-889105651 Container #ed-893789964 Text on background #ed-89378996…" at bounding box center [695, 286] width 312 height 298
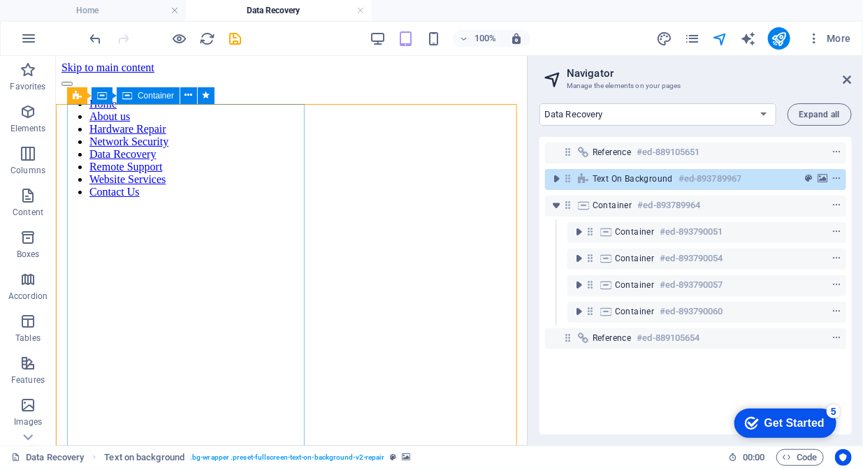
click at [149, 93] on span "Container" at bounding box center [156, 96] width 36 height 8
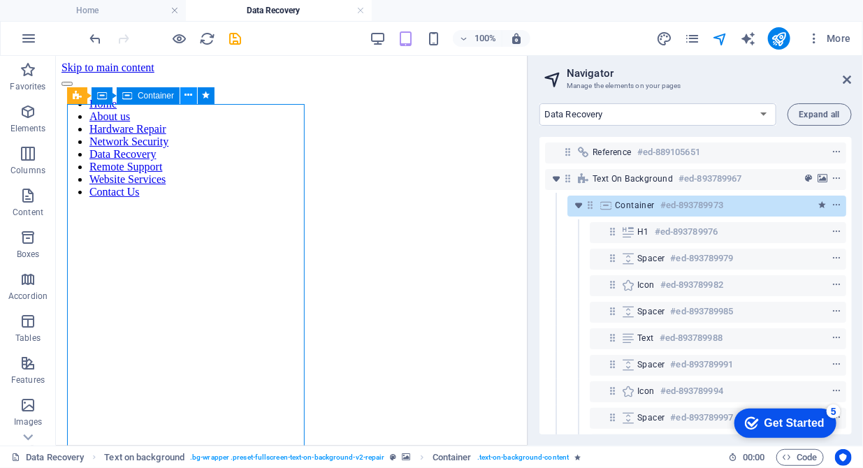
click at [191, 96] on icon at bounding box center [189, 95] width 8 height 15
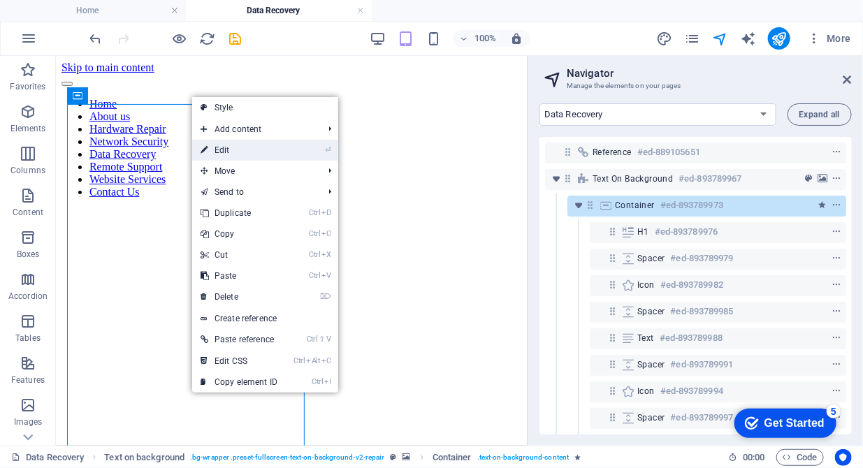
click at [228, 150] on link "⏎ Edit" at bounding box center [239, 150] width 94 height 21
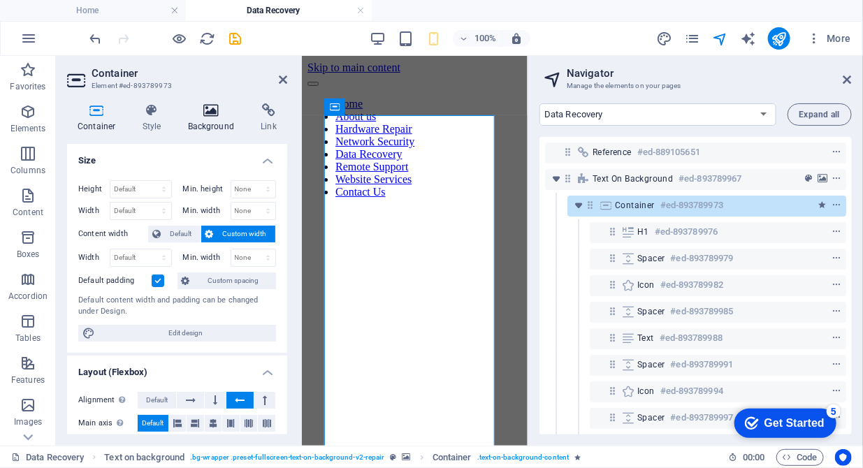
click at [212, 119] on h4 "Background" at bounding box center [213, 117] width 73 height 29
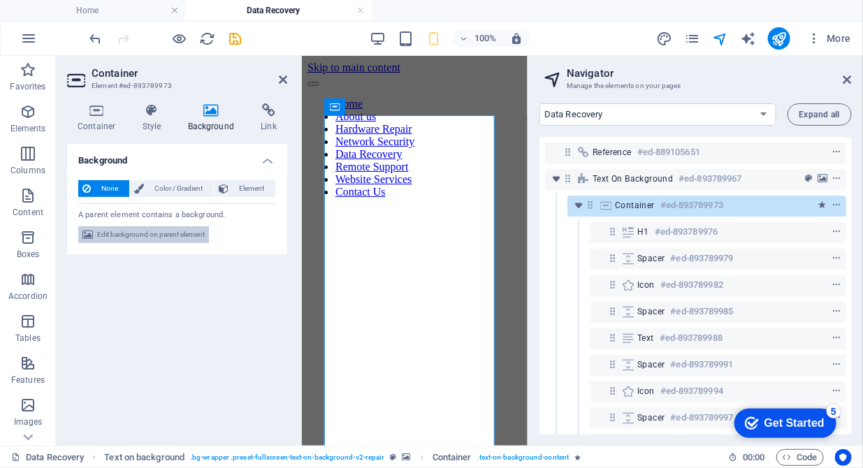
click at [147, 233] on span "Edit background on parent element" at bounding box center [151, 234] width 108 height 17
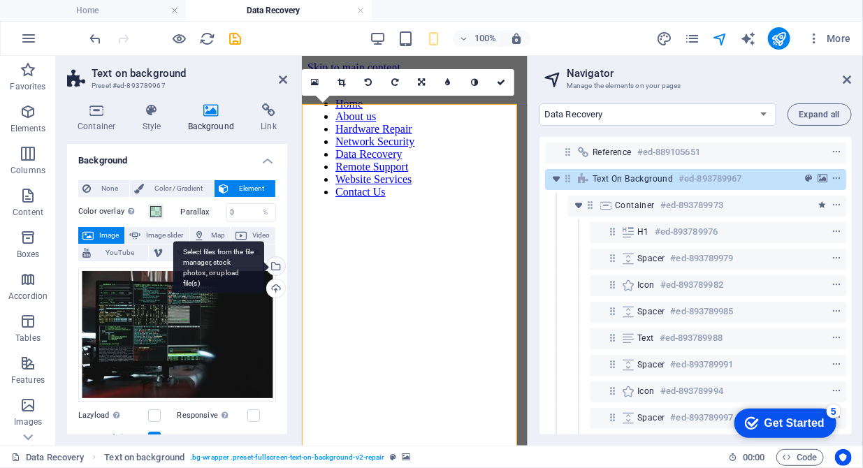
click at [277, 264] on div "Select files from the file manager, stock photos, or upload file(s)" at bounding box center [274, 267] width 21 height 21
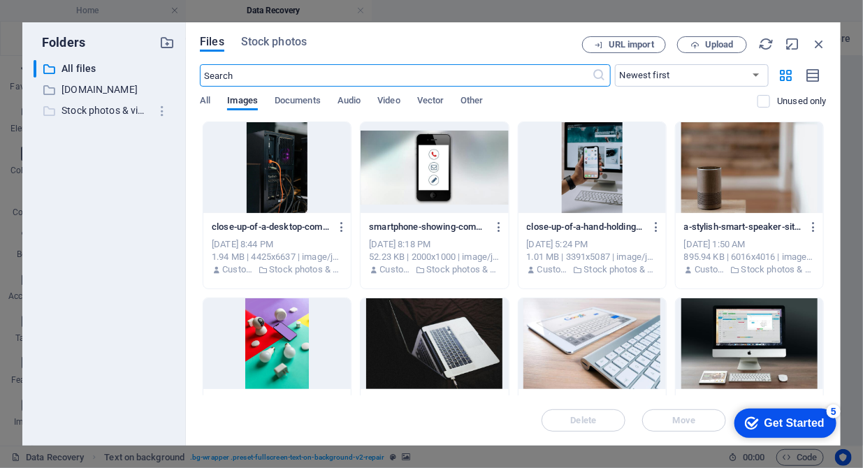
click at [111, 111] on p "Stock photos & videos" at bounding box center [104, 111] width 87 height 16
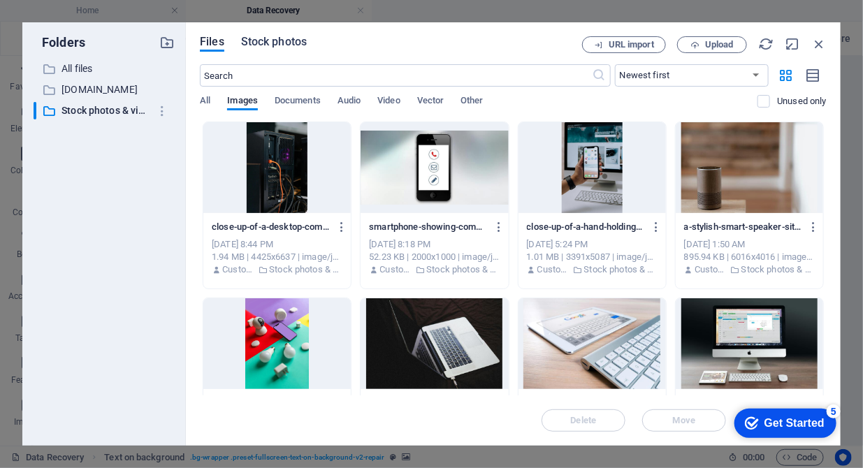
click at [288, 48] on span "Stock photos" at bounding box center [274, 42] width 66 height 17
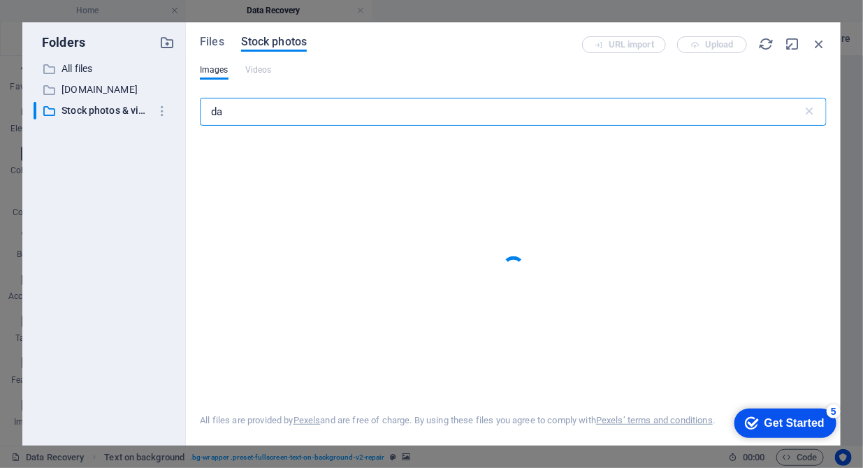
type input "d"
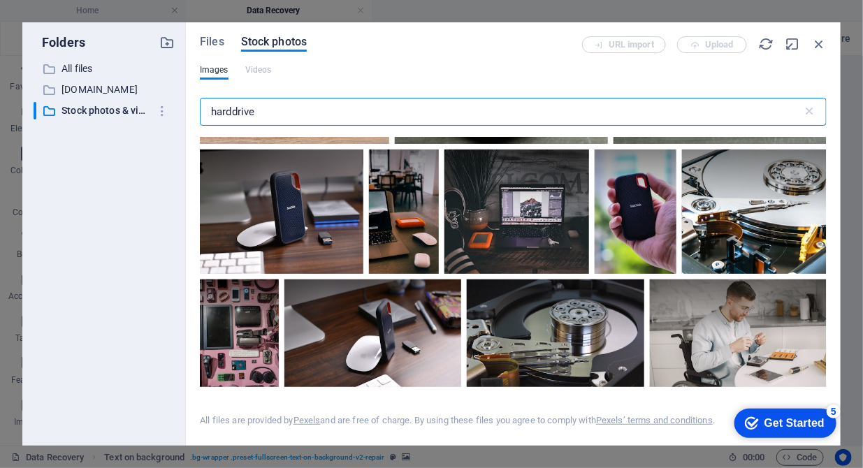
scroll to position [2000, 0]
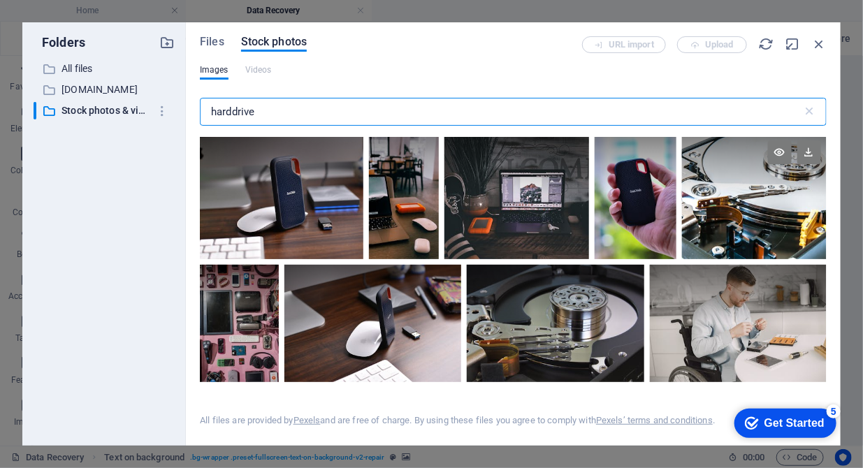
type input "harddrive"
click at [751, 205] on div at bounding box center [754, 197] width 145 height 124
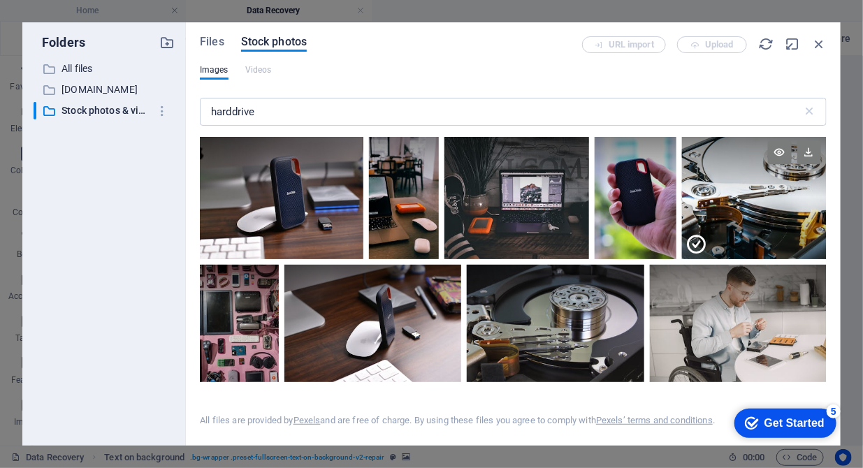
click at [751, 205] on div at bounding box center [754, 228] width 145 height 62
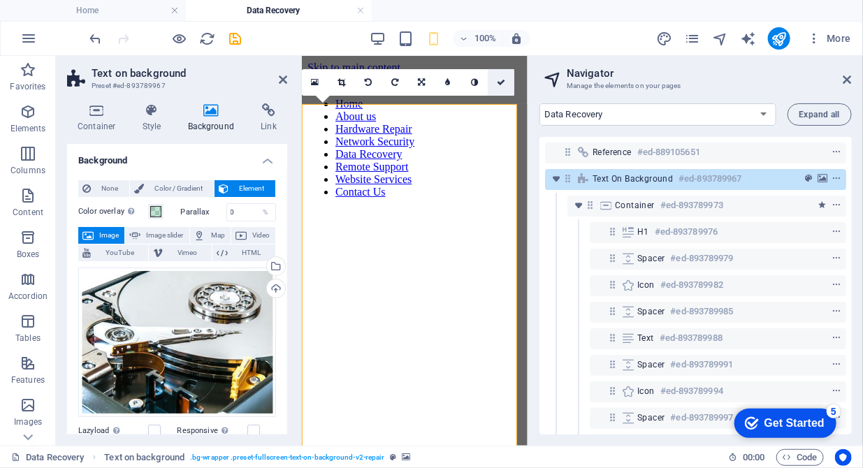
click at [497, 82] on icon at bounding box center [501, 82] width 8 height 8
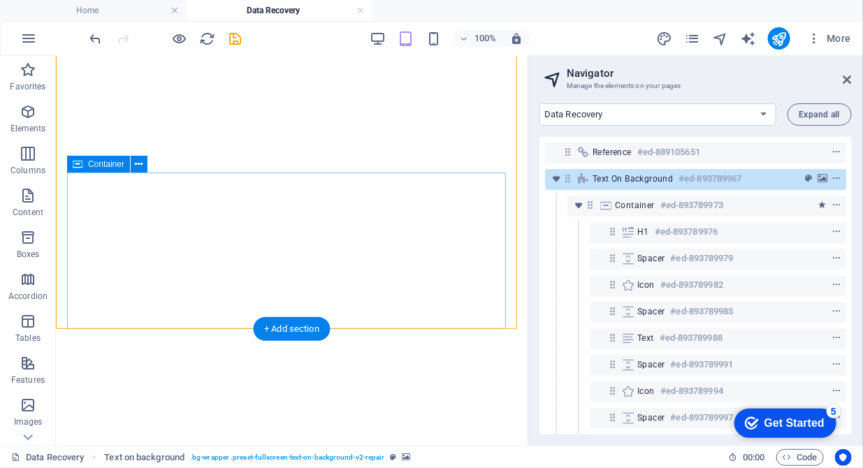
scroll to position [500, 0]
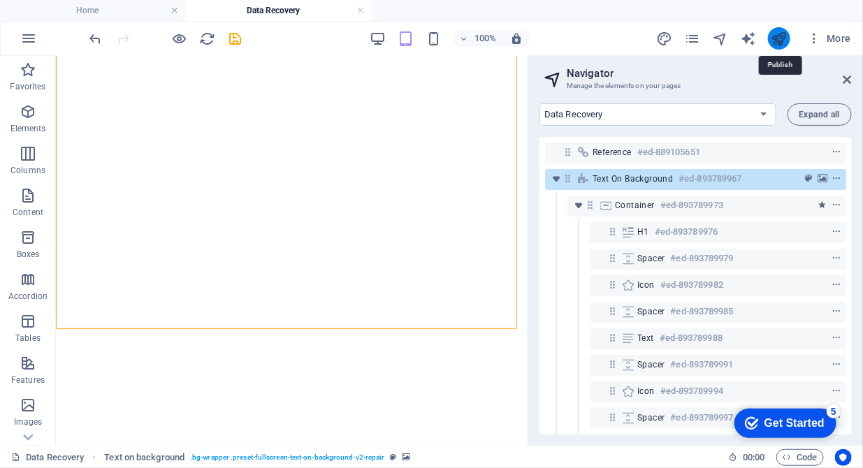
click at [783, 39] on icon "publish" at bounding box center [779, 39] width 16 height 16
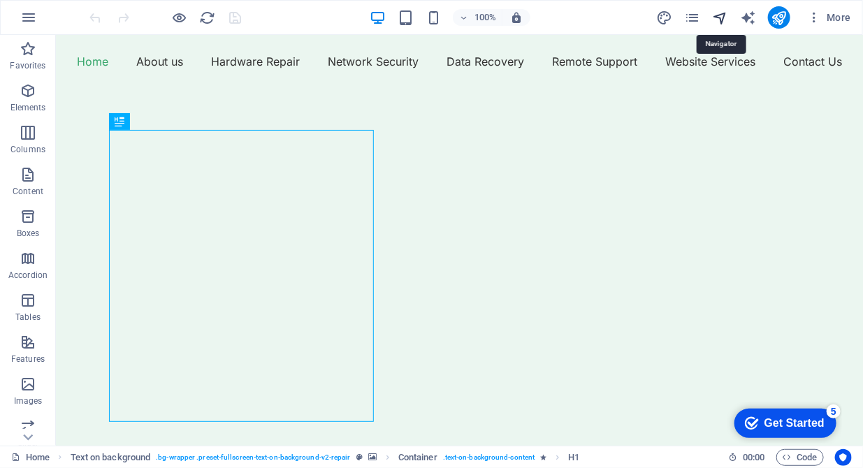
click at [718, 16] on icon "navigator" at bounding box center [720, 18] width 16 height 16
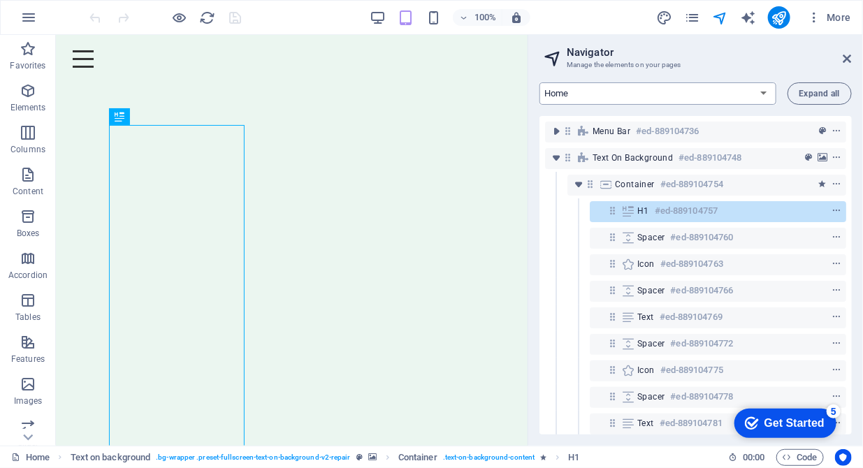
click at [717, 101] on select "Home About us Hardware Repair Network Security Data Recovery Remote Support Web…" at bounding box center [657, 93] width 237 height 22
select select "16784494-en"
click at [539, 82] on select "Home About us Hardware Repair Network Security Data Recovery Remote Support Web…" at bounding box center [657, 93] width 237 height 22
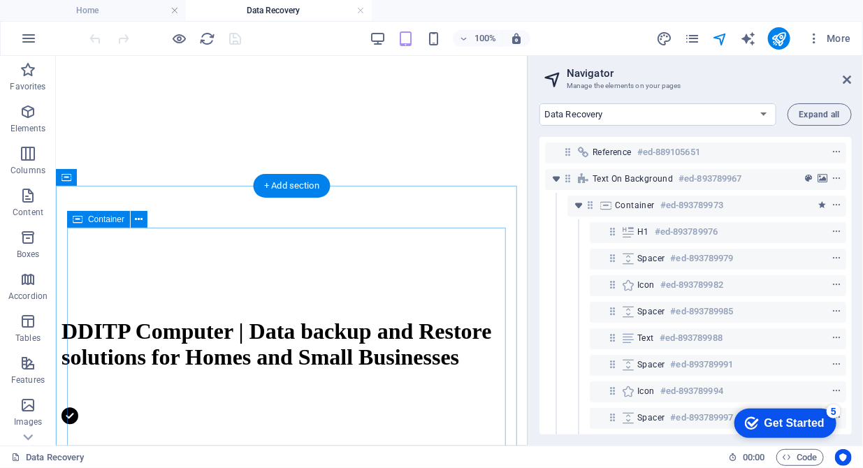
scroll to position [643, 0]
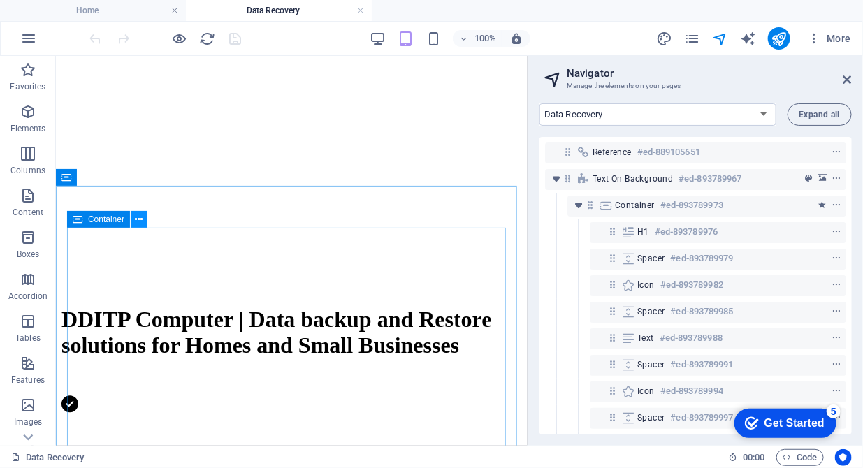
click at [138, 221] on icon at bounding box center [140, 219] width 8 height 15
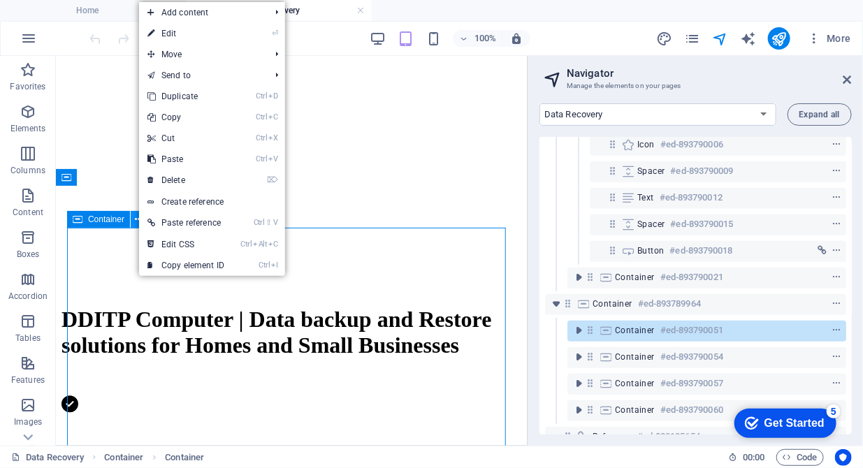
scroll to position [382, 0]
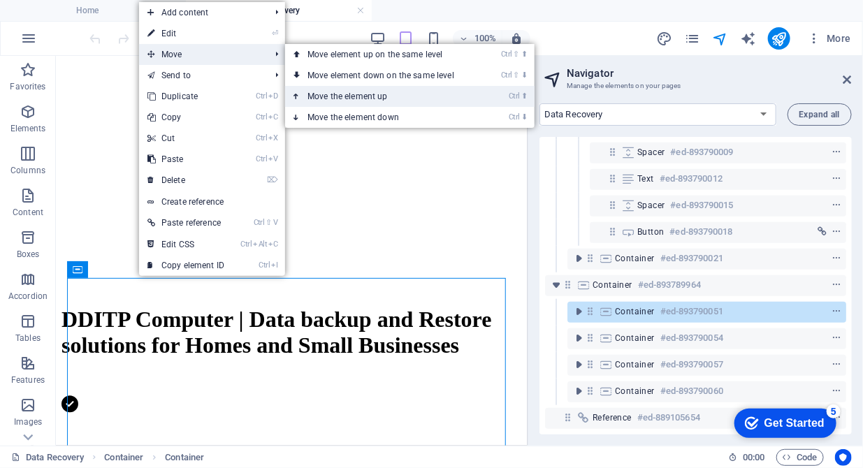
click at [332, 91] on link "Ctrl ⬆ Move the element up" at bounding box center [383, 96] width 197 height 21
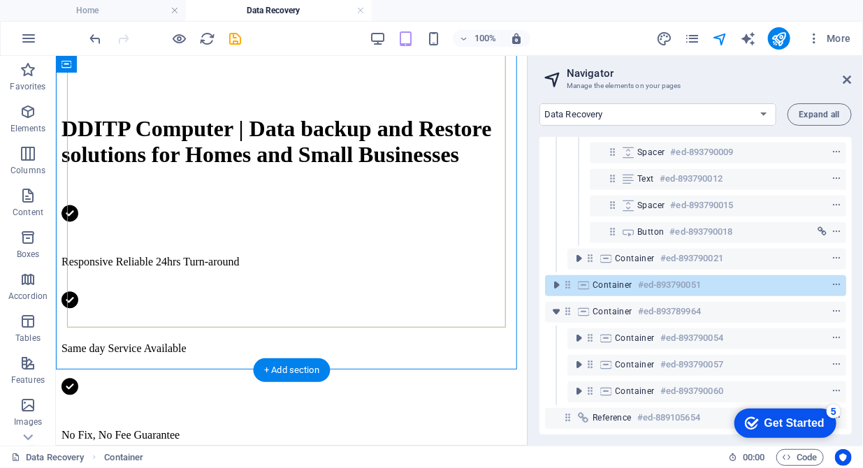
scroll to position [1000, 0]
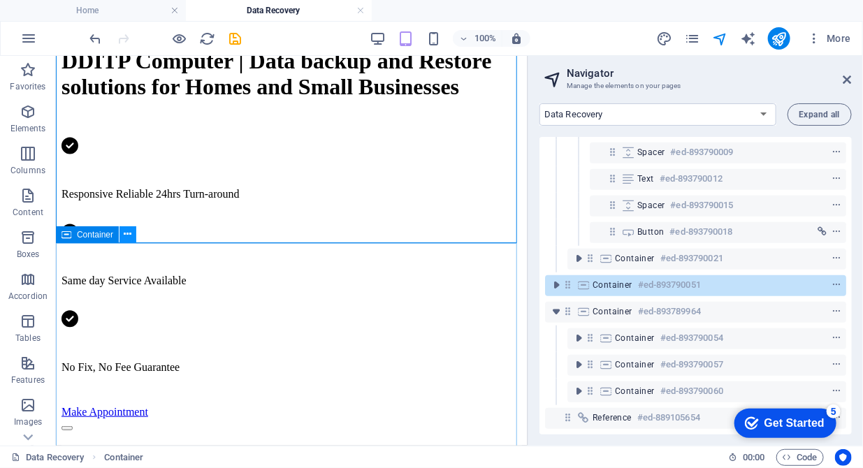
click at [129, 231] on icon at bounding box center [128, 234] width 8 height 15
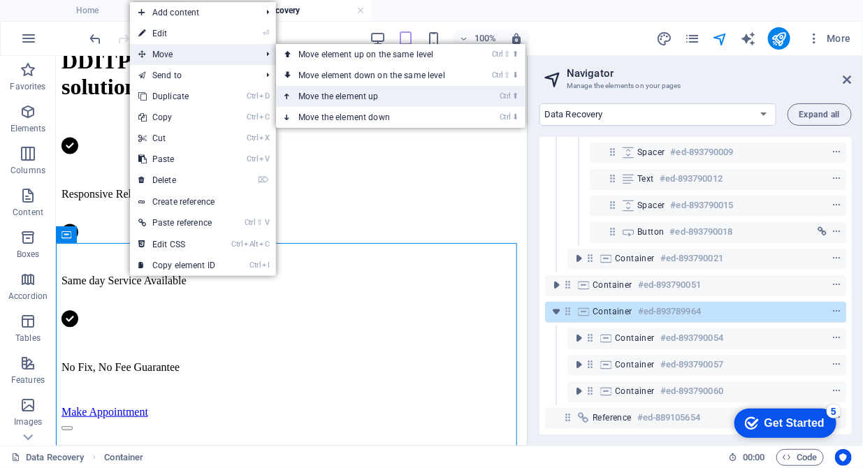
click at [305, 92] on link "Ctrl ⬆ Move the element up" at bounding box center [374, 96] width 197 height 21
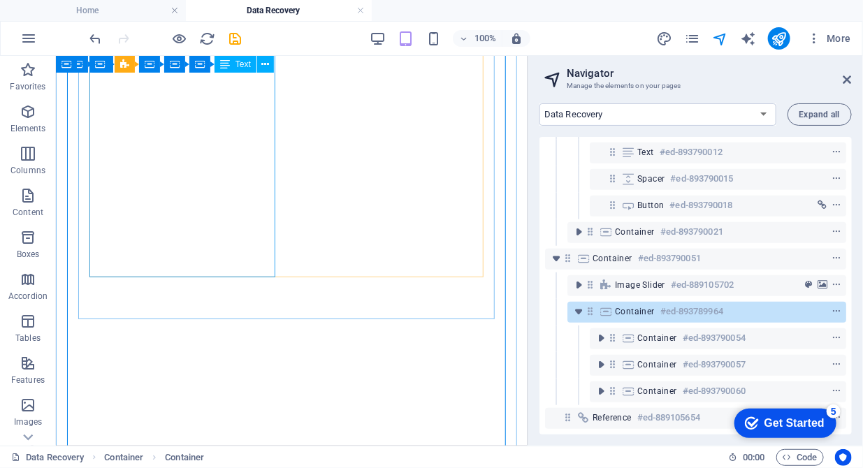
scroll to position [1786, 0]
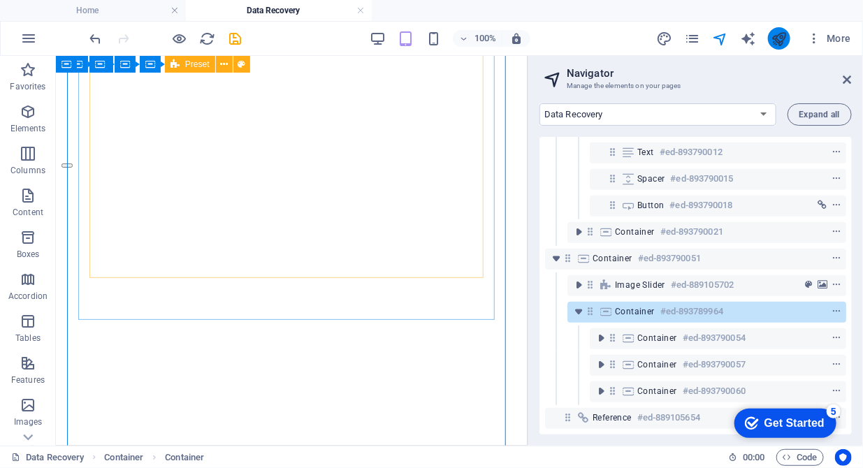
click at [771, 32] on button "publish" at bounding box center [779, 38] width 22 height 22
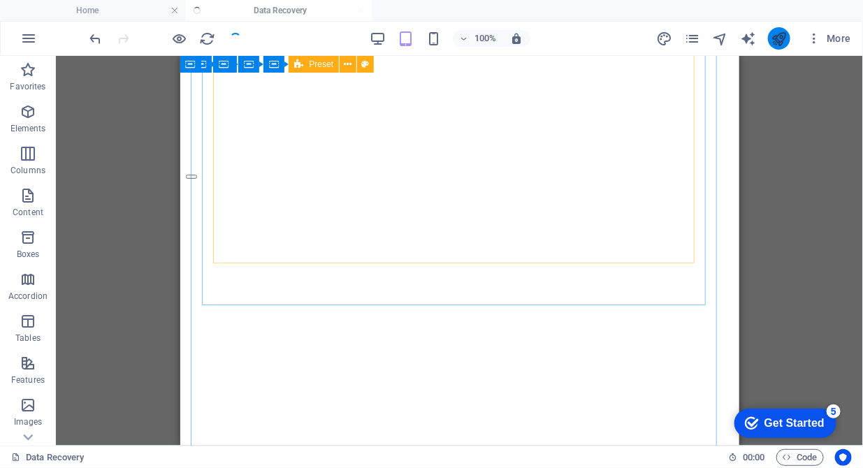
scroll to position [1724, 0]
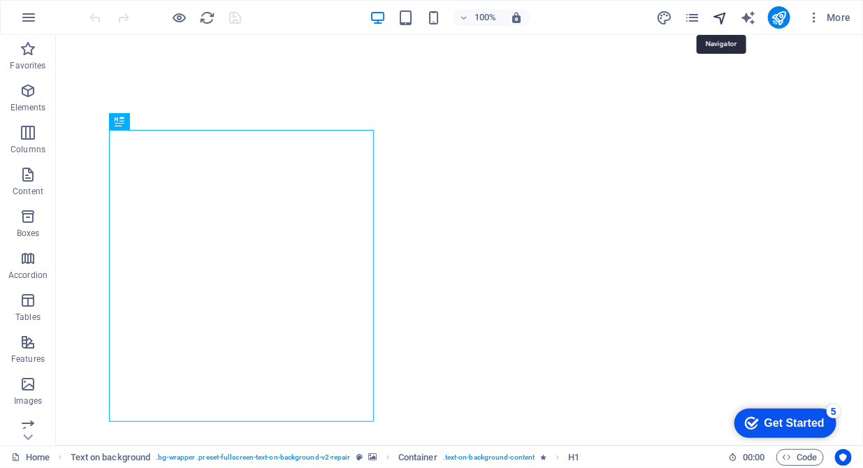
click at [718, 14] on icon "navigator" at bounding box center [720, 18] width 16 height 16
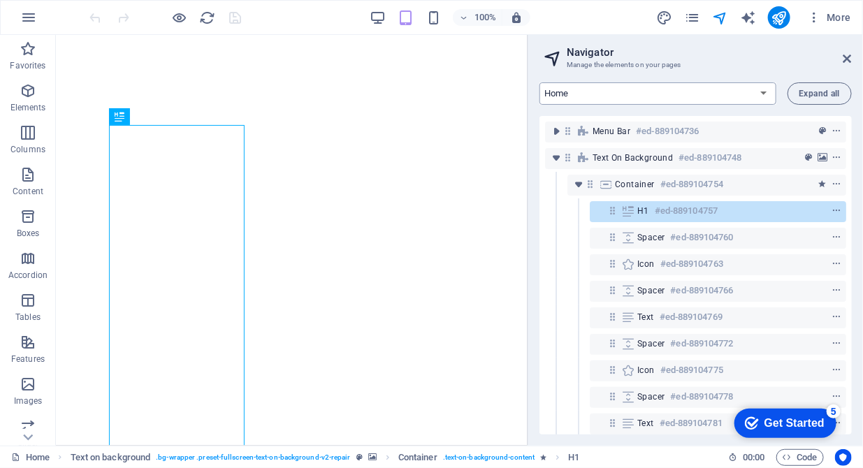
click at [714, 97] on select "Home About us Hardware Repair Network Security Data Recovery Remote Support Web…" at bounding box center [657, 93] width 237 height 22
select select "16784497-en"
click at [539, 82] on select "Home About us Hardware Repair Network Security Data Recovery Remote Support Web…" at bounding box center [657, 93] width 237 height 22
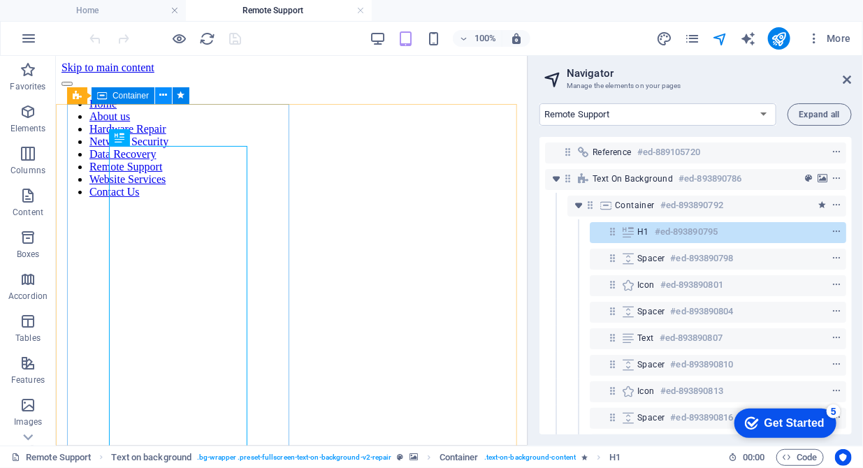
click at [164, 96] on icon at bounding box center [164, 95] width 8 height 15
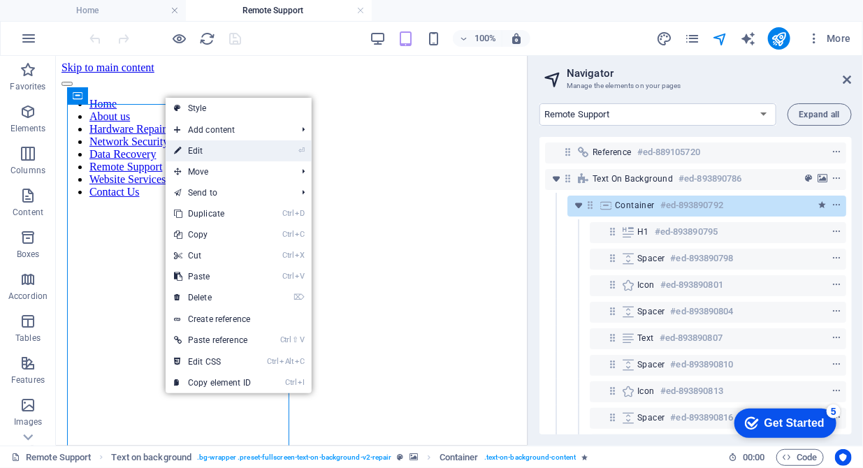
click at [196, 143] on link "⏎ Edit" at bounding box center [213, 150] width 94 height 21
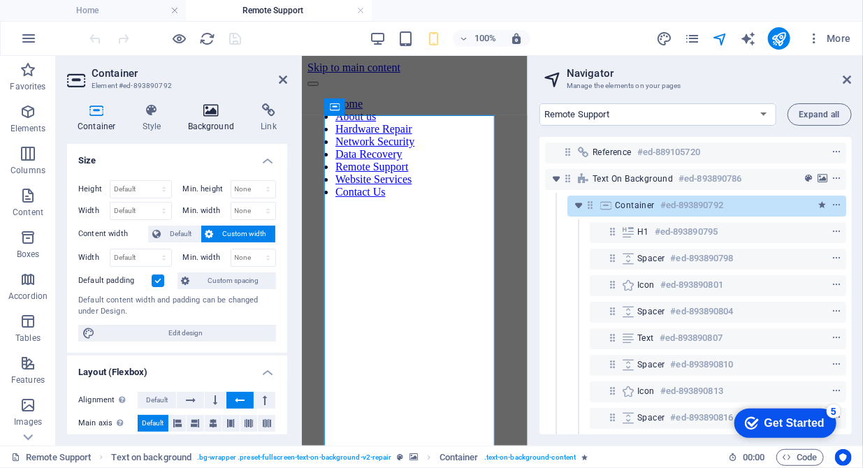
click at [217, 109] on icon at bounding box center [211, 110] width 68 height 14
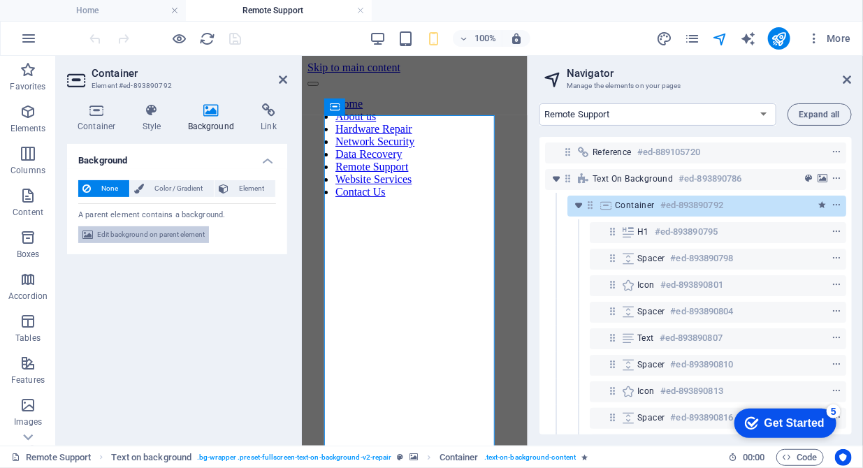
click at [163, 232] on span "Edit background on parent element" at bounding box center [151, 234] width 108 height 17
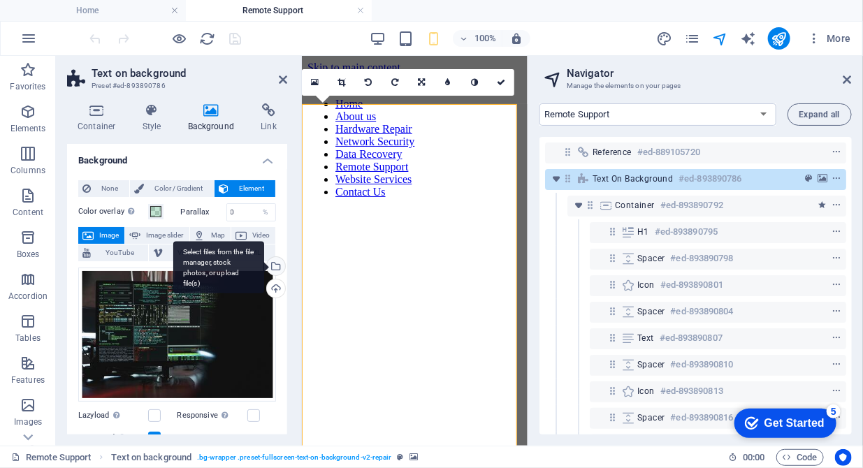
click at [273, 265] on div "Select files from the file manager, stock photos, or upload file(s)" at bounding box center [274, 267] width 21 height 21
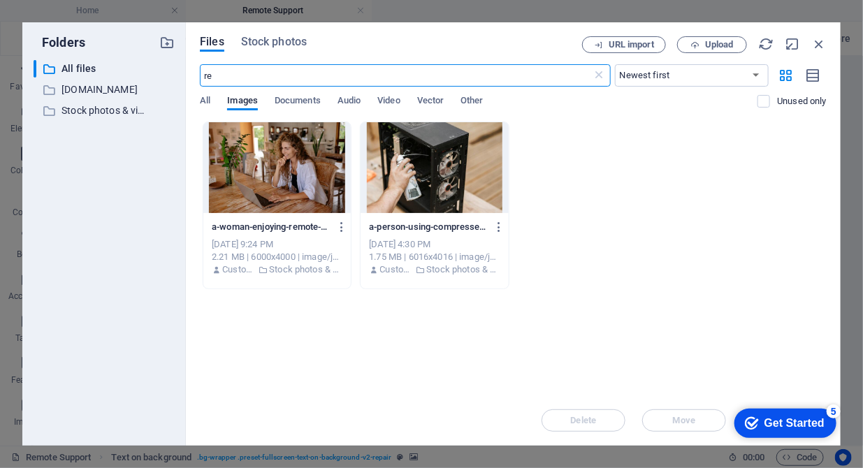
type input "r"
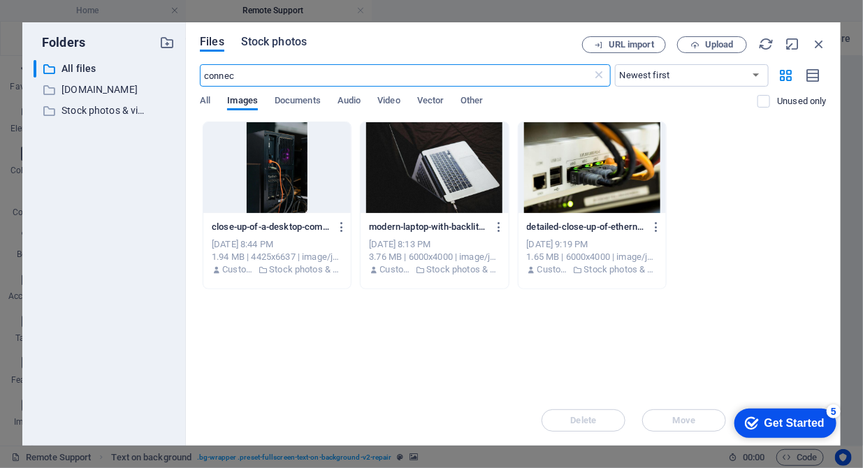
type input "connec"
click at [268, 38] on span "Stock photos" at bounding box center [274, 42] width 66 height 17
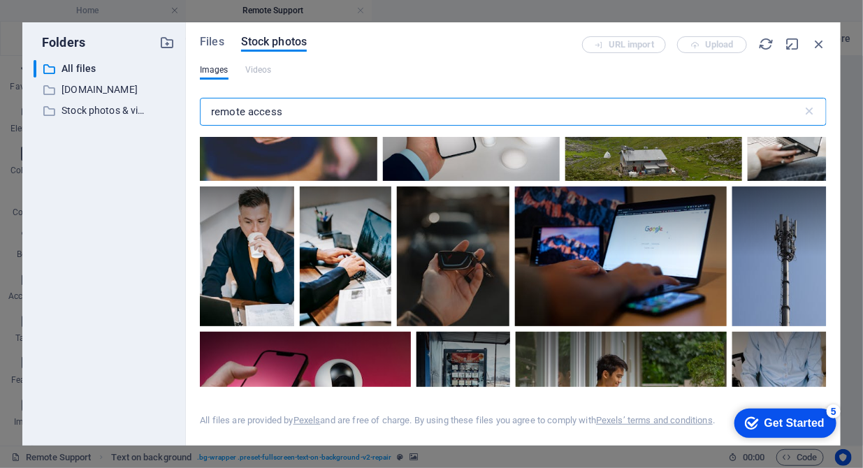
scroll to position [1358, 0]
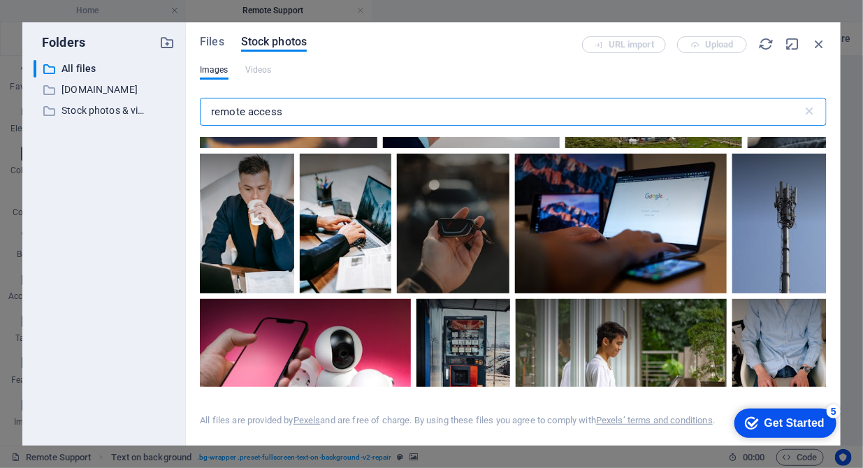
drag, startPoint x: 291, startPoint y: 109, endPoint x: 247, endPoint y: 110, distance: 43.3
click at [247, 110] on input "remote access" at bounding box center [501, 112] width 603 height 28
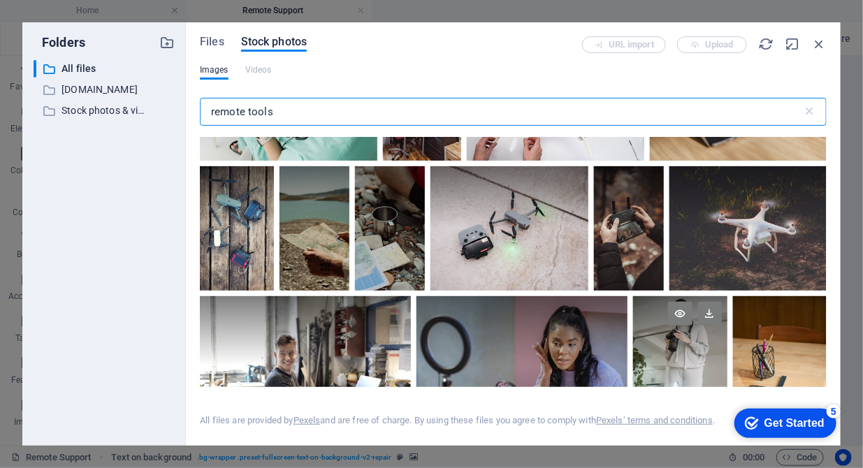
scroll to position [1571, 0]
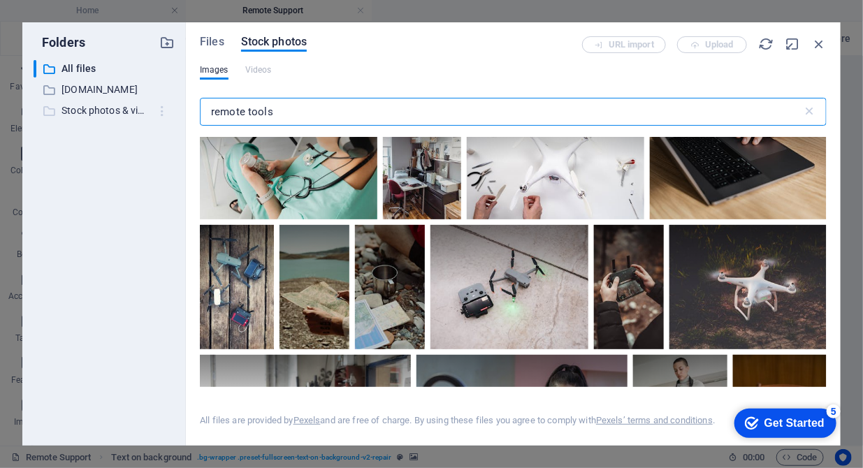
drag, startPoint x: 282, startPoint y: 108, endPoint x: 161, endPoint y: 101, distance: 121.0
click at [161, 101] on div "Folders ​ All files All files ​ dditp.com dditp.com ​ Stock photos & videos Sto…" at bounding box center [431, 233] width 818 height 423
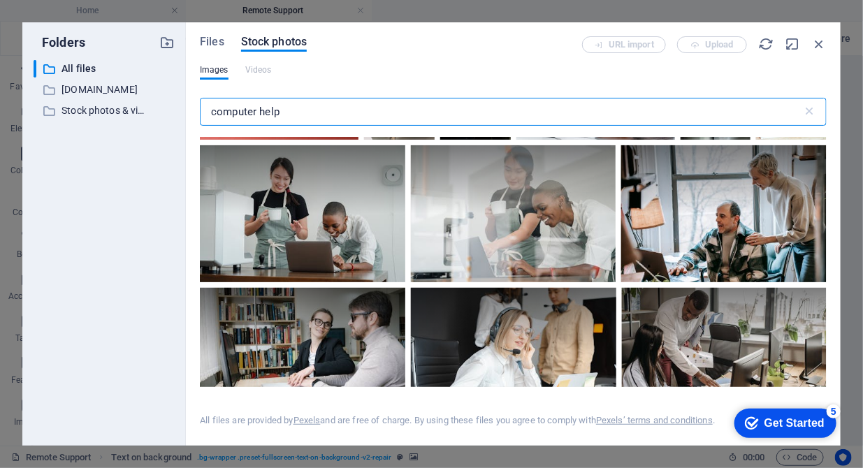
scroll to position [643, 0]
click at [324, 115] on input "computer help" at bounding box center [501, 112] width 603 height 28
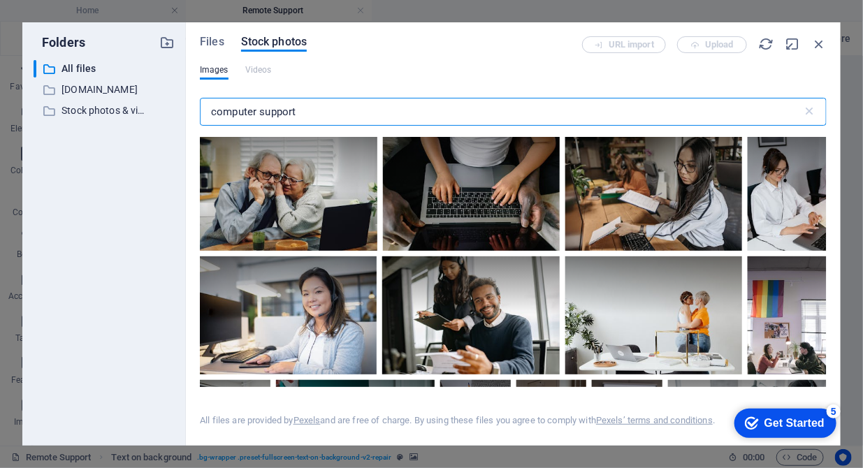
scroll to position [2286, 0]
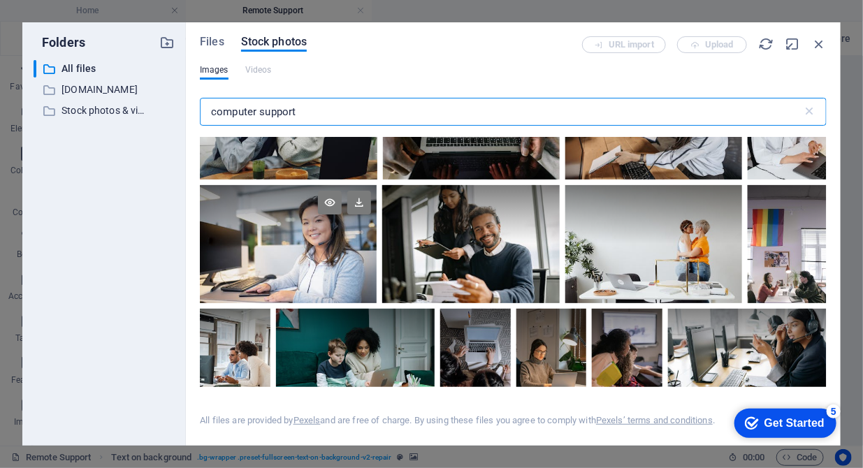
type input "computer support"
click at [300, 270] on div at bounding box center [288, 244] width 177 height 118
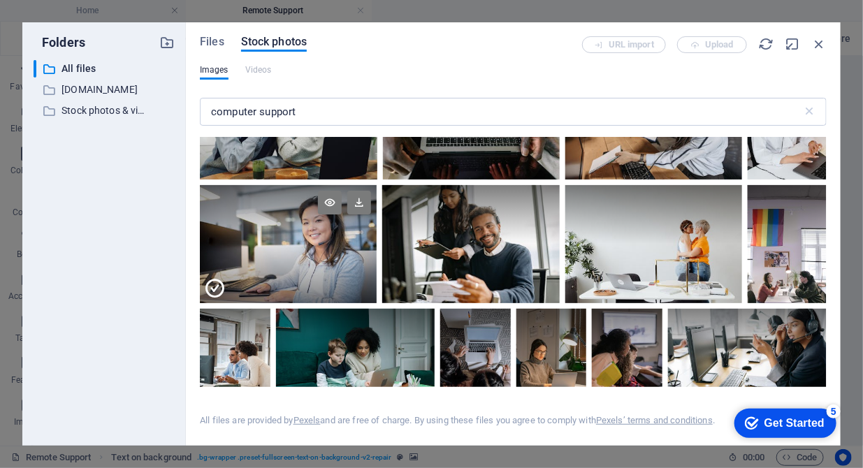
click at [300, 270] on div at bounding box center [288, 273] width 177 height 59
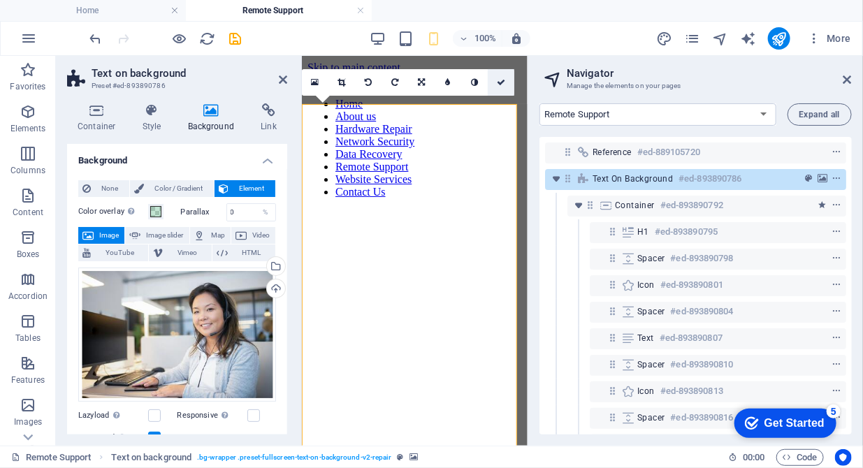
click at [500, 82] on icon at bounding box center [501, 82] width 8 height 8
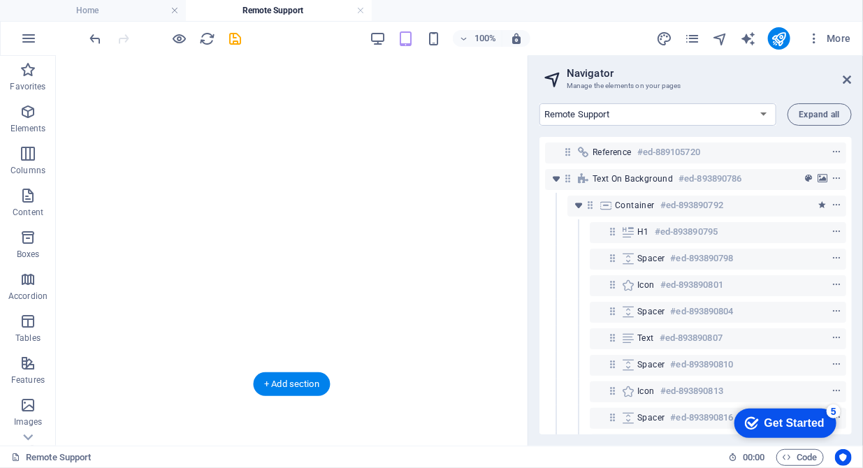
scroll to position [3001, 0]
click at [776, 36] on icon "publish" at bounding box center [779, 39] width 16 height 16
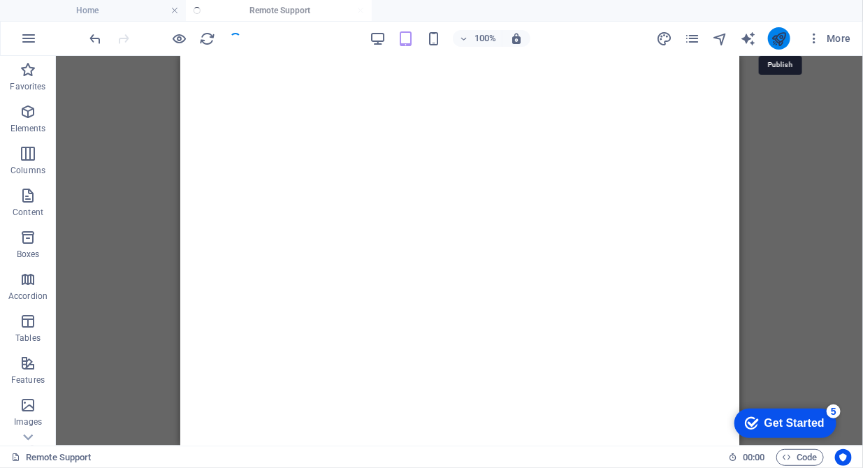
scroll to position [2756, 0]
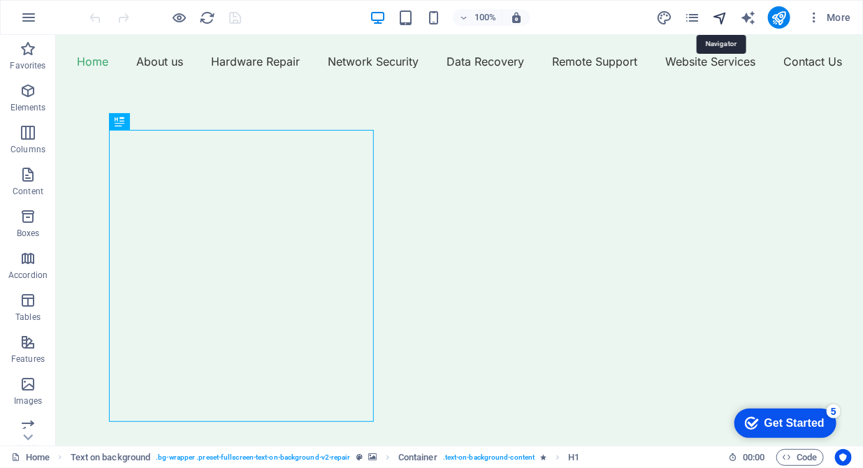
click at [720, 15] on icon "navigator" at bounding box center [720, 18] width 16 height 16
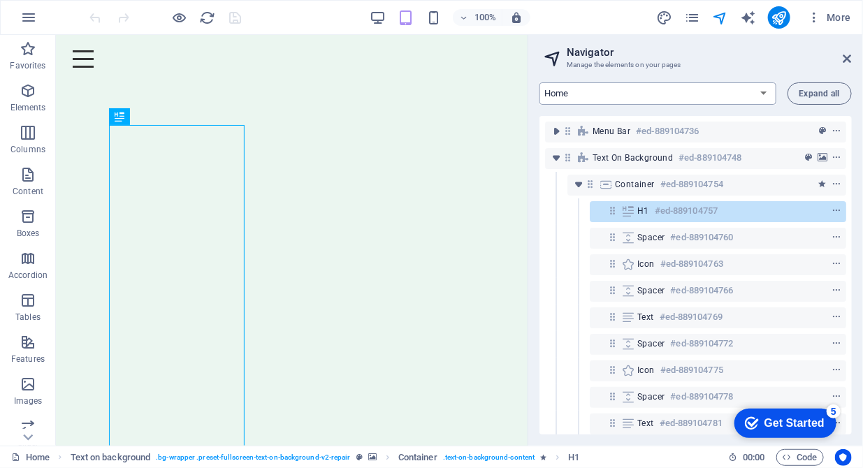
click at [763, 92] on select "Home About us Hardware Repair Network Security Data Recovery Remote Support Web…" at bounding box center [657, 93] width 237 height 22
select select "16784494-en"
click at [539, 82] on select "Home About us Hardware Repair Network Security Data Recovery Remote Support Web…" at bounding box center [657, 93] width 237 height 22
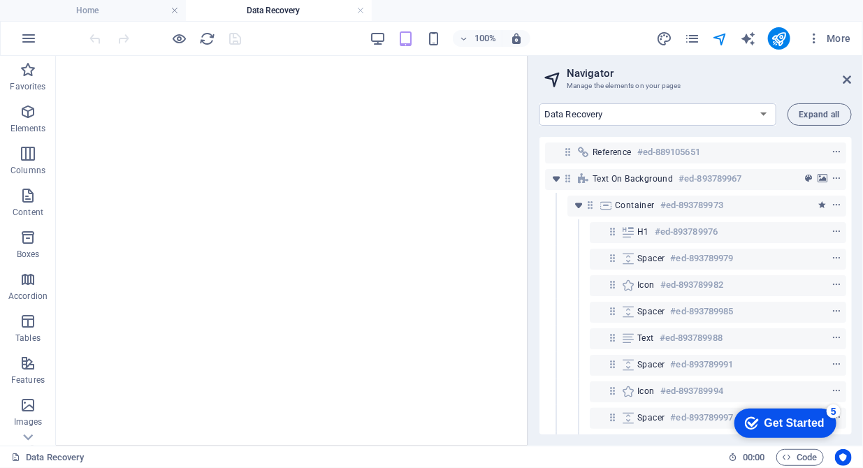
scroll to position [487, 0]
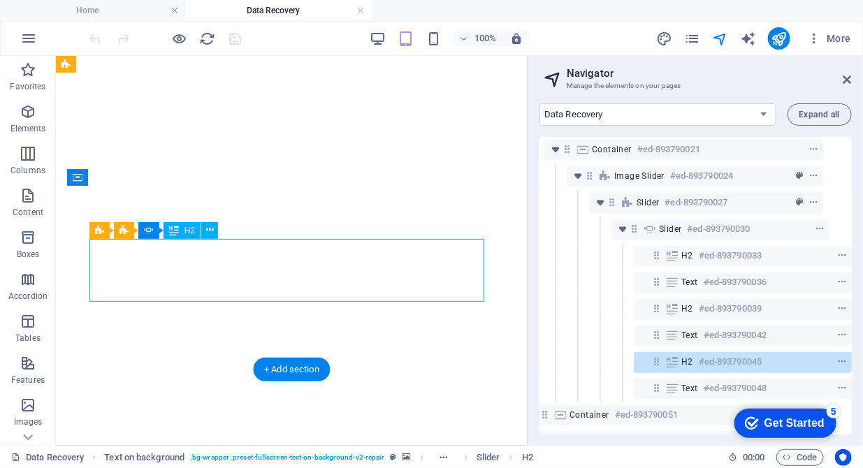
scroll to position [514, 25]
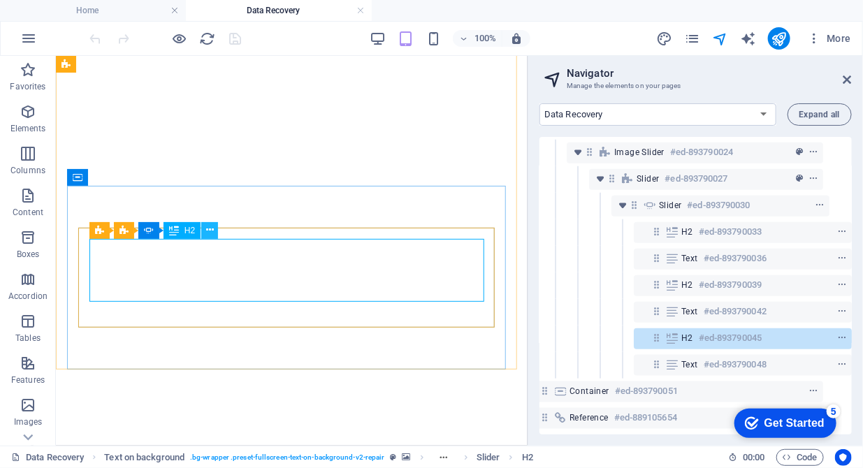
click at [212, 231] on icon at bounding box center [210, 230] width 8 height 15
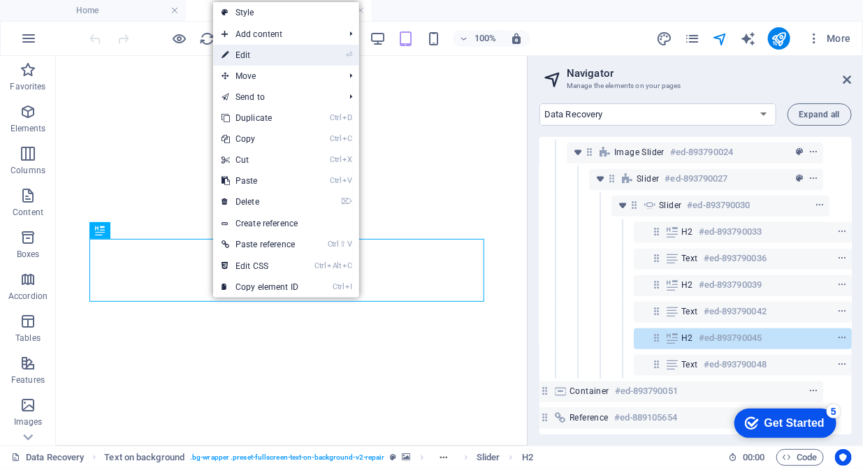
click at [271, 55] on link "⏎ Edit" at bounding box center [260, 55] width 94 height 21
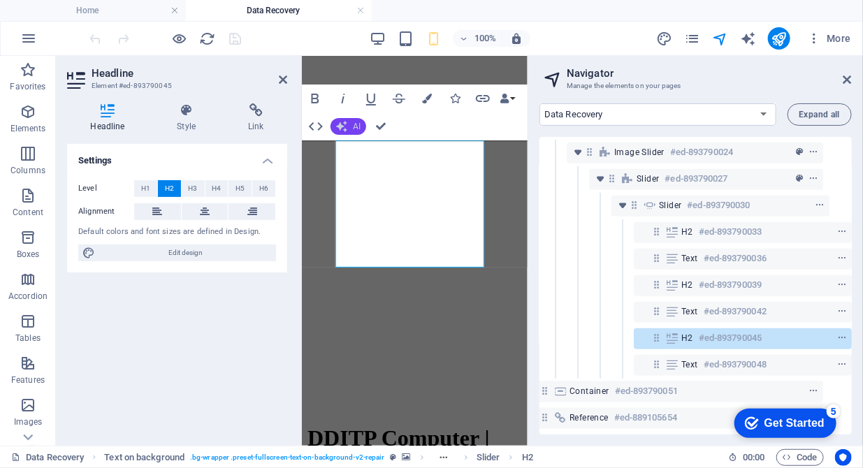
click at [354, 129] on span "AI" at bounding box center [357, 126] width 8 height 8
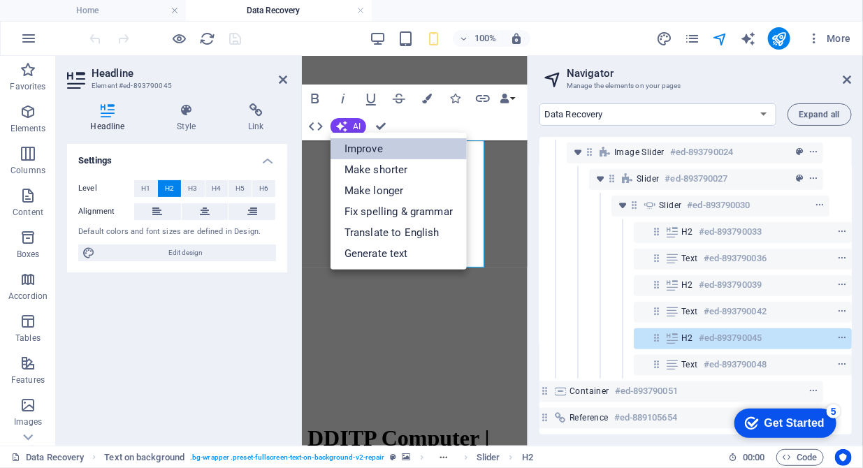
click at [358, 154] on link "Improve" at bounding box center [398, 148] width 136 height 21
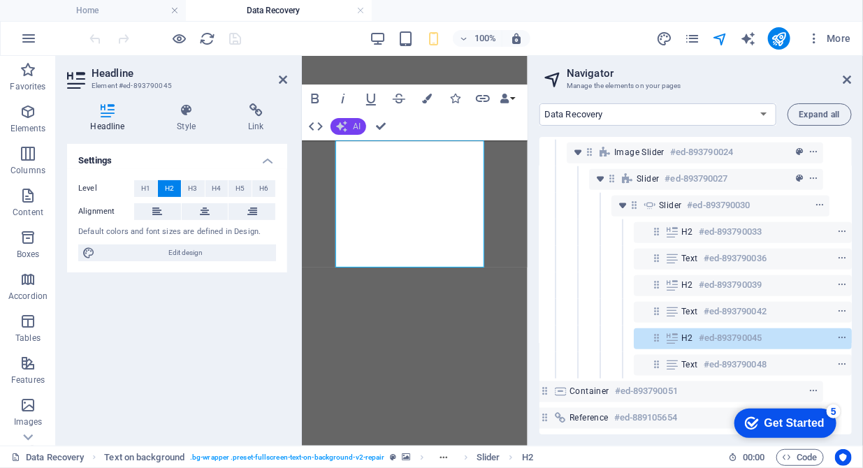
click at [357, 125] on span "AI" at bounding box center [357, 126] width 8 height 8
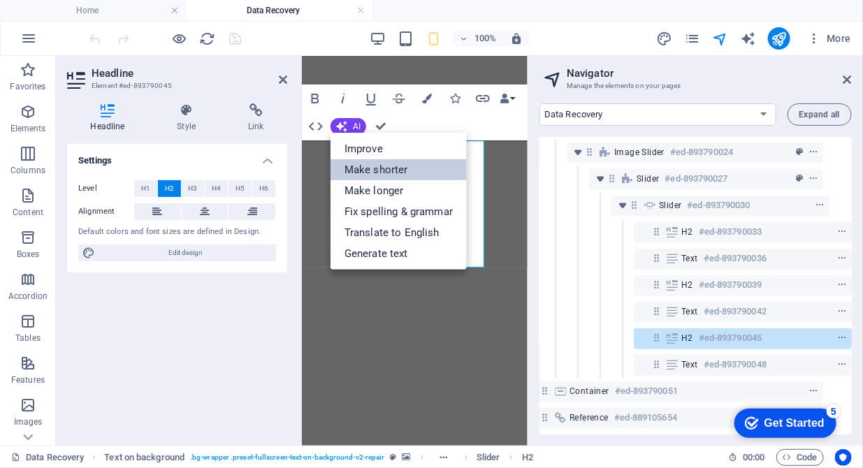
click at [356, 171] on link "Make shorter" at bounding box center [398, 169] width 136 height 21
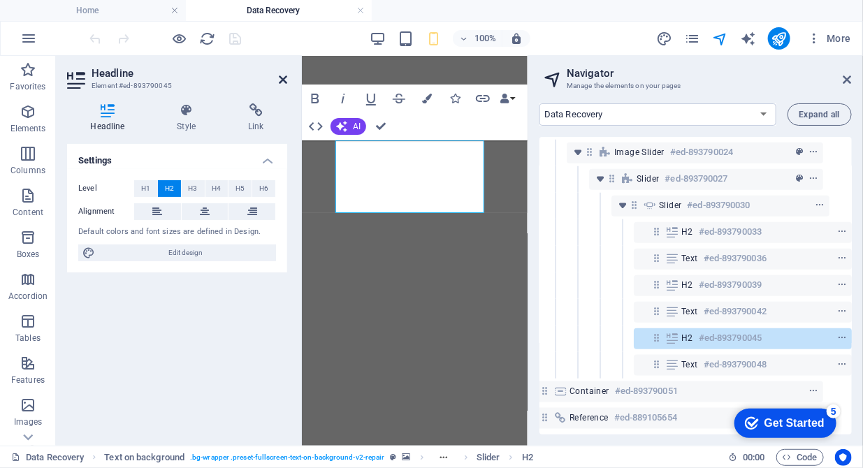
click at [281, 80] on icon at bounding box center [283, 79] width 8 height 11
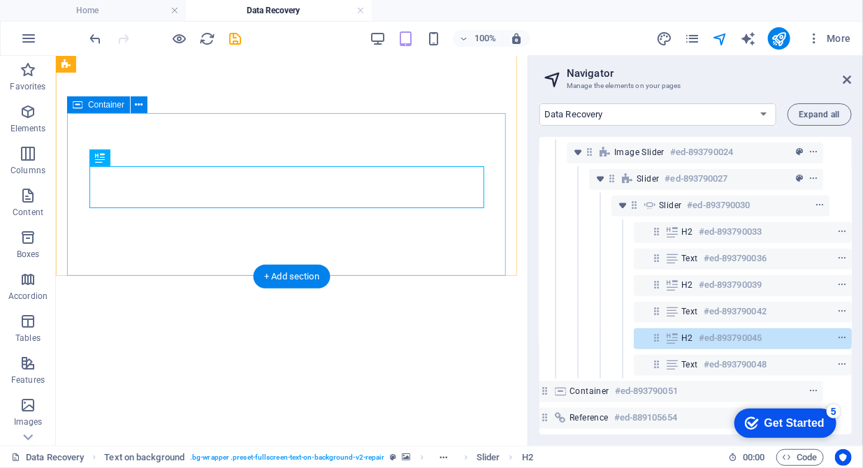
scroll to position [487, 0]
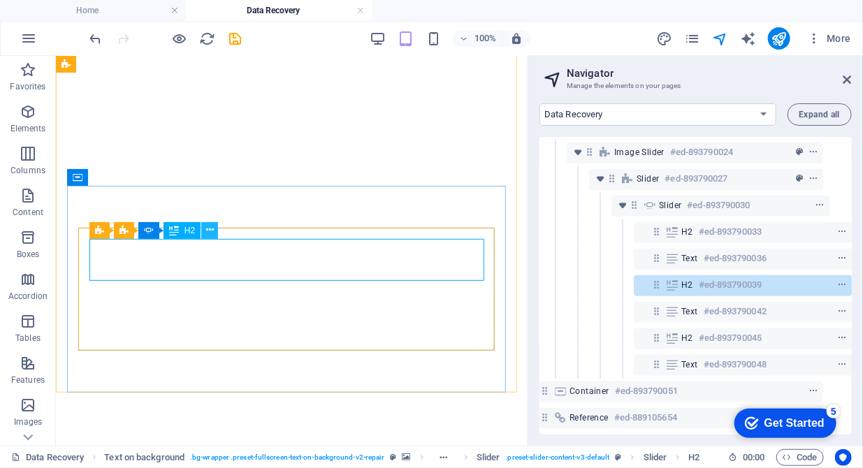
click at [210, 232] on icon at bounding box center [210, 230] width 8 height 15
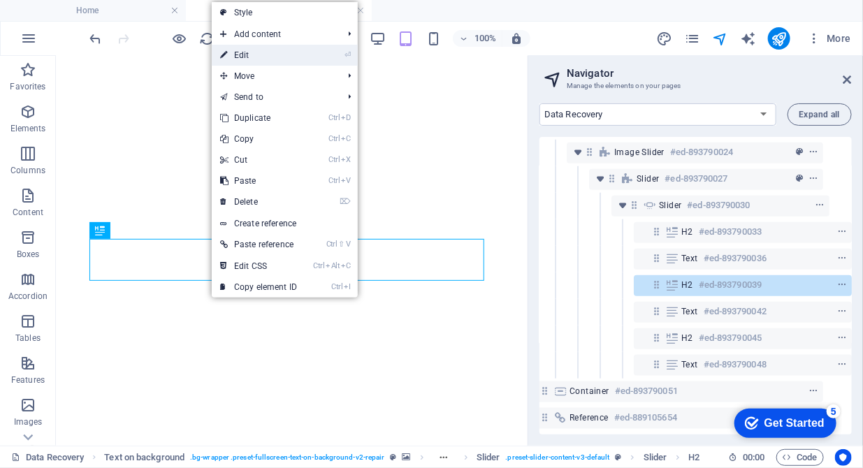
click at [256, 61] on link "⏎ Edit" at bounding box center [259, 55] width 94 height 21
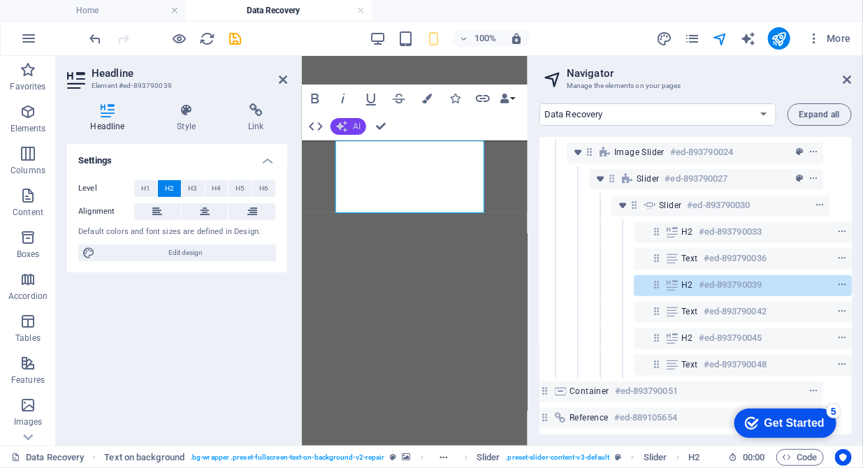
click at [348, 129] on button "AI" at bounding box center [348, 126] width 36 height 17
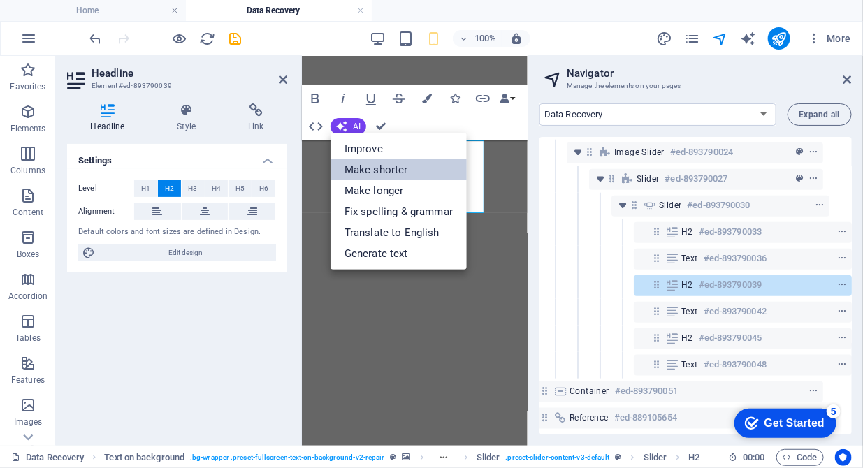
click at [347, 163] on link "Make shorter" at bounding box center [398, 169] width 136 height 21
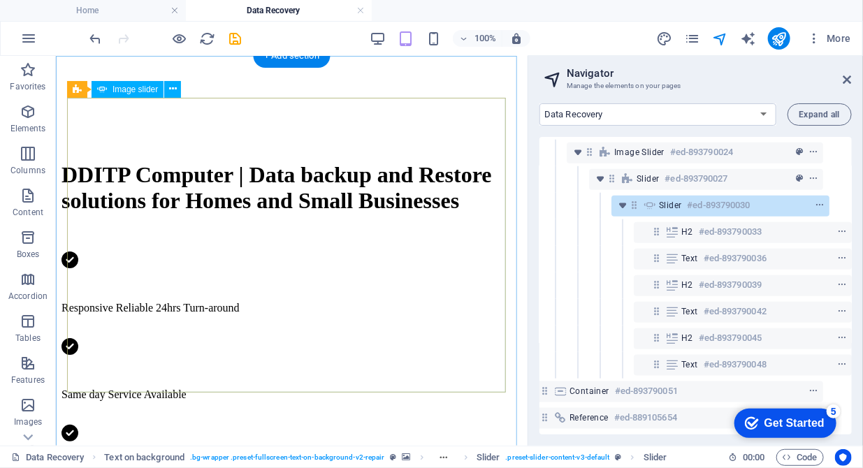
scroll to position [844, 0]
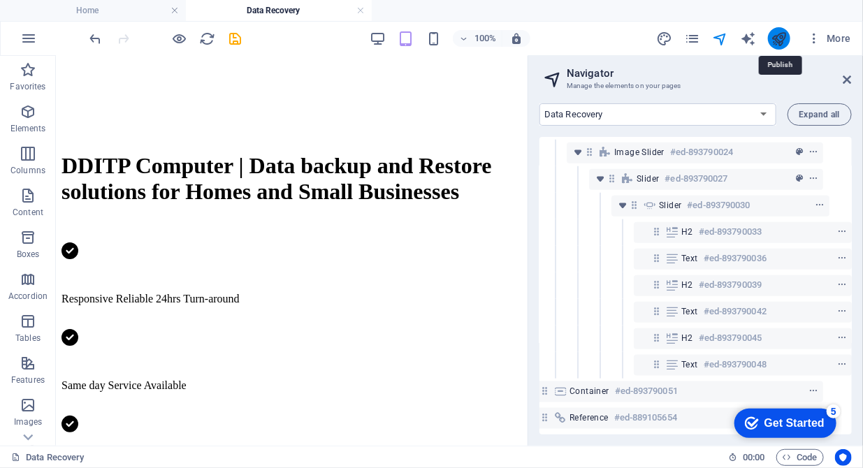
click at [775, 37] on icon "publish" at bounding box center [779, 39] width 16 height 16
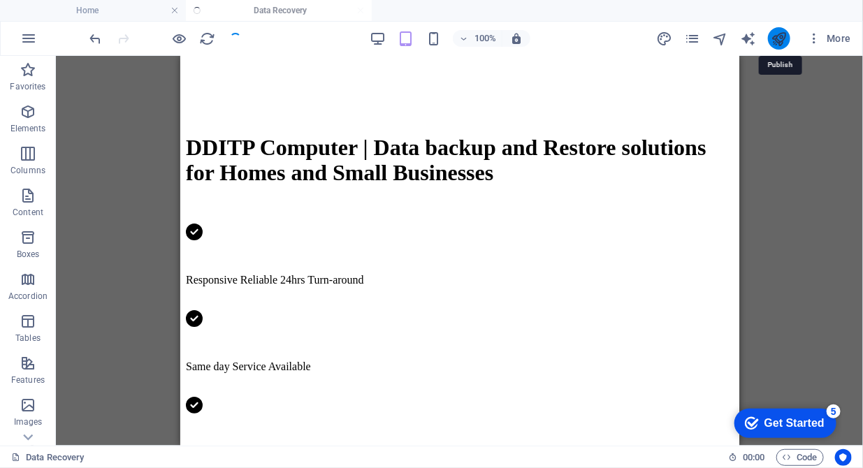
scroll to position [856, 0]
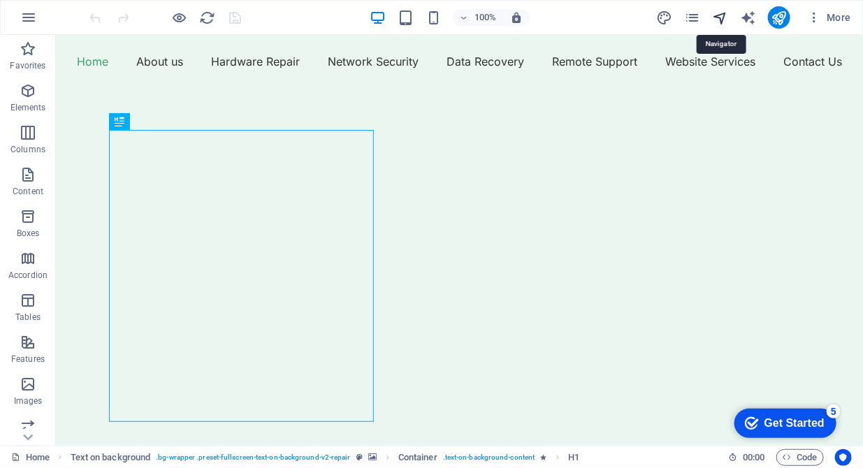
click at [718, 17] on icon "navigator" at bounding box center [720, 18] width 16 height 16
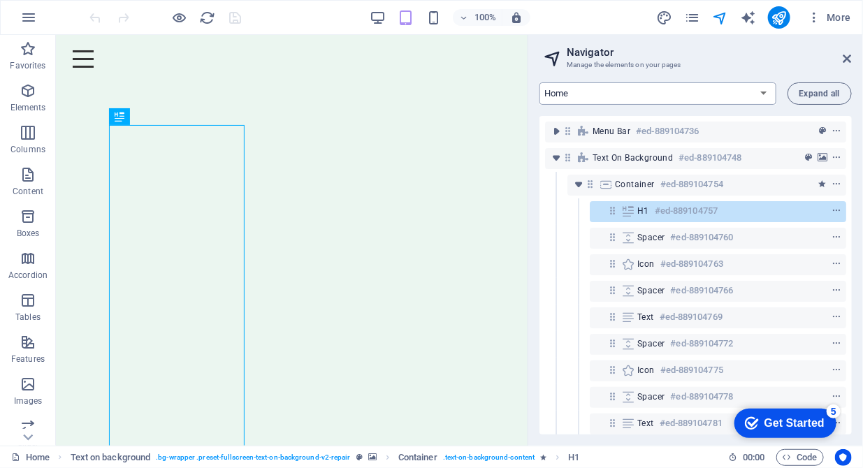
click at [763, 92] on select "Home About us Hardware Repair Network Security Data Recovery Remote Support Web…" at bounding box center [657, 93] width 237 height 22
select select "16784500-en"
click at [539, 82] on select "Home About us Hardware Repair Network Security Data Recovery Remote Support Web…" at bounding box center [657, 93] width 237 height 22
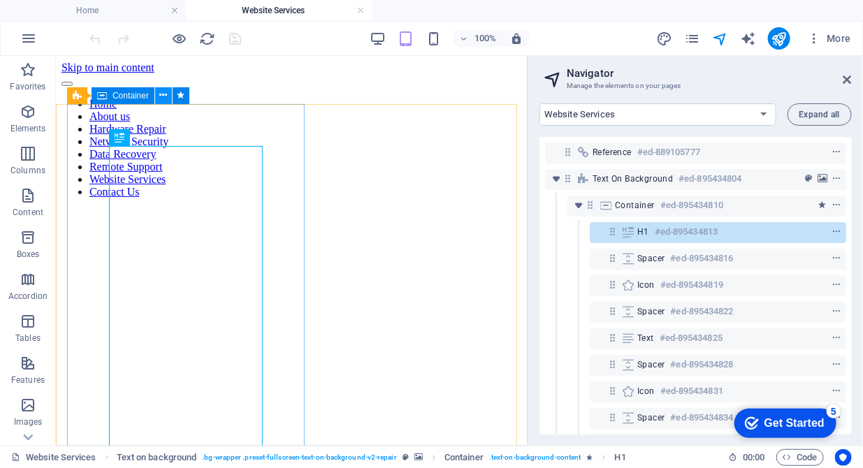
click at [163, 94] on icon at bounding box center [164, 95] width 8 height 15
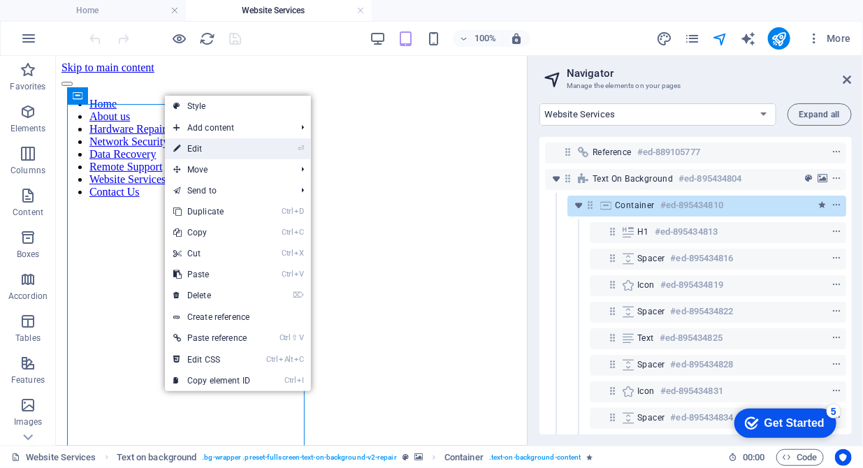
click at [187, 147] on link "⏎ Edit" at bounding box center [212, 148] width 94 height 21
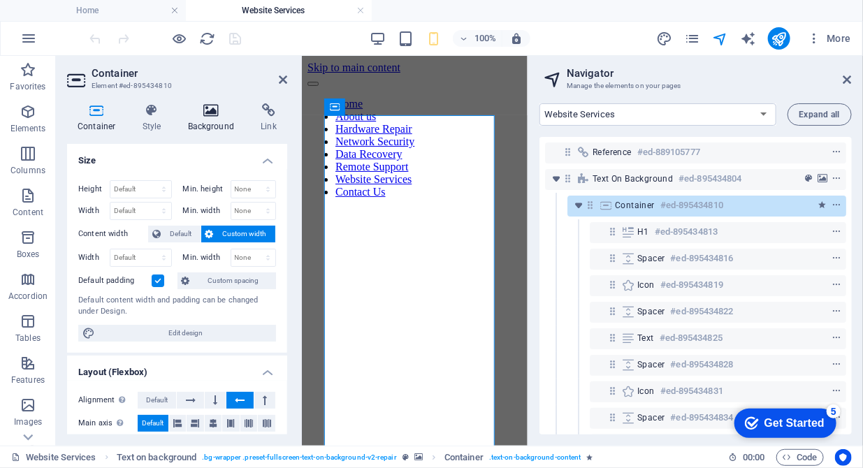
click at [217, 116] on icon at bounding box center [211, 110] width 68 height 14
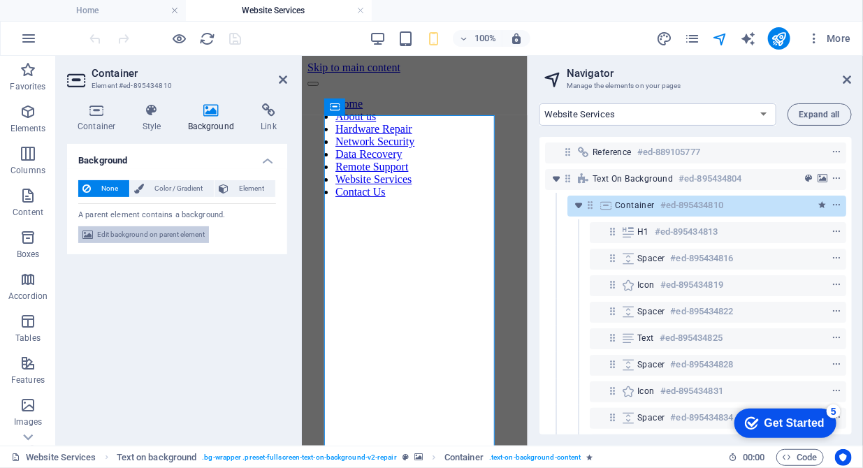
click at [146, 237] on span "Edit background on parent element" at bounding box center [151, 234] width 108 height 17
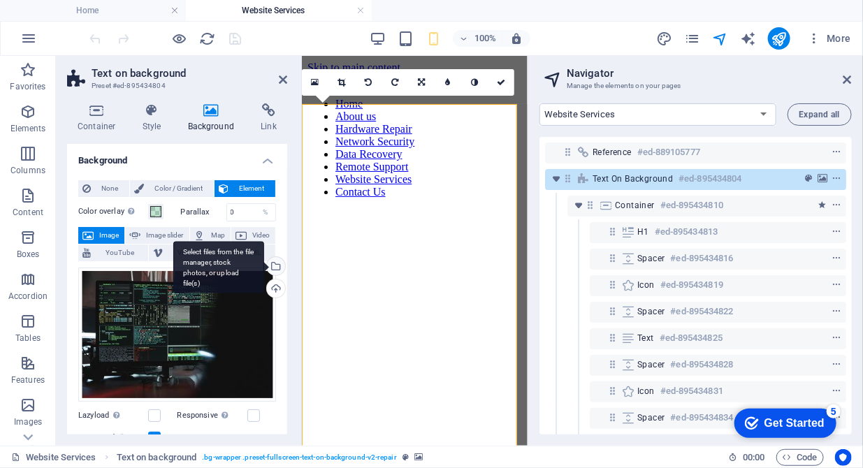
click at [274, 264] on div "Select files from the file manager, stock photos, or upload file(s)" at bounding box center [274, 267] width 21 height 21
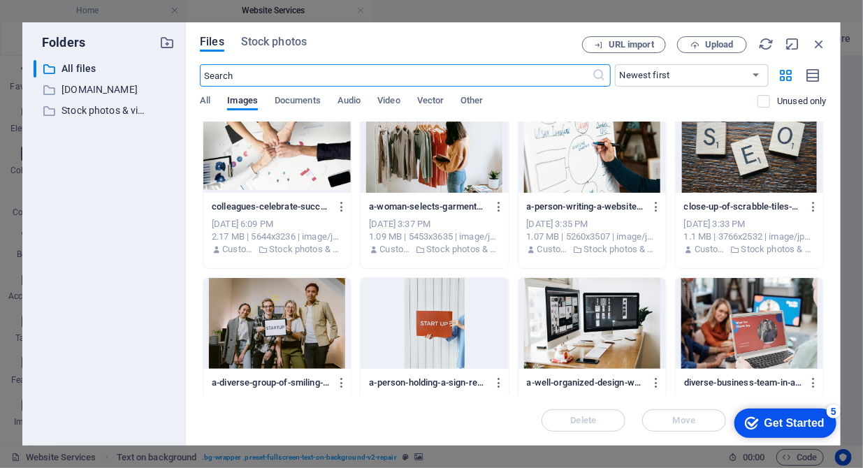
scroll to position [1358, 0]
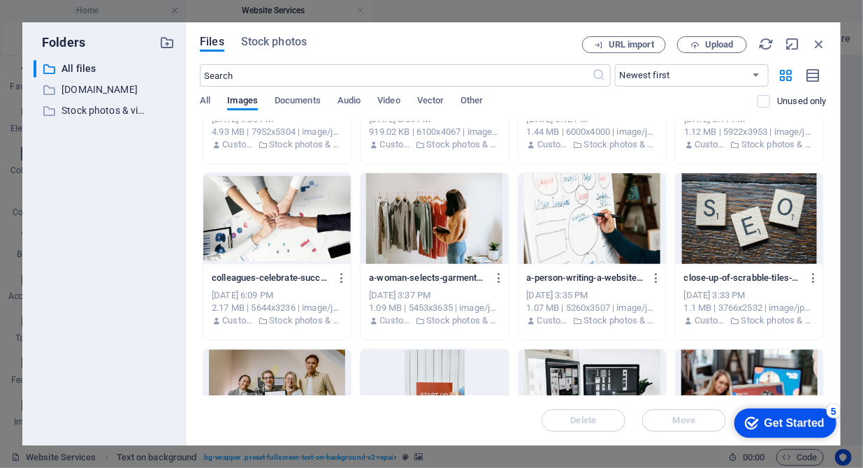
click at [427, 248] on div at bounding box center [434, 218] width 147 height 91
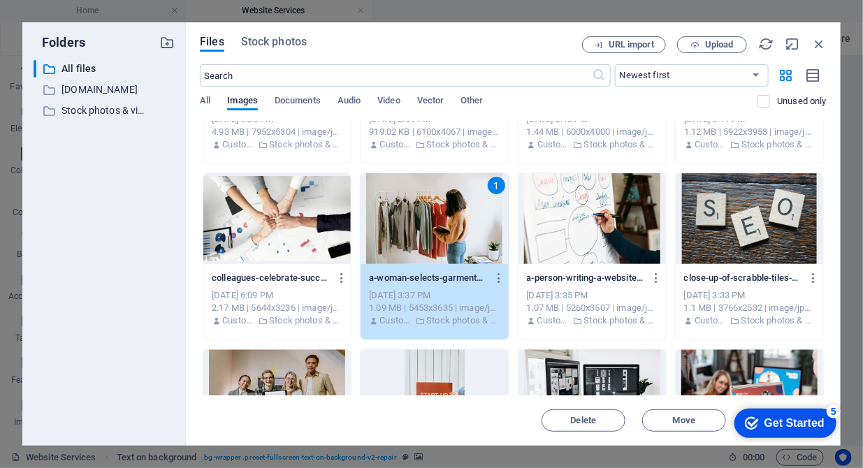
click at [427, 248] on div "1" at bounding box center [434, 218] width 147 height 91
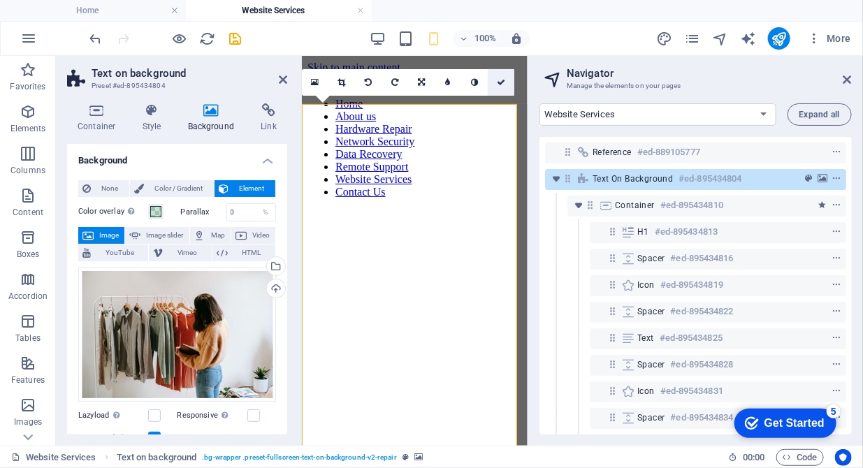
click at [503, 75] on link at bounding box center [501, 82] width 27 height 27
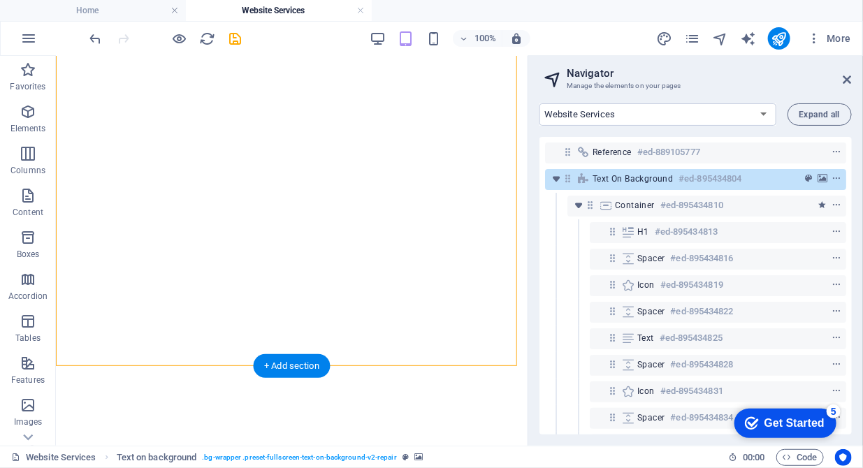
scroll to position [643, 0]
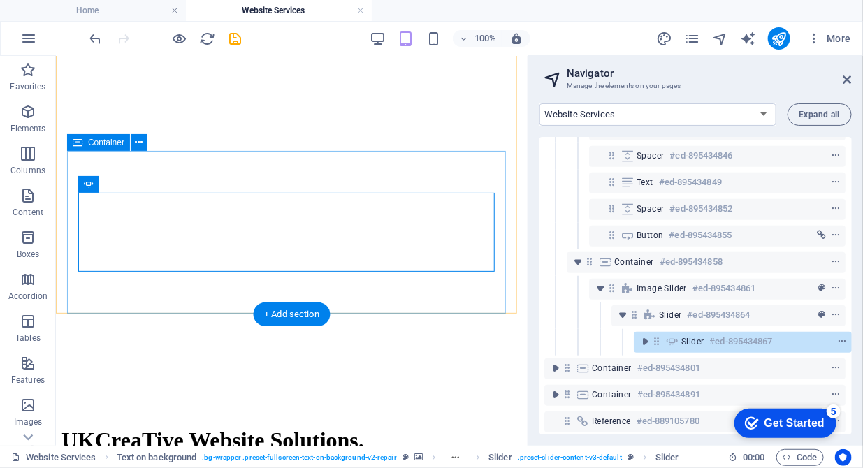
scroll to position [382, 3]
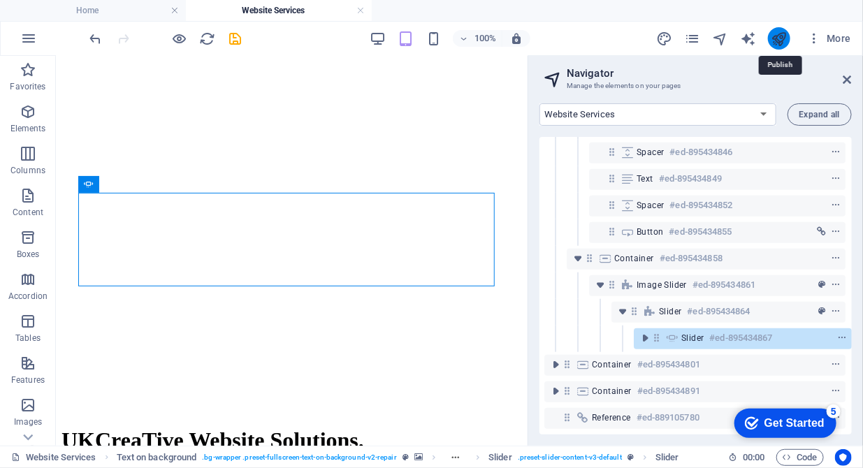
click at [775, 34] on icon "publish" at bounding box center [779, 39] width 16 height 16
